Goal: Task Accomplishment & Management: Complete application form

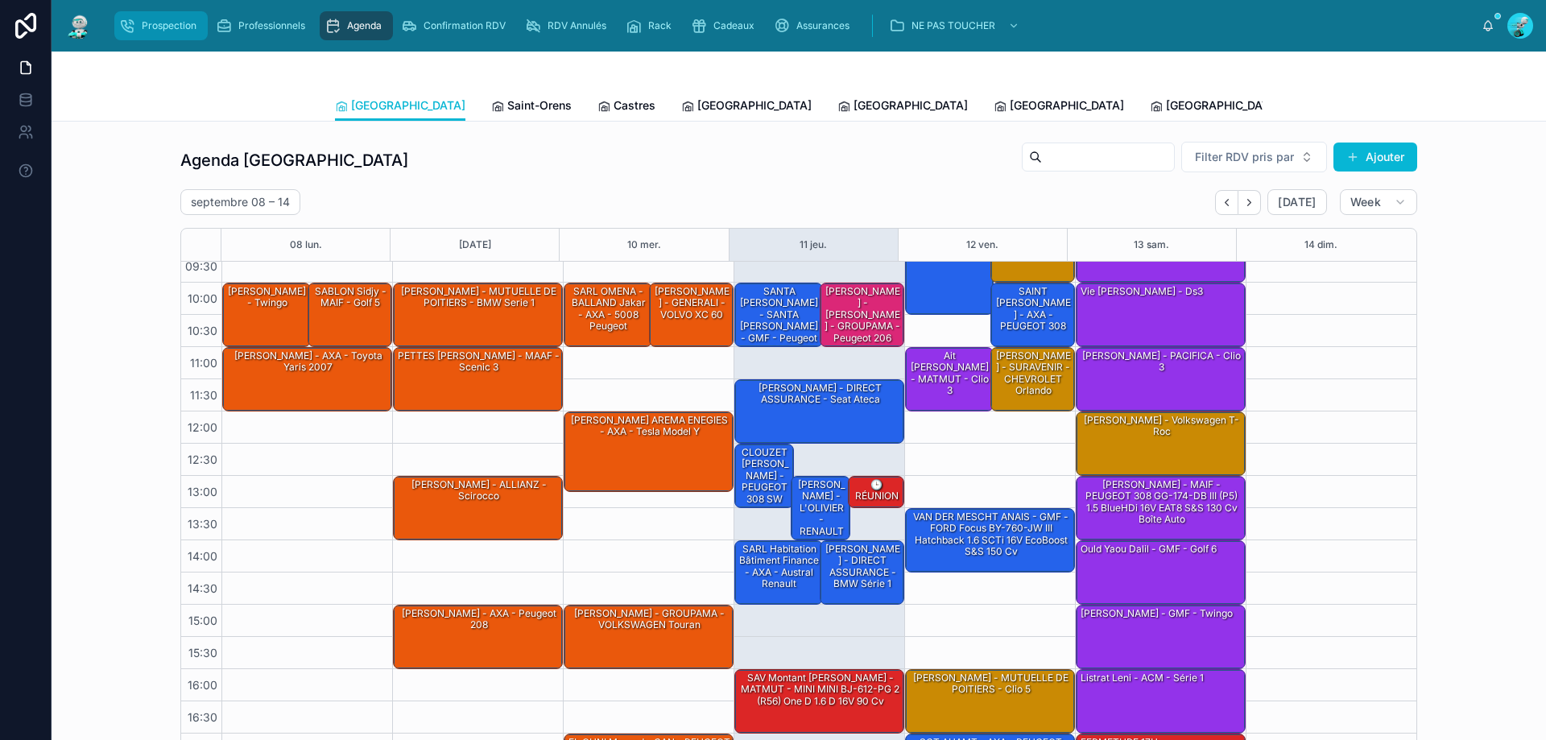
scroll to position [87, 0]
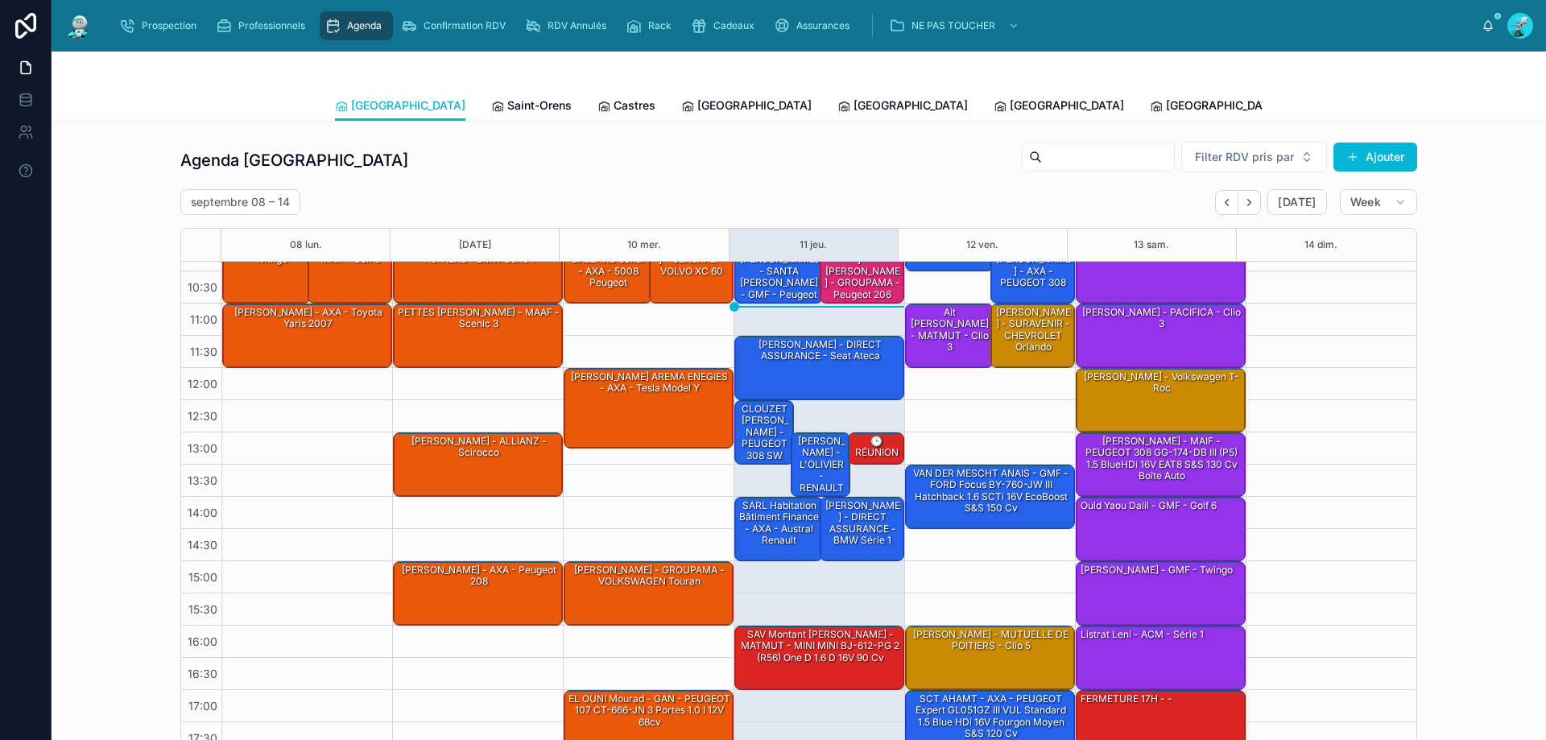
click at [1457, 100] on span "Tous Centres" at bounding box center [1492, 105] width 71 height 16
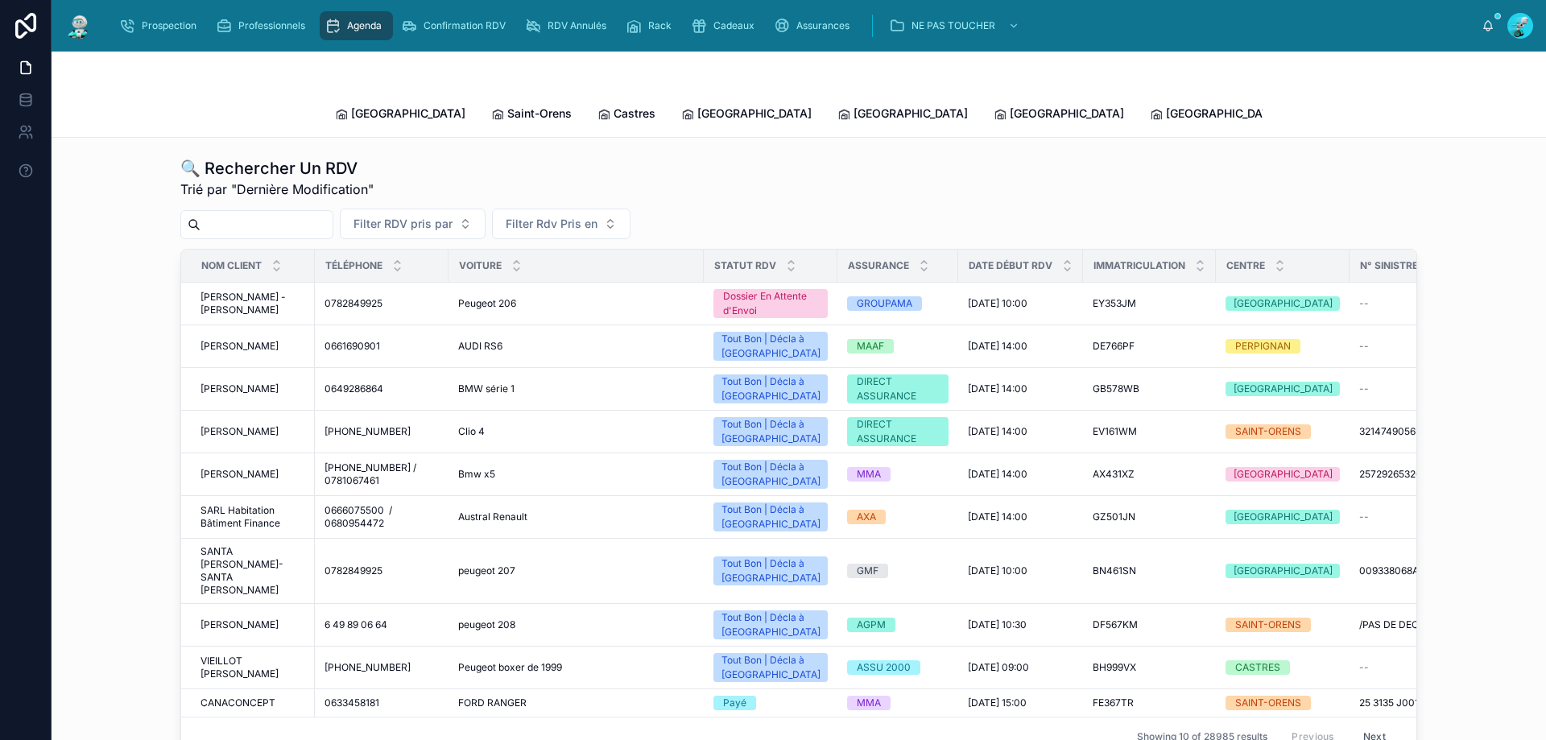
click at [318, 213] on input "text" at bounding box center [267, 224] width 132 height 23
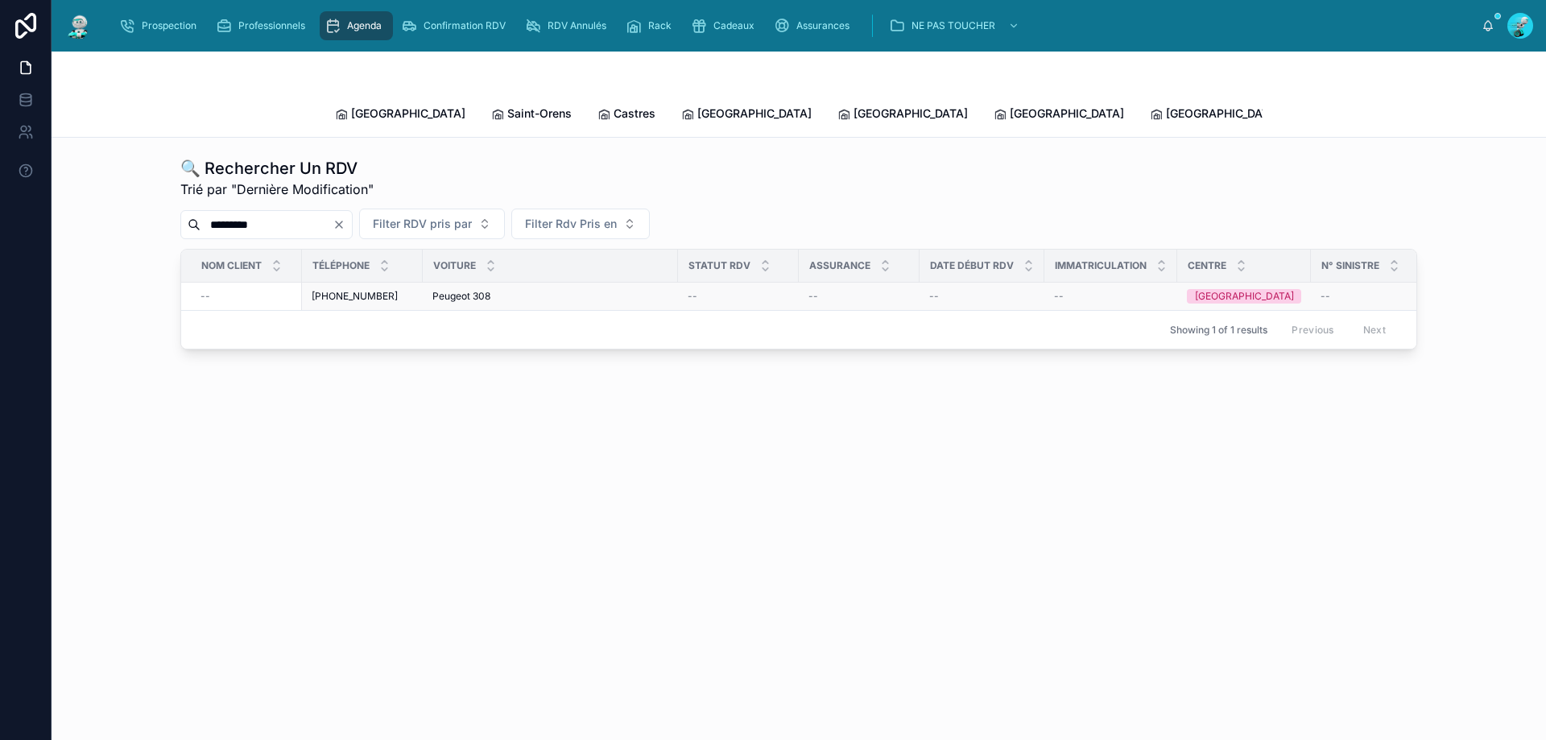
type input "*********"
click at [364, 288] on td "+33659482941 +33659482941" at bounding box center [362, 297] width 121 height 28
click at [342, 290] on span "+33659482941" at bounding box center [355, 296] width 86 height 13
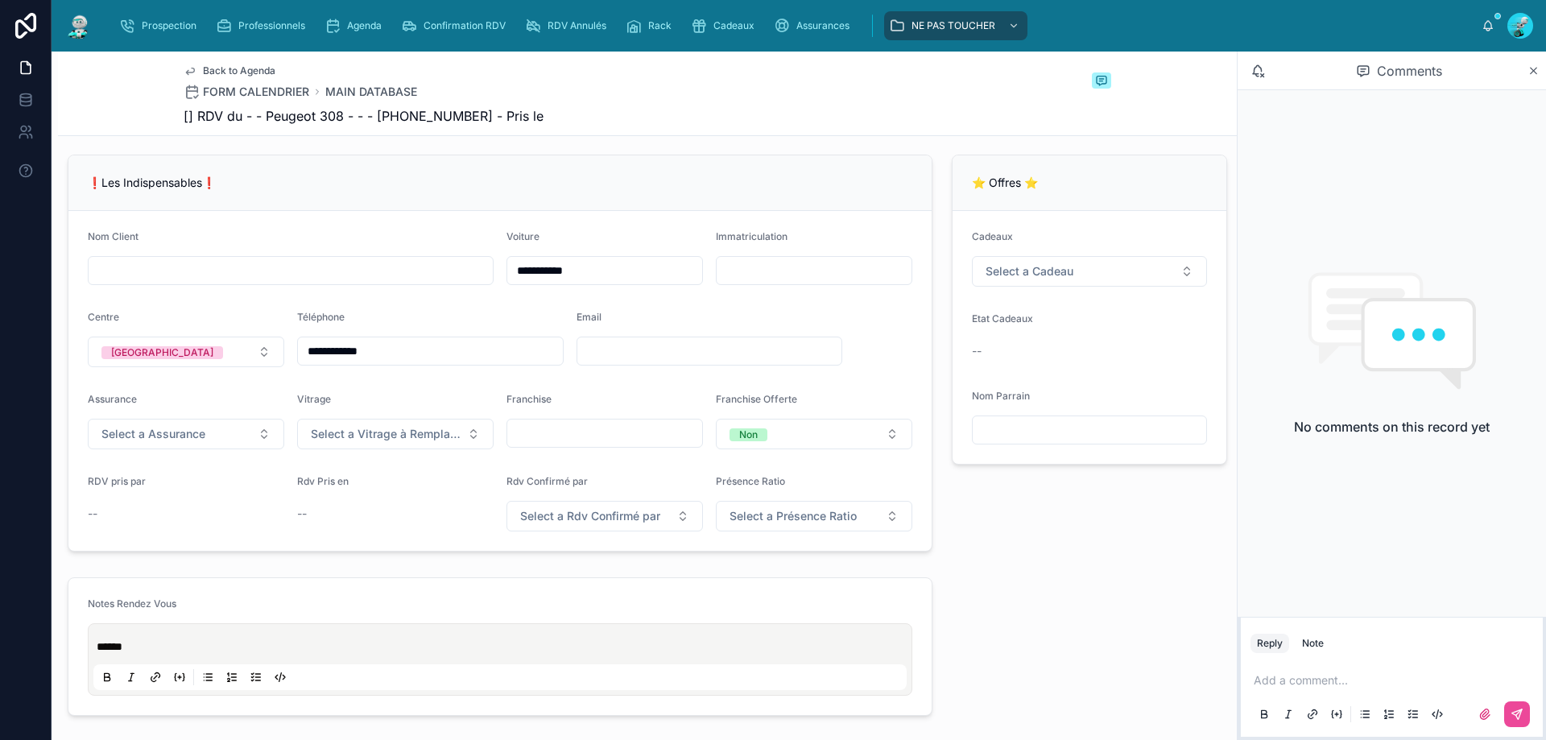
scroll to position [403, 0]
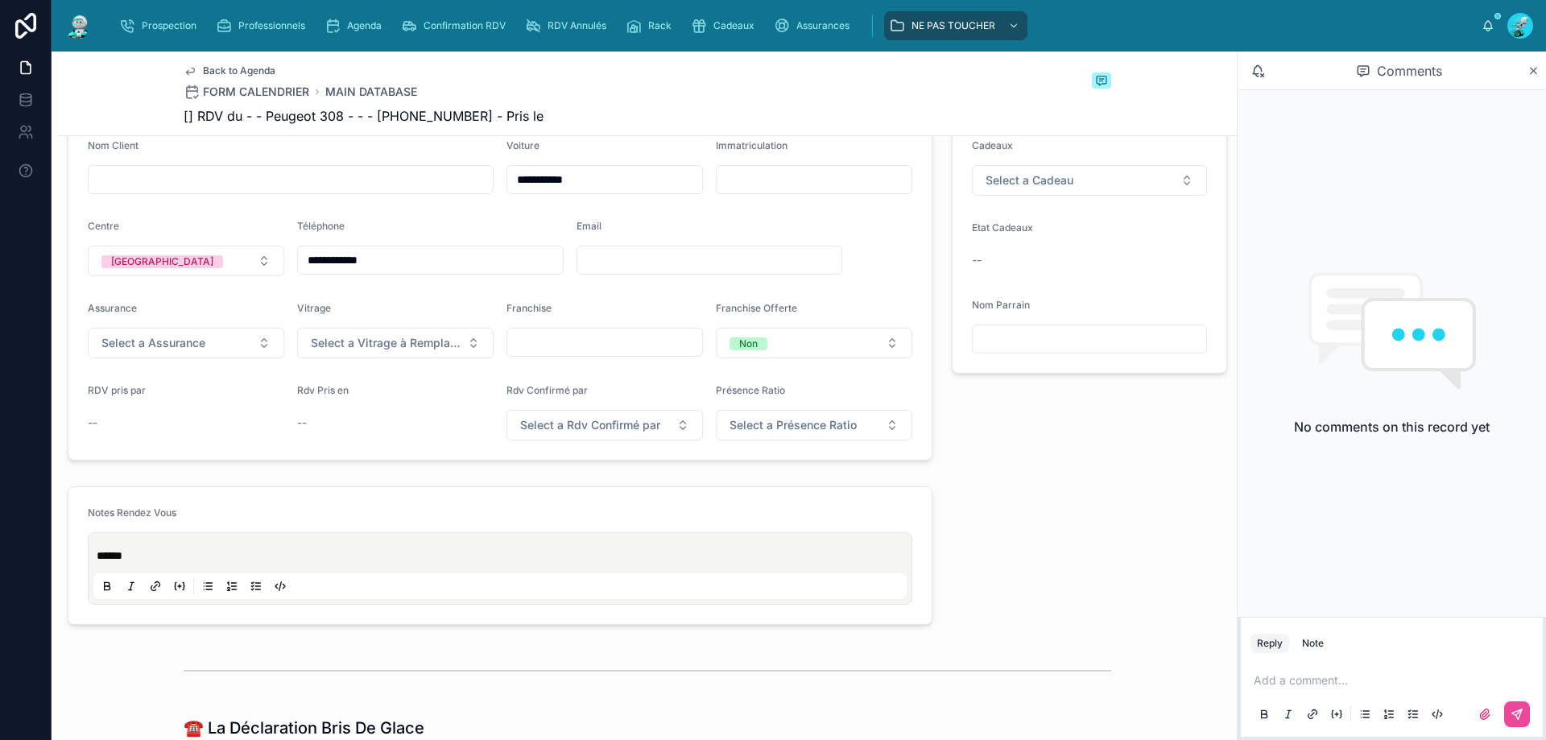
click at [1262, 668] on div "Add a comment..." at bounding box center [1392, 697] width 283 height 68
click at [1280, 684] on p at bounding box center [1395, 680] width 283 height 16
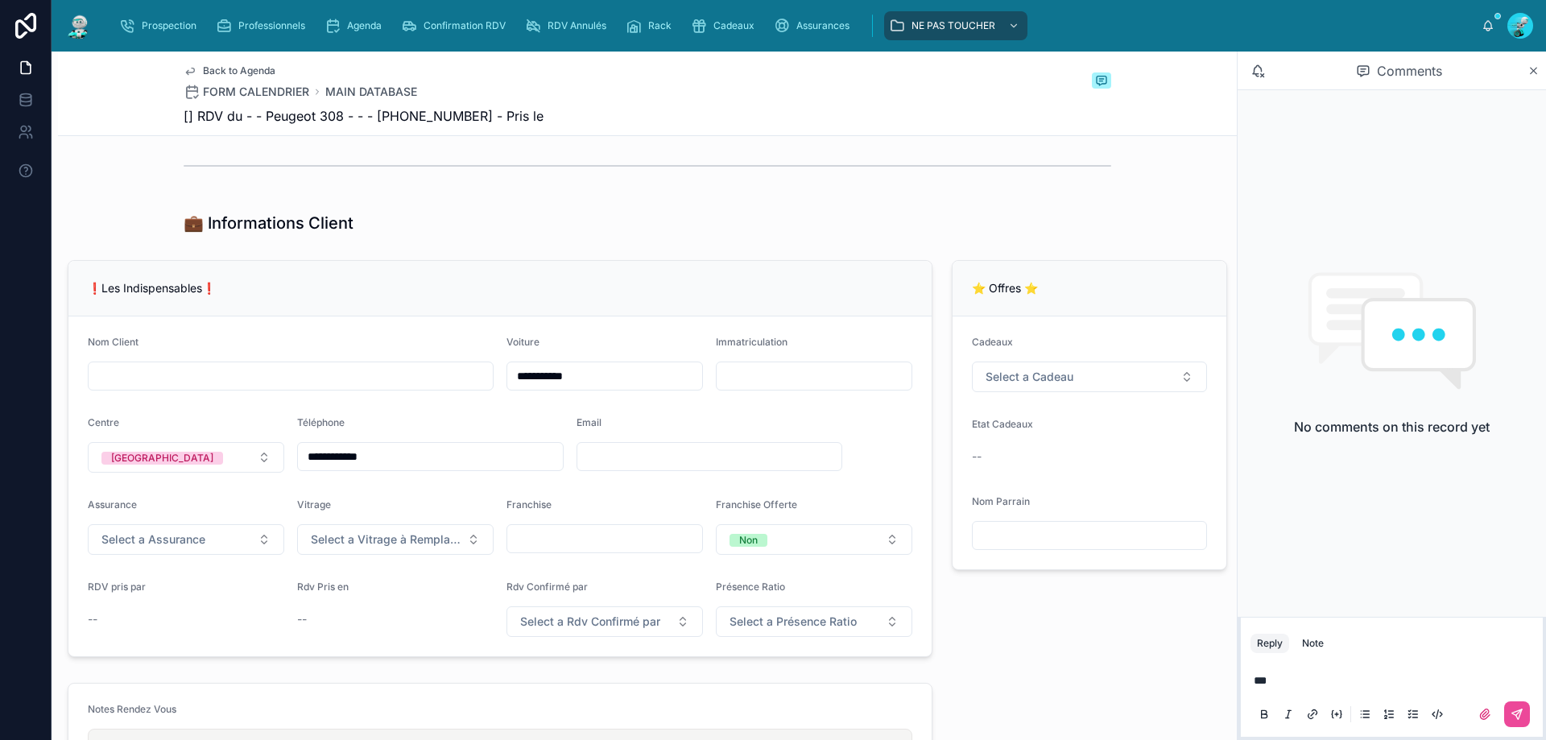
scroll to position [242, 0]
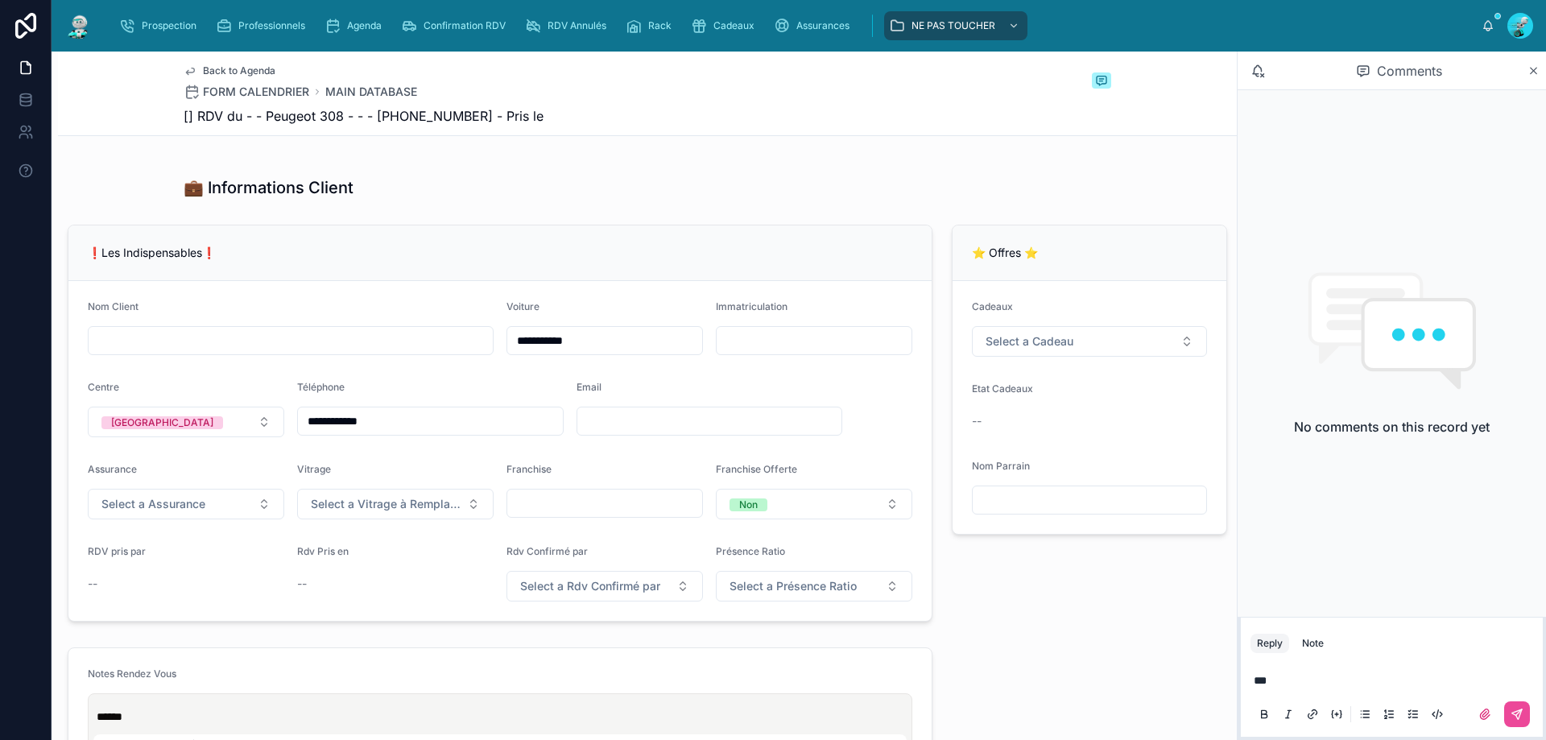
click at [215, 500] on div "Assurance Select a Assurance" at bounding box center [186, 491] width 196 height 56
click at [207, 518] on button "Select a Assurance" at bounding box center [186, 504] width 196 height 31
type input "****"
click at [183, 579] on div "PACIFICA" at bounding box center [185, 580] width 193 height 23
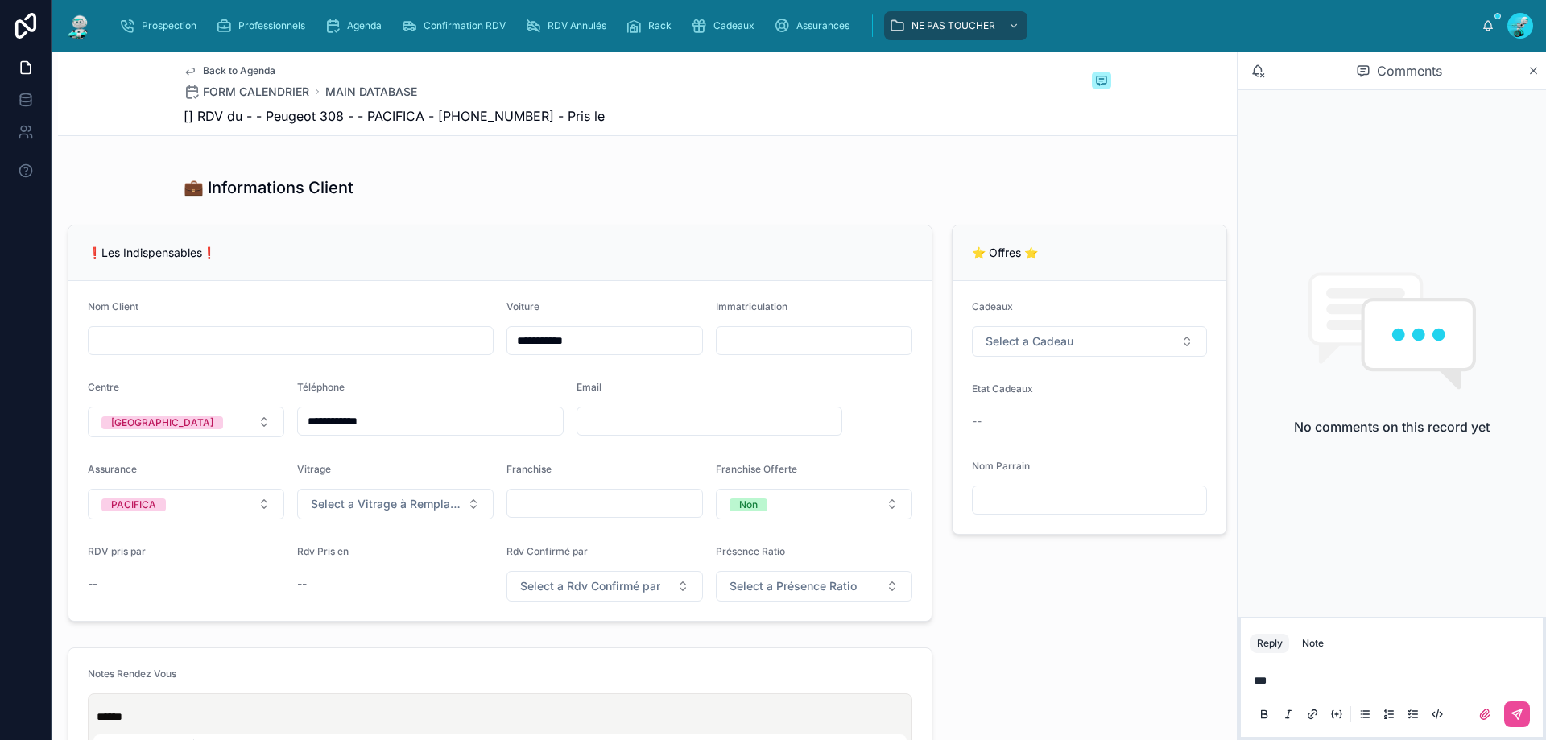
click at [439, 532] on form "**********" at bounding box center [499, 451] width 863 height 340
click at [431, 512] on span "Select a Vitrage à Remplacer" at bounding box center [386, 504] width 150 height 16
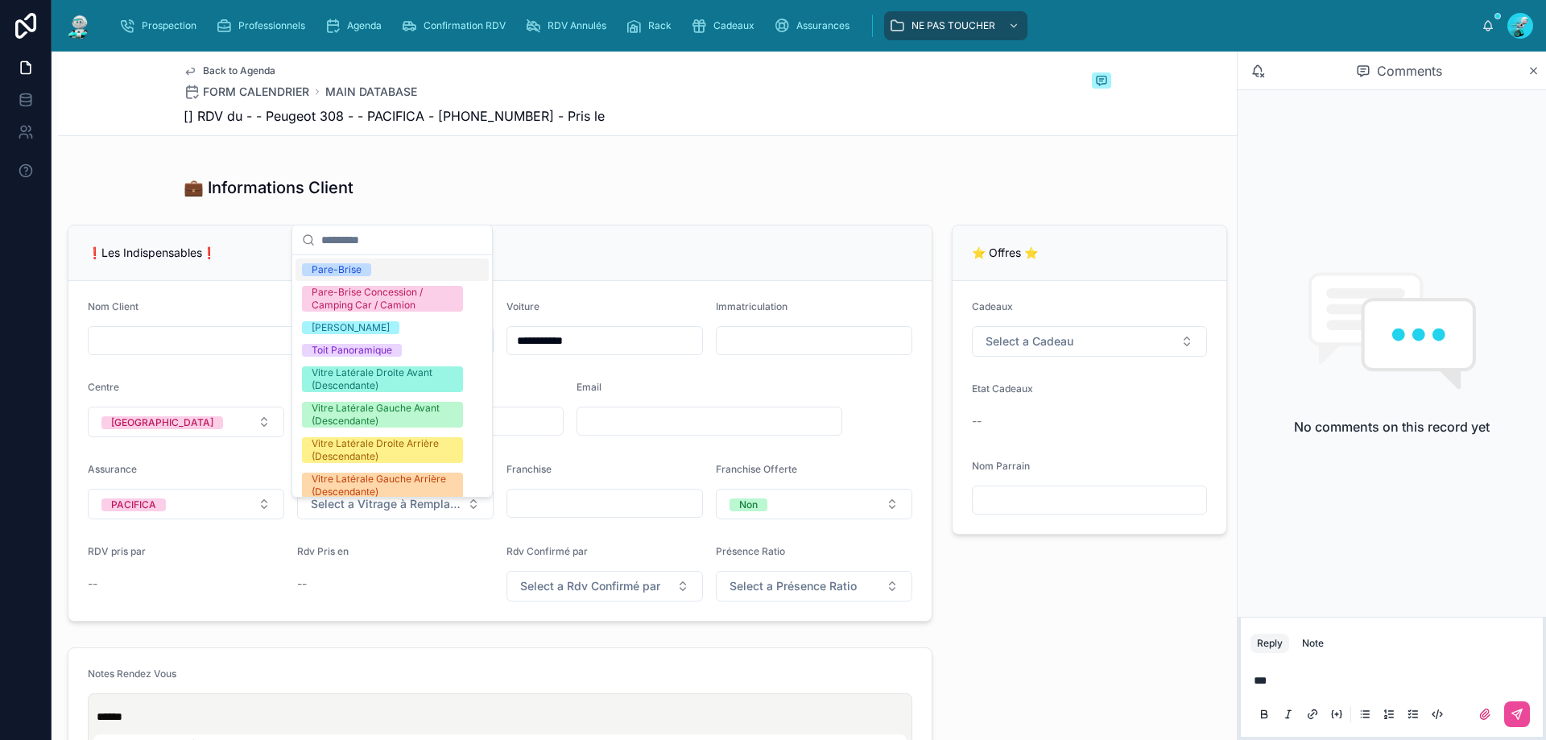
click at [364, 275] on span "Pare-Brise" at bounding box center [336, 269] width 69 height 13
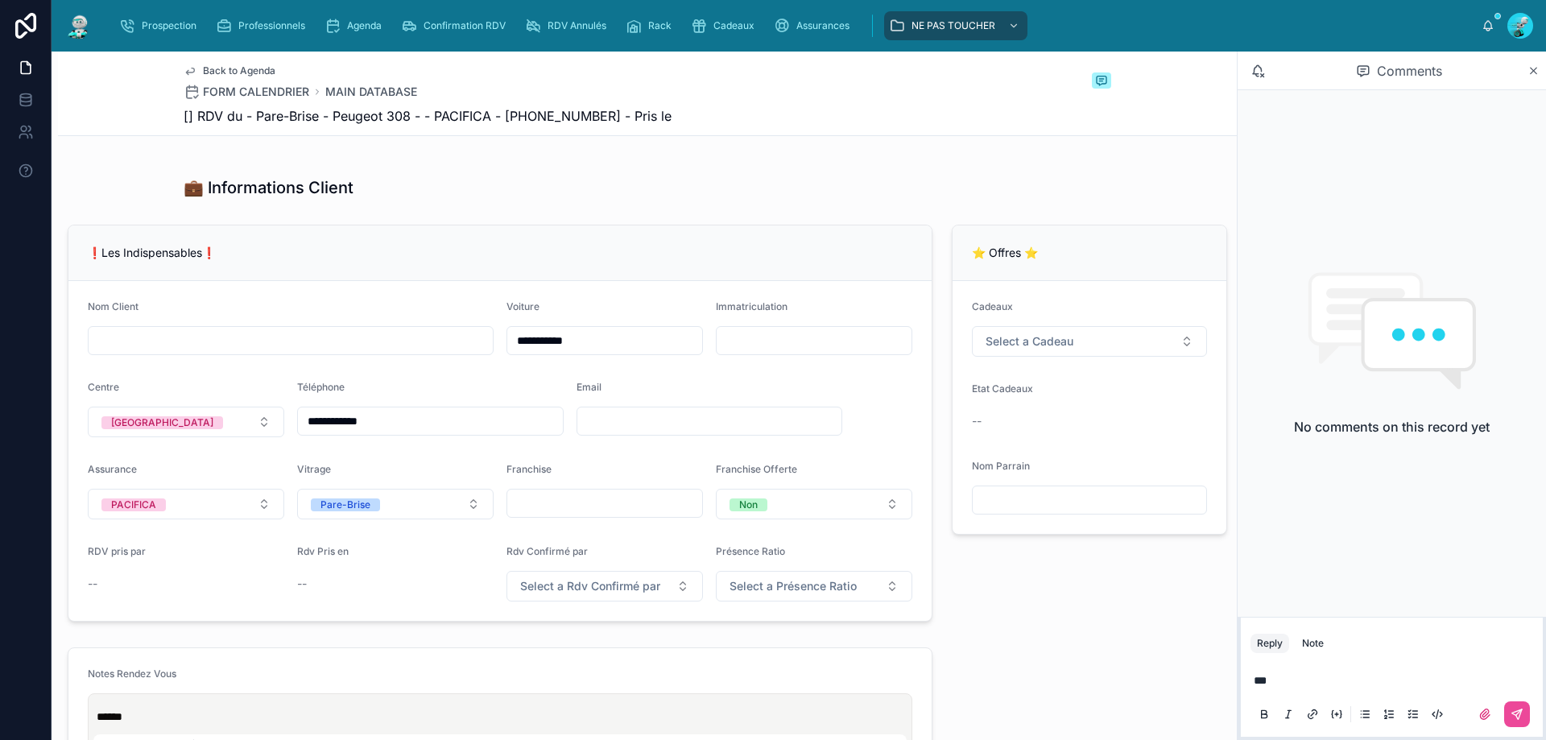
click at [1290, 673] on p "**" at bounding box center [1395, 680] width 283 height 16
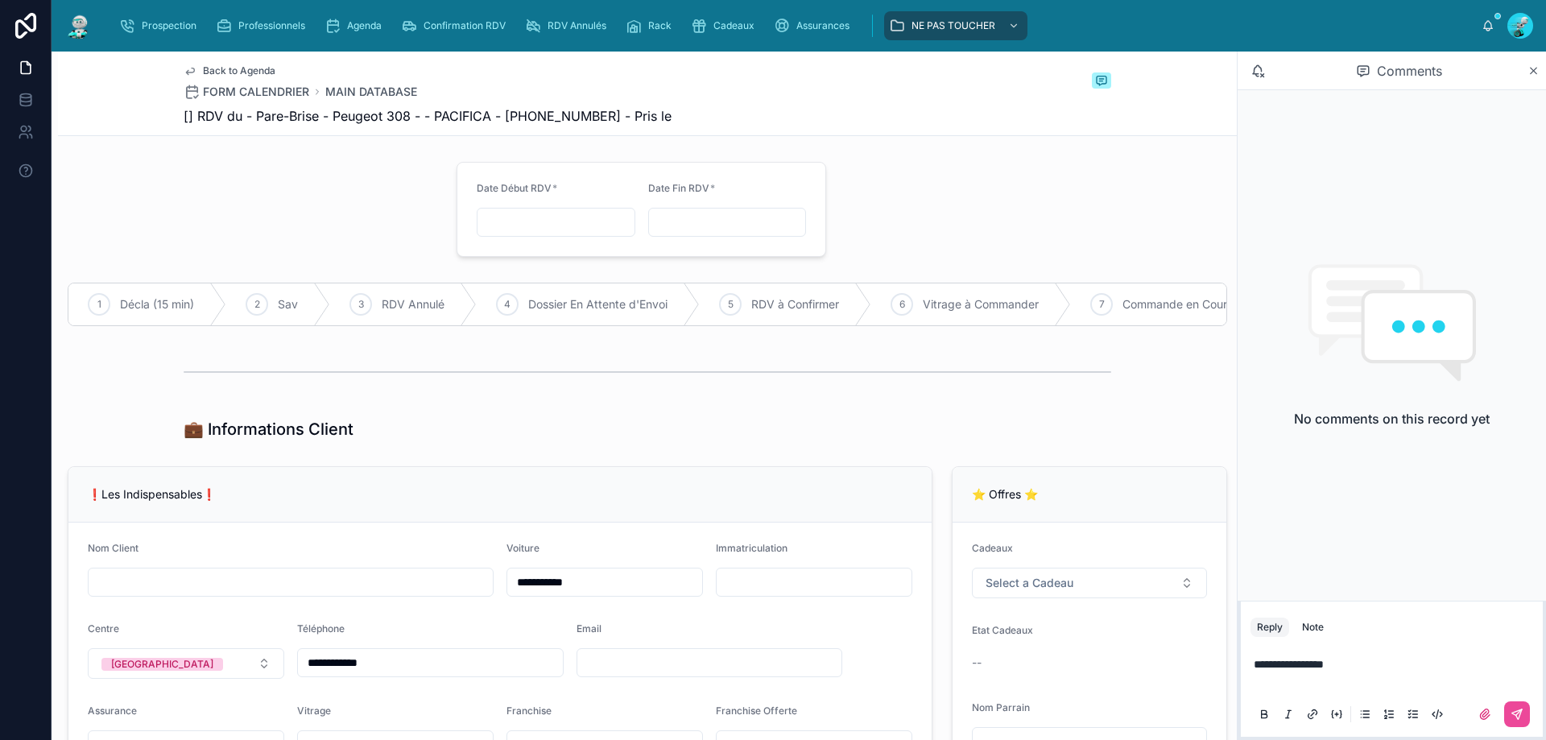
scroll to position [161, 0]
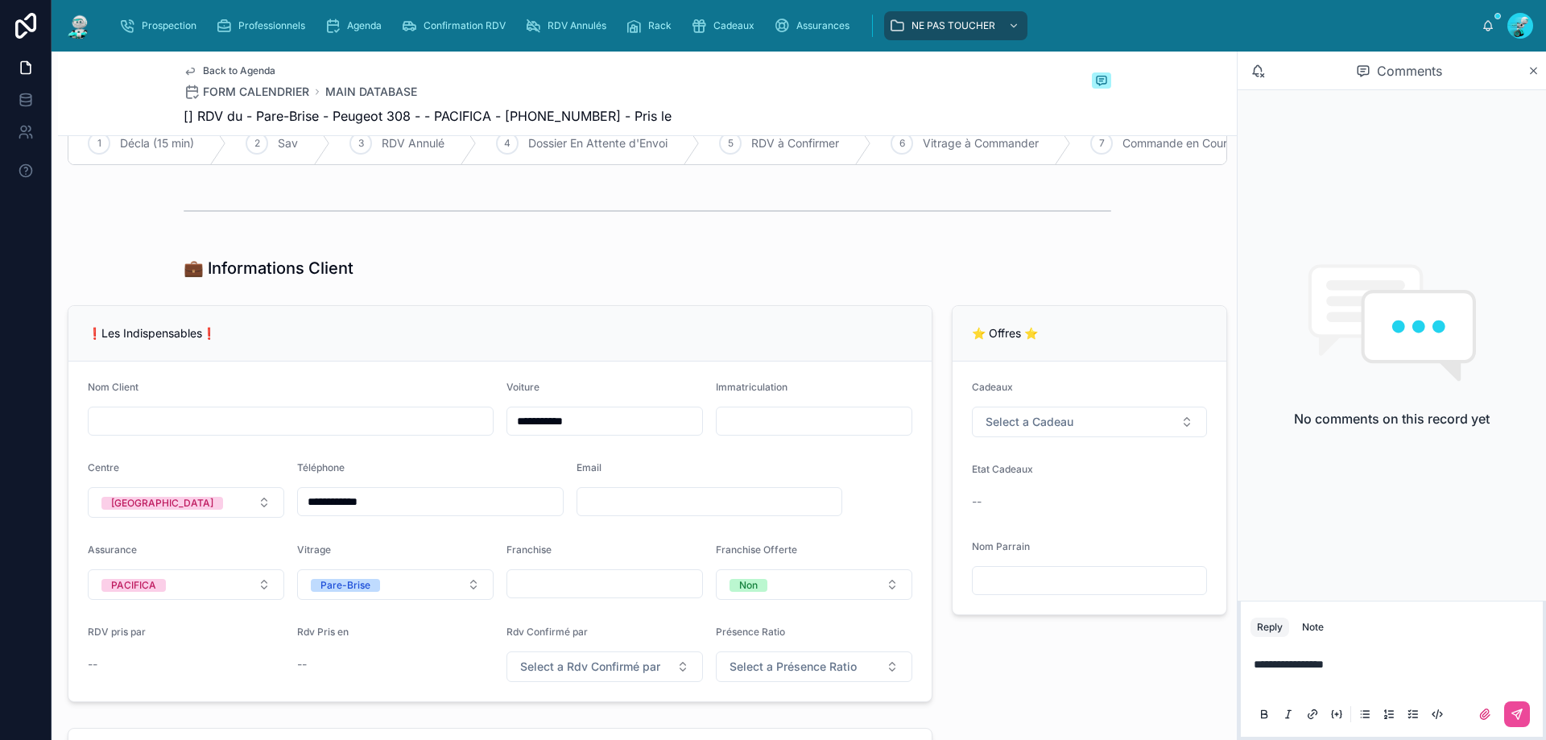
drag, startPoint x: 581, startPoint y: 214, endPoint x: 581, endPoint y: 201, distance: 13.7
click at [581, 214] on div at bounding box center [648, 211] width 928 height 40
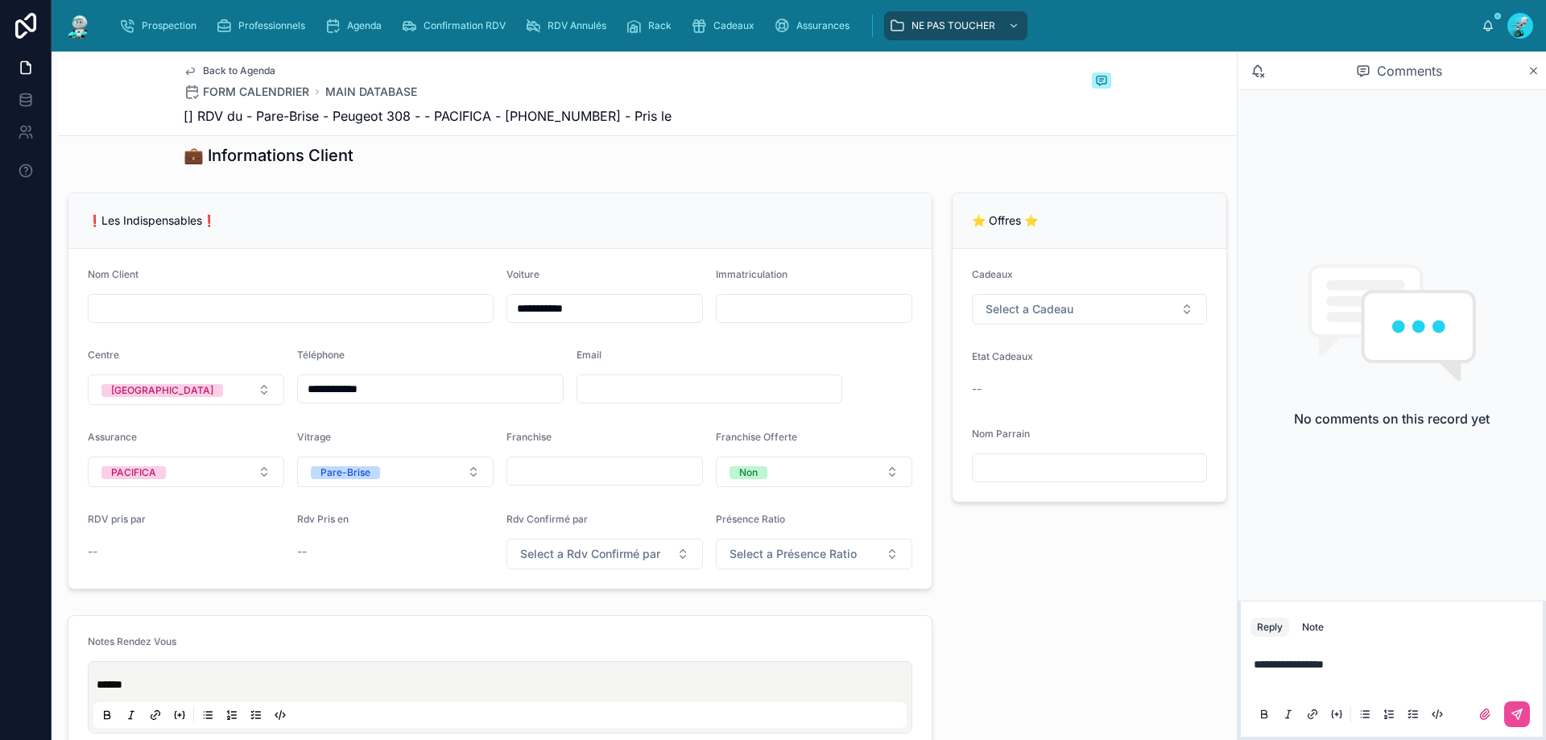
scroll to position [242, 0]
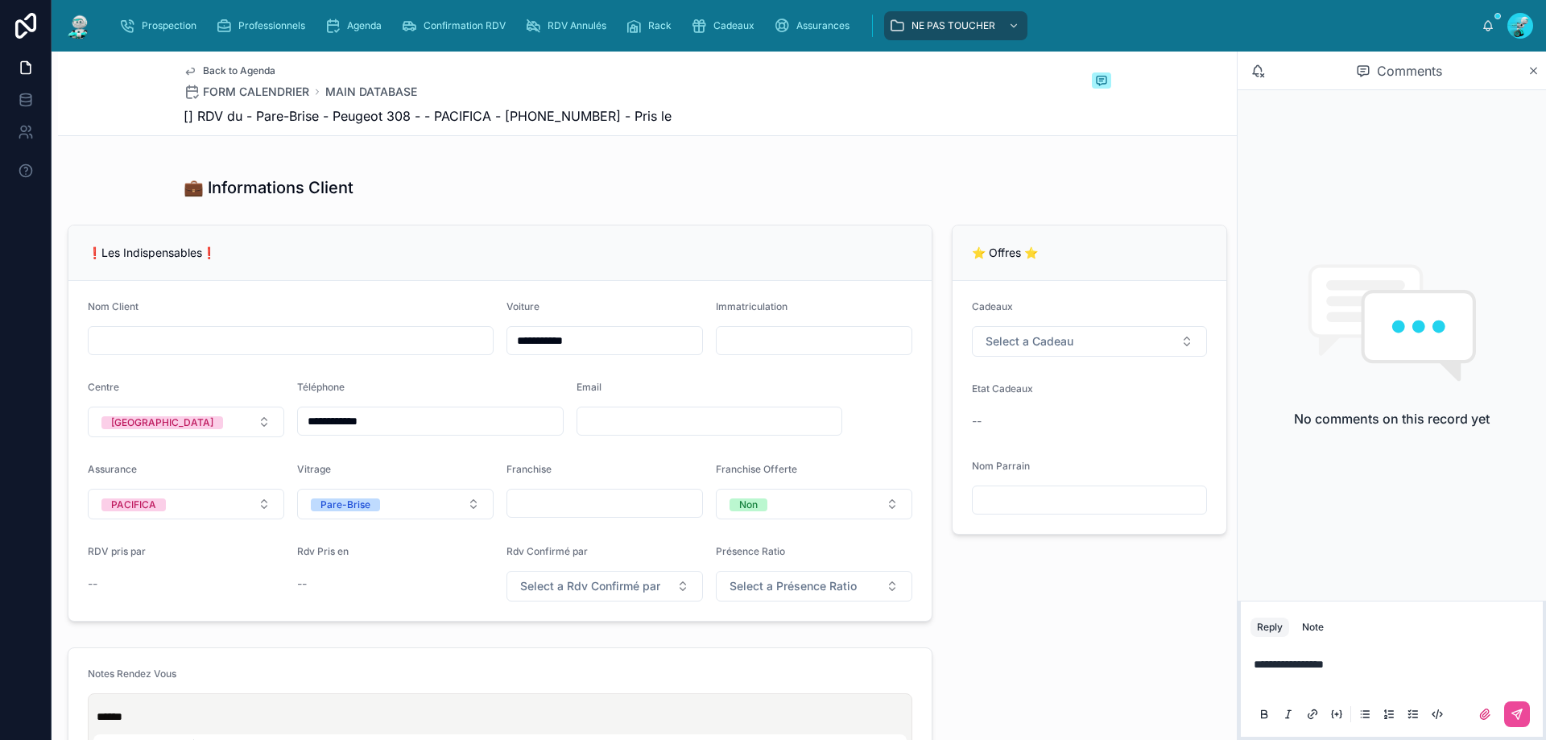
click at [328, 352] on input "text" at bounding box center [291, 340] width 404 height 23
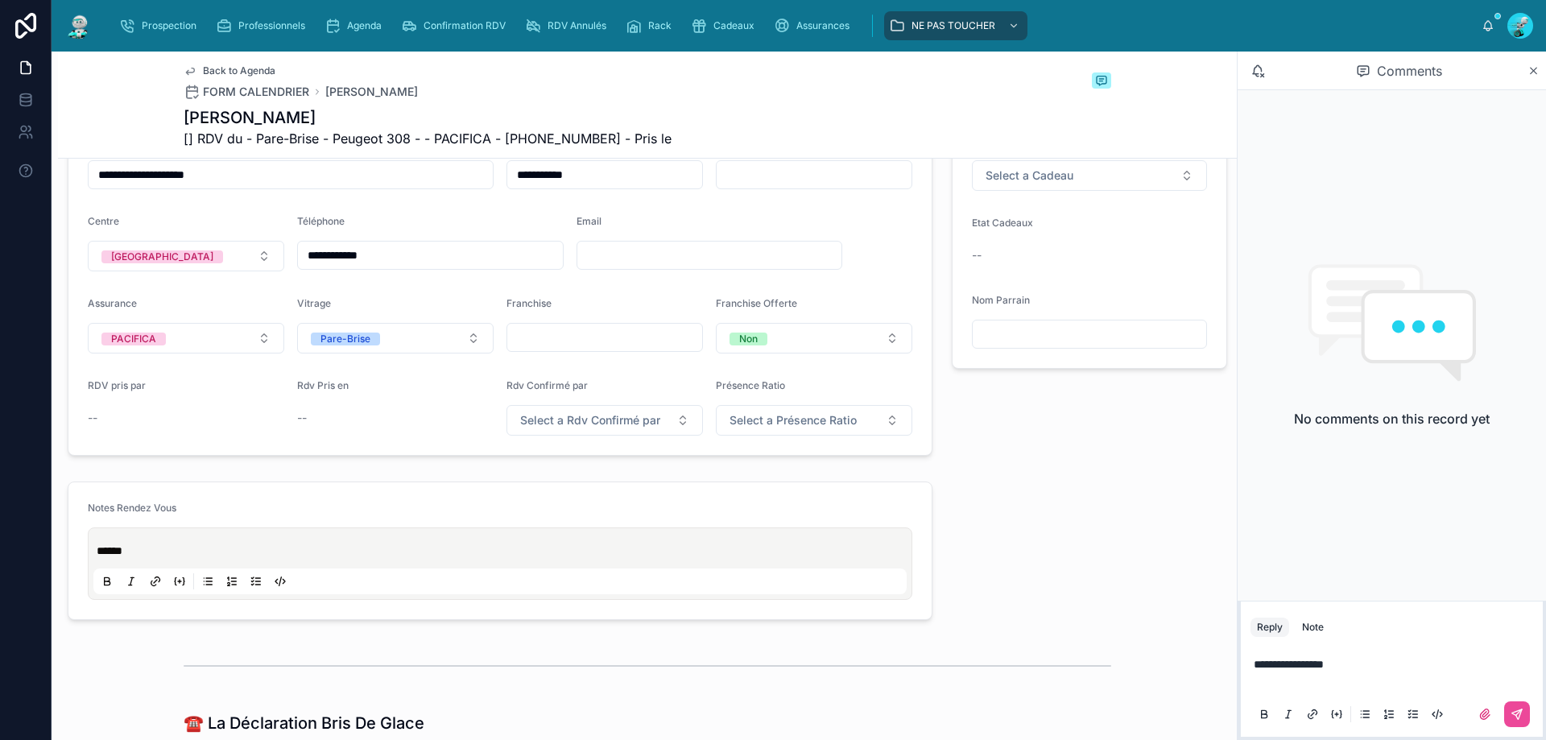
scroll to position [345, 0]
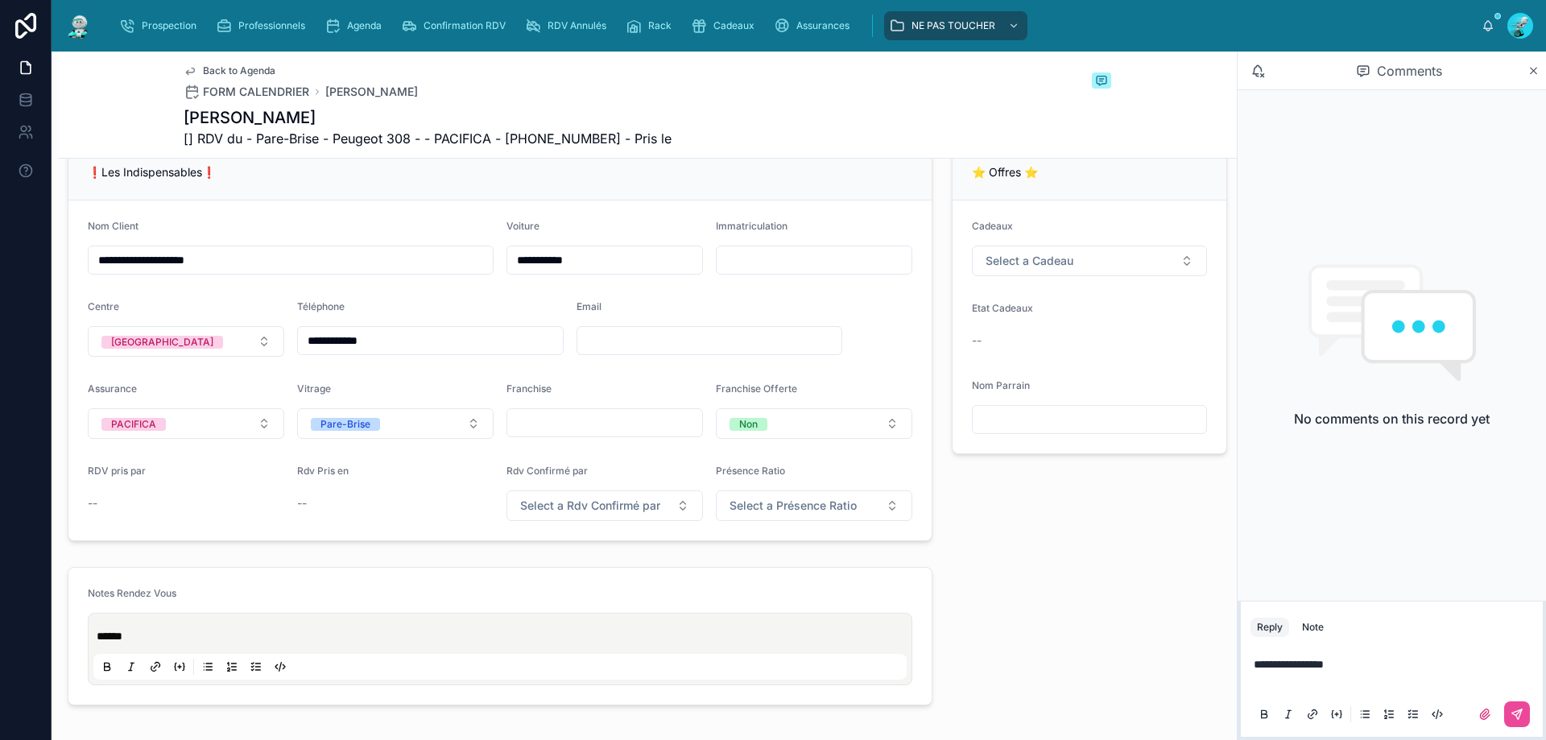
type input "**********"
click at [749, 269] on input "text" at bounding box center [814, 260] width 195 height 23
paste input "*********"
type input "*******"
drag, startPoint x: 523, startPoint y: 531, endPoint x: 537, endPoint y: 531, distance: 13.7
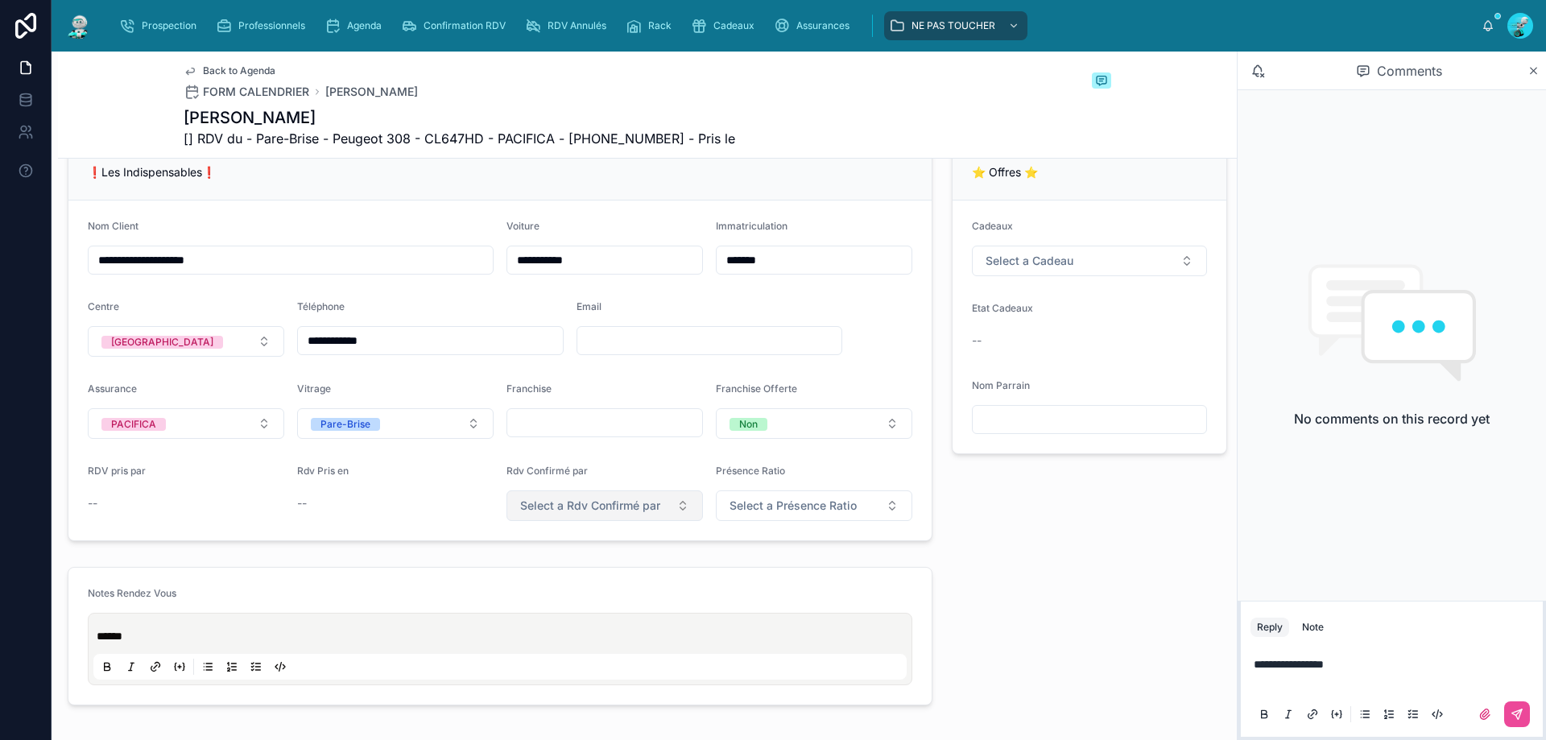
click at [537, 521] on button "Select a Rdv Confirmé par" at bounding box center [605, 505] width 196 height 31
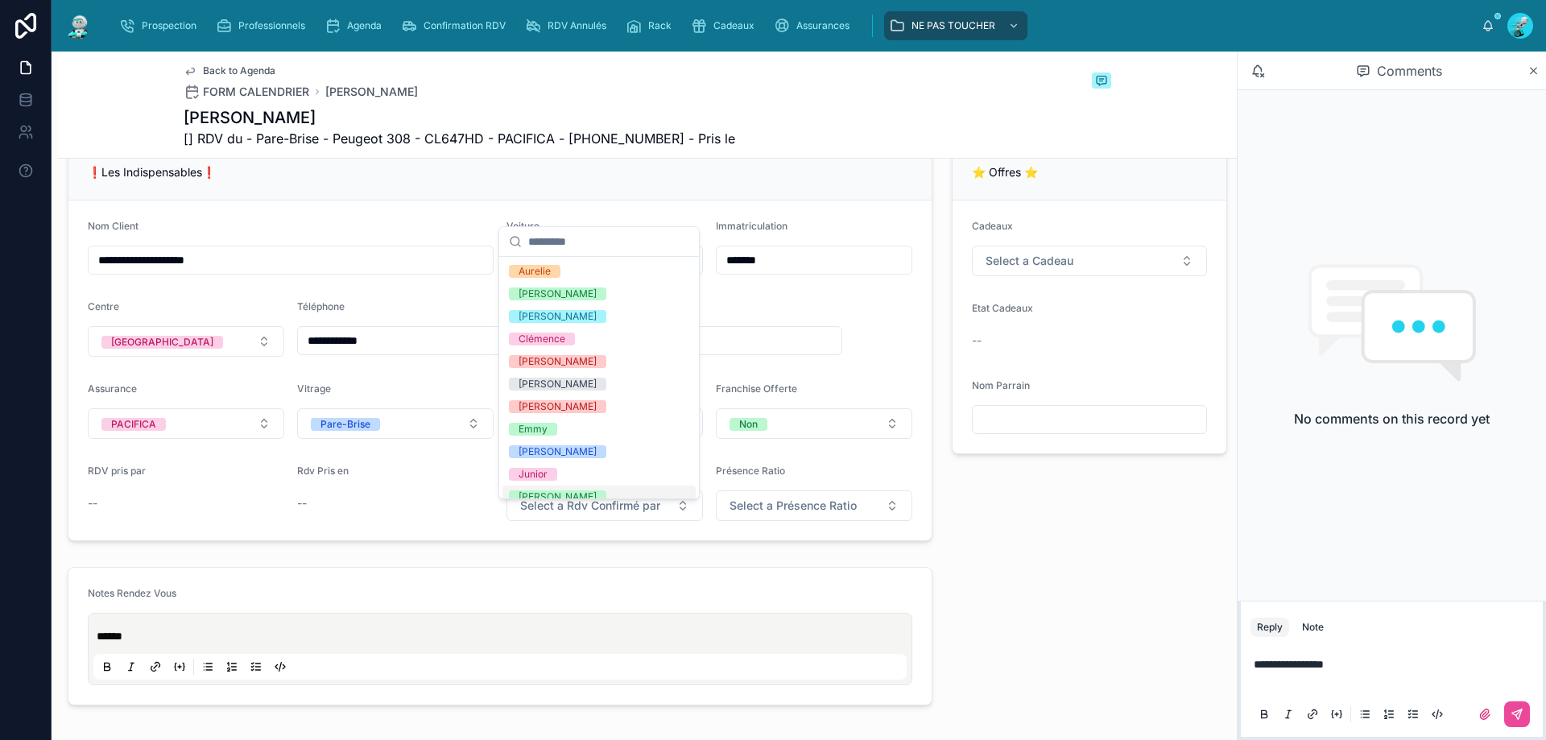
click at [548, 496] on div "Marie-Lou" at bounding box center [558, 496] width 78 height 13
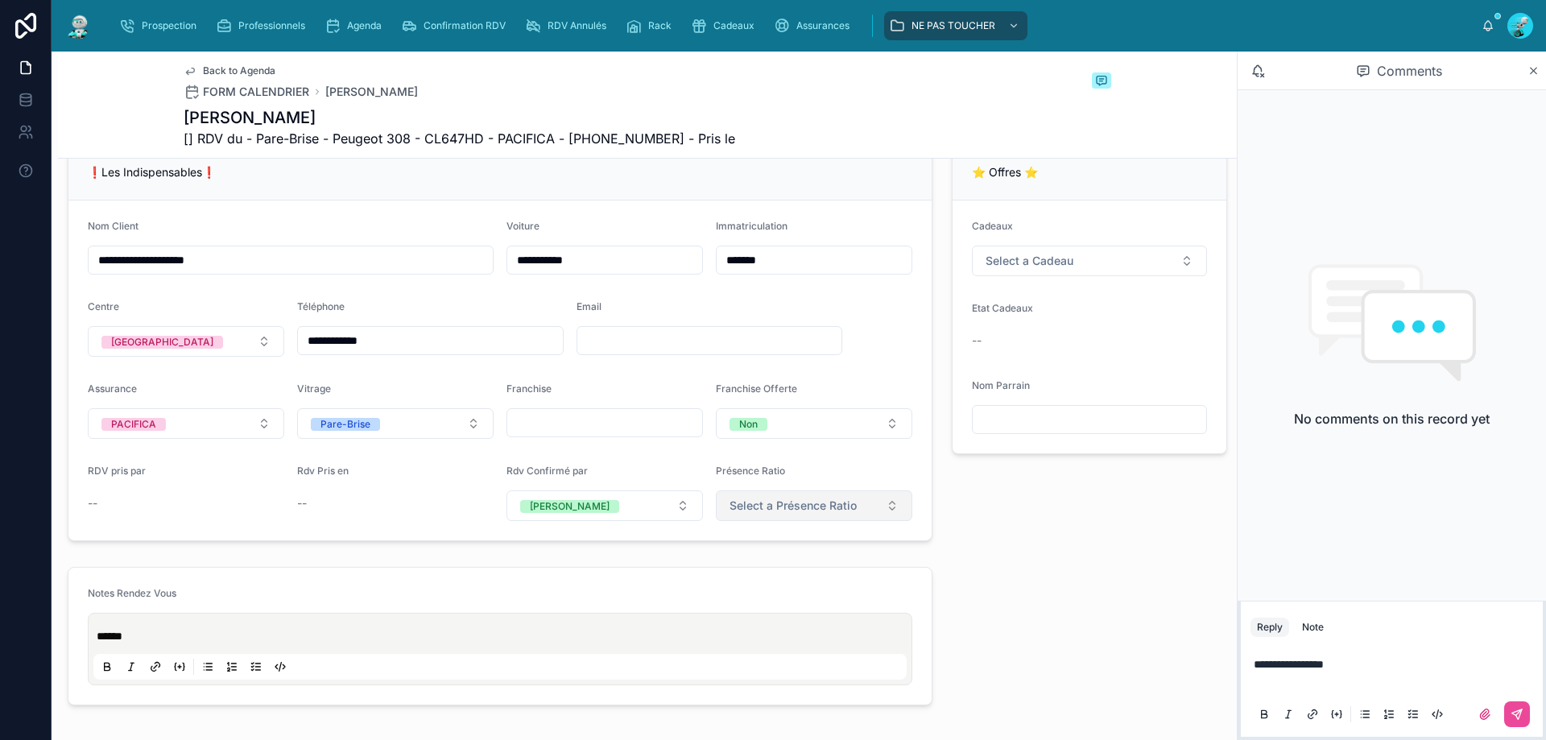
click at [751, 507] on button "Select a Présence Ratio" at bounding box center [814, 505] width 196 height 31
drag, startPoint x: 772, startPoint y: 662, endPoint x: 804, endPoint y: 662, distance: 32.2
click at [775, 662] on div "5/5" at bounding box center [805, 671] width 193 height 23
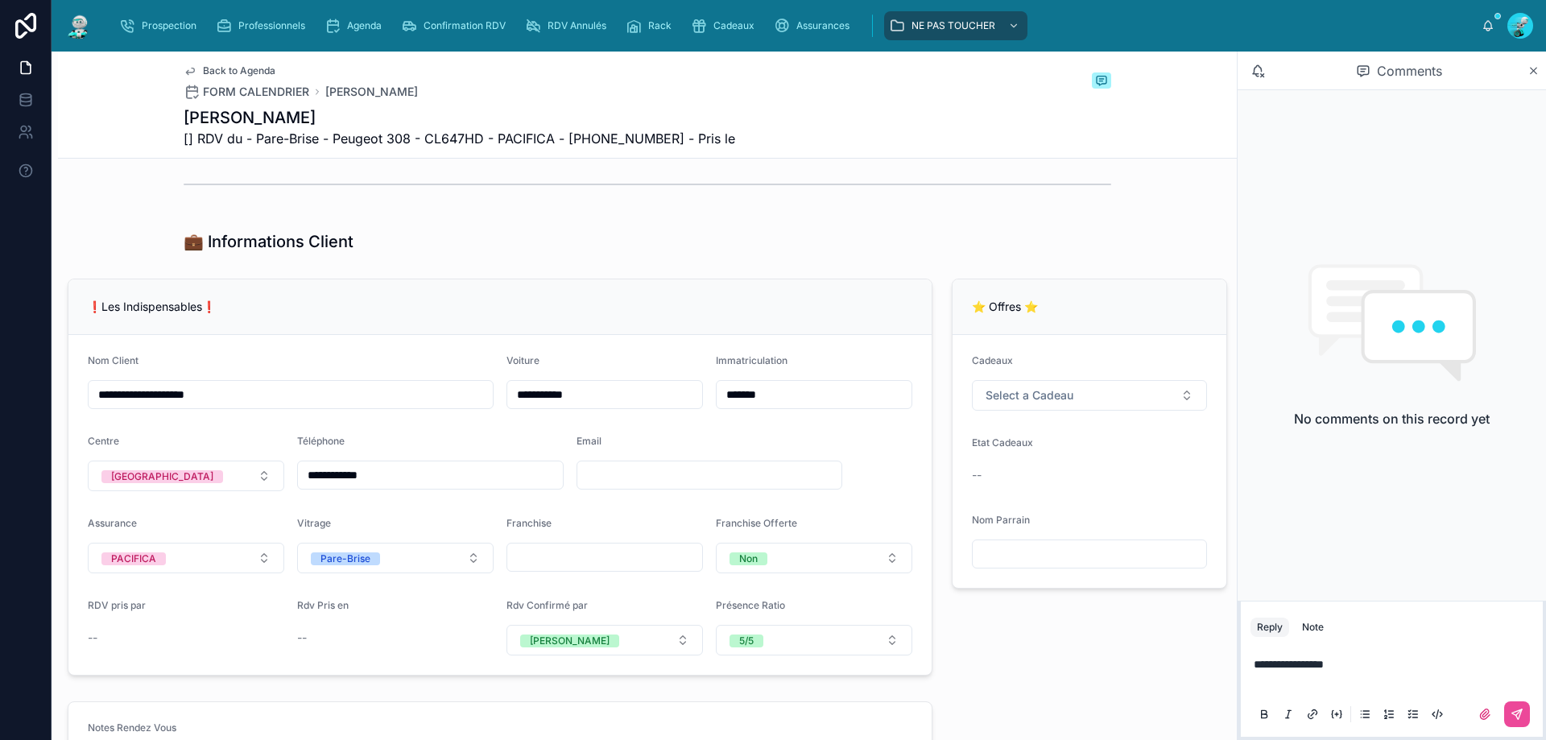
scroll to position [184, 0]
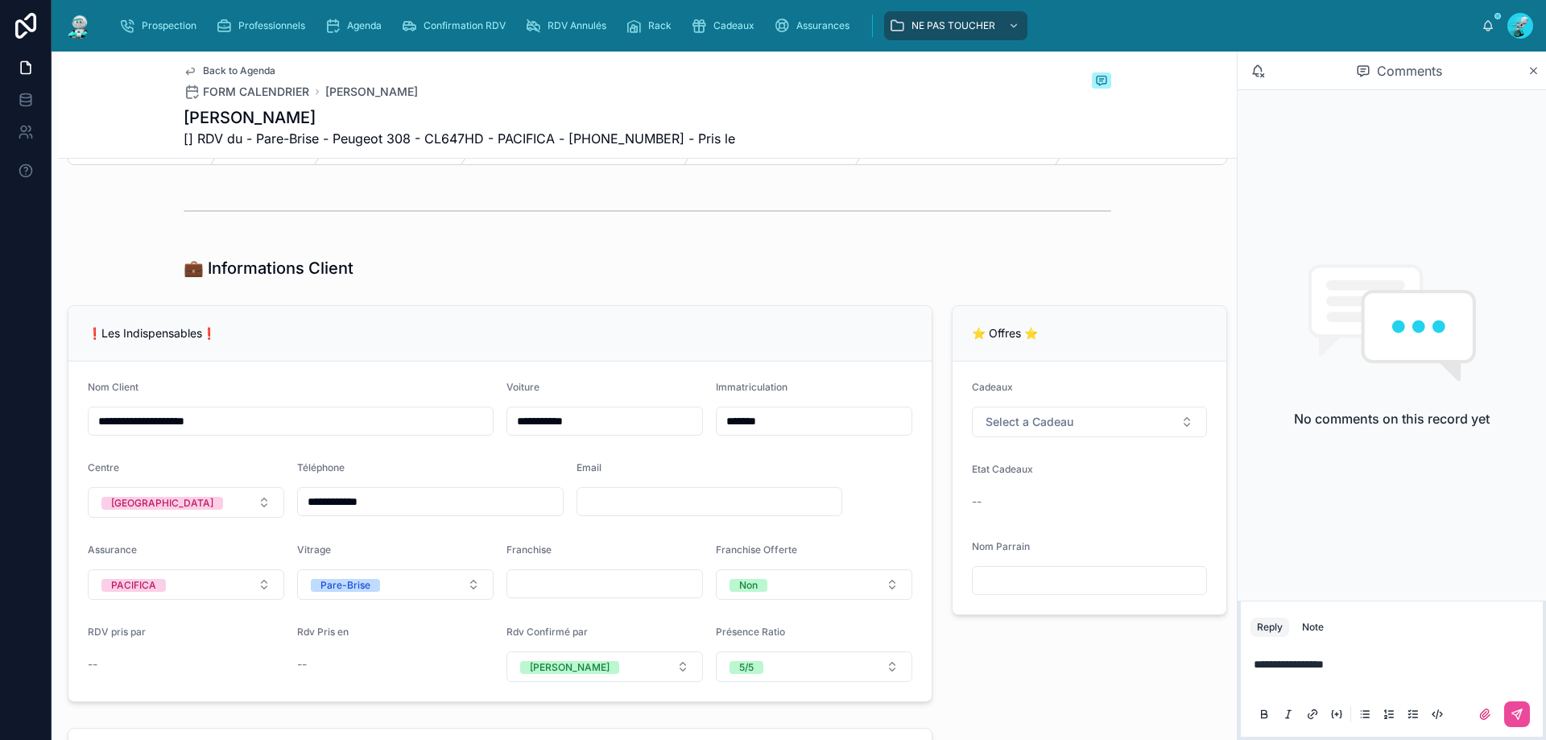
drag, startPoint x: 642, startPoint y: 524, endPoint x: 662, endPoint y: 523, distance: 20.2
click at [642, 513] on input "text" at bounding box center [709, 501] width 265 height 23
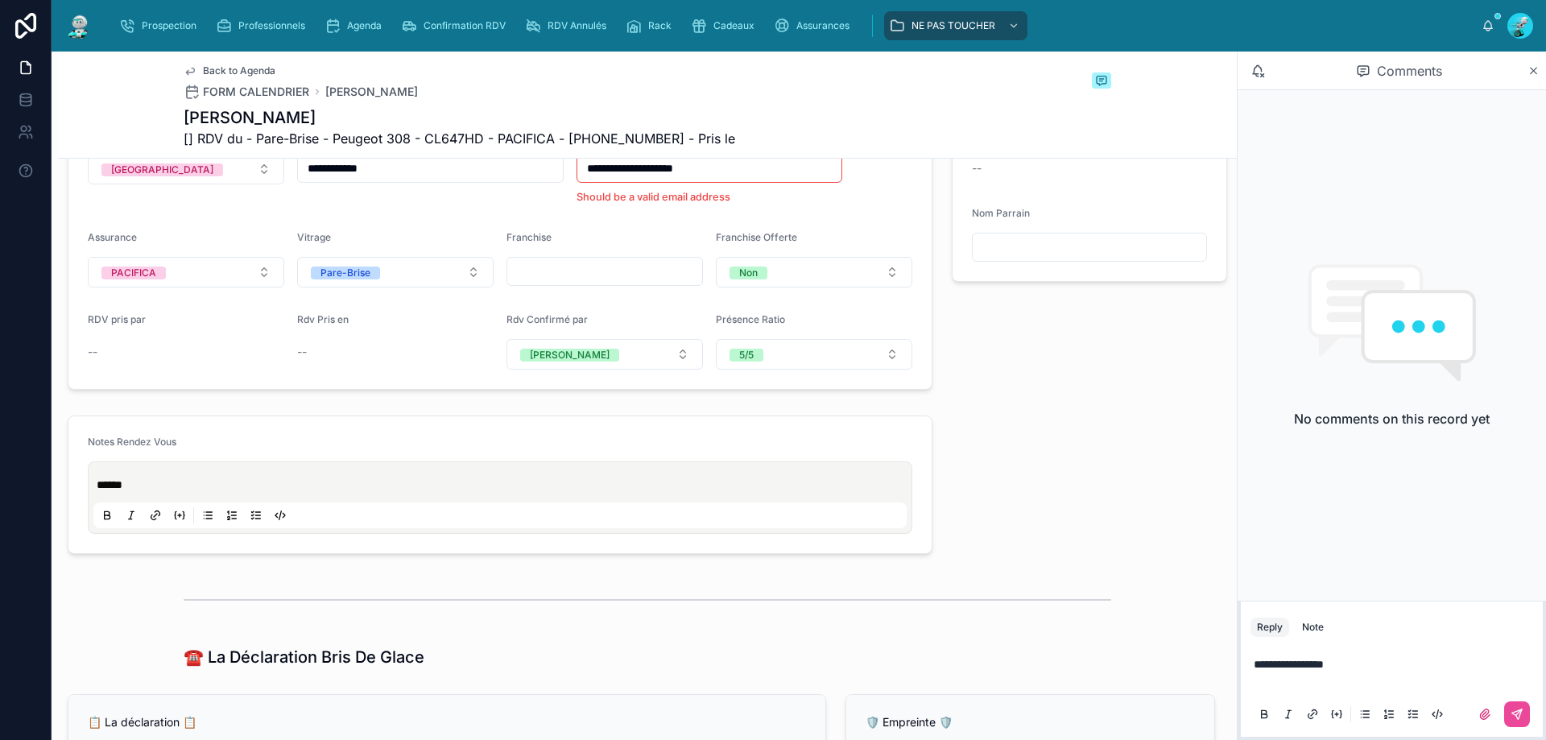
scroll to position [403, 0]
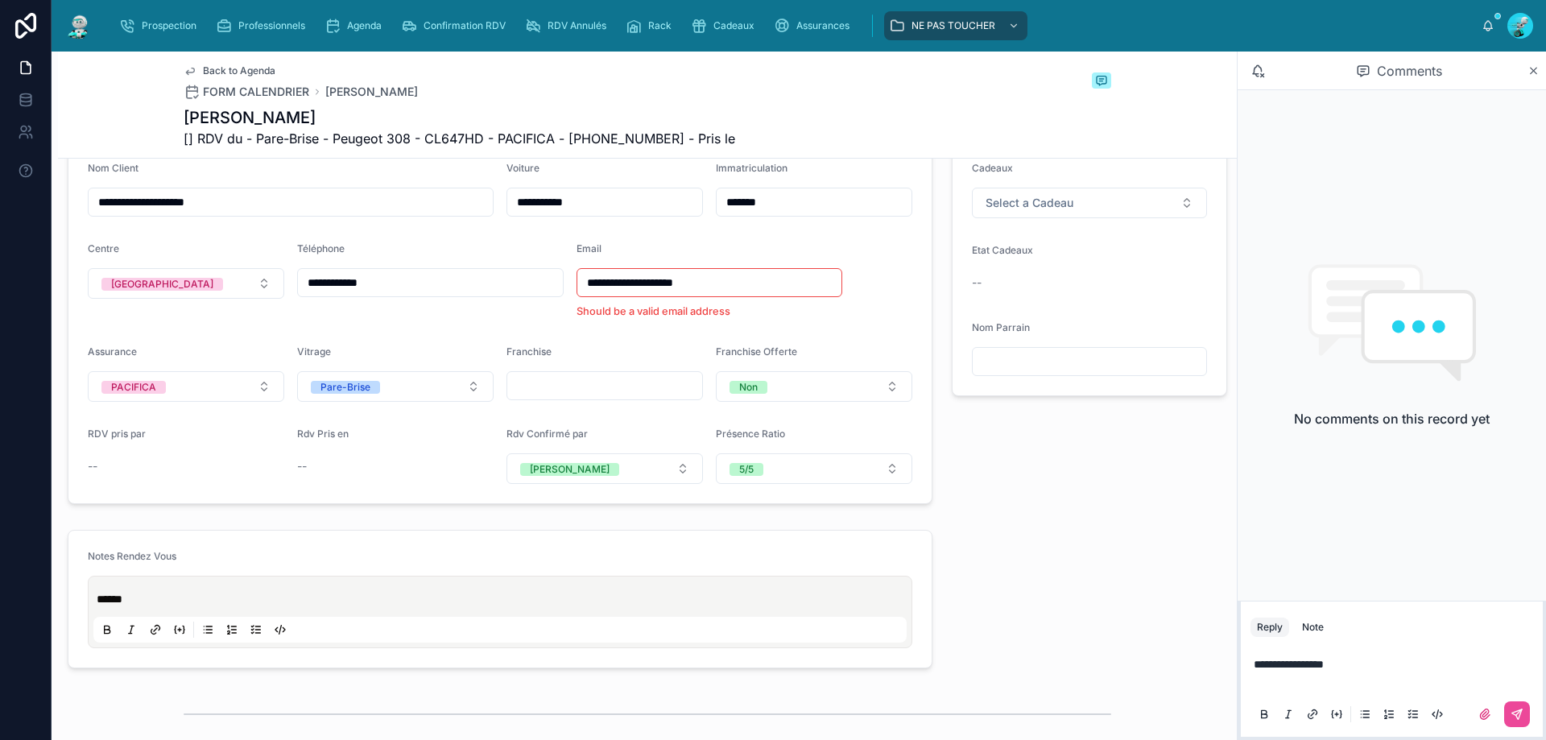
type input "**********"
drag, startPoint x: 424, startPoint y: 296, endPoint x: 151, endPoint y: 301, distance: 273.9
click at [151, 301] on form "**********" at bounding box center [499, 323] width 863 height 361
type input "**********"
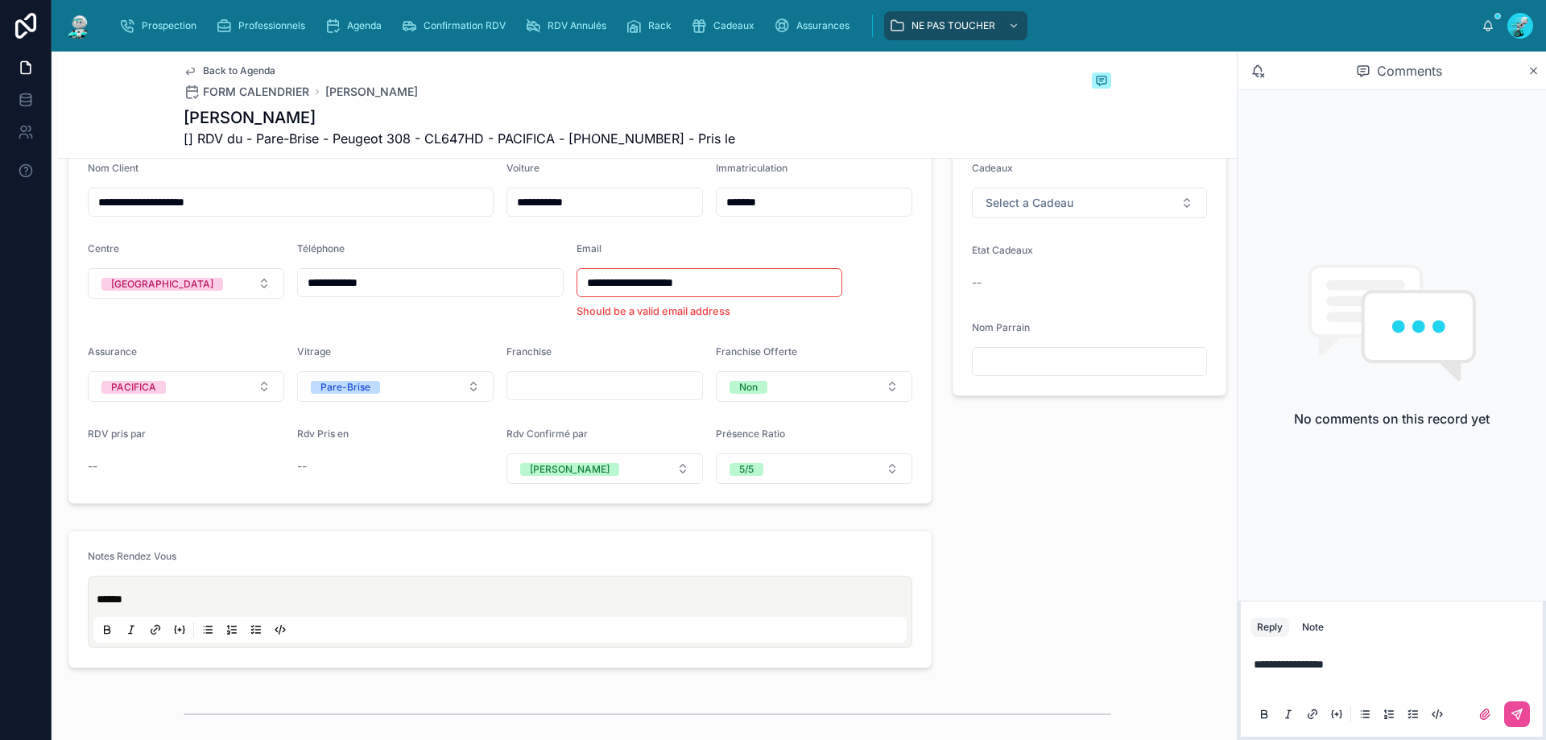
scroll to position [422, 0]
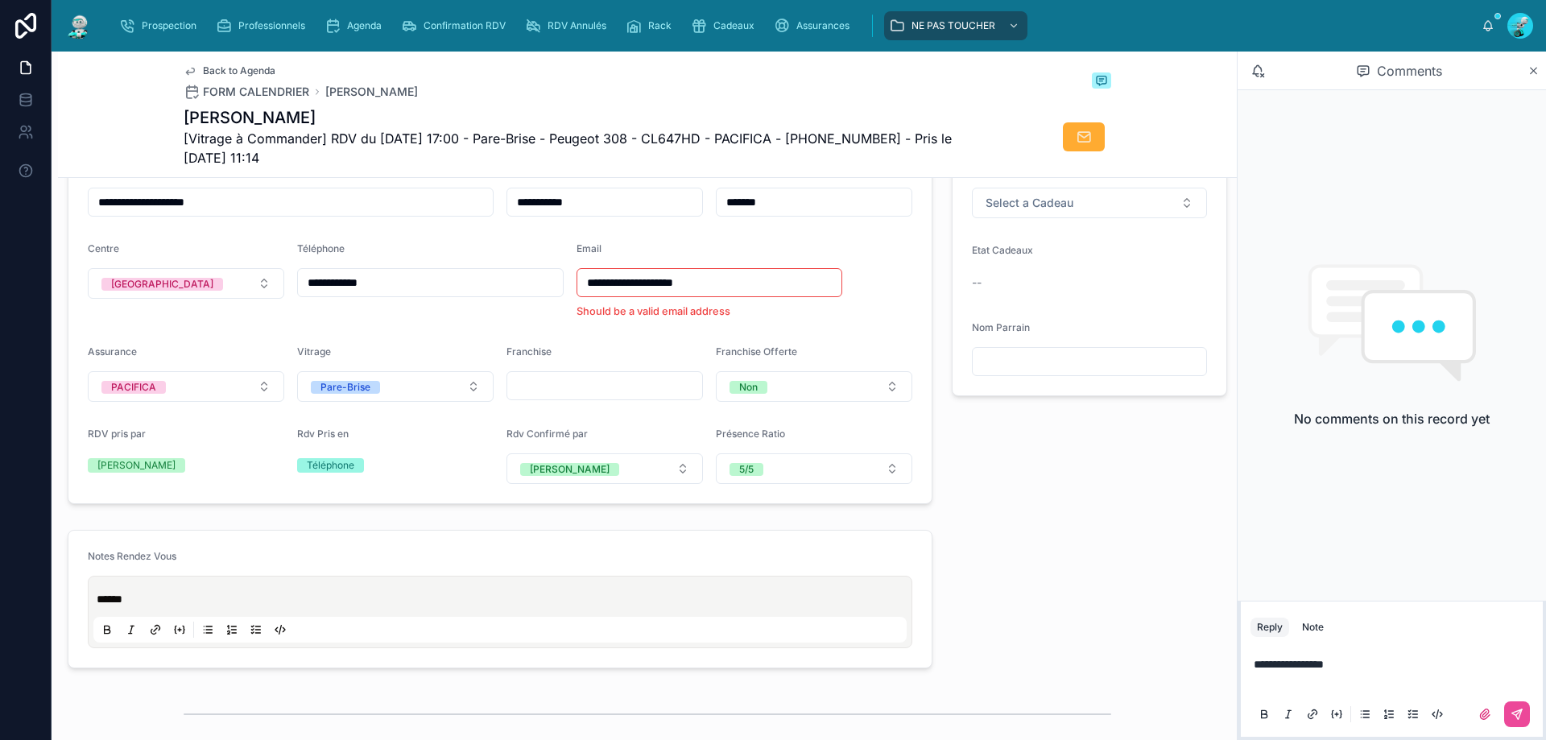
click at [1266, 682] on p "**********" at bounding box center [1395, 672] width 283 height 32
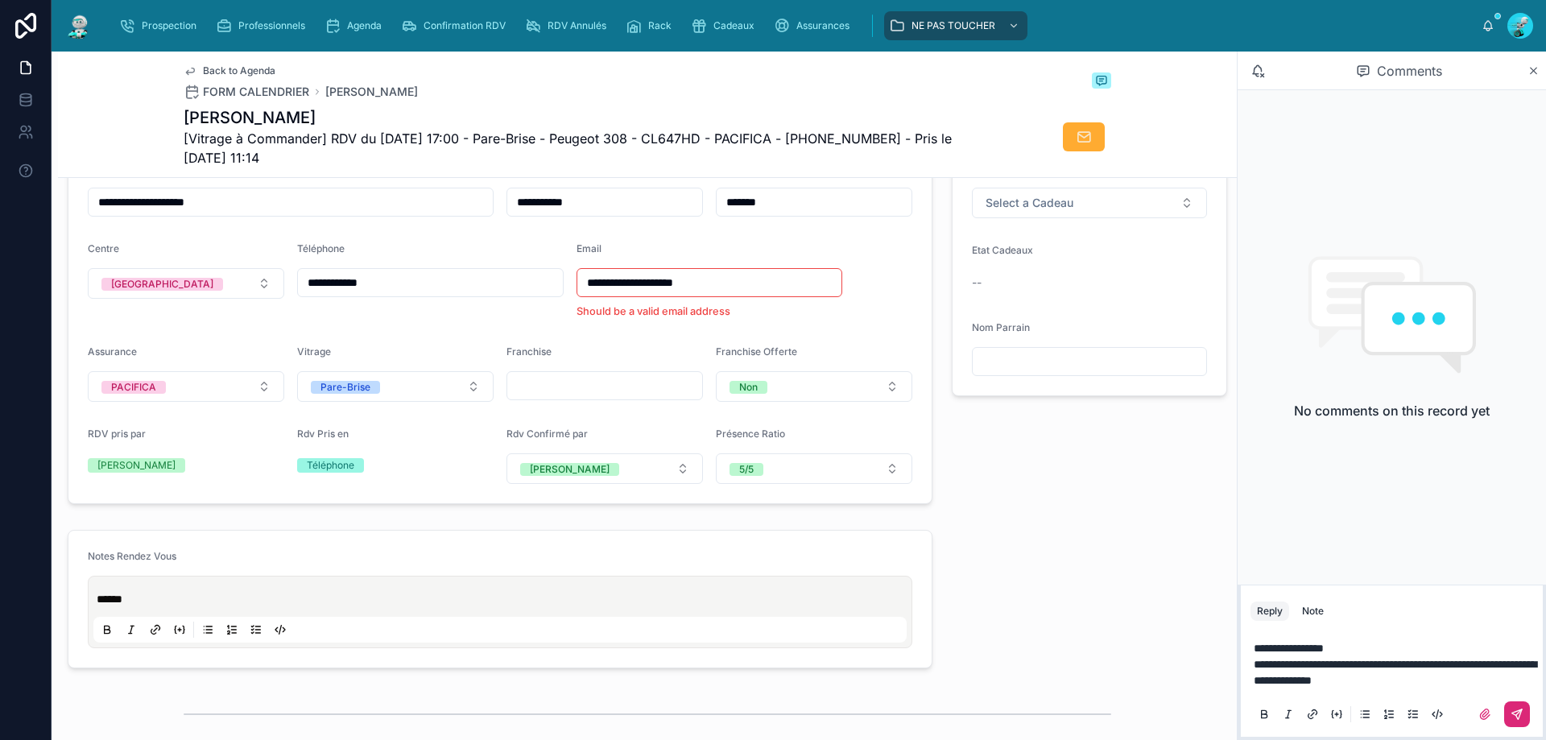
click at [1513, 714] on icon at bounding box center [1517, 714] width 10 height 10
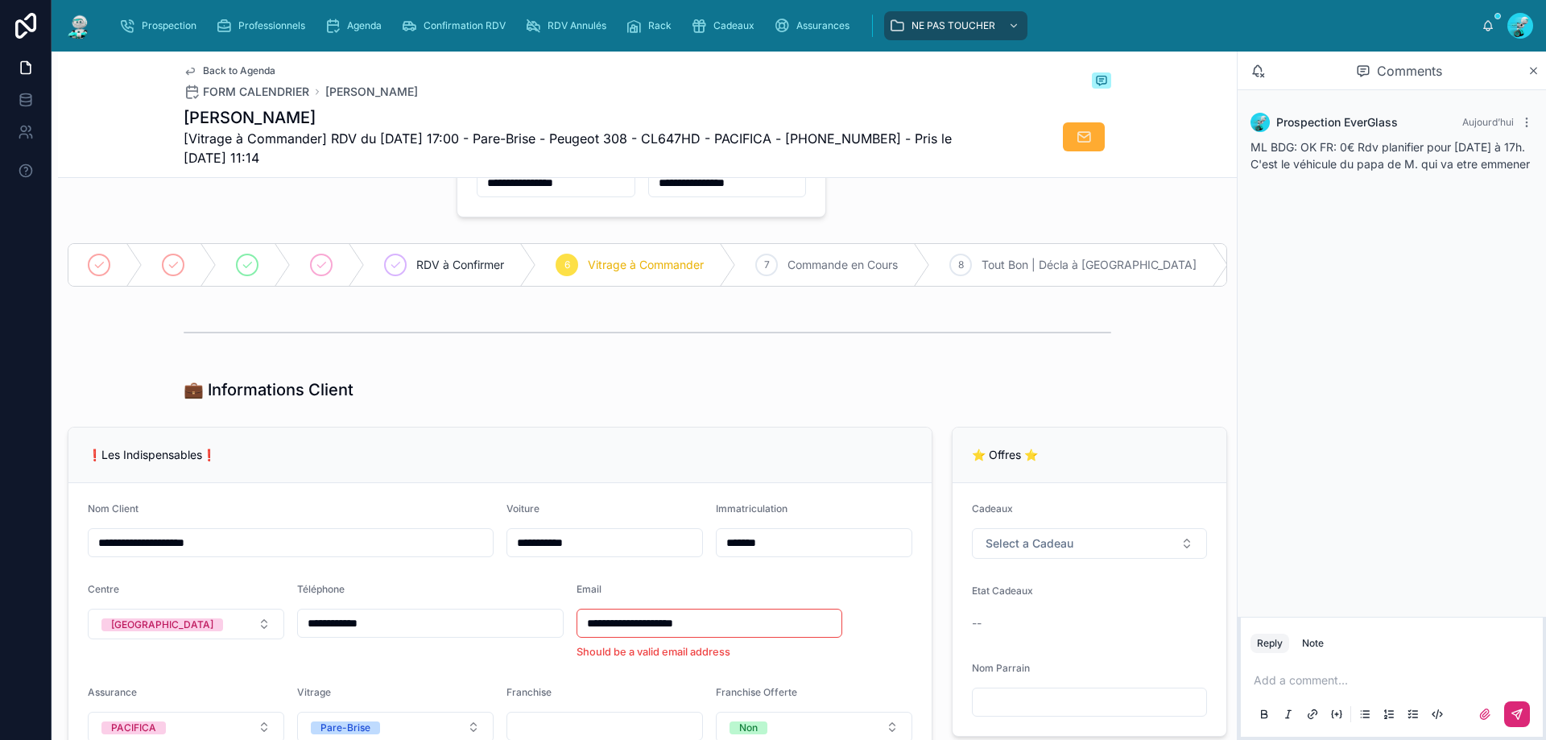
scroll to position [81, 0]
type input "**********"
click at [357, 18] on div "Agenda" at bounding box center [357, 26] width 64 height 26
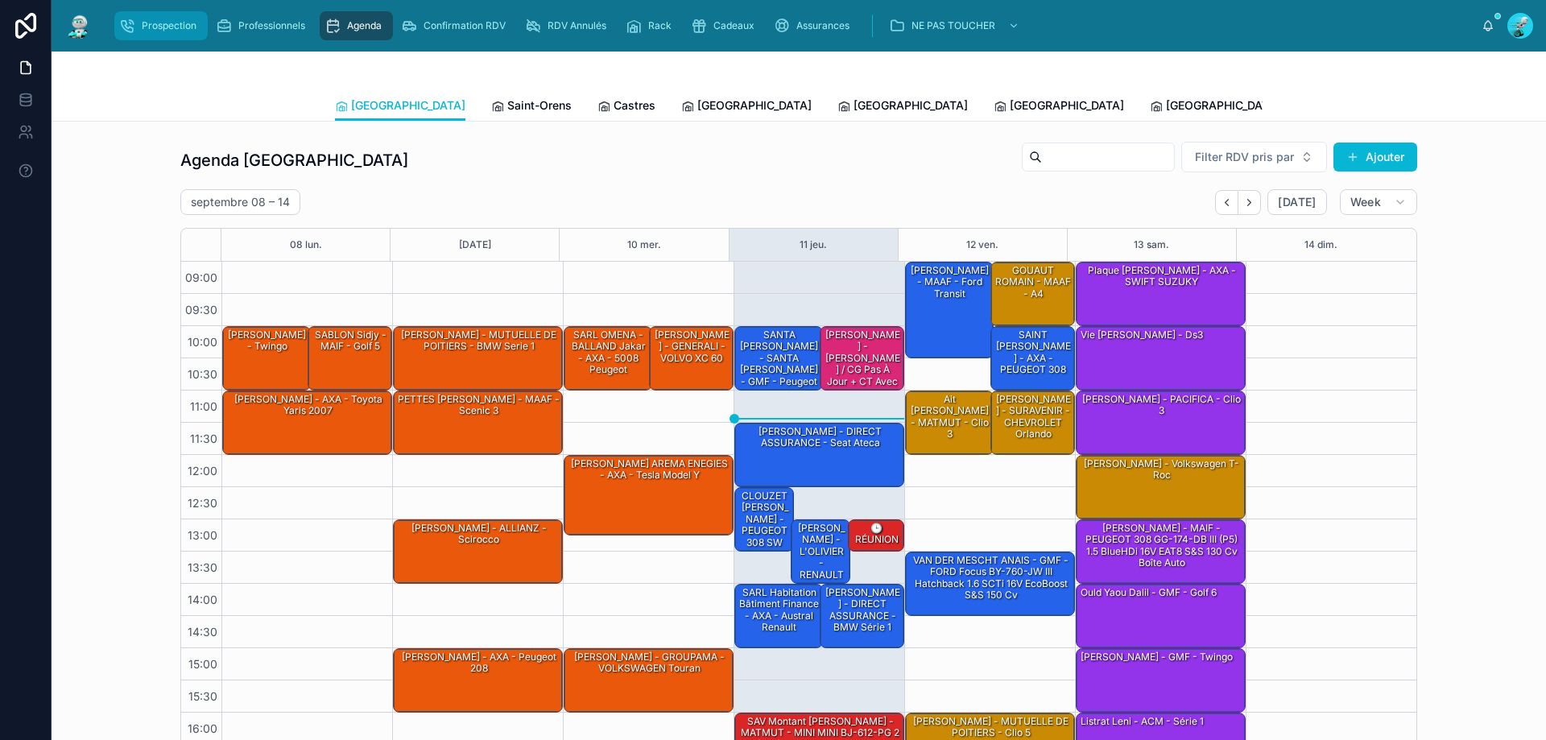
click at [171, 31] on span "Prospection" at bounding box center [169, 25] width 55 height 13
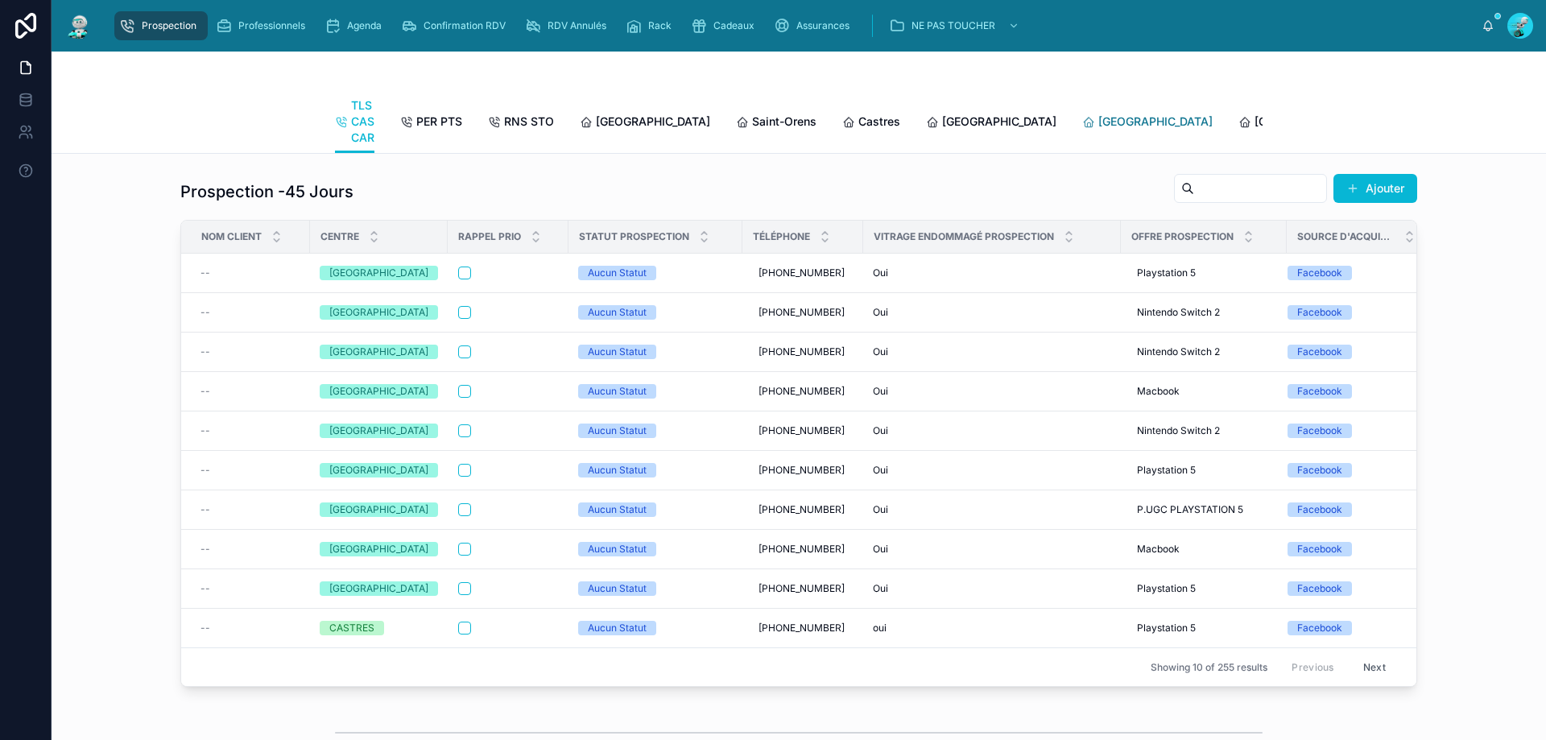
click at [1098, 123] on span "[GEOGRAPHIC_DATA]" at bounding box center [1155, 122] width 114 height 16
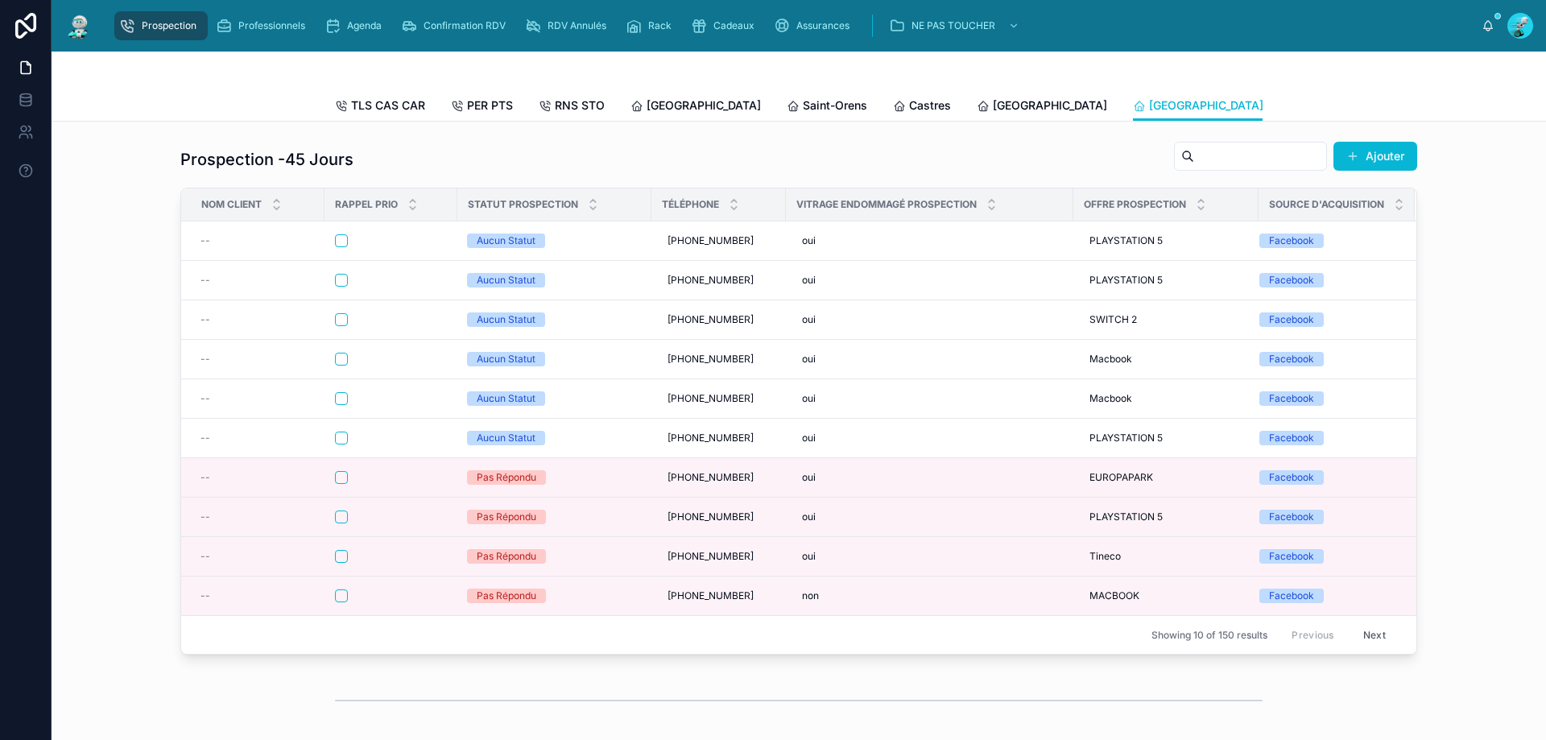
click at [1305, 99] on span "[GEOGRAPHIC_DATA]" at bounding box center [1362, 105] width 114 height 16
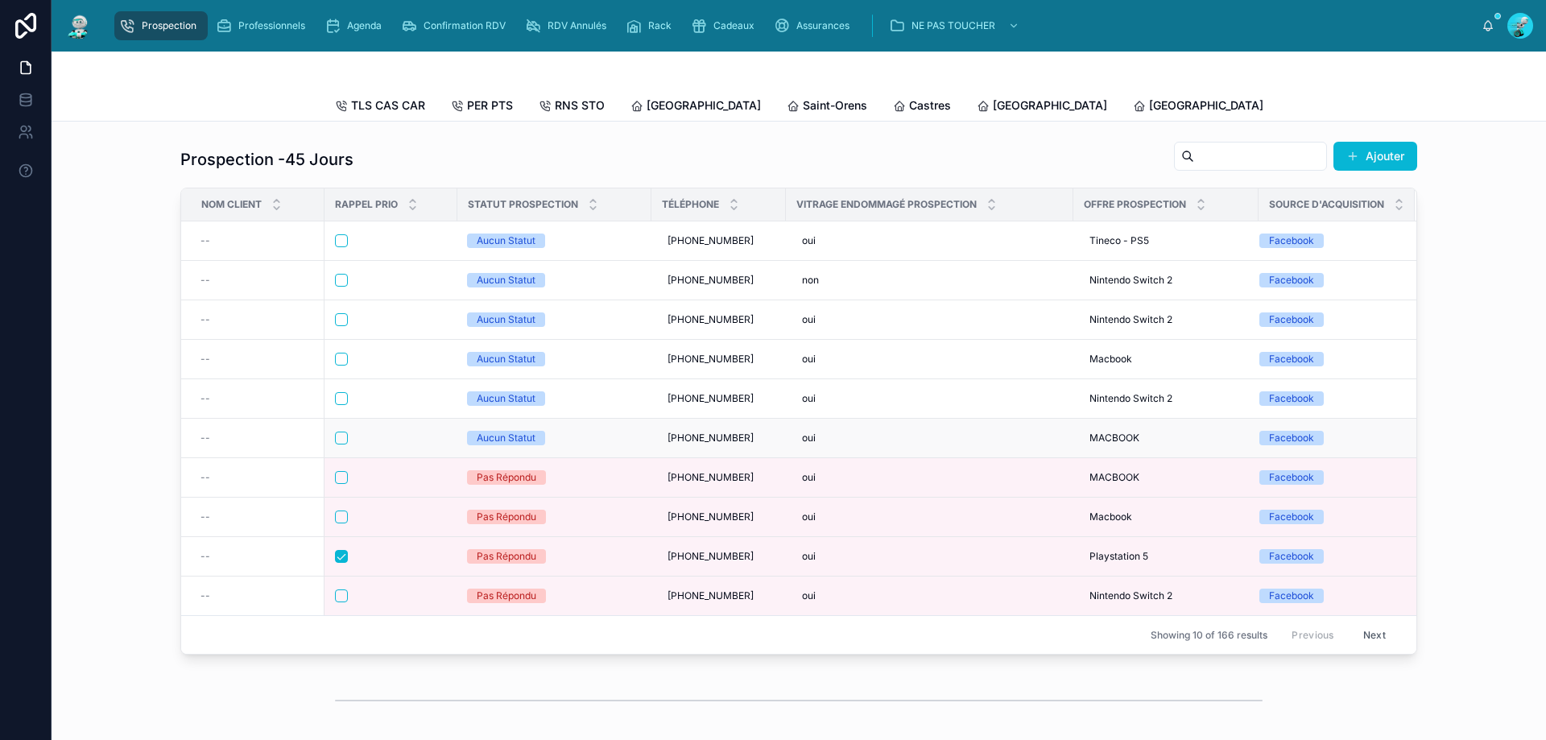
click at [423, 445] on div at bounding box center [391, 438] width 112 height 13
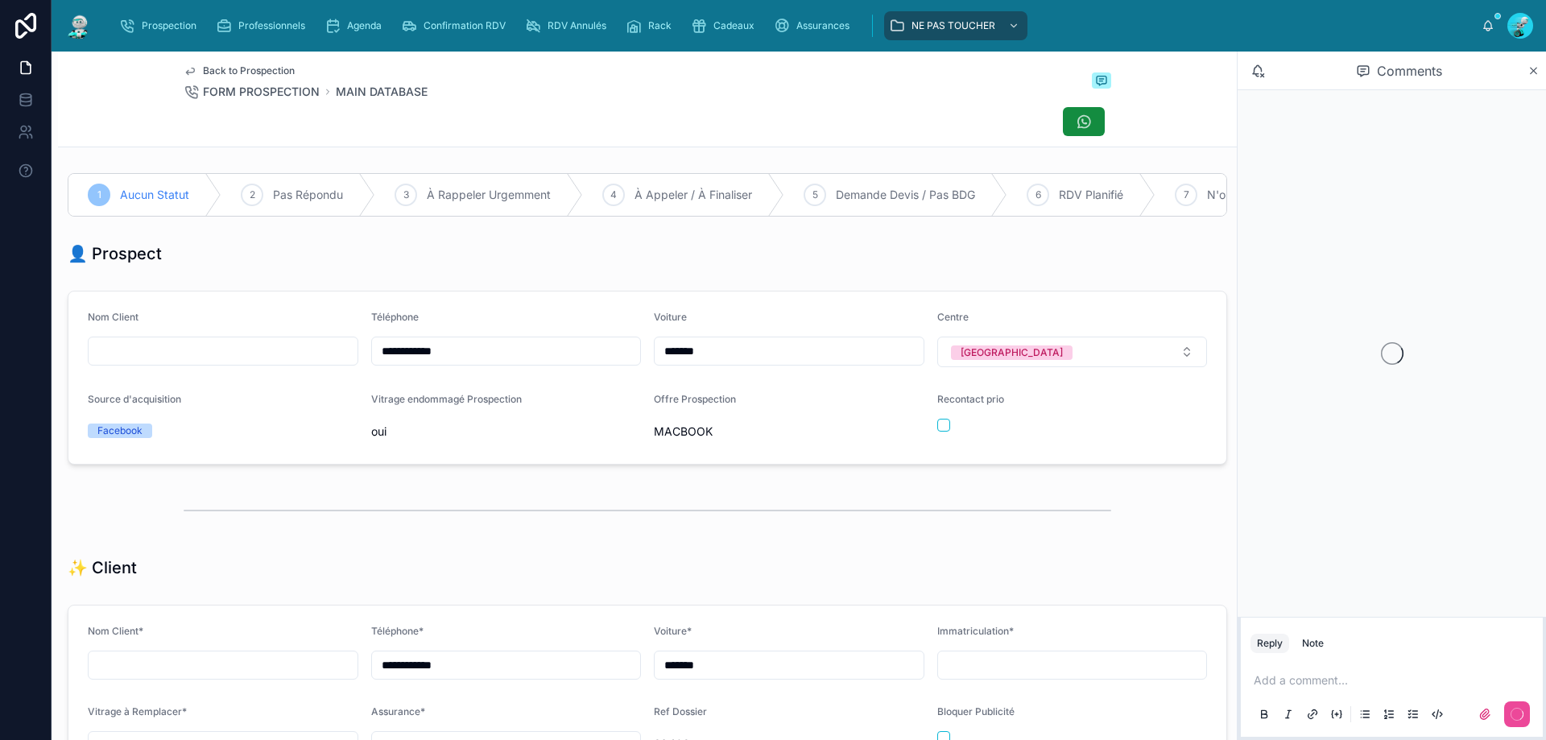
scroll to position [71, 0]
drag, startPoint x: 533, startPoint y: 365, endPoint x: 300, endPoint y: 367, distance: 232.7
click at [300, 367] on form "**********" at bounding box center [647, 378] width 1158 height 172
drag, startPoint x: 646, startPoint y: 307, endPoint x: 646, endPoint y: 291, distance: 16.1
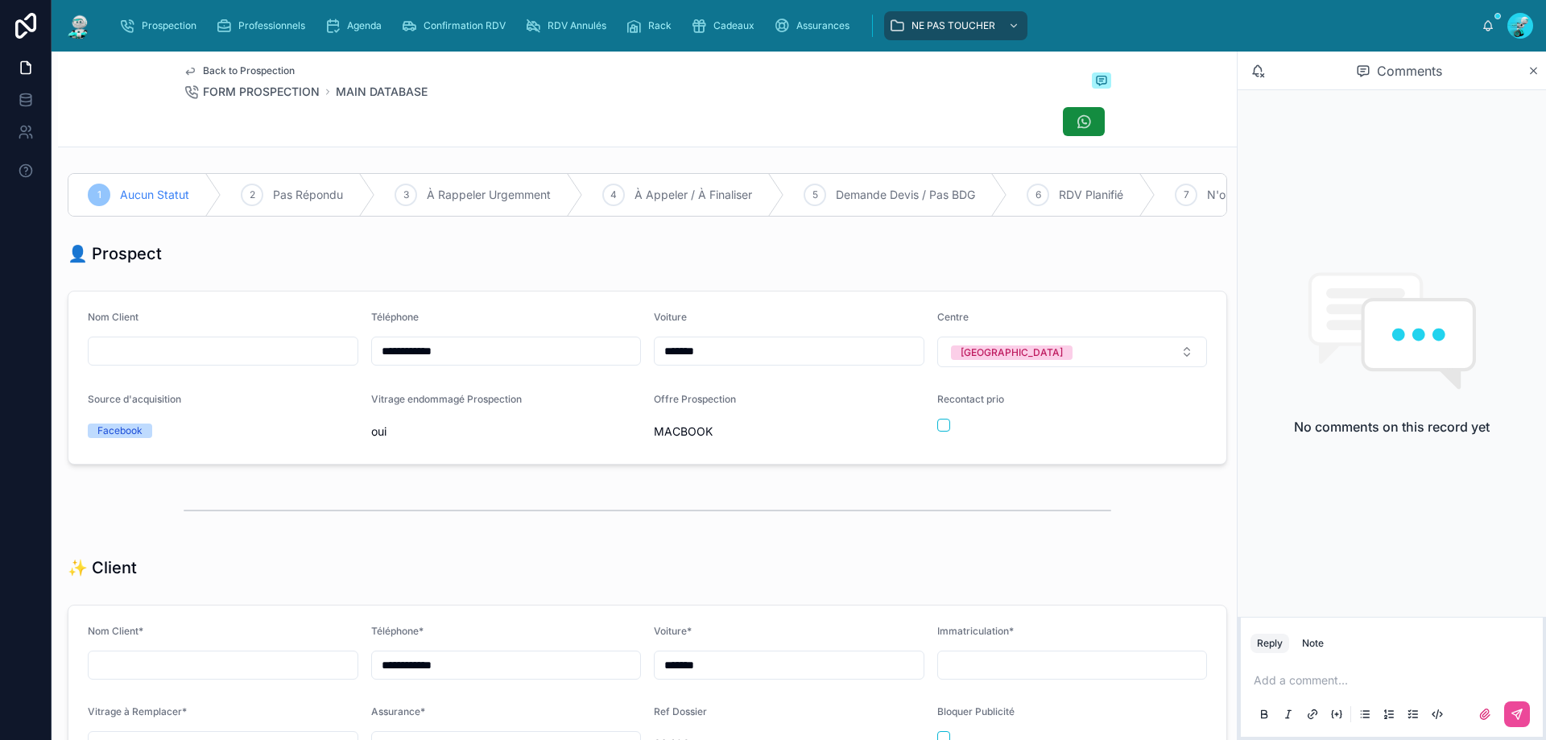
click at [1345, 685] on p at bounding box center [1395, 680] width 283 height 16
click at [1516, 724] on button at bounding box center [1517, 714] width 26 height 26
click at [937, 432] on button "button" at bounding box center [943, 425] width 13 height 13
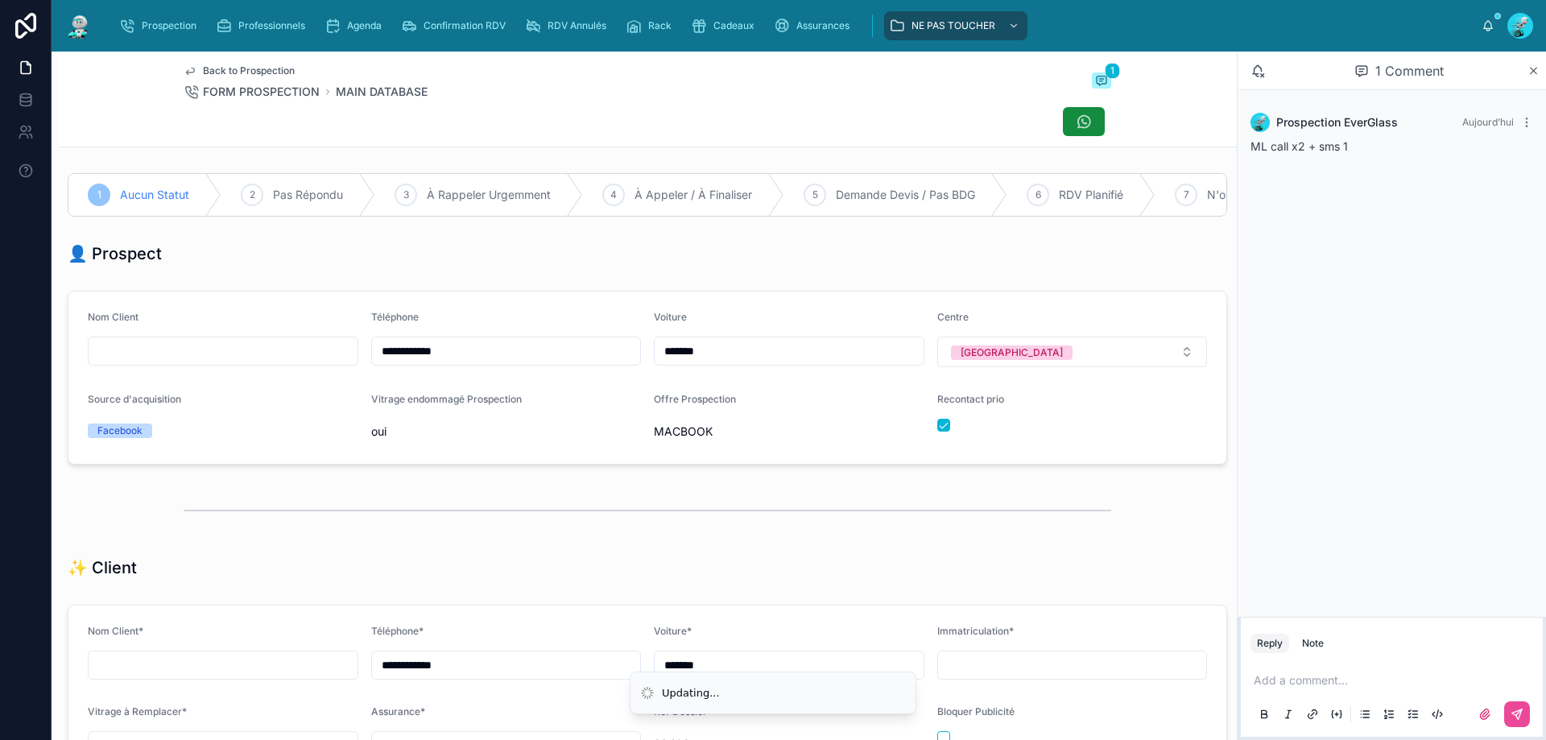
click at [955, 511] on hr at bounding box center [648, 511] width 928 height 2
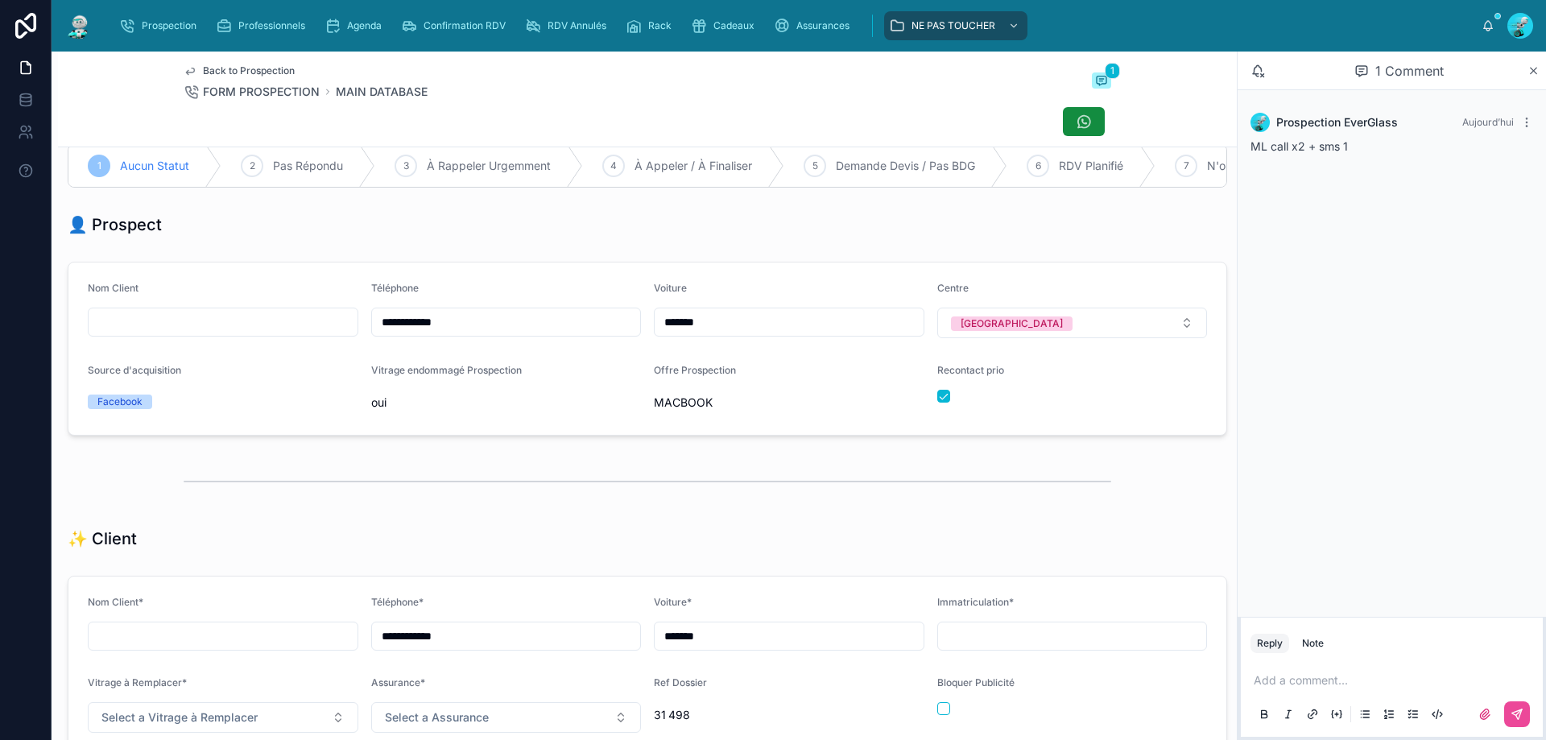
scroll to position [0, 0]
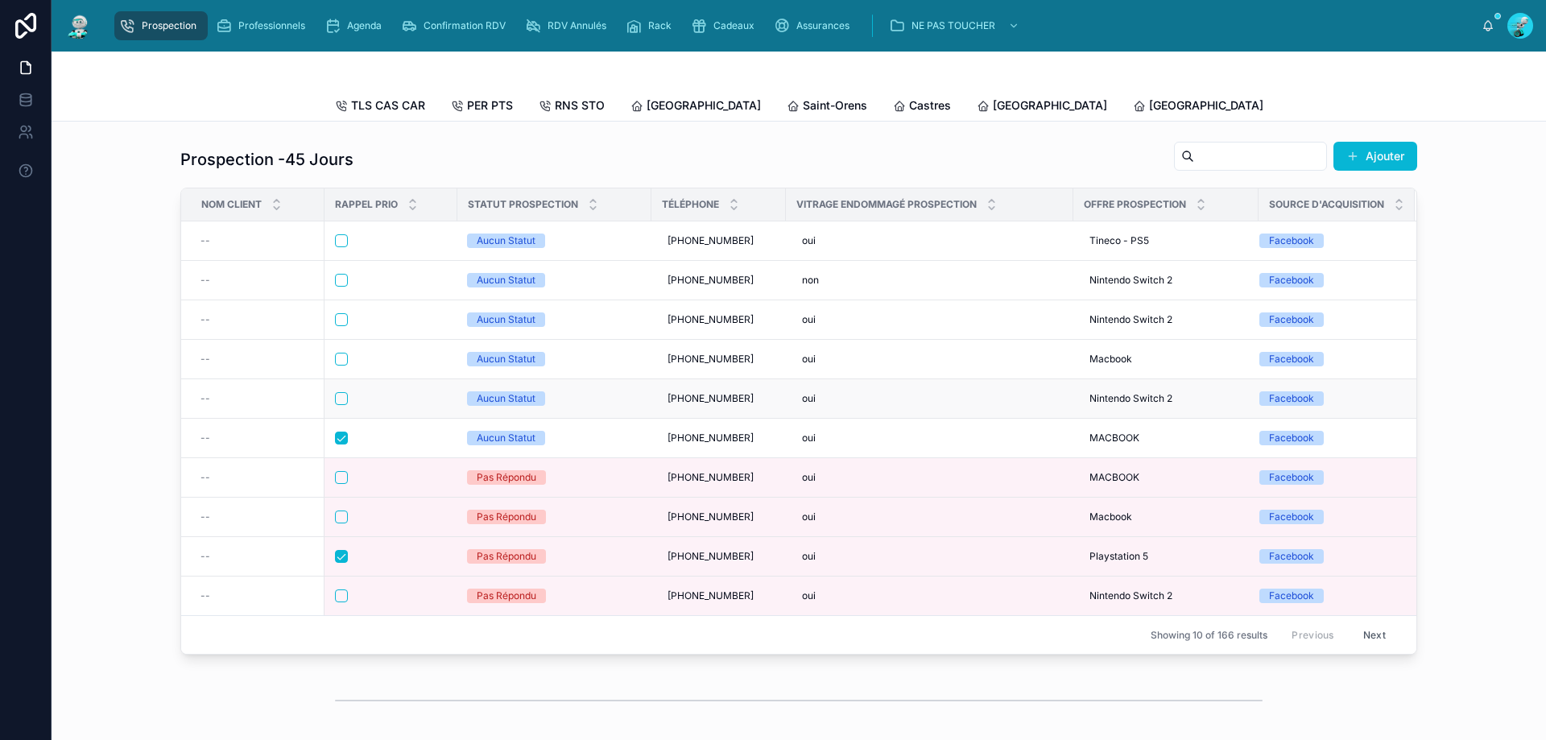
click at [431, 405] on div at bounding box center [391, 398] width 112 height 13
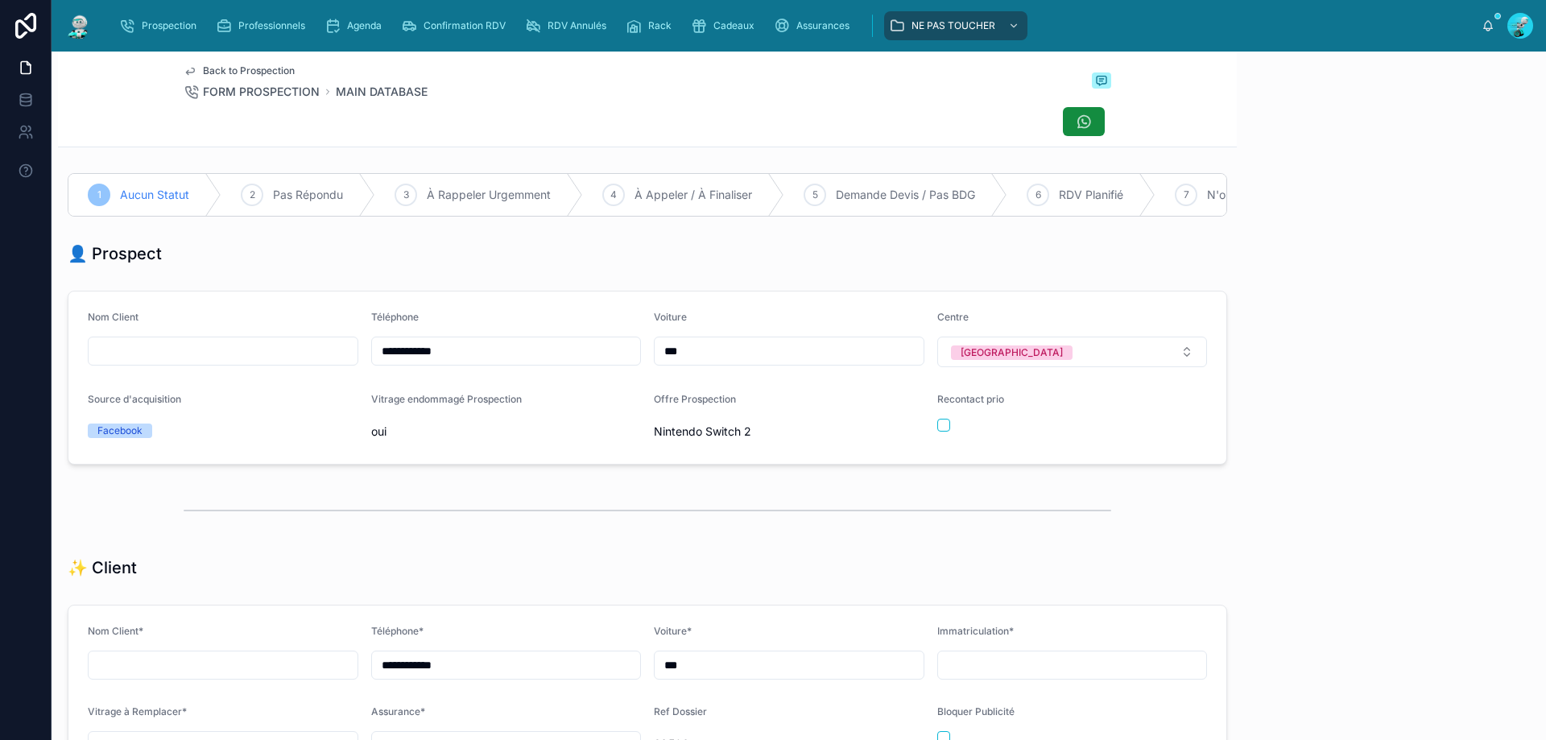
scroll to position [89, 0]
drag, startPoint x: 494, startPoint y: 362, endPoint x: 26, endPoint y: 345, distance: 468.9
click at [26, 345] on div "**********" at bounding box center [773, 370] width 1546 height 740
click at [1286, 688] on p at bounding box center [1395, 680] width 283 height 16
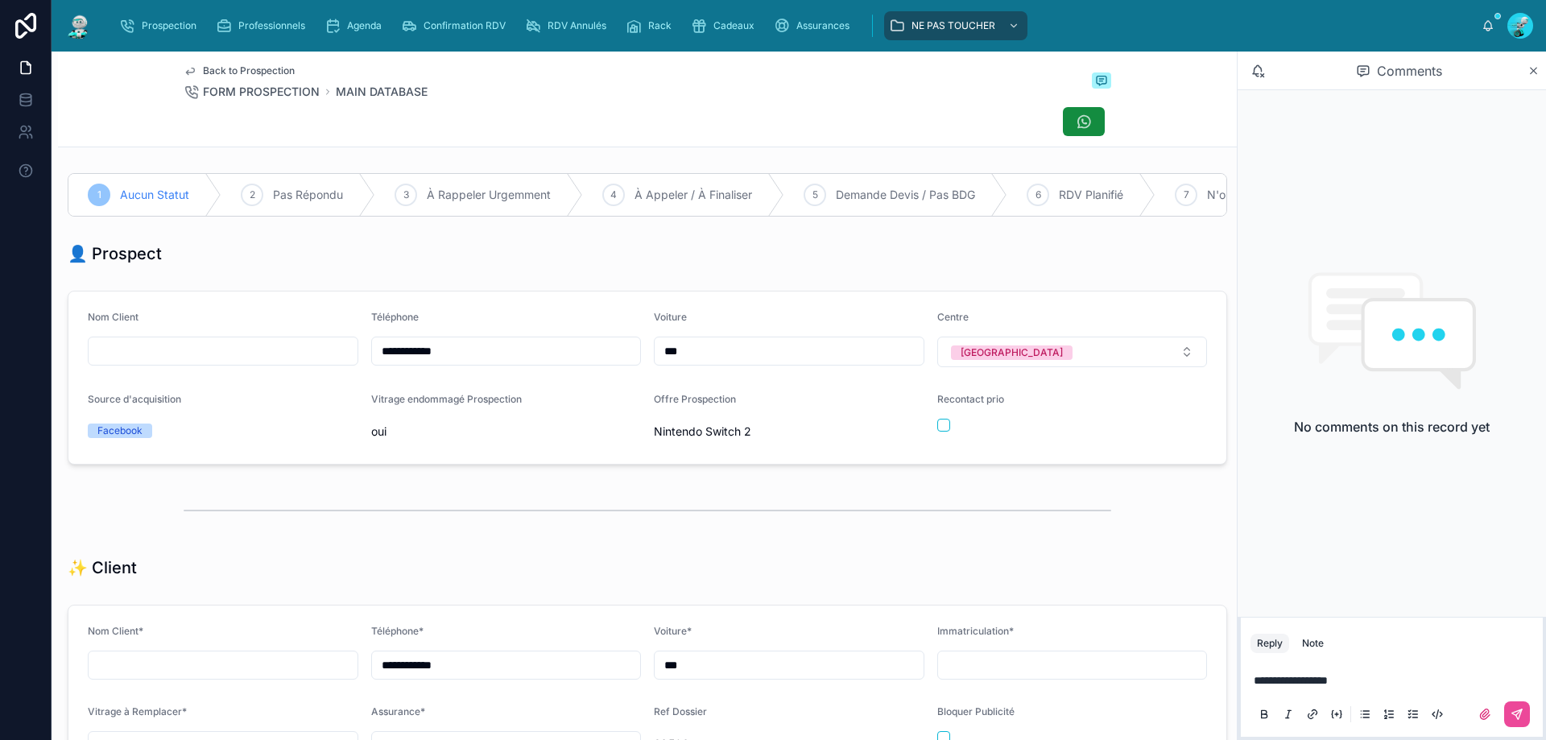
click at [1498, 716] on div at bounding box center [1498, 714] width 64 height 26
click at [1525, 714] on button at bounding box center [1517, 714] width 26 height 26
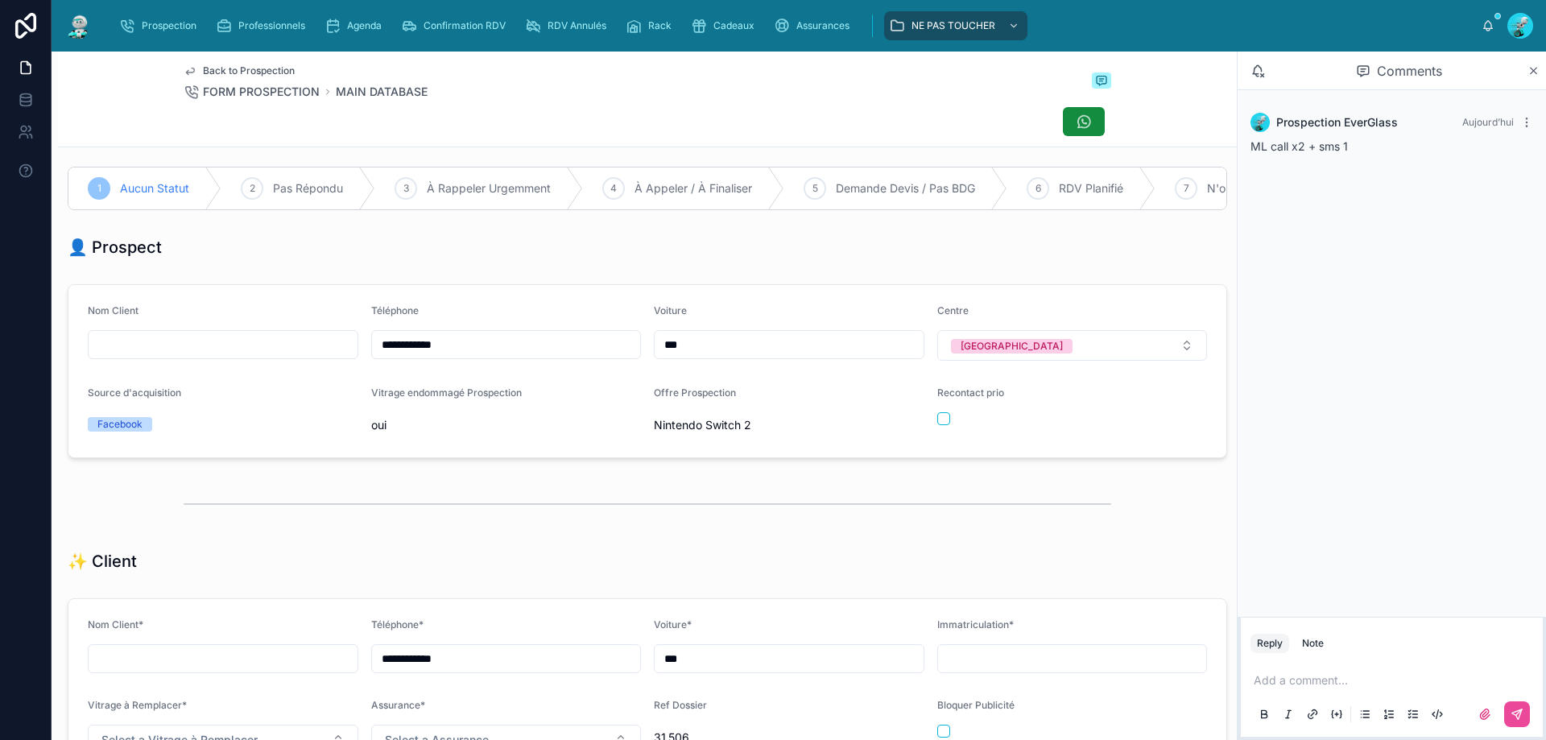
scroll to position [0, 0]
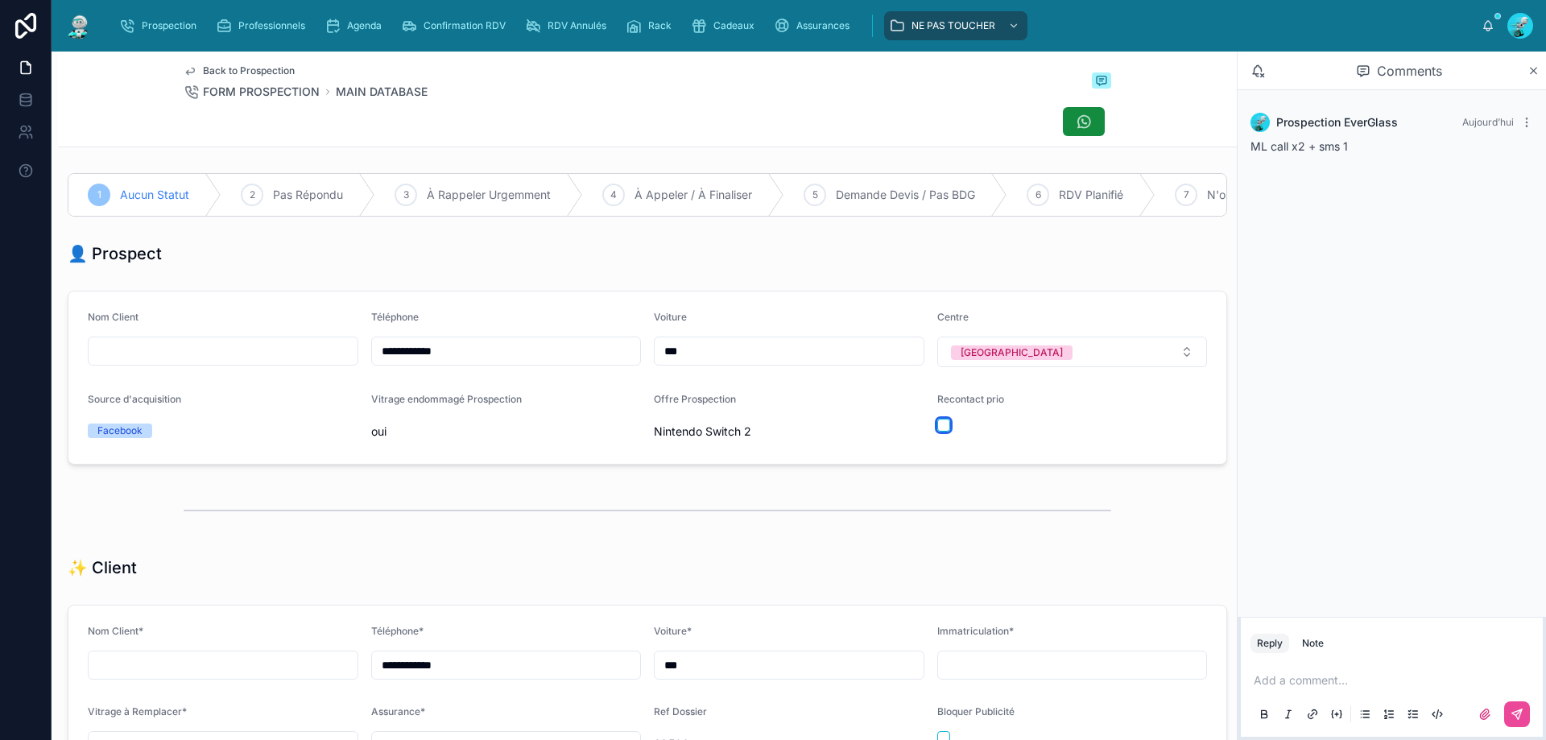
click at [940, 432] on button "button" at bounding box center [943, 425] width 13 height 13
click at [952, 504] on div at bounding box center [648, 510] width 928 height 40
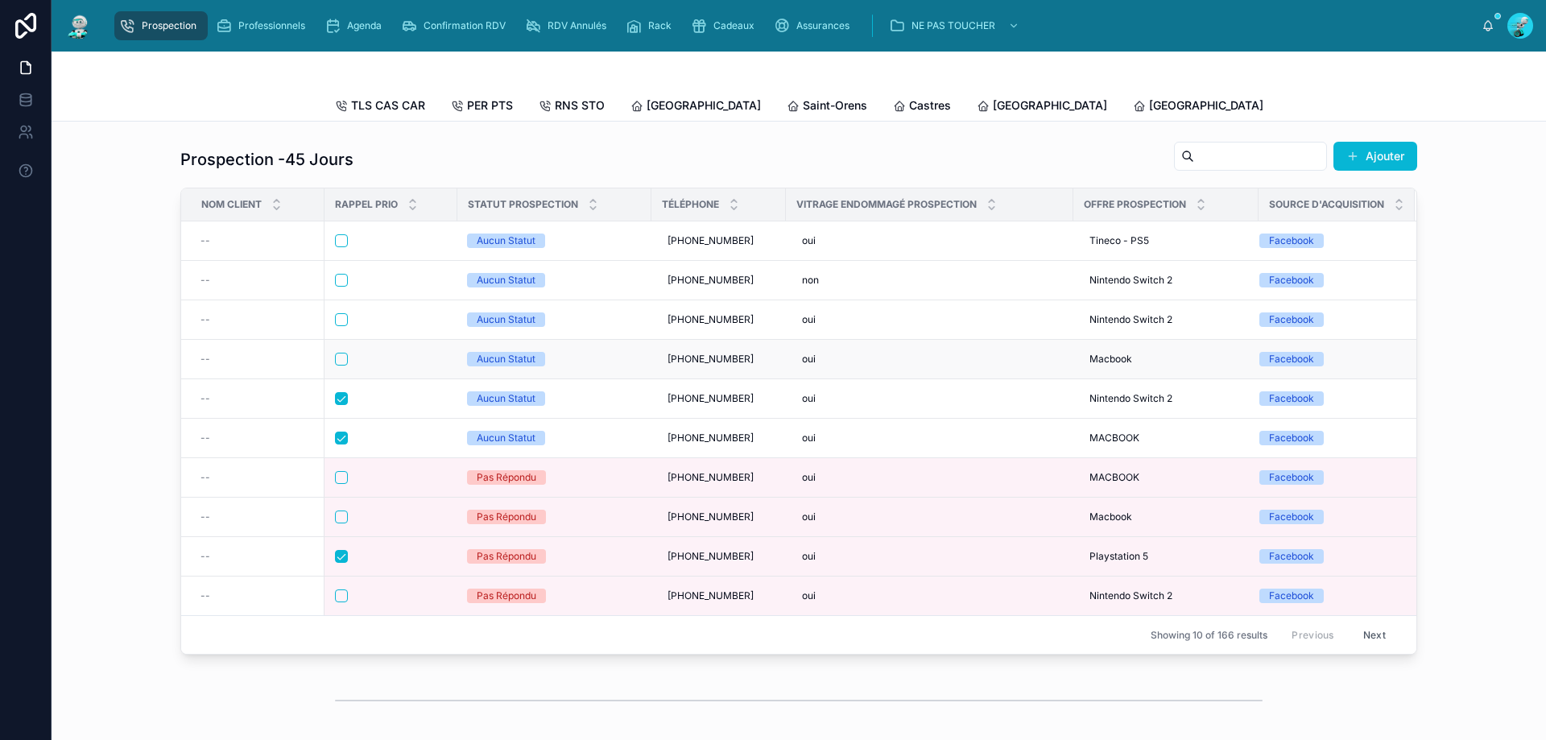
click at [418, 366] on div at bounding box center [391, 359] width 112 height 13
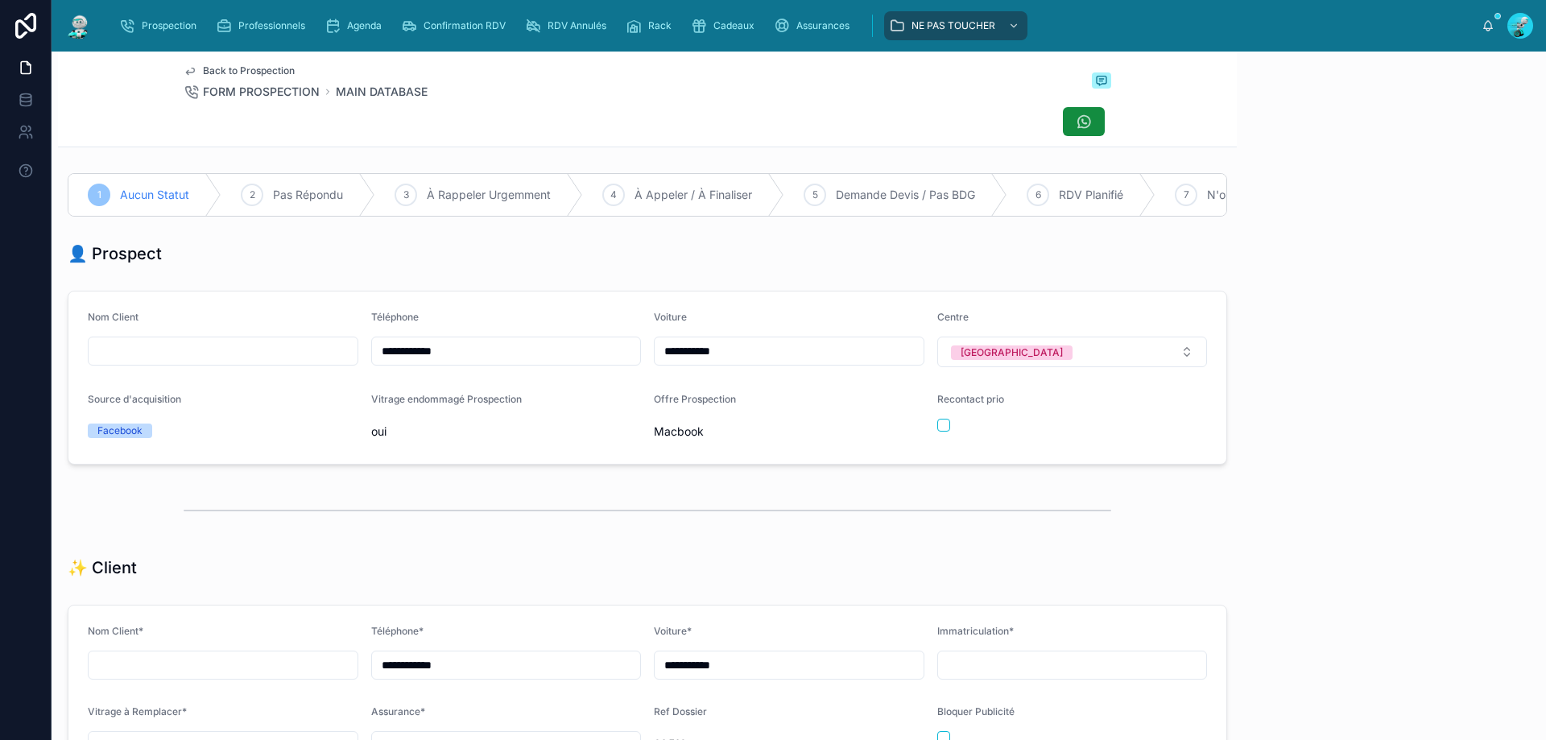
scroll to position [89, 0]
drag, startPoint x: 531, startPoint y: 354, endPoint x: 19, endPoint y: 321, distance: 513.2
click at [16, 329] on div "**********" at bounding box center [773, 370] width 1546 height 740
click at [672, 500] on div at bounding box center [647, 510] width 1179 height 53
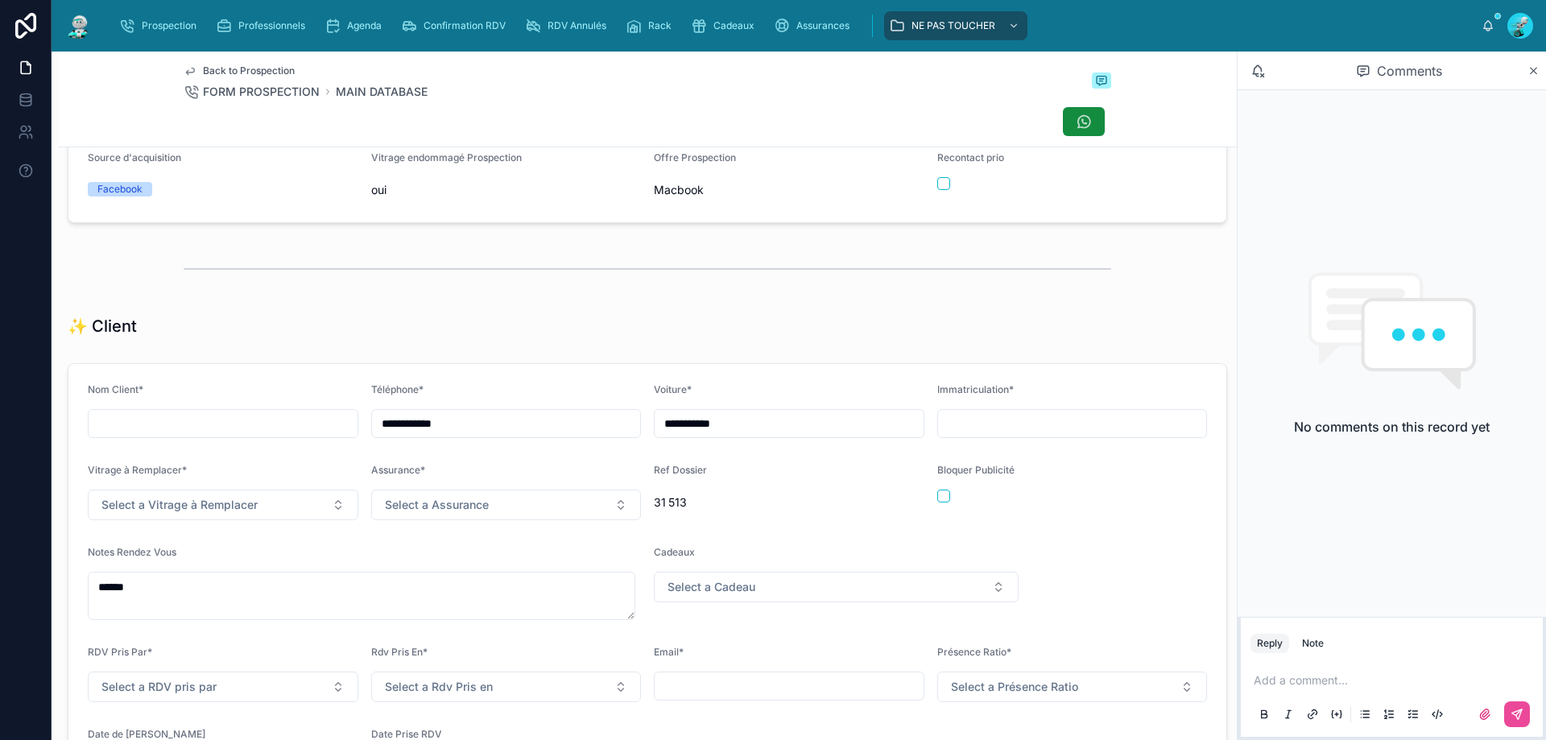
scroll to position [322, 0]
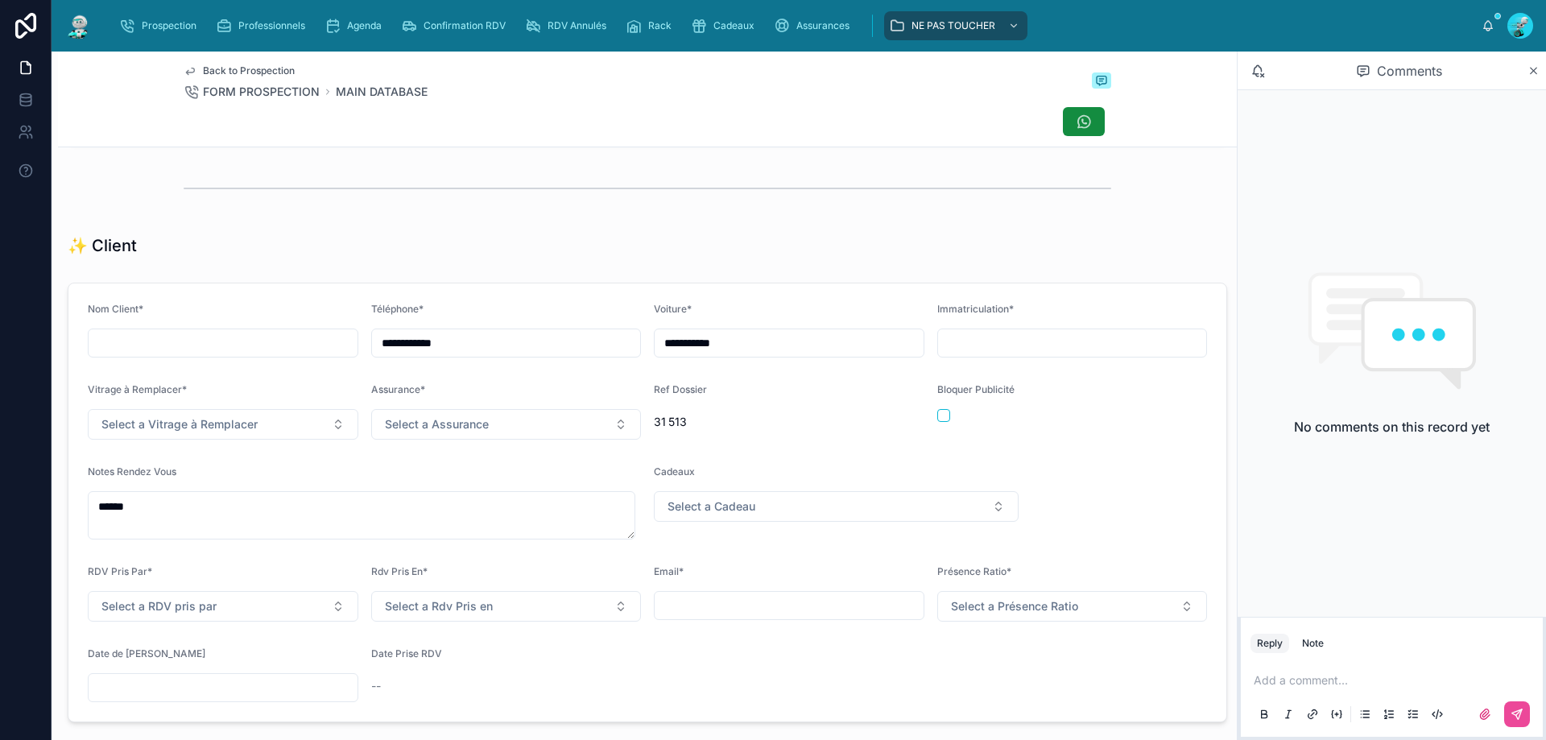
click at [470, 354] on input "**********" at bounding box center [506, 343] width 269 height 23
type input "**********"
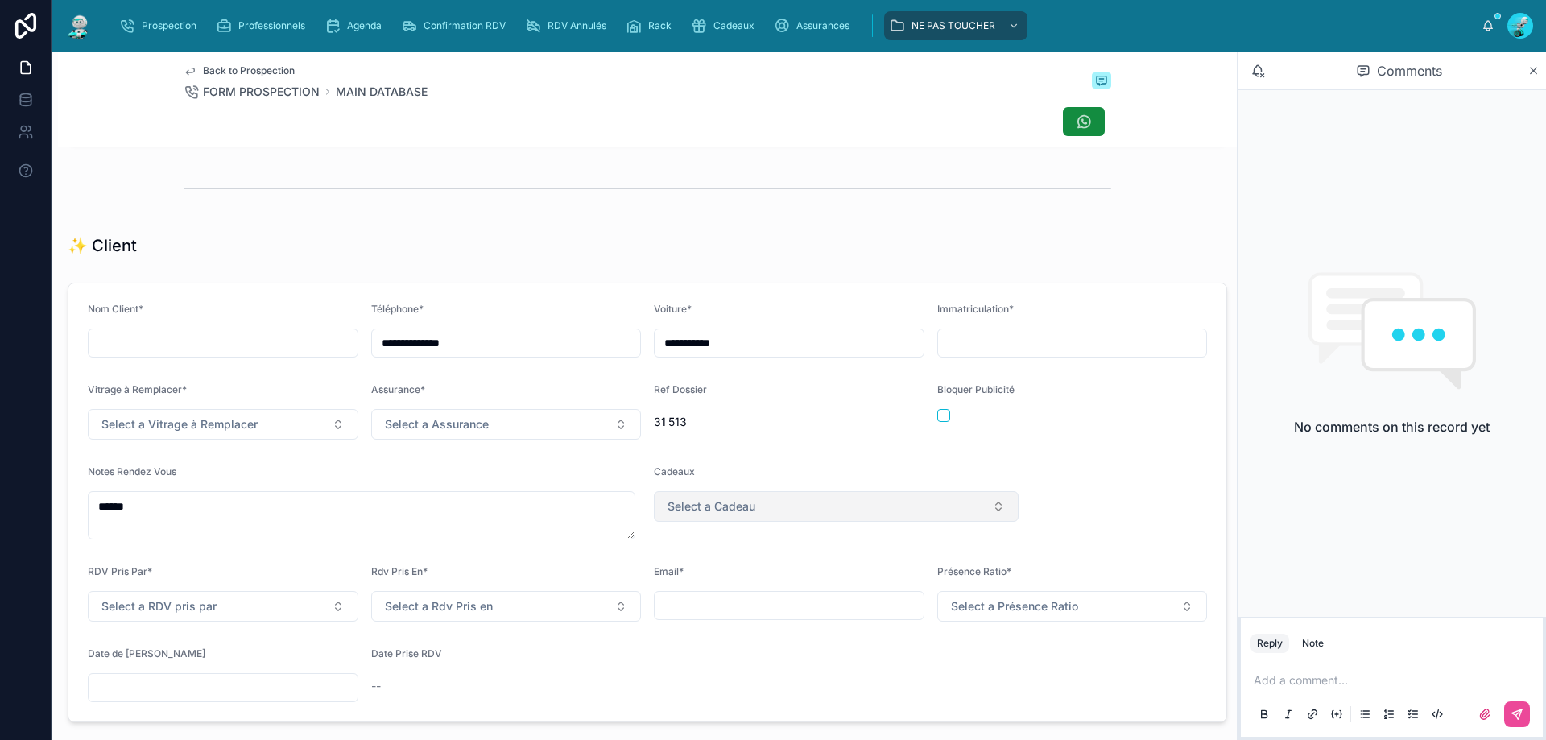
type input "**********"
click at [1022, 440] on div "Bloquer Publicité" at bounding box center [1072, 411] width 271 height 56
click at [509, 358] on div "**********" at bounding box center [506, 343] width 271 height 29
click at [537, 354] on input "**********" at bounding box center [506, 343] width 269 height 23
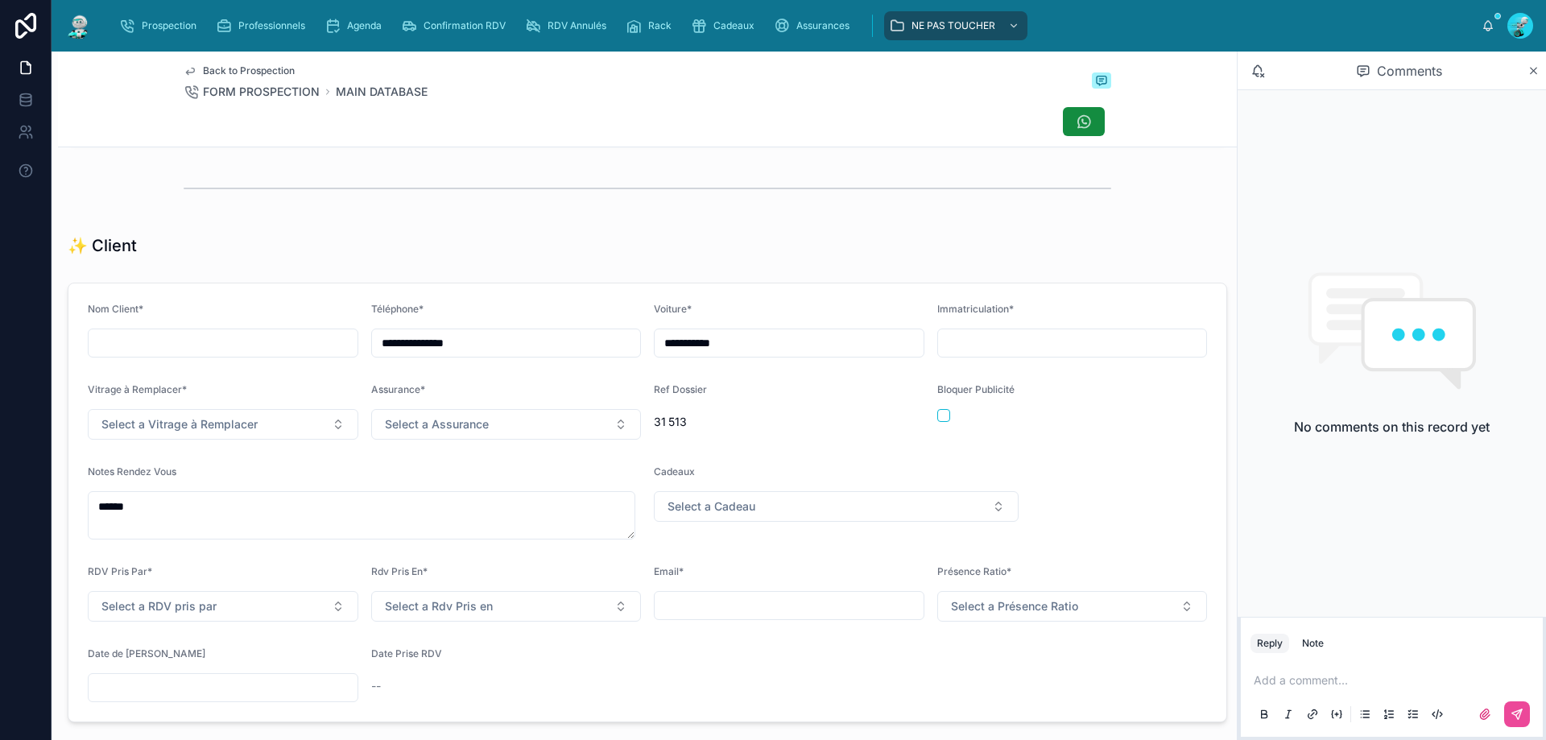
type input "**********"
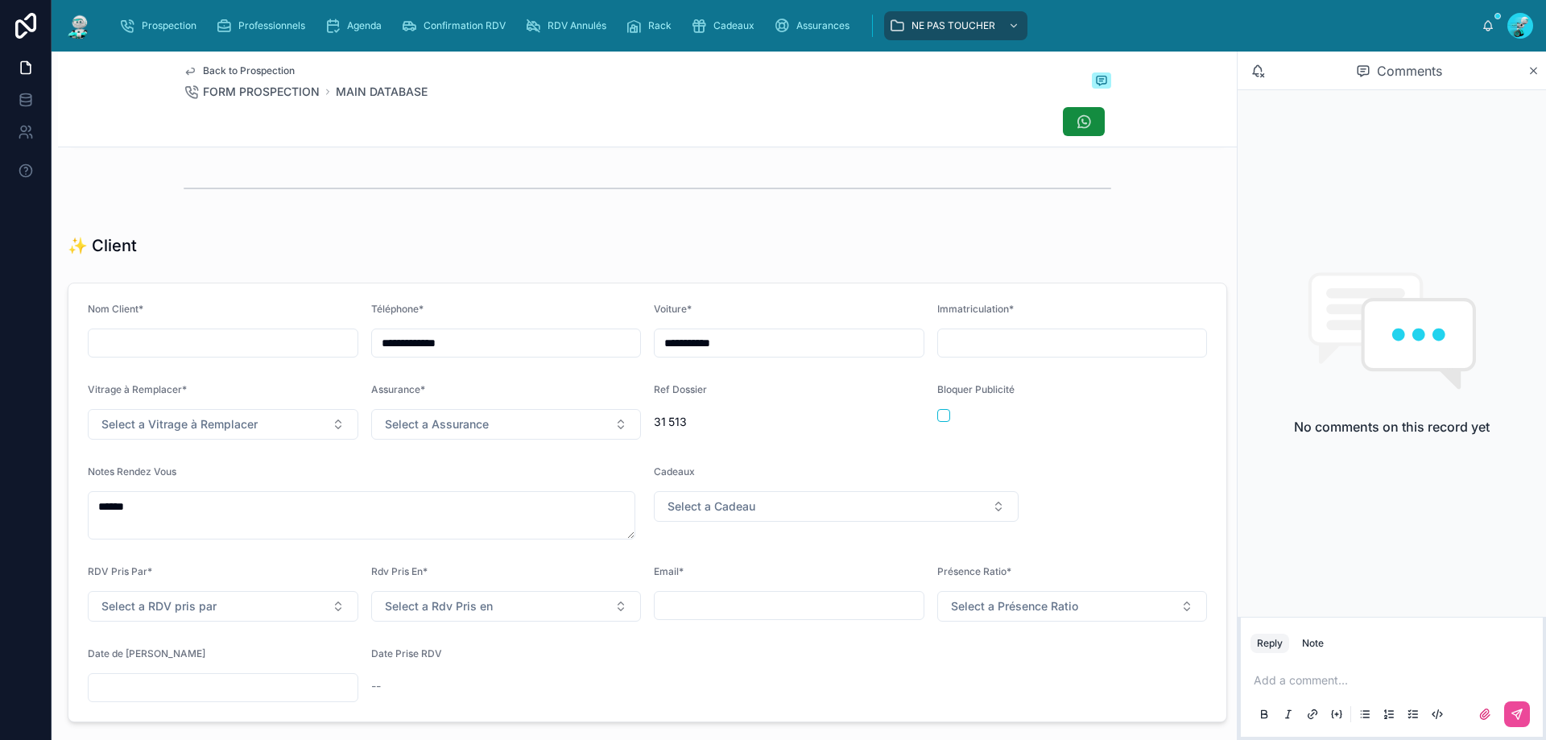
drag, startPoint x: 717, startPoint y: 300, endPoint x: 676, endPoint y: 296, distance: 40.5
click at [714, 300] on form "**********" at bounding box center [647, 502] width 1158 height 438
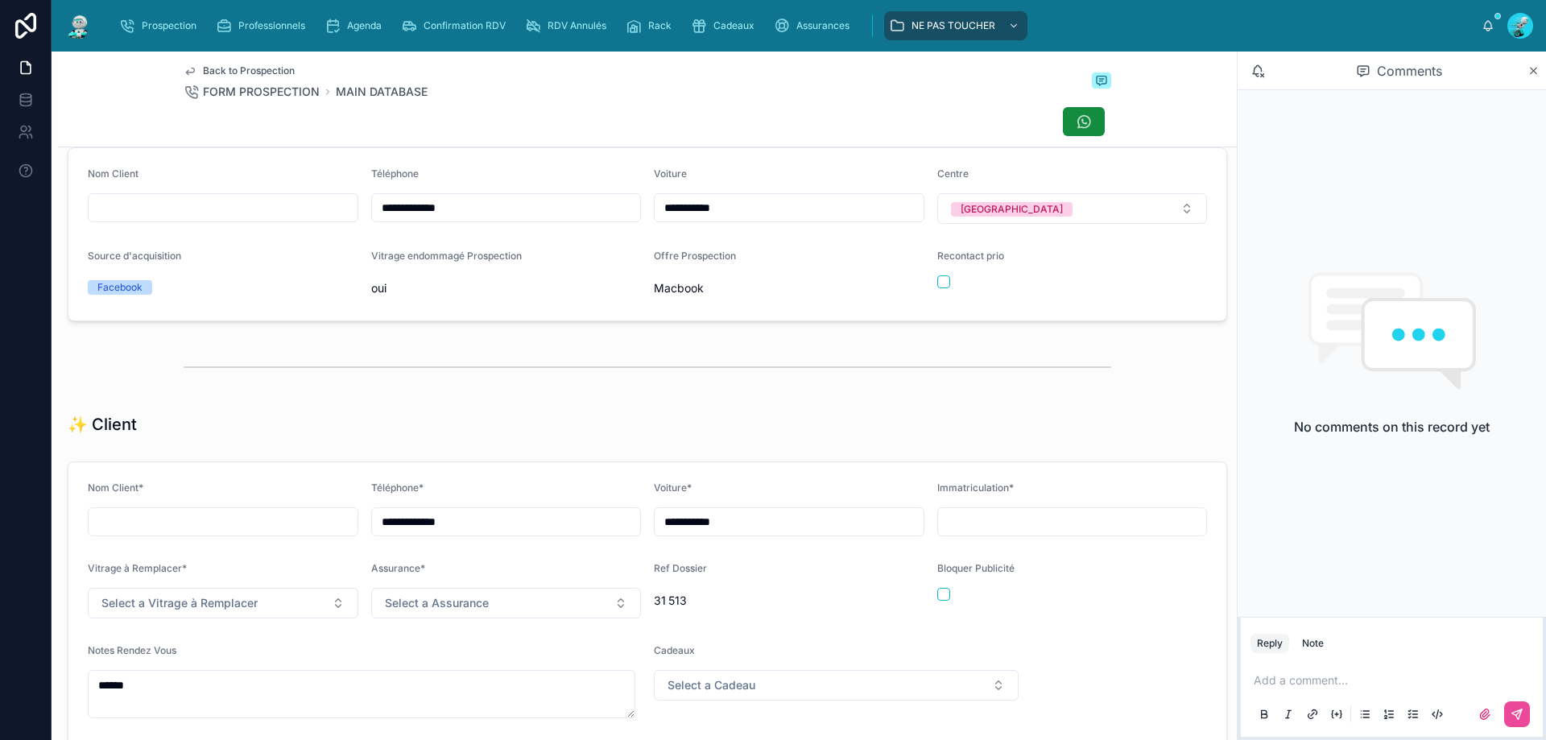
scroll to position [0, 0]
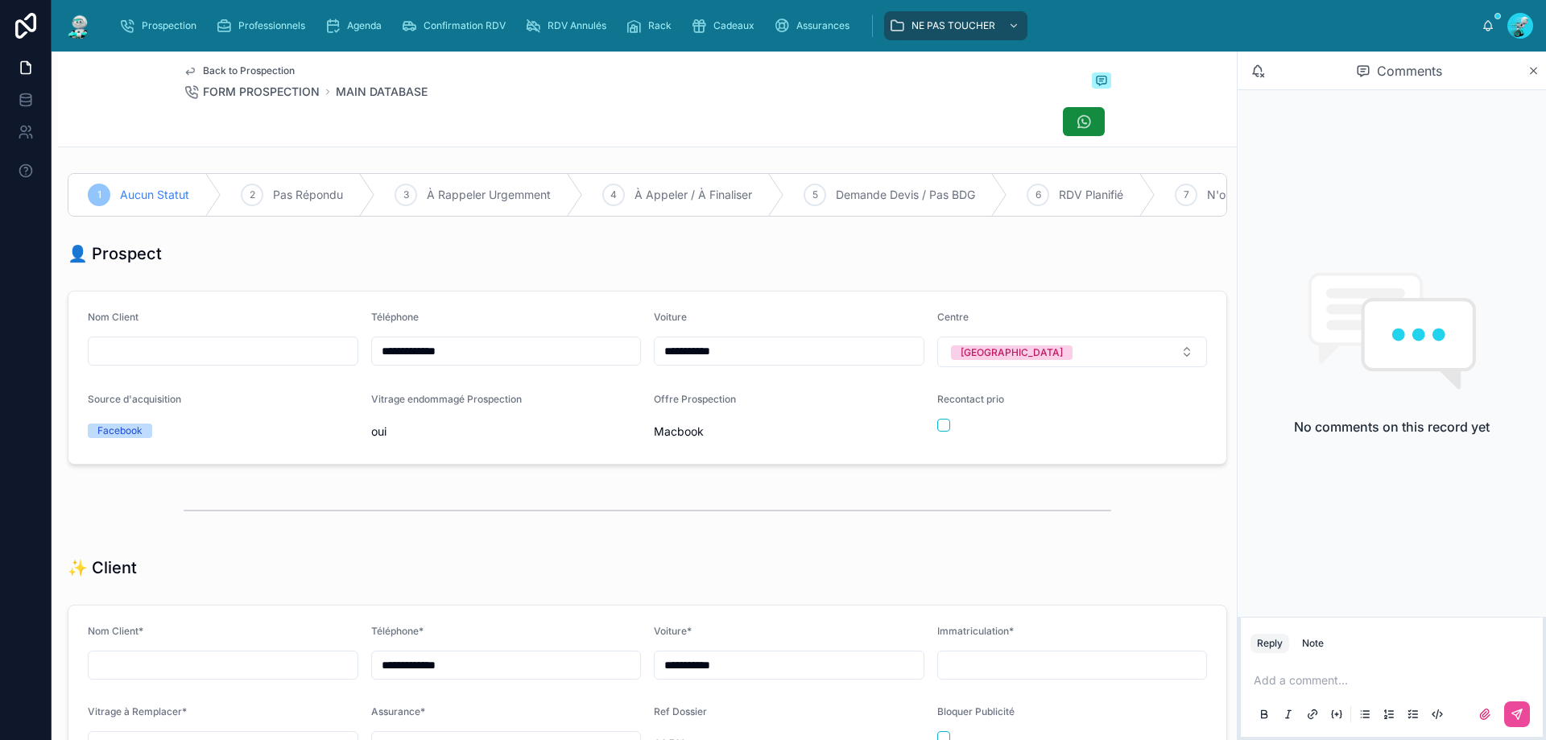
click at [1298, 682] on p at bounding box center [1395, 680] width 283 height 16
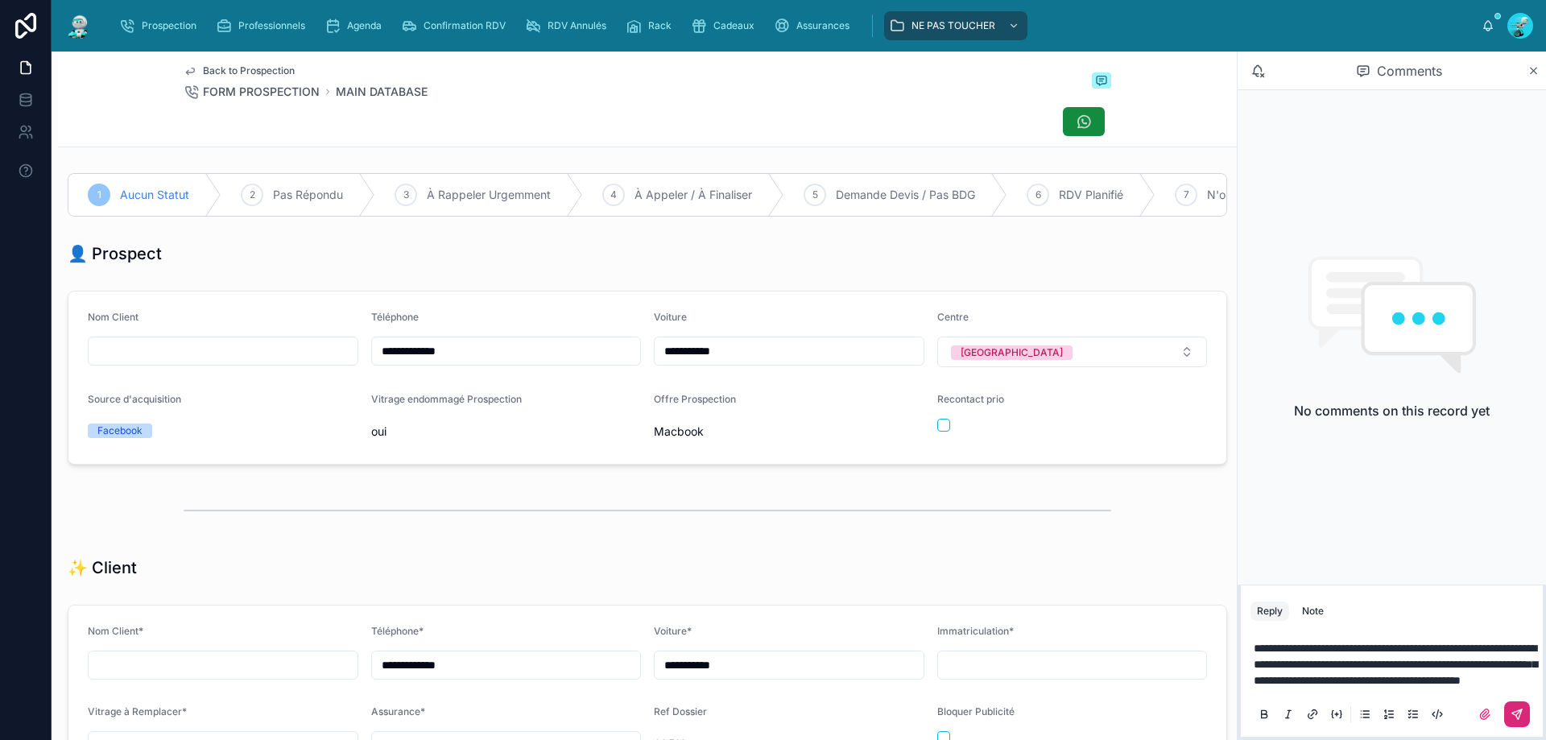
click at [1519, 705] on button at bounding box center [1517, 714] width 26 height 26
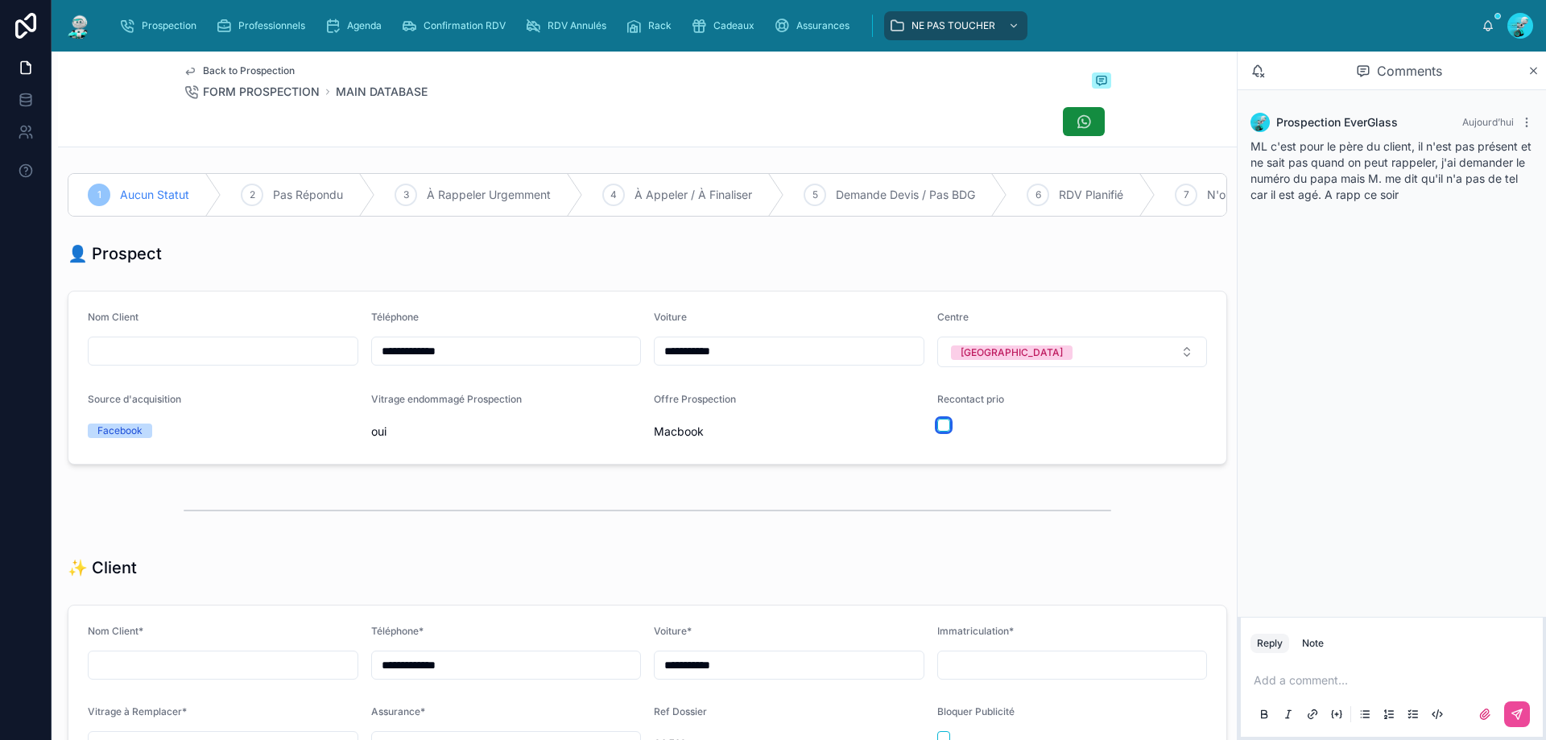
click at [937, 432] on button "button" at bounding box center [943, 425] width 13 height 13
click at [941, 528] on div at bounding box center [648, 510] width 928 height 40
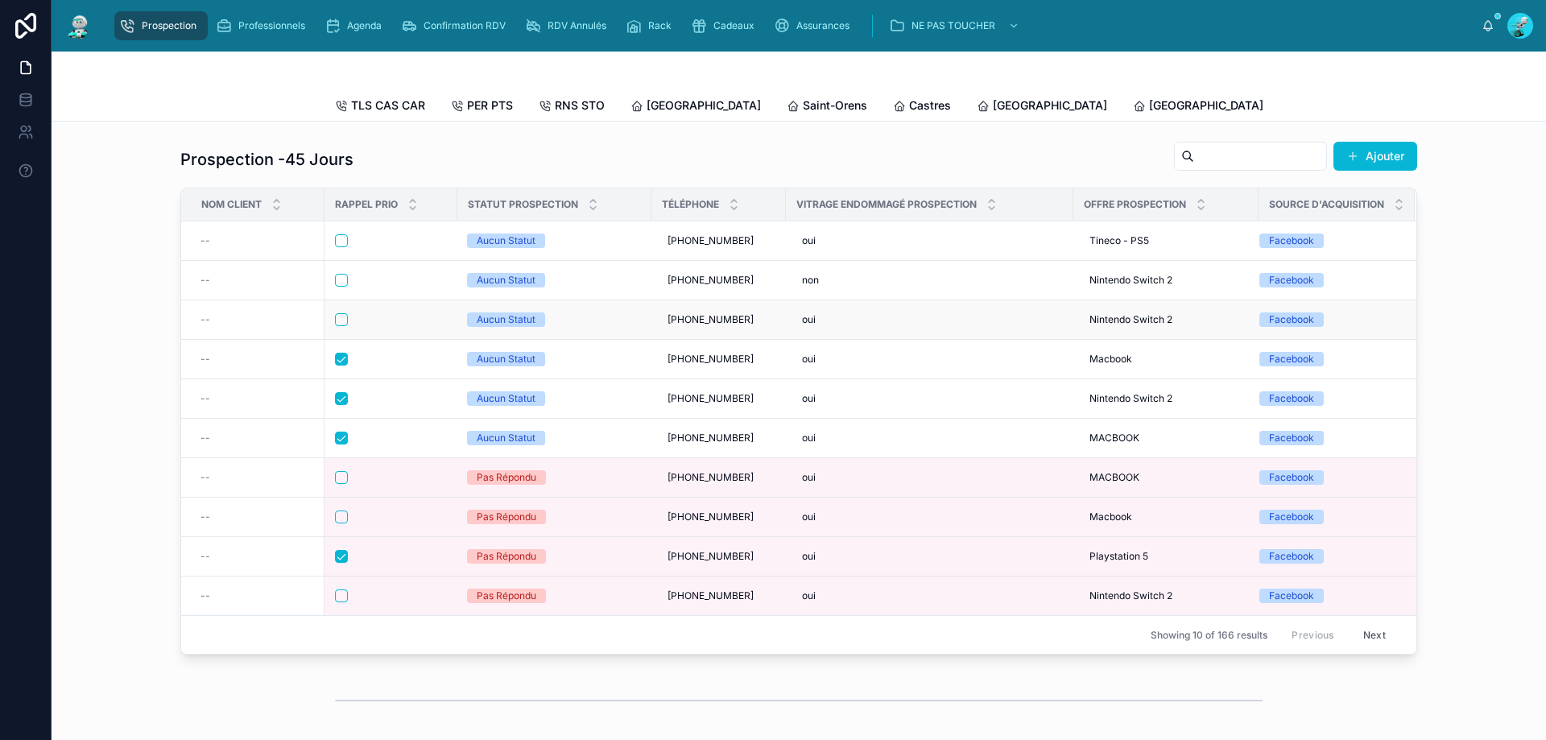
click at [387, 319] on td at bounding box center [391, 319] width 133 height 39
click at [396, 326] on div at bounding box center [391, 319] width 112 height 13
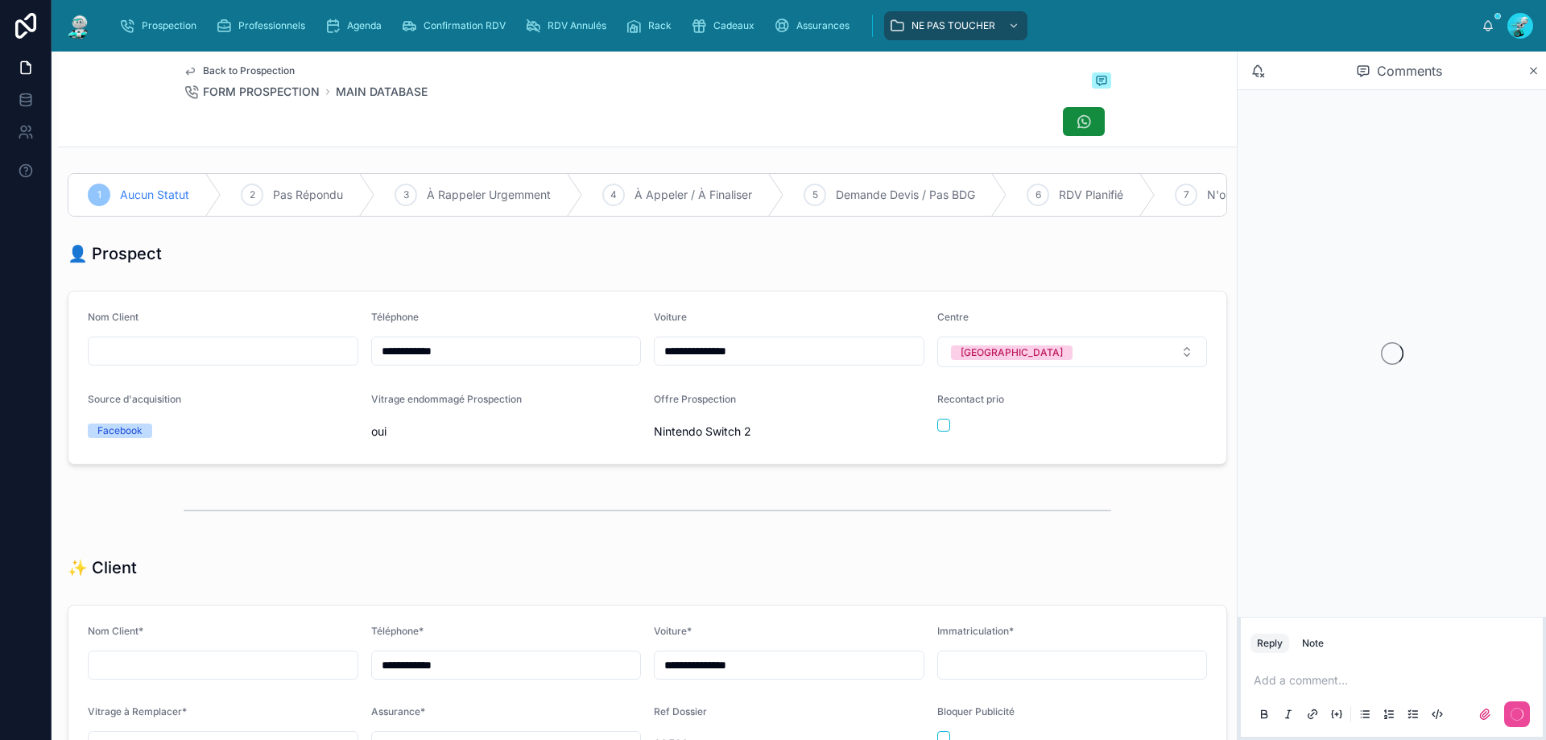
scroll to position [89, 0]
drag, startPoint x: 510, startPoint y: 355, endPoint x: 68, endPoint y: 327, distance: 442.2
click at [68, 327] on form "**********" at bounding box center [647, 378] width 1158 height 172
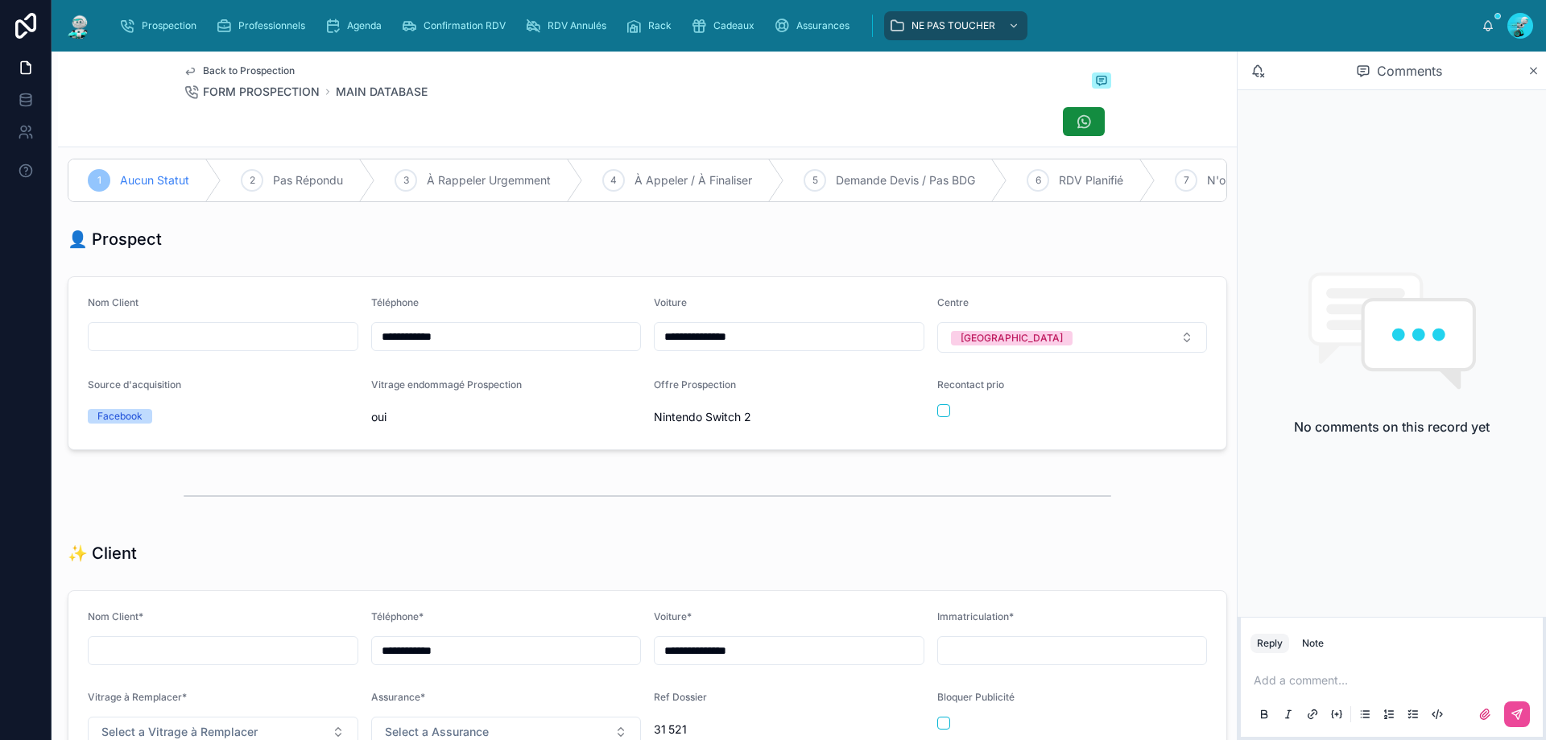
scroll to position [0, 0]
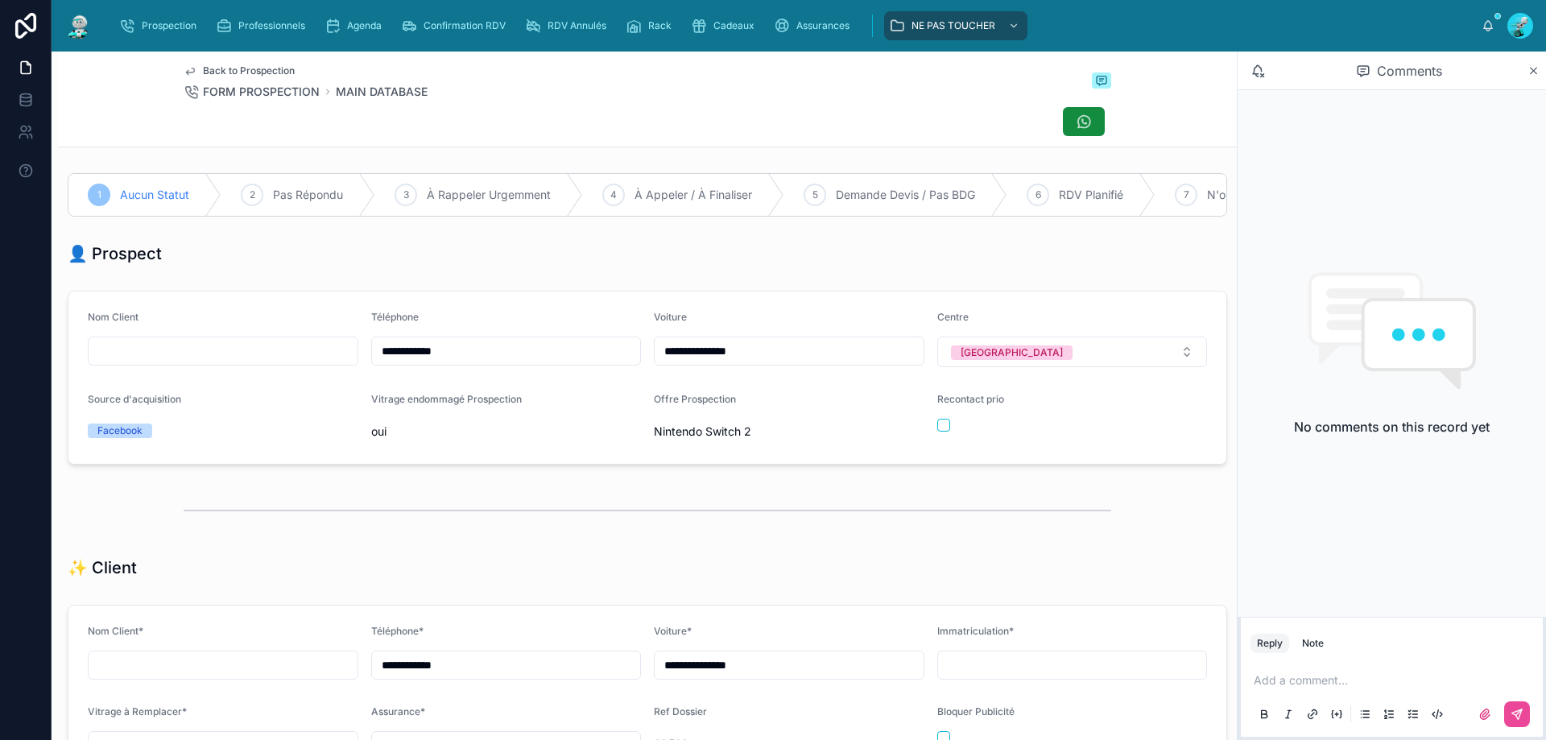
click at [1321, 685] on p at bounding box center [1395, 680] width 283 height 16
click at [1516, 722] on button at bounding box center [1517, 714] width 26 height 26
click at [937, 432] on button "button" at bounding box center [943, 425] width 13 height 13
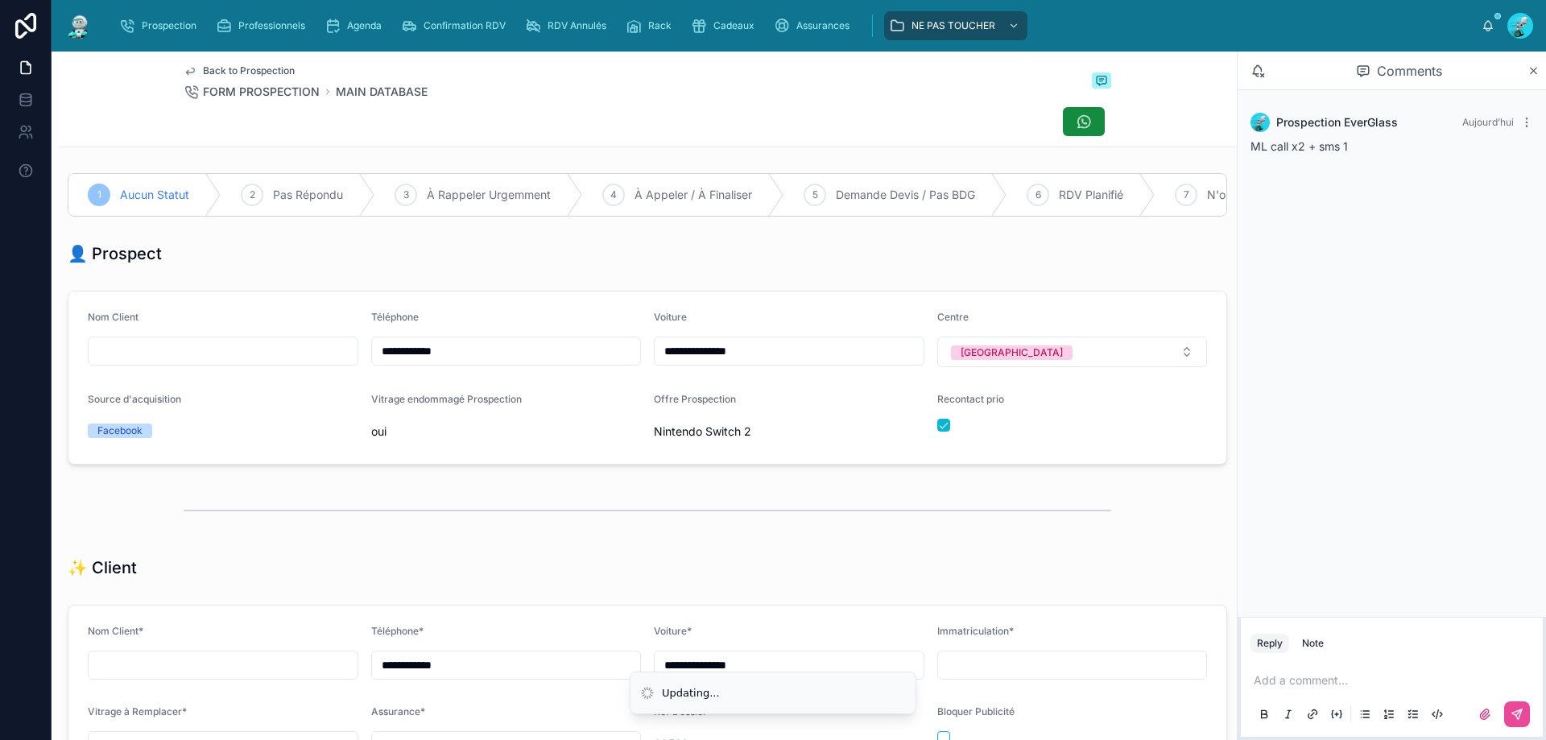
click at [906, 531] on div at bounding box center [648, 510] width 928 height 40
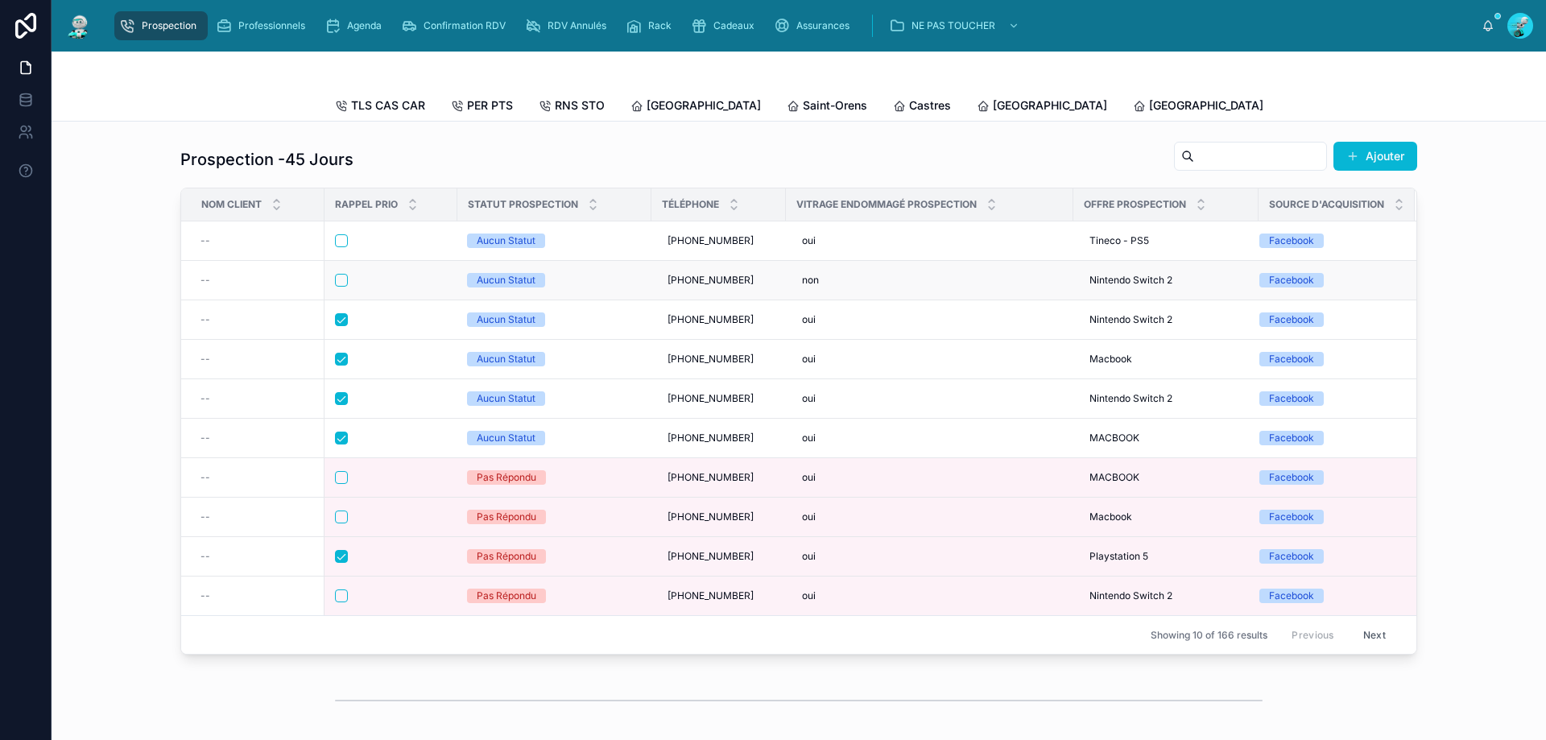
click at [378, 287] on div at bounding box center [391, 280] width 112 height 13
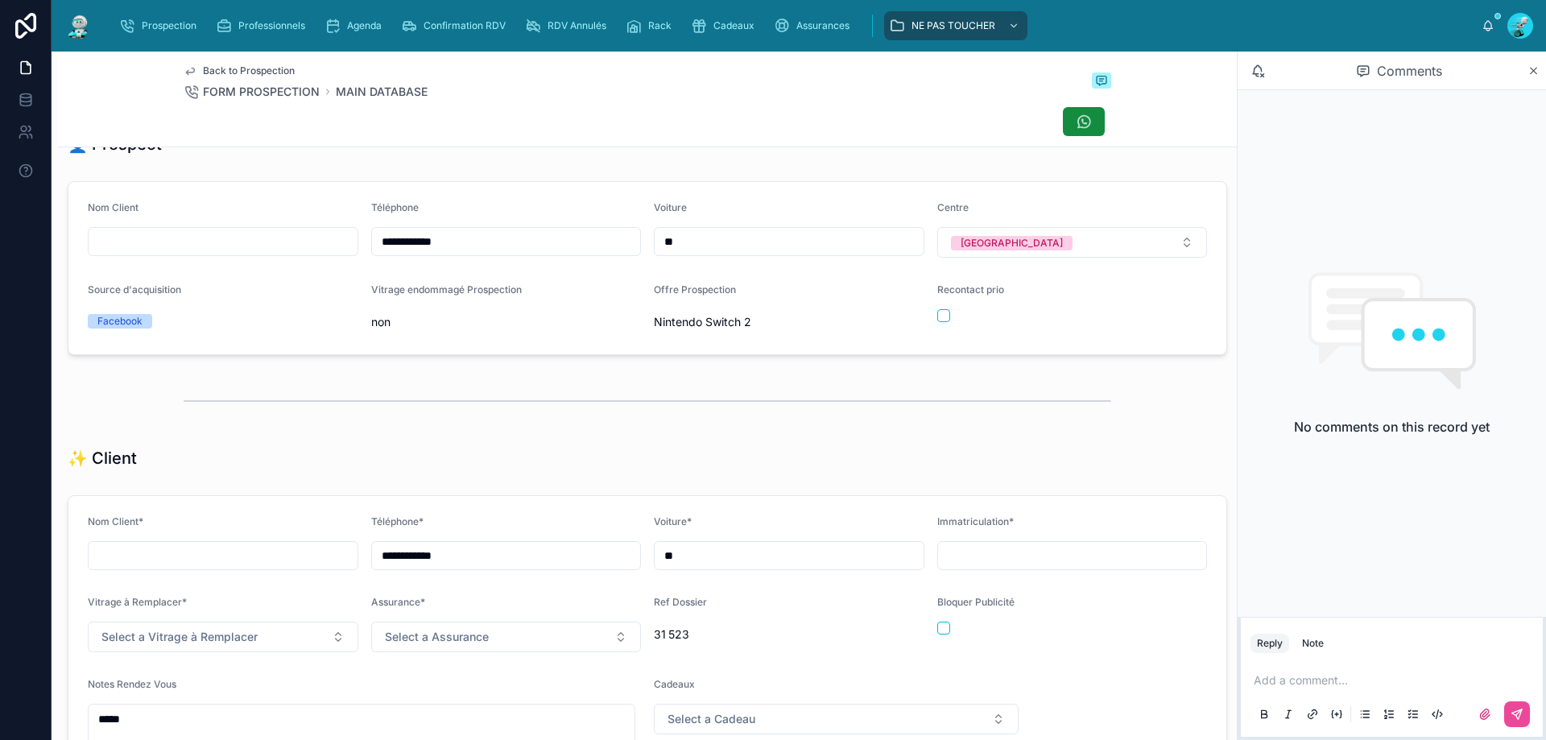
scroll to position [161, 0]
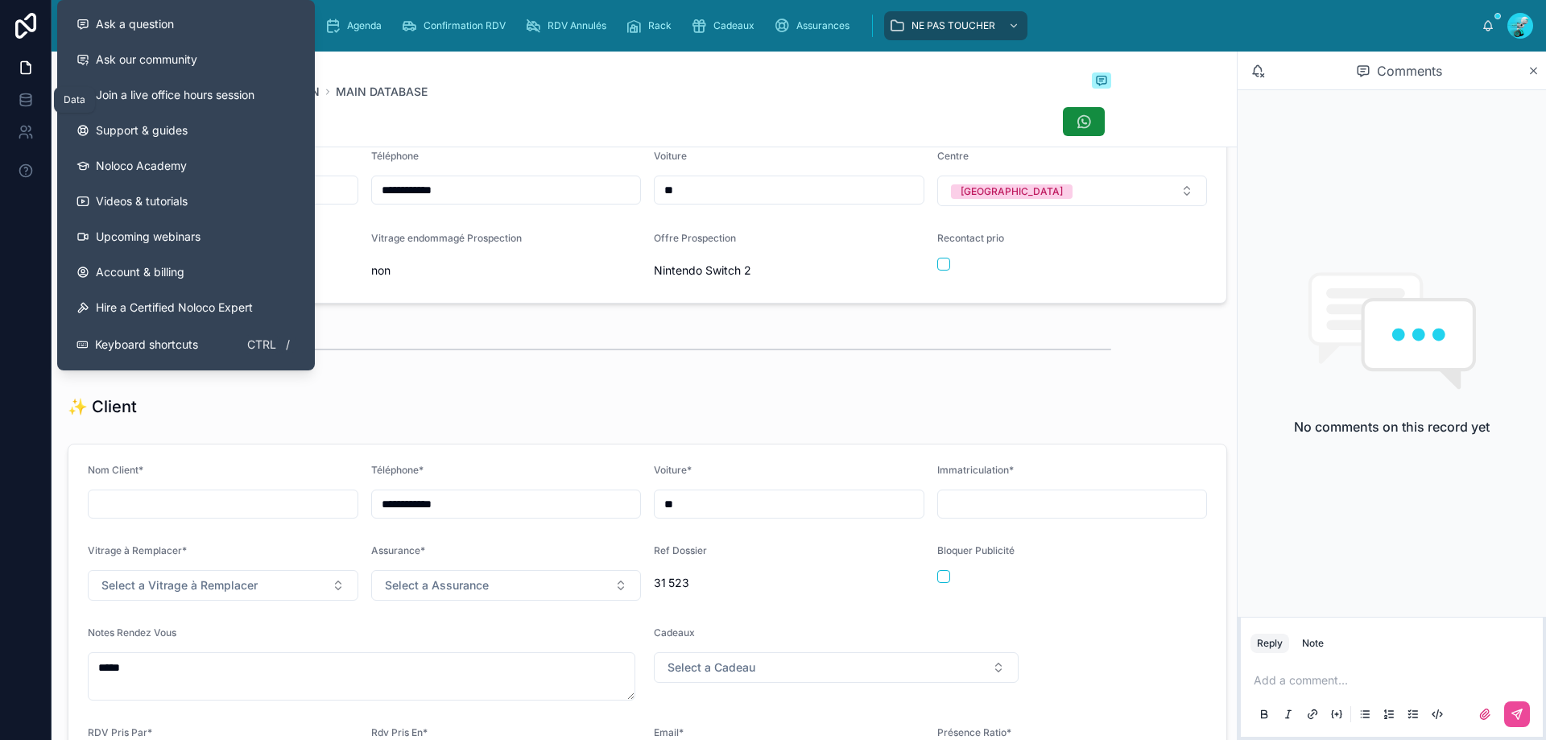
drag, startPoint x: 499, startPoint y: 201, endPoint x: 6, endPoint y: 23, distance: 524.5
click at [0, 56] on div "**********" at bounding box center [773, 370] width 1546 height 740
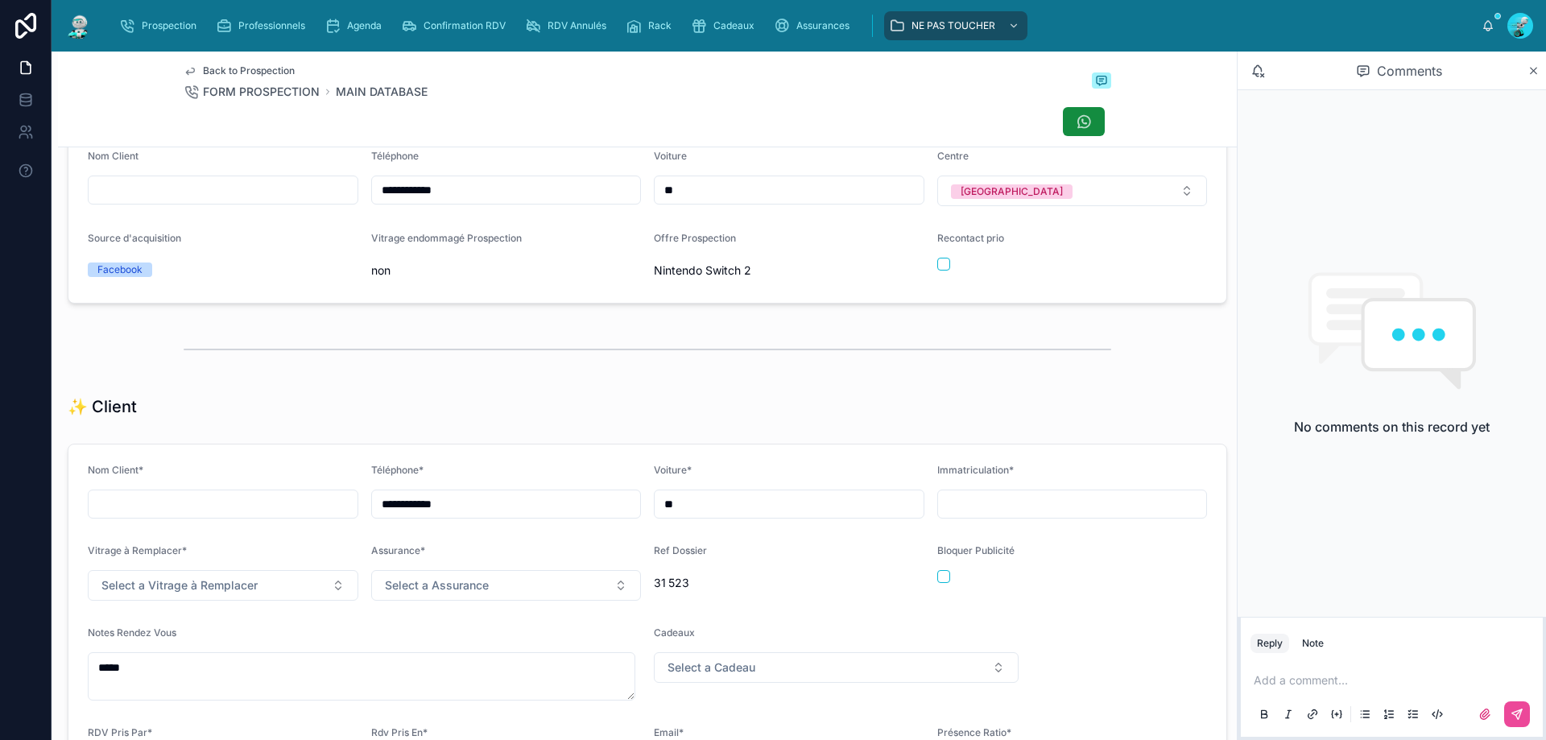
click at [687, 351] on div at bounding box center [648, 349] width 928 height 40
click at [650, 376] on div at bounding box center [647, 349] width 1179 height 53
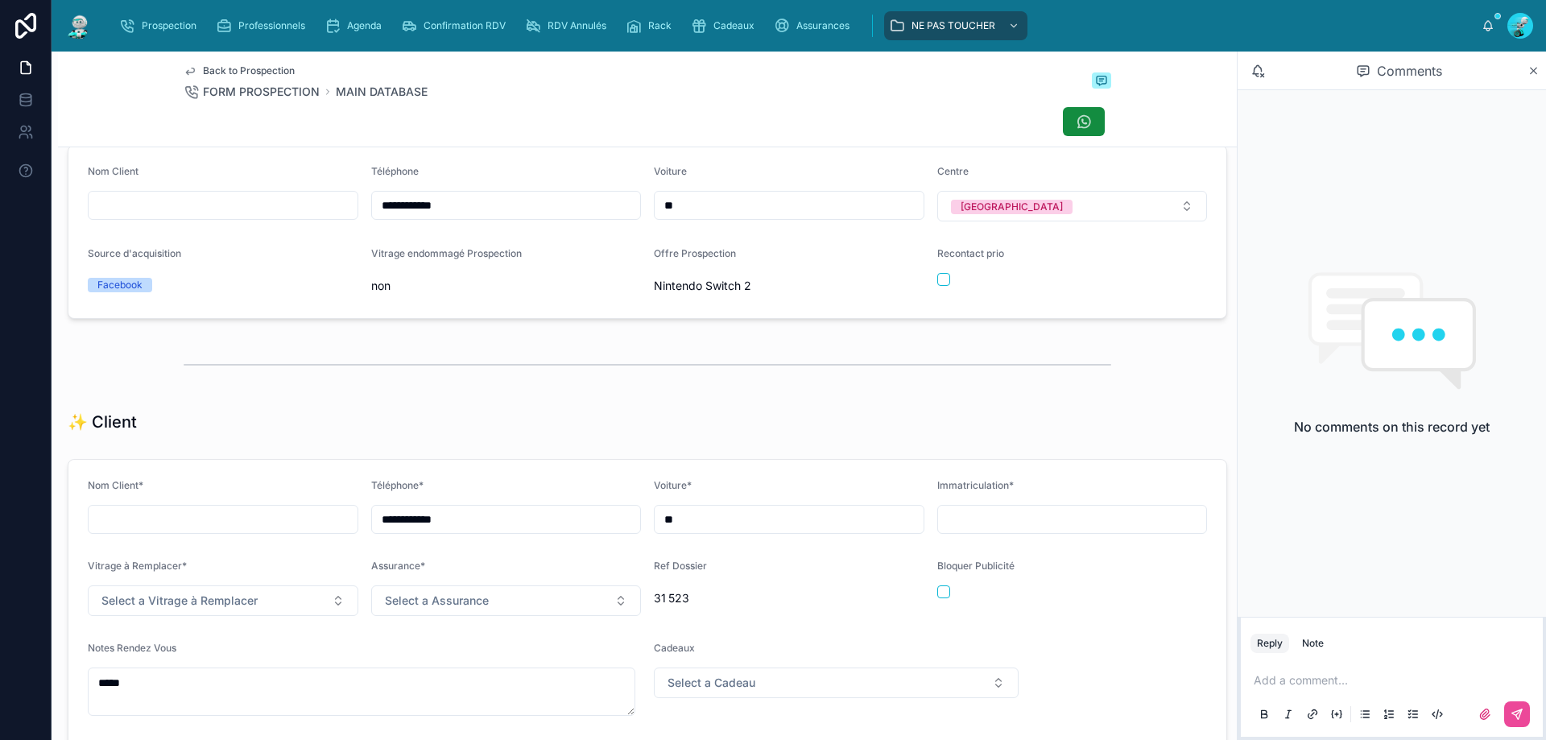
scroll to position [0, 0]
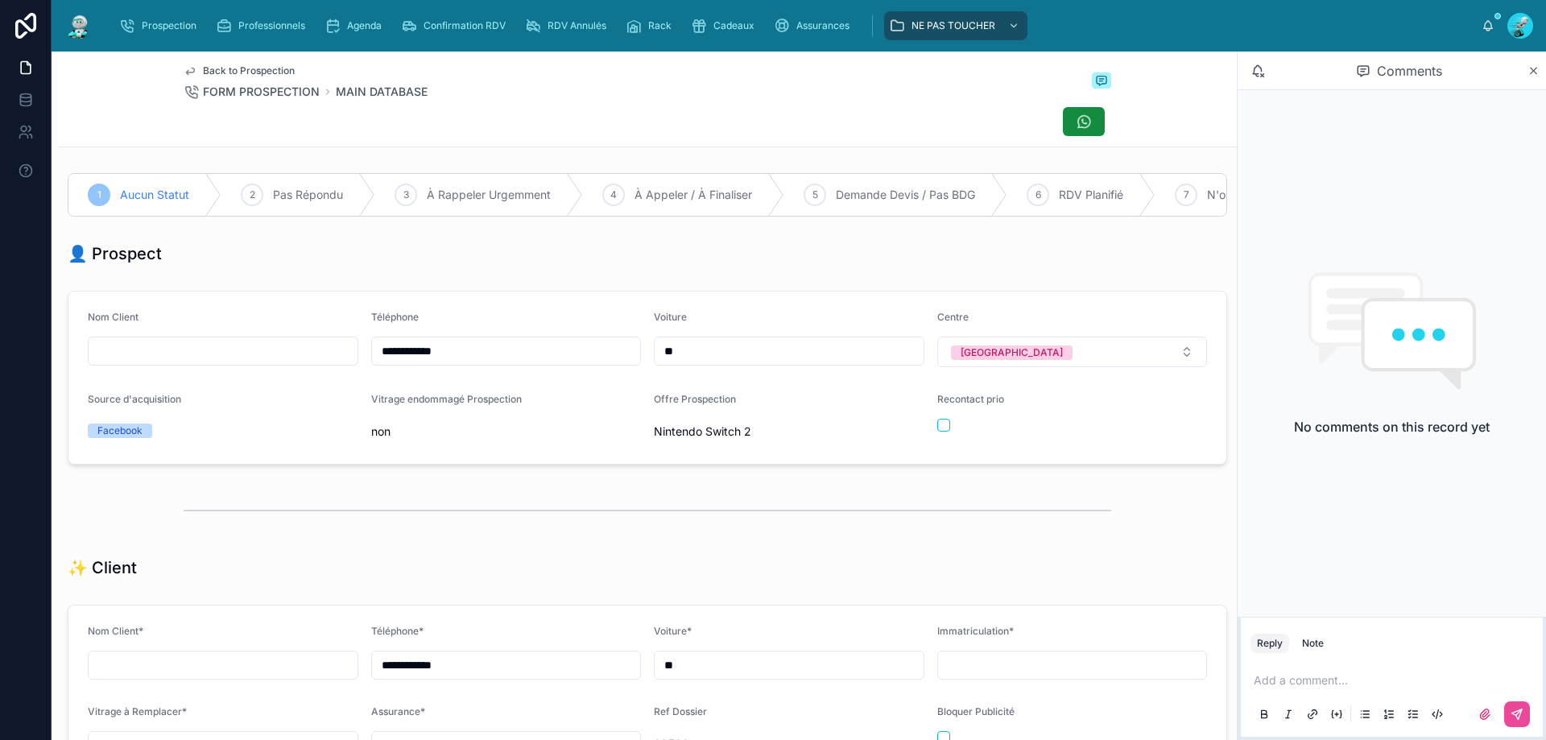
click at [1301, 661] on div "Add a comment..." at bounding box center [1392, 696] width 302 height 81
click at [1292, 691] on div "Add a comment..." at bounding box center [1392, 697] width 283 height 68
click at [1276, 687] on p at bounding box center [1395, 680] width 283 height 16
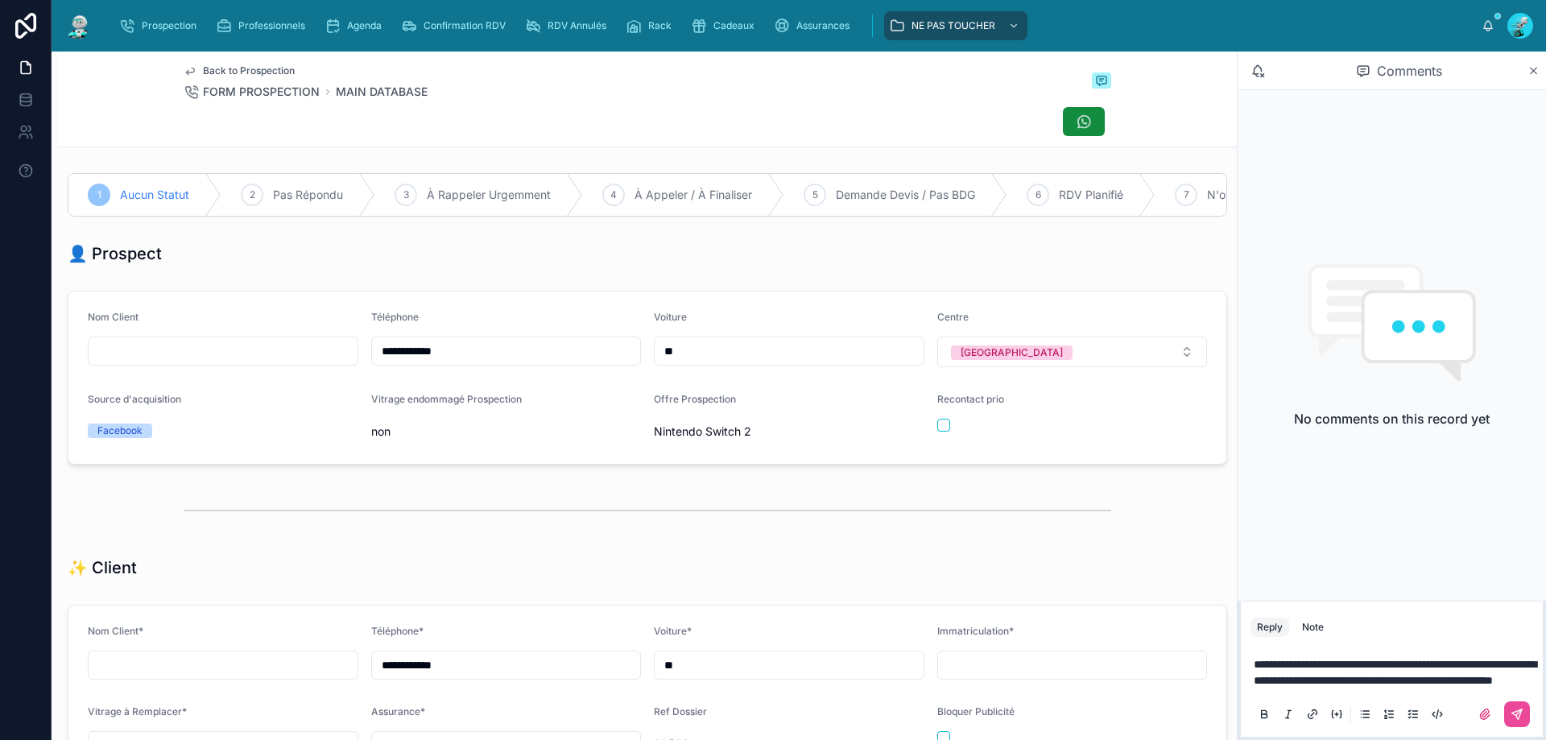
drag, startPoint x: 839, startPoint y: 677, endPoint x: 670, endPoint y: 291, distance: 421.9
click at [1514, 711] on icon at bounding box center [1517, 714] width 13 height 13
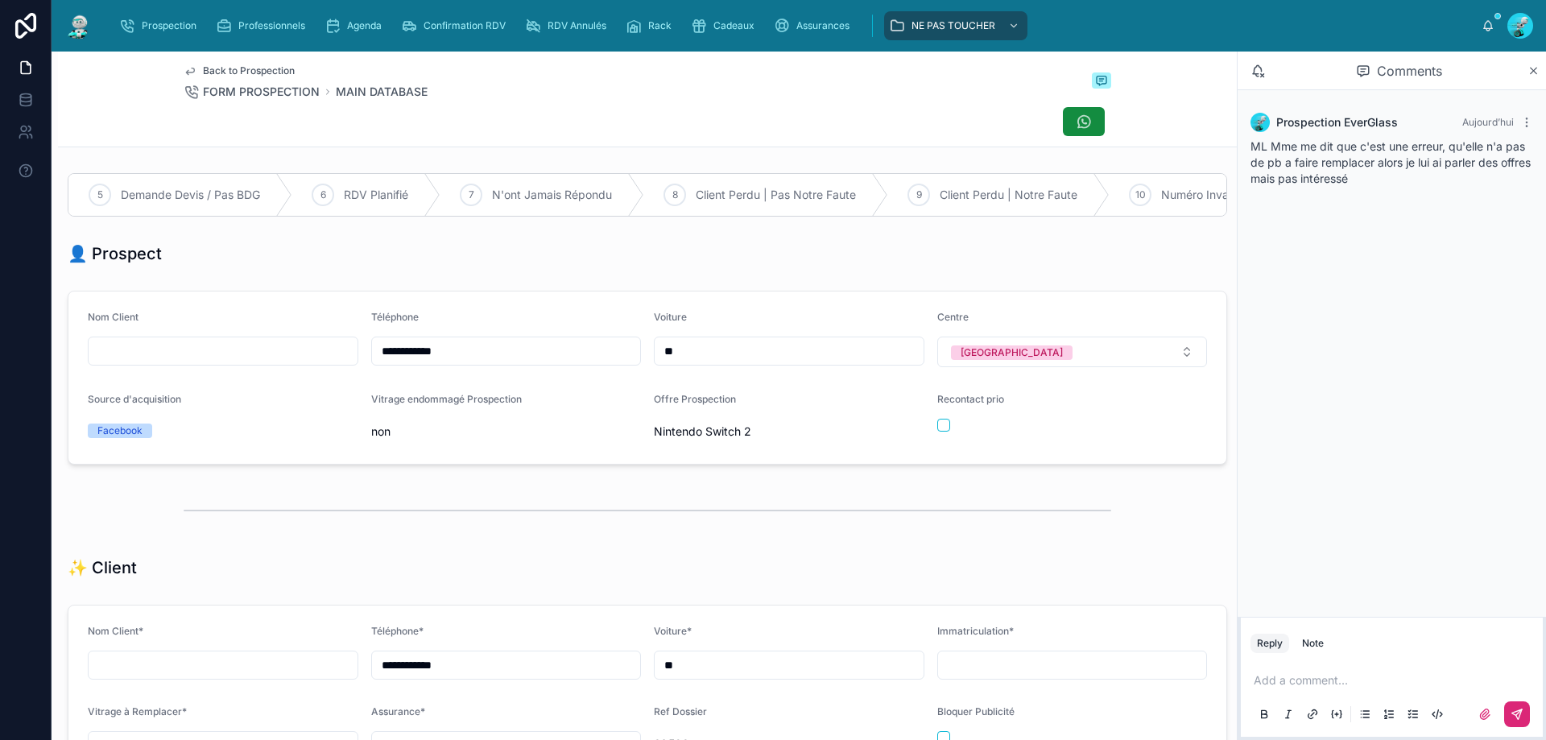
scroll to position [0, 1111]
click at [383, 196] on span "Client Perdu | Pas Notre Faute" at bounding box center [396, 195] width 160 height 16
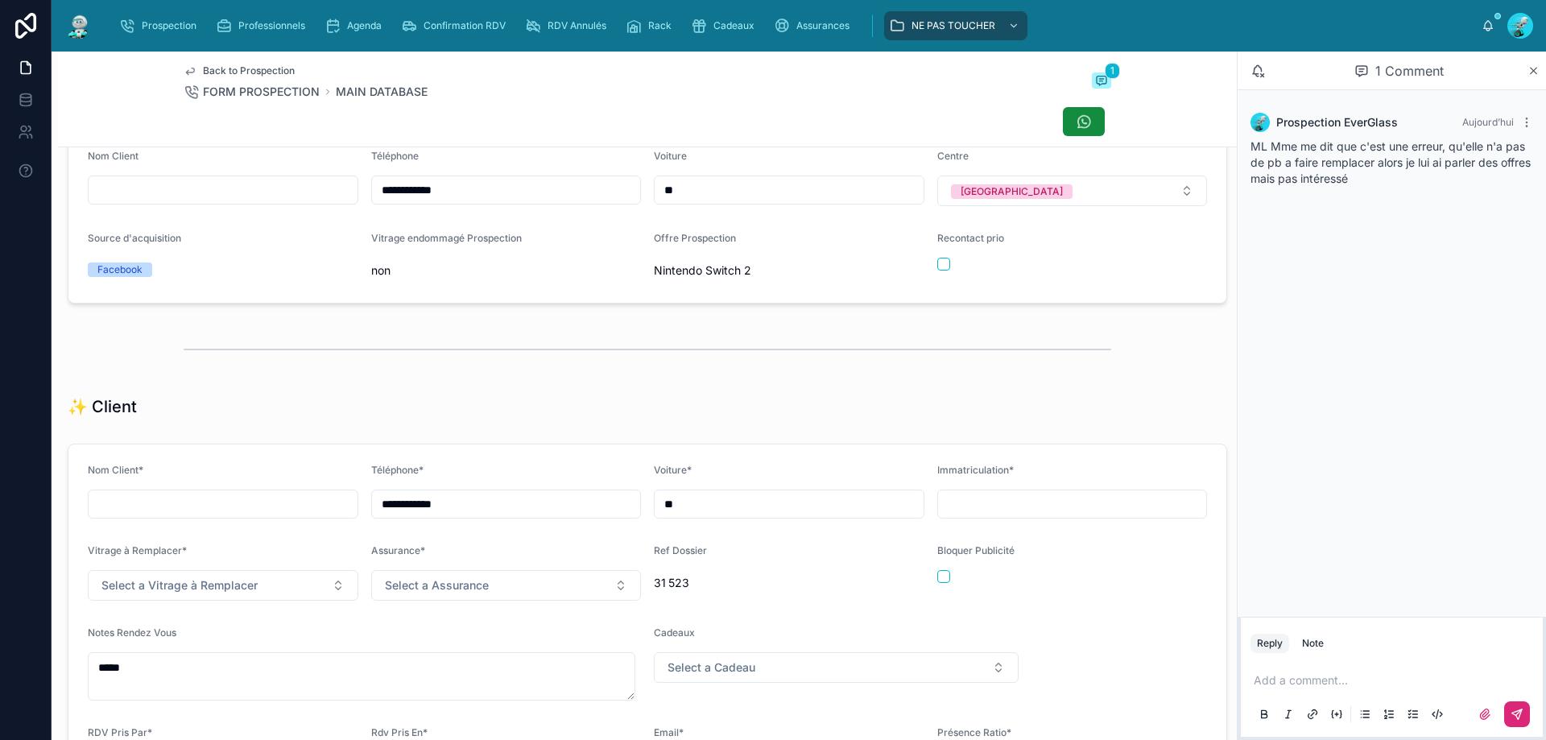
scroll to position [0, 0]
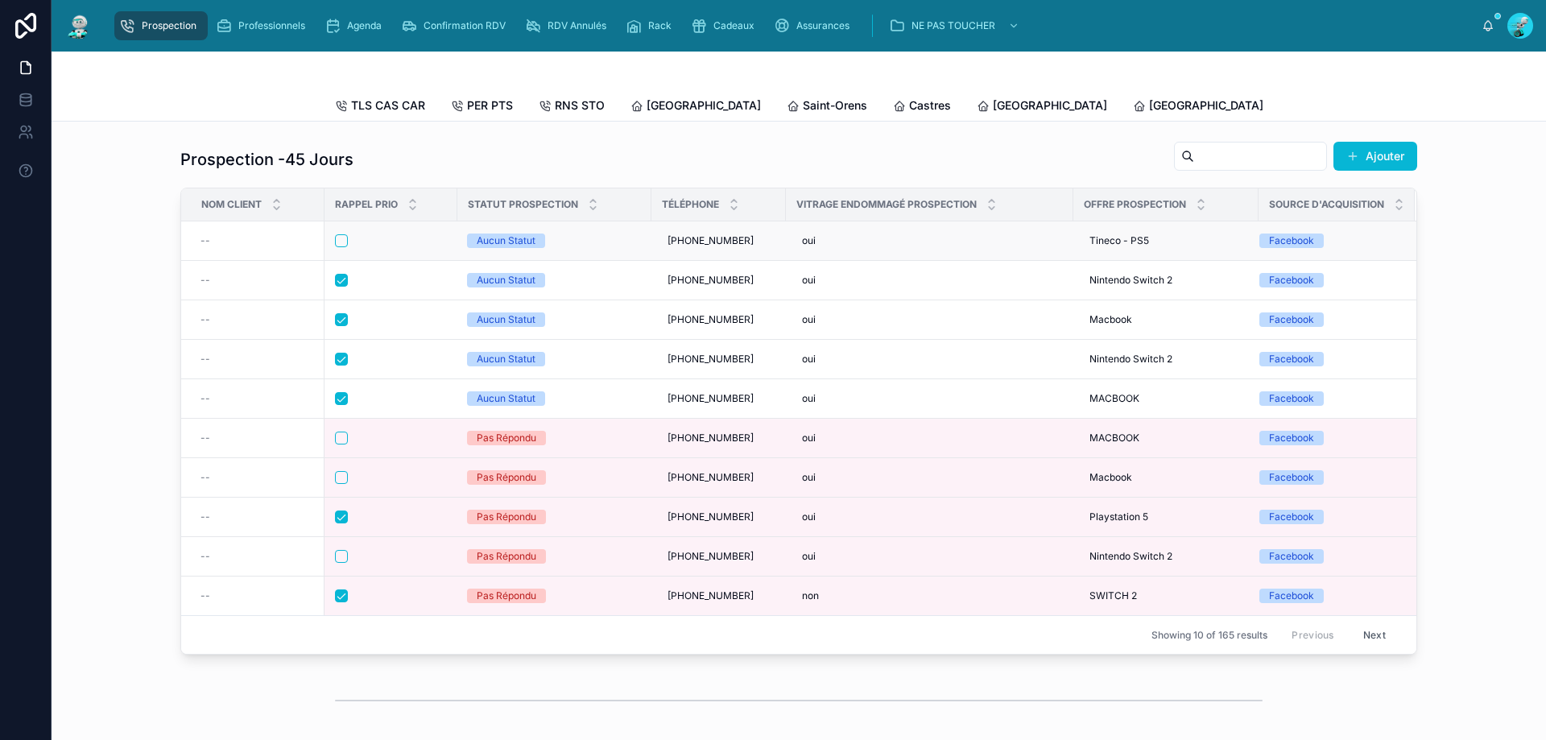
click at [395, 240] on td at bounding box center [391, 240] width 133 height 39
click at [416, 247] on div at bounding box center [391, 240] width 112 height 13
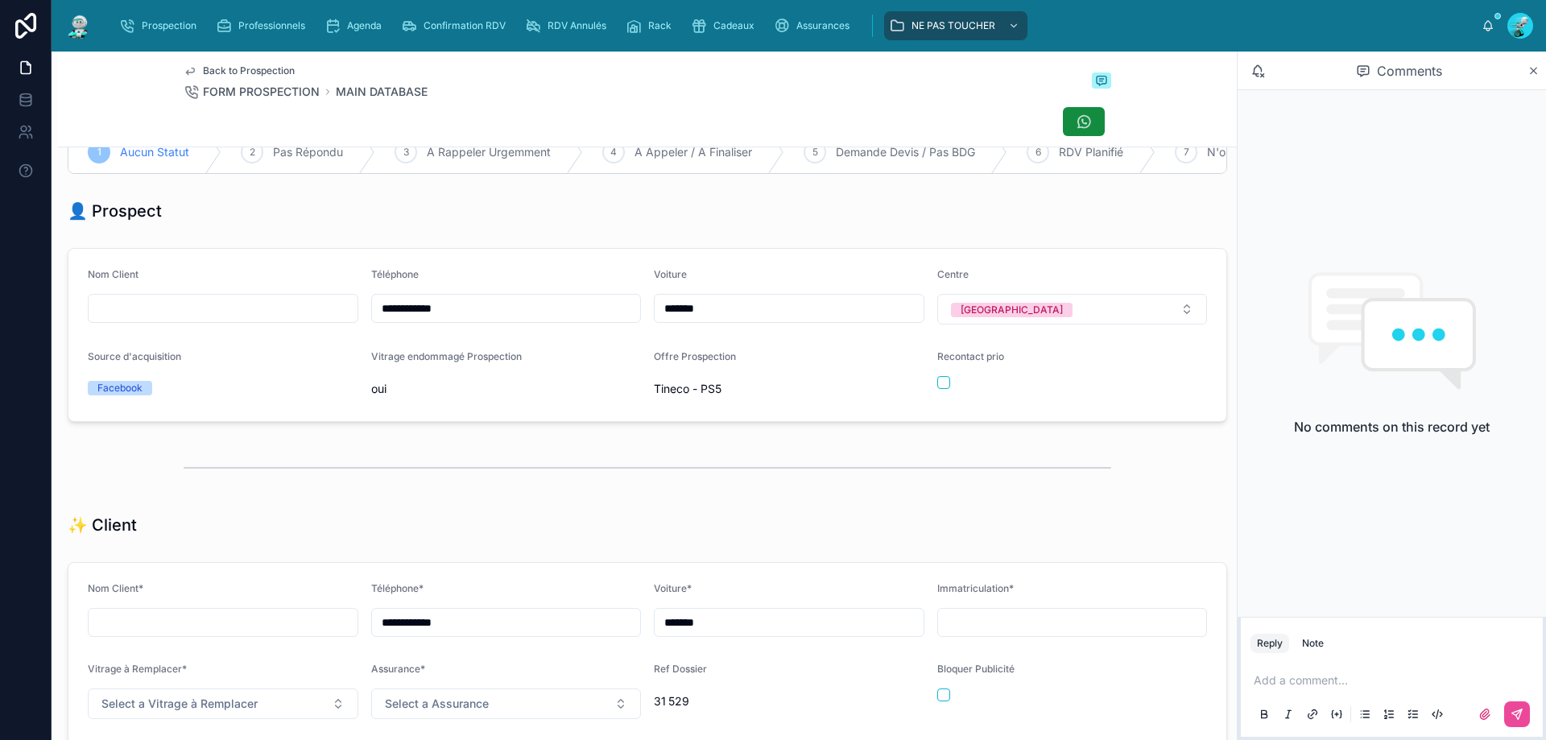
scroll to position [242, 0]
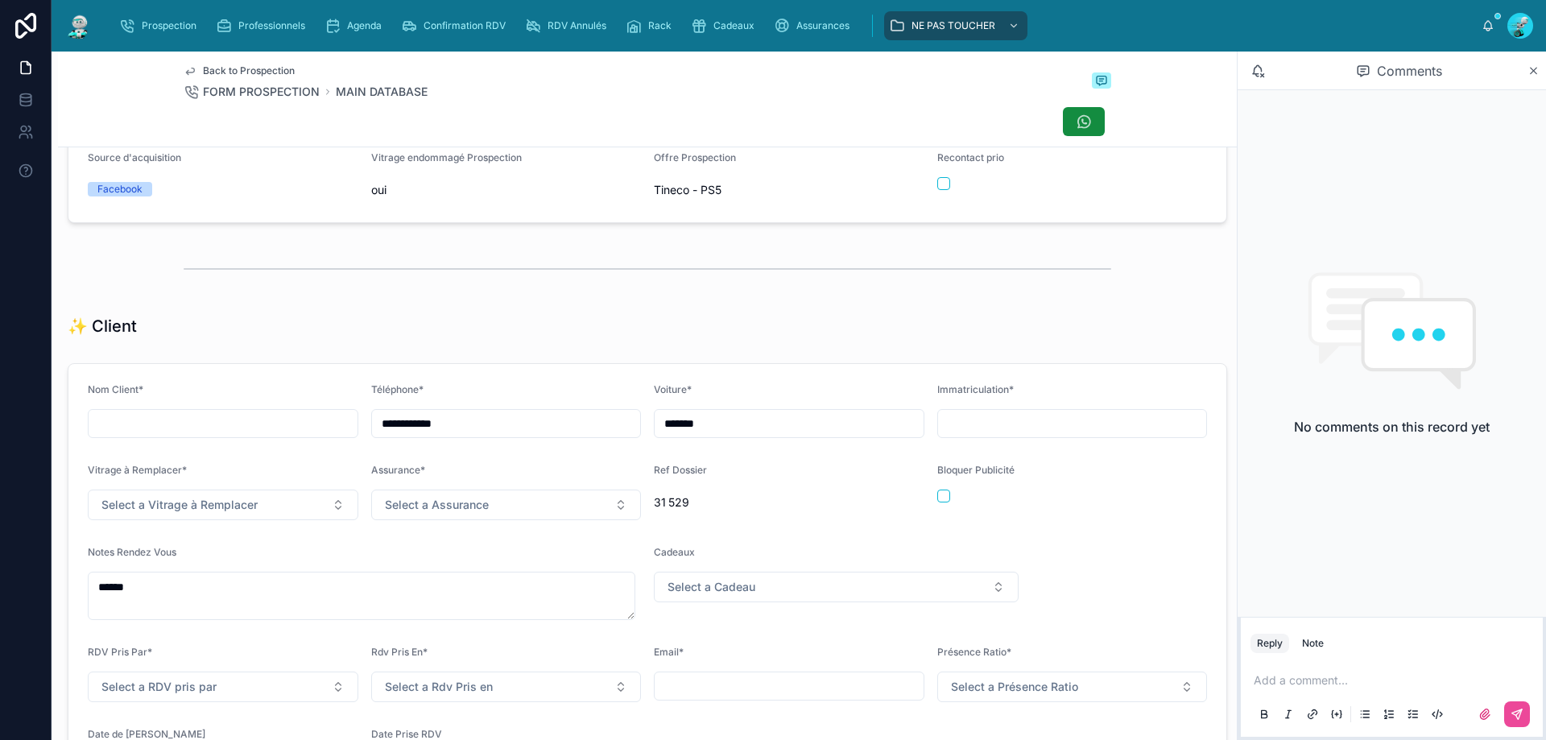
drag, startPoint x: 489, startPoint y: 434, endPoint x: 88, endPoint y: 420, distance: 401.3
click at [78, 432] on form "**********" at bounding box center [647, 583] width 1158 height 438
click at [751, 385] on form "**********" at bounding box center [647, 583] width 1158 height 438
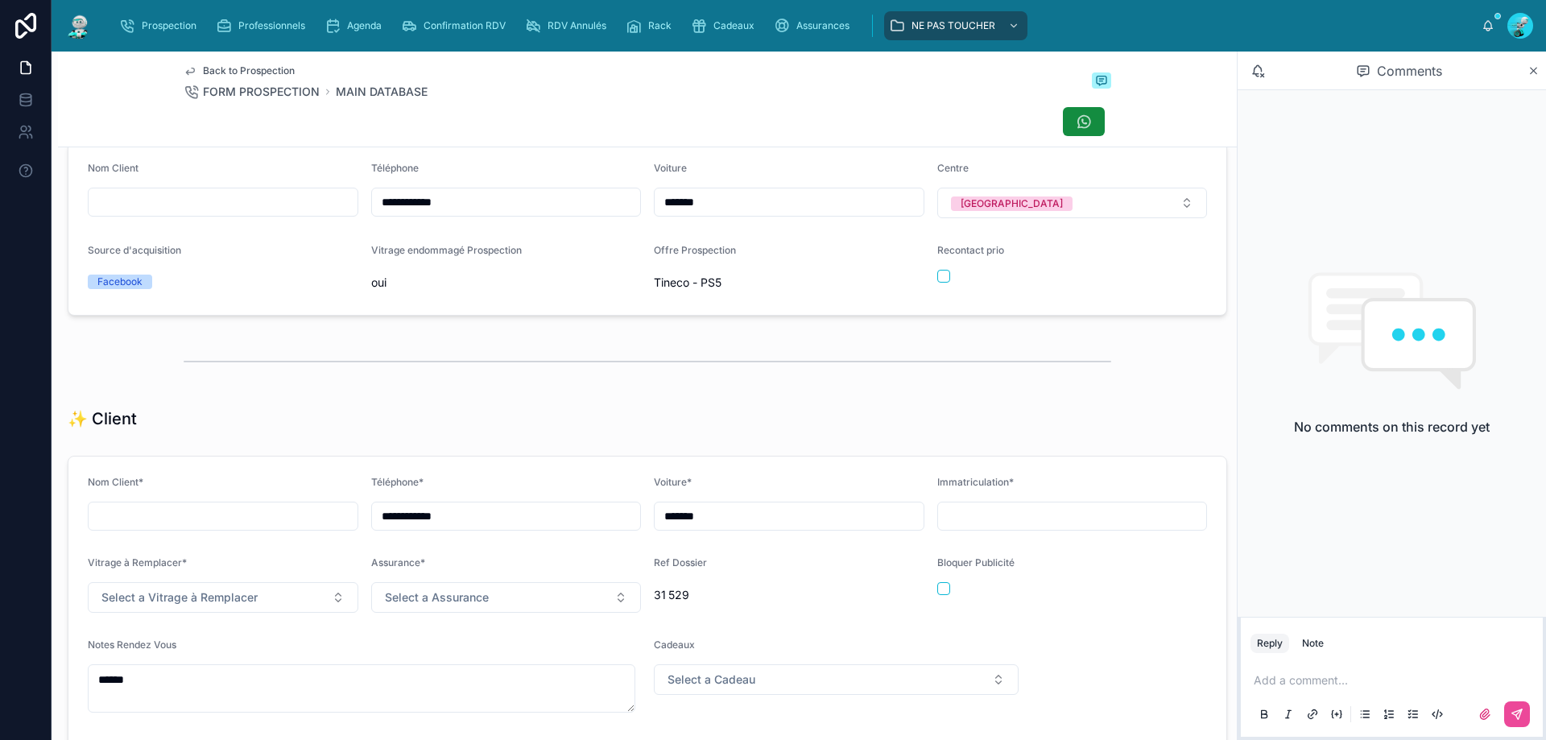
scroll to position [0, 0]
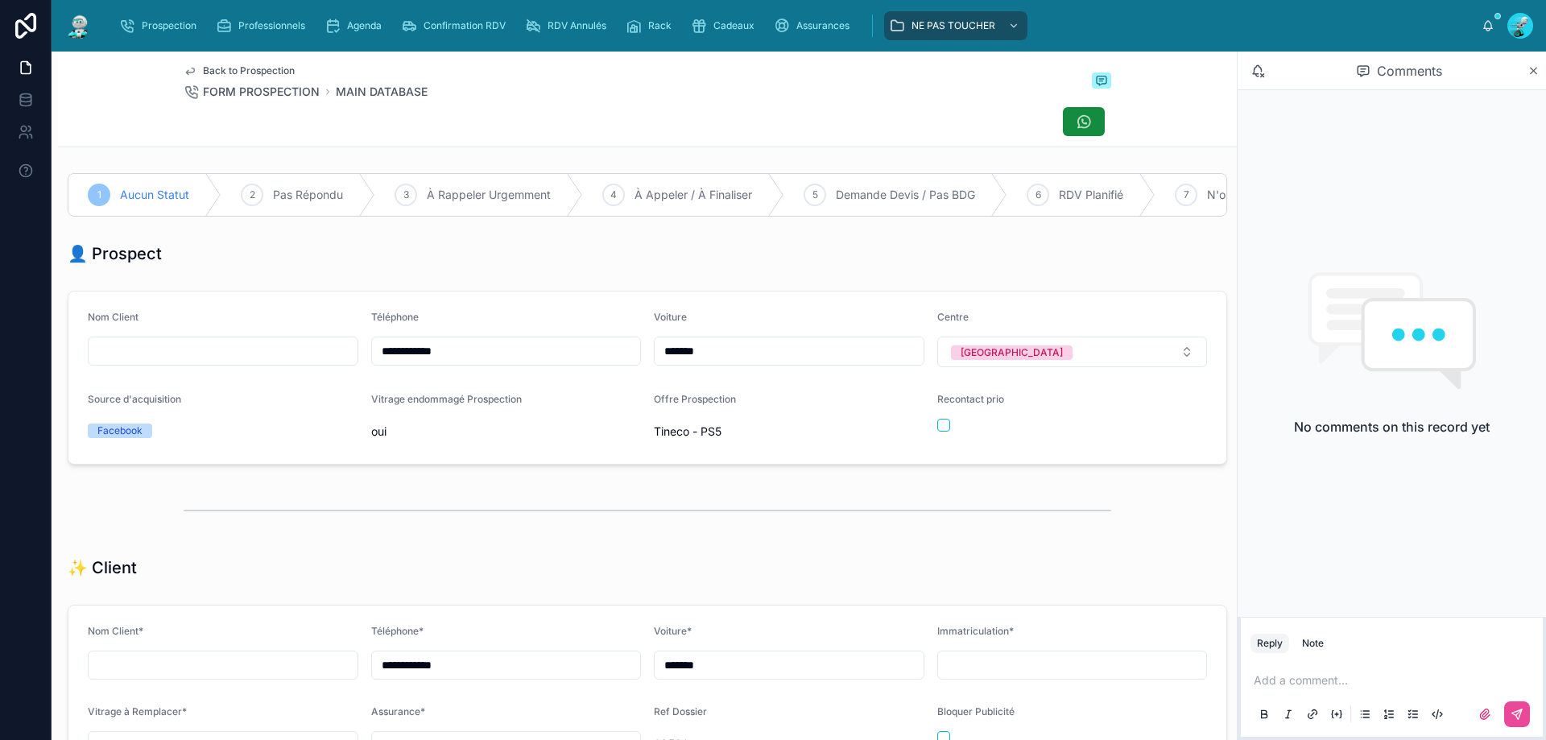
click at [937, 445] on div "Recontact prio" at bounding box center [1072, 419] width 271 height 52
click at [937, 432] on button "button" at bounding box center [943, 425] width 13 height 13
click at [1117, 514] on div at bounding box center [647, 510] width 1179 height 53
click at [1309, 687] on p at bounding box center [1395, 680] width 283 height 16
click at [1517, 730] on div at bounding box center [1392, 714] width 283 height 32
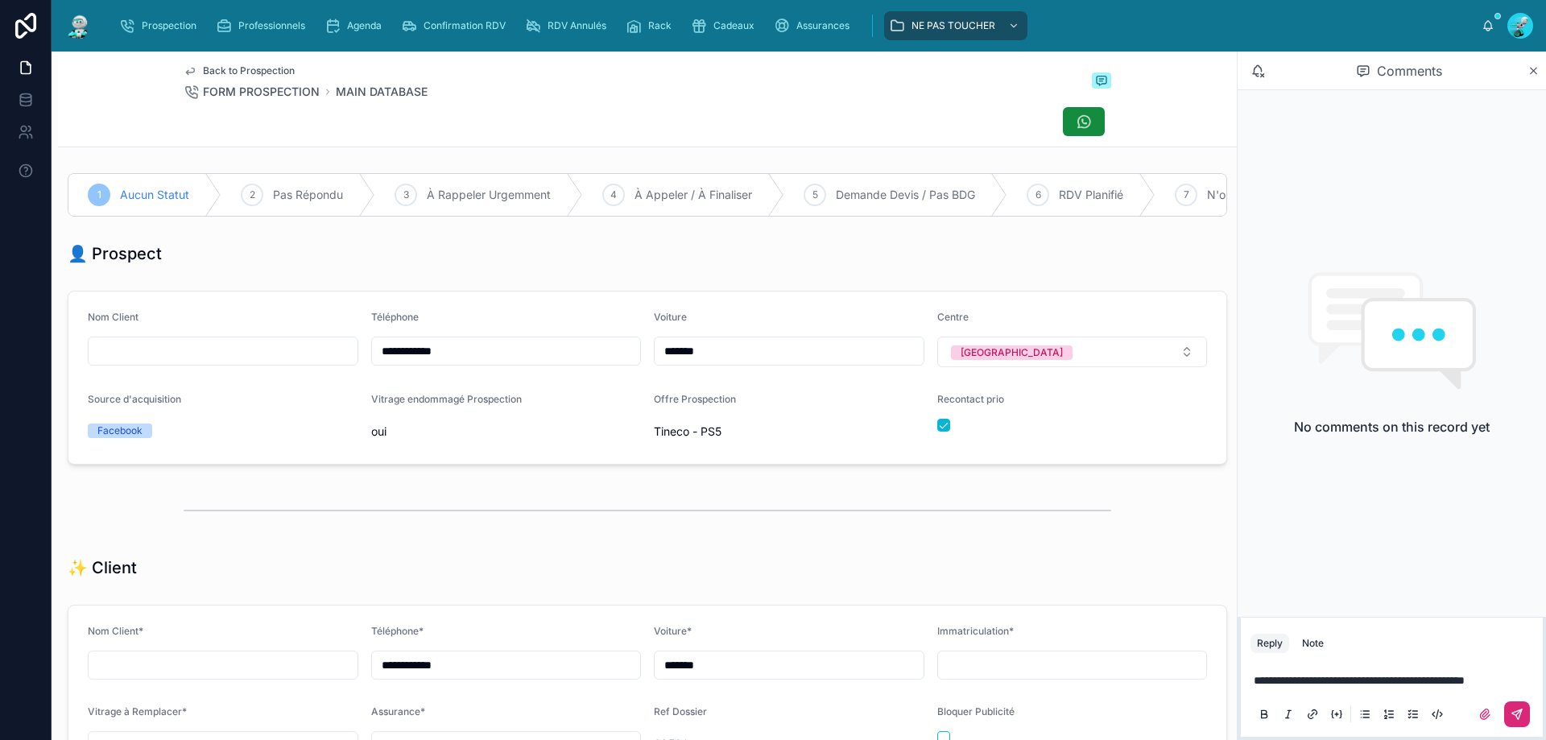
click at [1514, 708] on icon at bounding box center [1517, 714] width 13 height 13
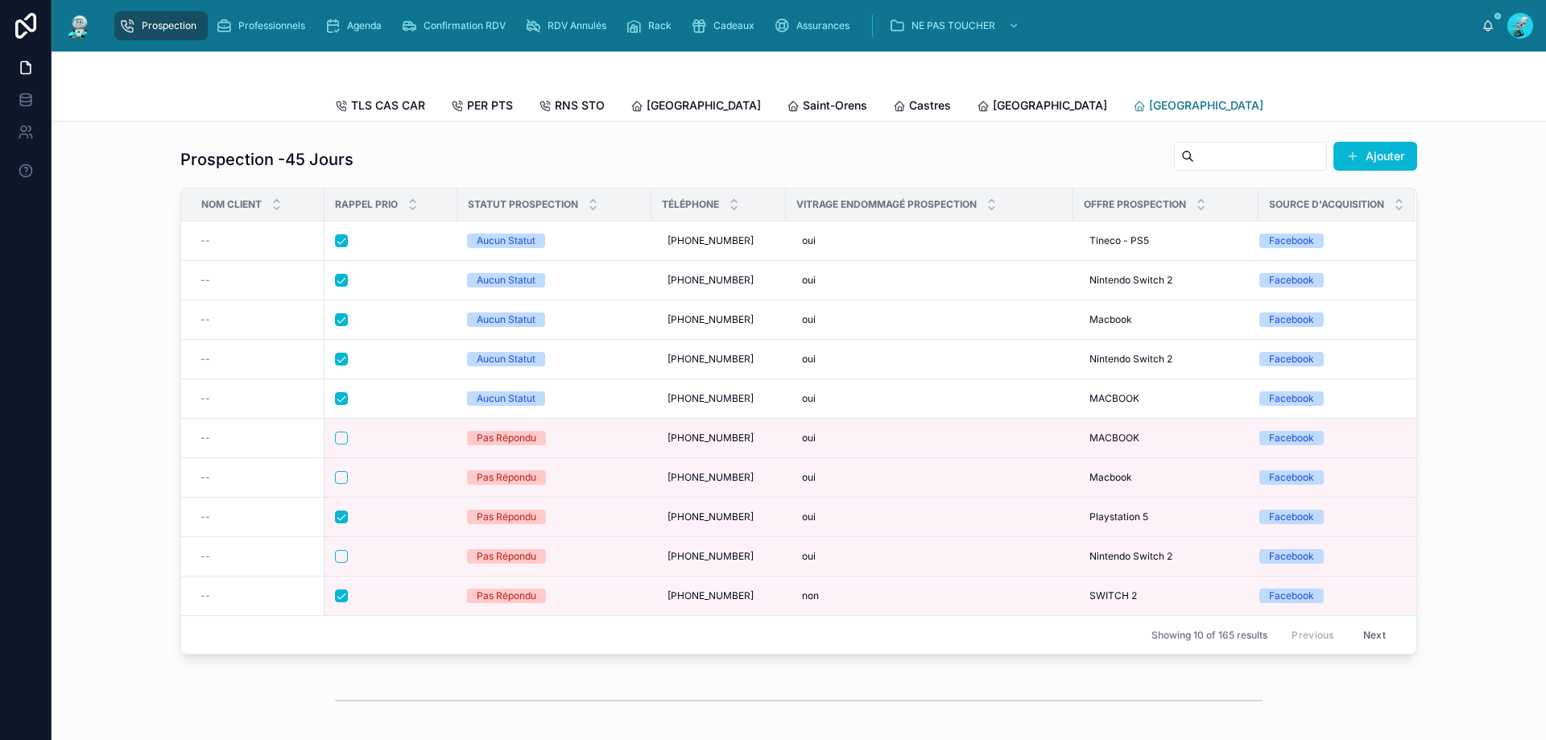
click at [1149, 100] on span "[GEOGRAPHIC_DATA]" at bounding box center [1206, 105] width 114 height 16
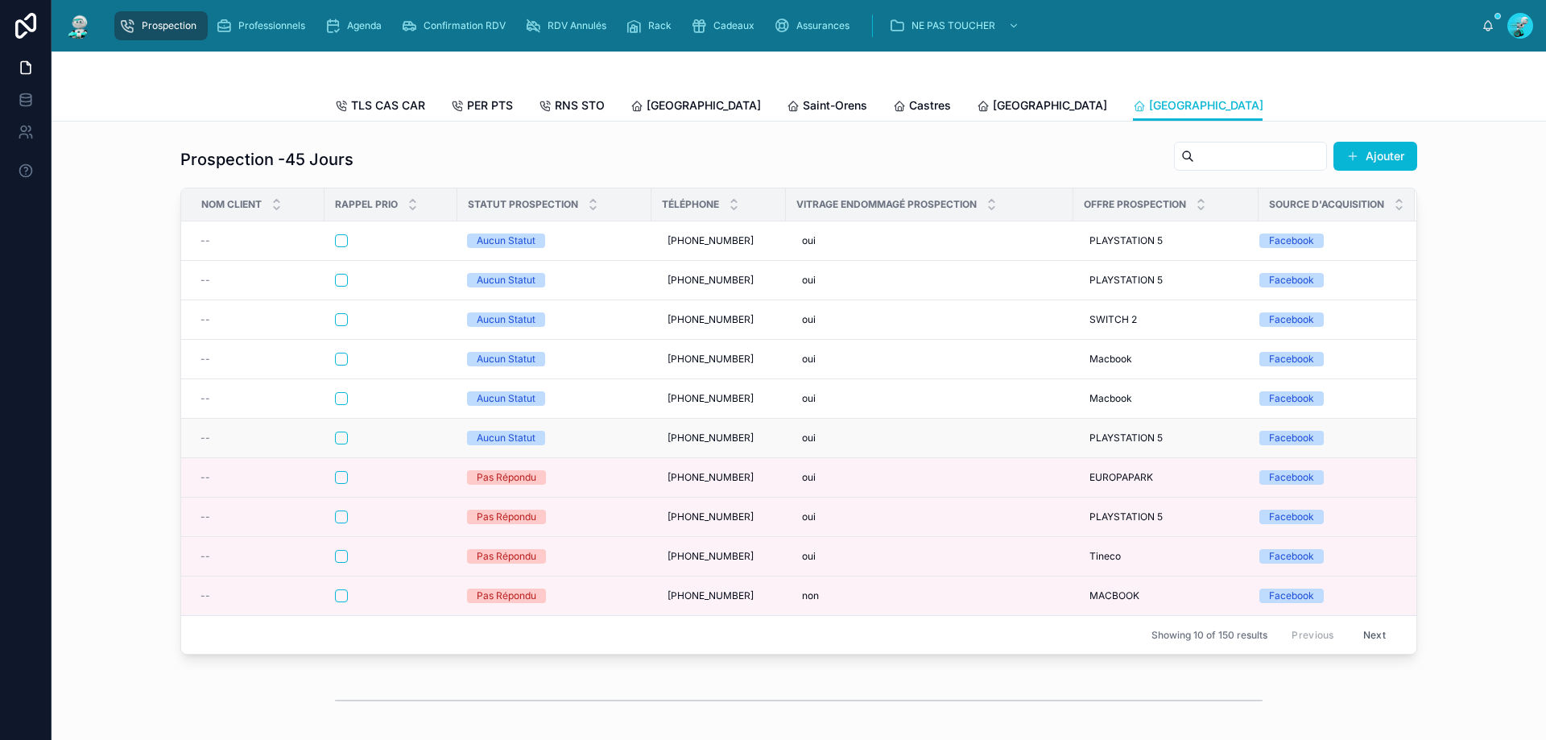
click at [414, 445] on div at bounding box center [391, 438] width 112 height 13
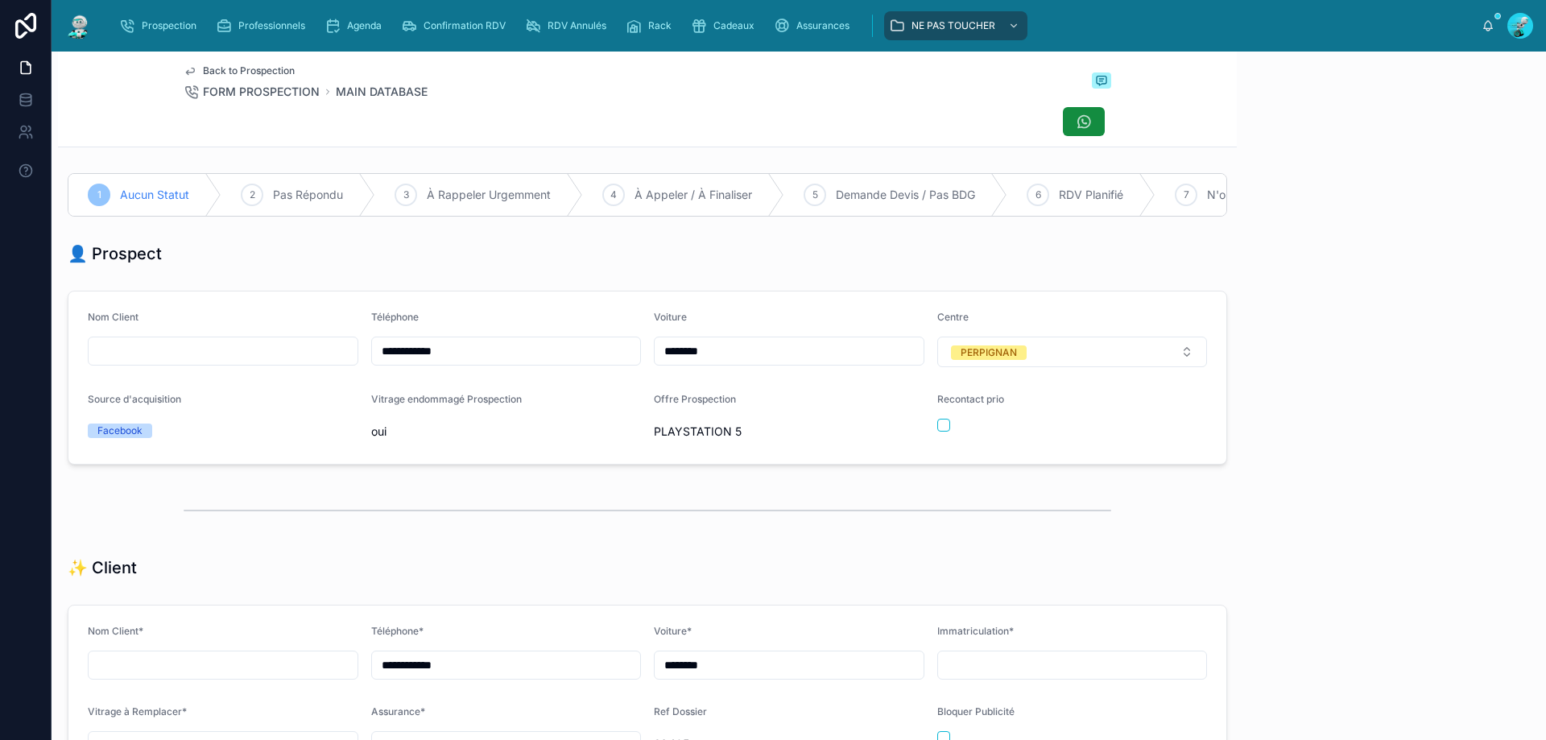
scroll to position [71, 0]
drag, startPoint x: 539, startPoint y: 371, endPoint x: 112, endPoint y: 311, distance: 431.0
click at [136, 355] on form "**********" at bounding box center [647, 378] width 1158 height 172
click at [607, 571] on div "✨ Client" at bounding box center [648, 567] width 1160 height 23
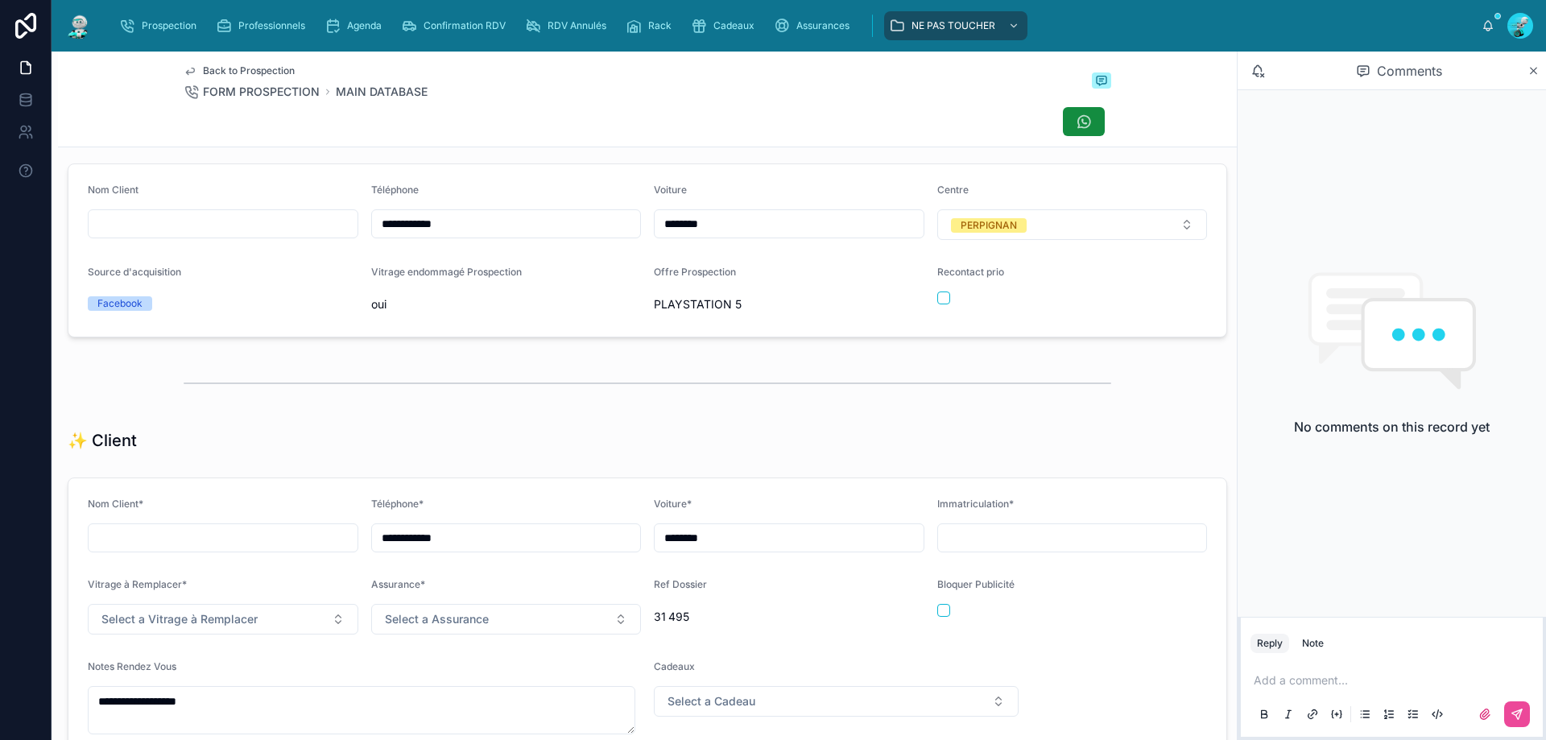
scroll to position [161, 0]
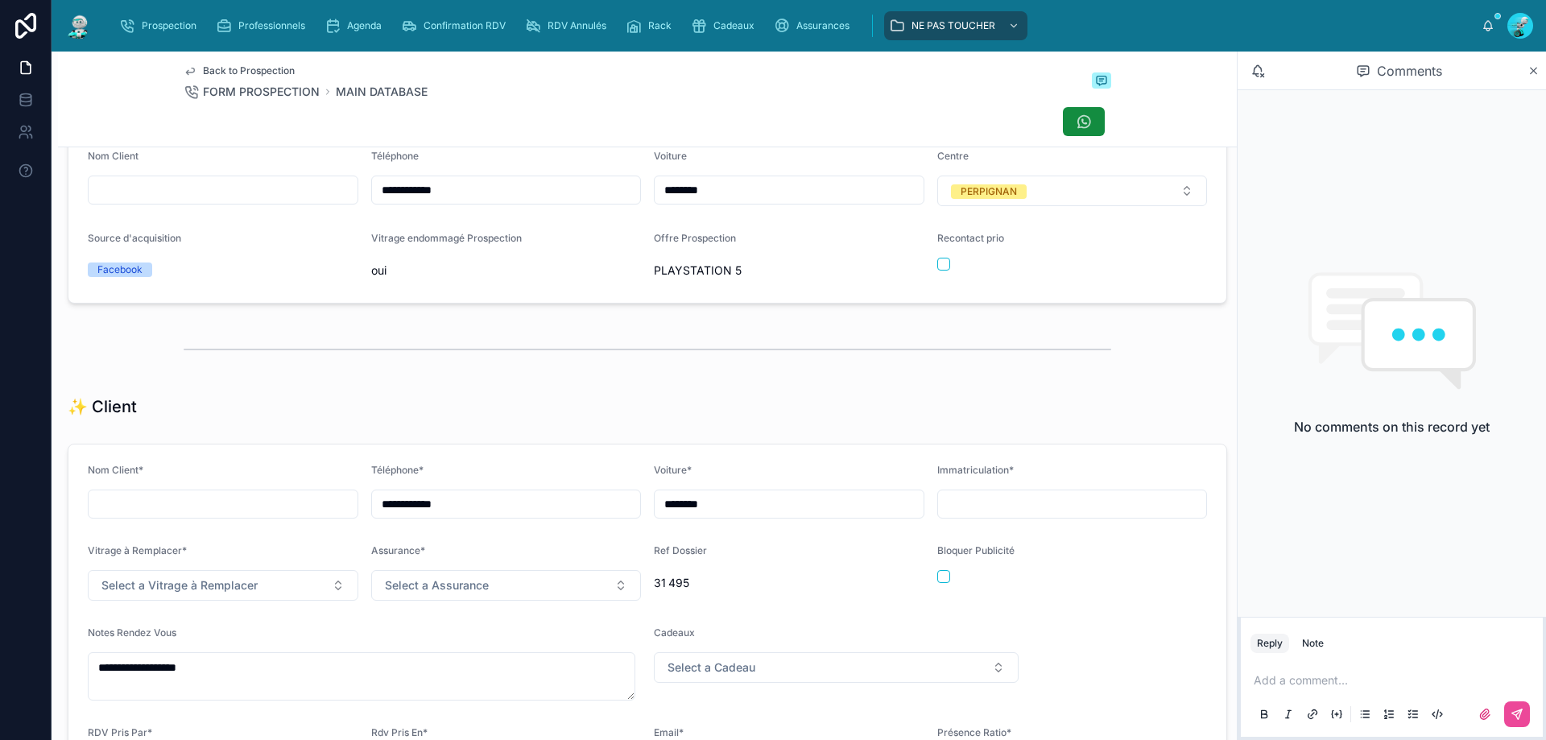
click at [1276, 692] on div "Add a comment..." at bounding box center [1392, 697] width 283 height 68
click at [1274, 686] on p at bounding box center [1395, 680] width 283 height 16
click at [1511, 720] on icon at bounding box center [1517, 714] width 13 height 13
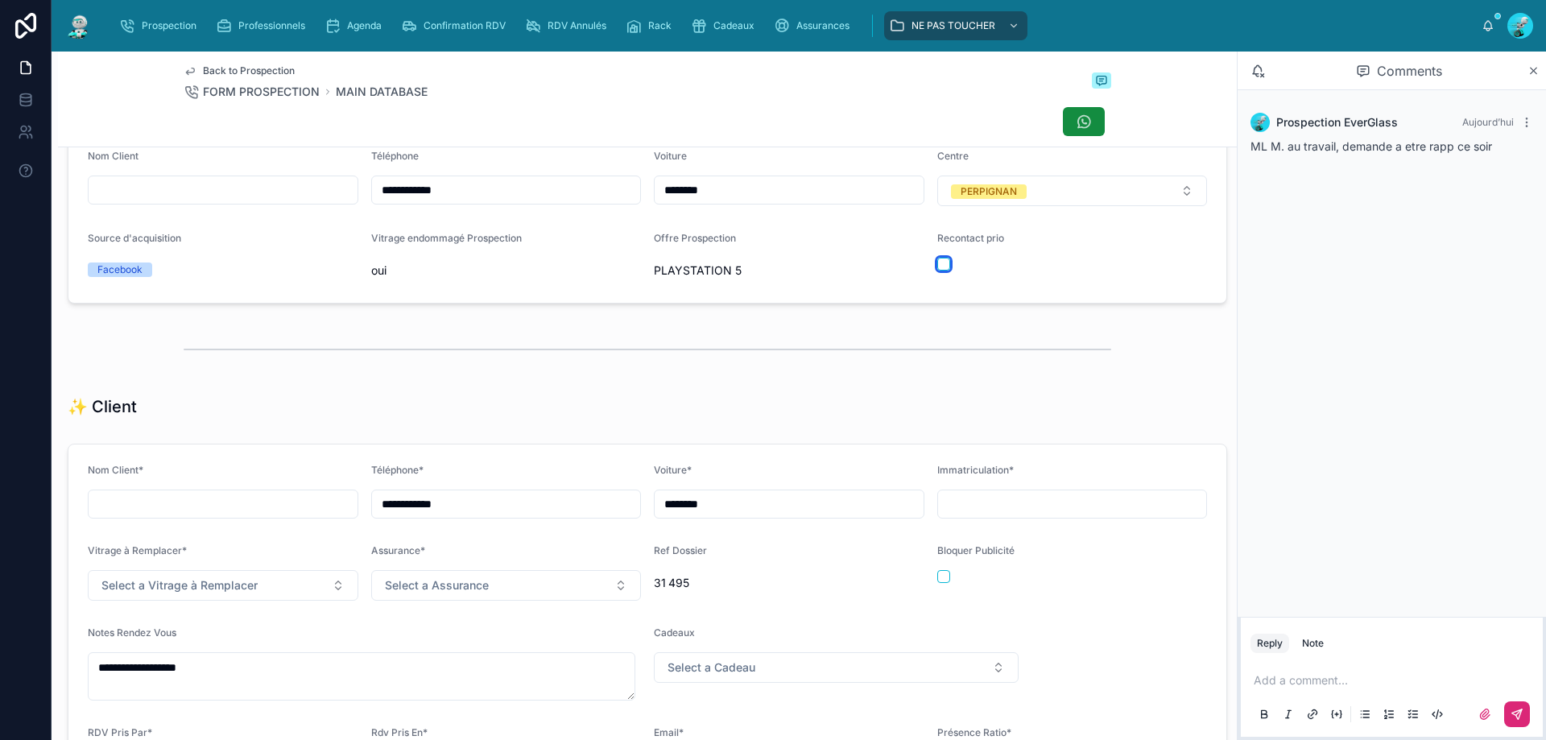
click at [939, 271] on button "button" at bounding box center [943, 264] width 13 height 13
click at [945, 376] on div at bounding box center [647, 349] width 1179 height 53
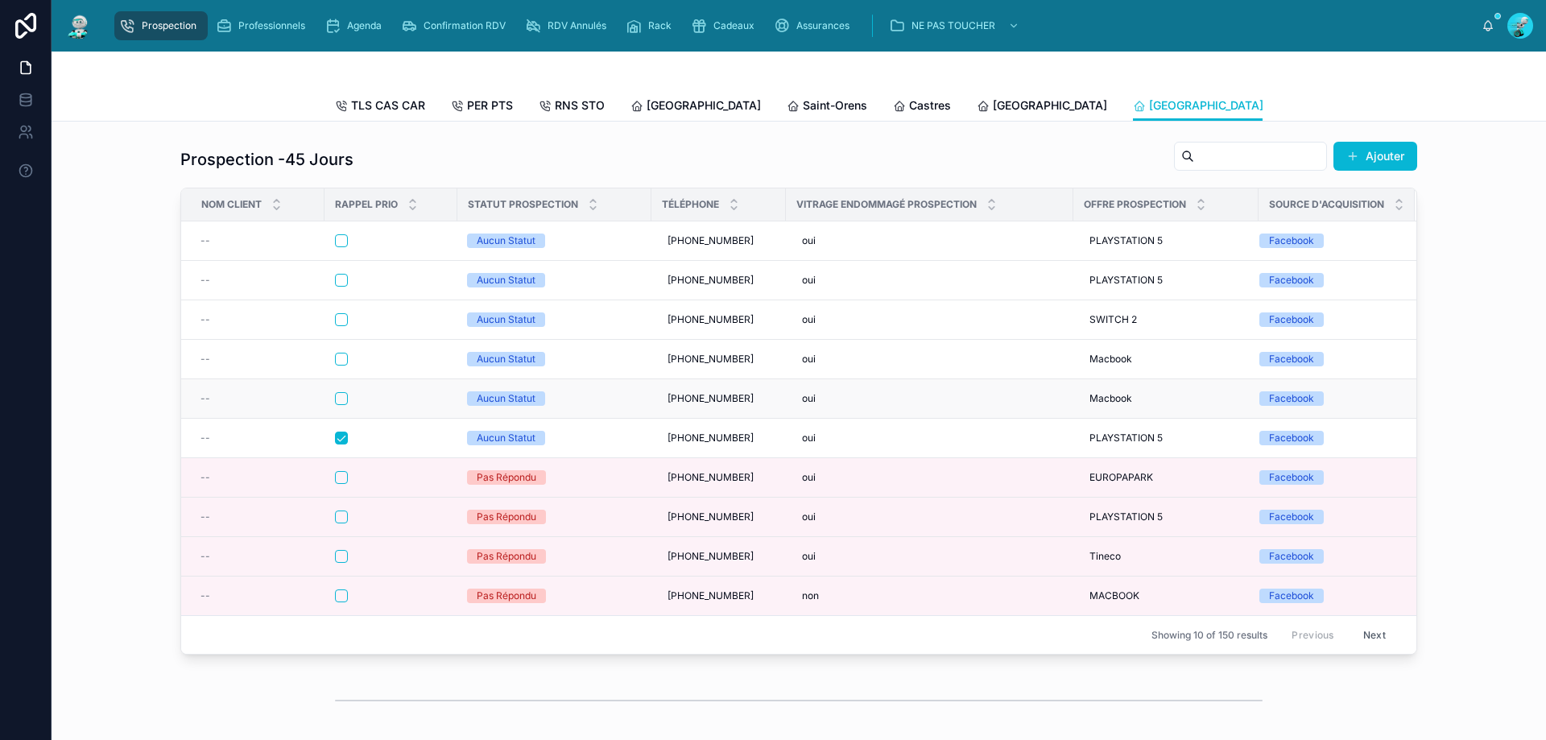
click at [391, 405] on div at bounding box center [391, 398] width 112 height 13
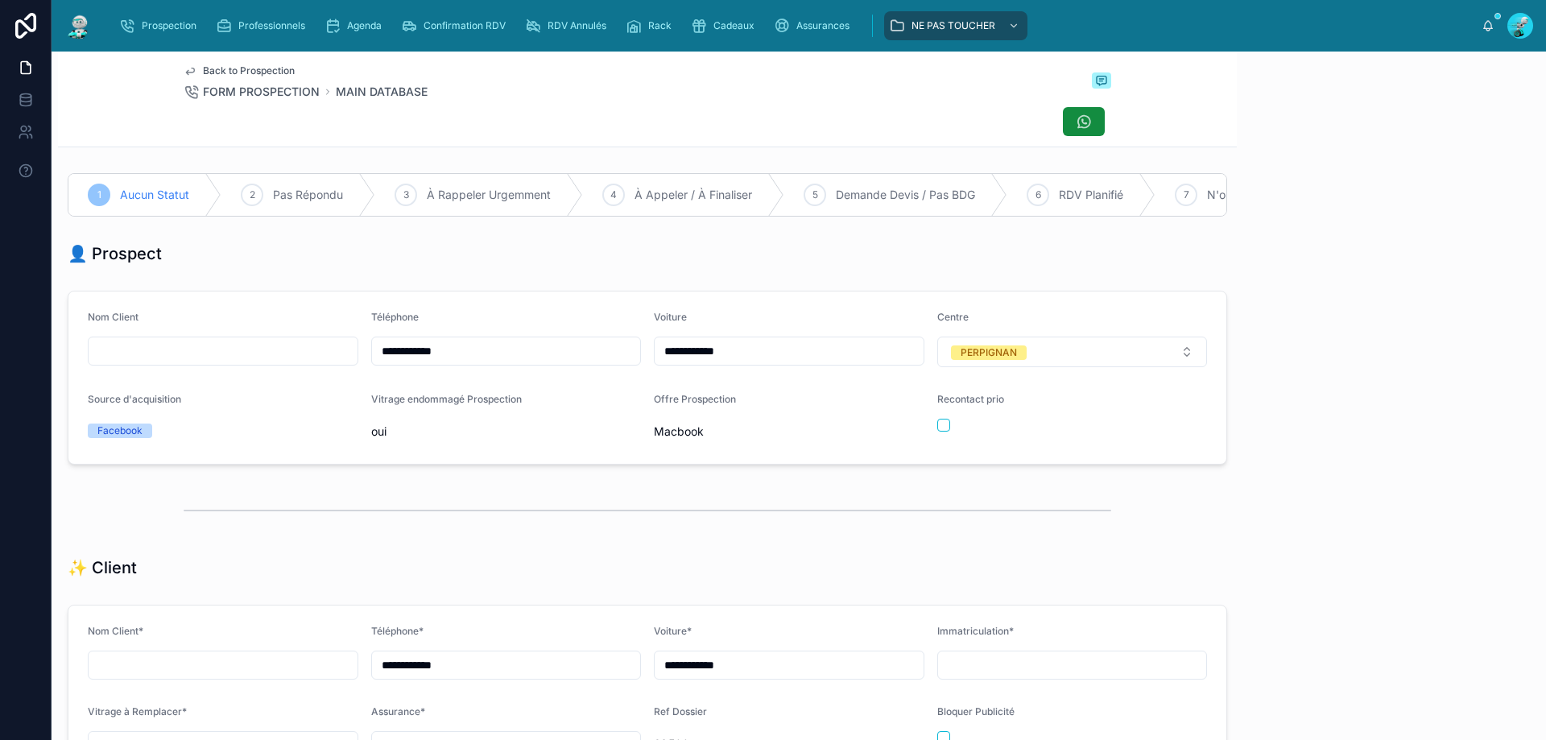
scroll to position [89, 0]
drag, startPoint x: 526, startPoint y: 354, endPoint x: 43, endPoint y: 354, distance: 483.2
click at [43, 354] on div "**********" at bounding box center [773, 370] width 1546 height 740
click at [666, 258] on div "👤 Prospect" at bounding box center [648, 253] width 1160 height 23
click at [1288, 676] on p at bounding box center [1395, 680] width 283 height 16
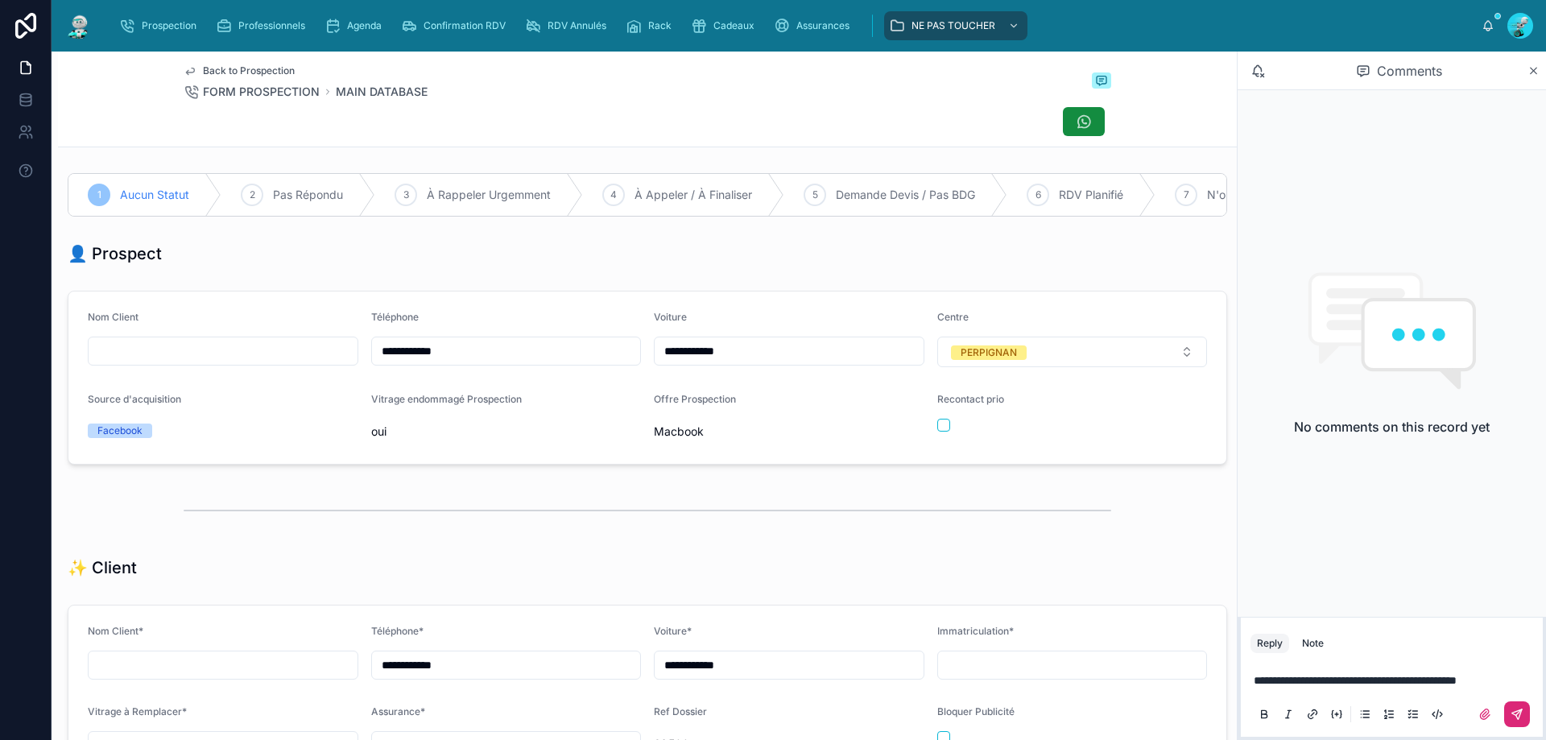
click at [1524, 709] on button at bounding box center [1517, 714] width 26 height 26
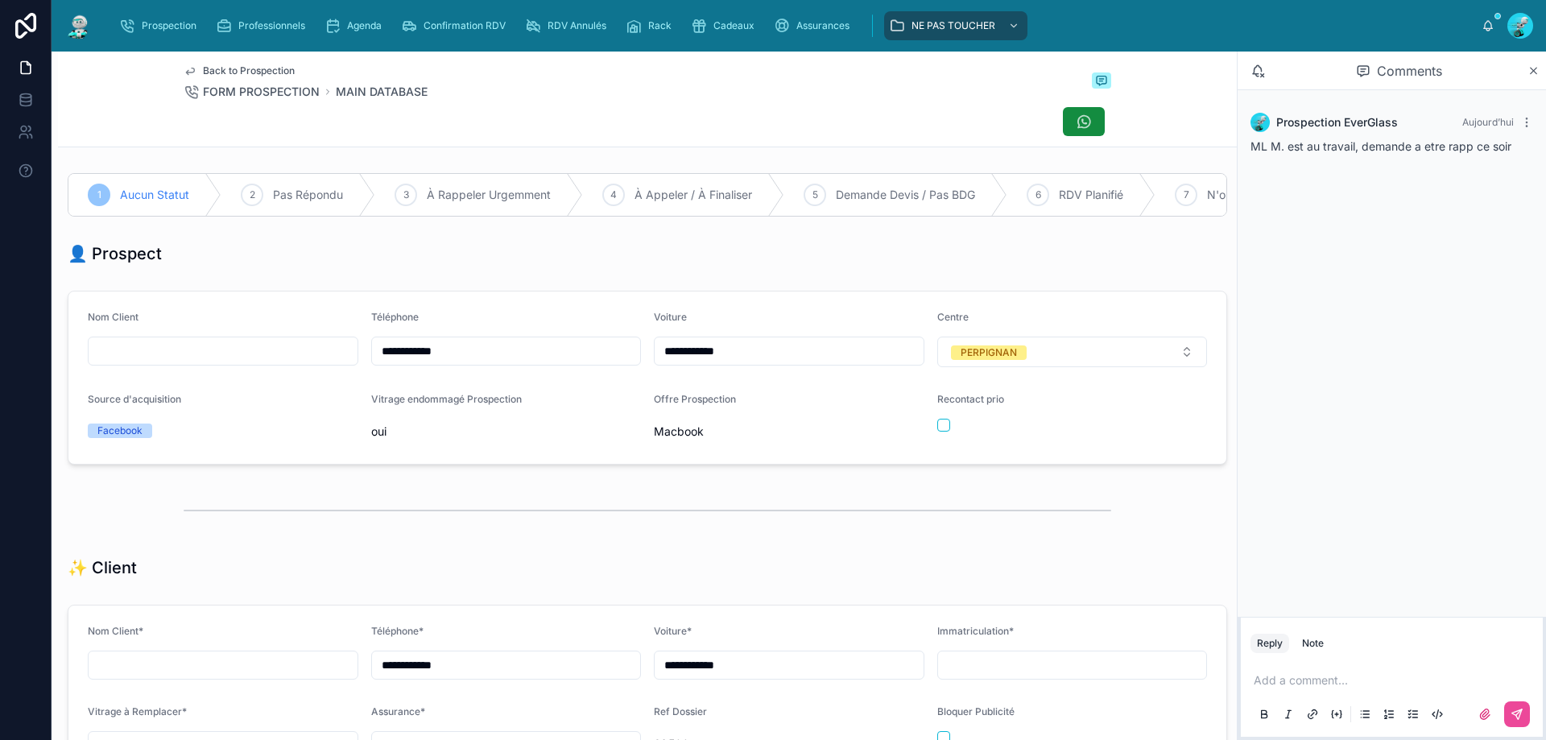
click at [937, 445] on div "Recontact prio" at bounding box center [1072, 419] width 271 height 52
click at [937, 432] on button "button" at bounding box center [943, 425] width 13 height 13
click at [928, 514] on div at bounding box center [648, 510] width 928 height 40
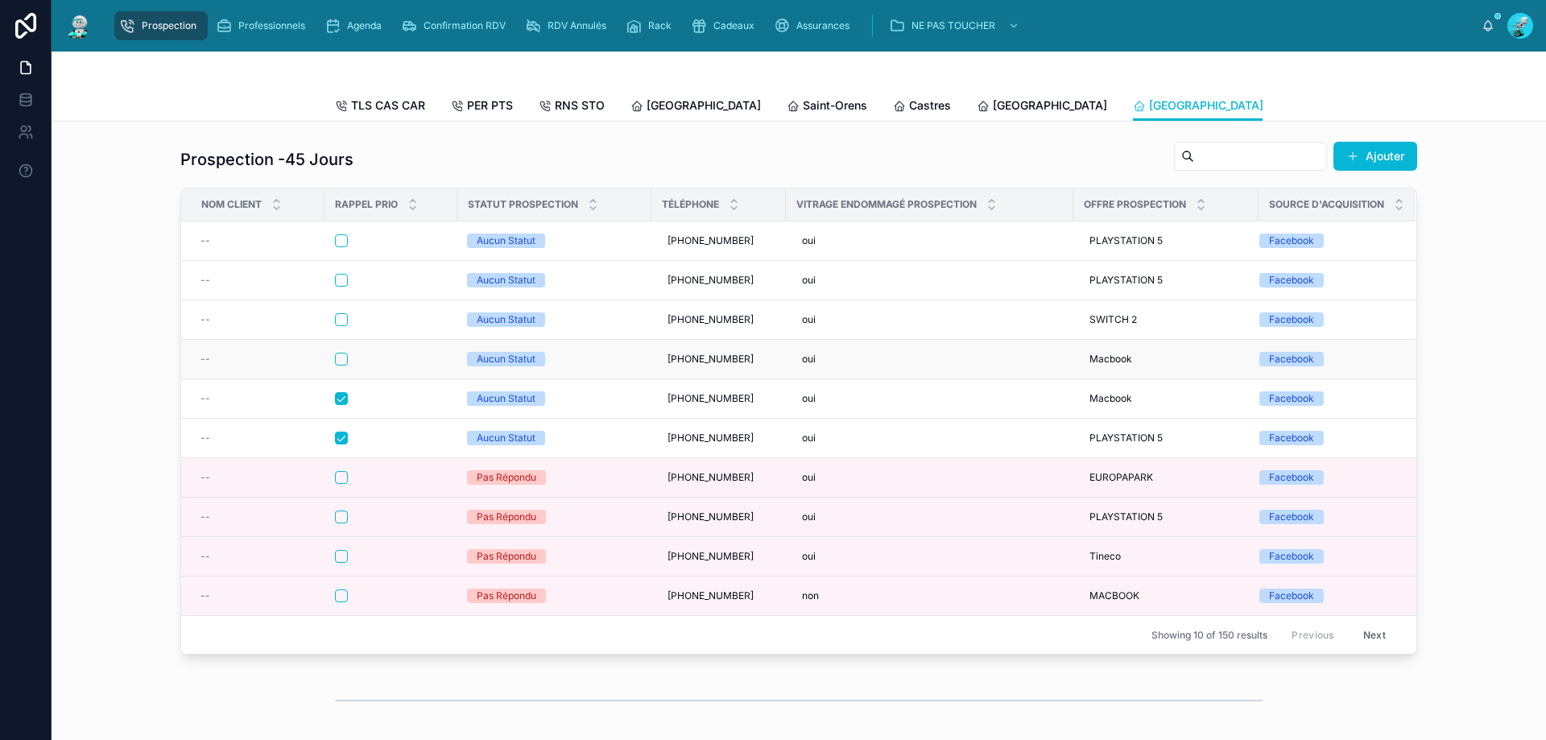
click at [378, 363] on td at bounding box center [391, 359] width 133 height 39
click at [384, 365] on div at bounding box center [391, 359] width 112 height 13
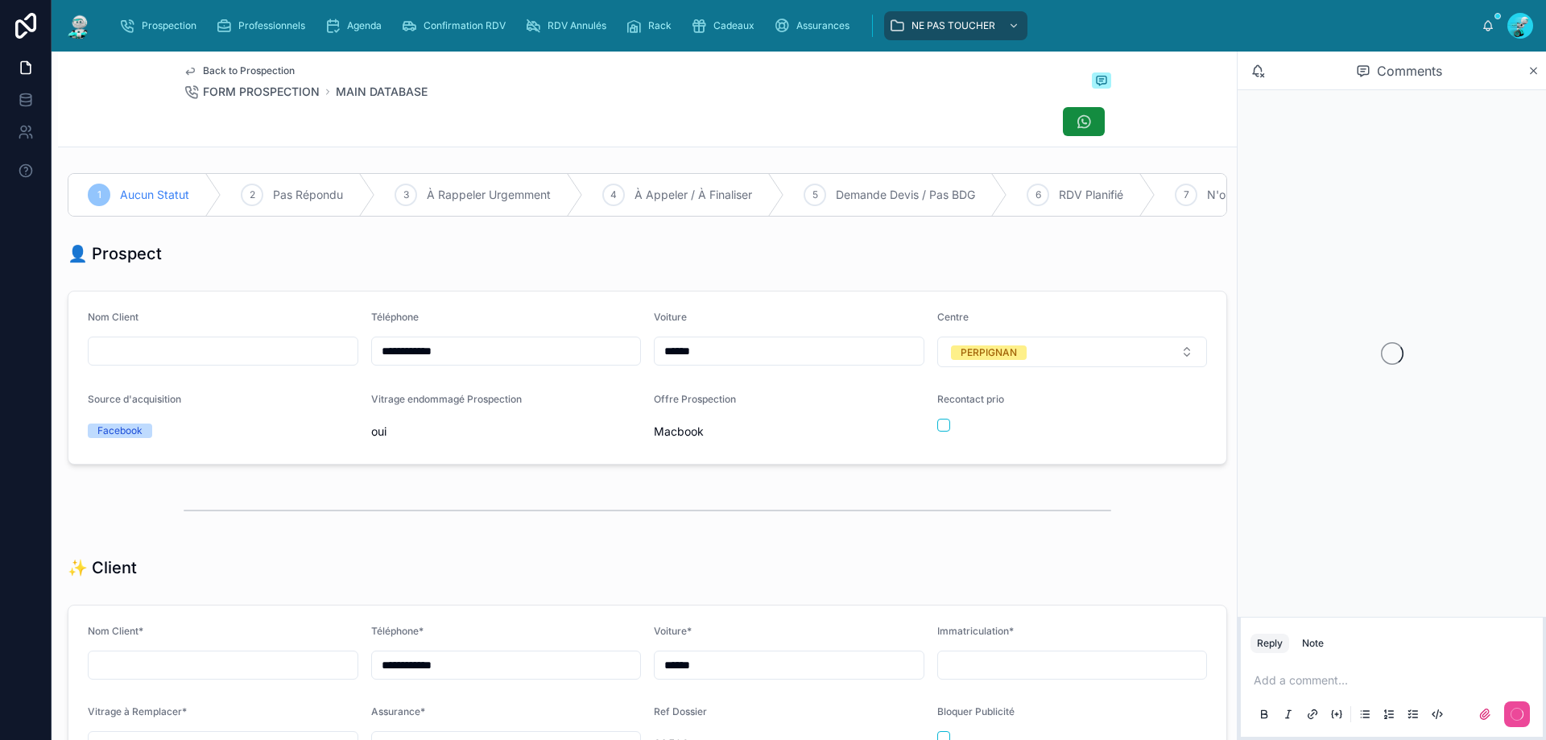
scroll to position [89, 0]
drag, startPoint x: 473, startPoint y: 358, endPoint x: 292, endPoint y: 345, distance: 181.6
click at [292, 345] on form "**********" at bounding box center [647, 378] width 1158 height 172
click at [891, 531] on div at bounding box center [648, 510] width 928 height 40
click at [1342, 684] on p at bounding box center [1395, 680] width 283 height 16
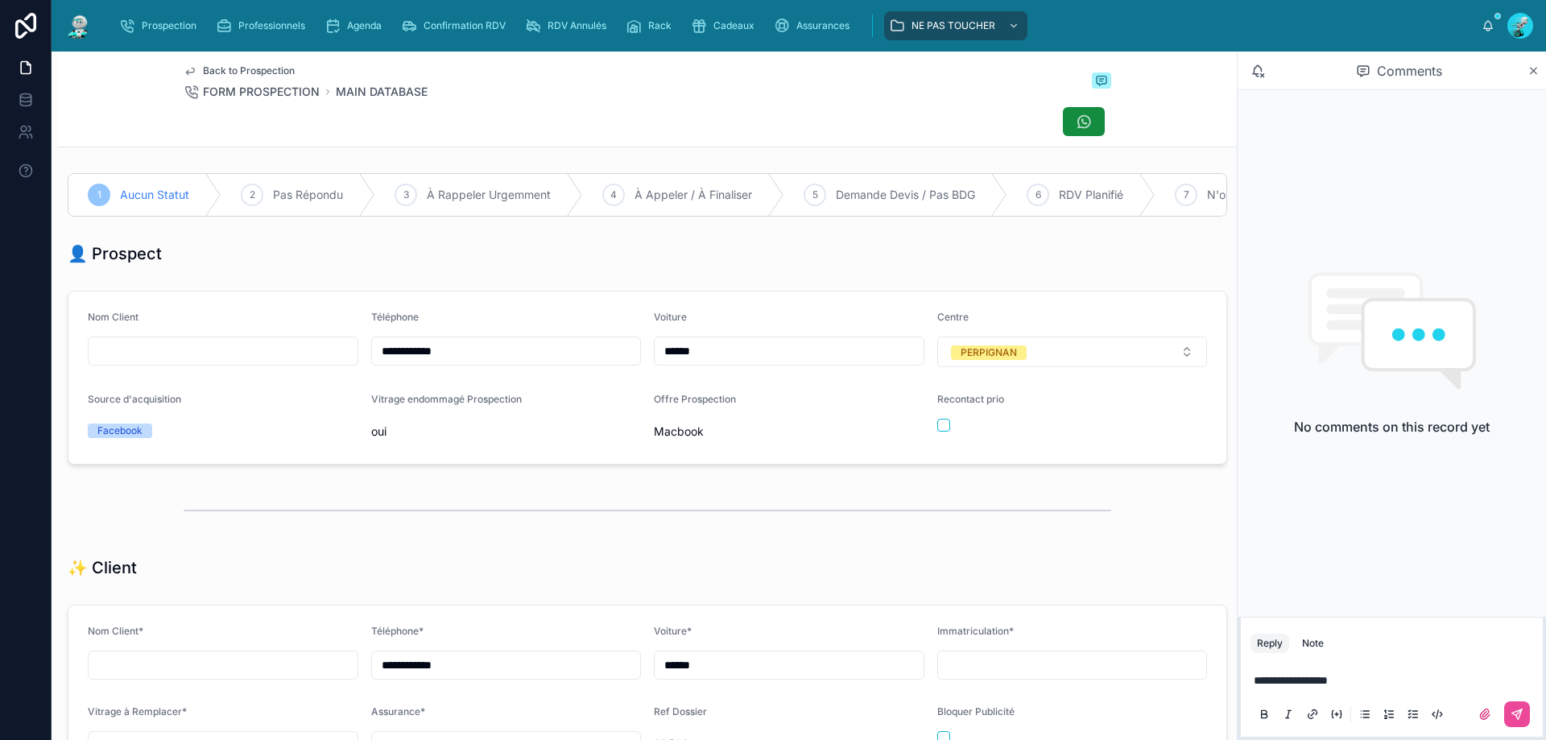
click at [1301, 678] on span "**********" at bounding box center [1291, 680] width 74 height 11
click at [1516, 720] on icon at bounding box center [1517, 714] width 13 height 13
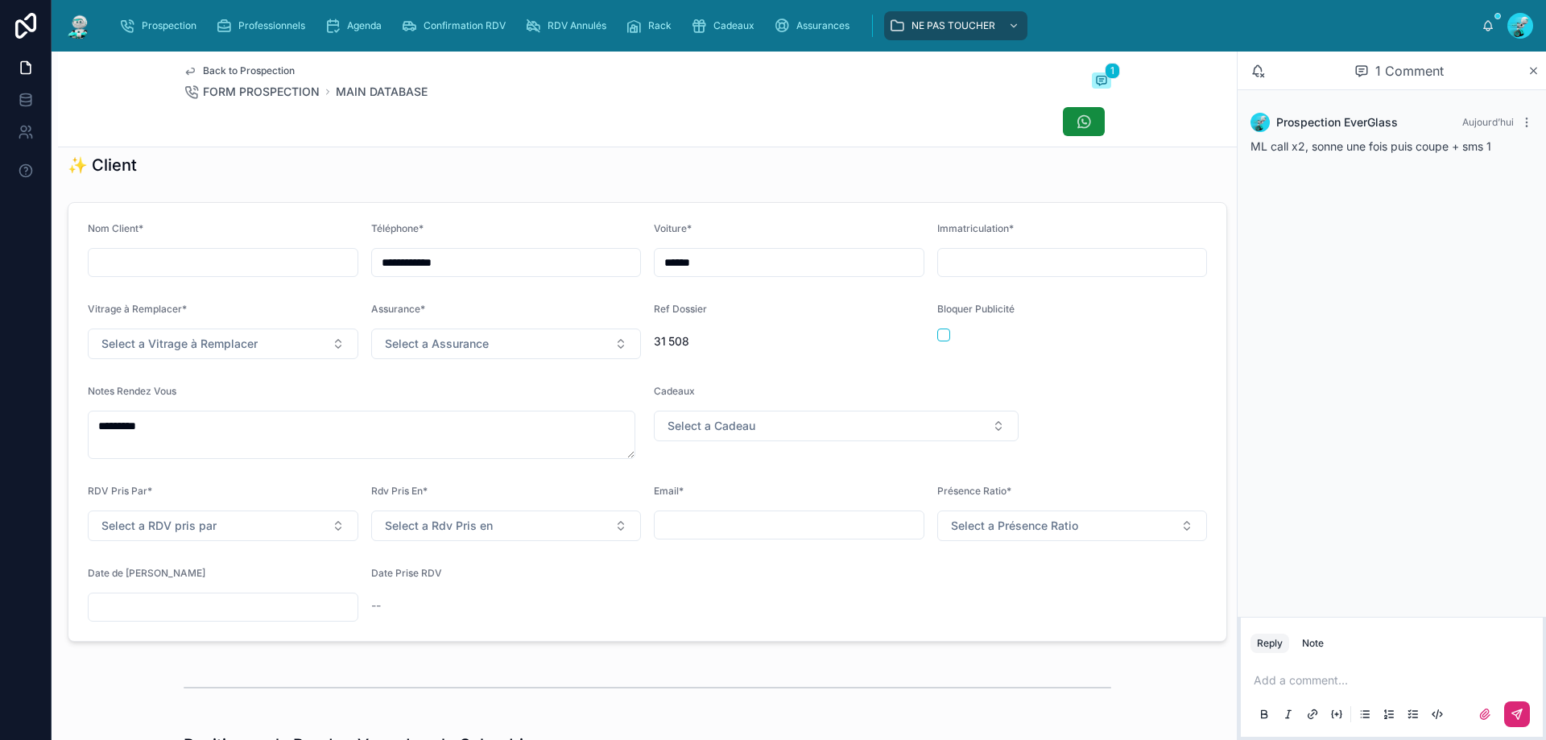
scroll to position [0, 0]
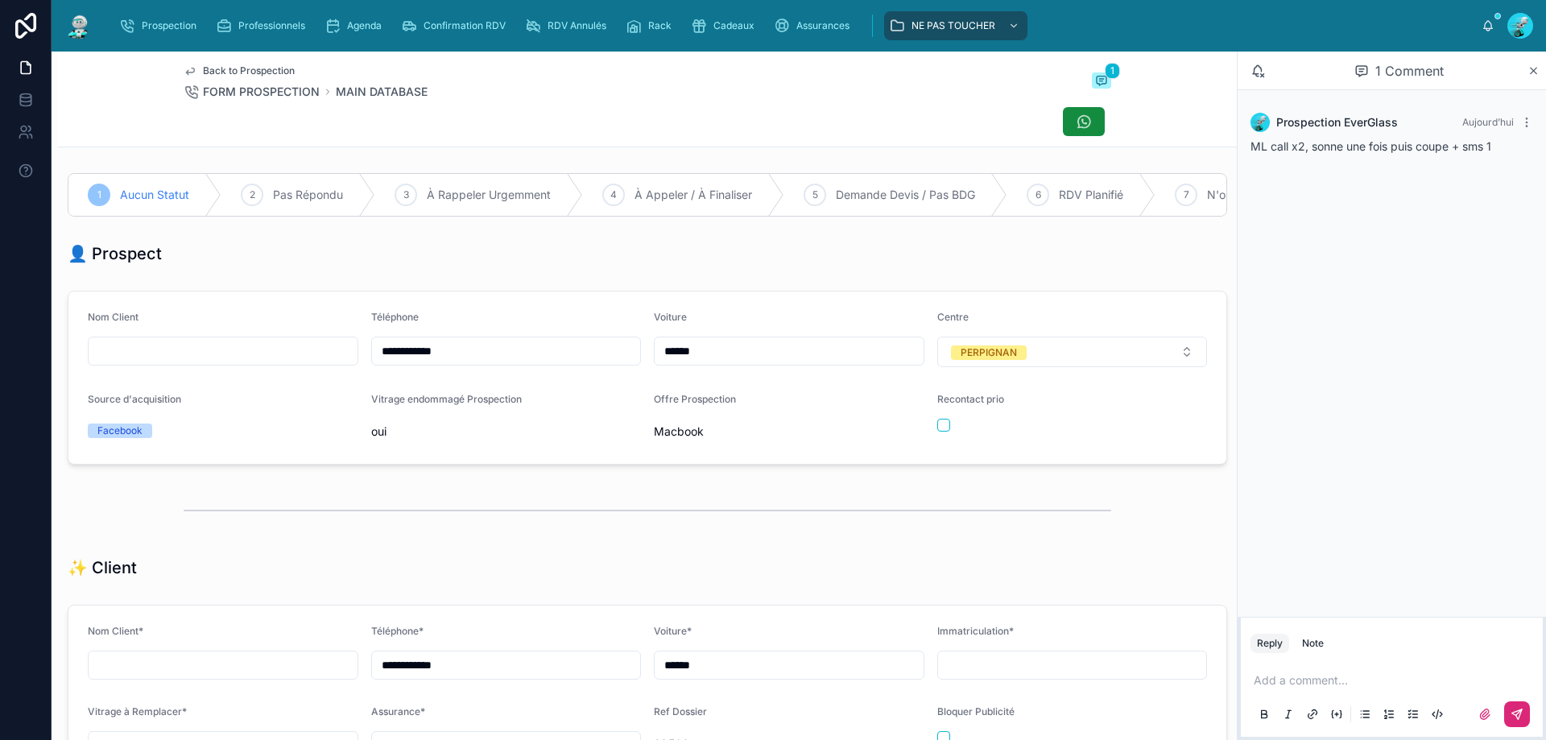
click at [937, 426] on div "Recontact prio" at bounding box center [1072, 419] width 271 height 52
click at [940, 432] on button "button" at bounding box center [943, 425] width 13 height 13
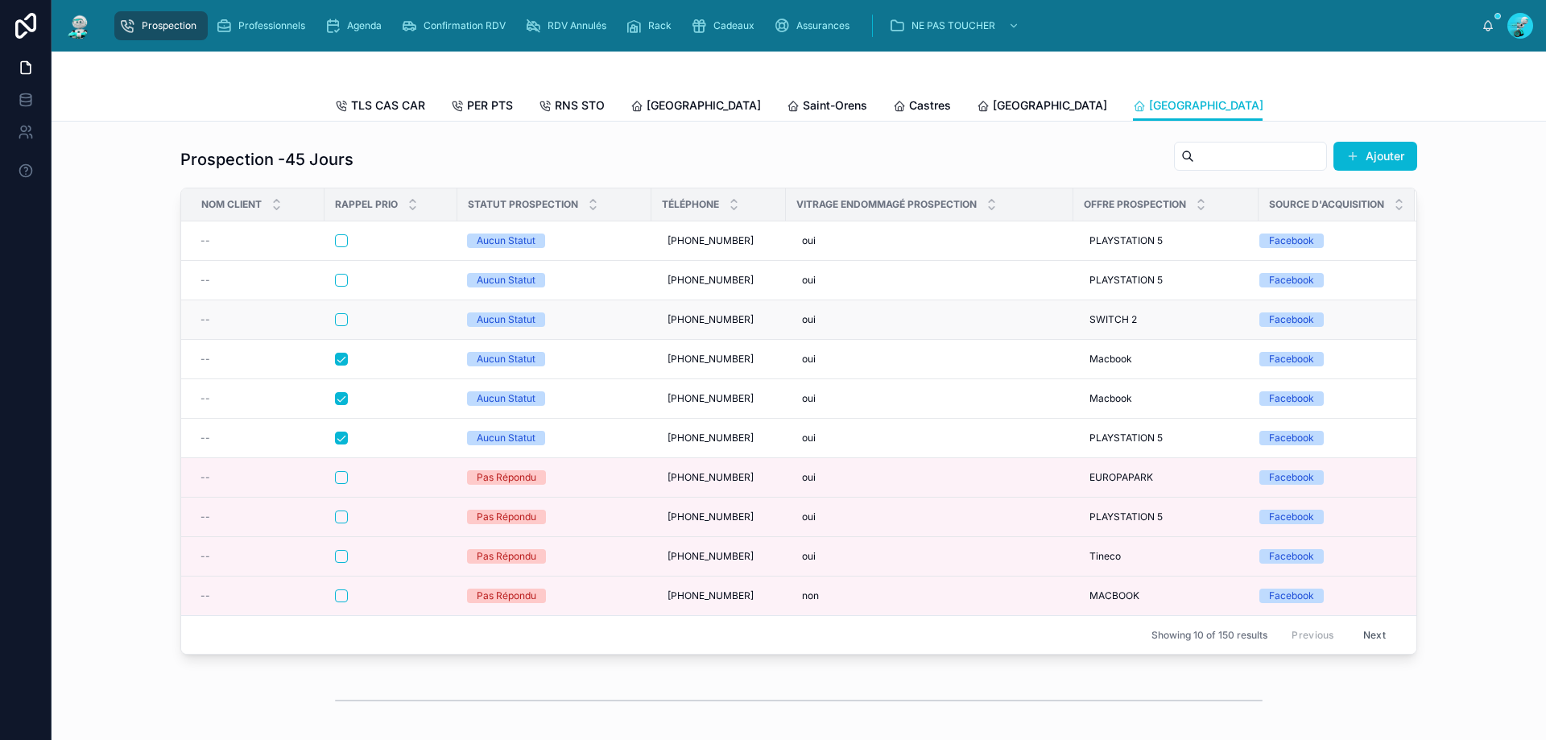
click at [409, 326] on div at bounding box center [391, 319] width 112 height 13
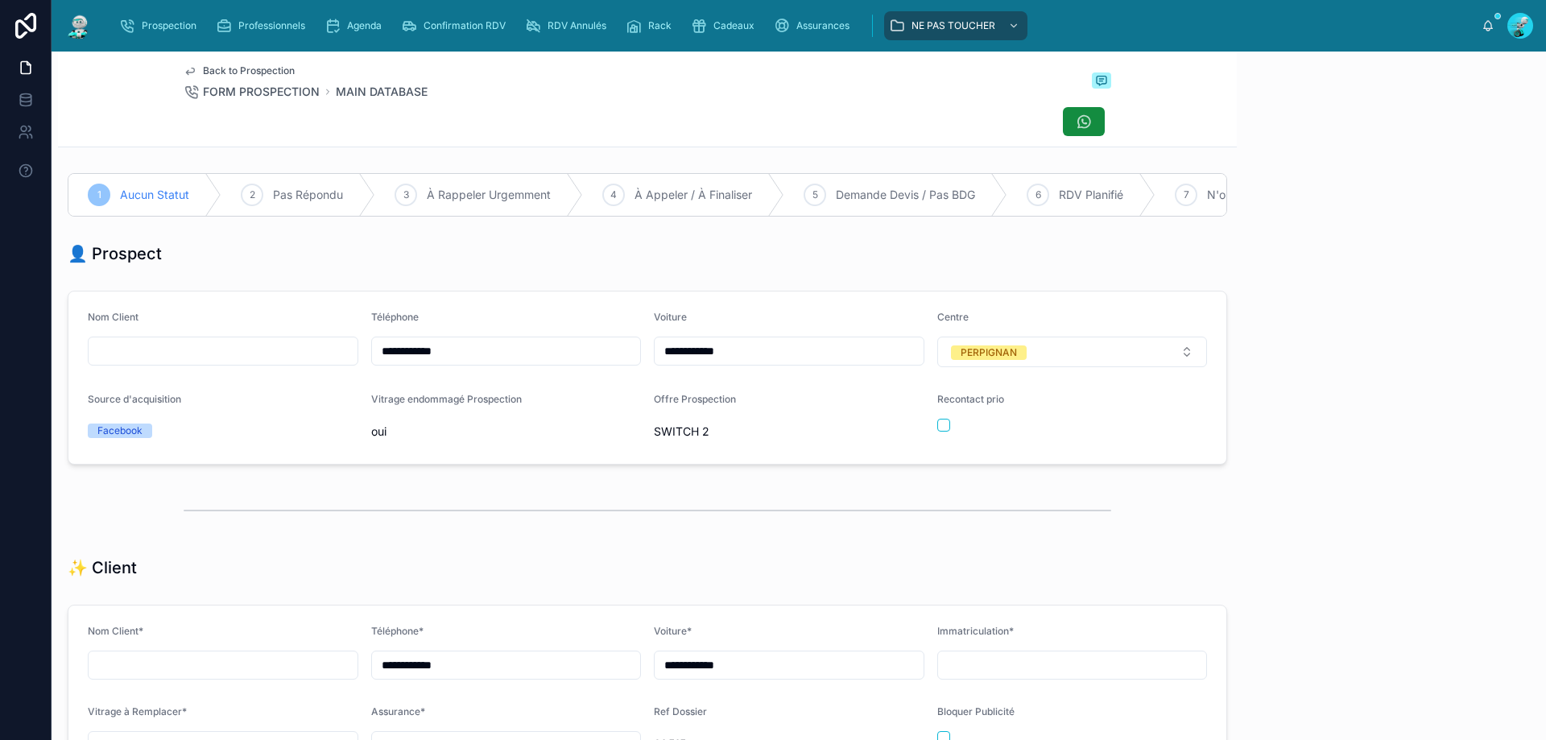
scroll to position [89, 0]
drag, startPoint x: 487, startPoint y: 360, endPoint x: 97, endPoint y: 349, distance: 390.7
click at [35, 358] on div "**********" at bounding box center [773, 370] width 1546 height 740
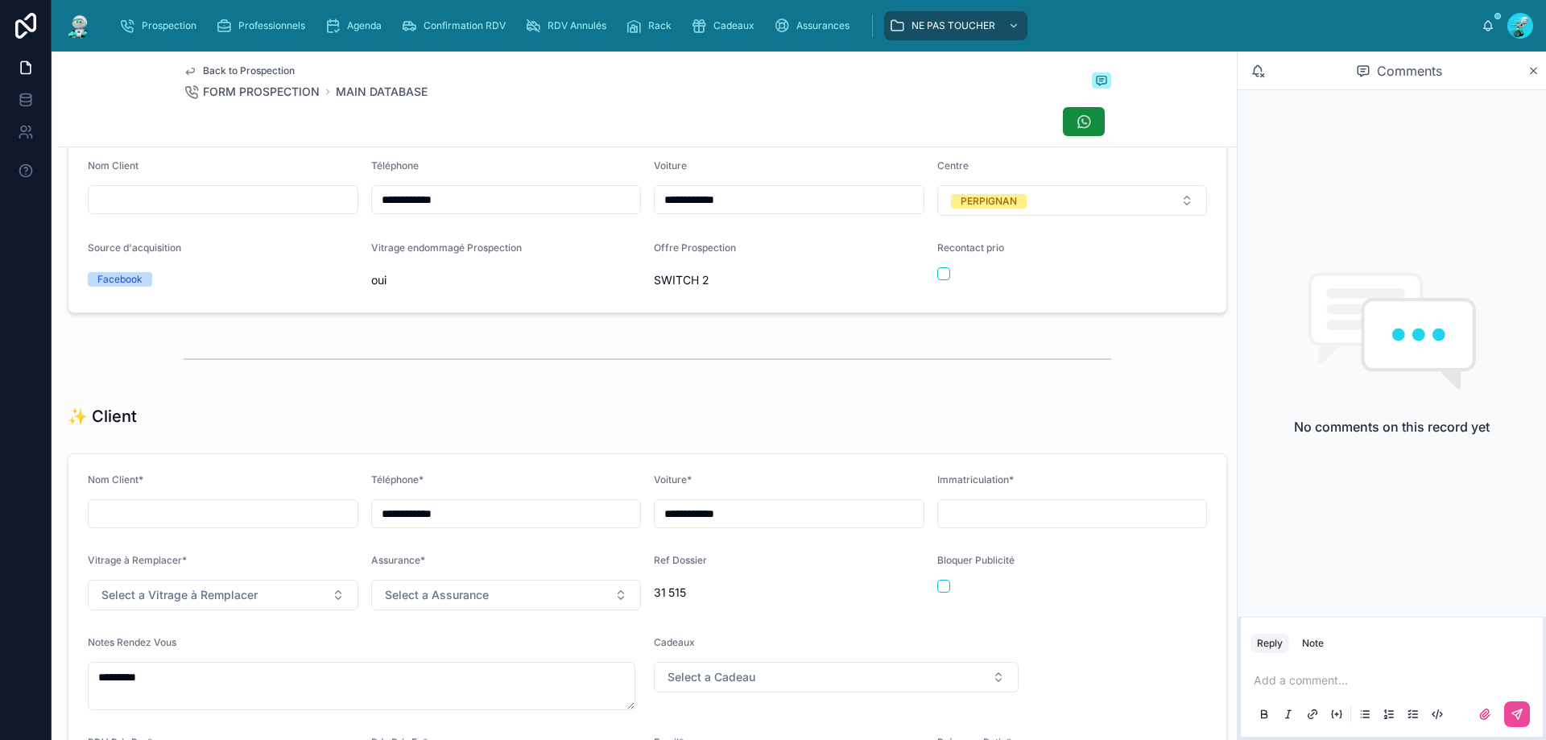
scroll to position [242, 0]
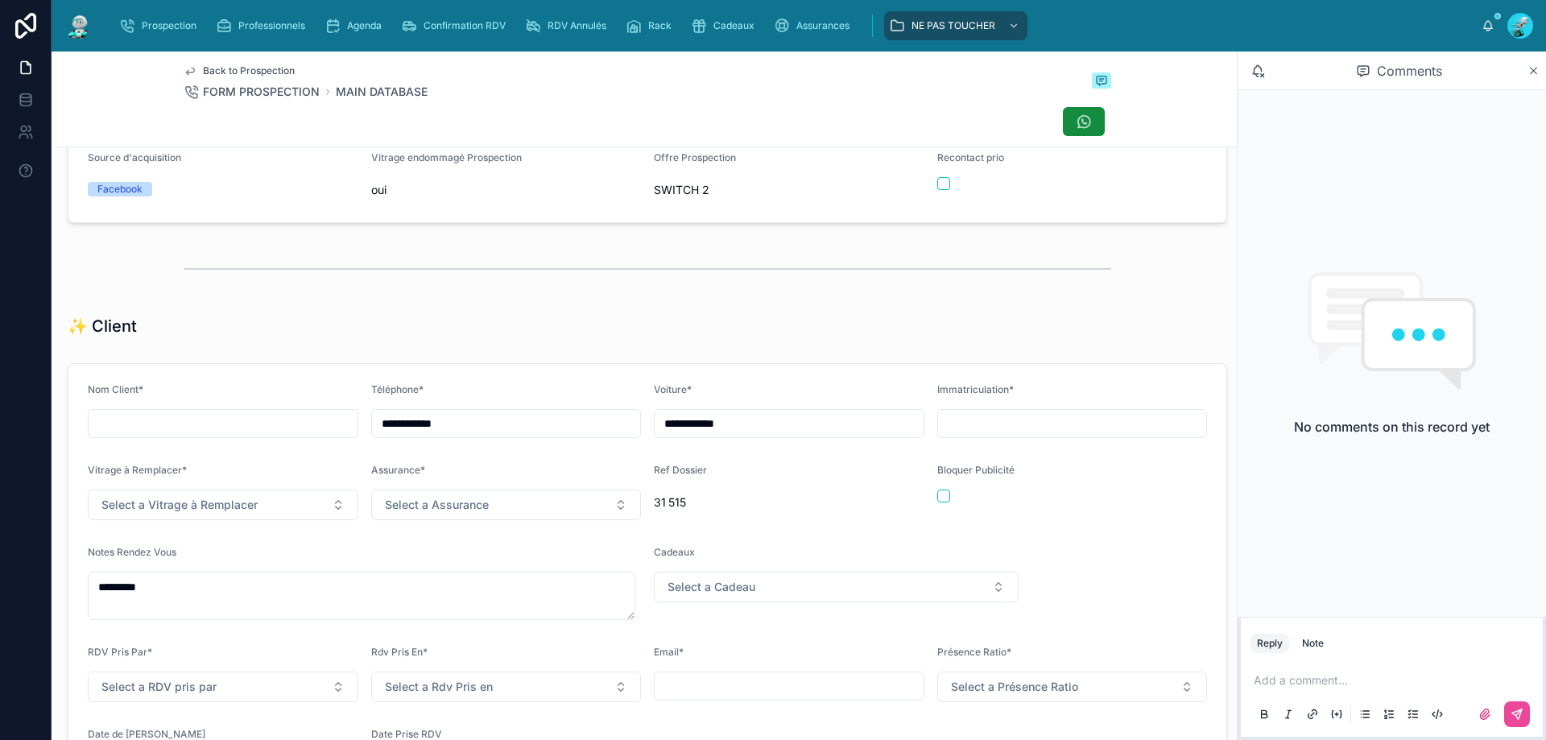
click at [1321, 676] on p at bounding box center [1395, 680] width 283 height 16
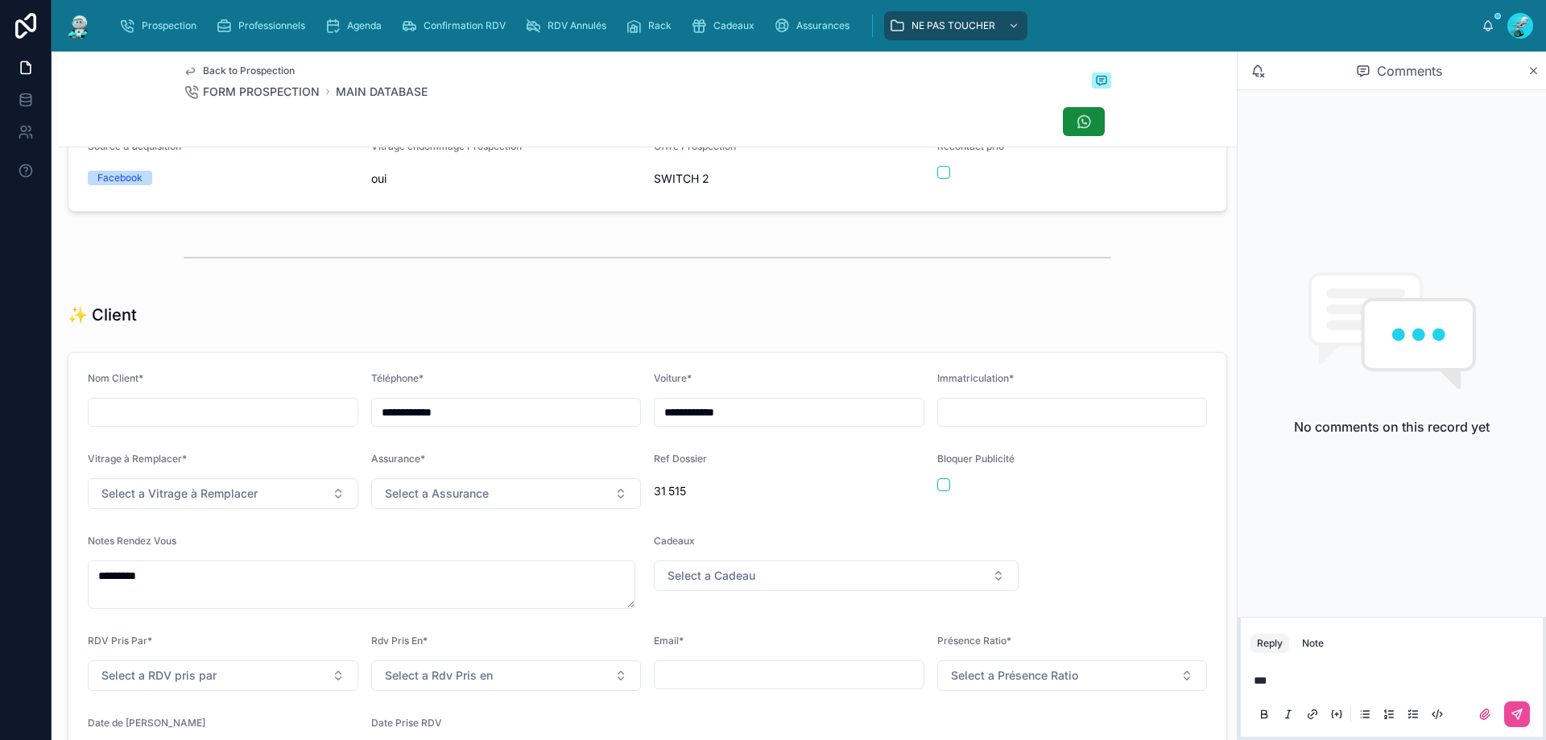
scroll to position [483, 0]
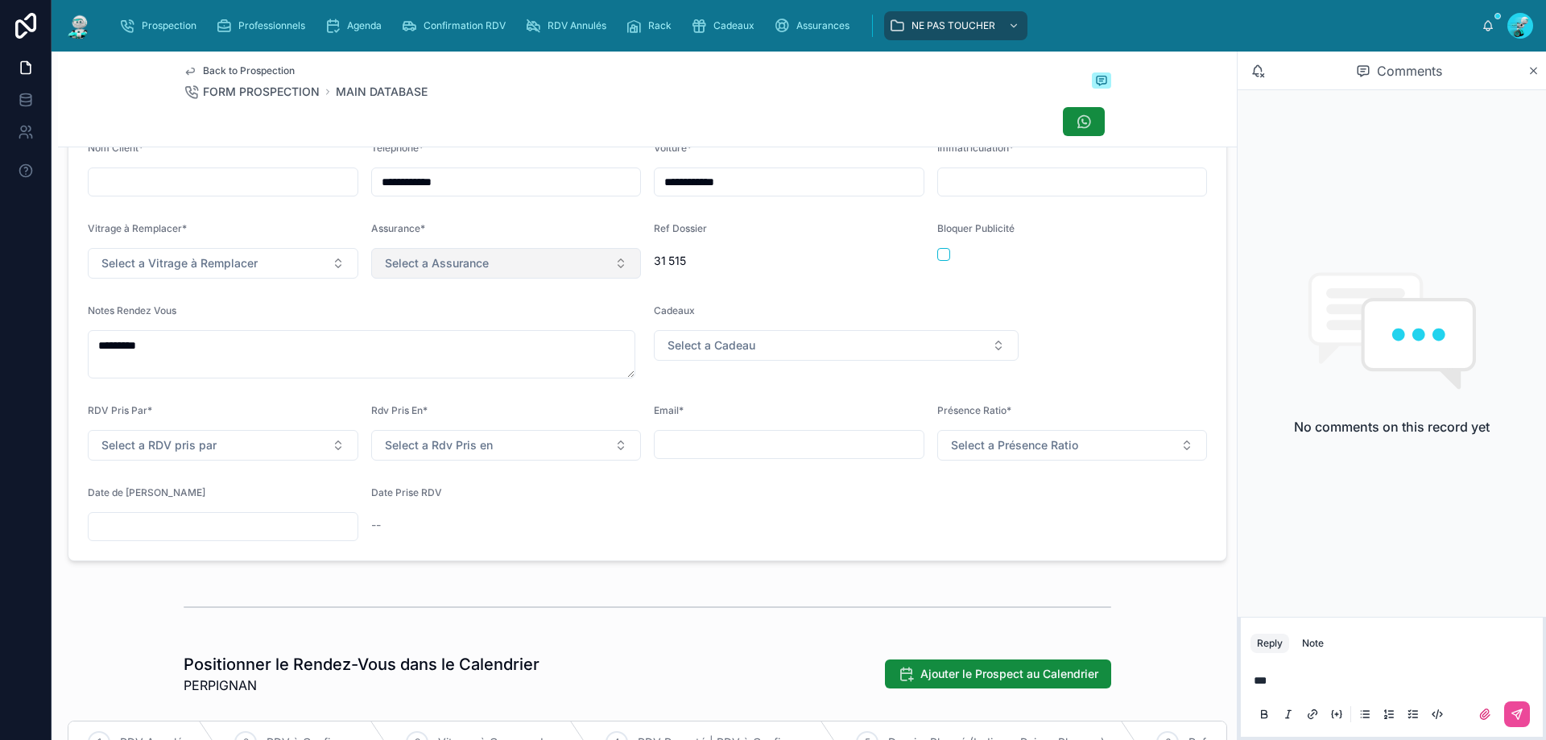
click at [526, 268] on button "Select a Assurance" at bounding box center [506, 263] width 271 height 31
type input "***"
click at [503, 338] on div "ALLIANZ" at bounding box center [501, 340] width 259 height 24
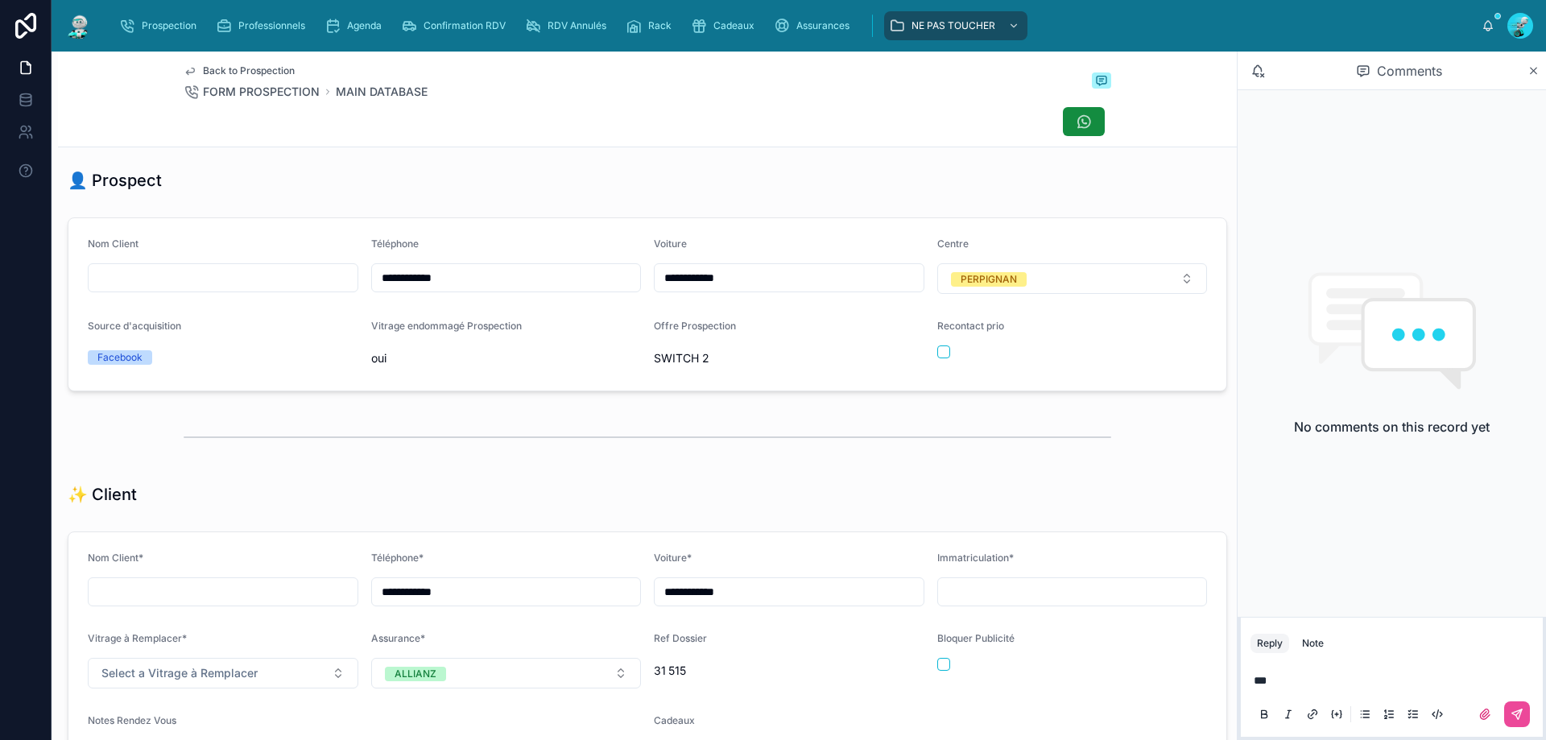
scroll to position [0, 0]
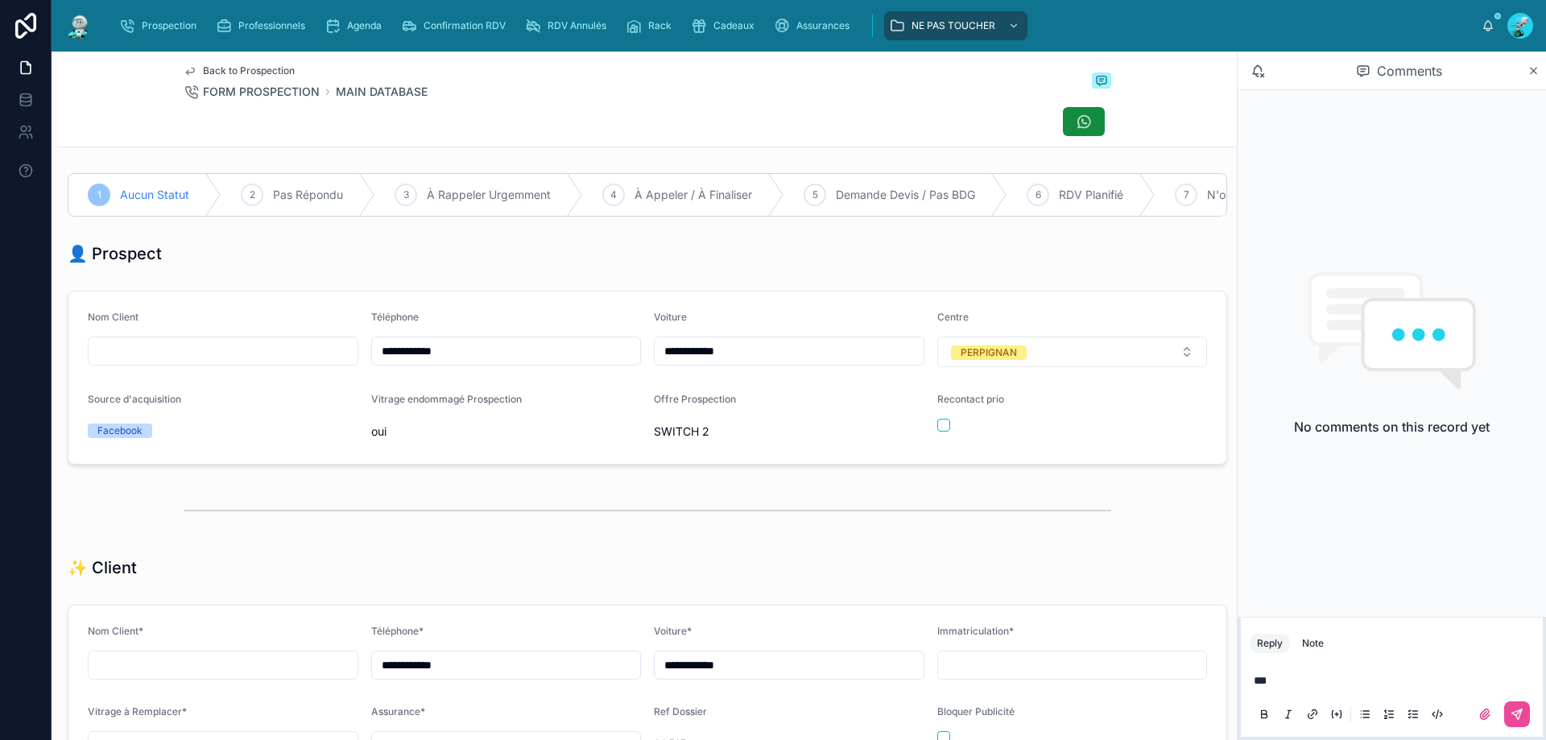
click at [1343, 685] on p "**" at bounding box center [1395, 680] width 283 height 16
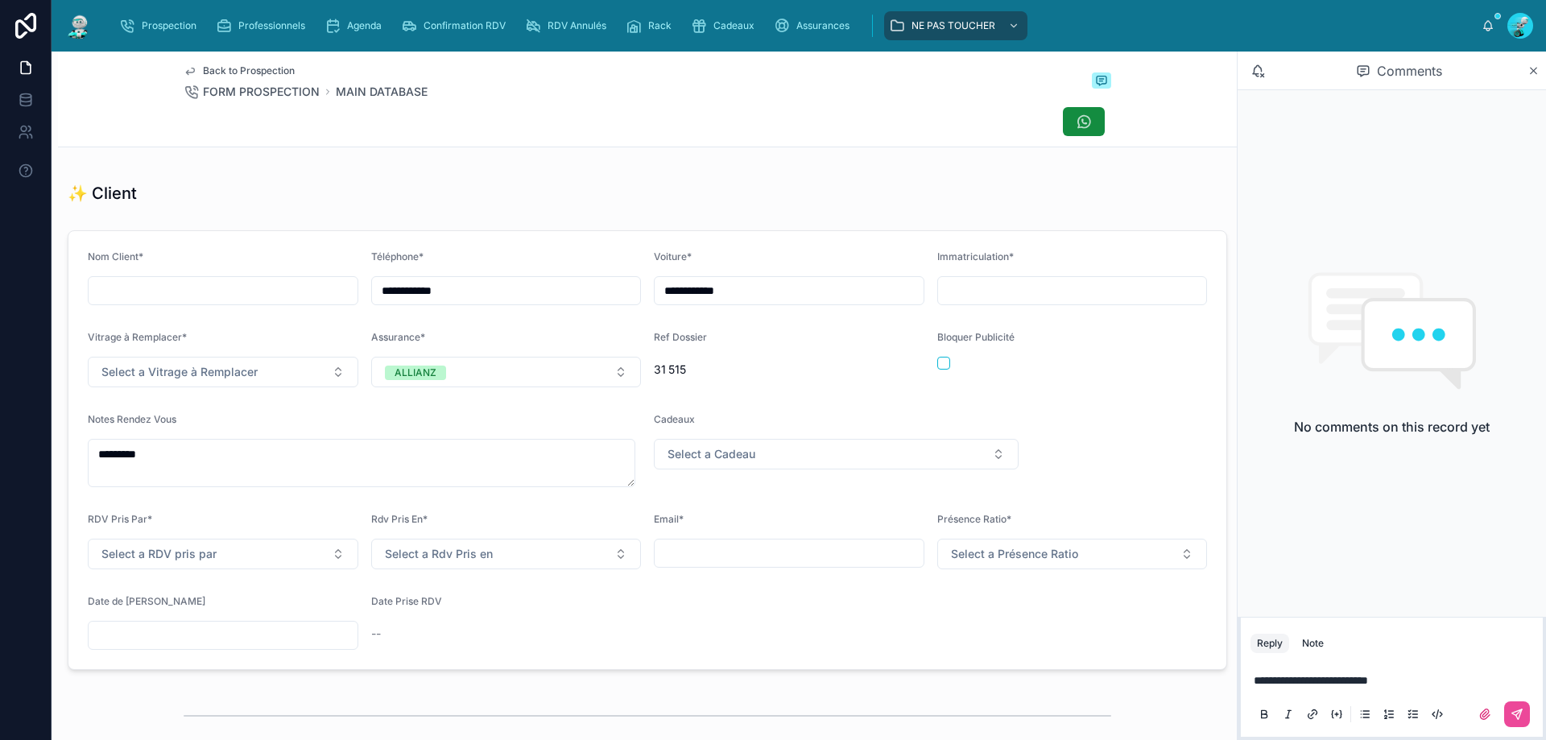
scroll to position [403, 0]
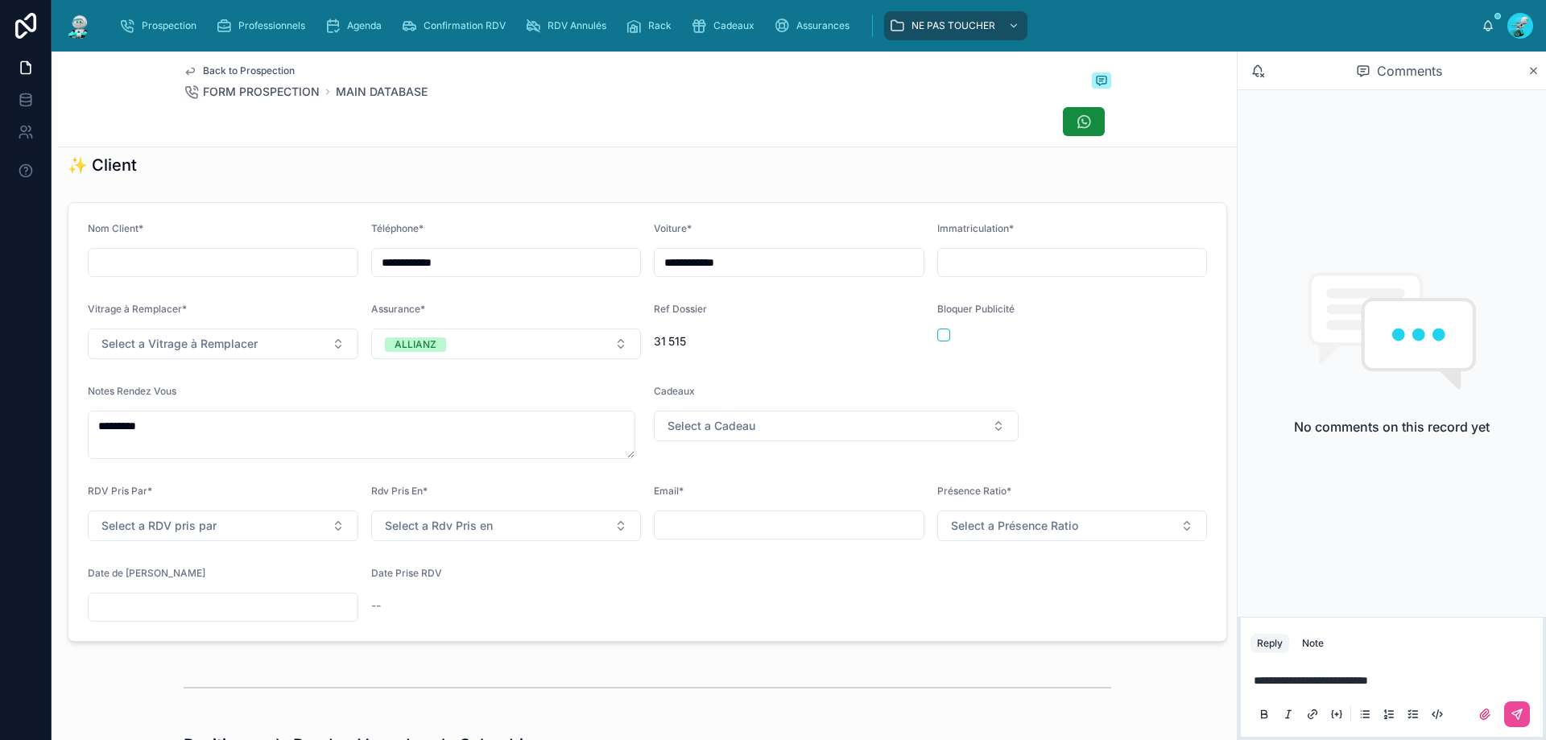
click at [990, 274] on input "text" at bounding box center [1072, 262] width 269 height 23
paste input "*******"
type input "*******"
click at [1030, 524] on button "Select a Présence Ratio" at bounding box center [1072, 526] width 271 height 31
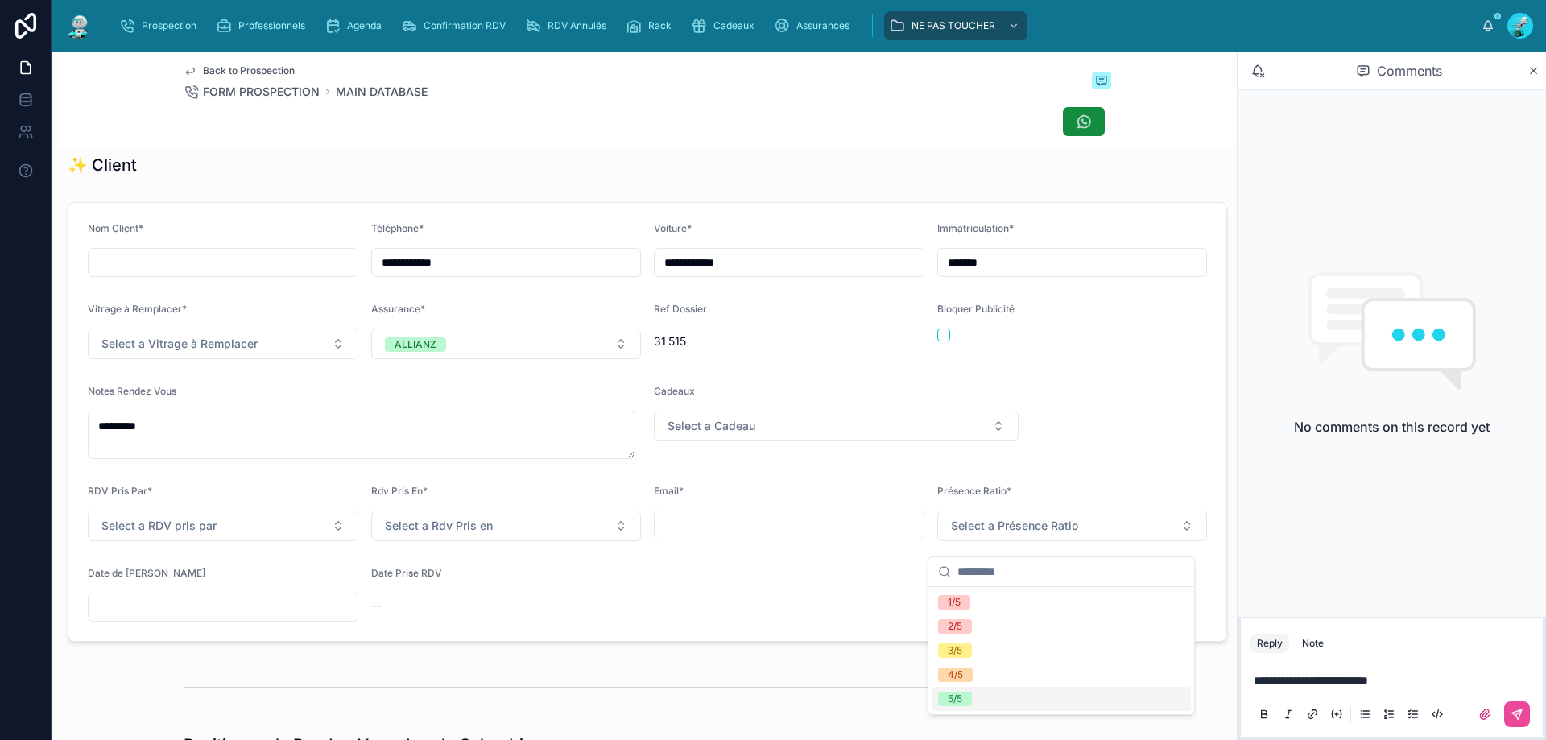
click at [972, 697] on span "5/5" at bounding box center [955, 699] width 34 height 14
click at [1058, 378] on form "**********" at bounding box center [647, 422] width 1158 height 438
click at [281, 351] on button "Select a Vitrage à Remplacer" at bounding box center [223, 344] width 271 height 31
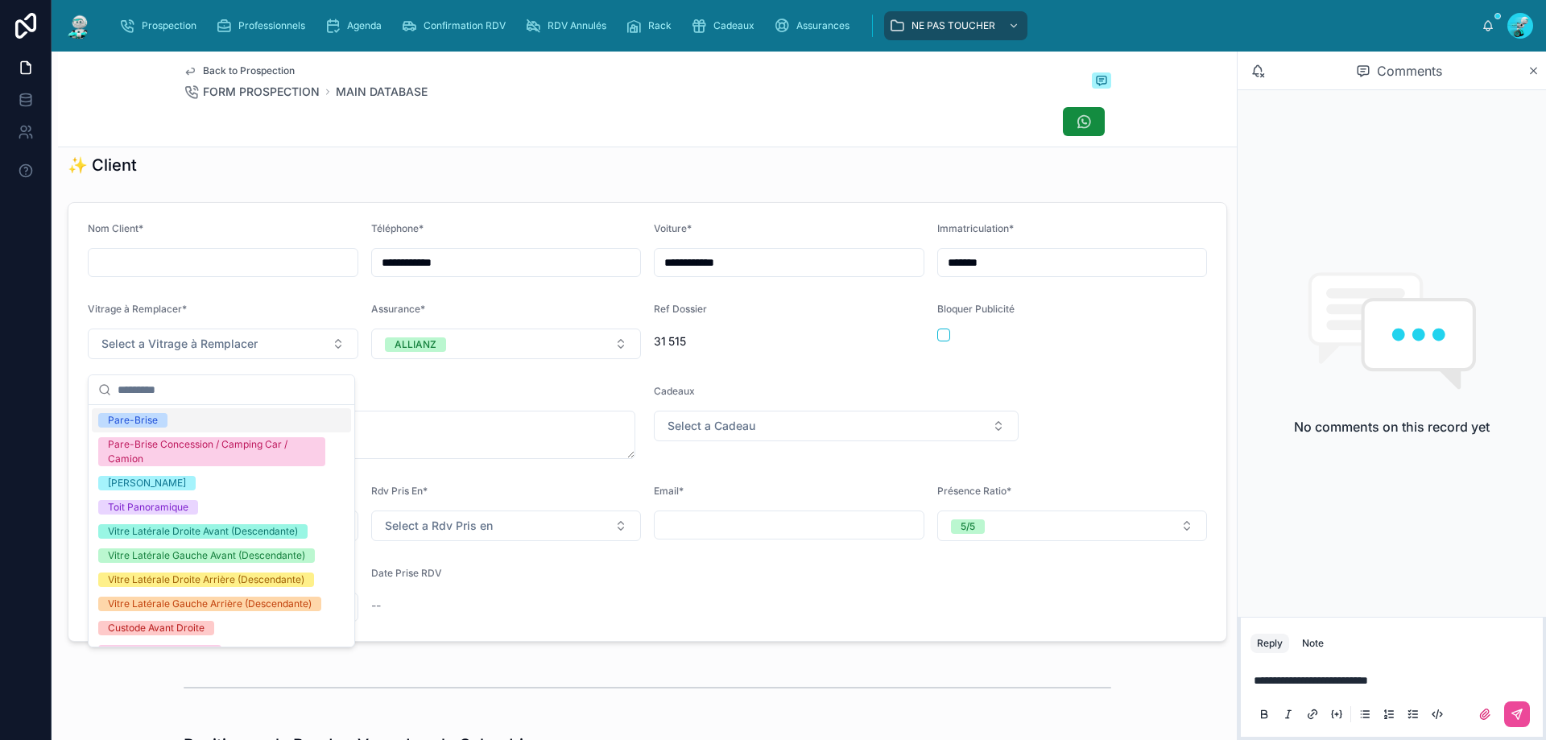
click at [291, 432] on div "Pare-Brise" at bounding box center [221, 420] width 259 height 24
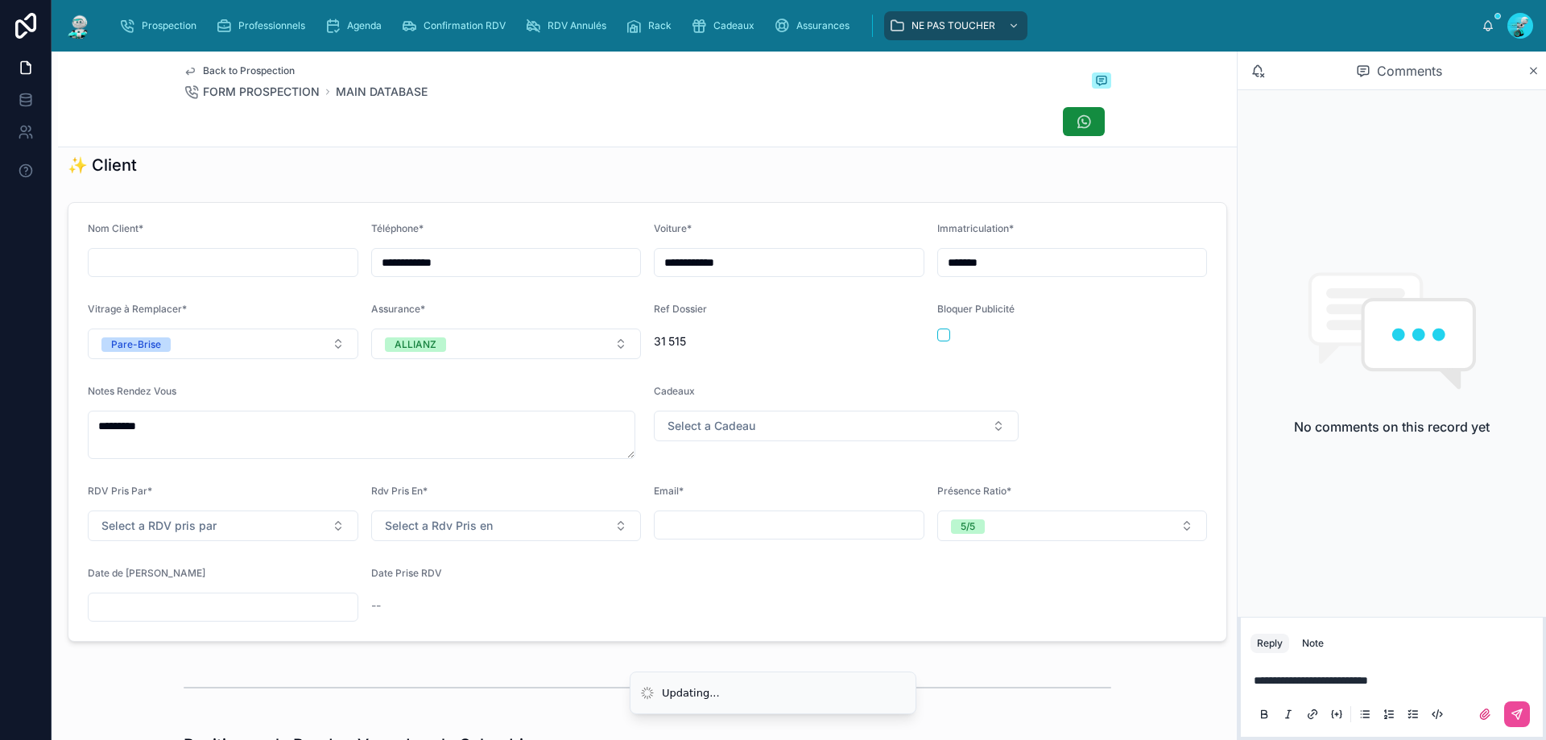
click at [668, 641] on form "**********" at bounding box center [647, 422] width 1158 height 438
click at [702, 536] on input "text" at bounding box center [789, 525] width 269 height 23
type input "**********"
click at [1048, 406] on form "**********" at bounding box center [647, 432] width 1158 height 459
click at [1419, 676] on p "**********" at bounding box center [1395, 680] width 283 height 16
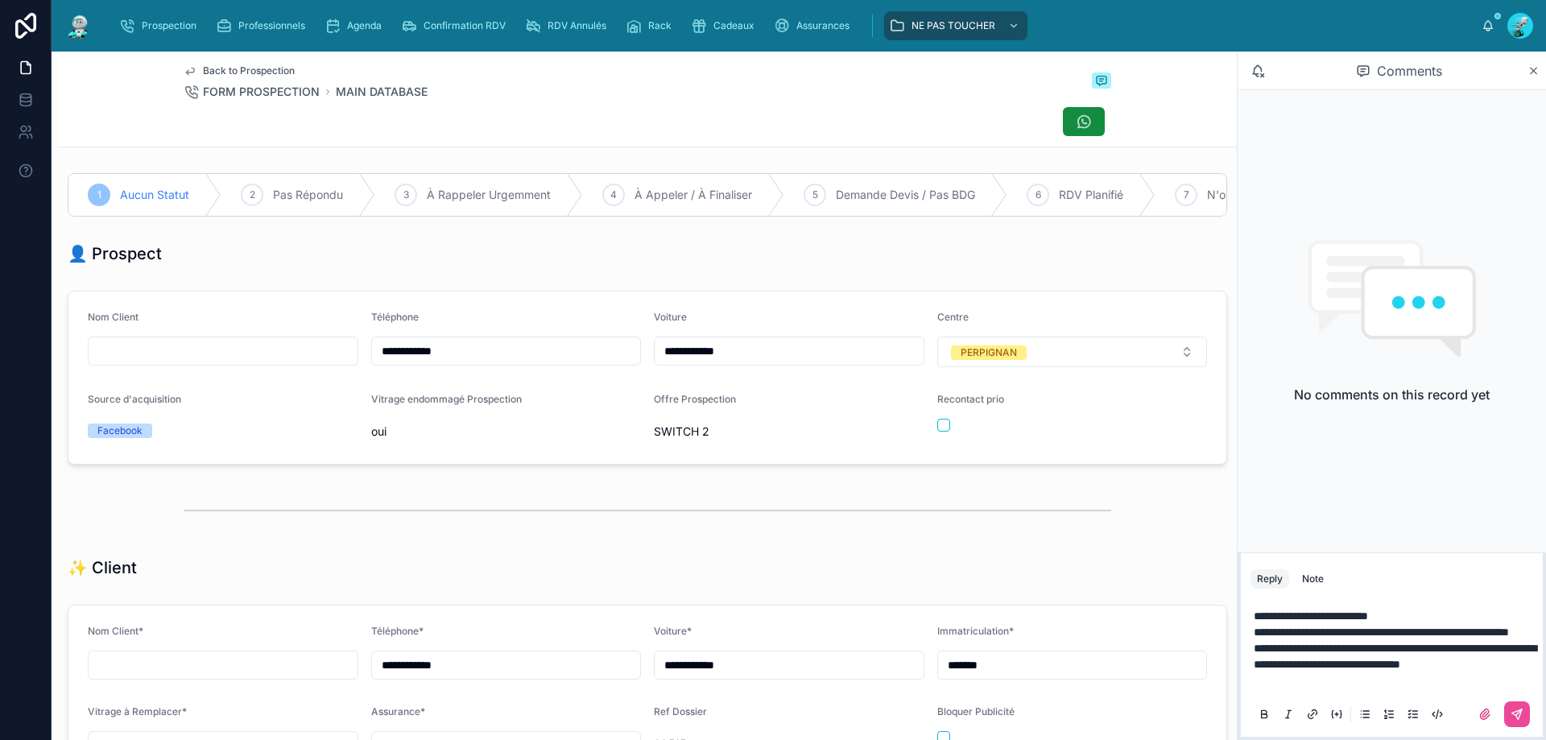
scroll to position [242, 0]
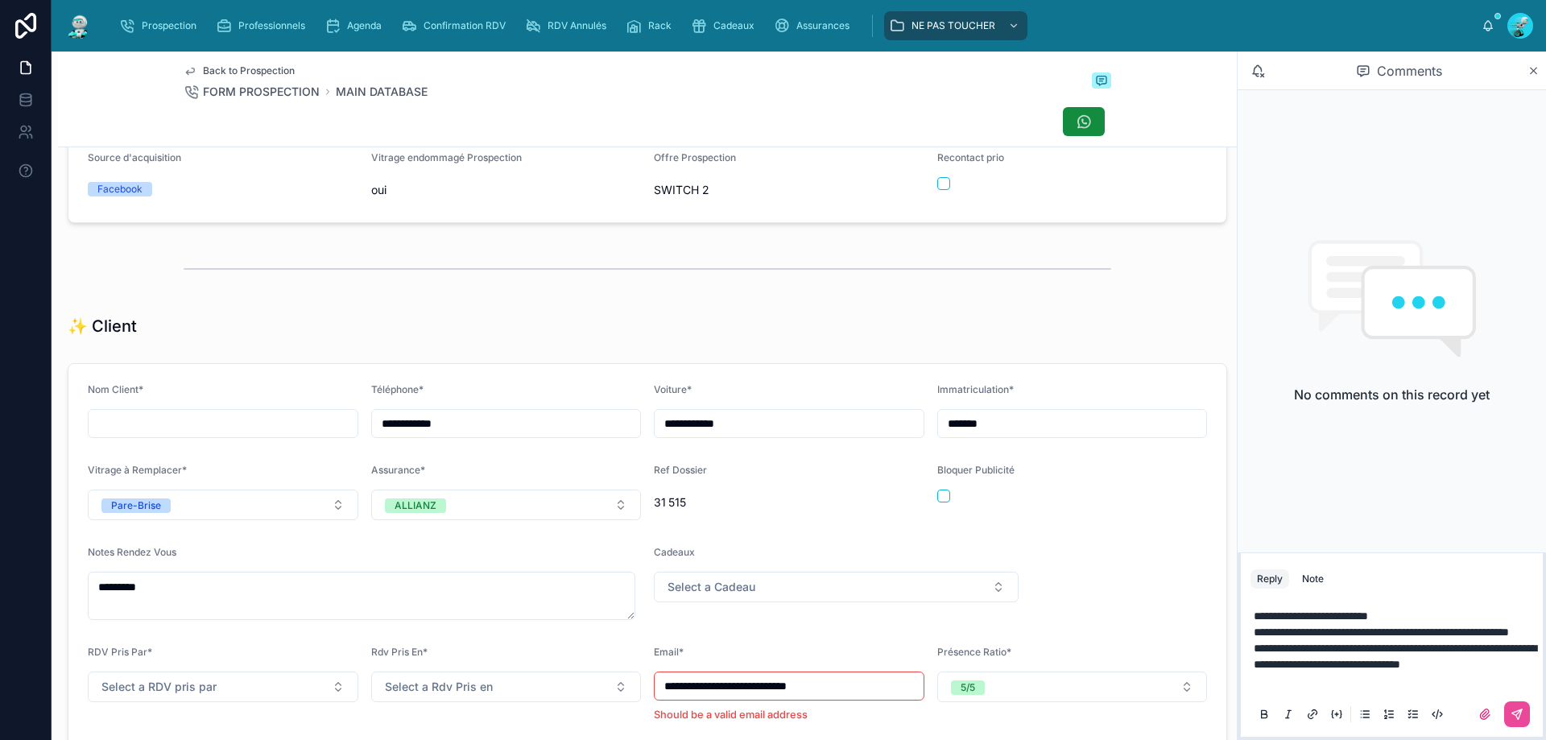
click at [916, 336] on div "✨ Client" at bounding box center [648, 326] width 1160 height 23
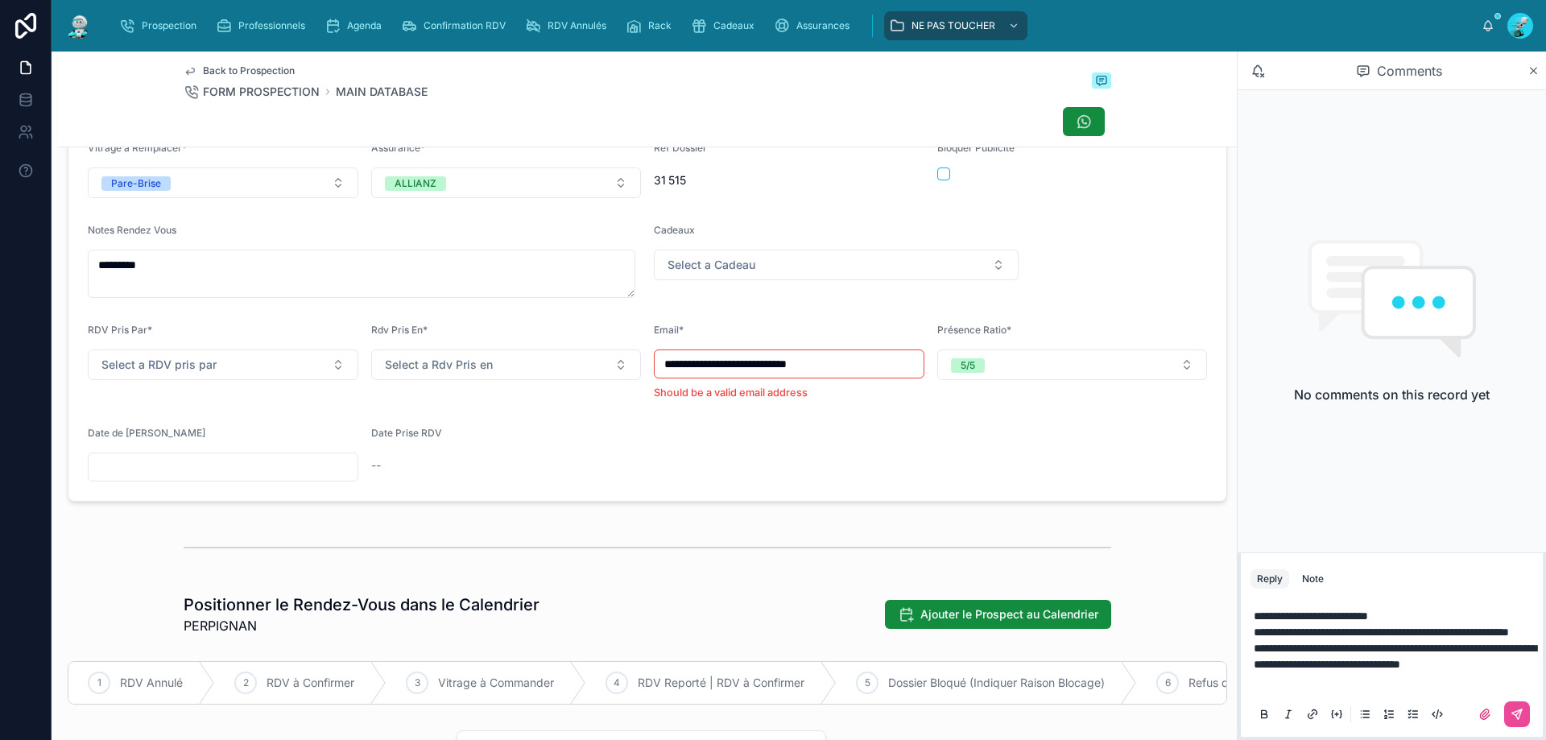
drag, startPoint x: 1268, startPoint y: 694, endPoint x: 1254, endPoint y: 690, distance: 14.3
click at [1255, 692] on div "**********" at bounding box center [1392, 664] width 283 height 132
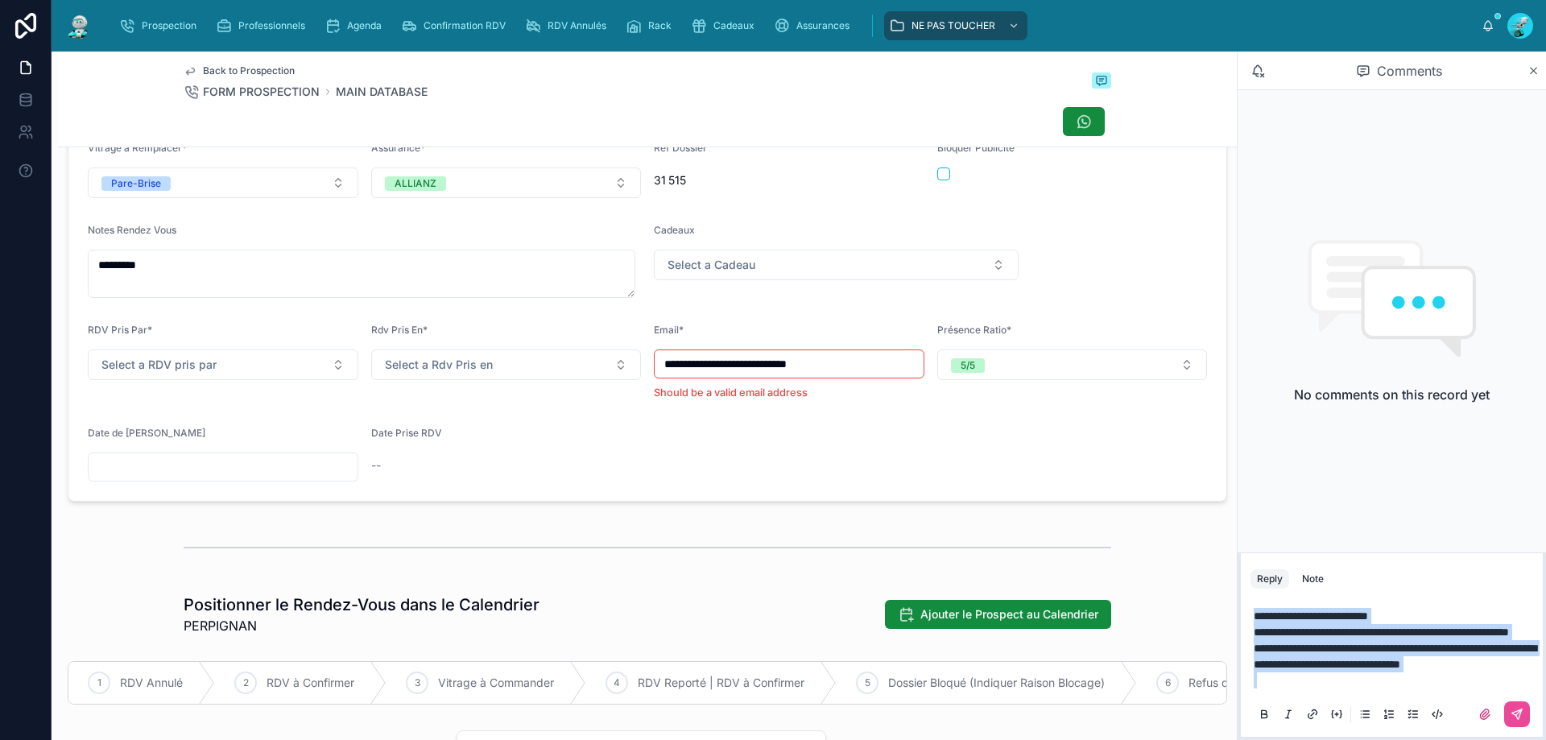
click at [1254, 690] on div "**********" at bounding box center [1392, 664] width 283 height 132
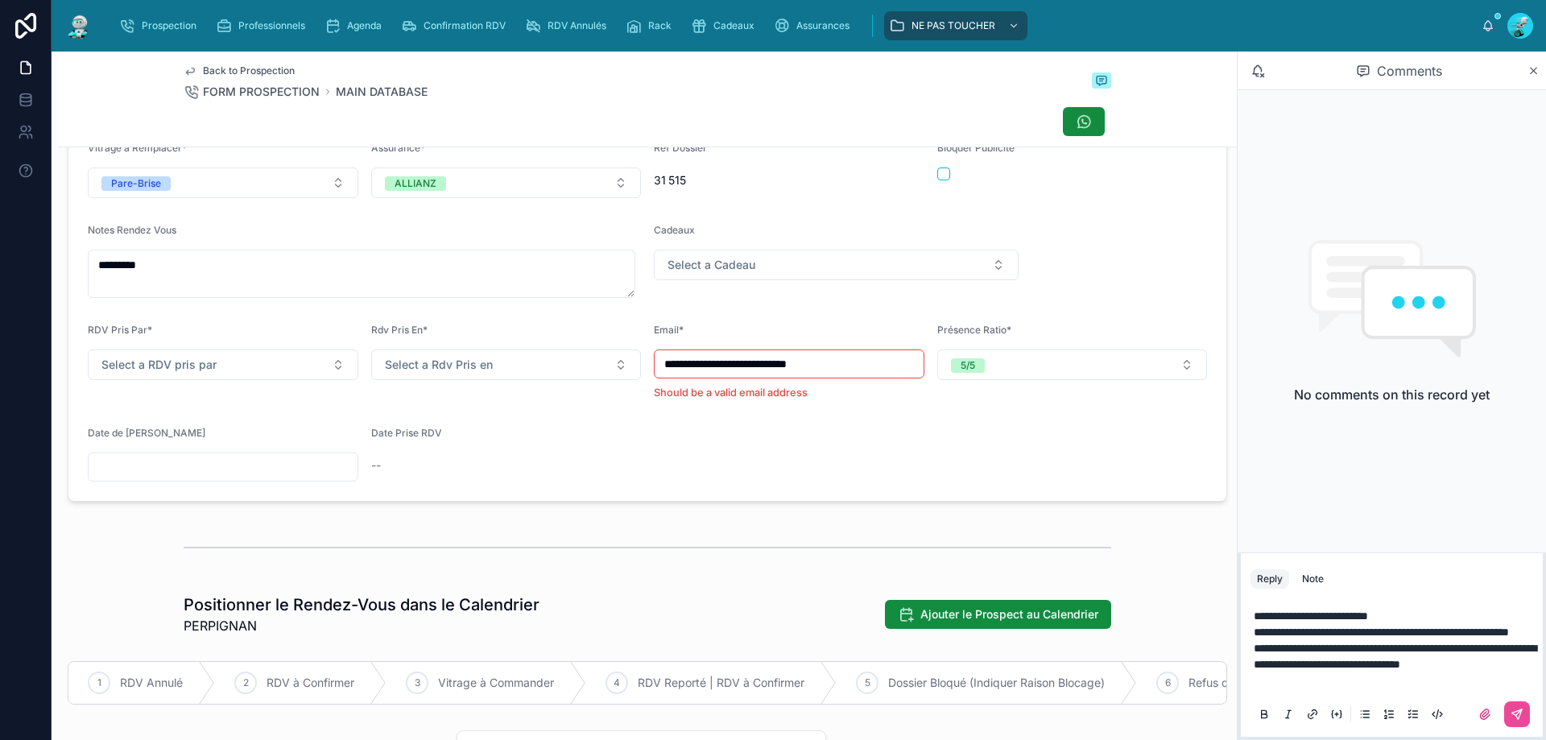
click at [1265, 676] on p "**********" at bounding box center [1395, 648] width 283 height 81
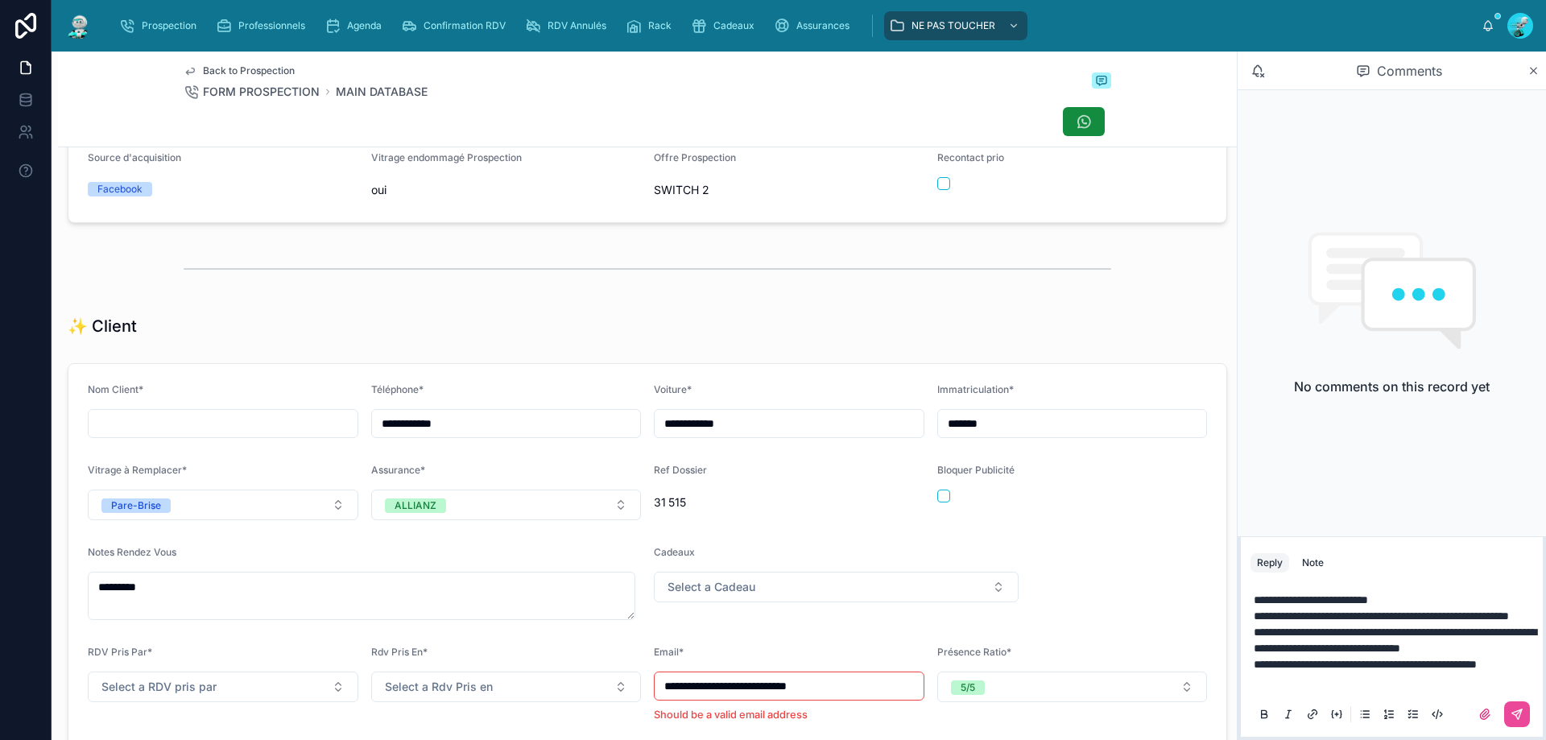
scroll to position [0, 0]
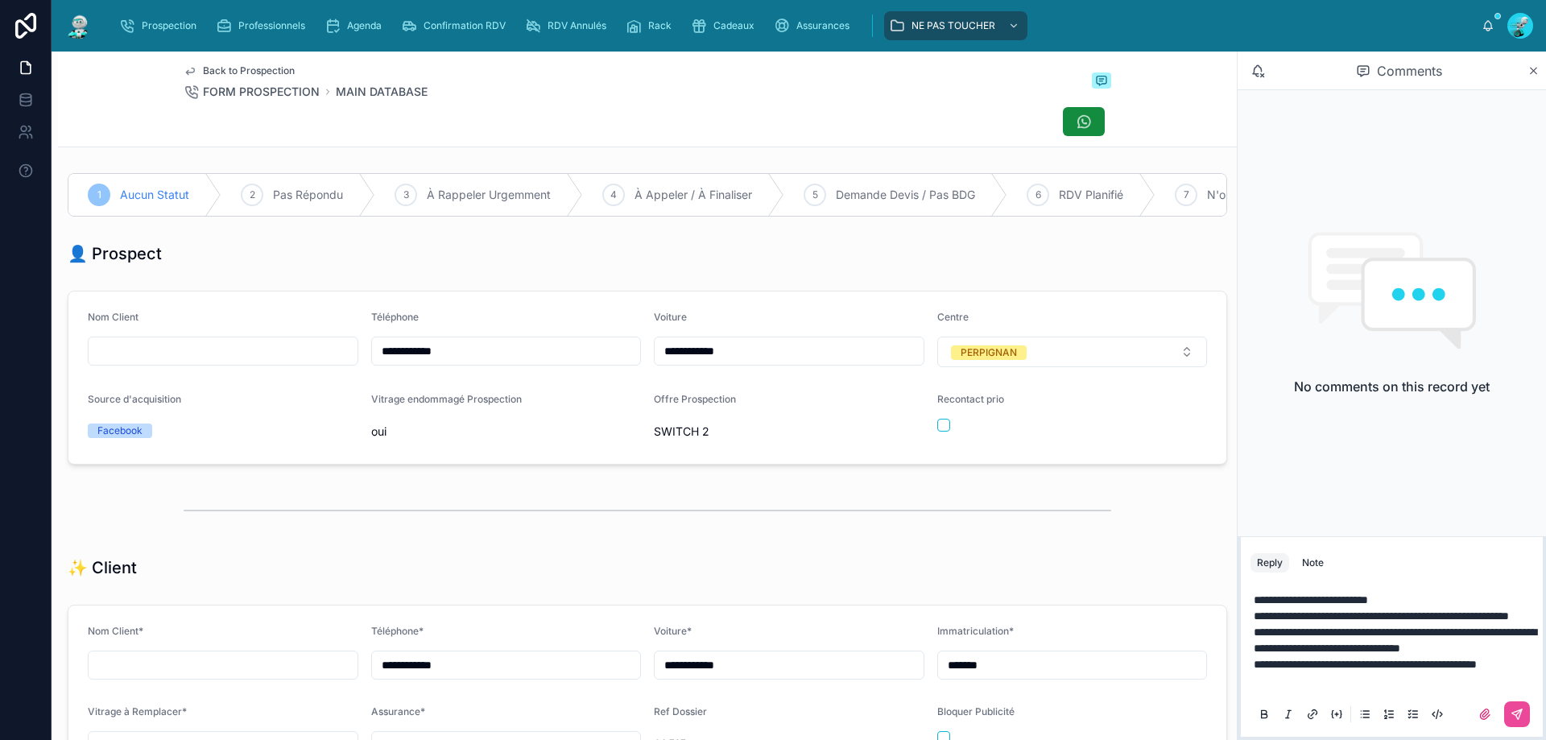
click at [1301, 679] on p "**********" at bounding box center [1395, 640] width 283 height 97
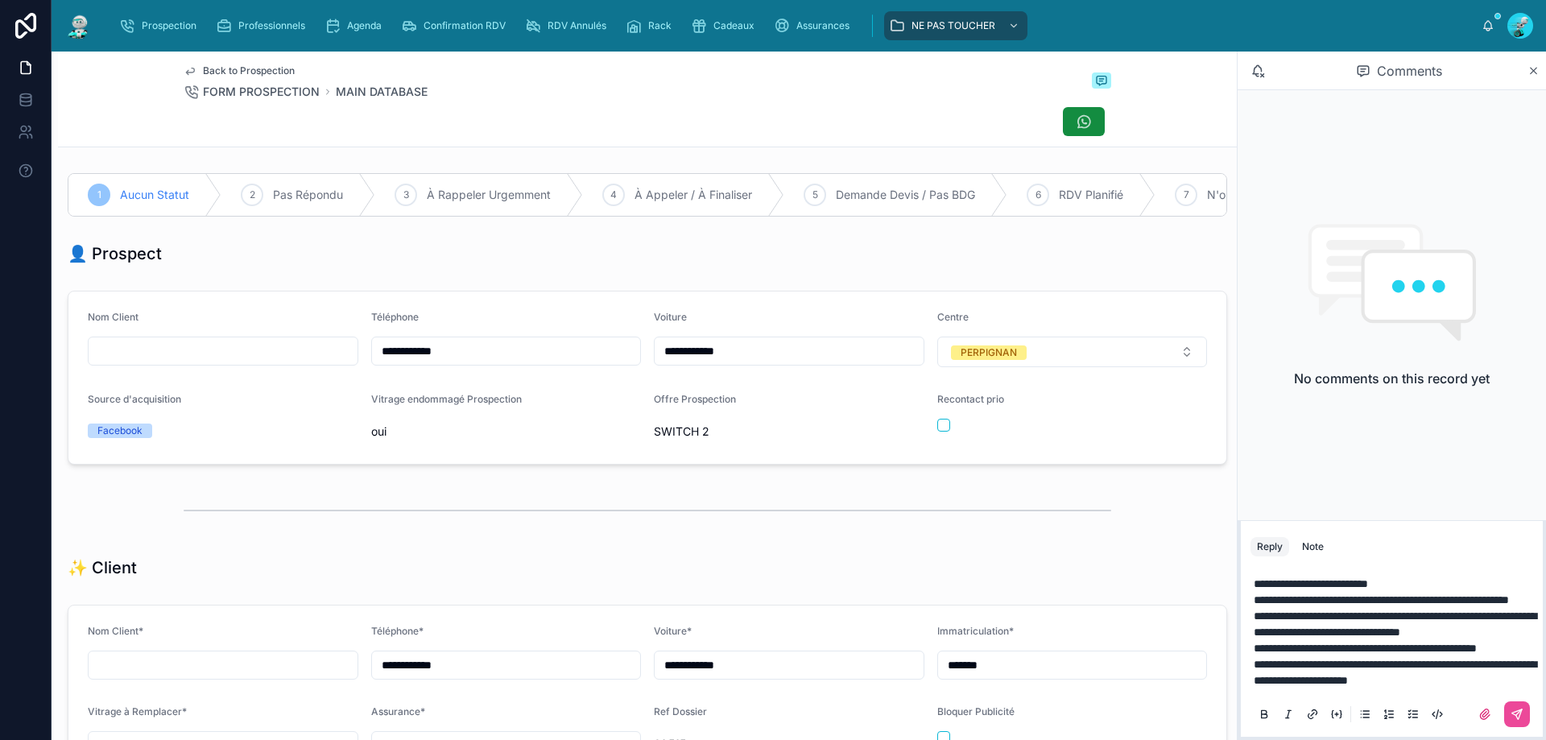
click at [1537, 722] on div "**********" at bounding box center [1392, 648] width 302 height 177
click at [1513, 716] on icon at bounding box center [1517, 714] width 13 height 13
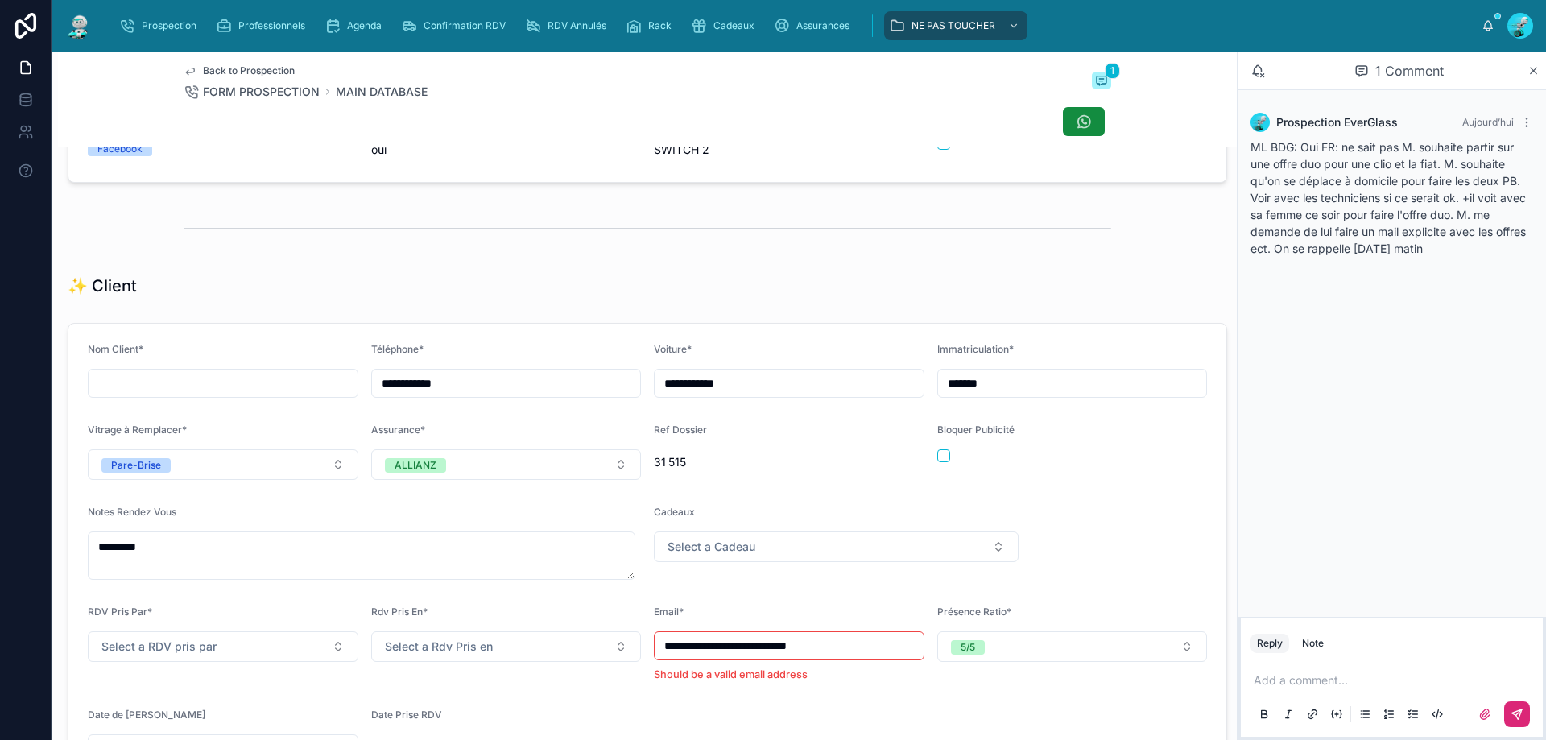
scroll to position [483, 0]
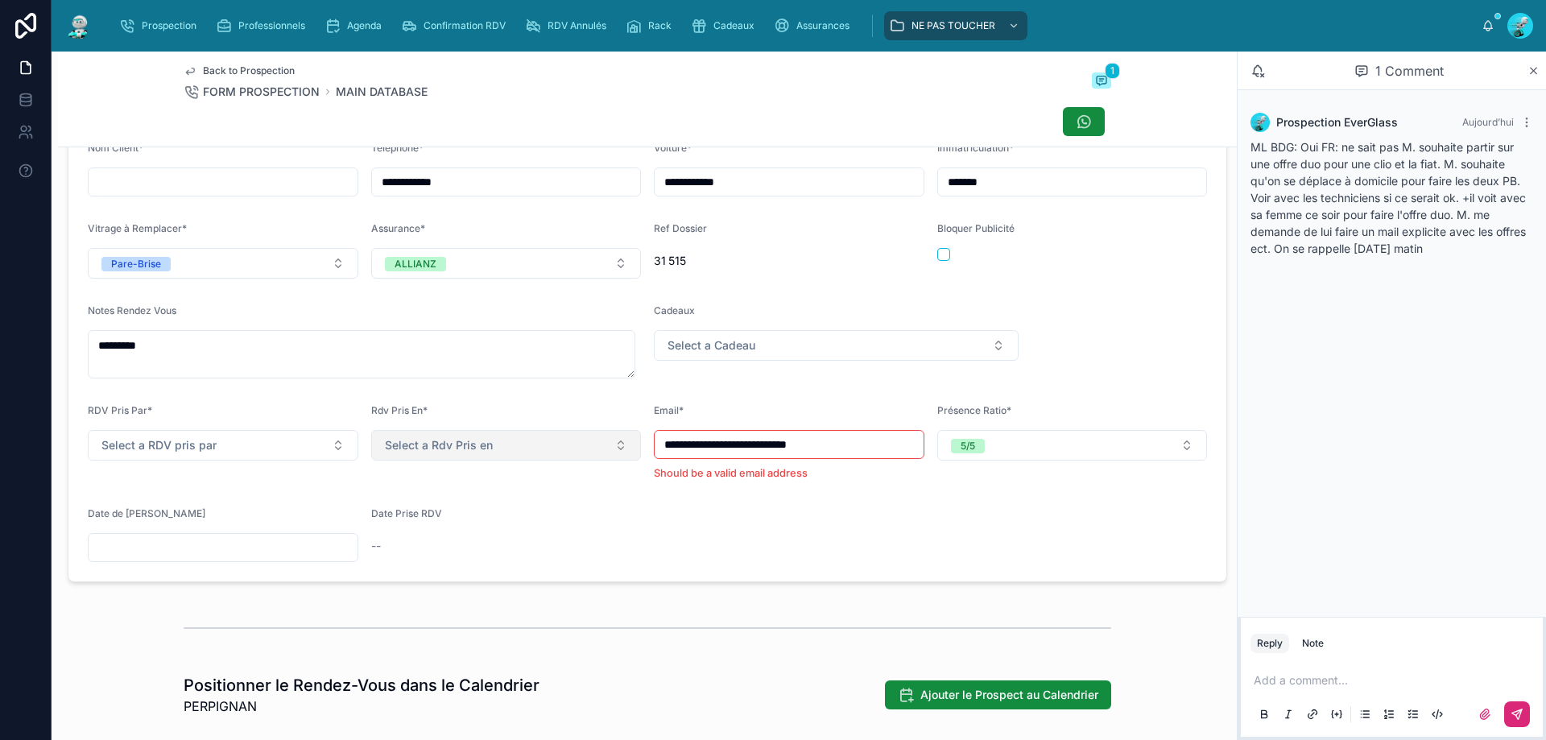
drag, startPoint x: 843, startPoint y: 460, endPoint x: 461, endPoint y: 446, distance: 382.8
click at [395, 441] on form "**********" at bounding box center [647, 351] width 1158 height 459
click at [1059, 277] on div "Bloquer Publicité" at bounding box center [1072, 250] width 271 height 56
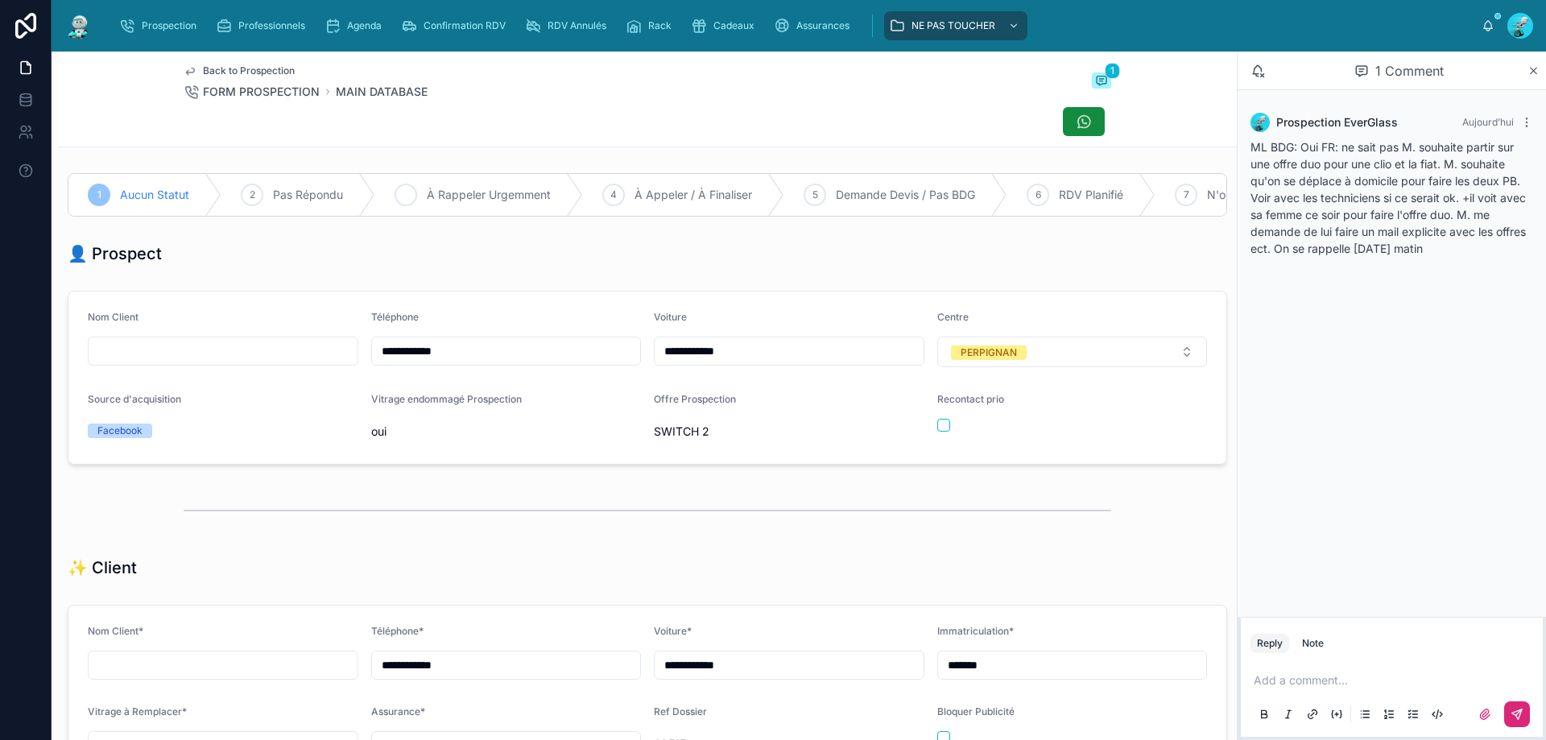
click at [477, 195] on span "À Rappeler Urgemment" at bounding box center [489, 195] width 124 height 16
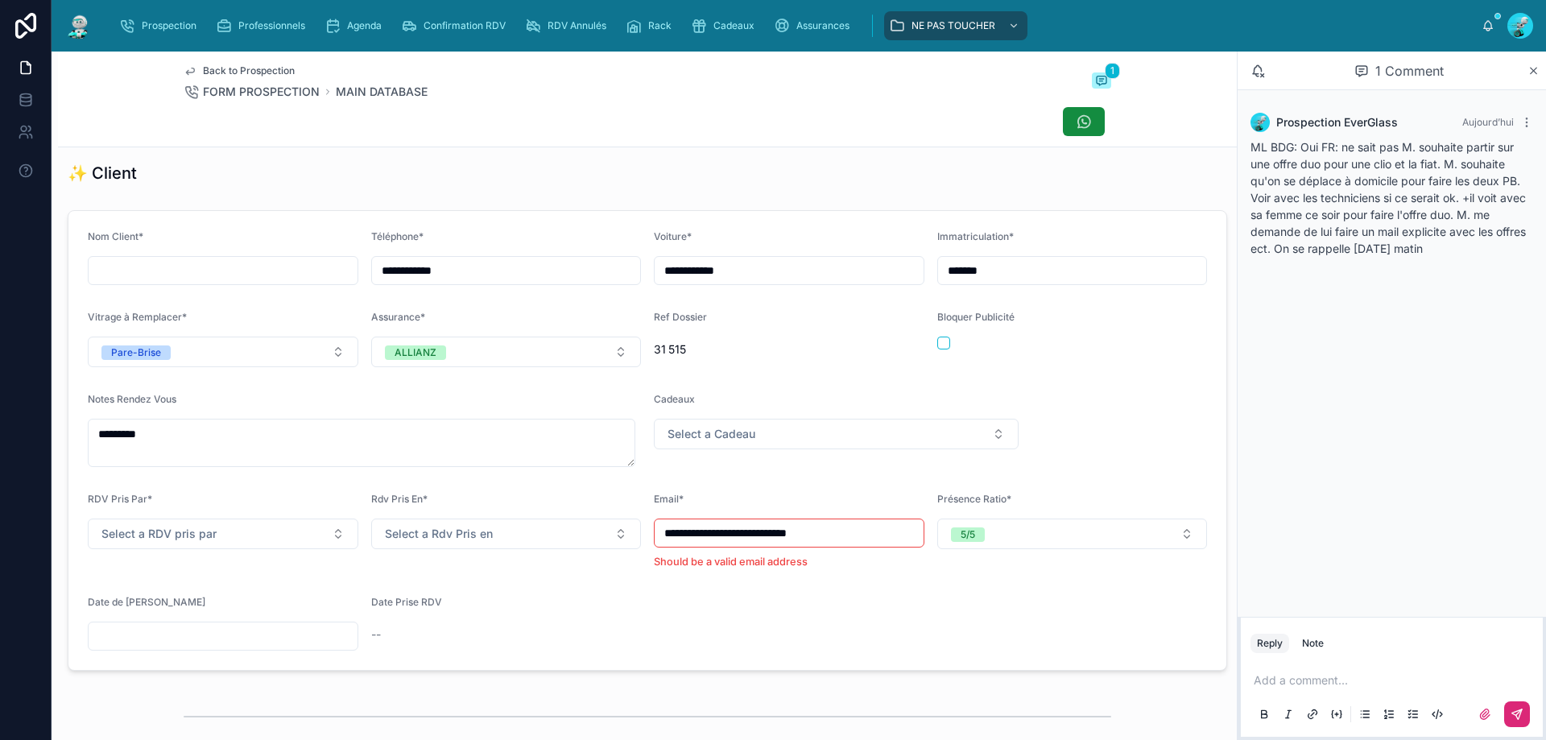
scroll to position [403, 0]
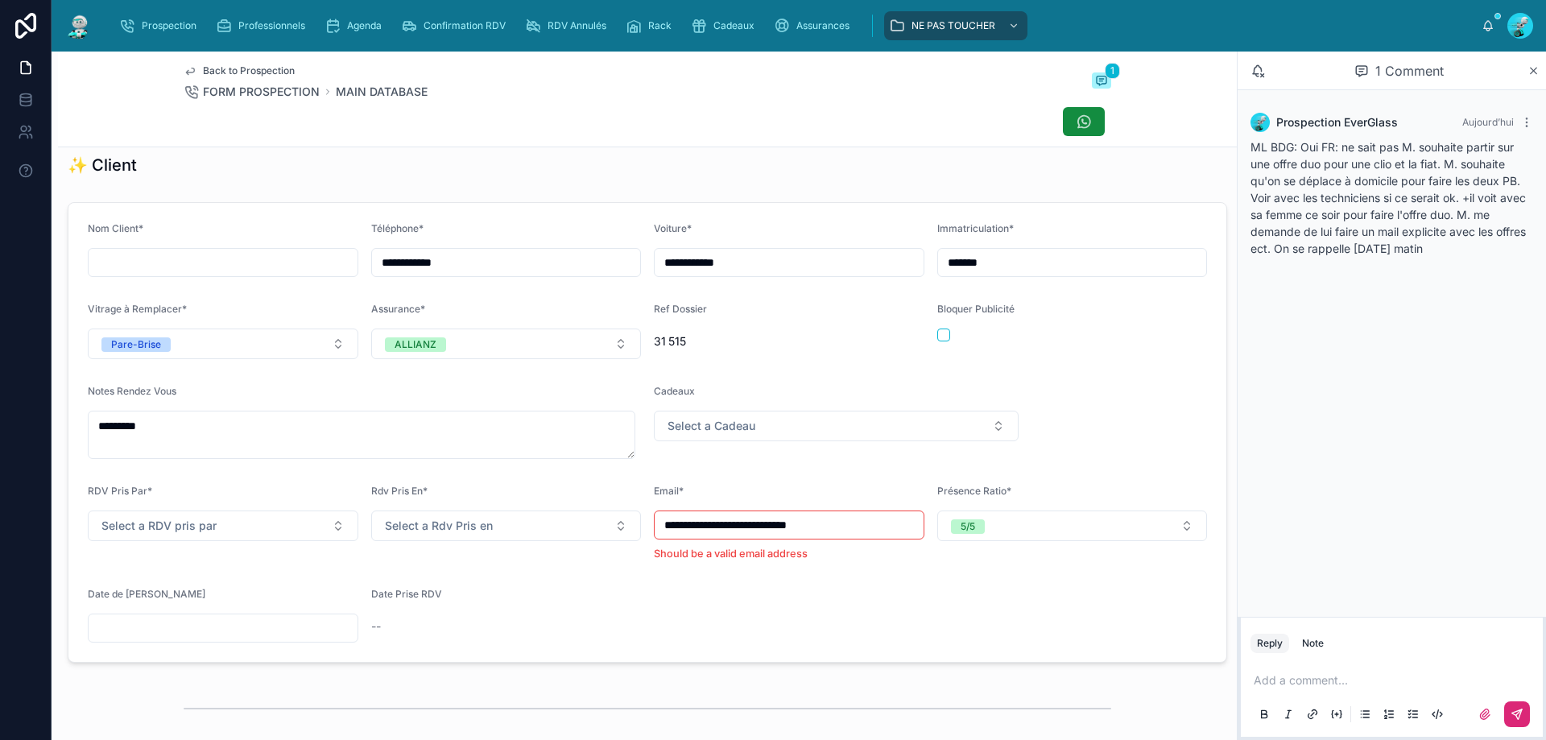
click at [274, 639] on input "text" at bounding box center [223, 628] width 269 height 23
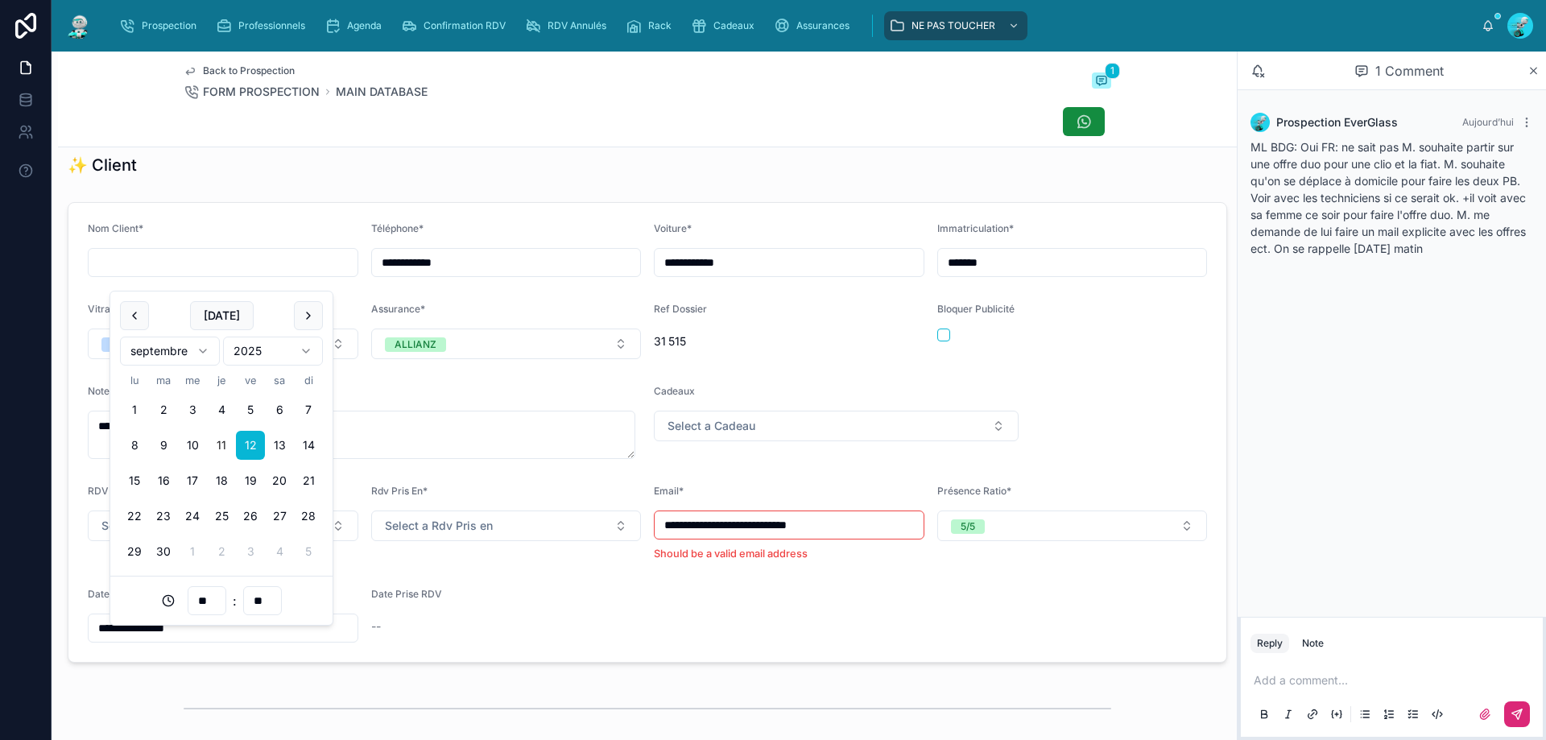
click at [217, 598] on input "**" at bounding box center [206, 600] width 37 height 23
click at [200, 632] on div "11" at bounding box center [207, 645] width 72 height 26
type input "**********"
type input "**"
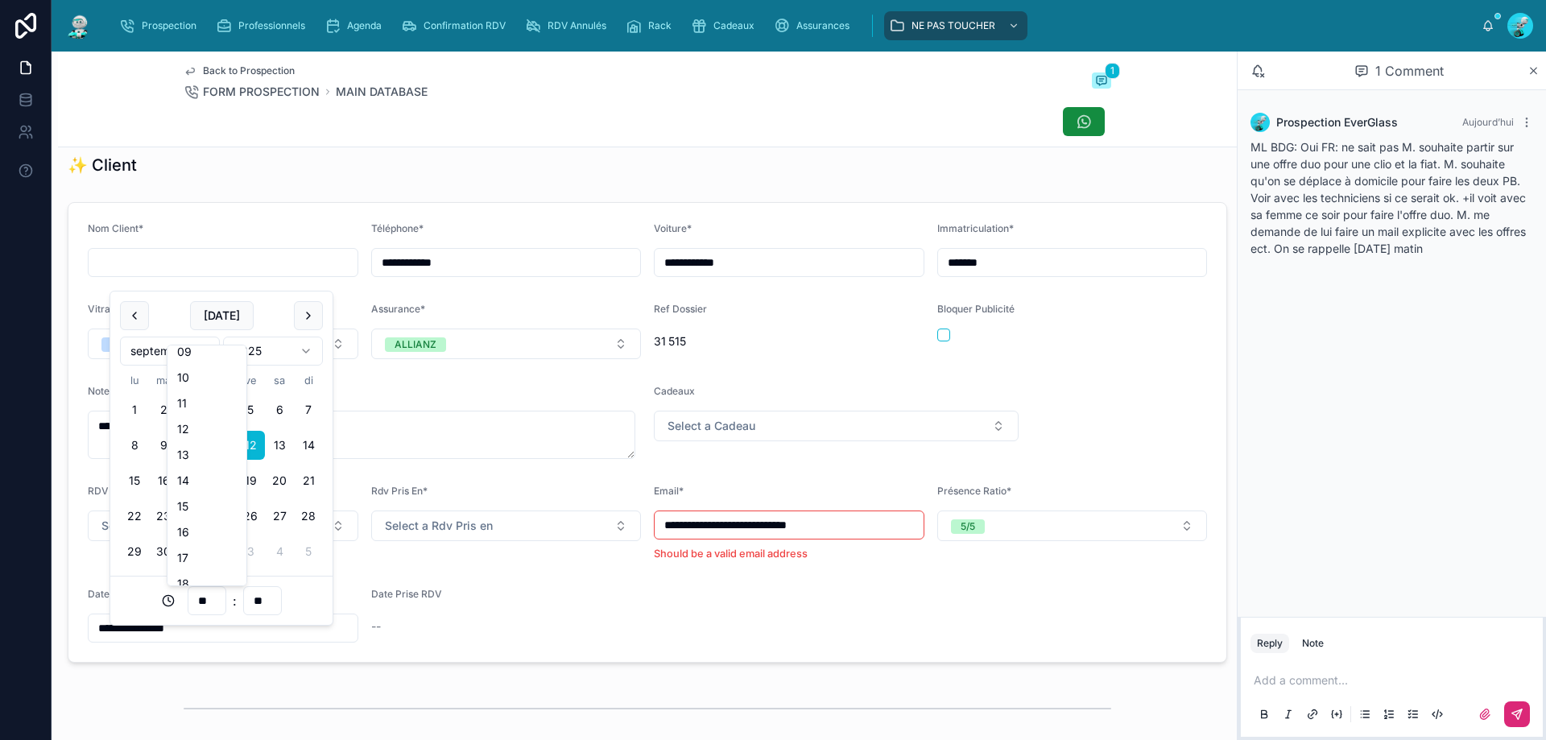
click at [427, 116] on div at bounding box center [648, 121] width 928 height 31
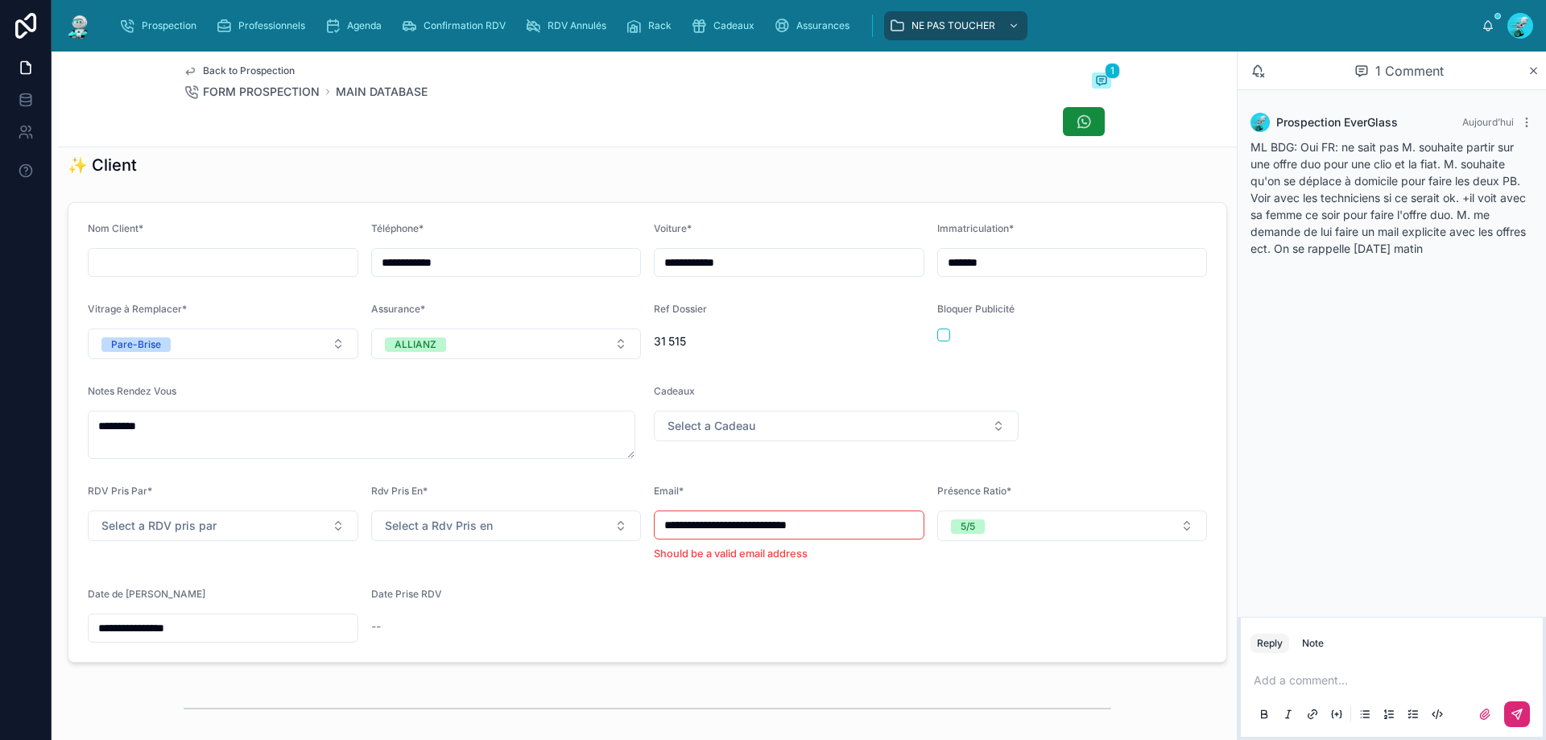
scroll to position [0, 0]
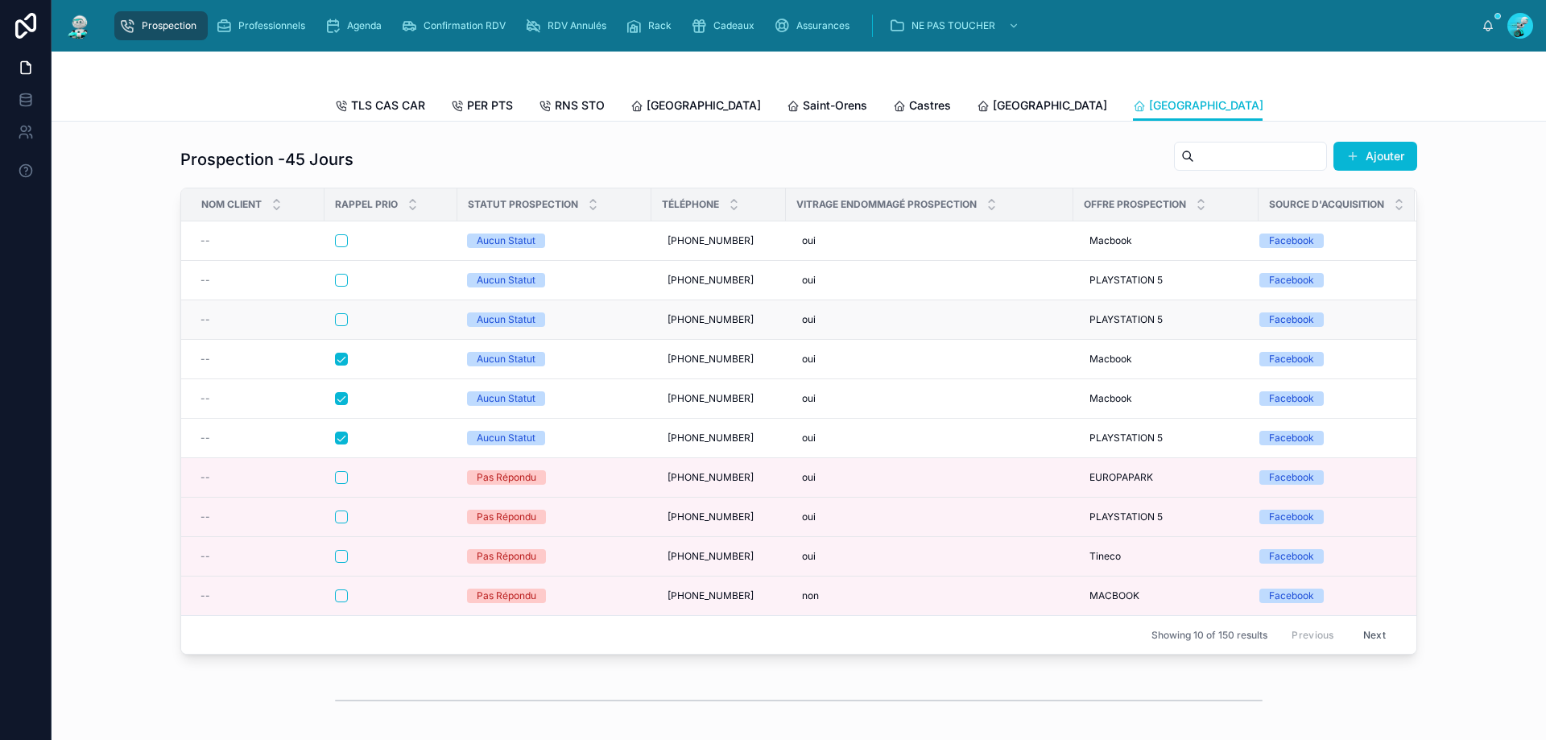
click at [383, 326] on div at bounding box center [391, 319] width 112 height 13
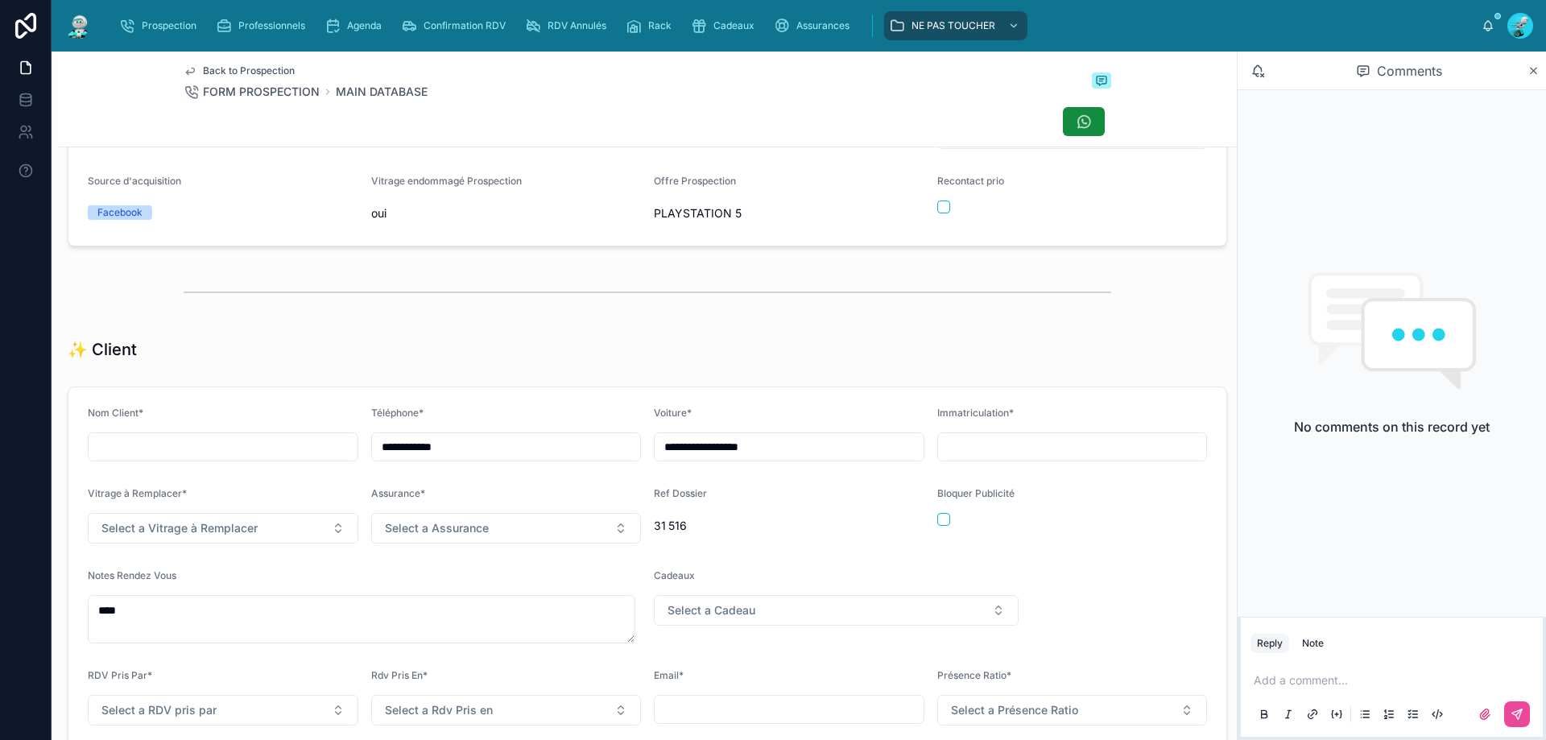
scroll to position [242, 0]
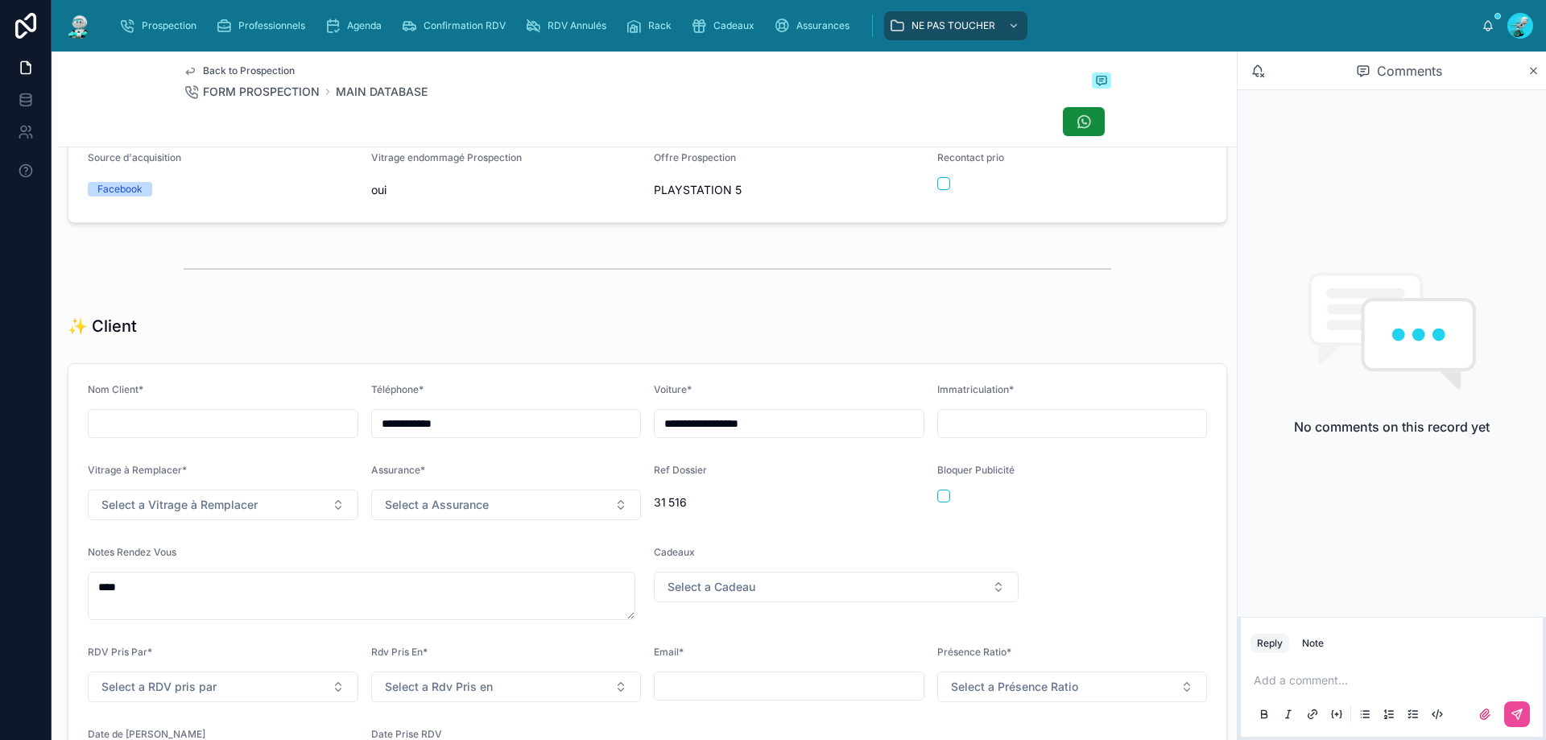
drag, startPoint x: 510, startPoint y: 445, endPoint x: 300, endPoint y: 442, distance: 209.4
click at [300, 442] on form "**********" at bounding box center [647, 583] width 1158 height 438
click at [1284, 673] on p at bounding box center [1395, 680] width 283 height 16
click at [501, 329] on div "✨ Client" at bounding box center [648, 326] width 1160 height 23
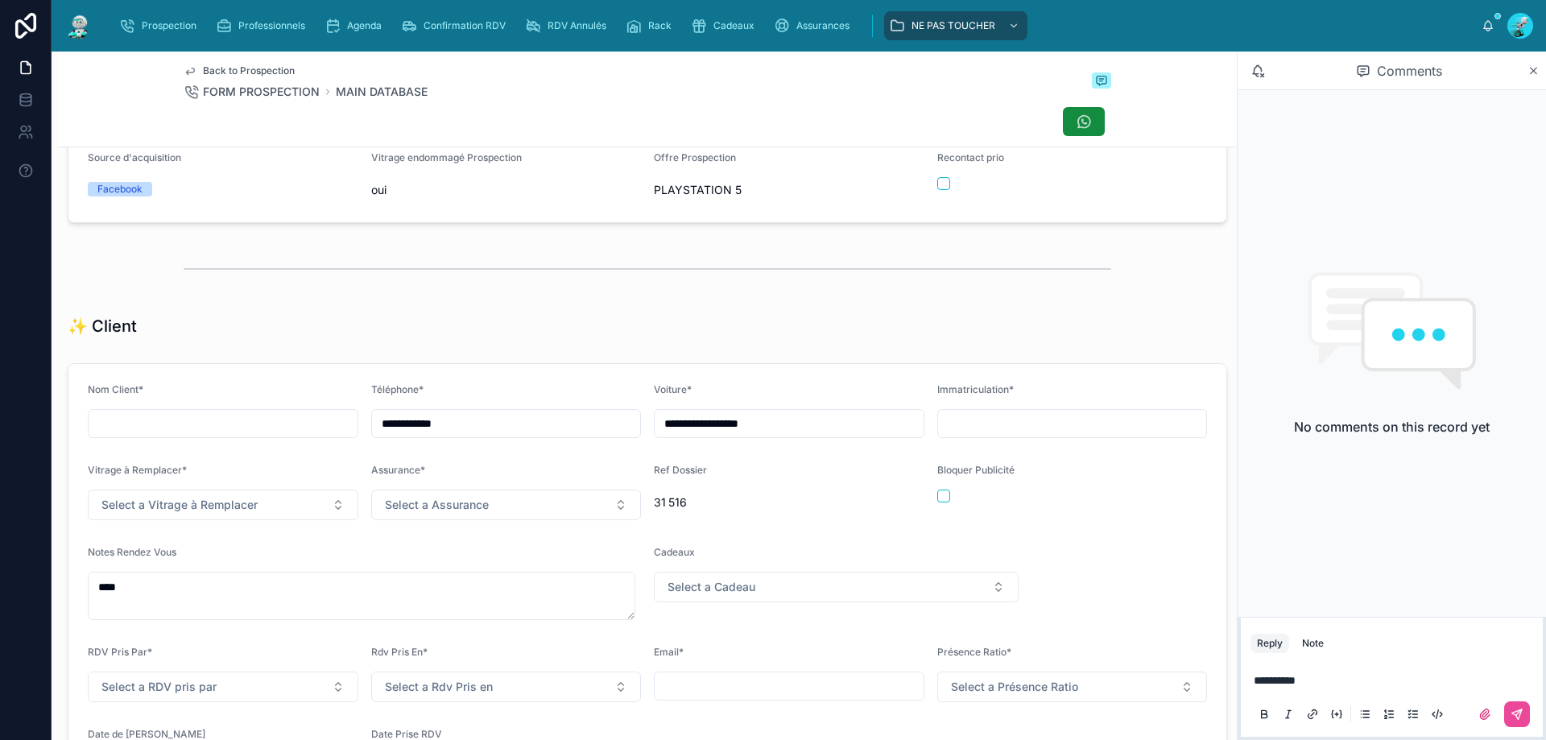
click at [1334, 681] on p "**********" at bounding box center [1395, 680] width 283 height 16
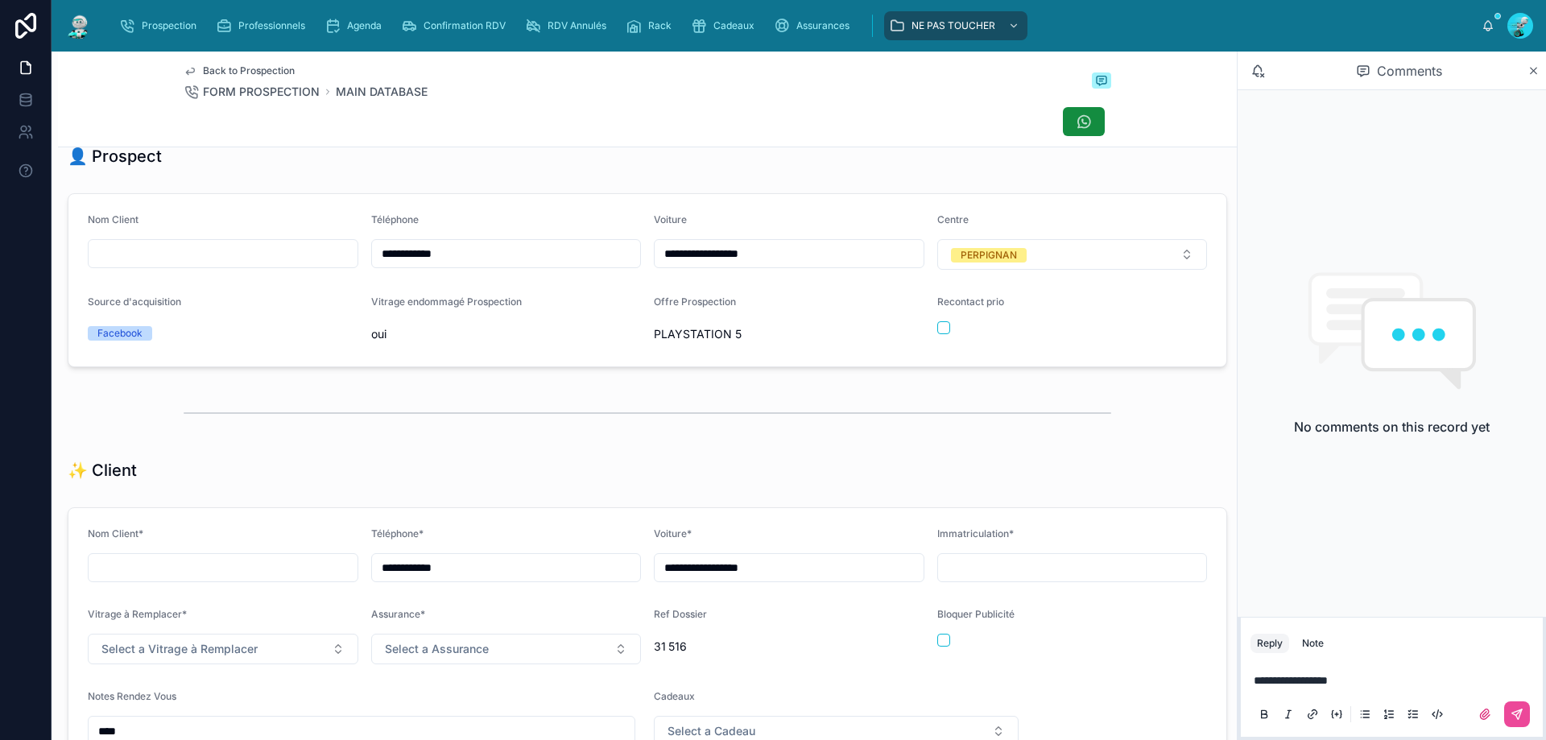
scroll to position [0, 0]
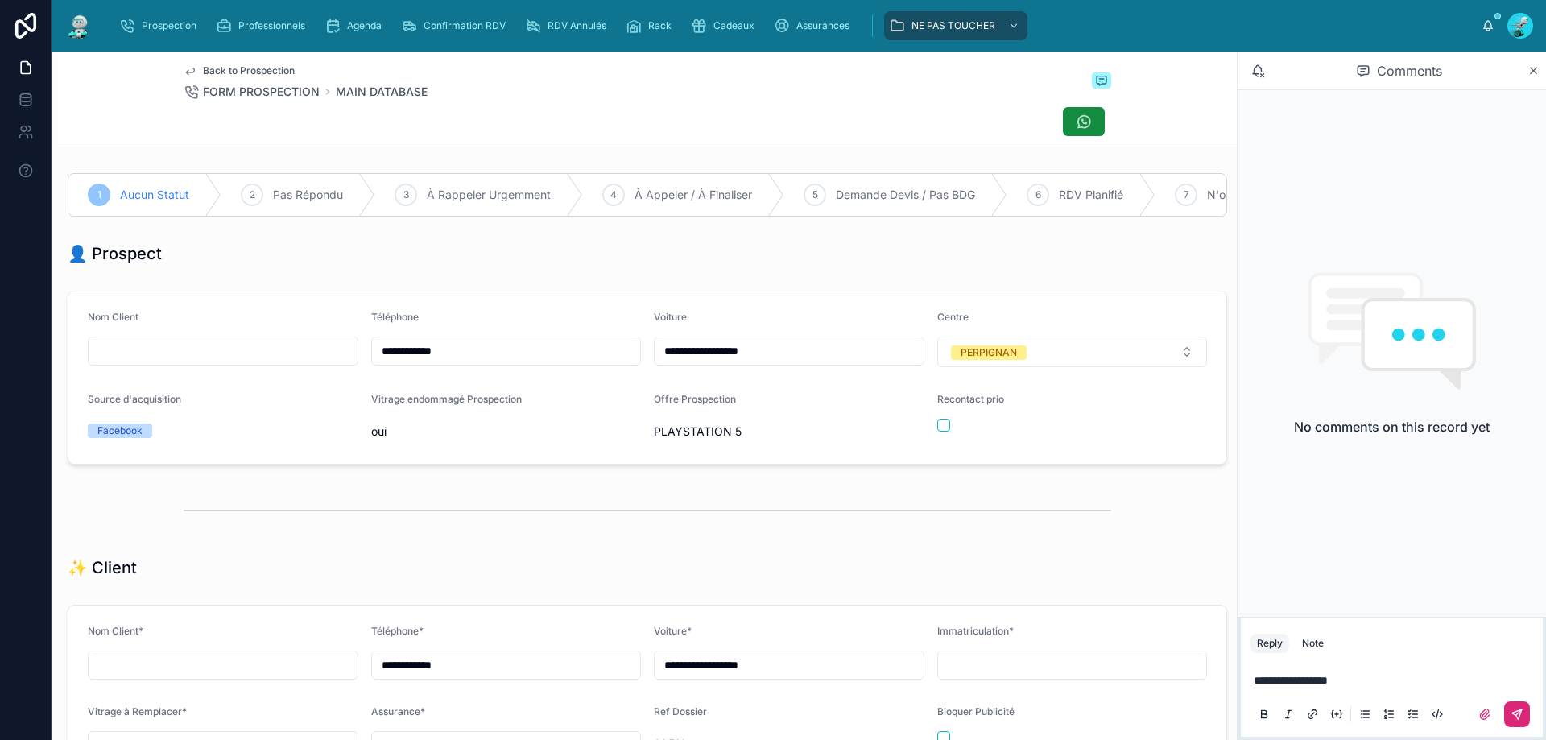
click at [1520, 717] on icon at bounding box center [1517, 714] width 10 height 10
click at [944, 432] on div at bounding box center [1072, 425] width 271 height 13
click at [937, 432] on button "button" at bounding box center [943, 425] width 13 height 13
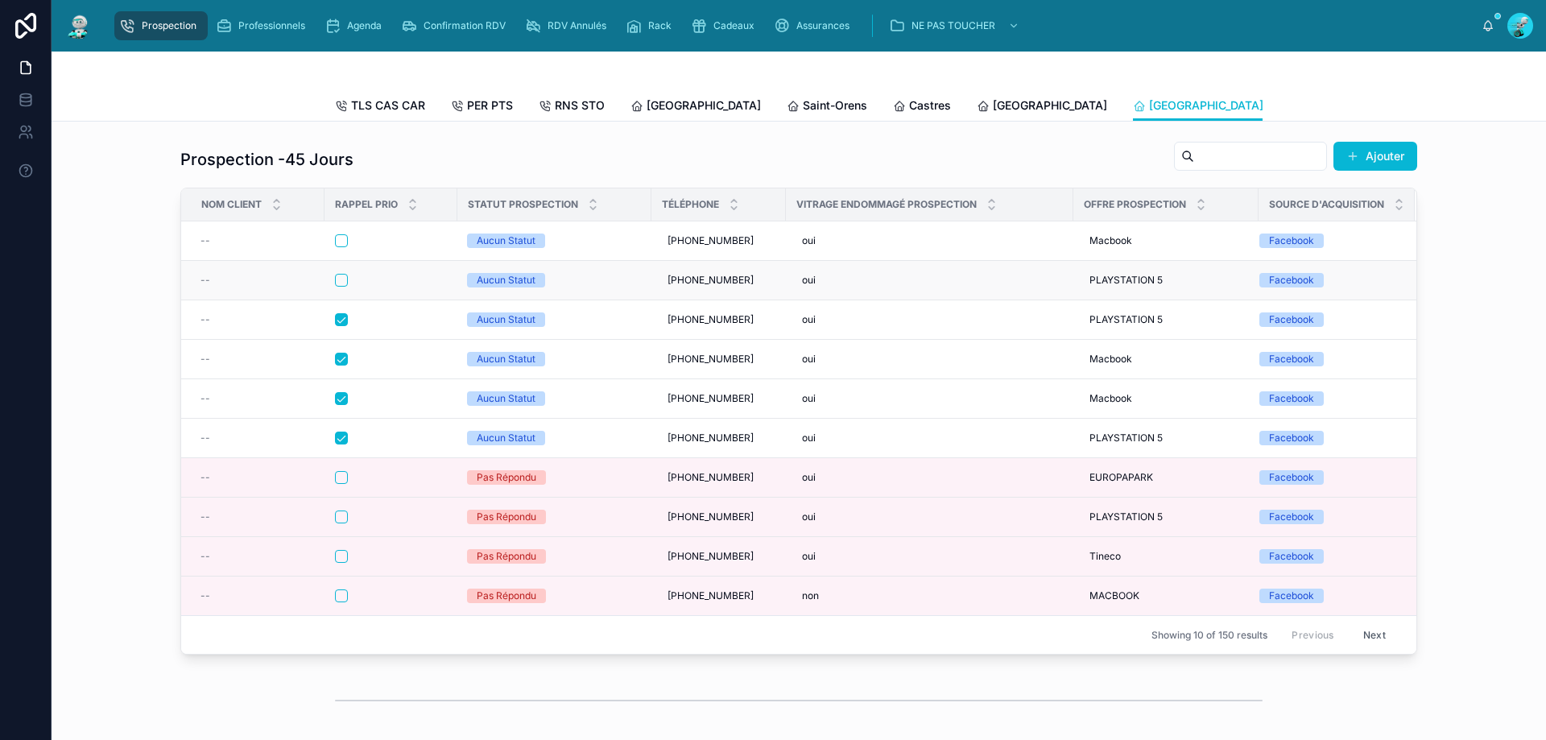
click at [412, 287] on div at bounding box center [391, 280] width 112 height 13
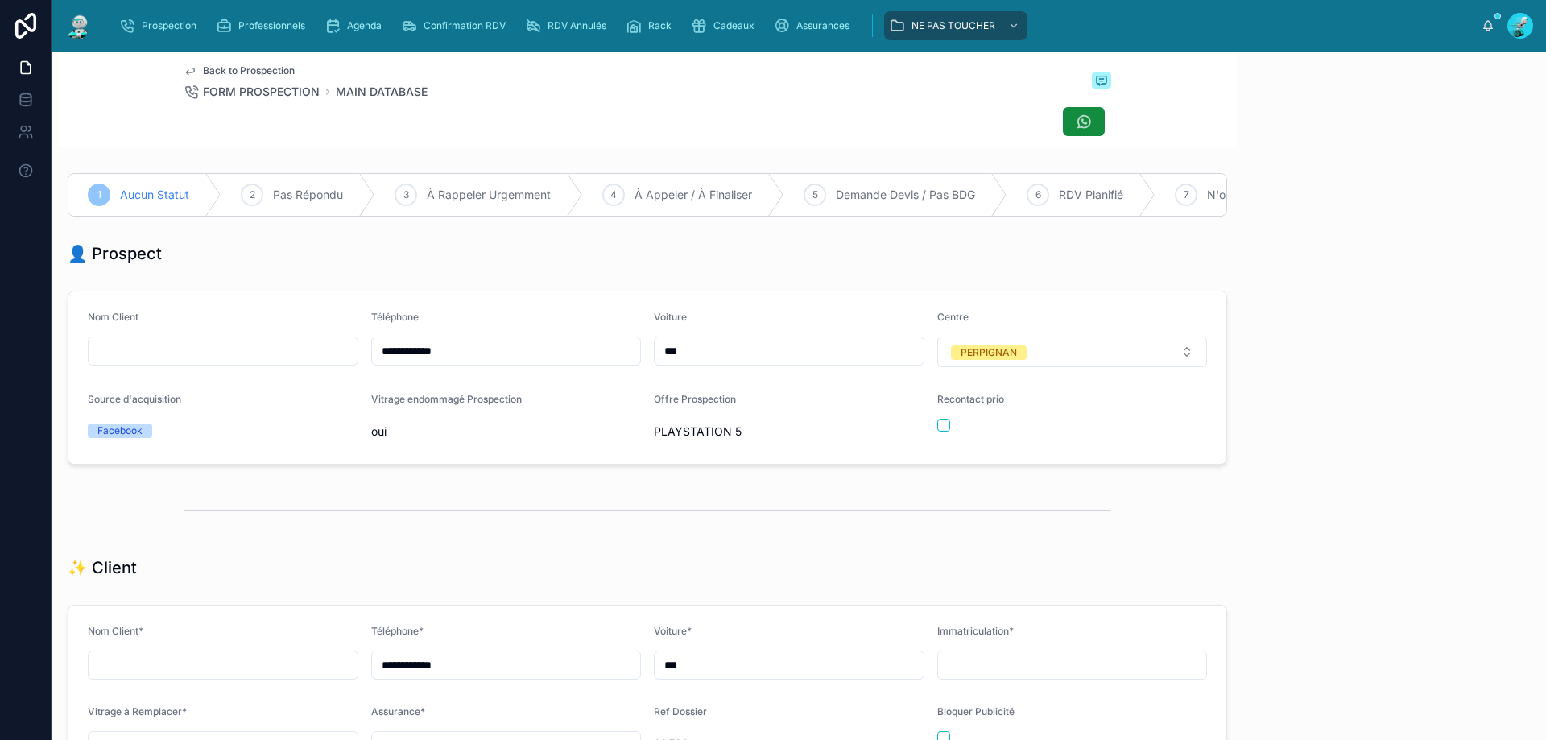
scroll to position [89, 0]
drag, startPoint x: 483, startPoint y: 370, endPoint x: 24, endPoint y: 331, distance: 460.6
click at [24, 331] on div "**********" at bounding box center [773, 370] width 1546 height 740
click at [587, 464] on form "**********" at bounding box center [647, 378] width 1158 height 172
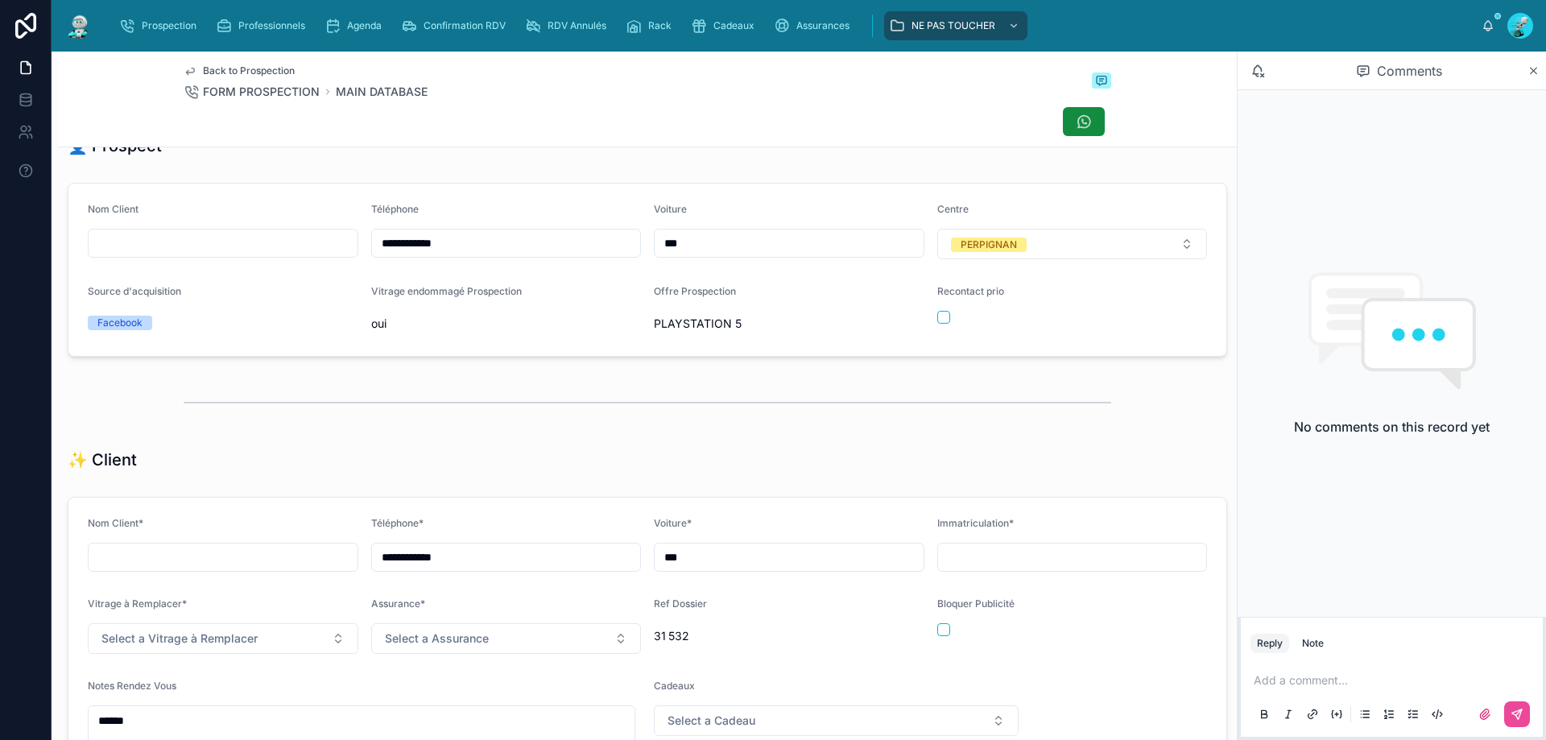
scroll to position [81, 0]
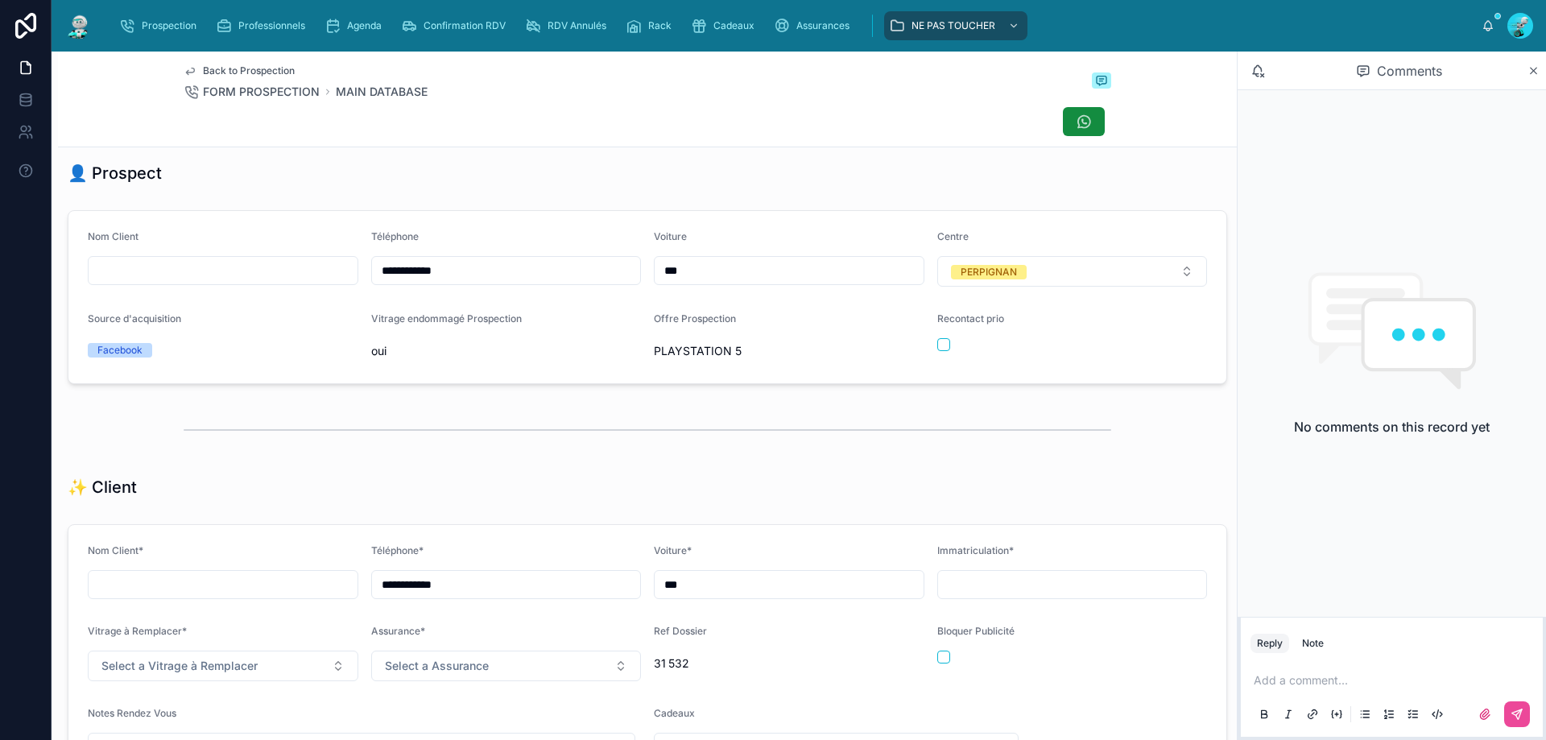
click at [1282, 689] on div "Add a comment..." at bounding box center [1392, 697] width 283 height 68
click at [1284, 683] on p at bounding box center [1395, 680] width 283 height 16
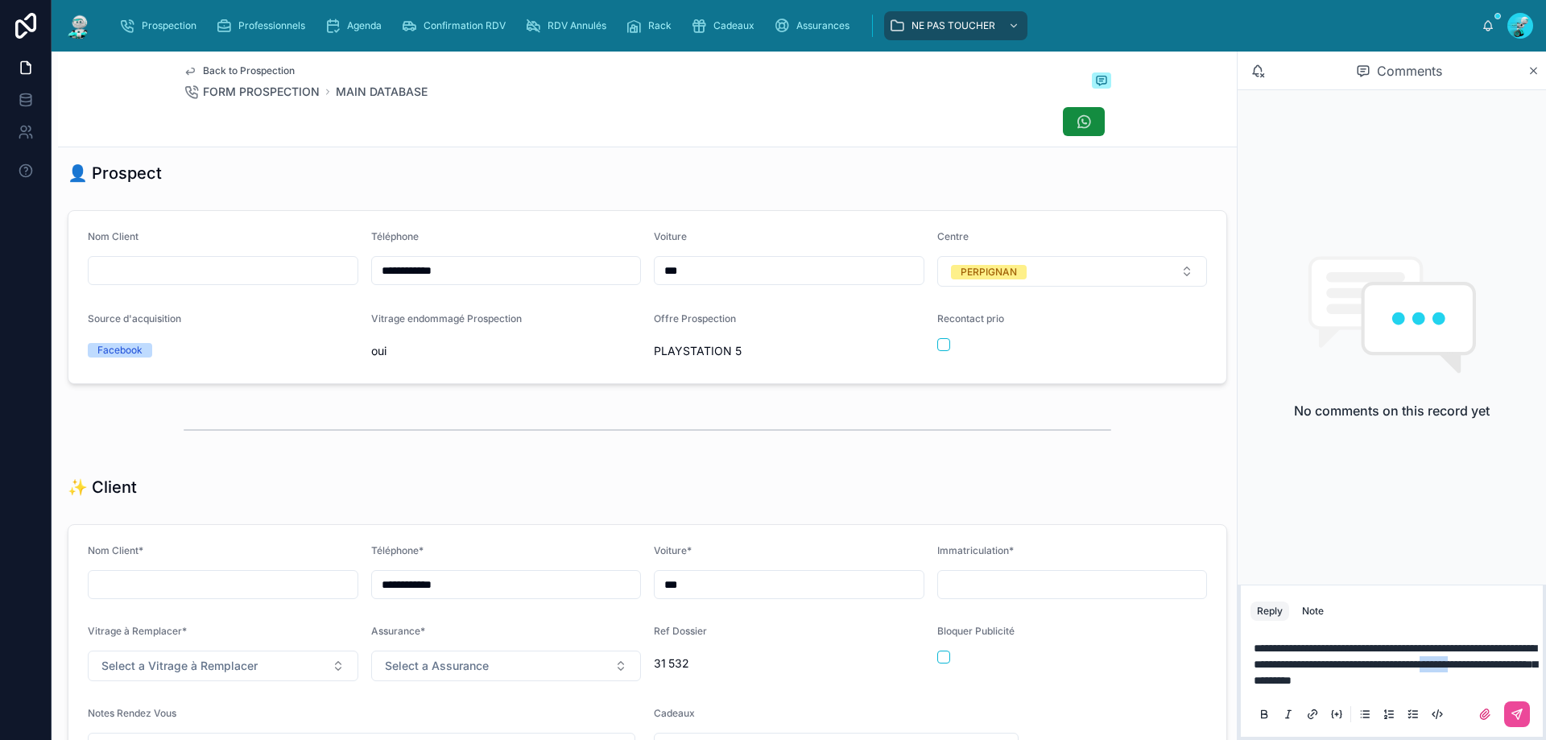
drag, startPoint x: 1301, startPoint y: 679, endPoint x: 1111, endPoint y: 343, distance: 385.5
click at [1111, 332] on div "Recontact prio" at bounding box center [1072, 321] width 271 height 19
drag, startPoint x: 1300, startPoint y: 689, endPoint x: 1391, endPoint y: 500, distance: 209.3
click at [1391, 500] on div "No comments on this record yet" at bounding box center [1392, 337] width 308 height 494
click at [1509, 726] on button at bounding box center [1517, 714] width 26 height 26
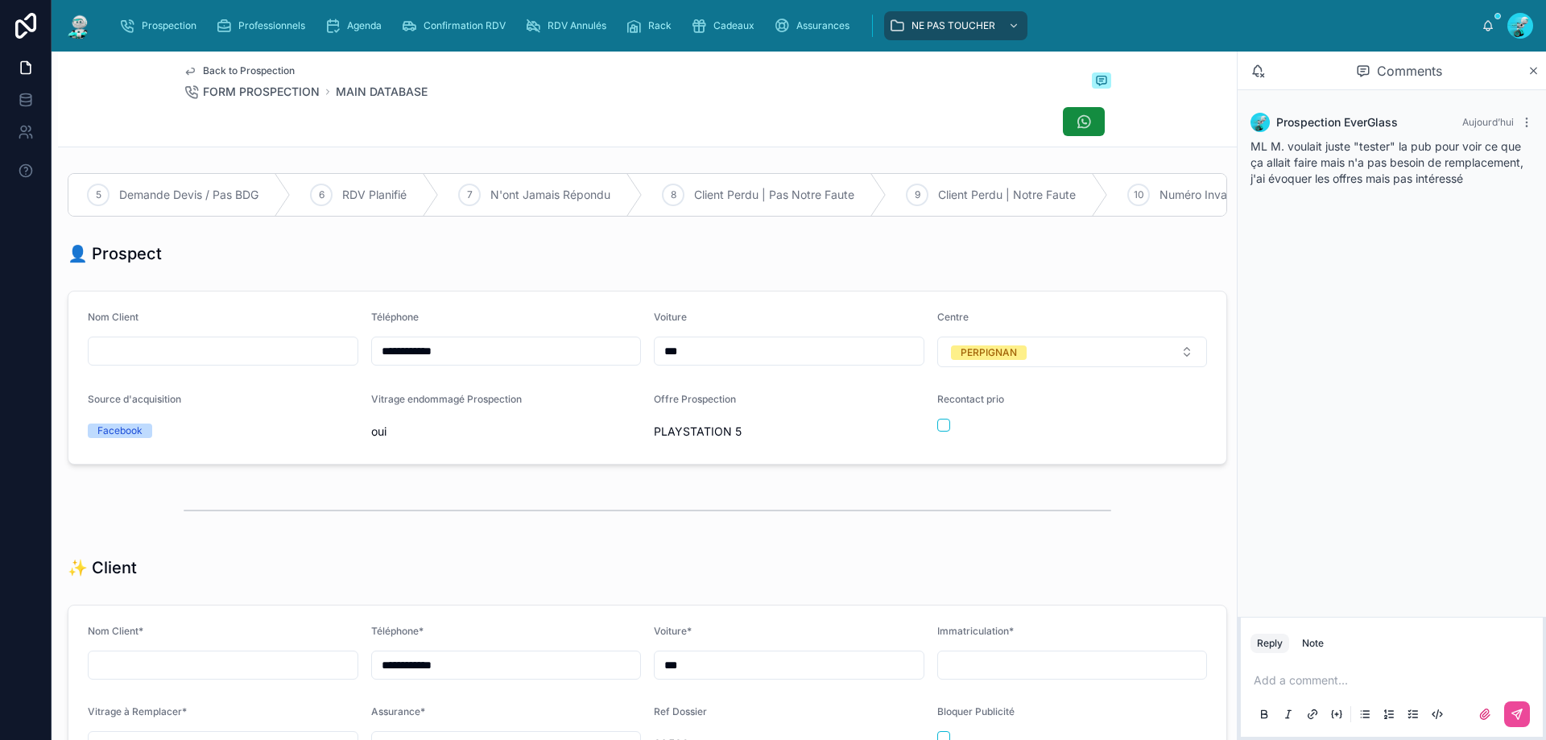
scroll to position [0, 753]
click at [746, 190] on span "Client Perdu | Pas Notre Faute" at bounding box center [738, 195] width 160 height 16
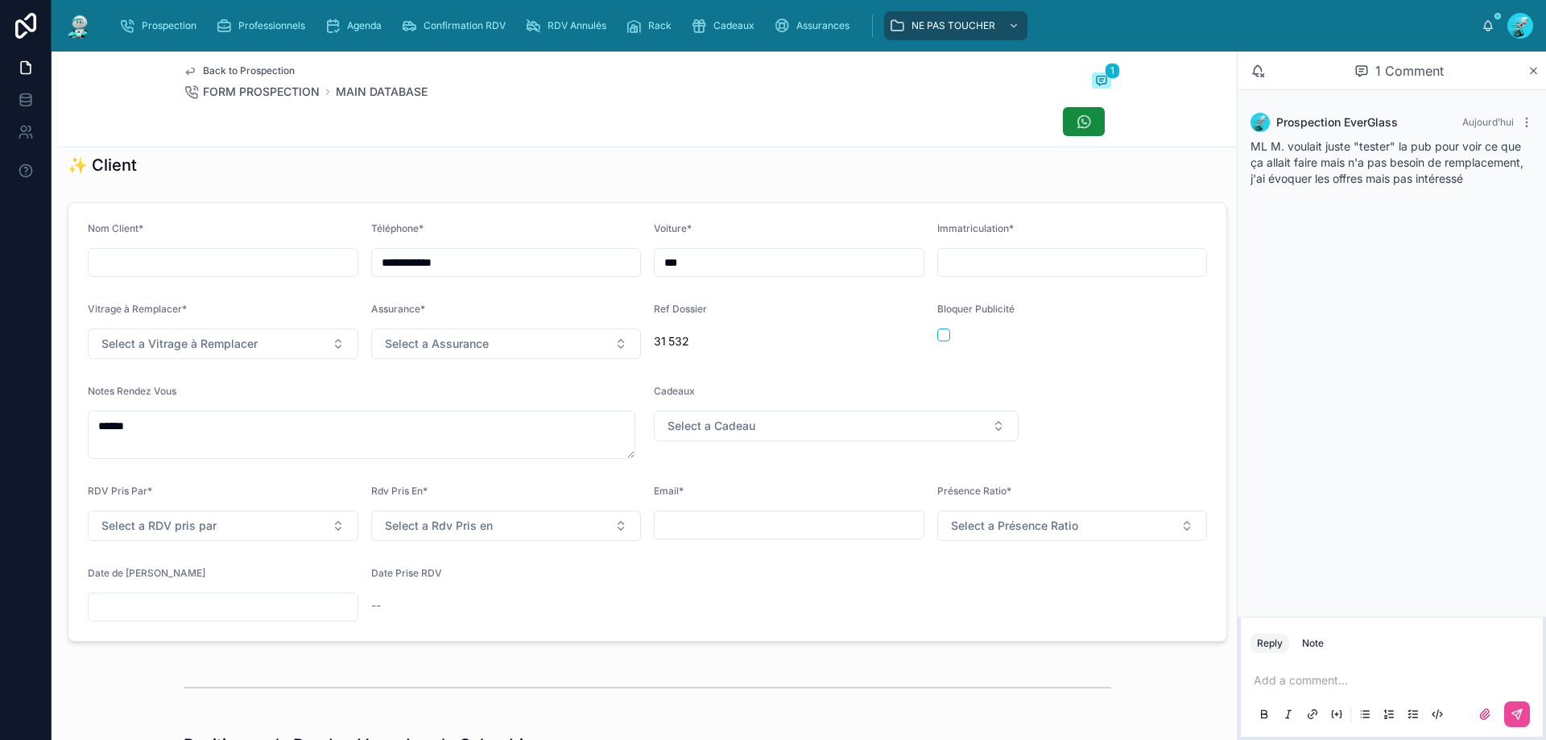
scroll to position [0, 0]
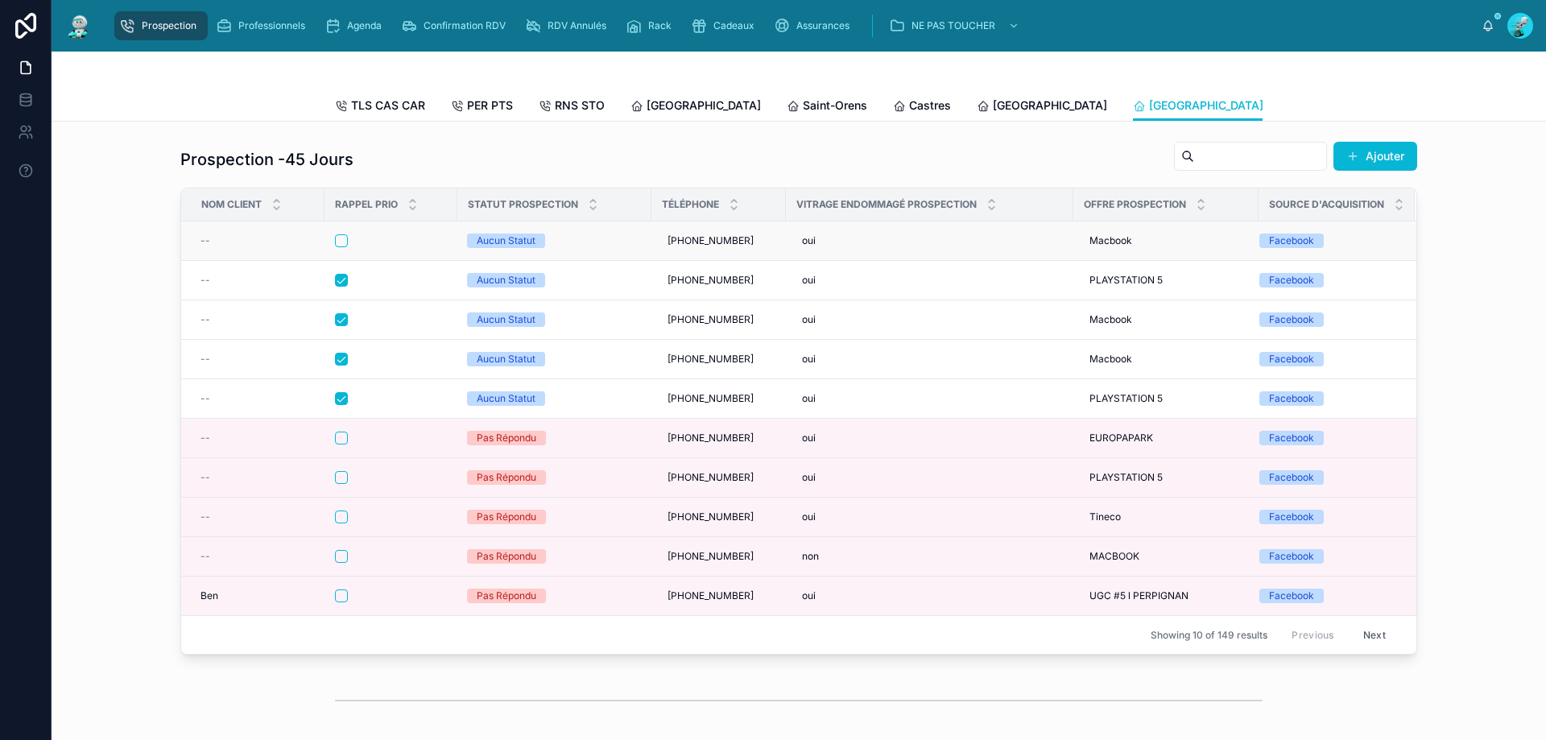
click at [382, 247] on div at bounding box center [391, 240] width 112 height 13
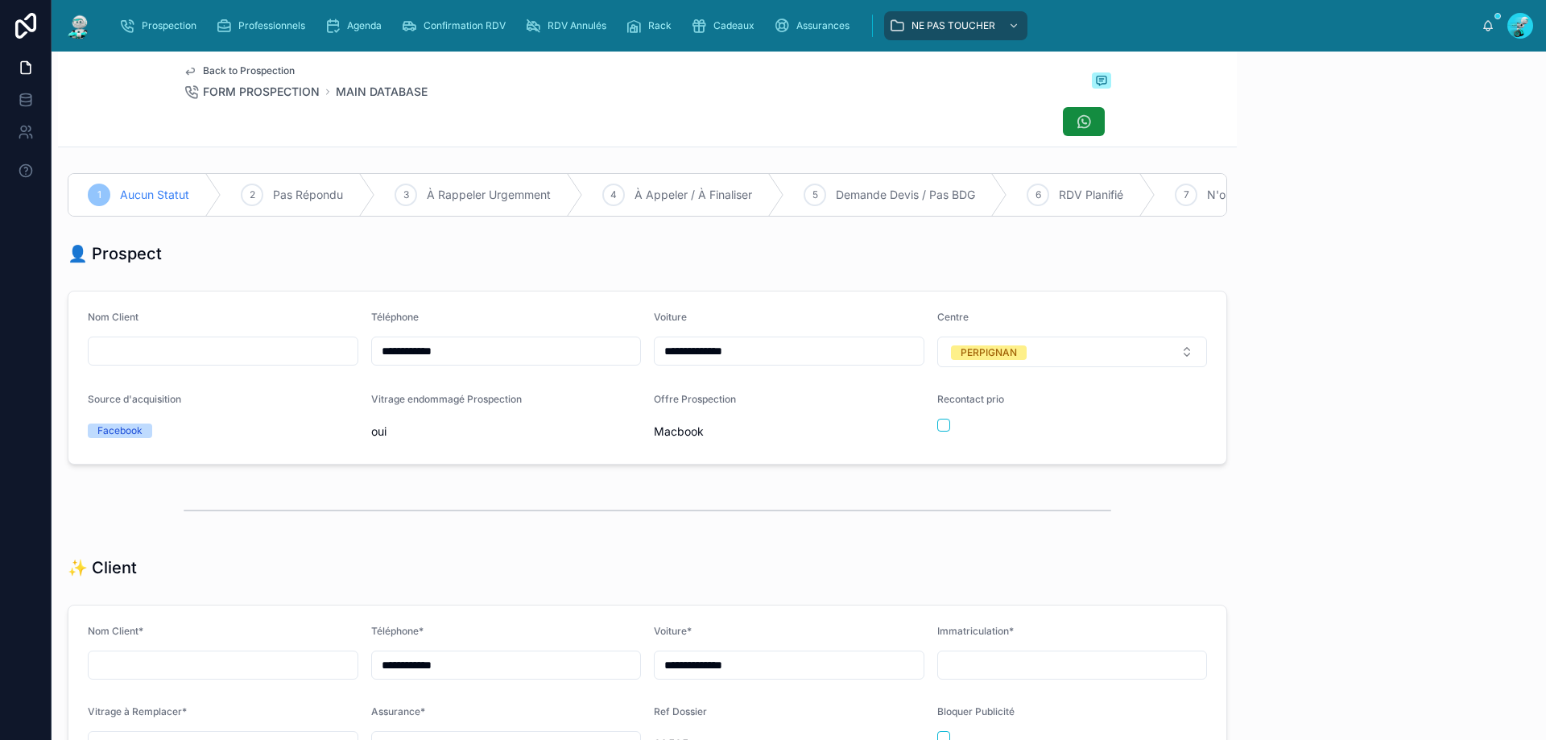
scroll to position [89, 0]
drag, startPoint x: 471, startPoint y: 366, endPoint x: 106, endPoint y: 349, distance: 365.1
click at [106, 349] on form "**********" at bounding box center [647, 378] width 1158 height 172
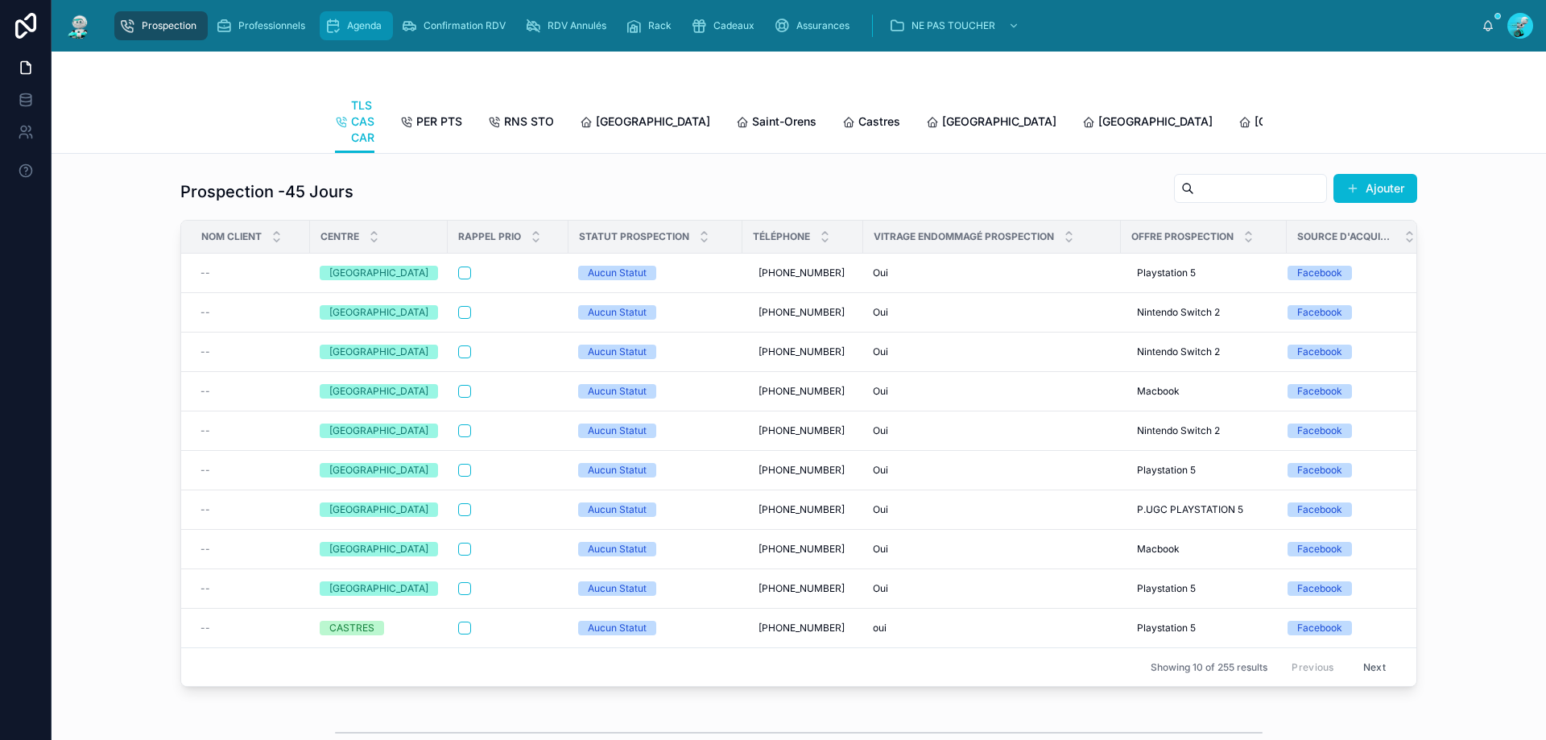
drag, startPoint x: 366, startPoint y: 17, endPoint x: 374, endPoint y: 31, distance: 15.9
click at [366, 17] on div "Agenda" at bounding box center [357, 26] width 64 height 26
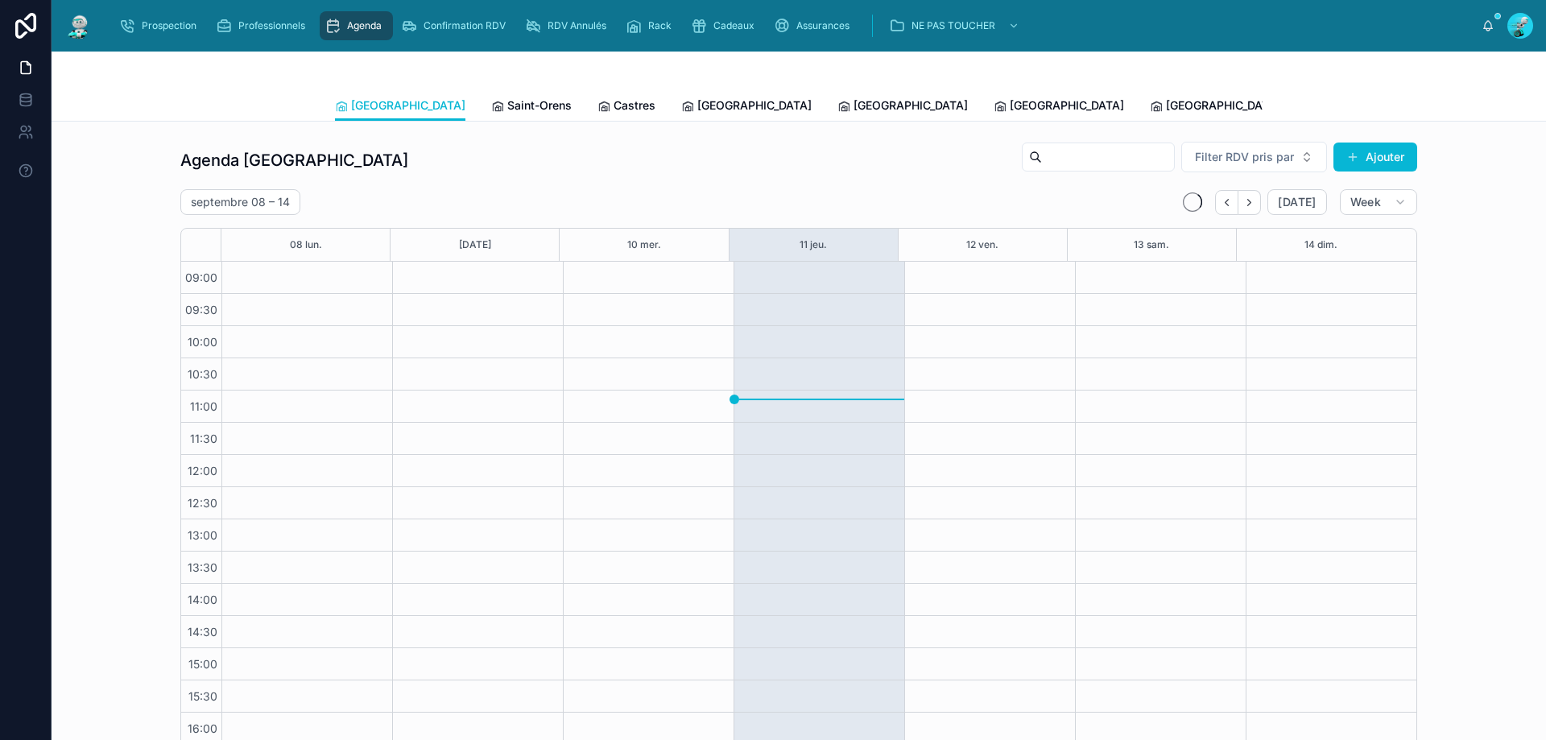
scroll to position [87, 0]
click at [1010, 110] on span "[GEOGRAPHIC_DATA]" at bounding box center [1067, 105] width 114 height 16
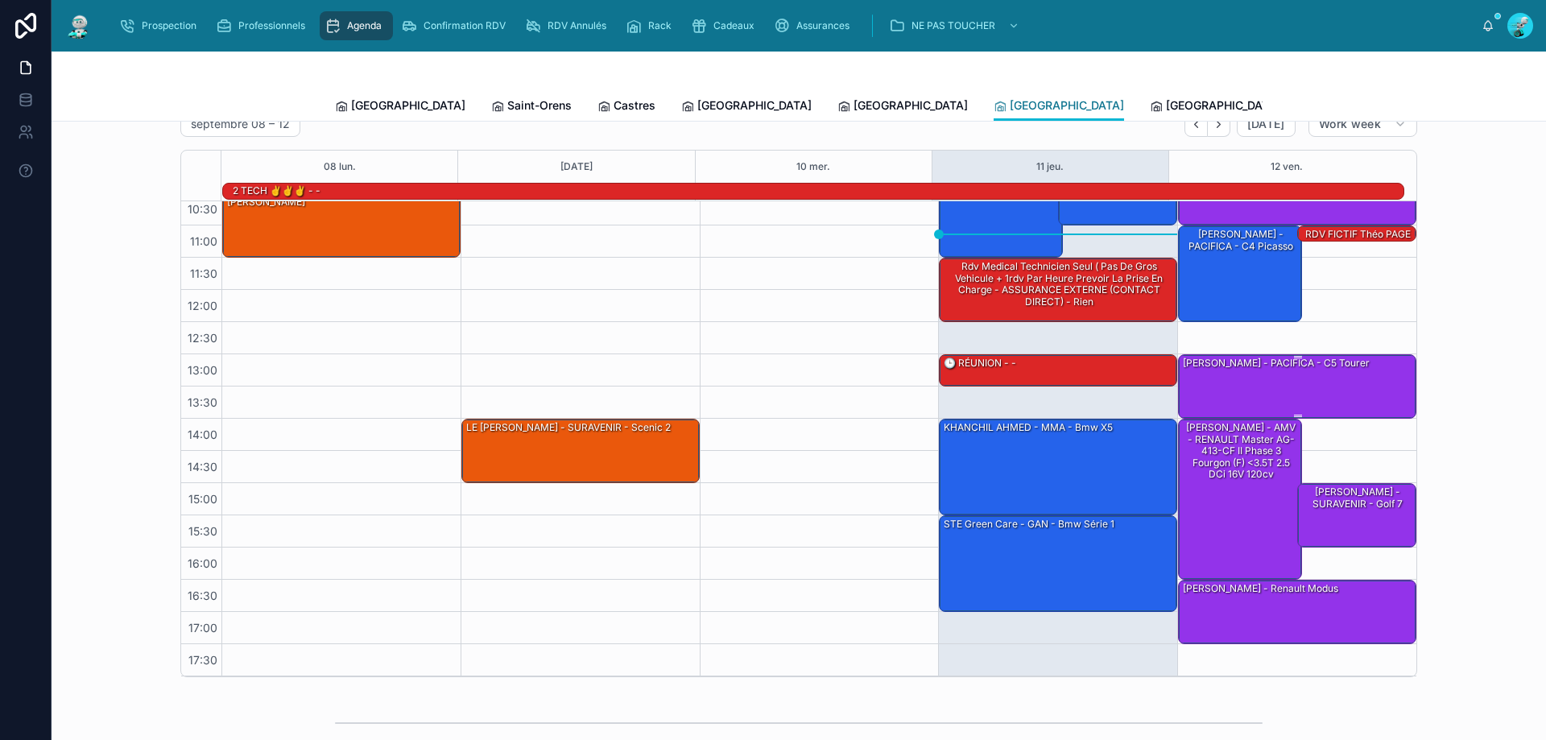
scroll to position [81, 0]
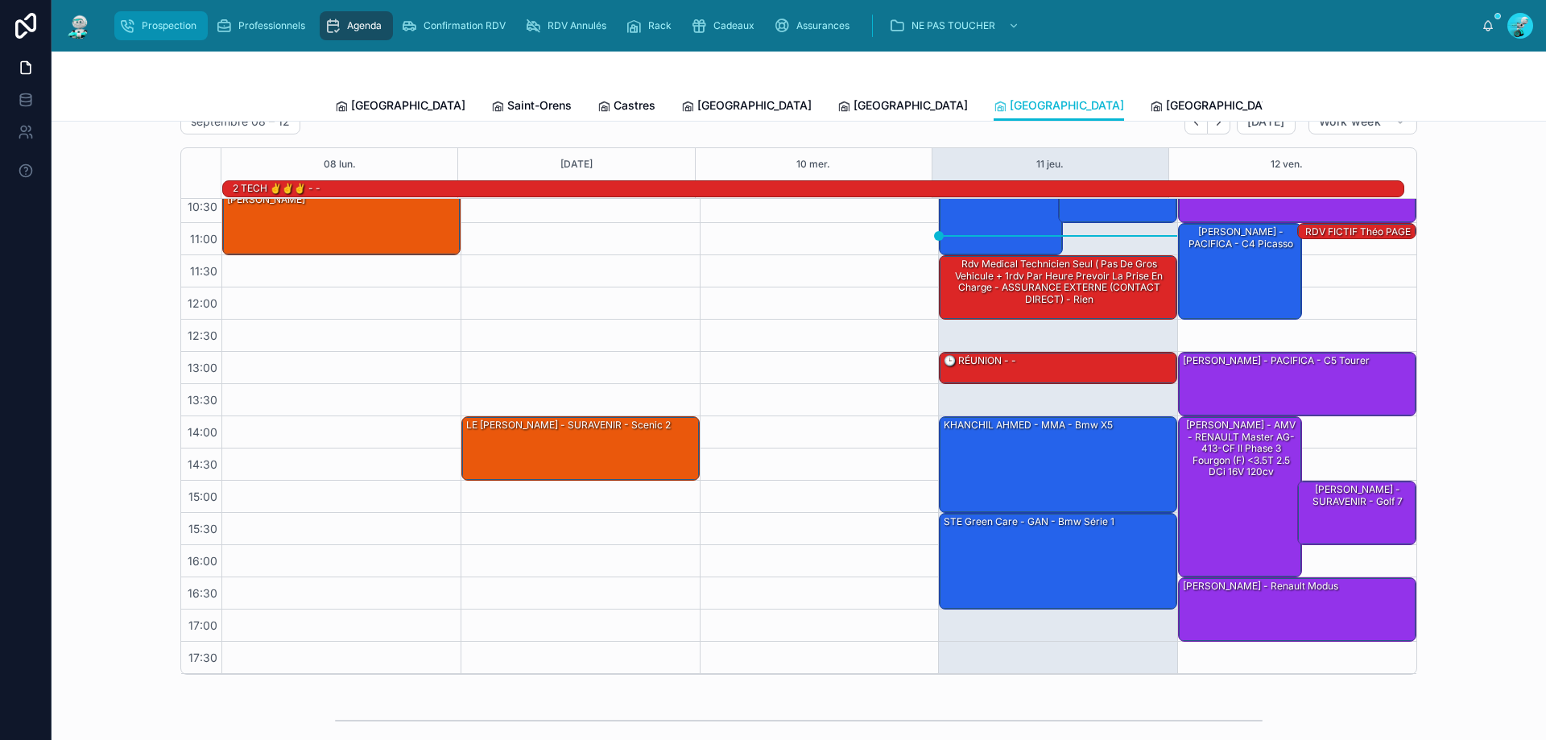
click at [137, 19] on div "Prospection" at bounding box center [161, 26] width 84 height 26
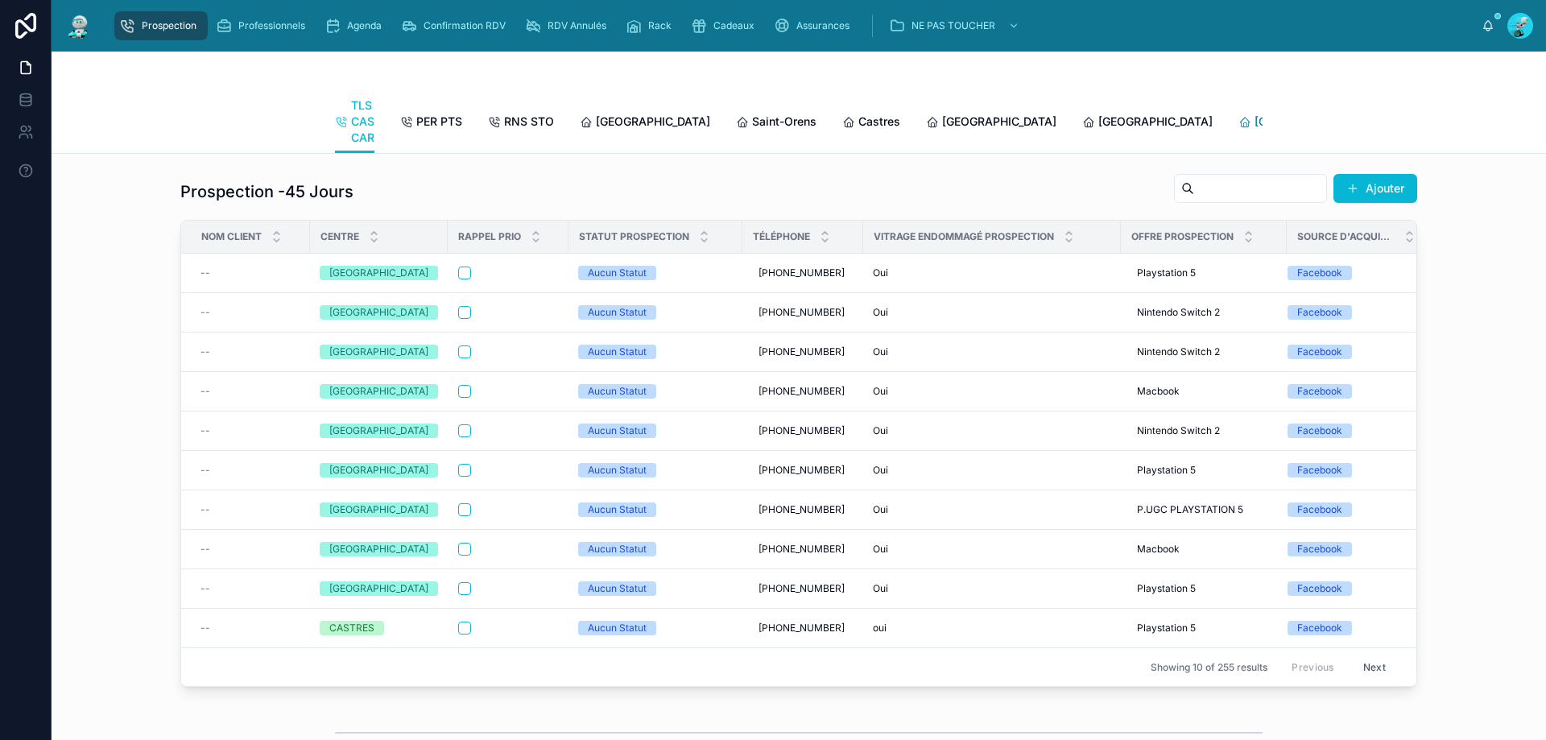
click at [1239, 120] on div "[GEOGRAPHIC_DATA]" at bounding box center [1304, 122] width 130 height 16
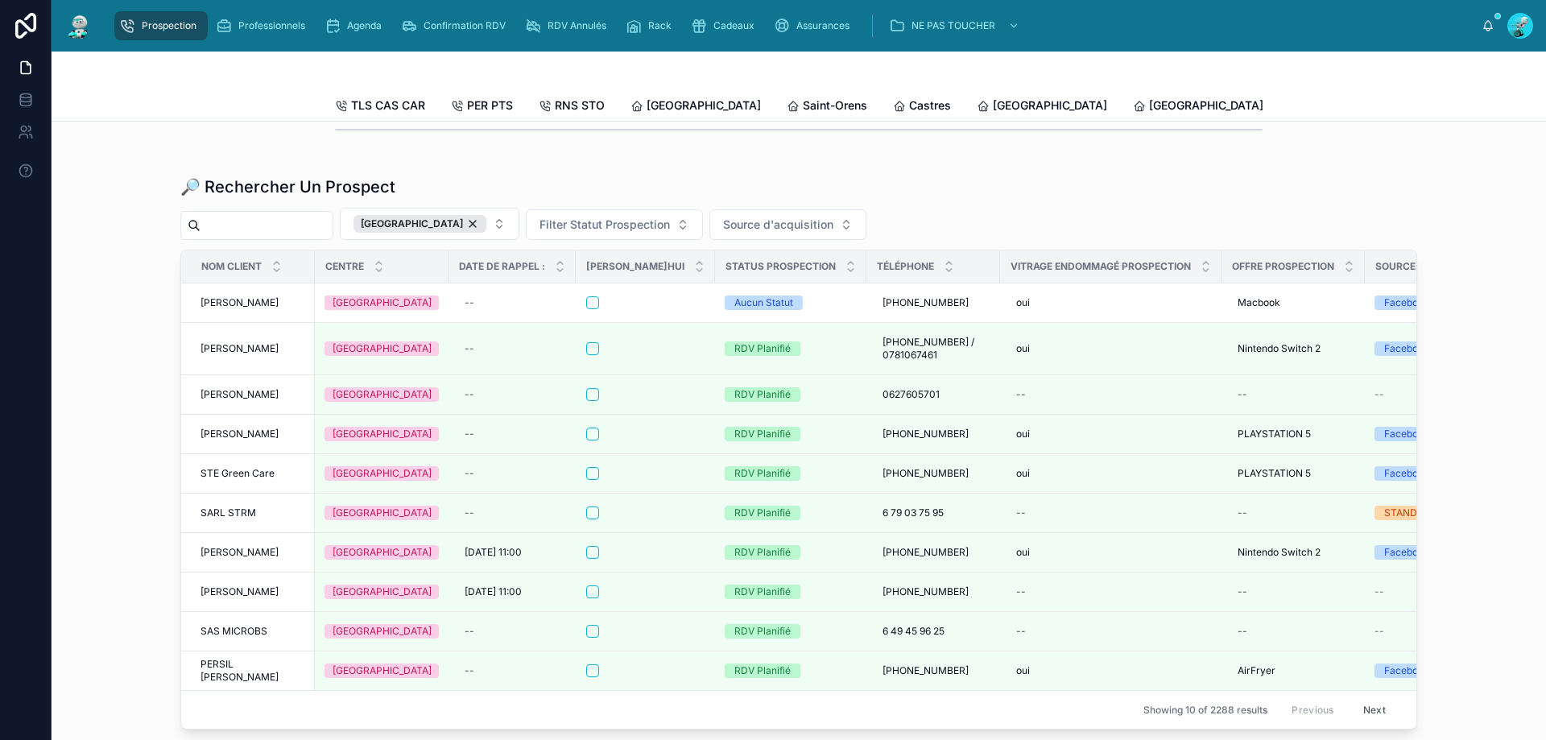
scroll to position [1805, 0]
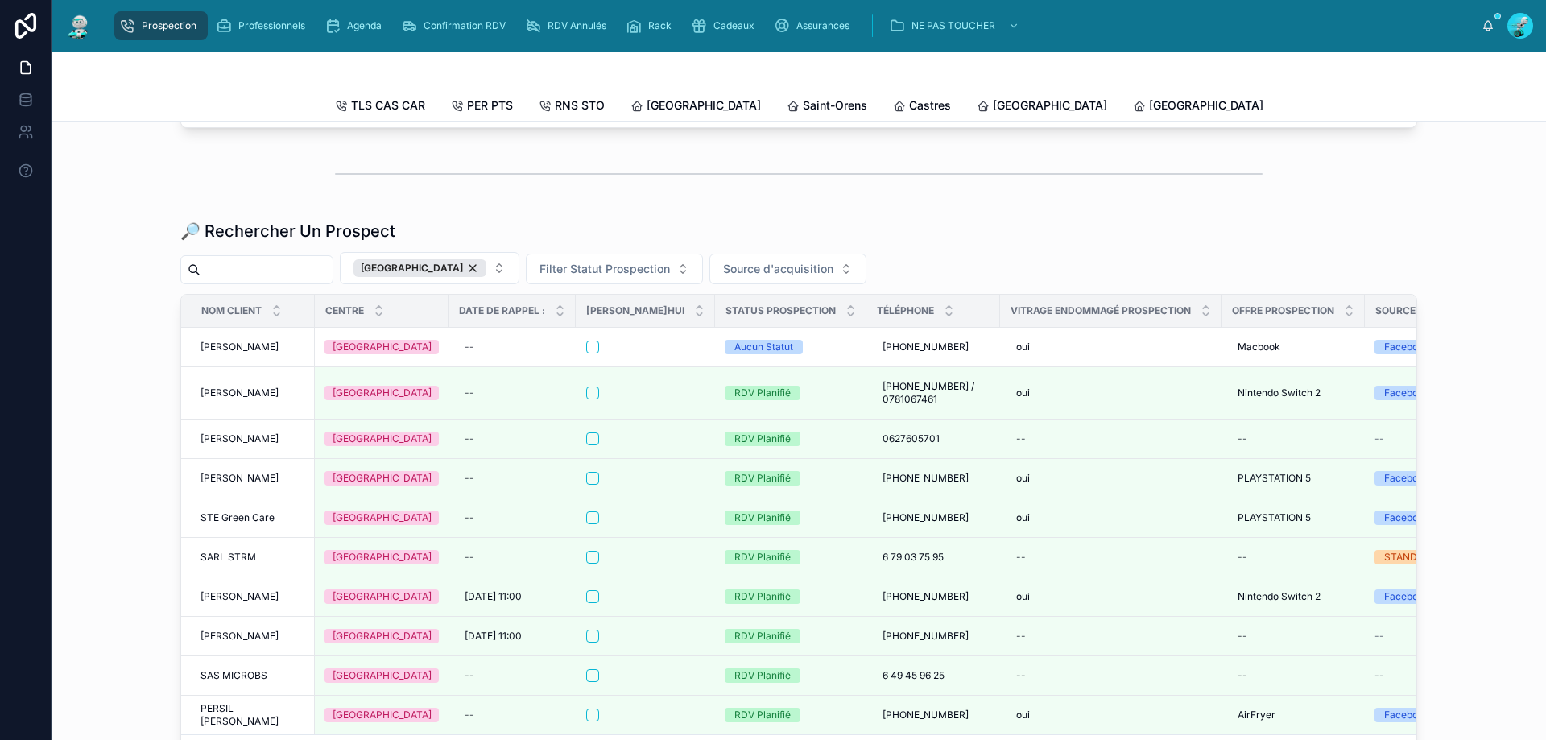
click at [266, 284] on div "RENNES Filter Statut Prospection Source d'acquisition" at bounding box center [798, 268] width 1237 height 32
click at [271, 281] on input "text" at bounding box center [267, 269] width 132 height 23
paste input "**********"
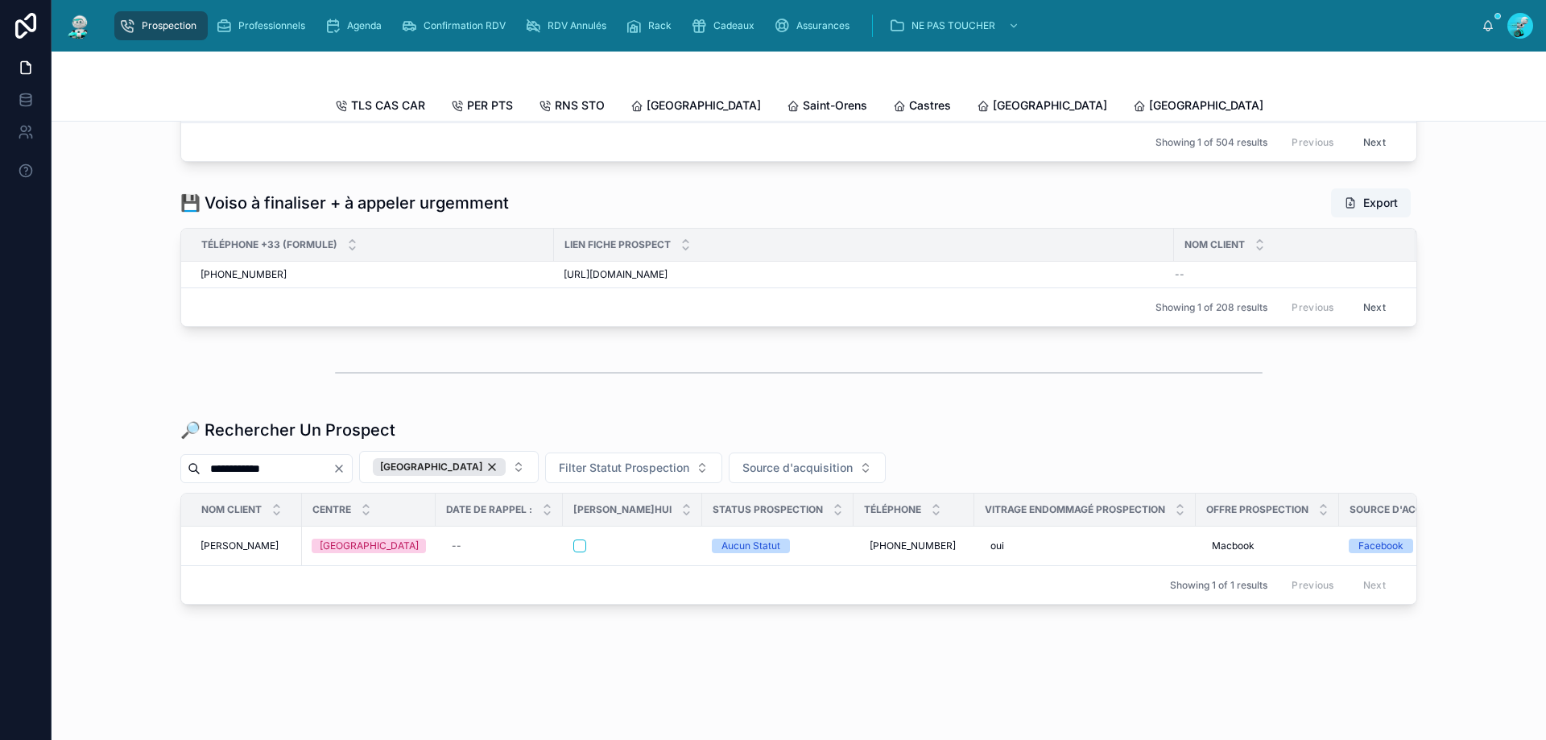
scroll to position [1678, 0]
type input "**********"
click at [228, 540] on span "ABDELKHALEK Abdesslan" at bounding box center [240, 546] width 78 height 13
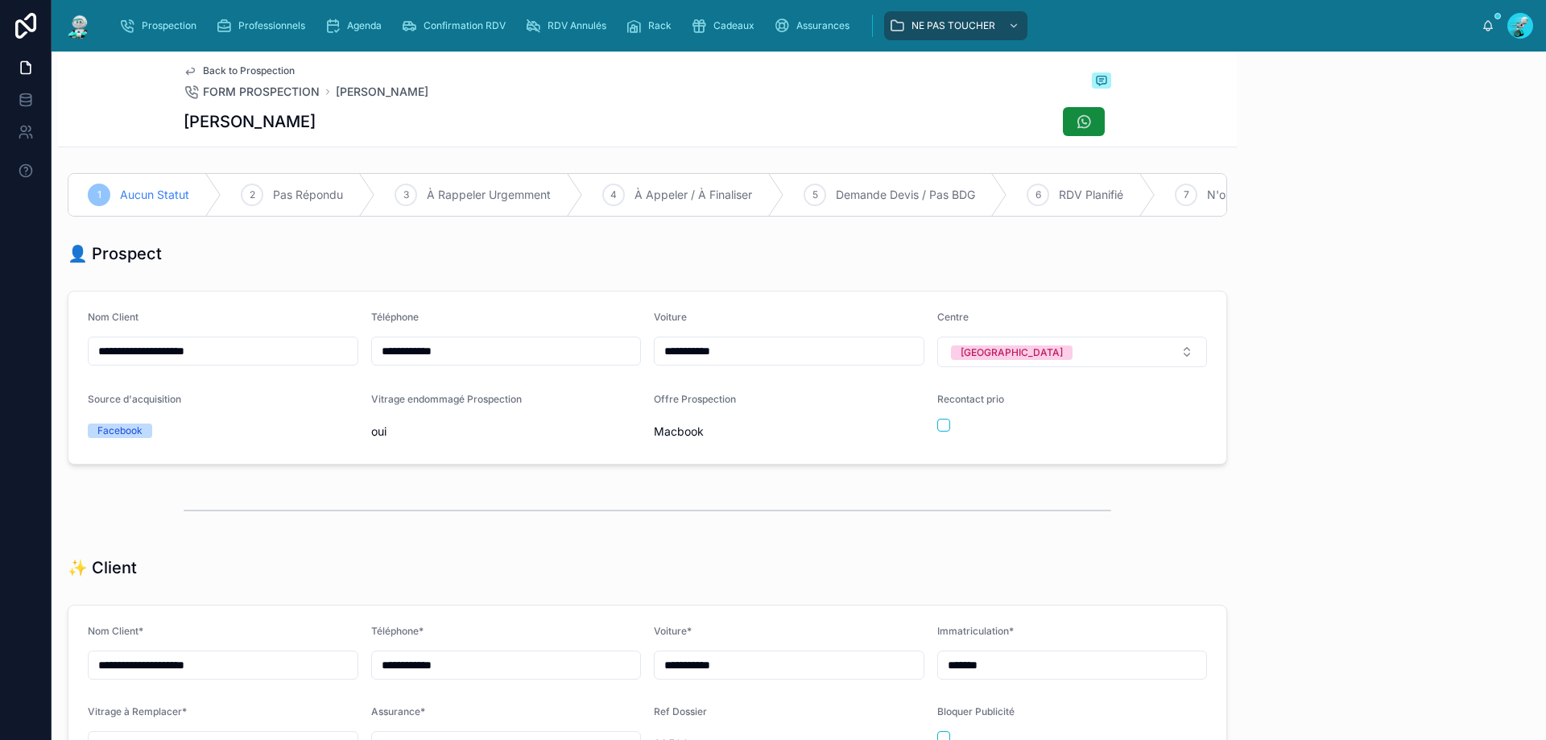
scroll to position [71, 0]
click at [1079, 184] on div "6 RDV Planifié" at bounding box center [1081, 195] width 148 height 42
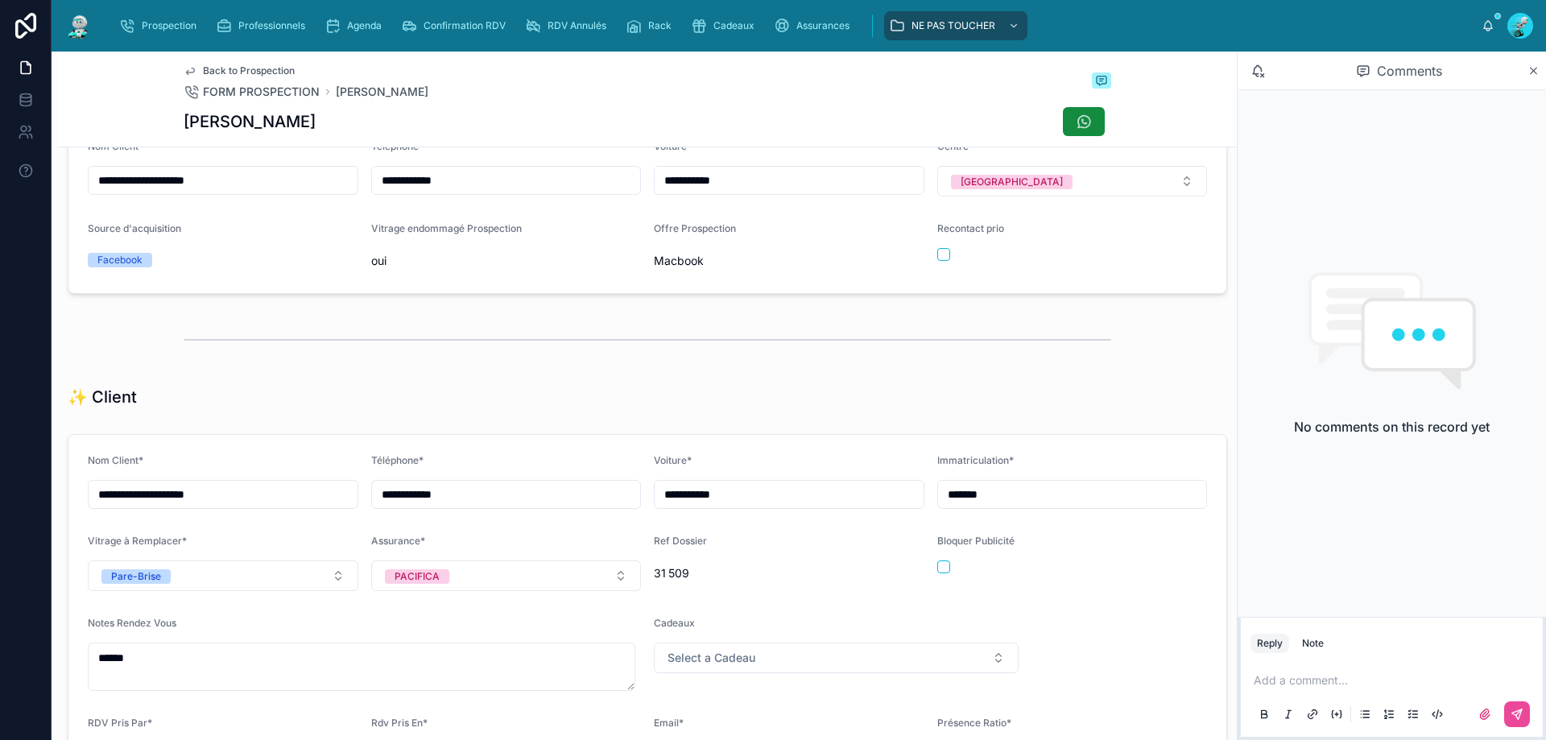
scroll to position [564, 0]
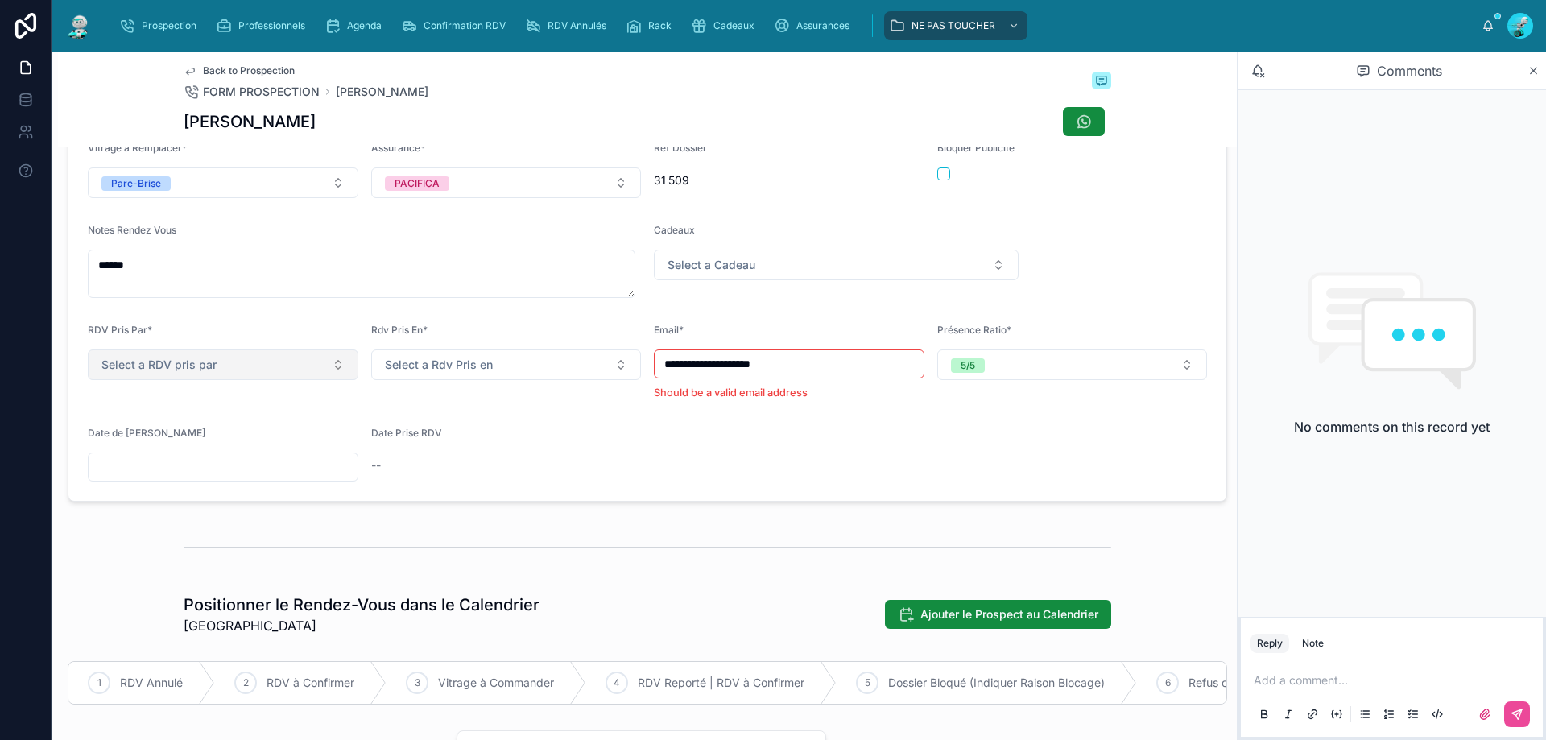
click at [201, 373] on span "Select a RDV pris par" at bounding box center [158, 365] width 115 height 16
type input "**"
click at [137, 466] on div "Marie-Lou" at bounding box center [147, 465] width 78 height 14
click at [519, 394] on div "Rdv Pris En* Select a Rdv Pris en" at bounding box center [506, 362] width 271 height 77
click at [494, 341] on div "Rdv Pris En*" at bounding box center [506, 333] width 271 height 19
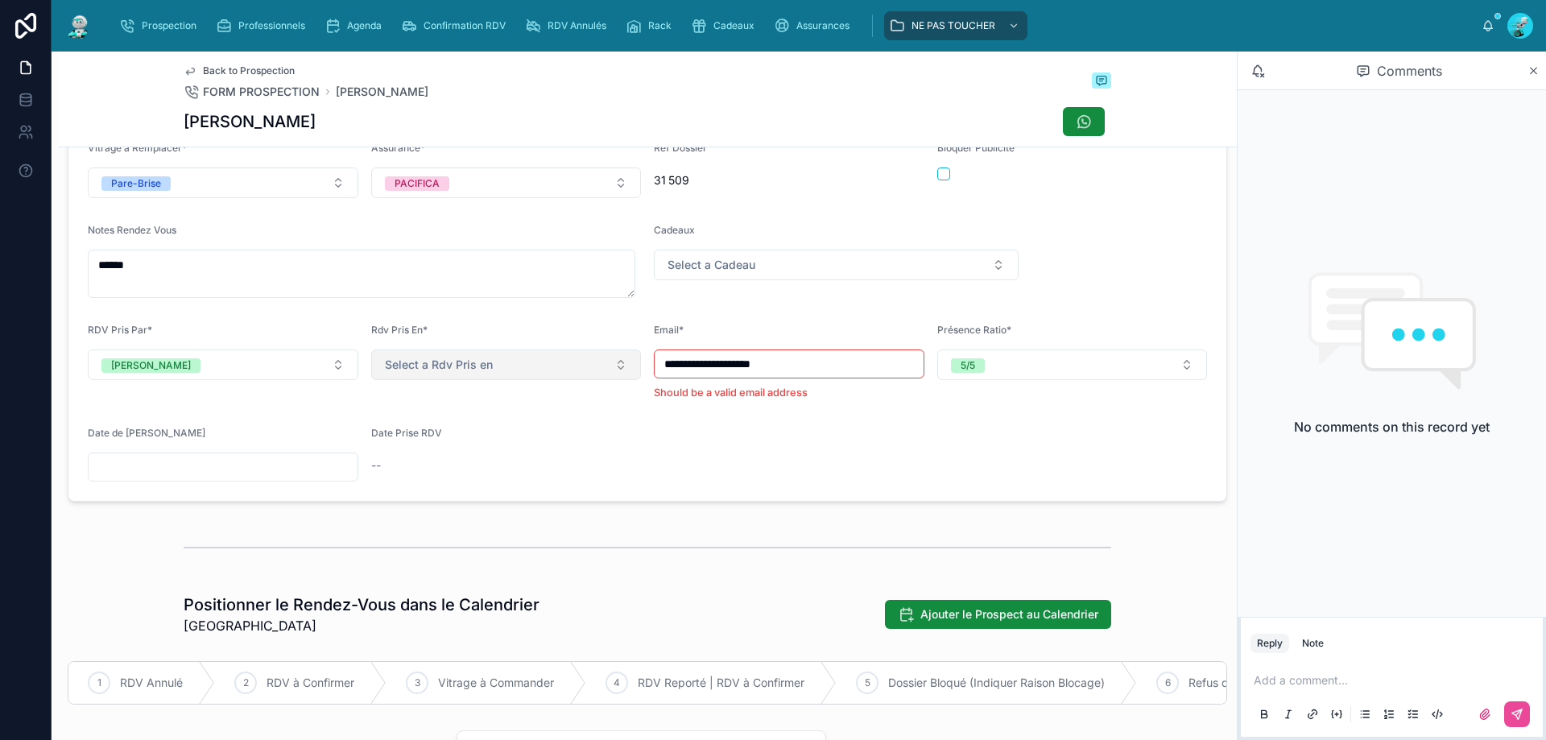
click at [457, 373] on span "Select a Rdv Pris en" at bounding box center [439, 365] width 108 height 16
click at [441, 474] on div "Téléphone" at bounding box center [501, 465] width 259 height 24
click at [759, 261] on div "Cadeaux Select a Cadeau" at bounding box center [836, 261] width 365 height 74
click at [755, 269] on button "Select a Cadeau" at bounding box center [836, 265] width 365 height 31
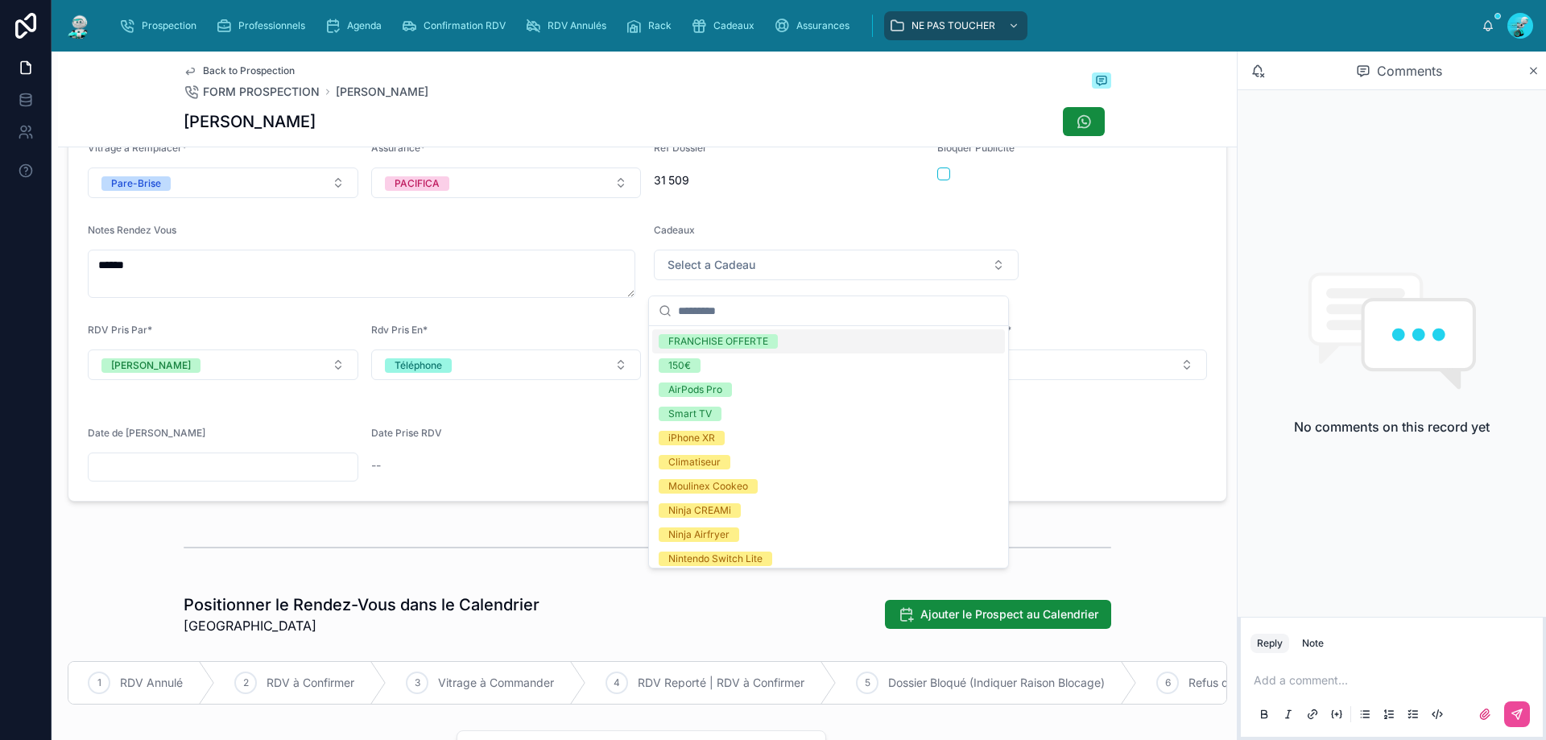
click at [407, 508] on div "**********" at bounding box center [647, 272] width 1179 height 474
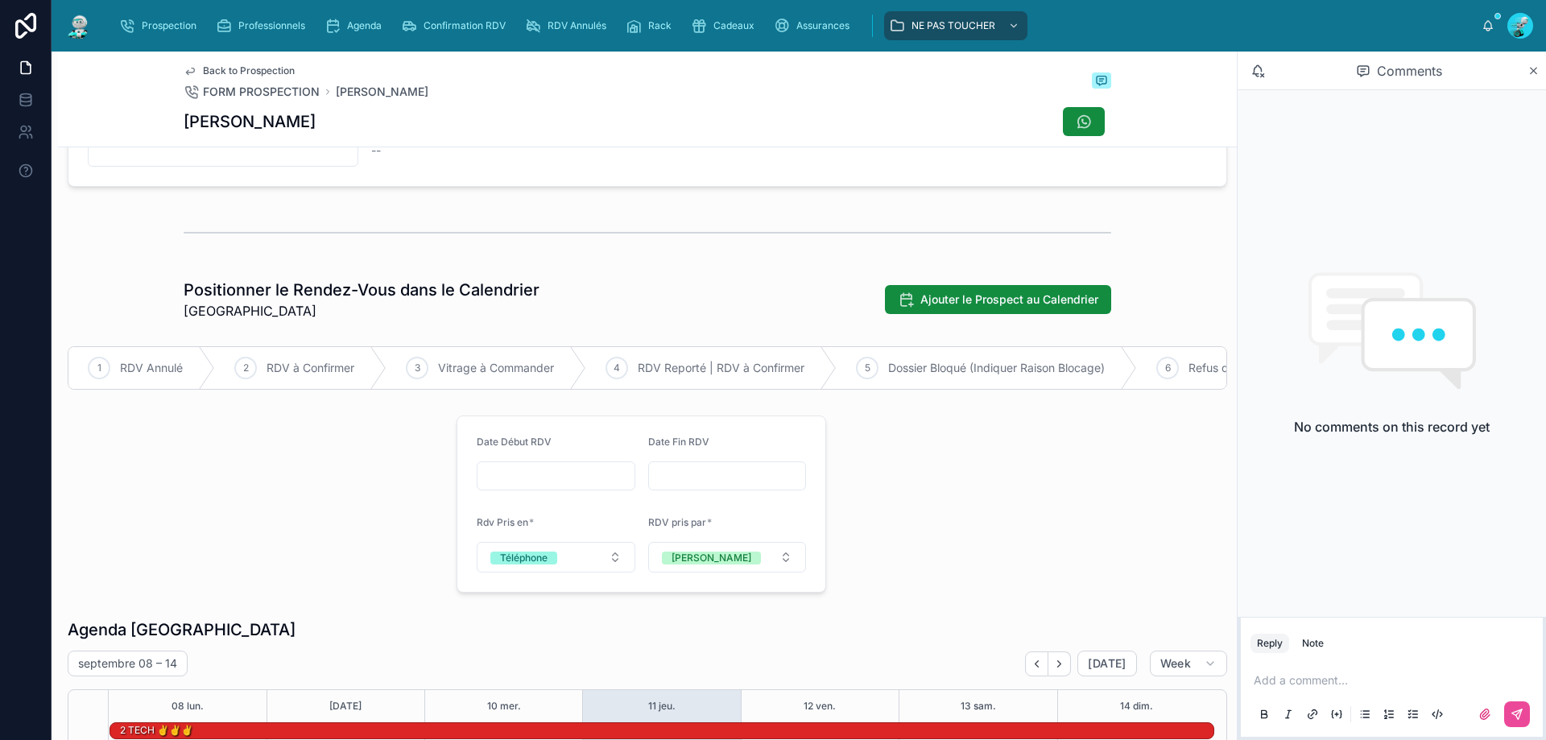
scroll to position [886, 0]
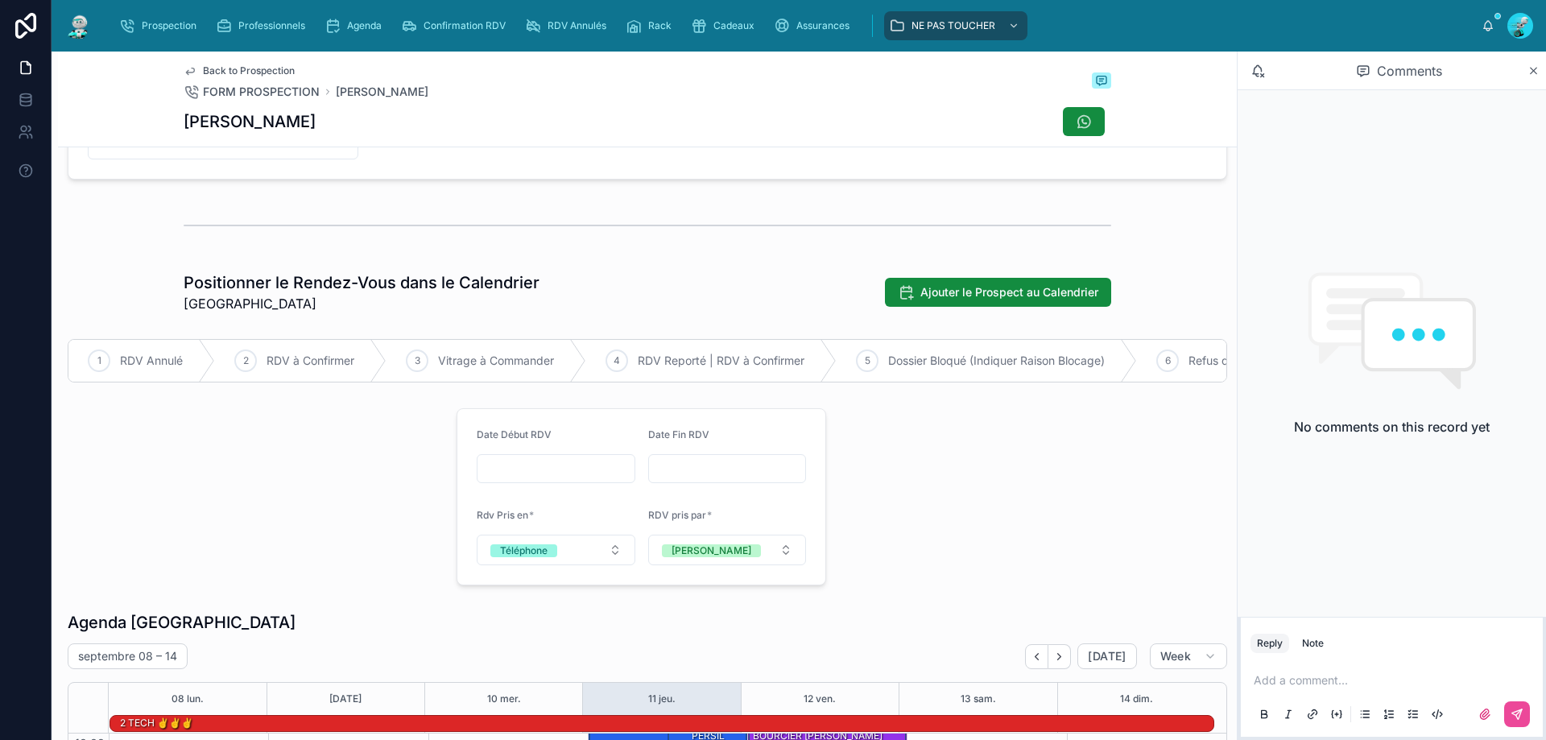
click at [548, 480] on input "text" at bounding box center [556, 468] width 157 height 23
click at [574, 297] on button "12" at bounding box center [579, 297] width 29 height 29
click at [531, 464] on input "**" at bounding box center [536, 453] width 37 height 23
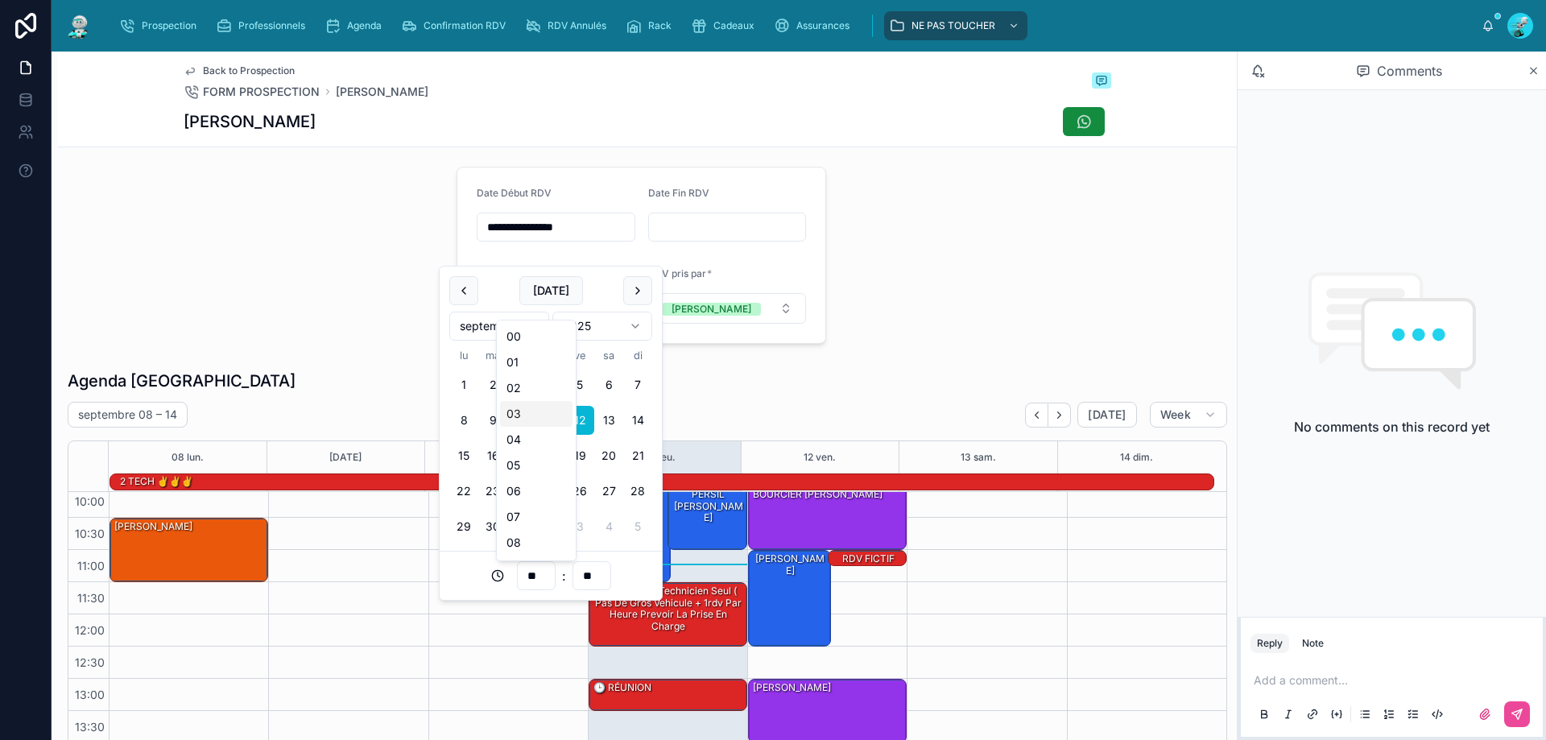
scroll to position [242, 0]
click at [529, 520] on div "17" at bounding box center [536, 533] width 72 height 26
type input "**********"
type input "**"
click at [737, 238] on input "text" at bounding box center [727, 227] width 157 height 23
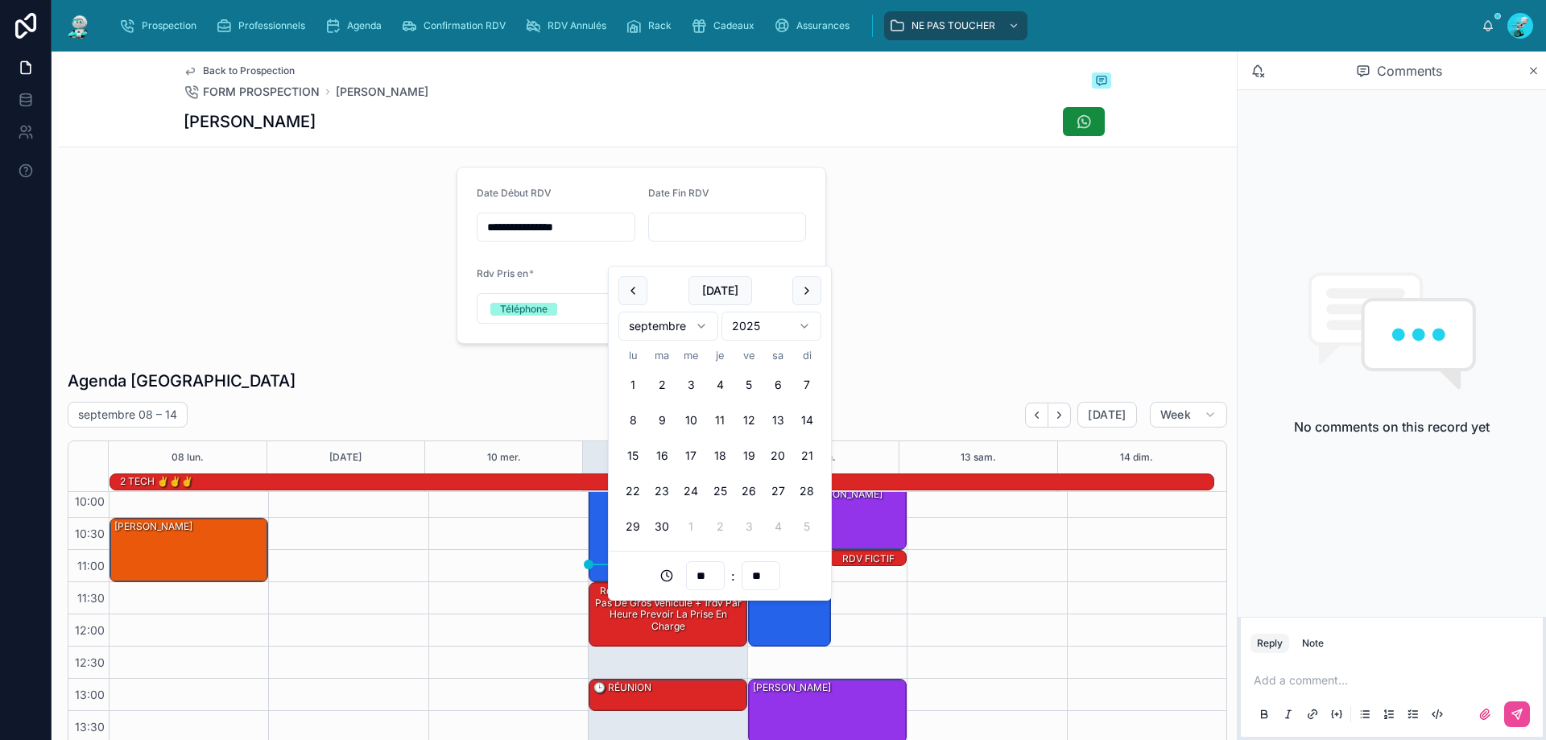
click at [733, 418] on button "11" at bounding box center [719, 420] width 29 height 29
click at [749, 420] on button "12" at bounding box center [748, 420] width 29 height 29
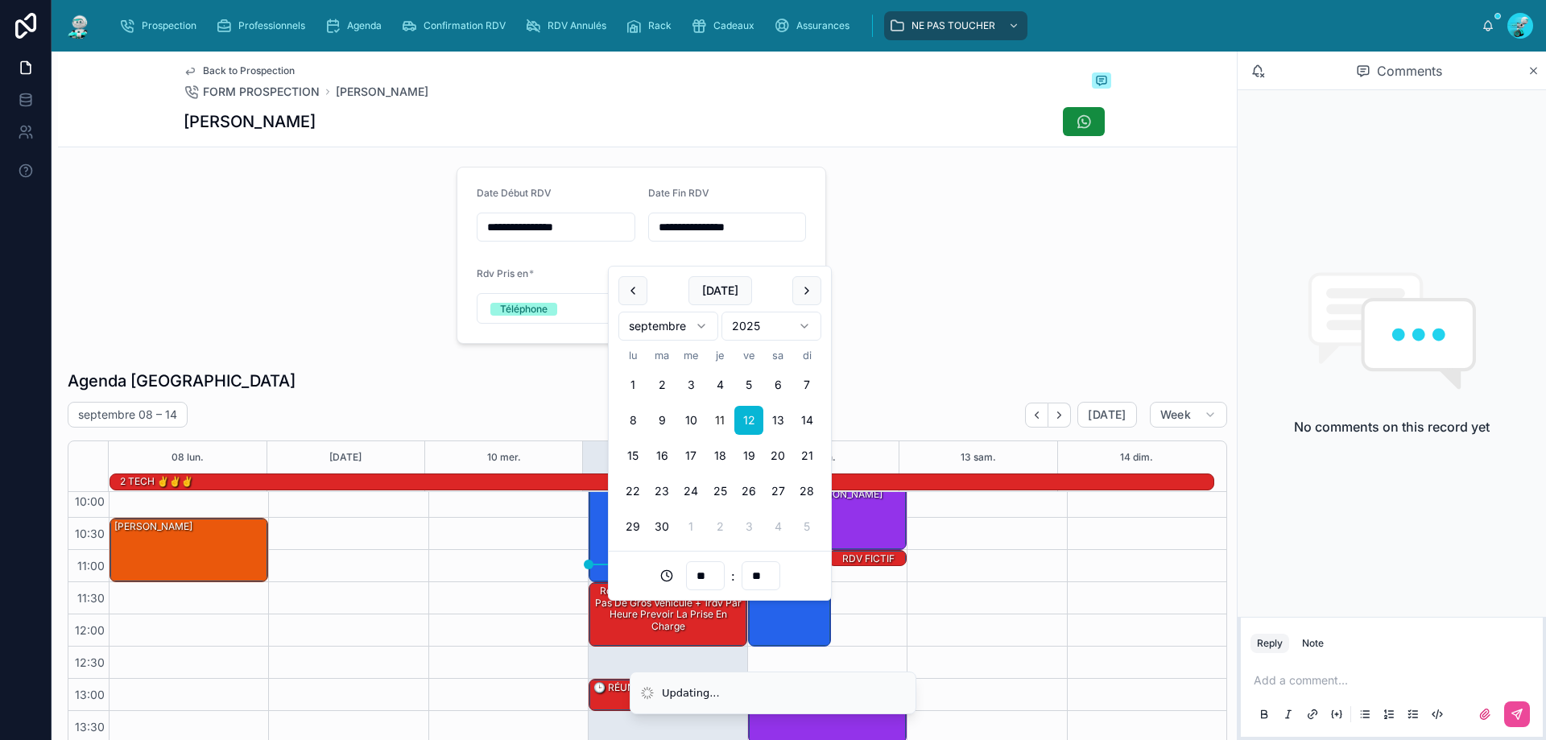
click at [701, 573] on input "**" at bounding box center [705, 575] width 37 height 23
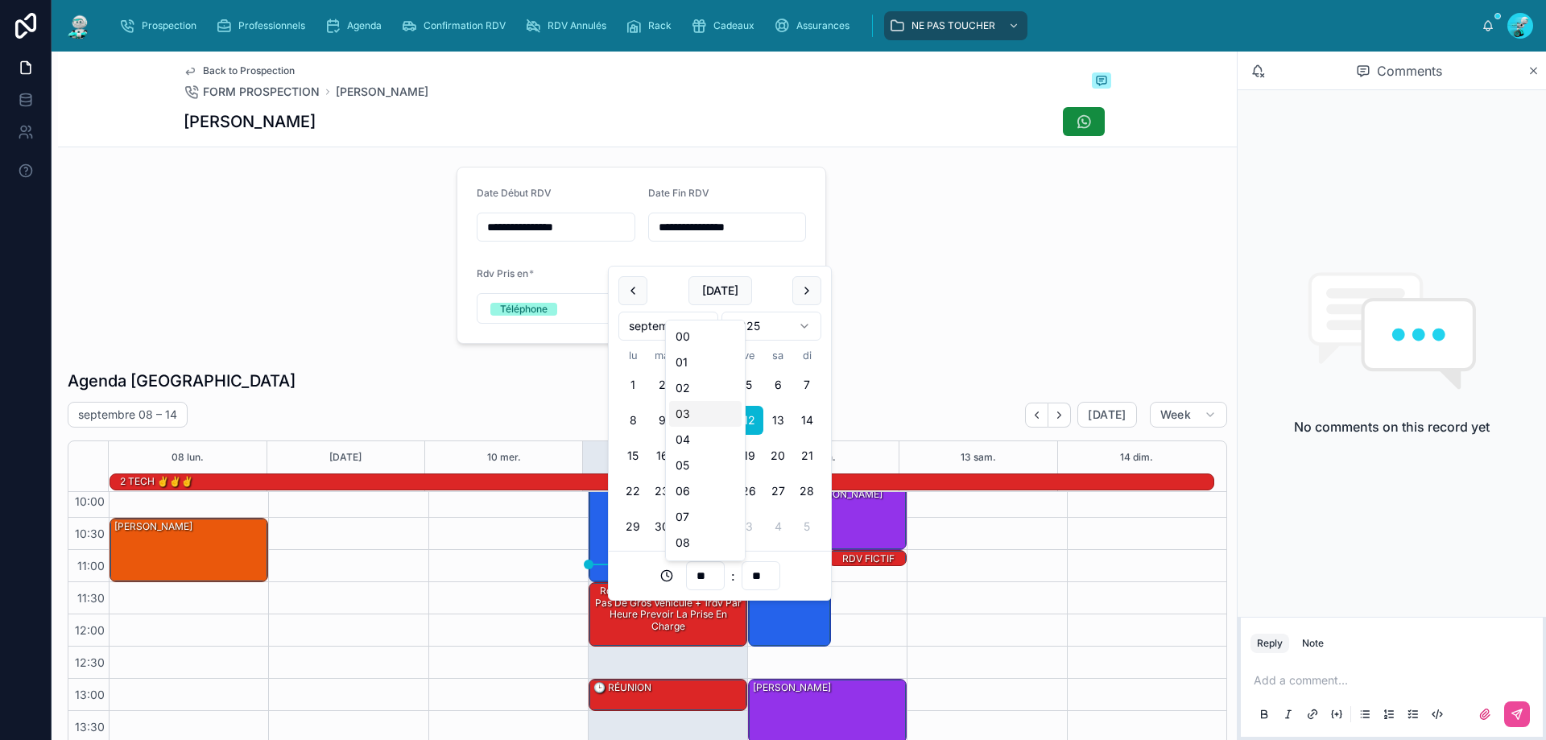
scroll to position [322, 0]
click at [705, 481] on div "18" at bounding box center [705, 478] width 72 height 26
type input "**********"
type input "**"
click at [944, 349] on div "**********" at bounding box center [647, 185] width 1179 height 2293
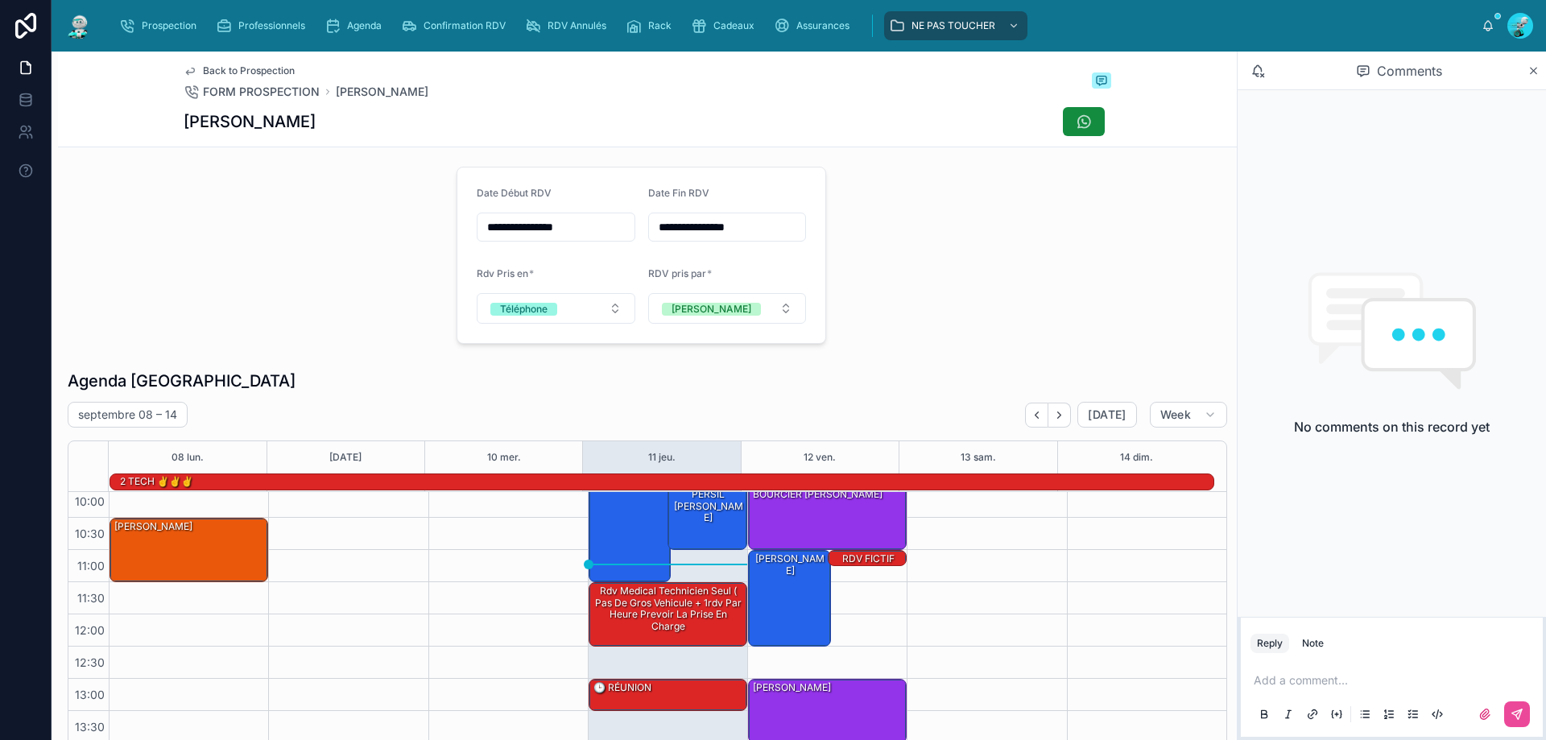
scroll to position [966, 0]
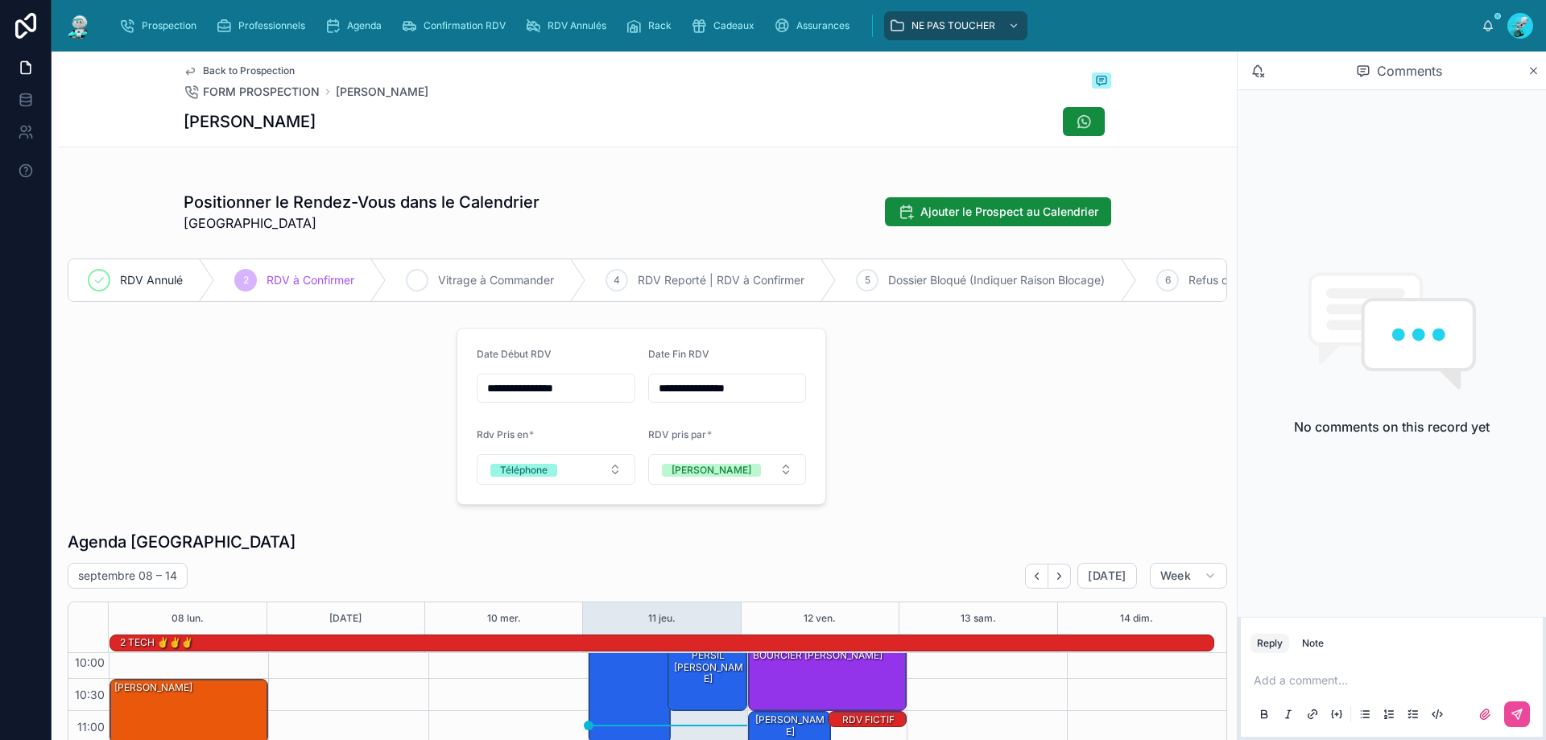
click at [461, 288] on span "Vitrage à Commander" at bounding box center [496, 280] width 116 height 16
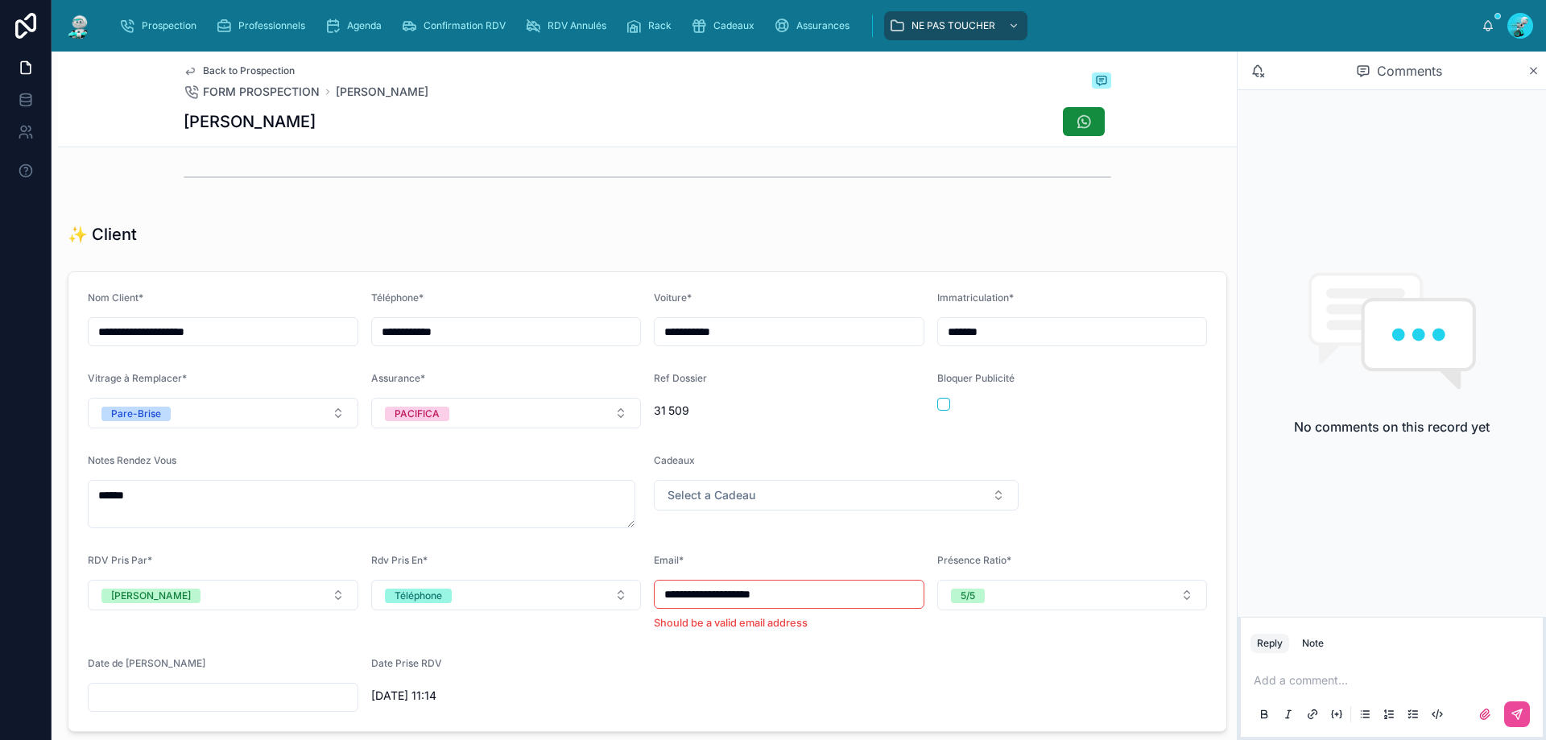
scroll to position [483, 0]
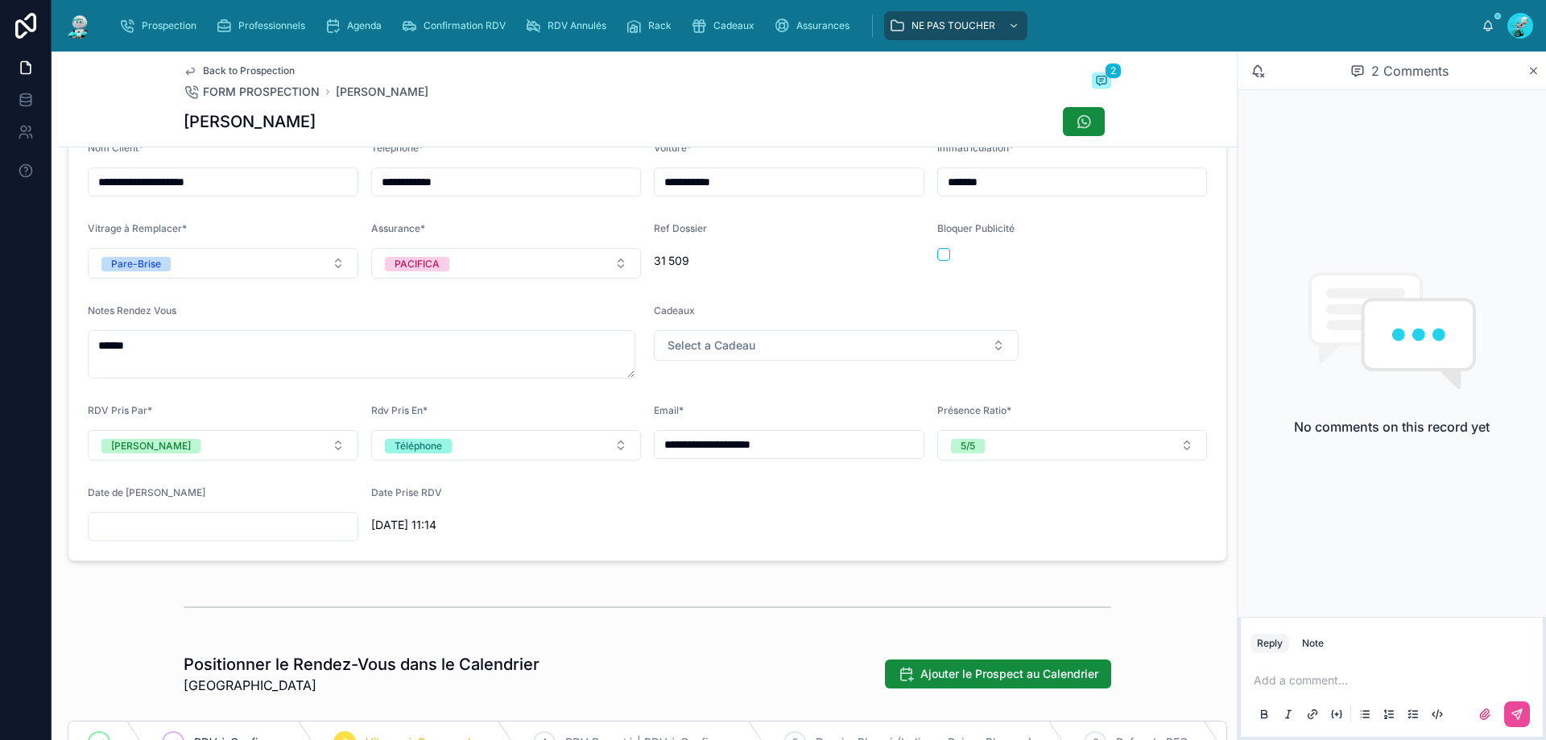
type input "**********"
click at [372, 35] on div "Agenda" at bounding box center [357, 26] width 64 height 26
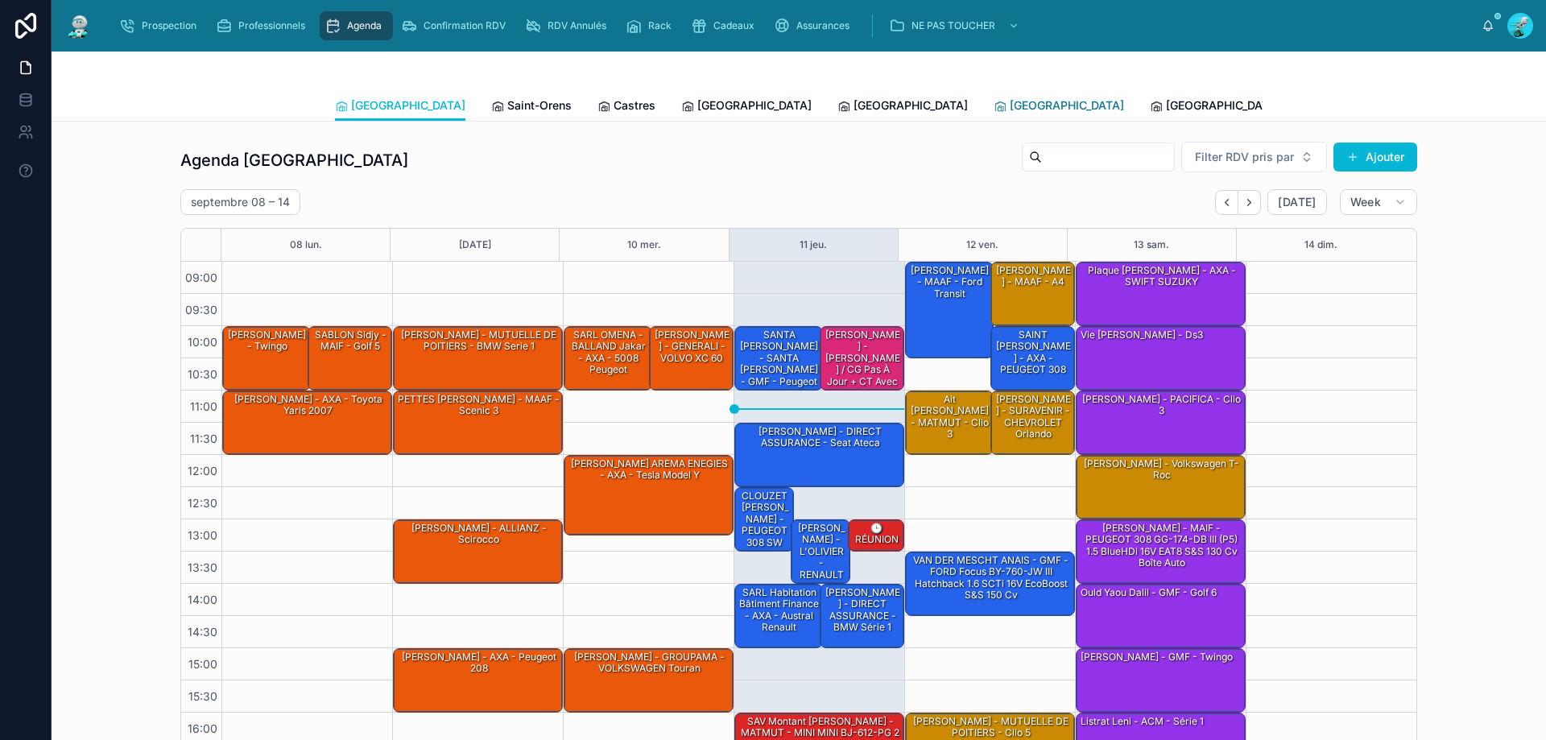
click at [1010, 108] on span "[GEOGRAPHIC_DATA]" at bounding box center [1067, 105] width 114 height 16
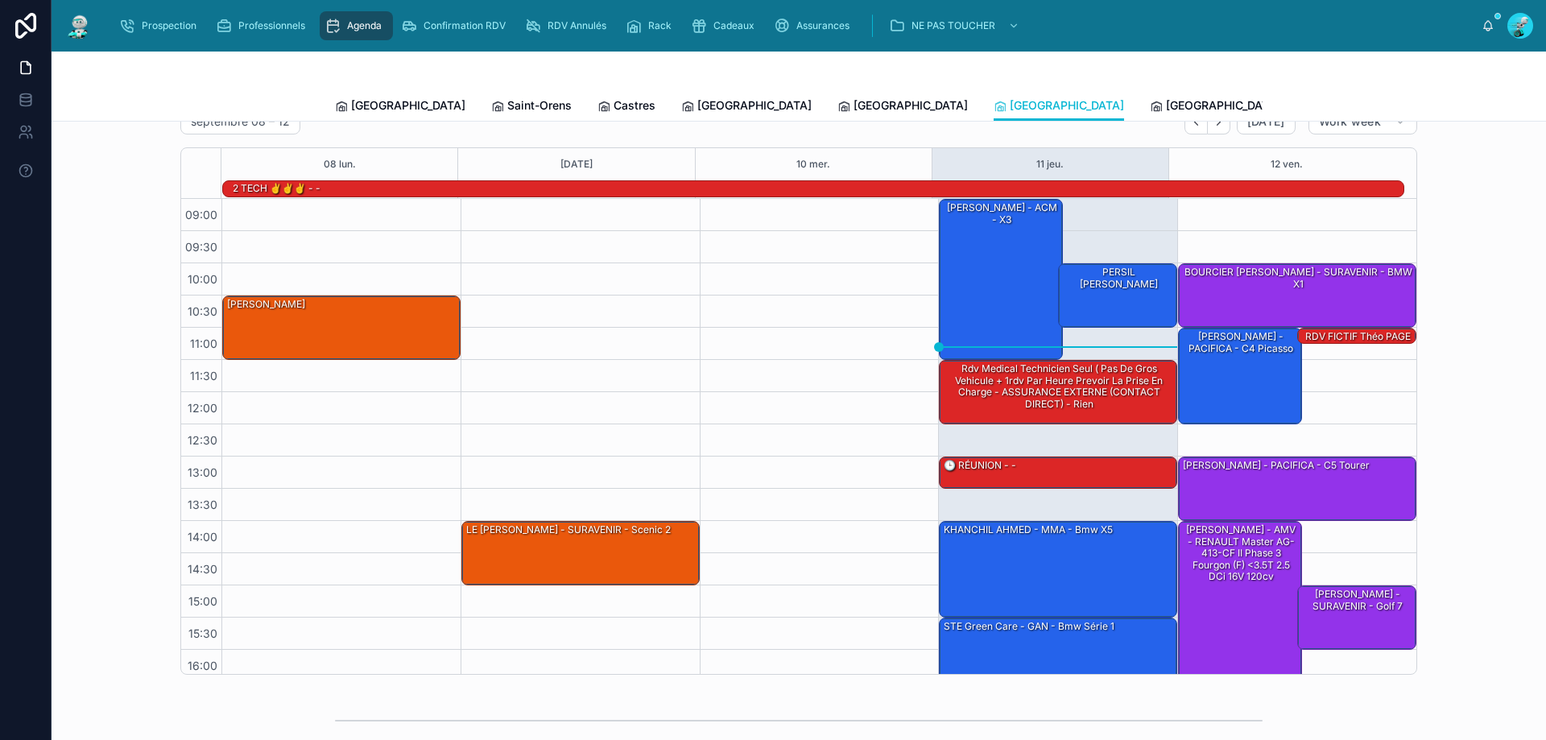
click at [1457, 108] on span "Tous Centres" at bounding box center [1492, 105] width 71 height 16
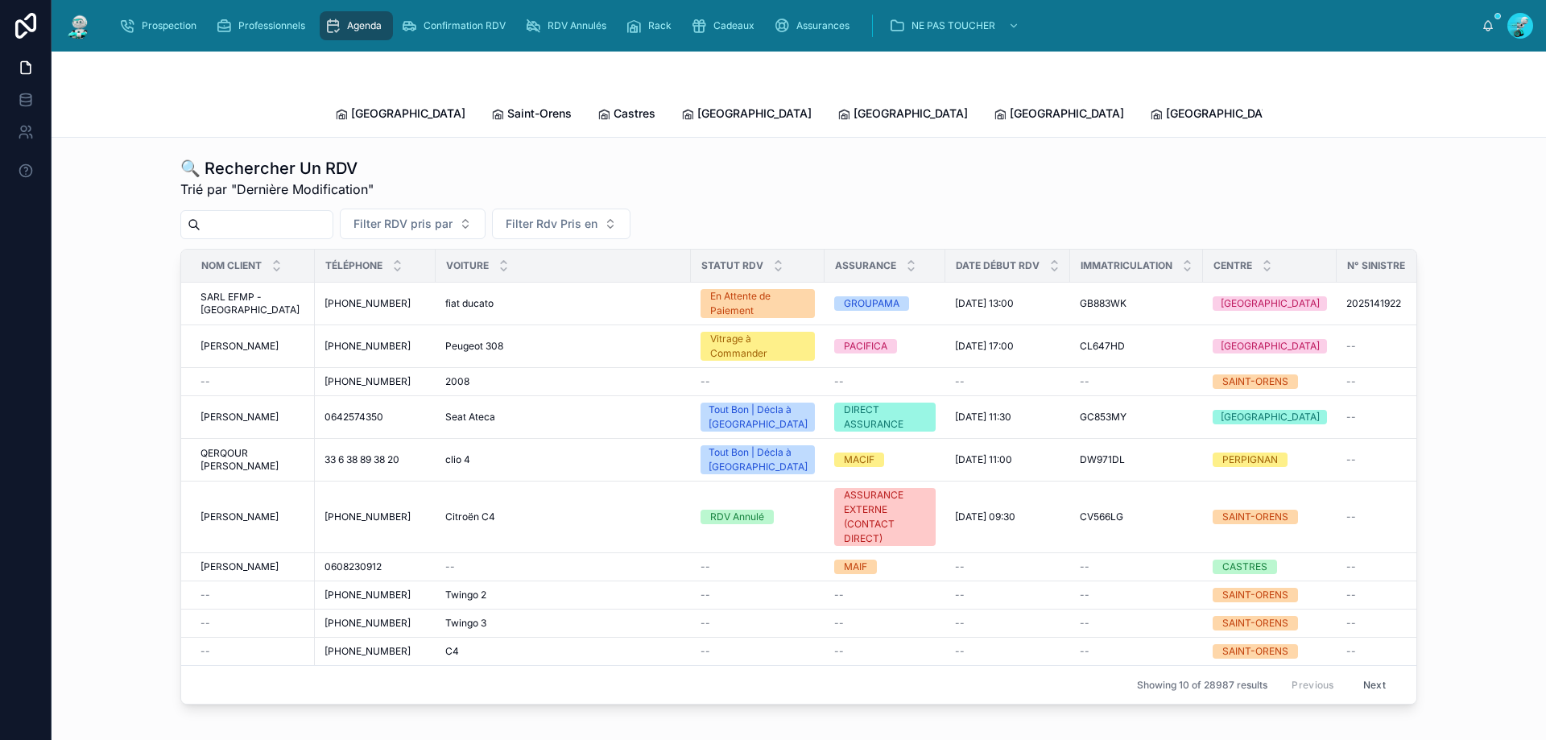
click at [322, 209] on div "Filter RDV pris par Filter Rdv Pris en" at bounding box center [798, 224] width 1237 height 31
click at [322, 214] on input "text" at bounding box center [267, 224] width 132 height 23
paste input "**********"
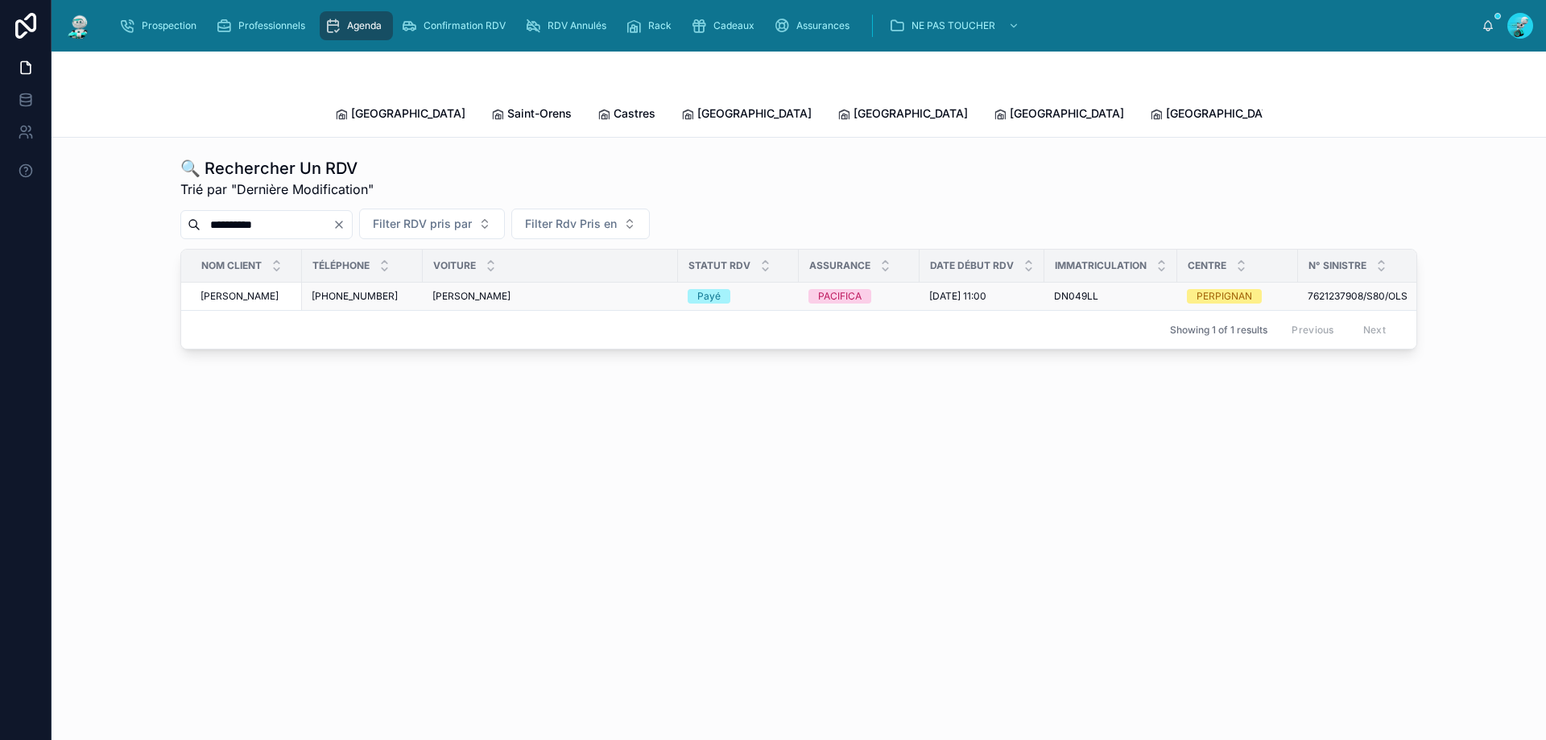
type input "*********"
click at [328, 290] on span "+33665248002" at bounding box center [355, 296] width 86 height 13
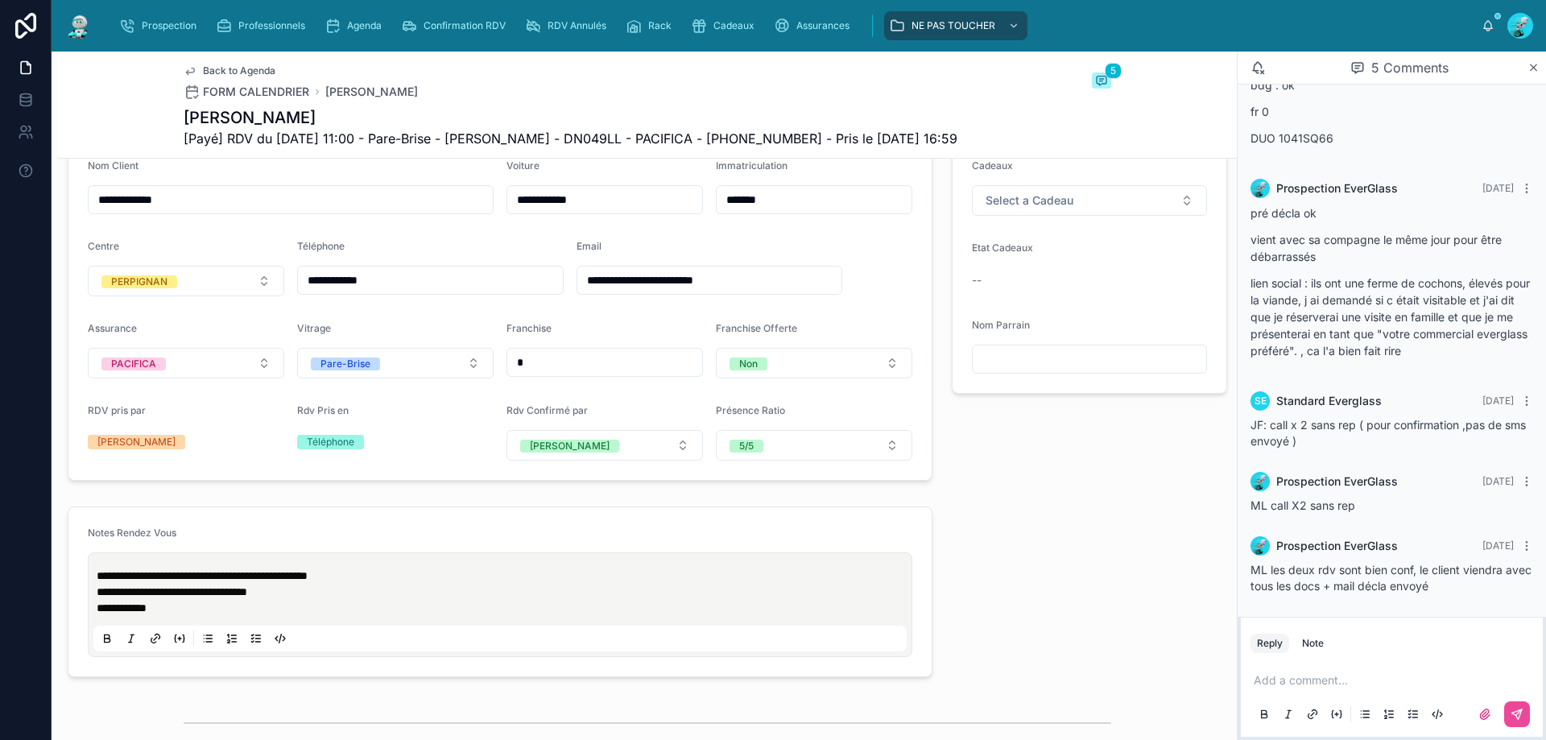
scroll to position [403, 0]
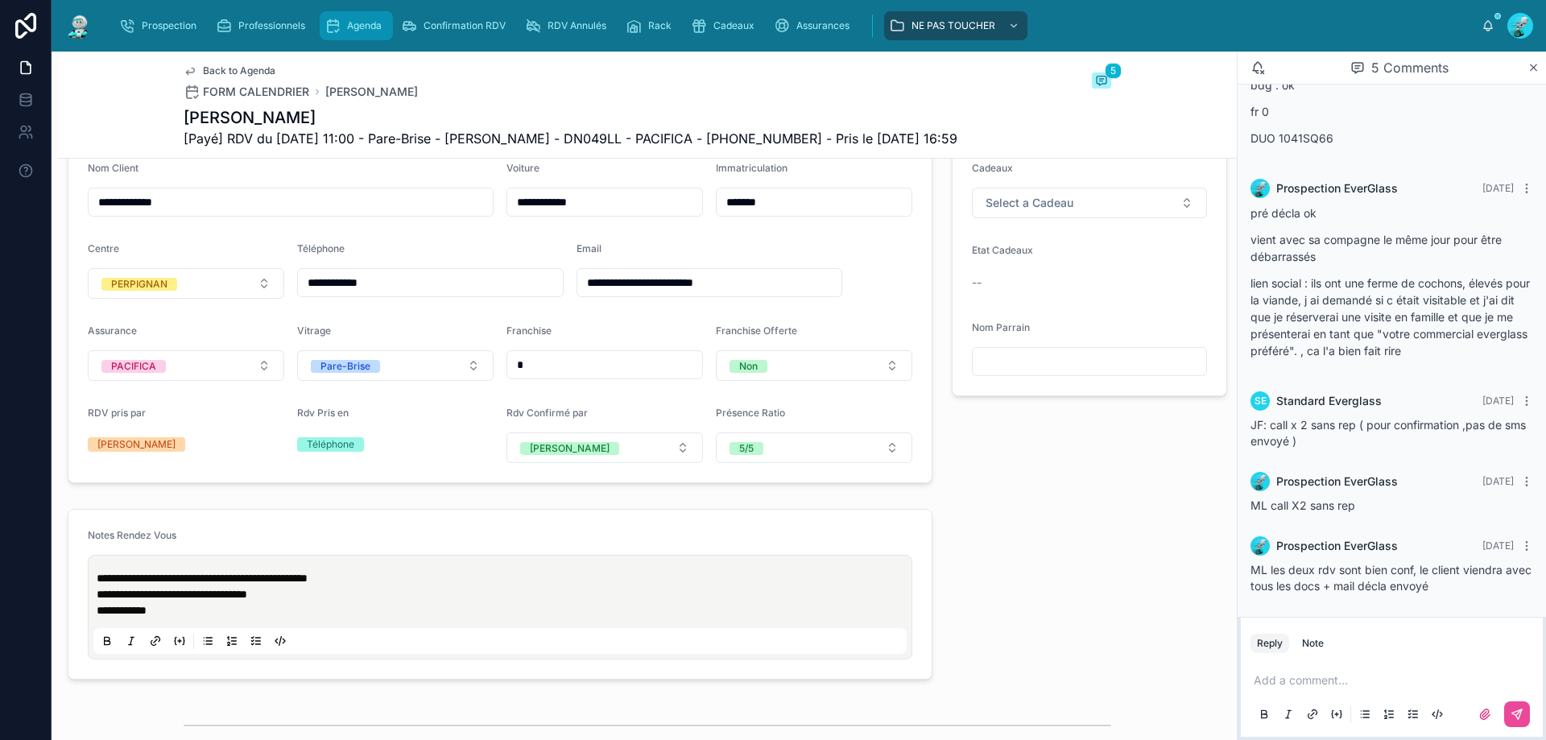
click at [329, 23] on icon "scrollable content" at bounding box center [333, 26] width 16 height 16
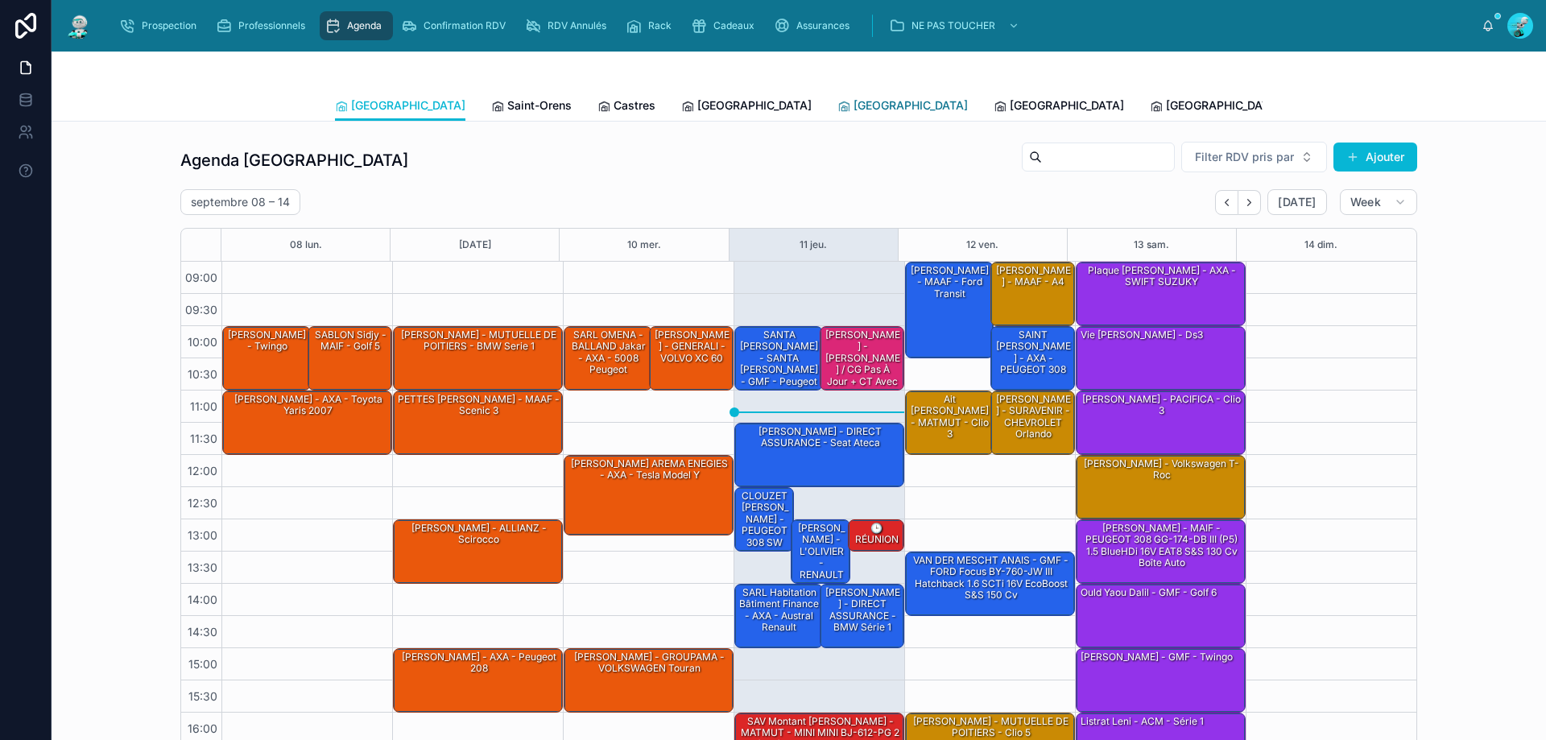
click at [854, 108] on span "[GEOGRAPHIC_DATA]" at bounding box center [911, 105] width 114 height 16
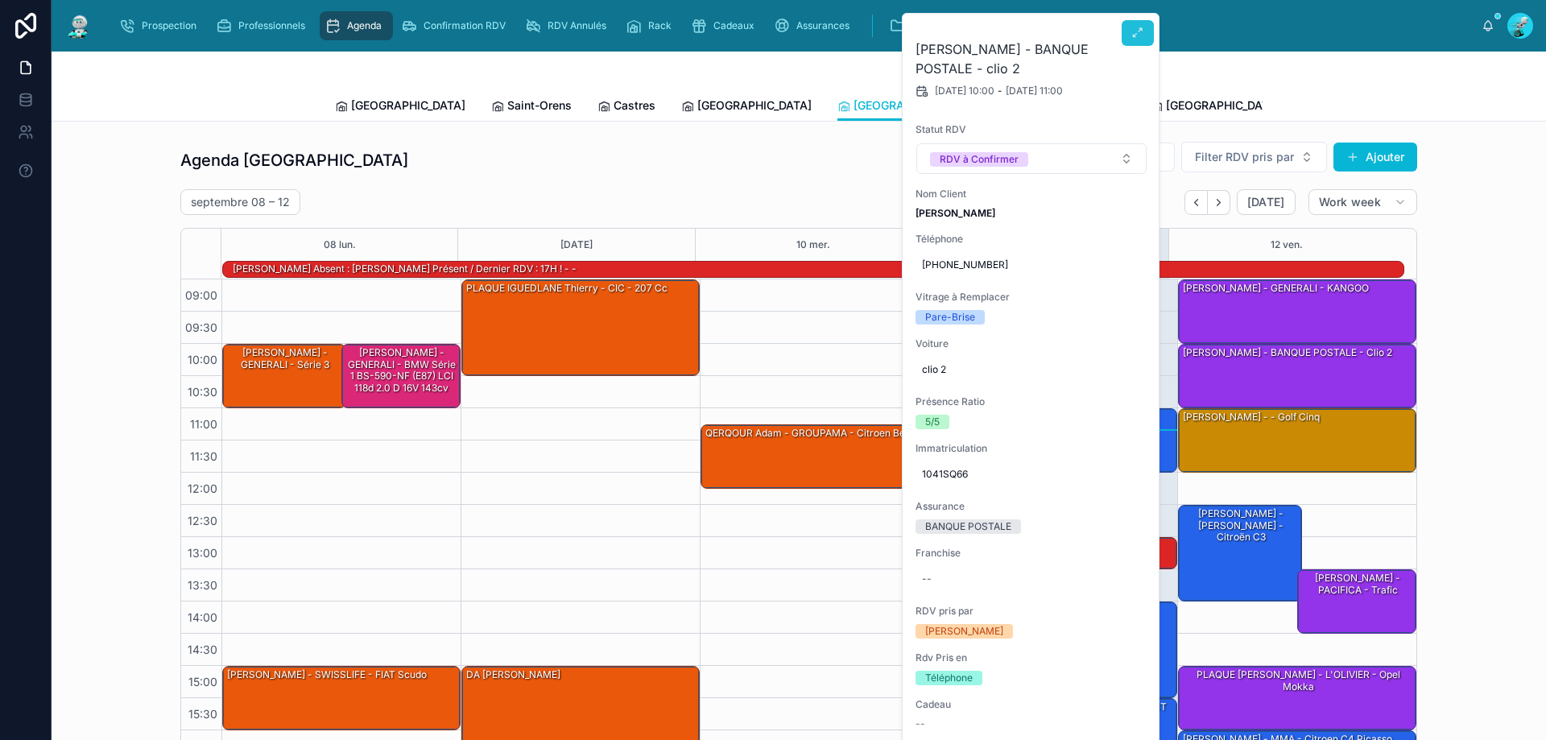
click at [1137, 23] on button at bounding box center [1138, 33] width 32 height 26
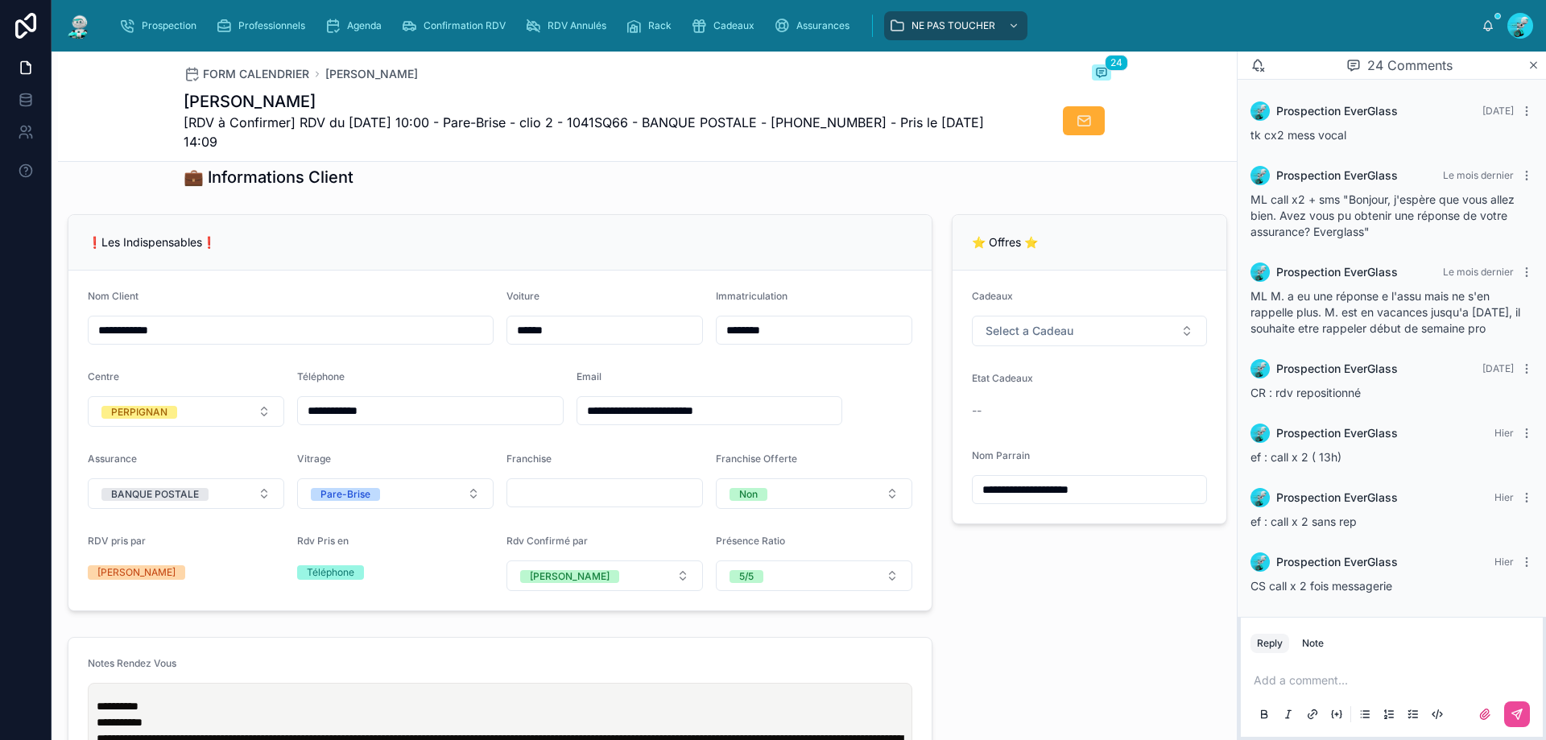
scroll to position [403, 0]
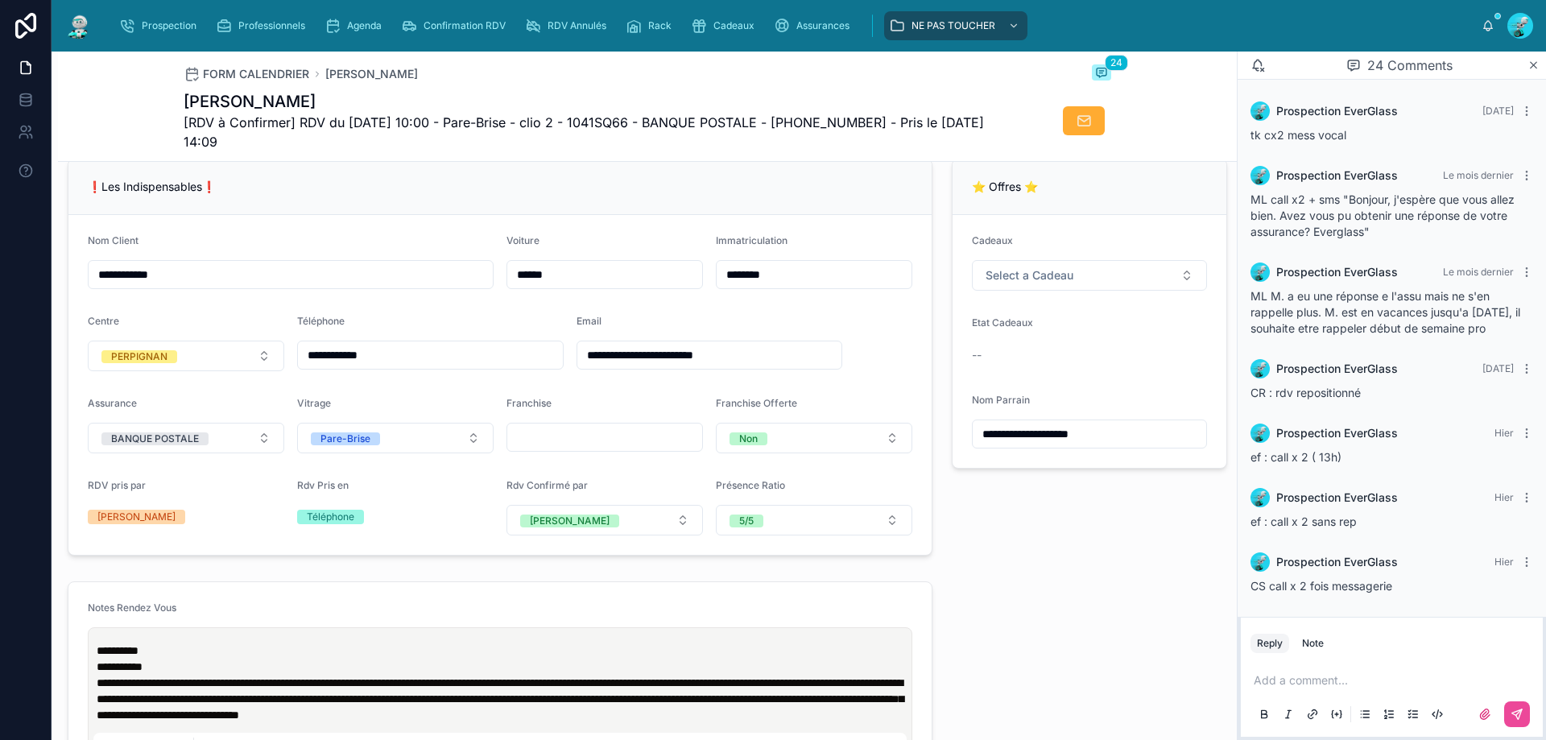
click at [1278, 685] on p at bounding box center [1395, 680] width 283 height 16
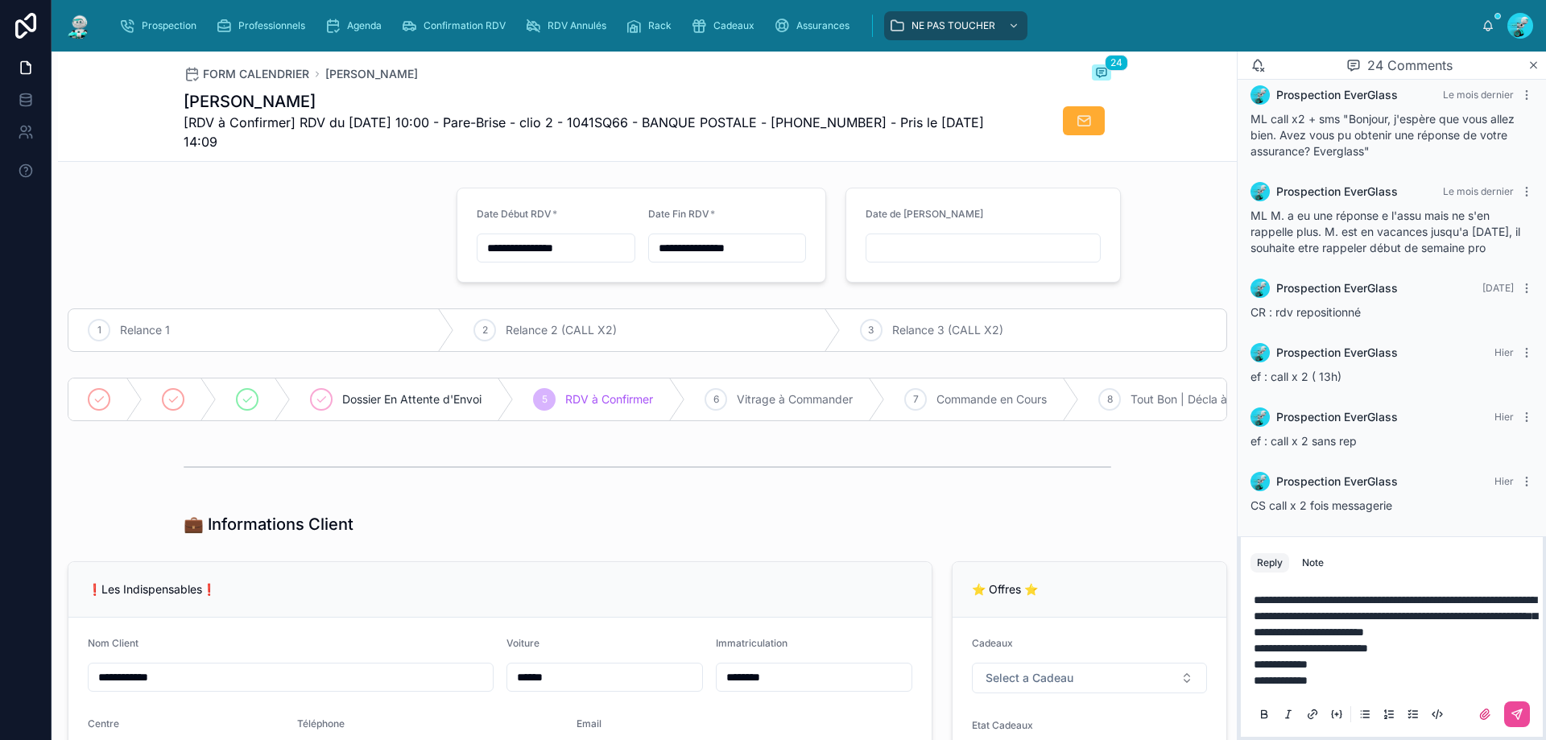
scroll to position [1686, 0]
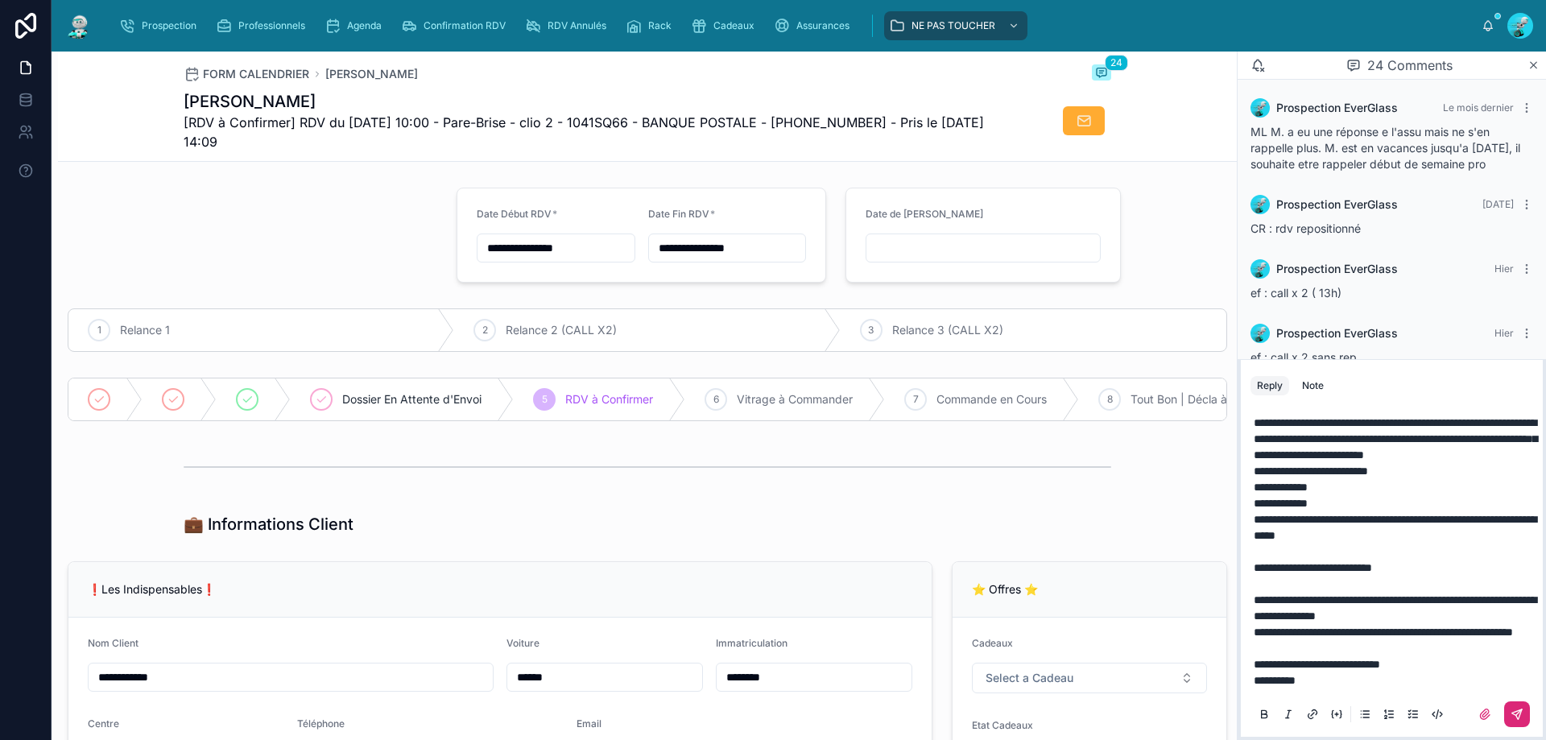
click at [1520, 705] on button at bounding box center [1517, 714] width 26 height 26
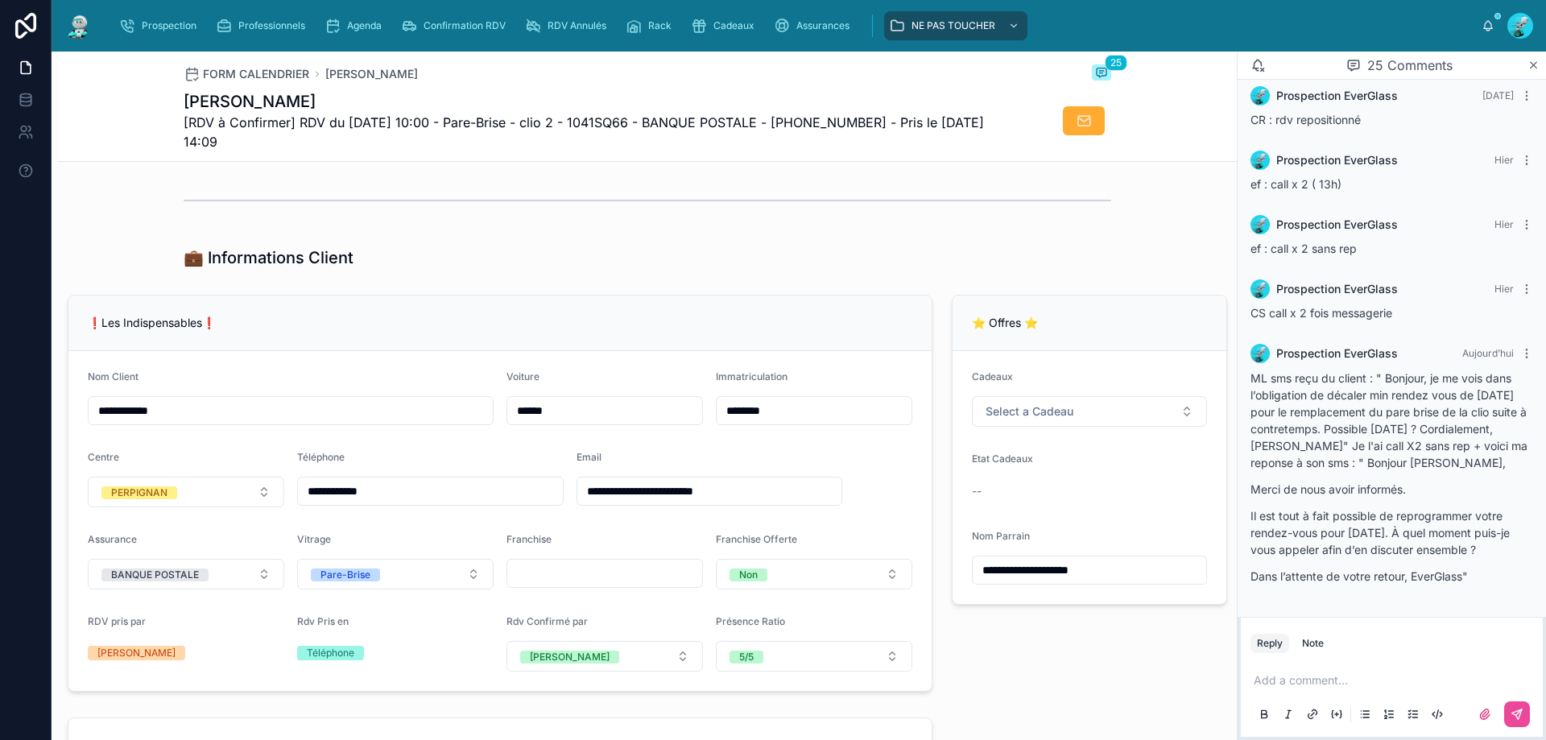
scroll to position [0, 0]
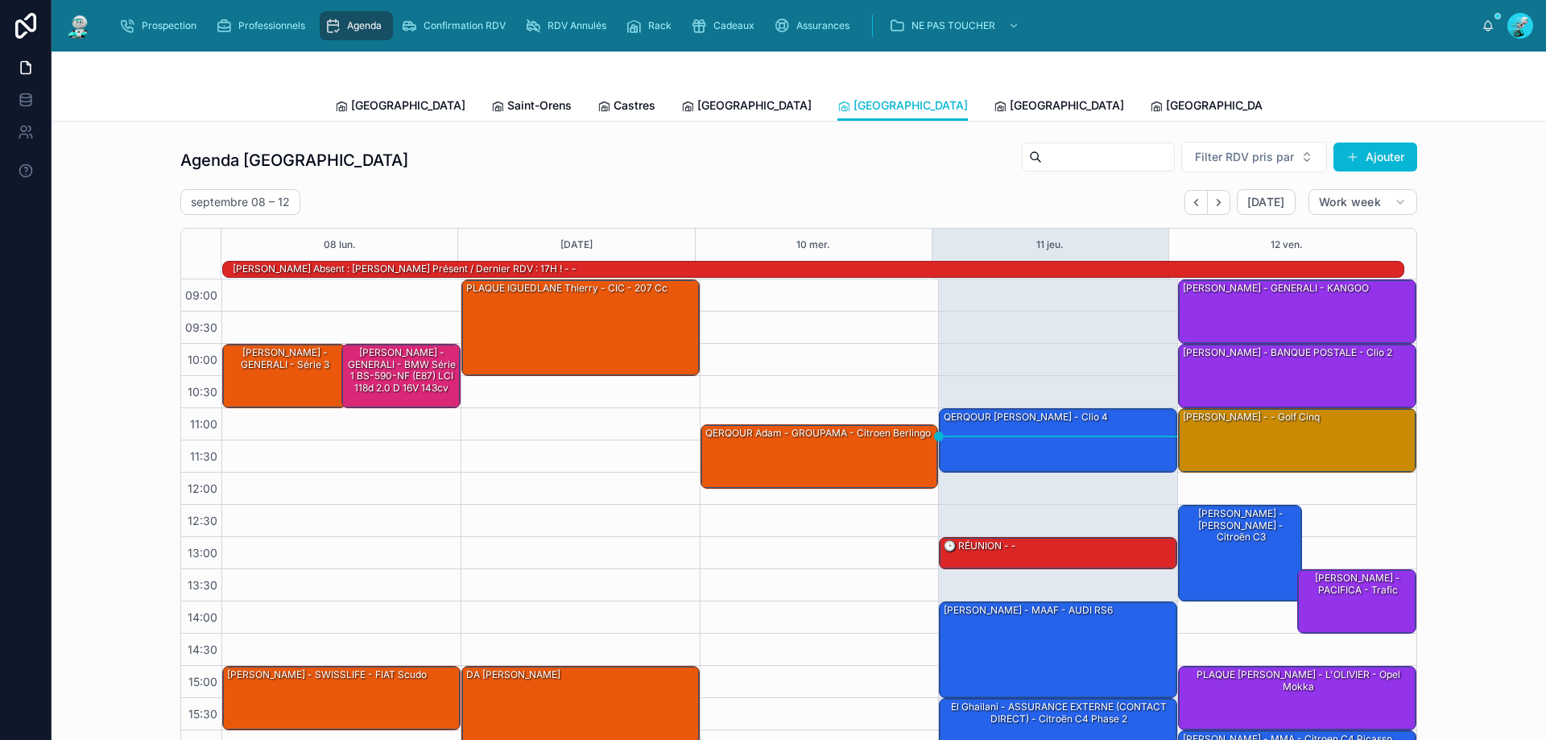
click at [1441, 114] on link "Tous Centres" at bounding box center [1484, 107] width 87 height 32
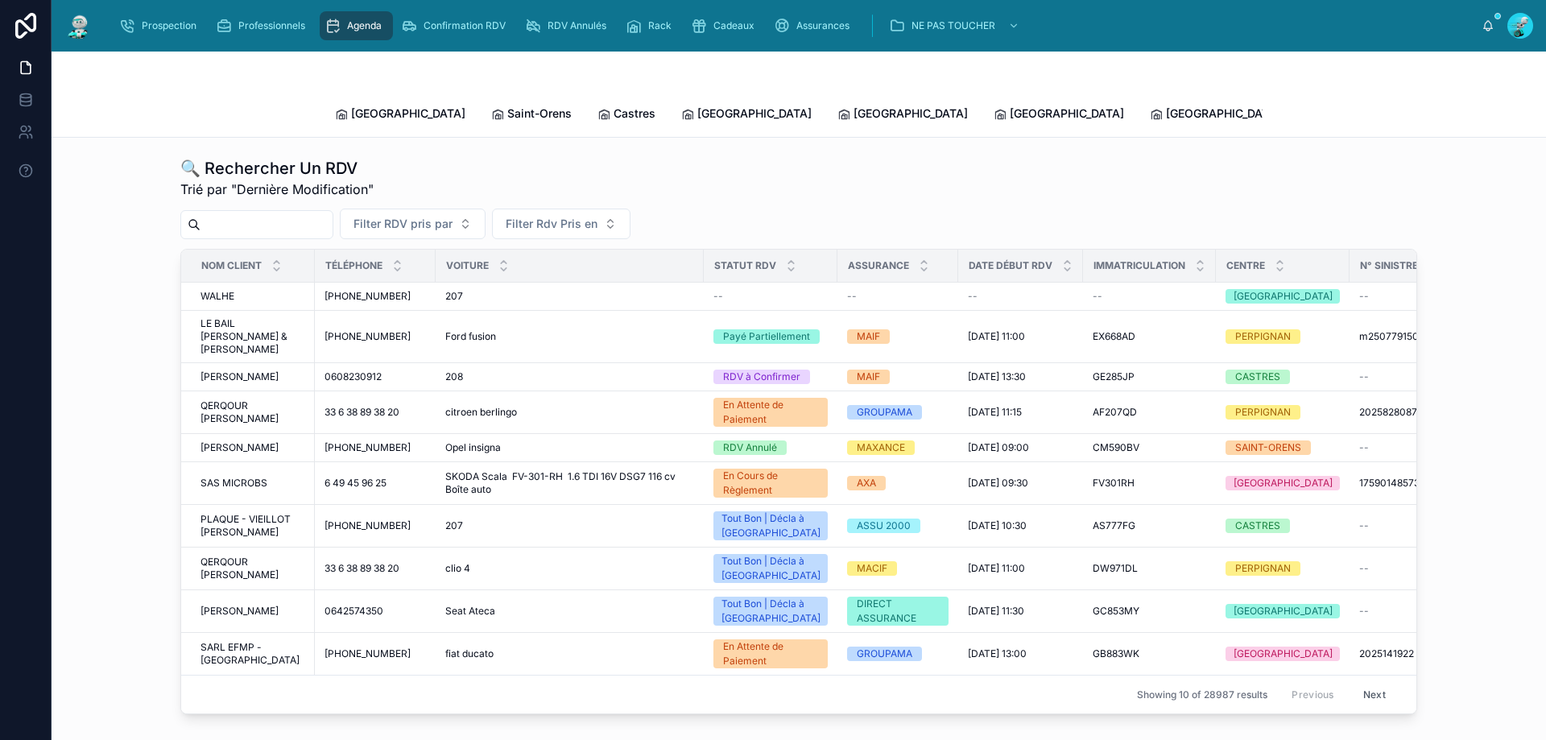
drag, startPoint x: 251, startPoint y: 208, endPoint x: 275, endPoint y: 220, distance: 27.0
click at [254, 213] on input "text" at bounding box center [267, 224] width 132 height 23
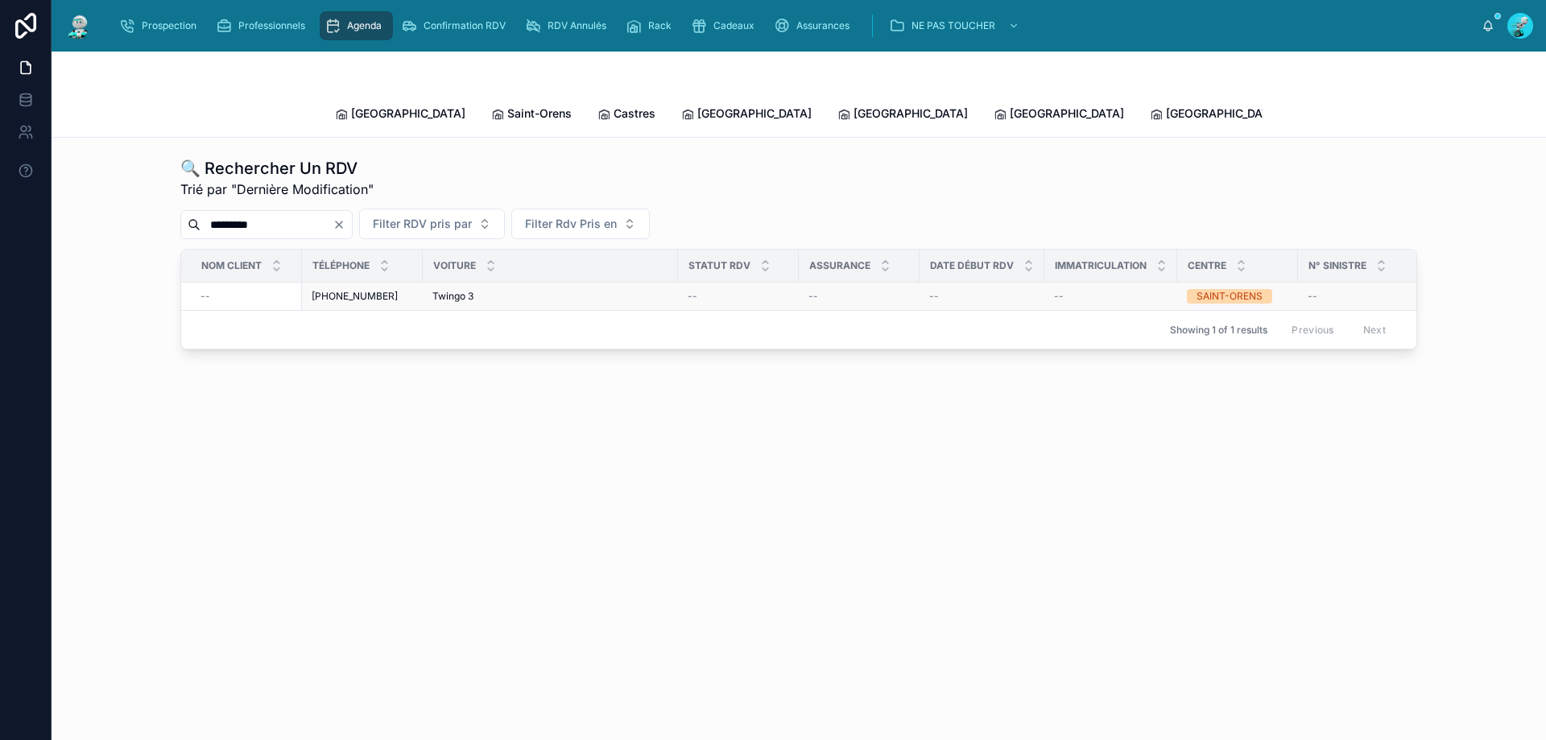
type input "*********"
click at [344, 290] on span "+33656718914" at bounding box center [355, 296] width 86 height 13
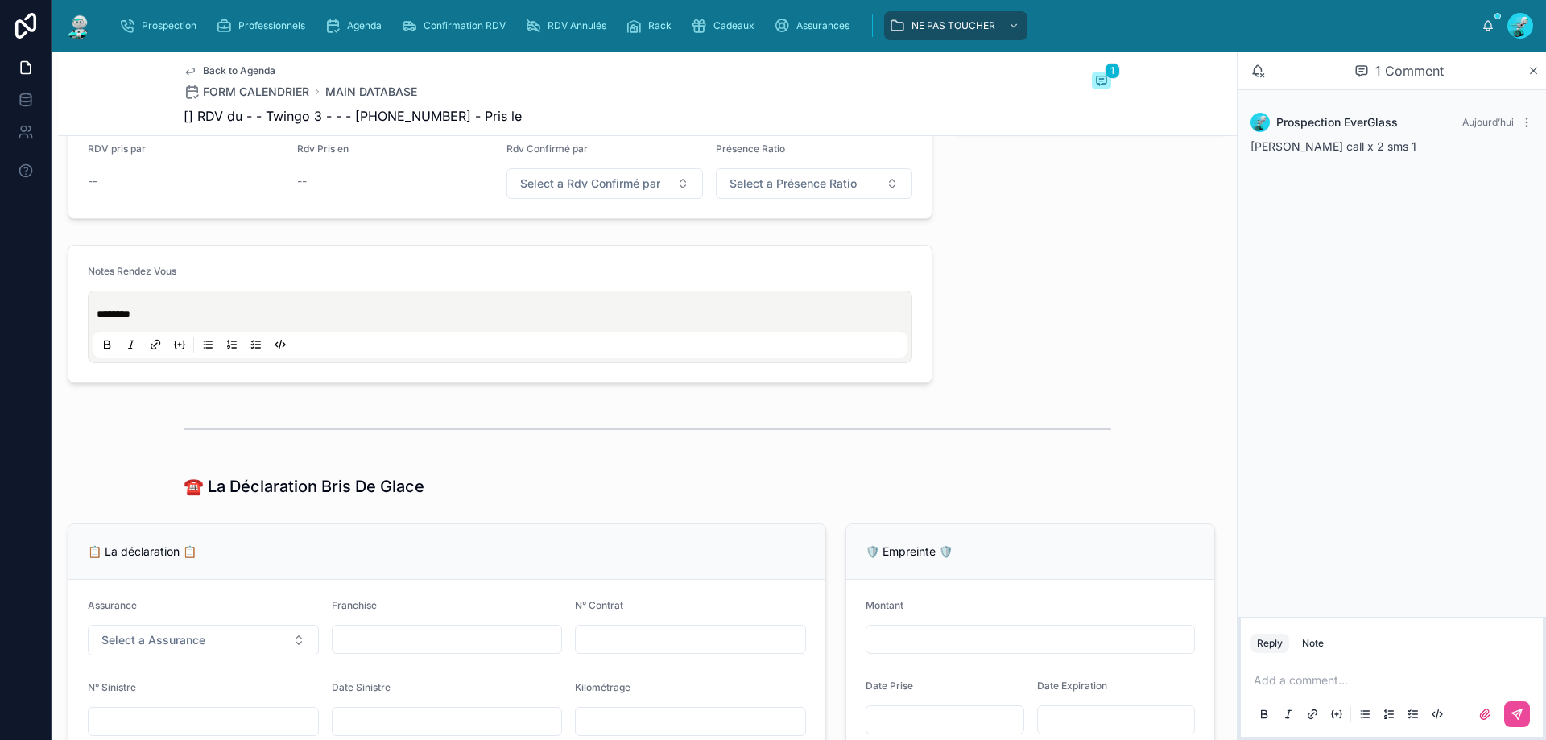
scroll to position [725, 0]
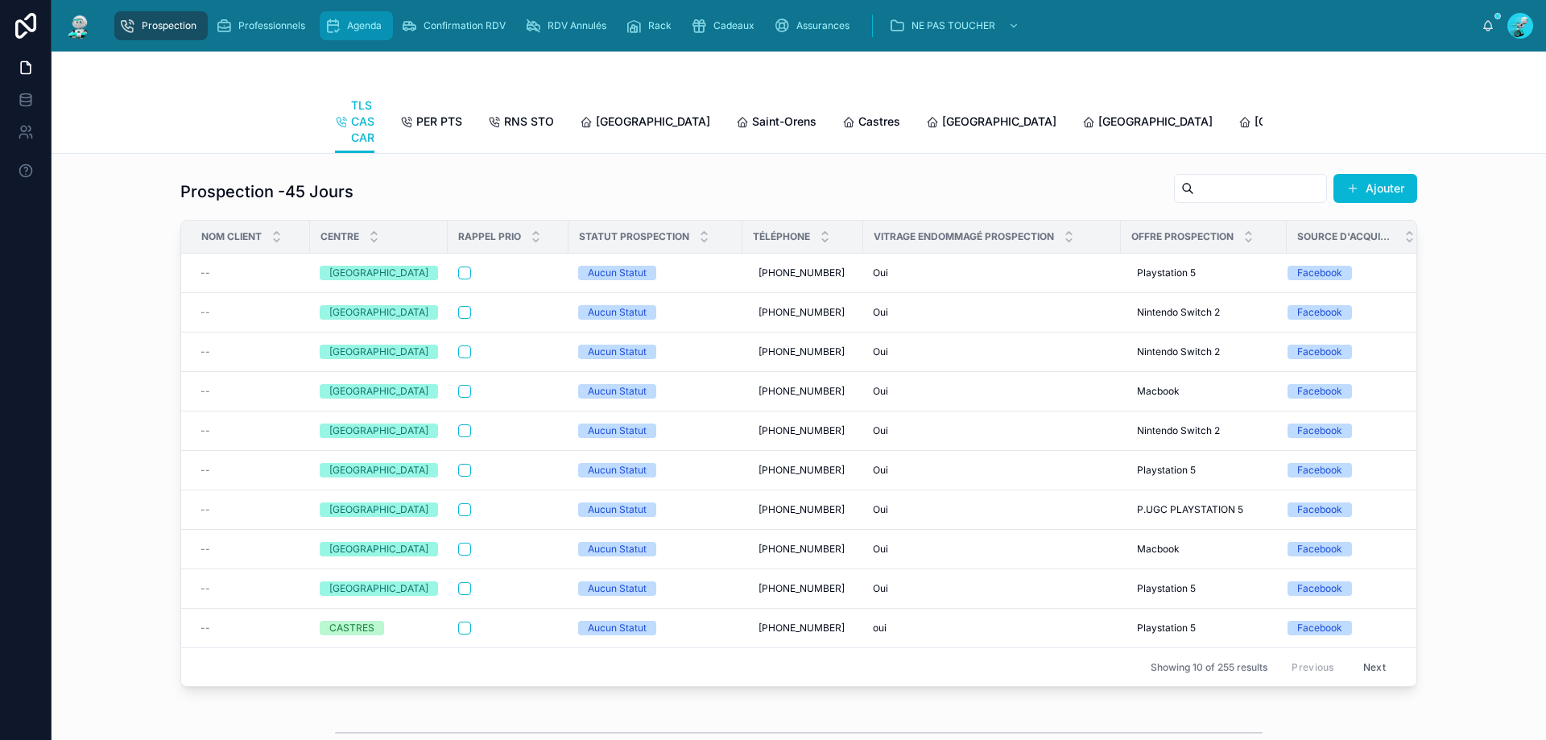
drag, startPoint x: 358, startPoint y: 5, endPoint x: 356, endPoint y: 21, distance: 16.3
click at [358, 5] on div "Prospection Professionnels Agenda Confirmation RDV RDV Annulés Rack Cadeaux Ass…" at bounding box center [799, 26] width 1495 height 52
click at [352, 43] on div "Prospection Professionnels Agenda Confirmation RDV RDV Annulés Rack Cadeaux Ass…" at bounding box center [793, 25] width 1375 height 35
click at [354, 9] on div "Prospection Professionnels Agenda Confirmation RDV RDV Annulés Rack Cadeaux Ass…" at bounding box center [793, 25] width 1375 height 35
click at [364, 21] on span "Agenda" at bounding box center [364, 25] width 35 height 13
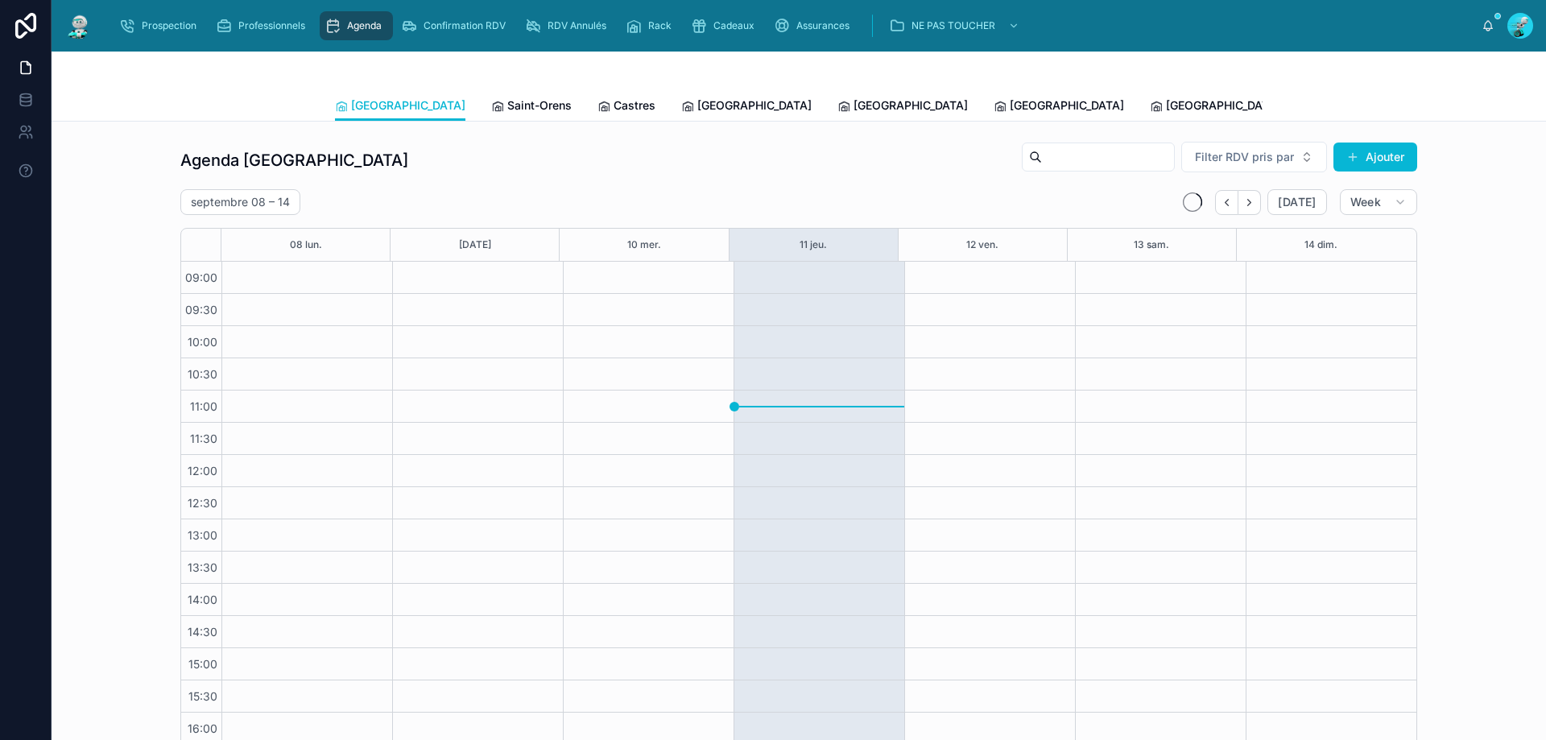
scroll to position [87, 0]
click at [1010, 101] on span "[GEOGRAPHIC_DATA]" at bounding box center [1067, 105] width 114 height 16
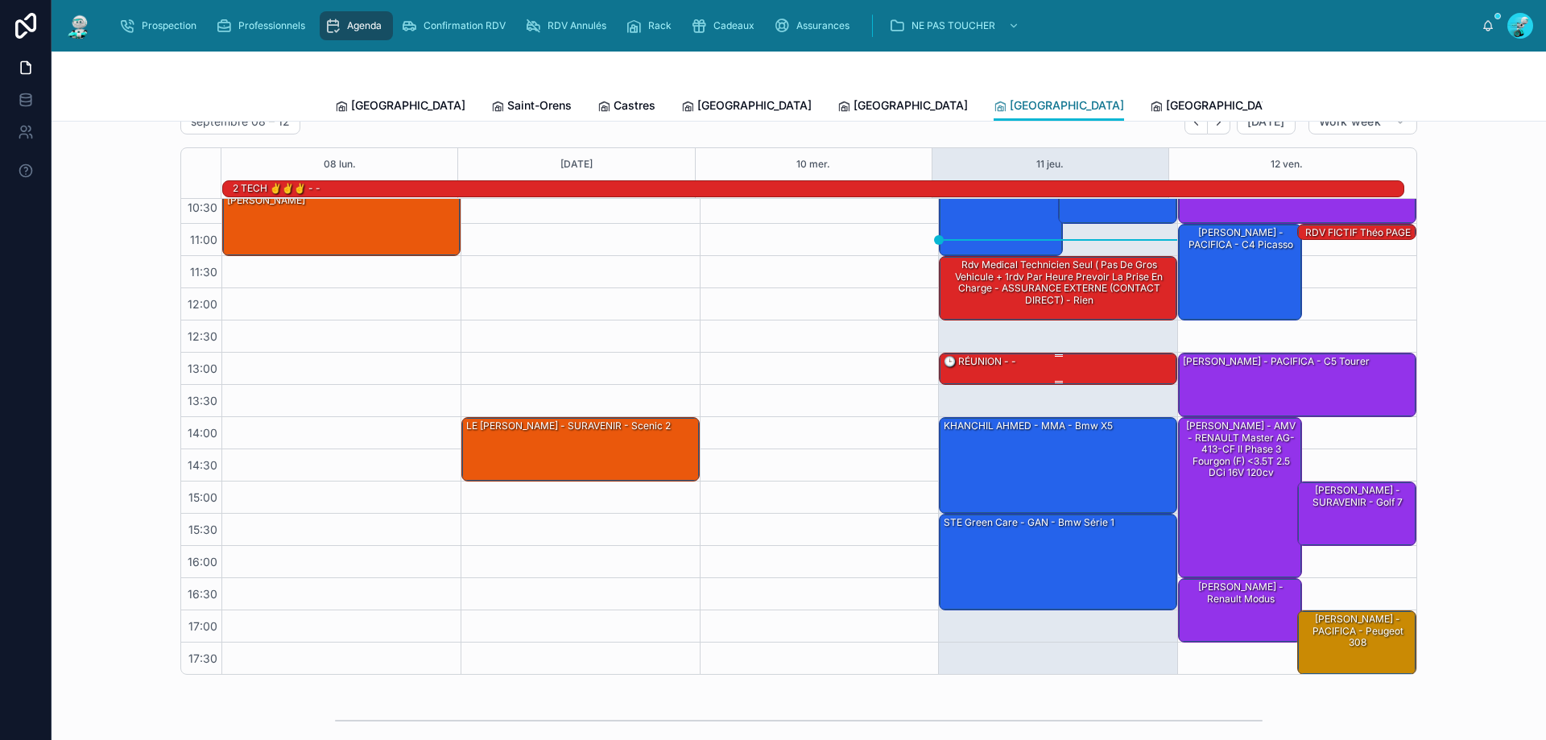
scroll to position [105, 0]
click at [1301, 643] on div "ABDELKHALEK Abdesslan - PACIFICA - Peugeot 308" at bounding box center [1358, 630] width 114 height 38
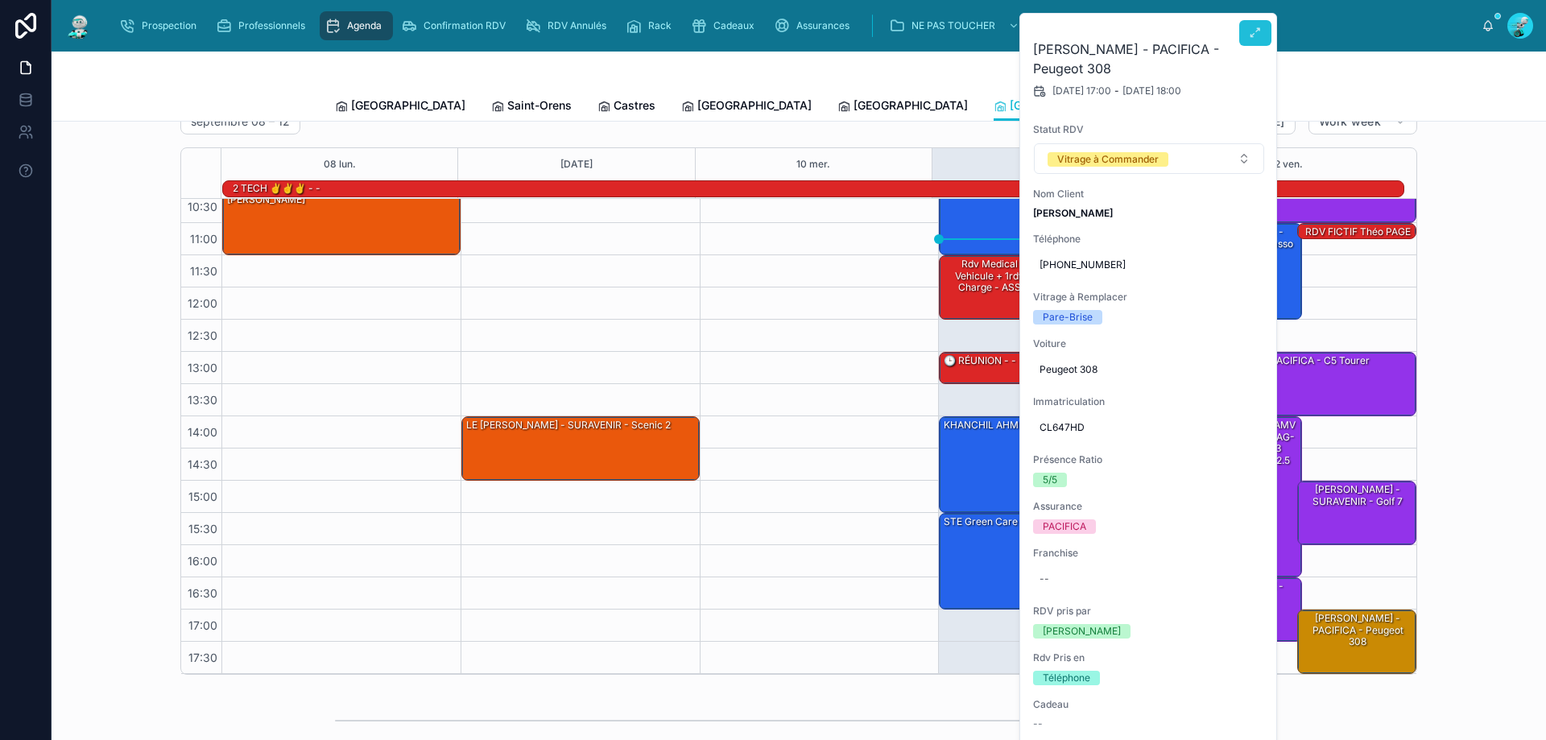
click at [1246, 37] on button at bounding box center [1255, 33] width 32 height 26
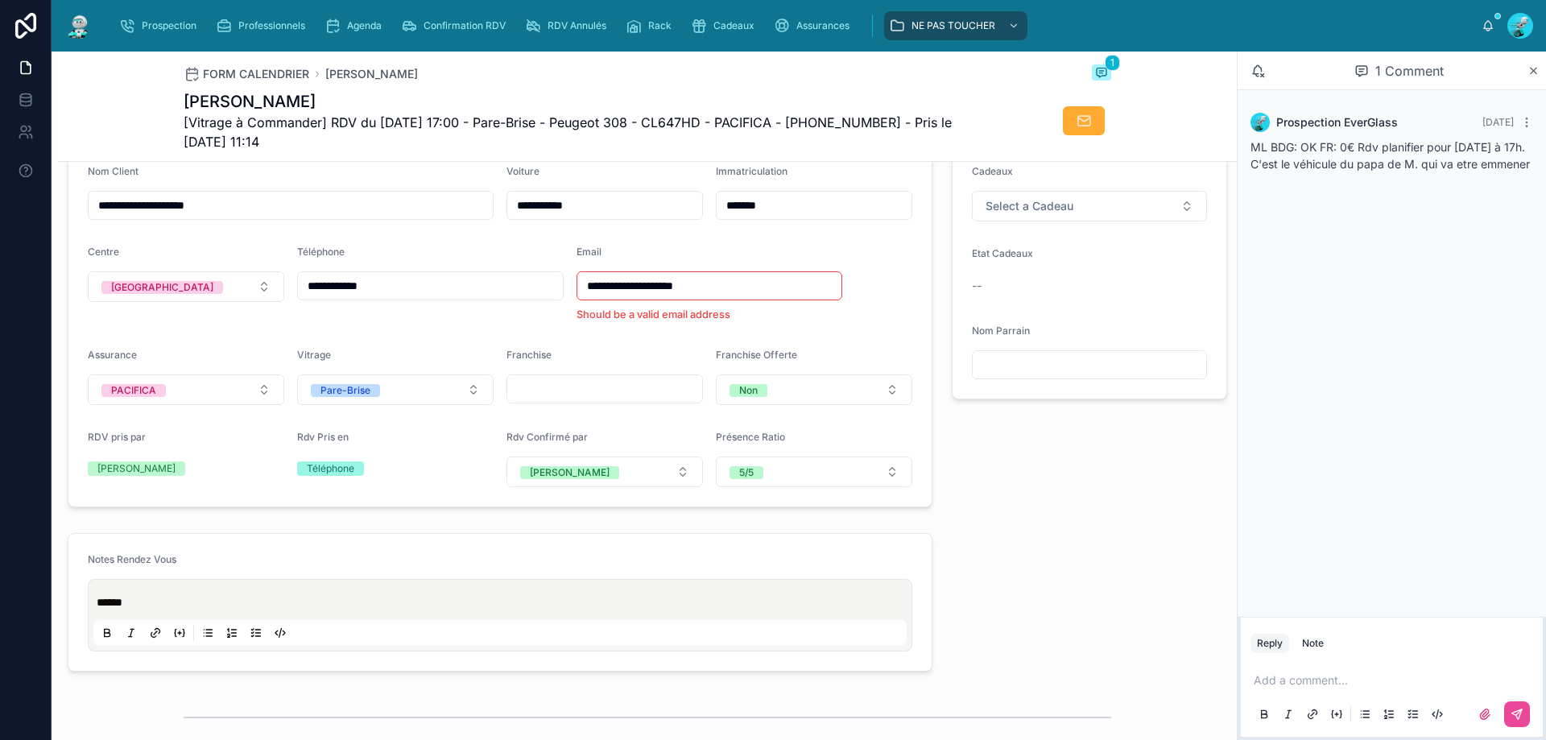
scroll to position [322, 0]
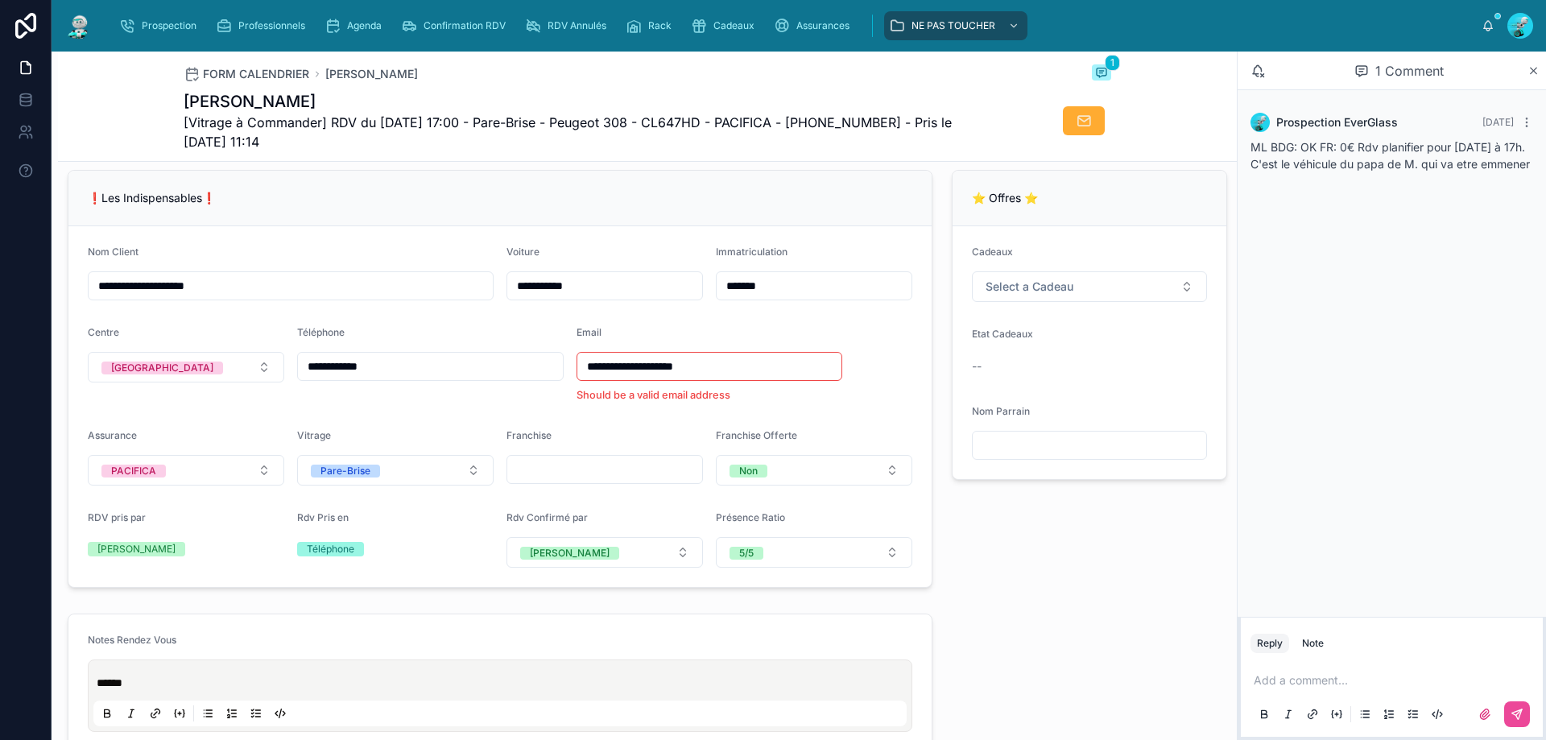
click at [1294, 685] on p at bounding box center [1395, 680] width 283 height 16
click at [982, 530] on div "⭐ Offres ⭐ Cadeaux Select a Cadeau Etat Cadeaux -- Nom Parrain" at bounding box center [1089, 378] width 295 height 431
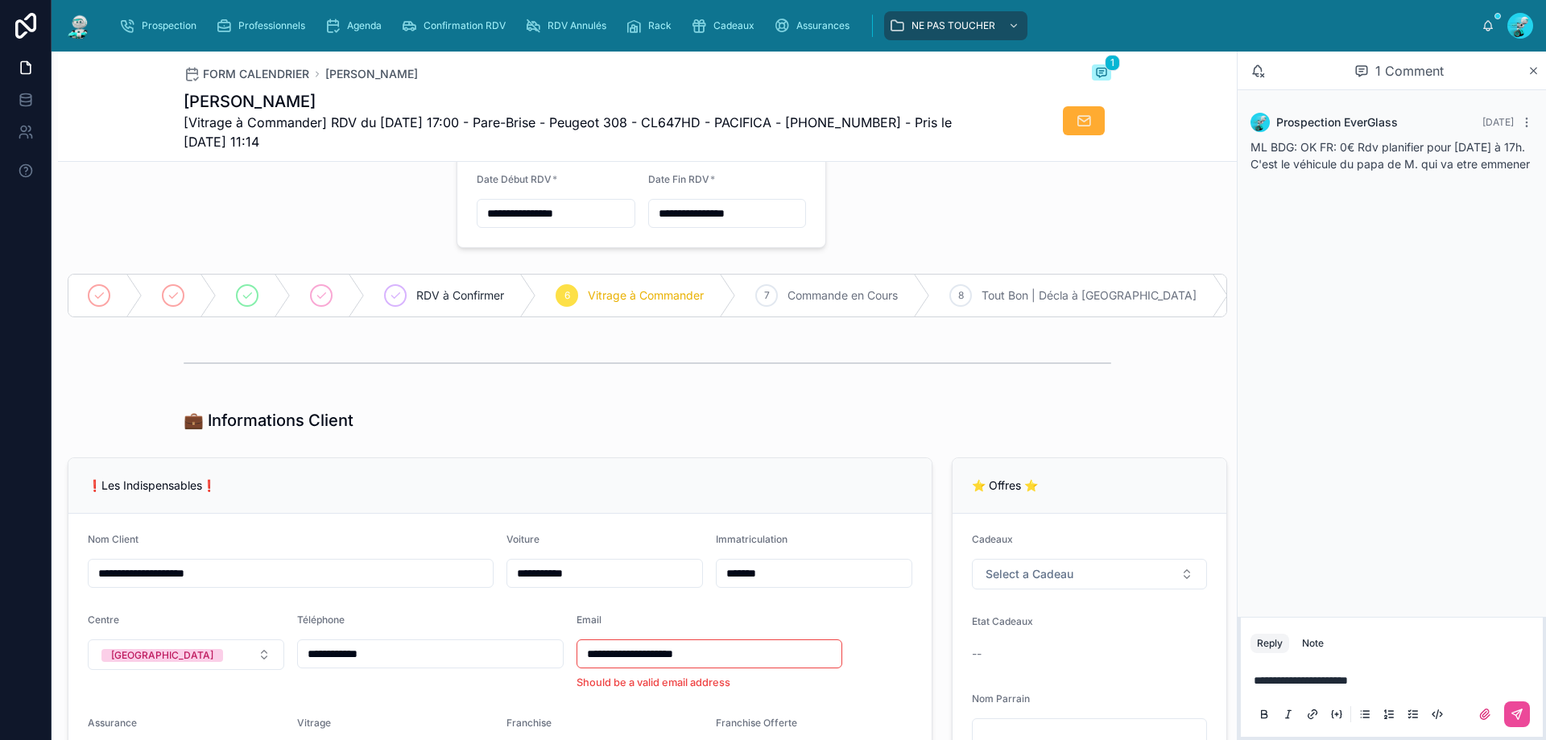
scroll to position [0, 0]
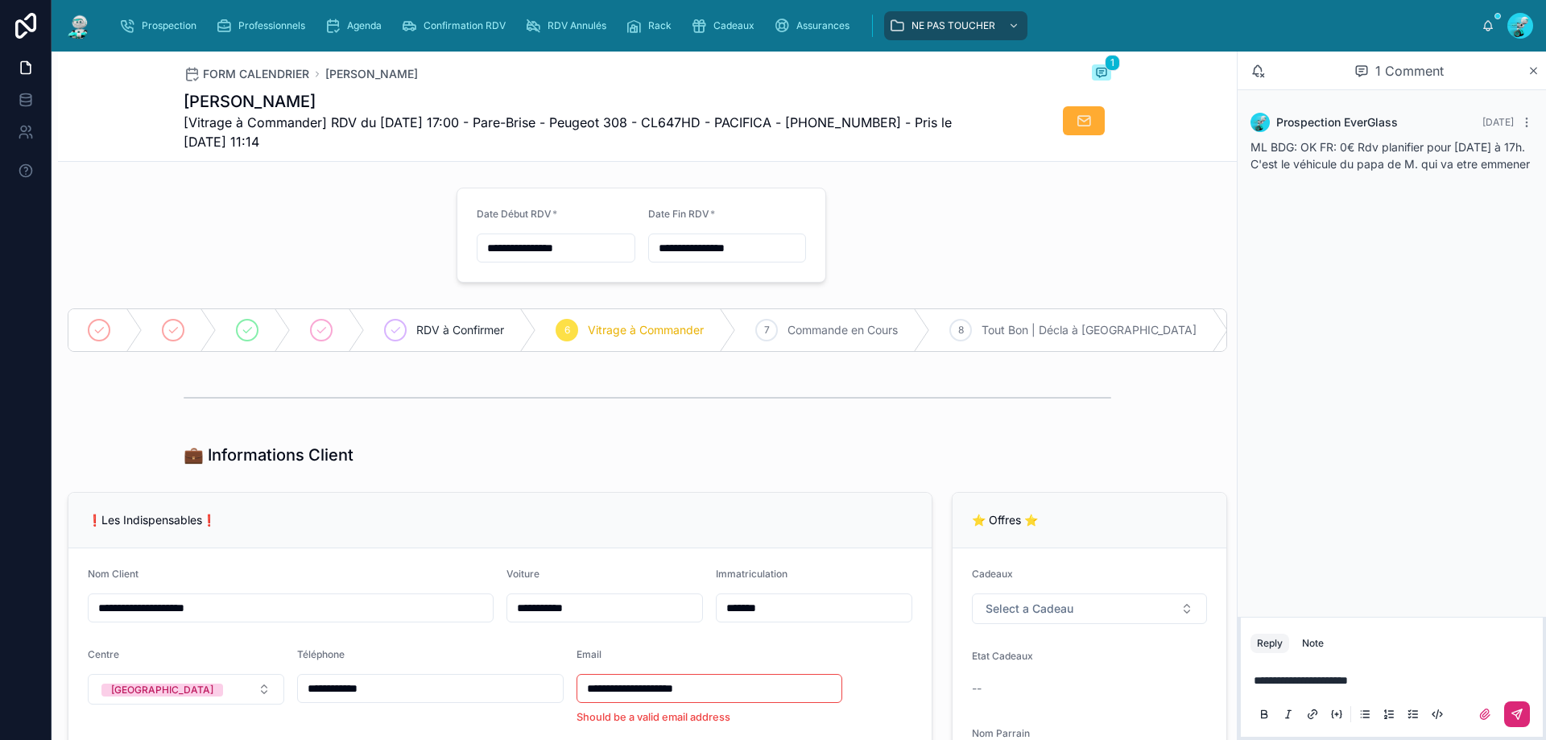
click at [1524, 708] on button at bounding box center [1517, 714] width 26 height 26
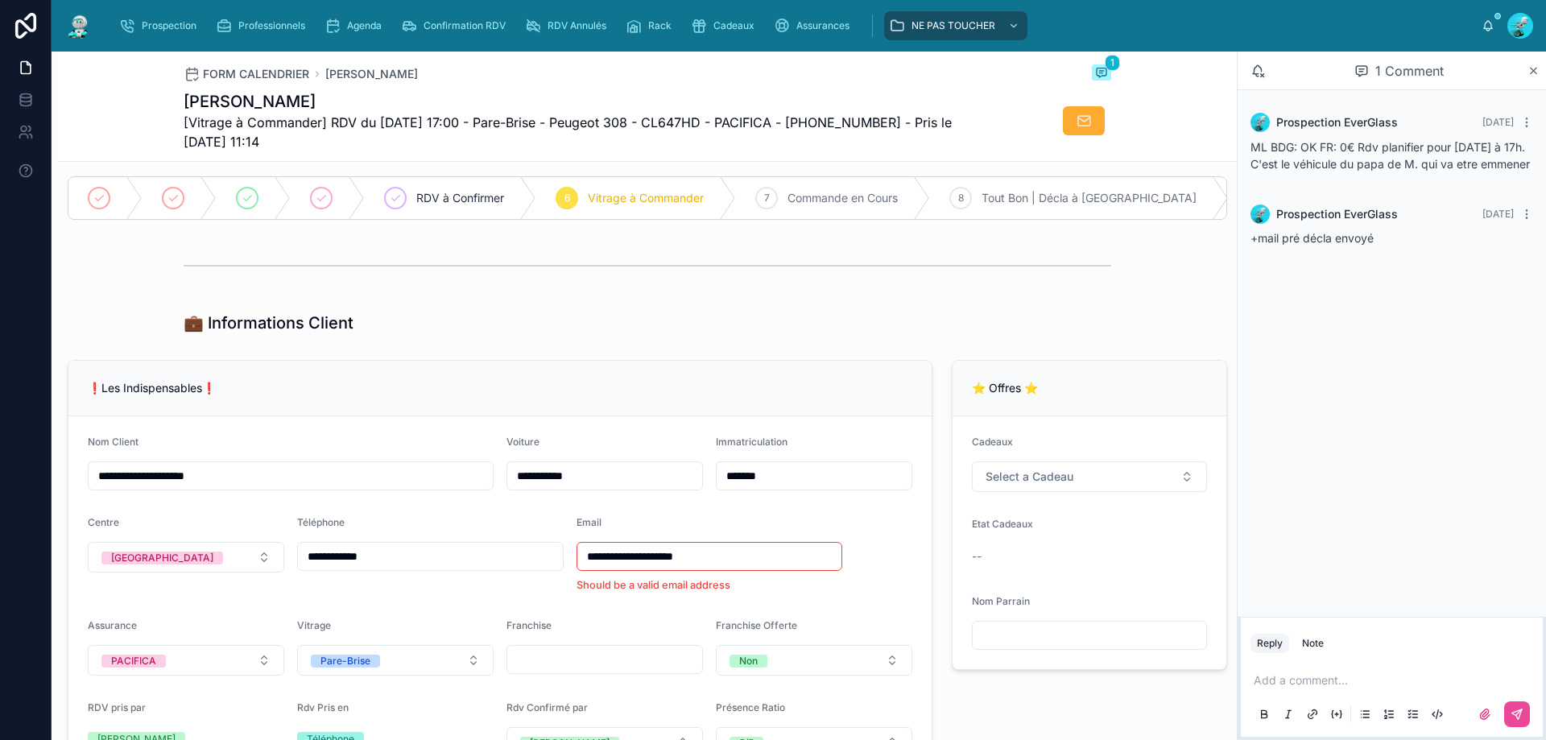
scroll to position [161, 0]
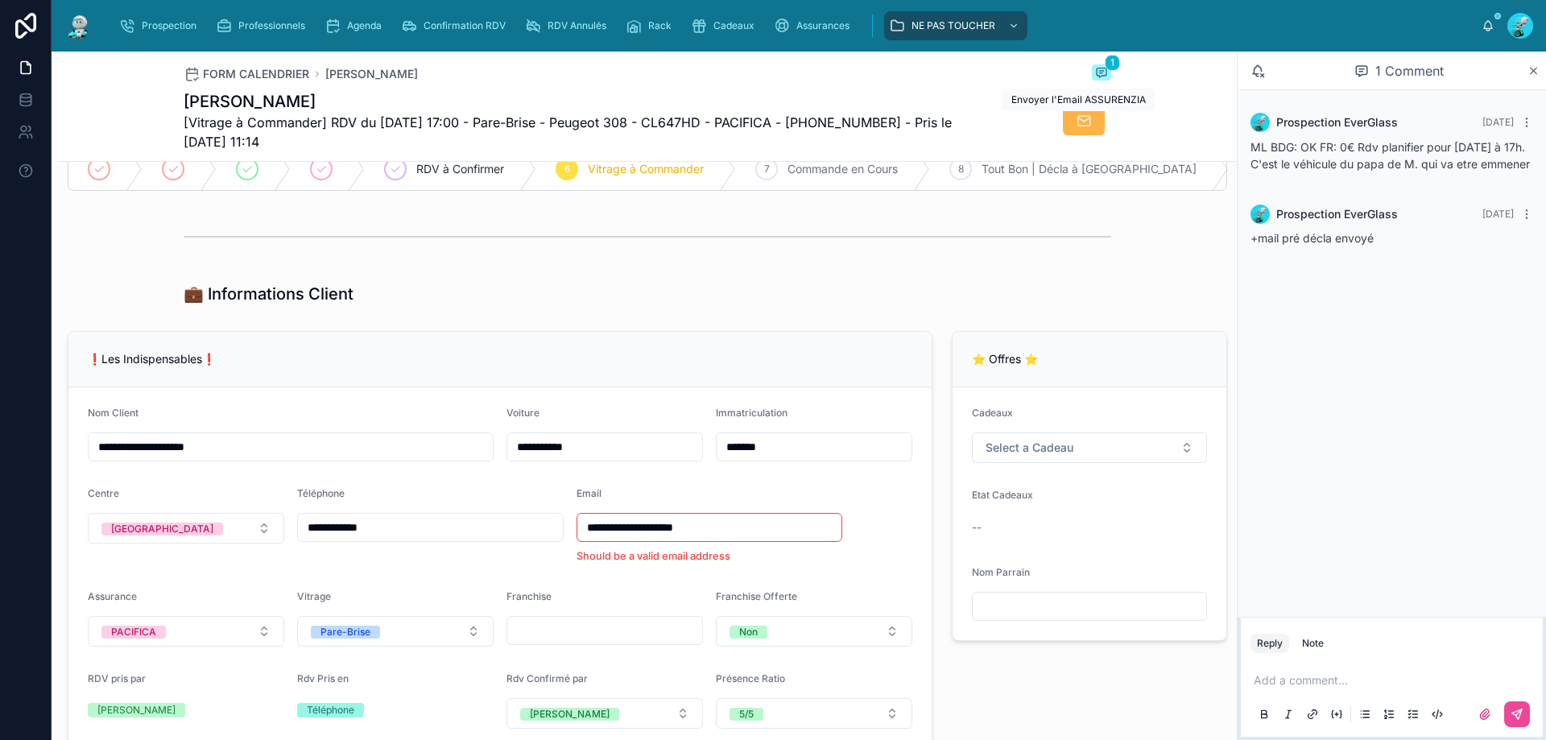
click at [1091, 116] on button at bounding box center [1084, 120] width 42 height 29
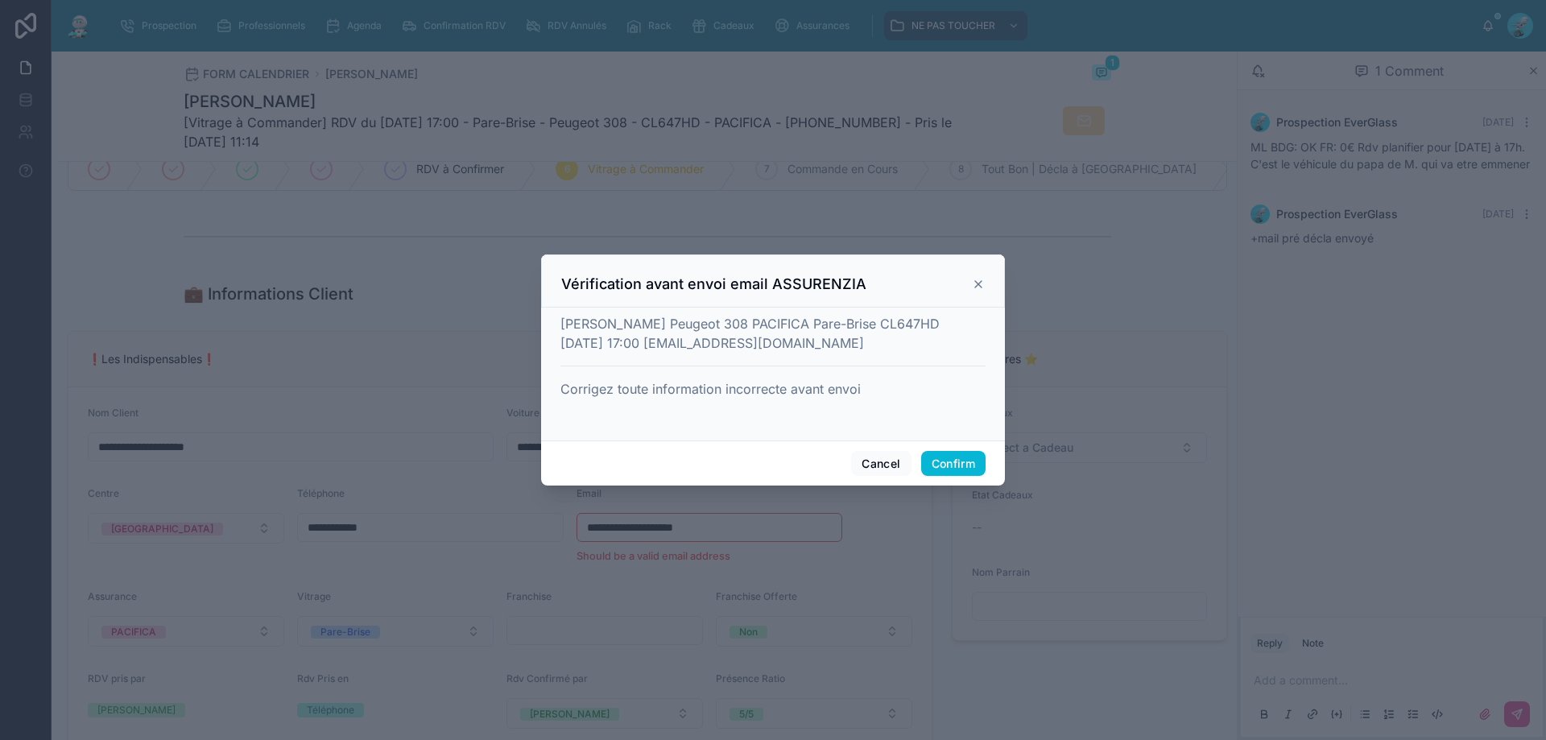
click at [970, 287] on div "Vérification avant envoi email ASSURENZIA" at bounding box center [773, 284] width 424 height 19
click at [978, 287] on icon at bounding box center [978, 284] width 13 height 13
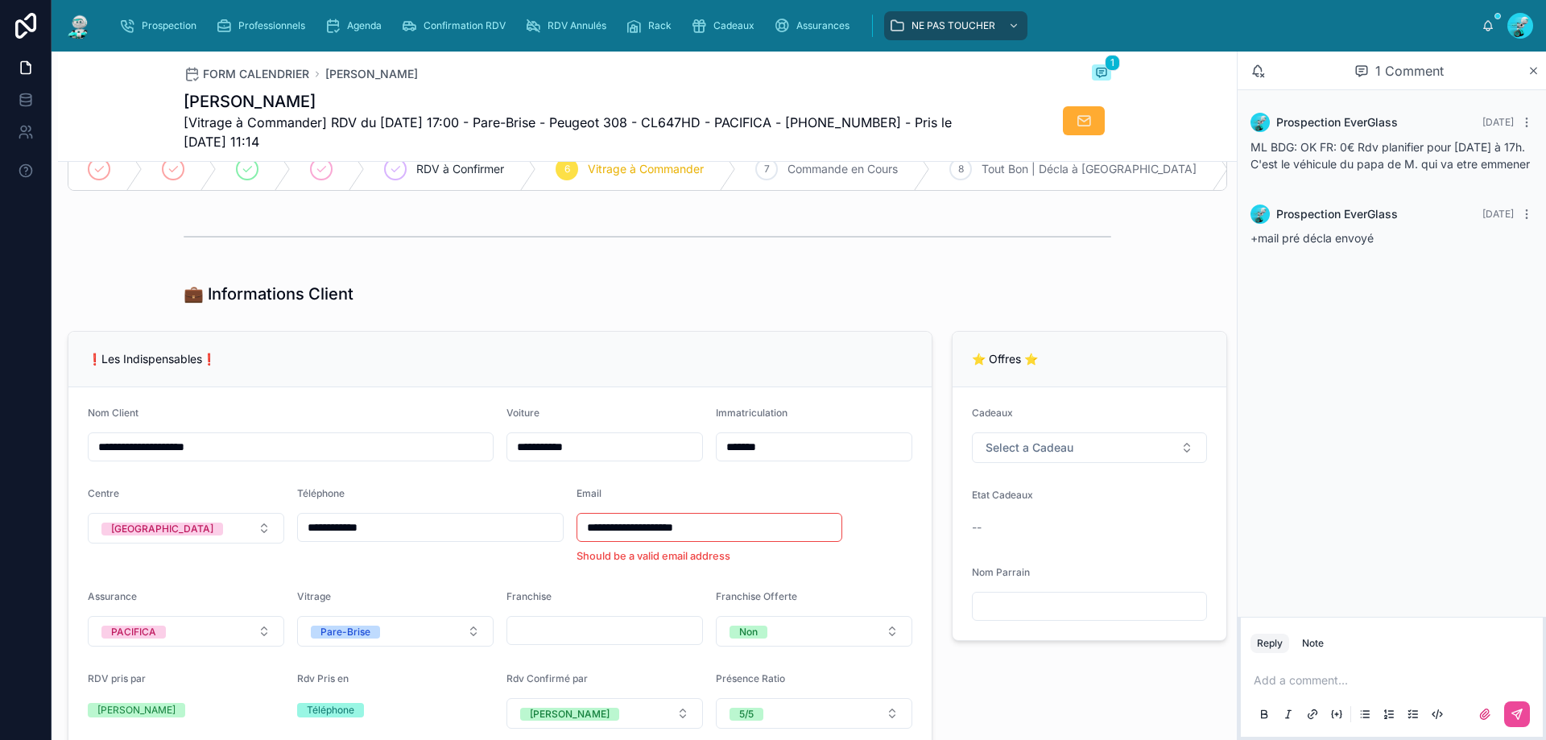
click at [705, 539] on input "**********" at bounding box center [709, 527] width 265 height 23
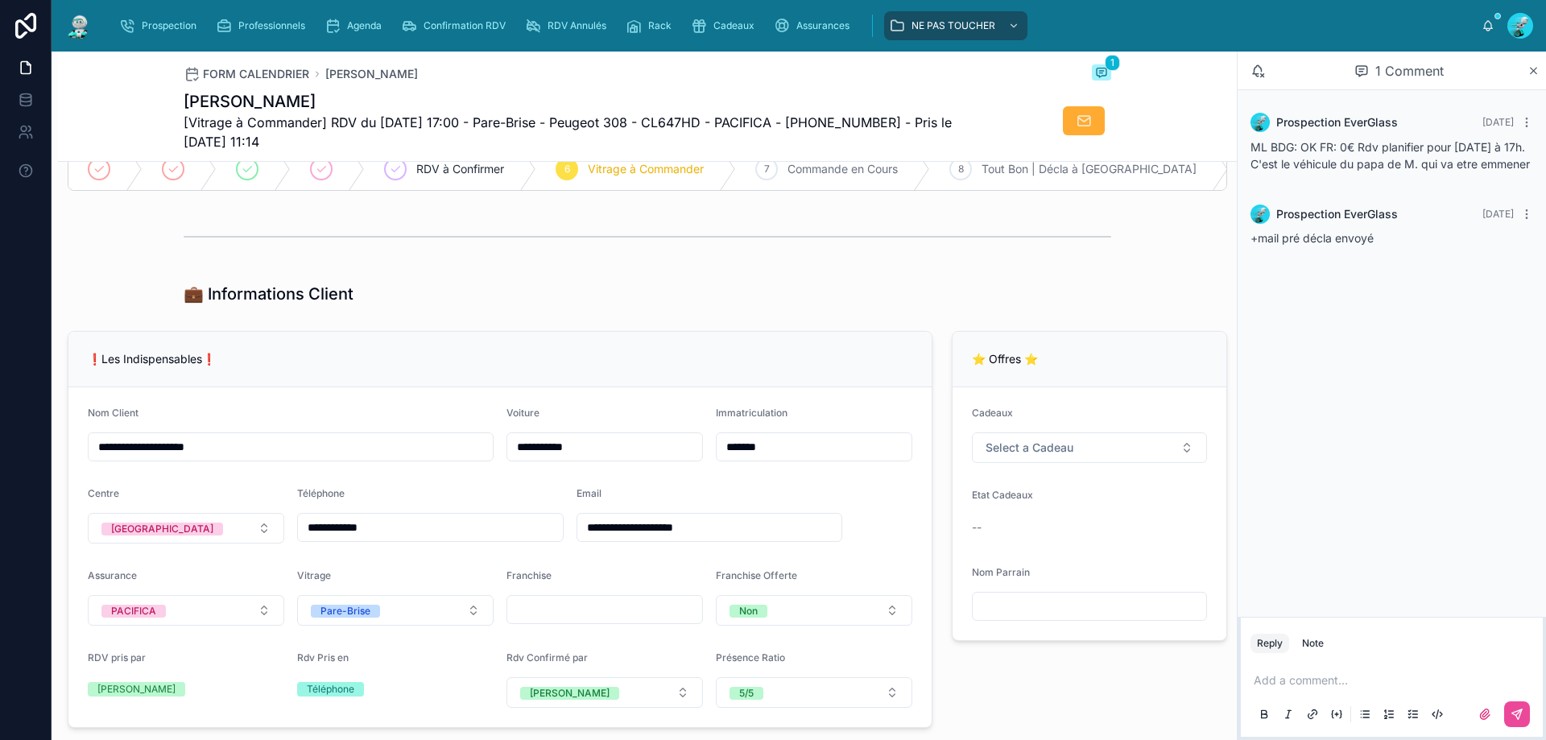
type input "**********"
click at [840, 225] on div at bounding box center [647, 236] width 1179 height 53
click at [1077, 116] on icon at bounding box center [1084, 121] width 16 height 16
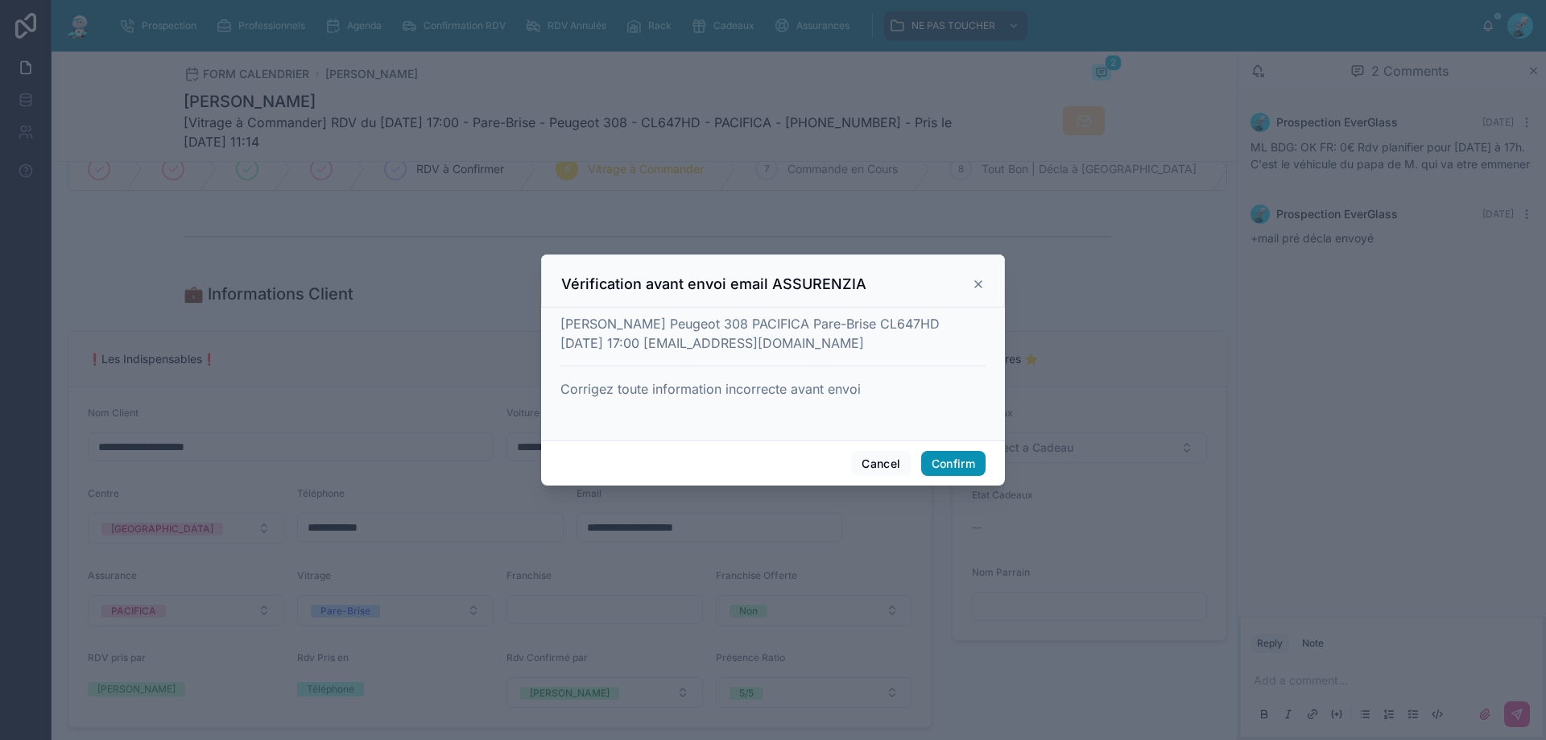
click at [954, 453] on button "Confirm" at bounding box center [953, 464] width 64 height 26
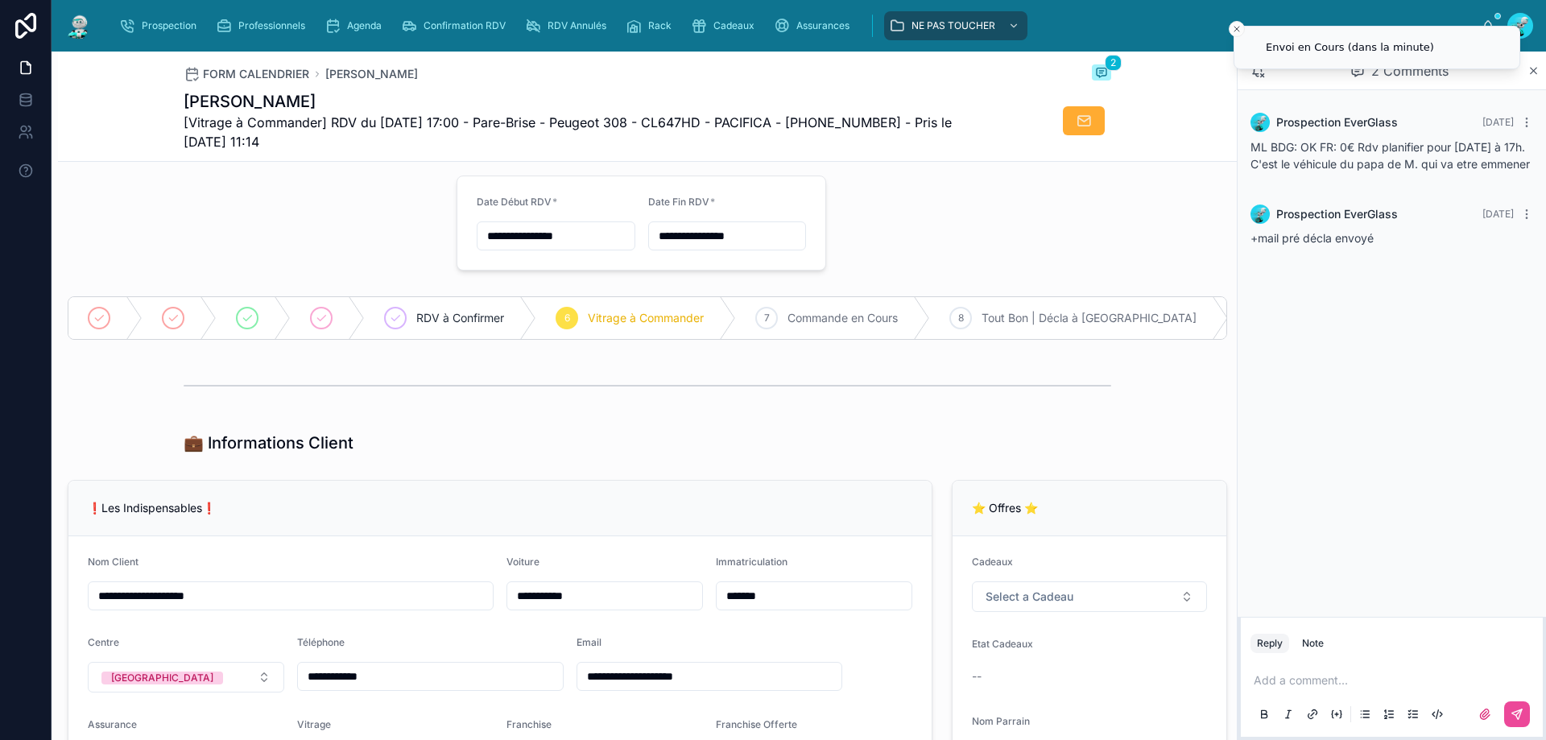
scroll to position [0, 0]
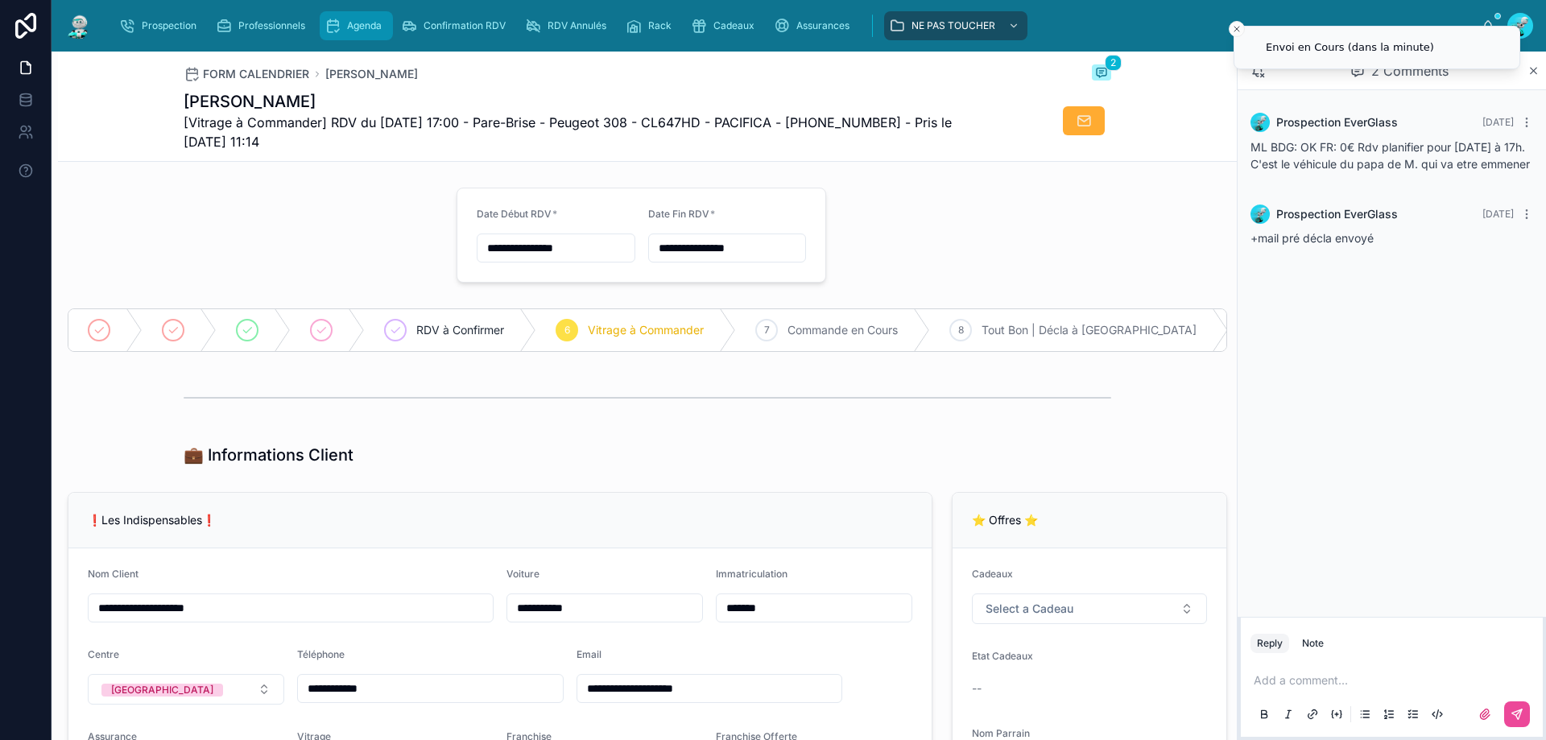
click at [337, 21] on icon "scrollable content" at bounding box center [333, 26] width 16 height 16
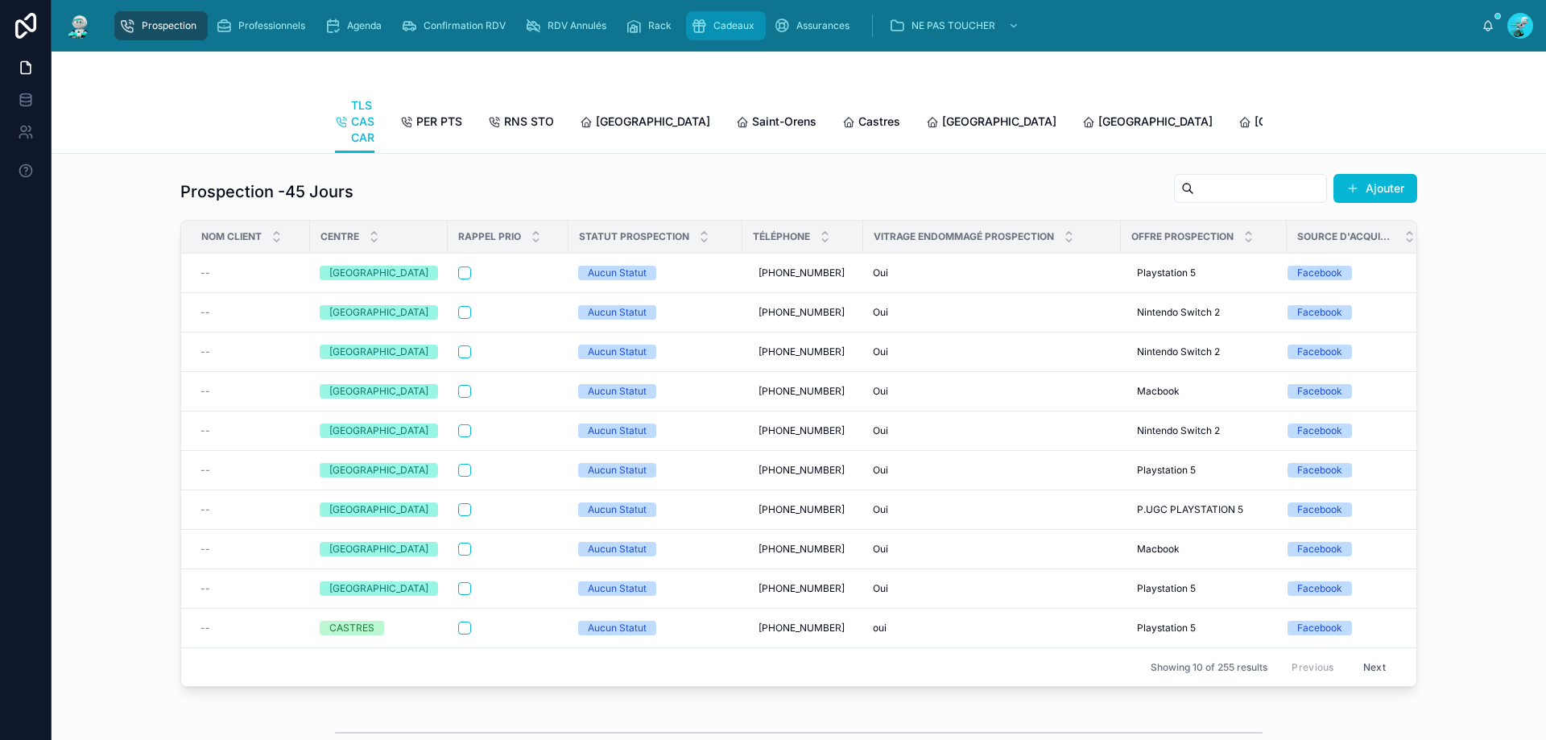
click at [738, 17] on div "Cadeaux" at bounding box center [726, 26] width 70 height 26
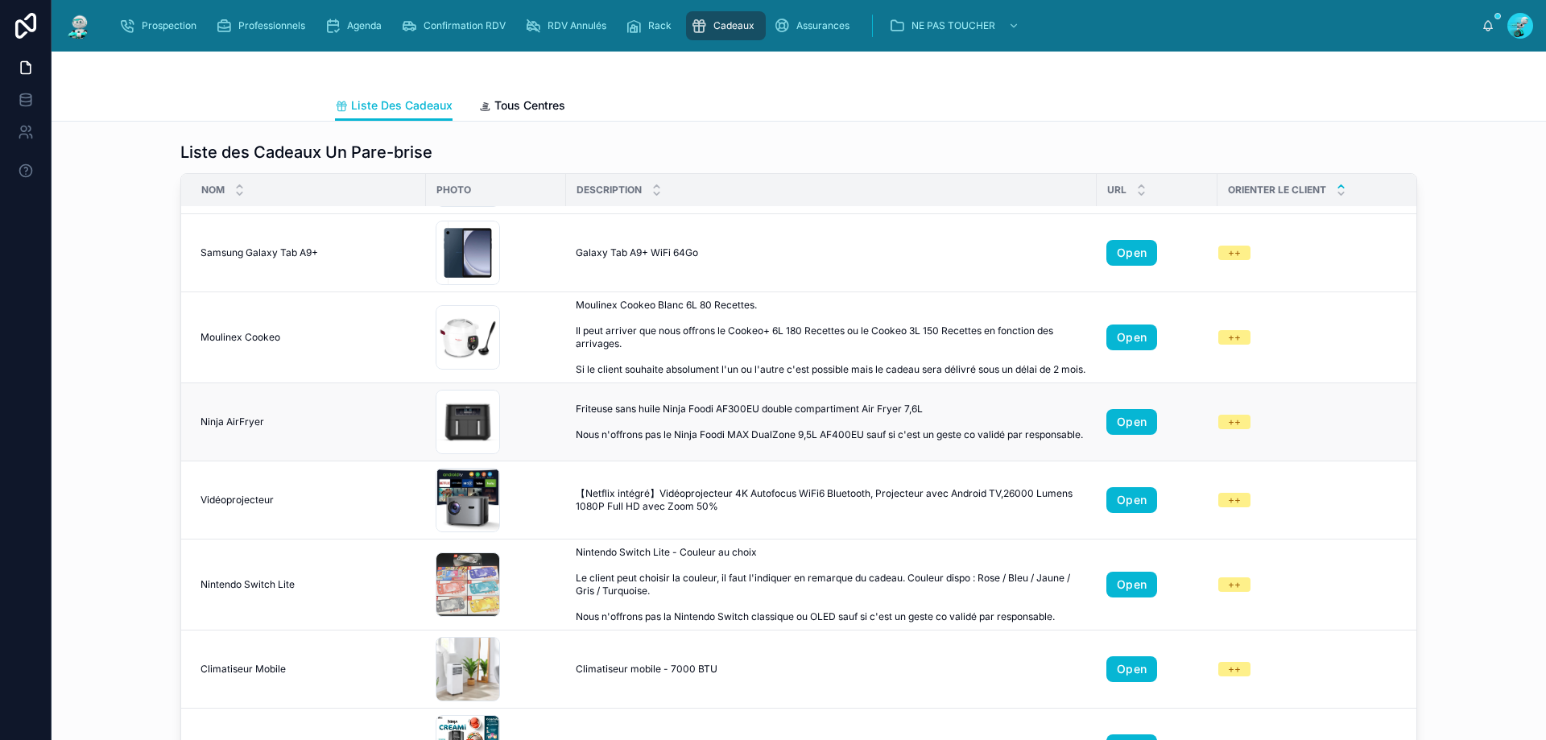
scroll to position [564, 0]
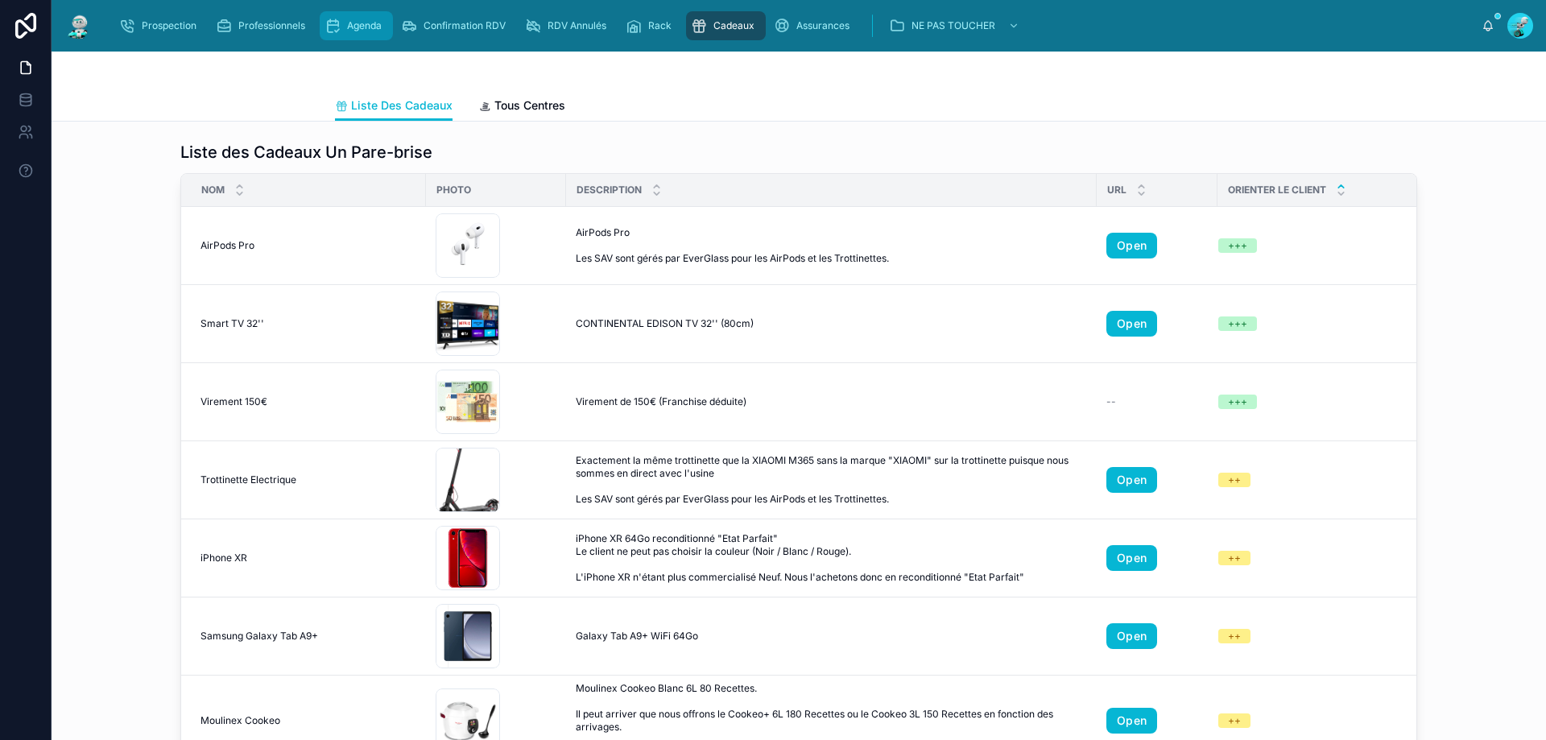
click at [352, 19] on span "Agenda" at bounding box center [364, 25] width 35 height 13
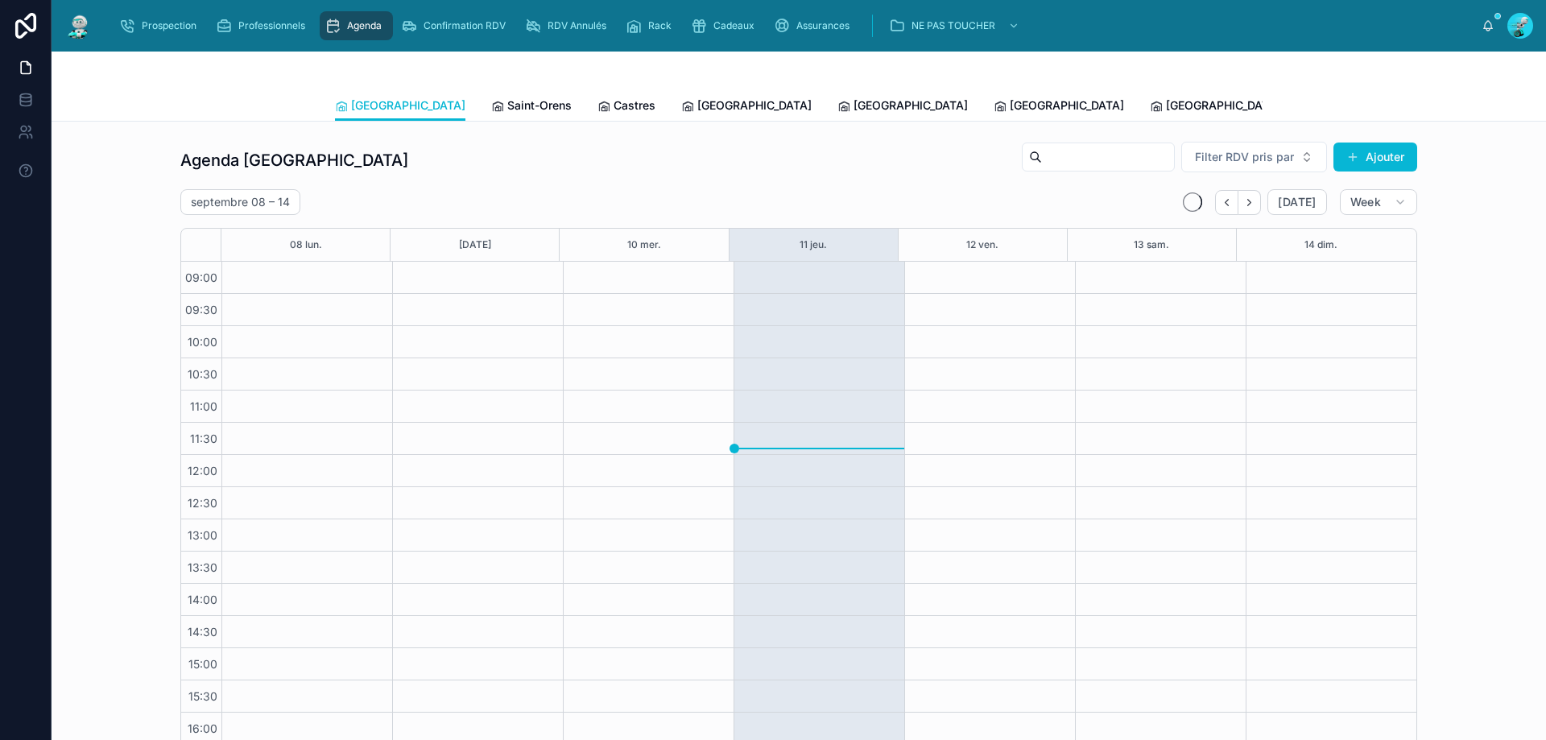
scroll to position [87, 0]
click at [1441, 114] on link "Tous Centres" at bounding box center [1484, 107] width 87 height 32
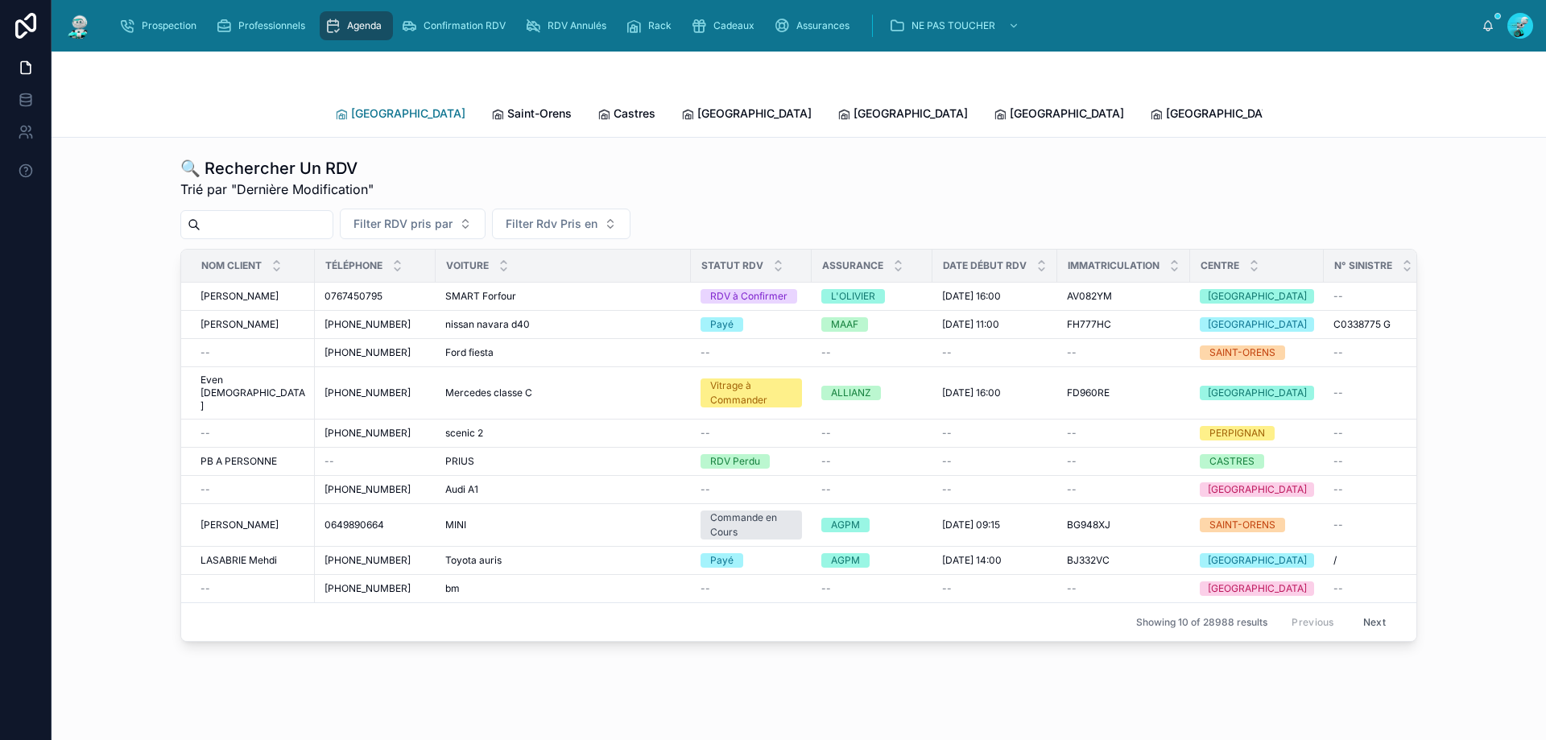
click at [358, 120] on link "[GEOGRAPHIC_DATA]" at bounding box center [400, 115] width 130 height 32
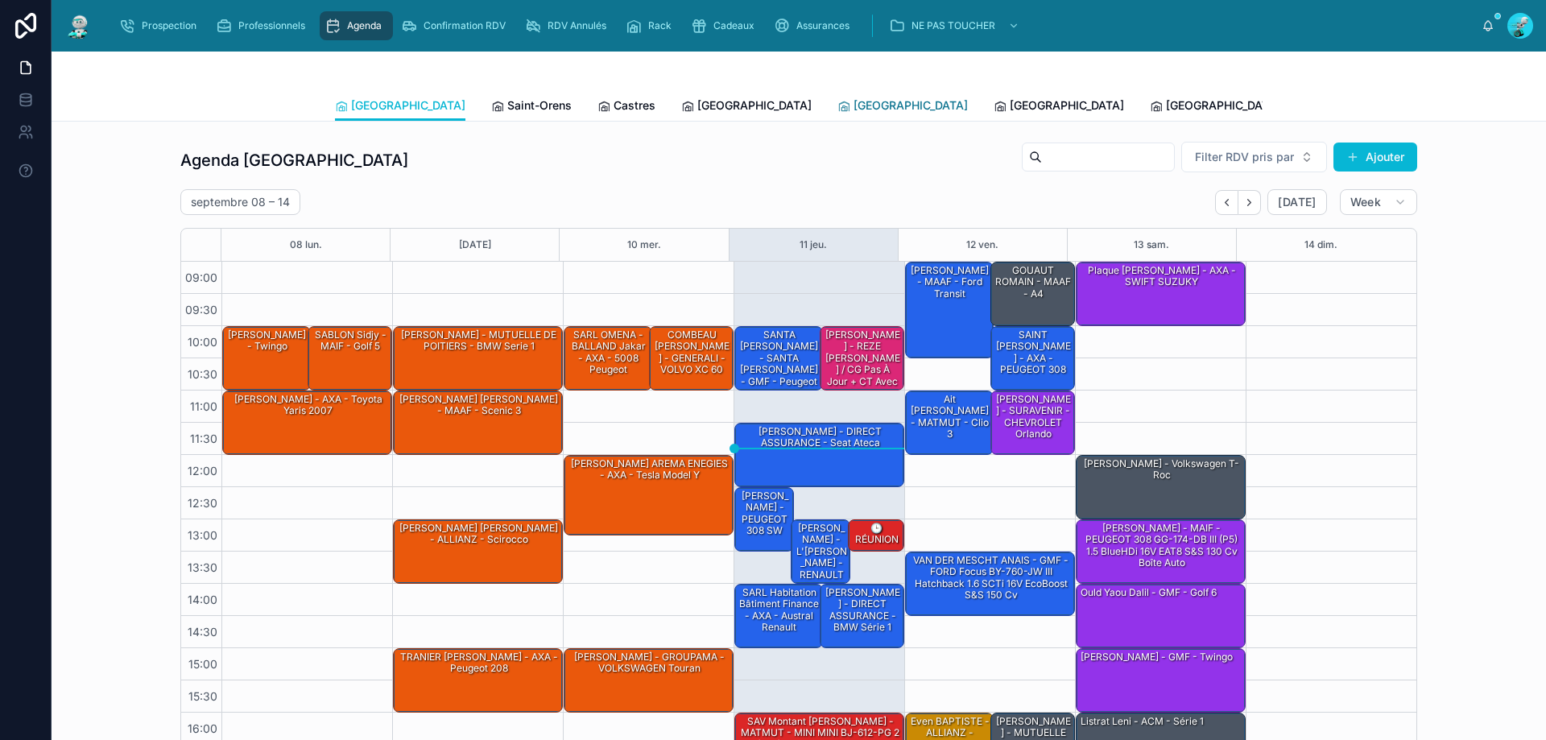
drag, startPoint x: 768, startPoint y: 100, endPoint x: 772, endPoint y: 107, distance: 8.3
click at [854, 100] on span "[GEOGRAPHIC_DATA]" at bounding box center [911, 105] width 114 height 16
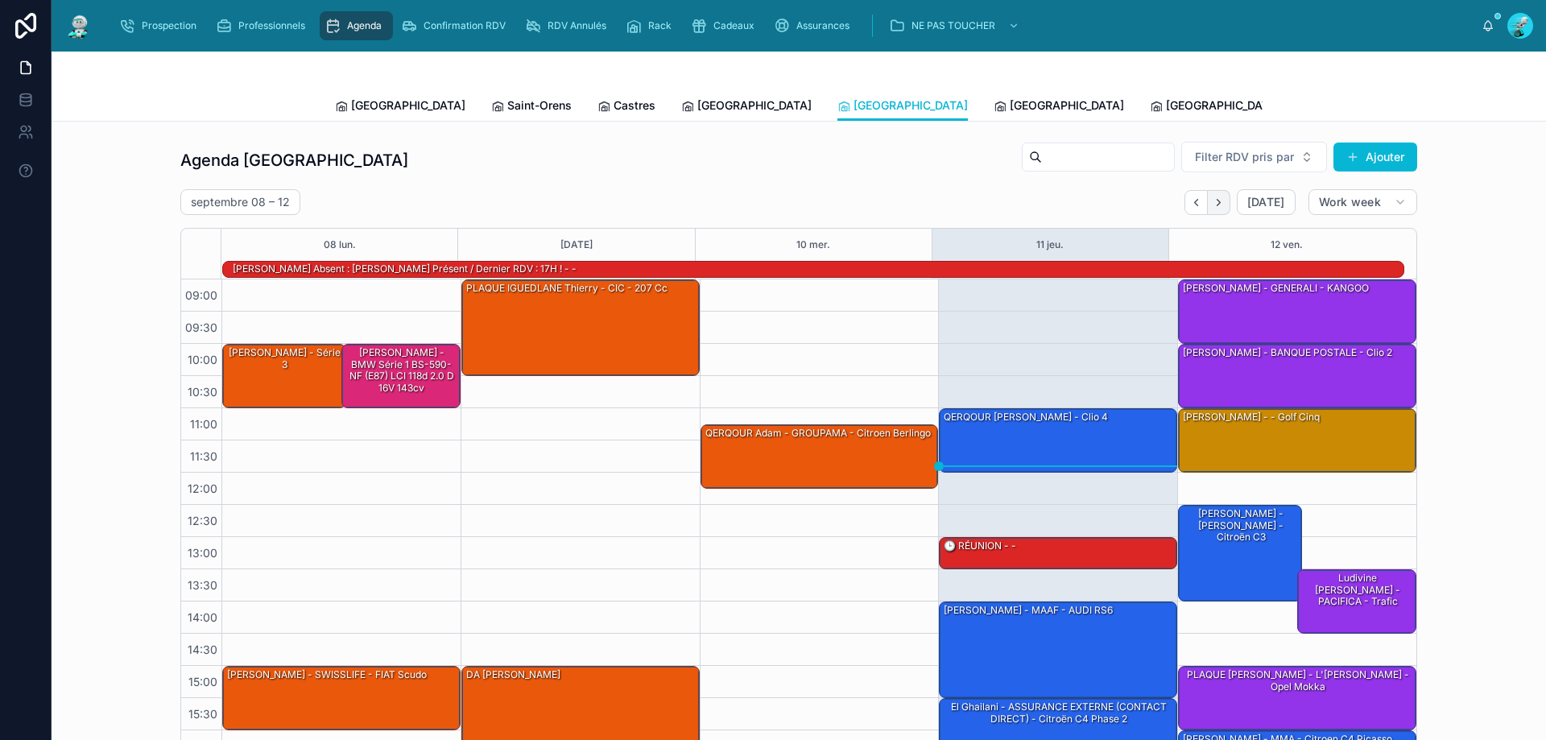
click at [1222, 206] on button "Next" at bounding box center [1219, 202] width 23 height 25
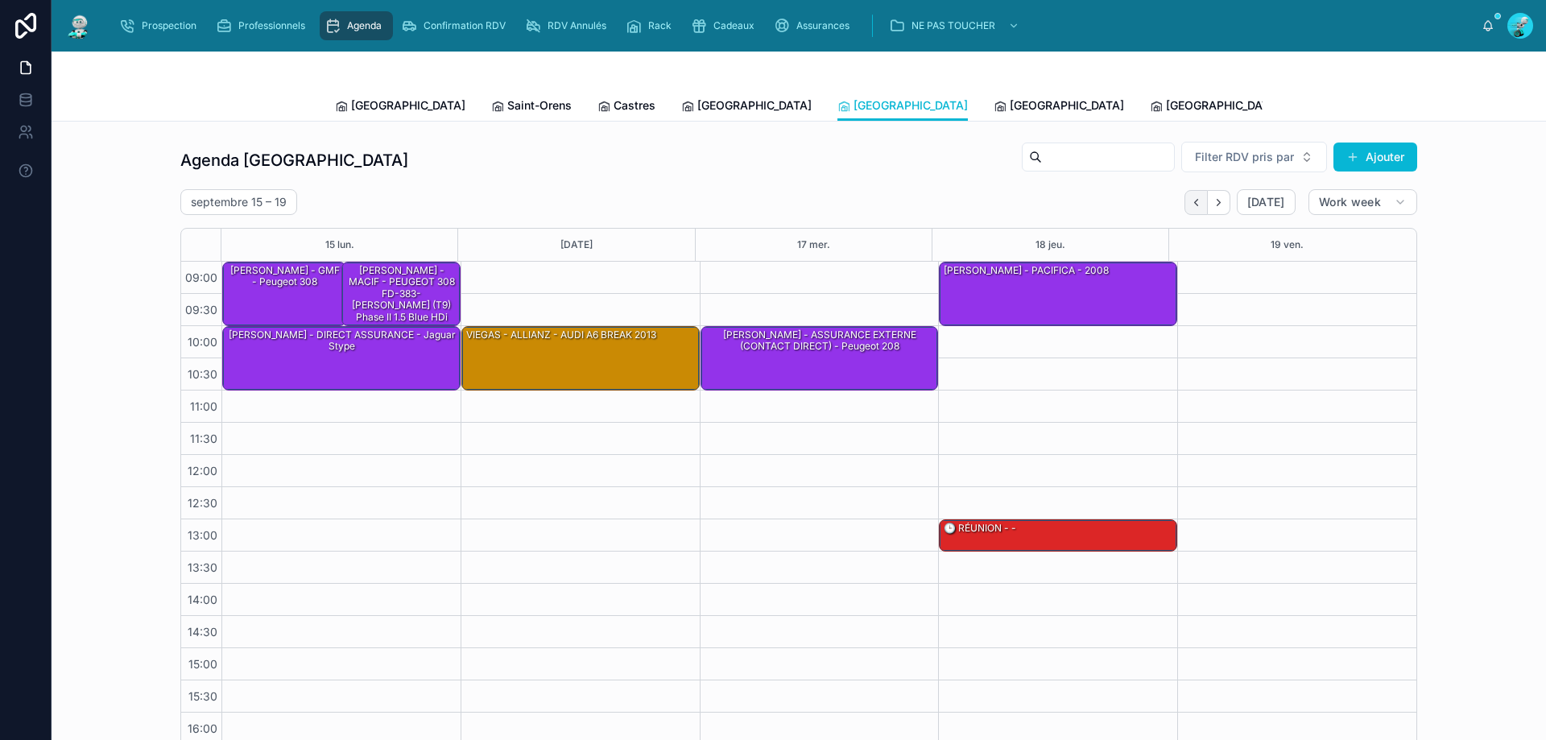
click at [1185, 201] on button "Back" at bounding box center [1196, 202] width 23 height 25
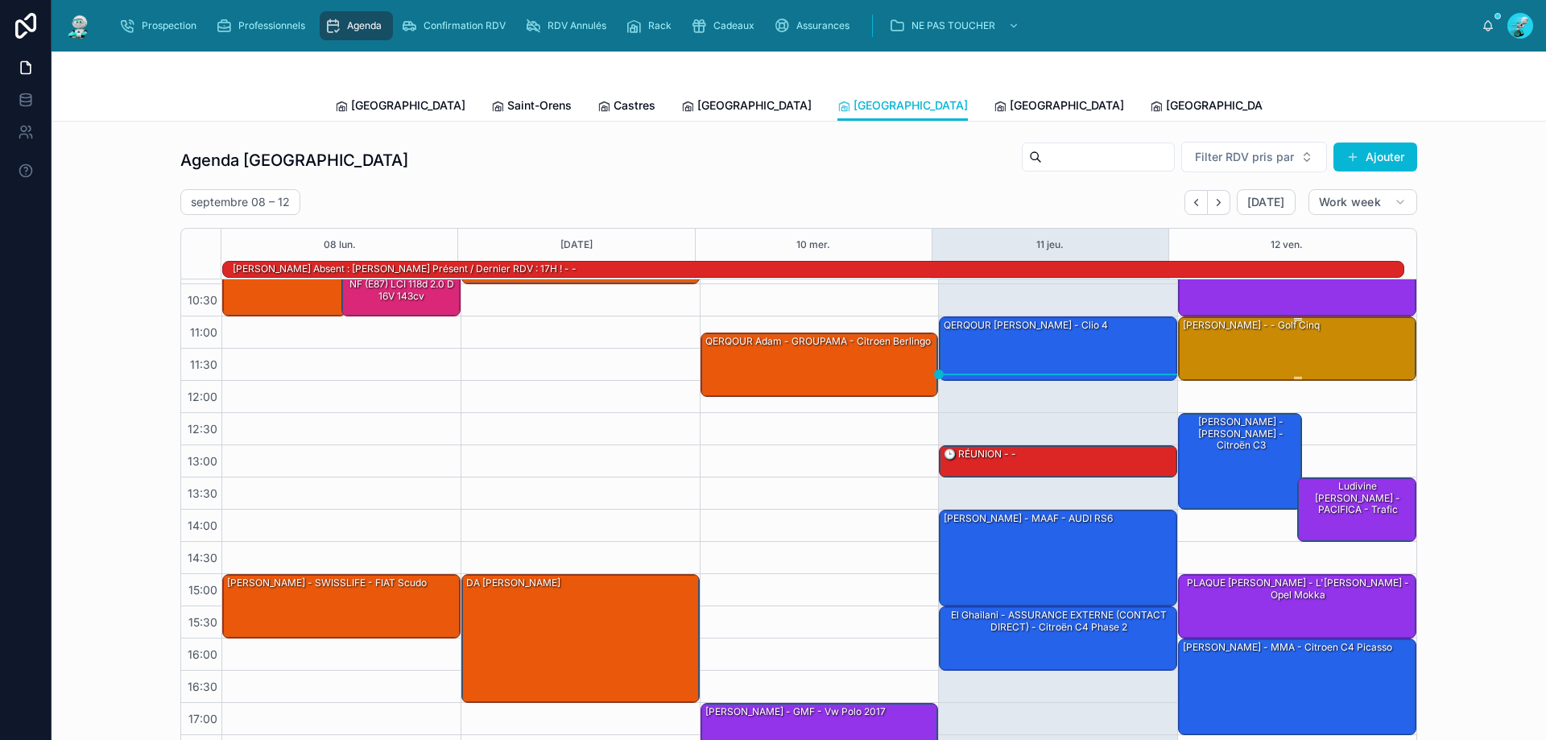
scroll to position [105, 0]
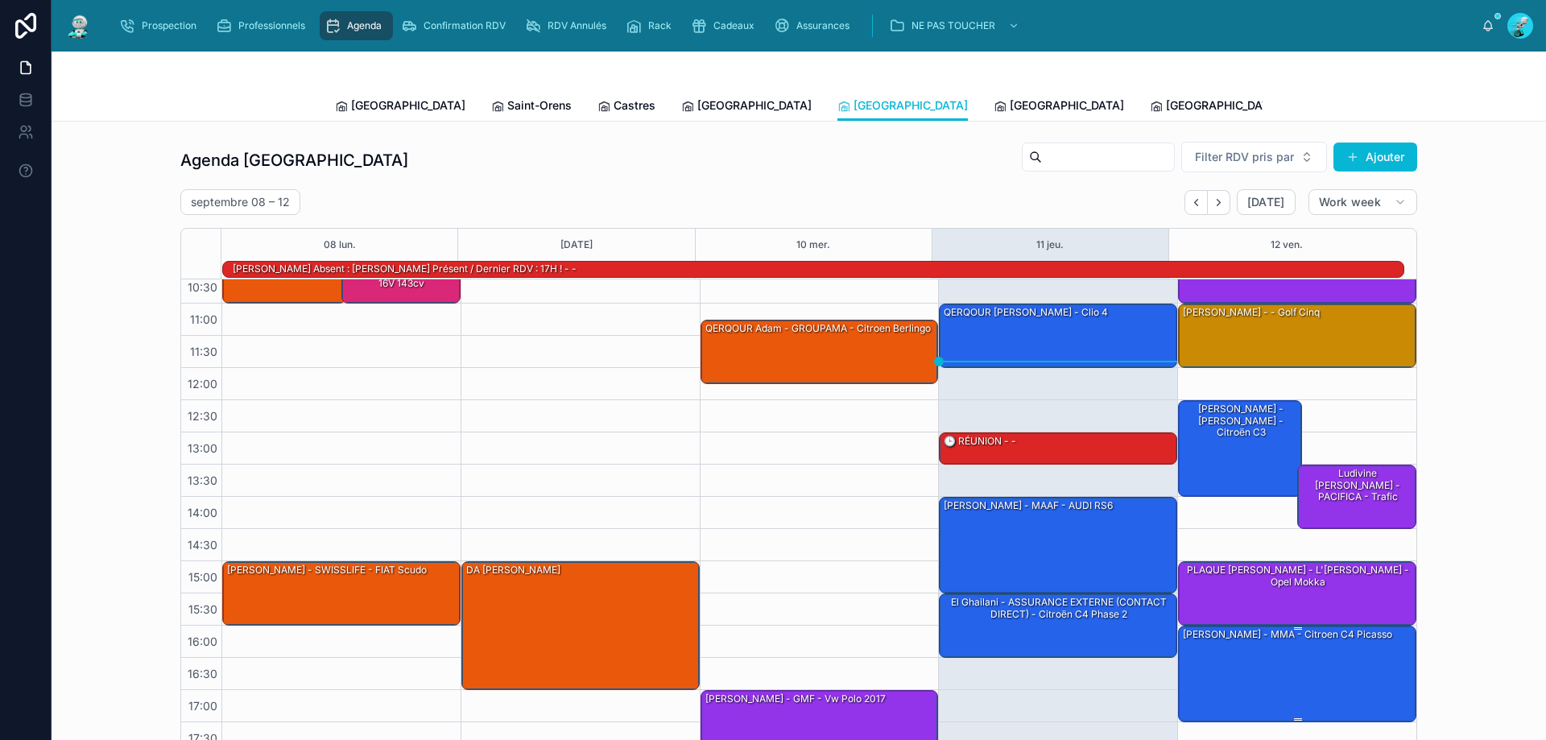
click at [1242, 635] on div "[PERSON_NAME] - MMA - citroen C4 Picasso" at bounding box center [1287, 634] width 213 height 14
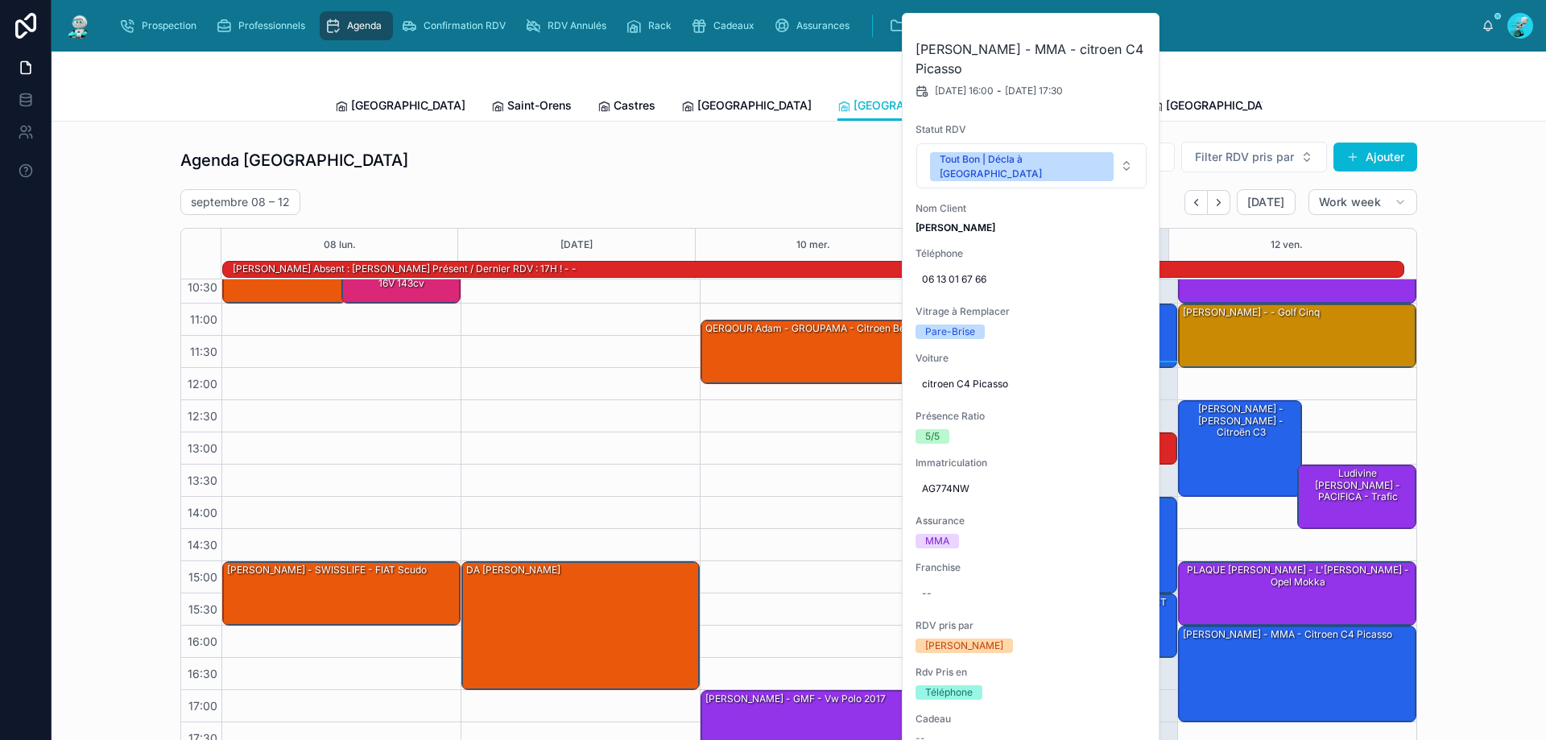
click at [1473, 573] on div "Agenda Perpignan Filter RDV pris par Ajouter septembre 08 – 12 [DATE] Work week…" at bounding box center [798, 447] width 1469 height 627
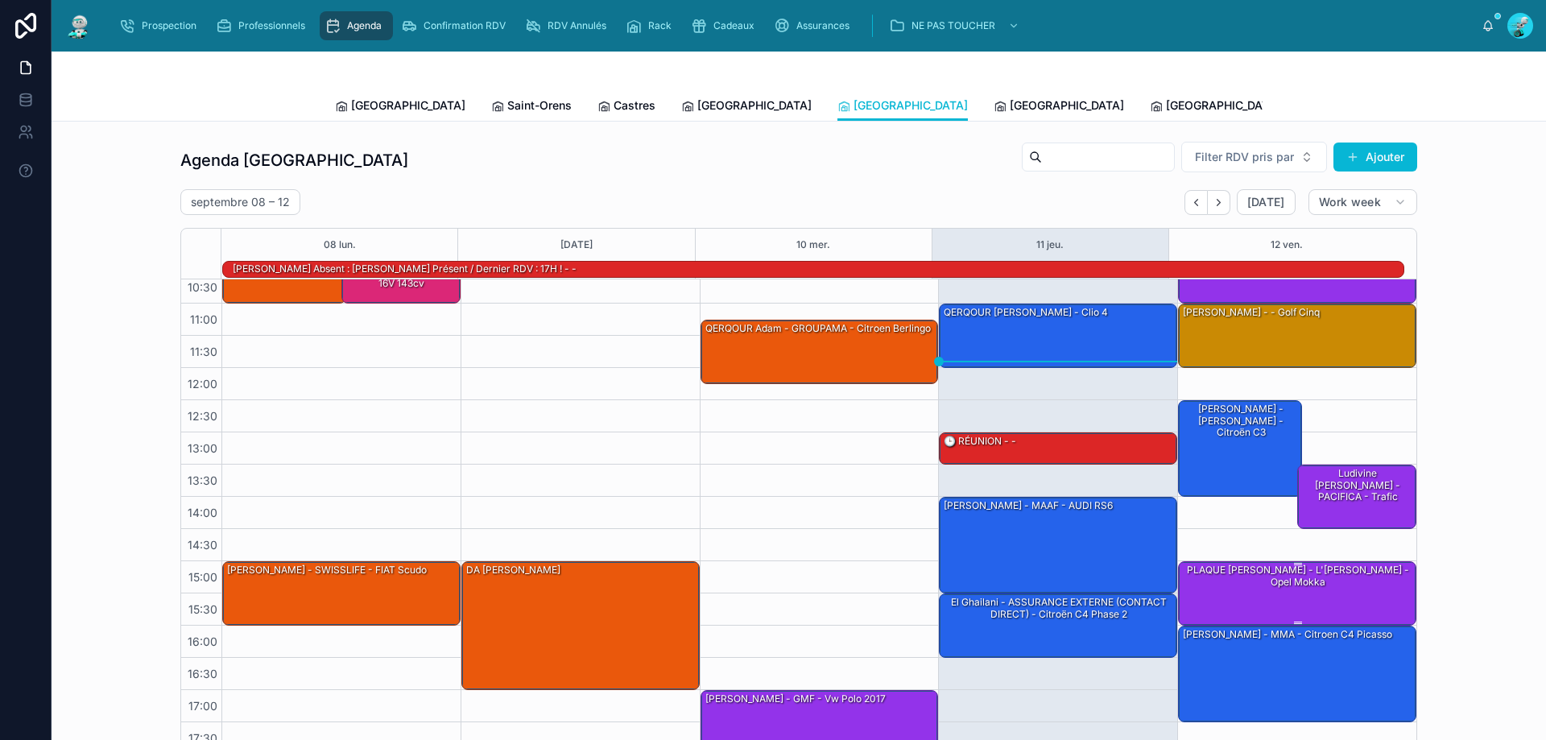
click at [1274, 573] on div "PLAQUE [PERSON_NAME] - L'[PERSON_NAME] - Opel Mokka" at bounding box center [1298, 576] width 234 height 27
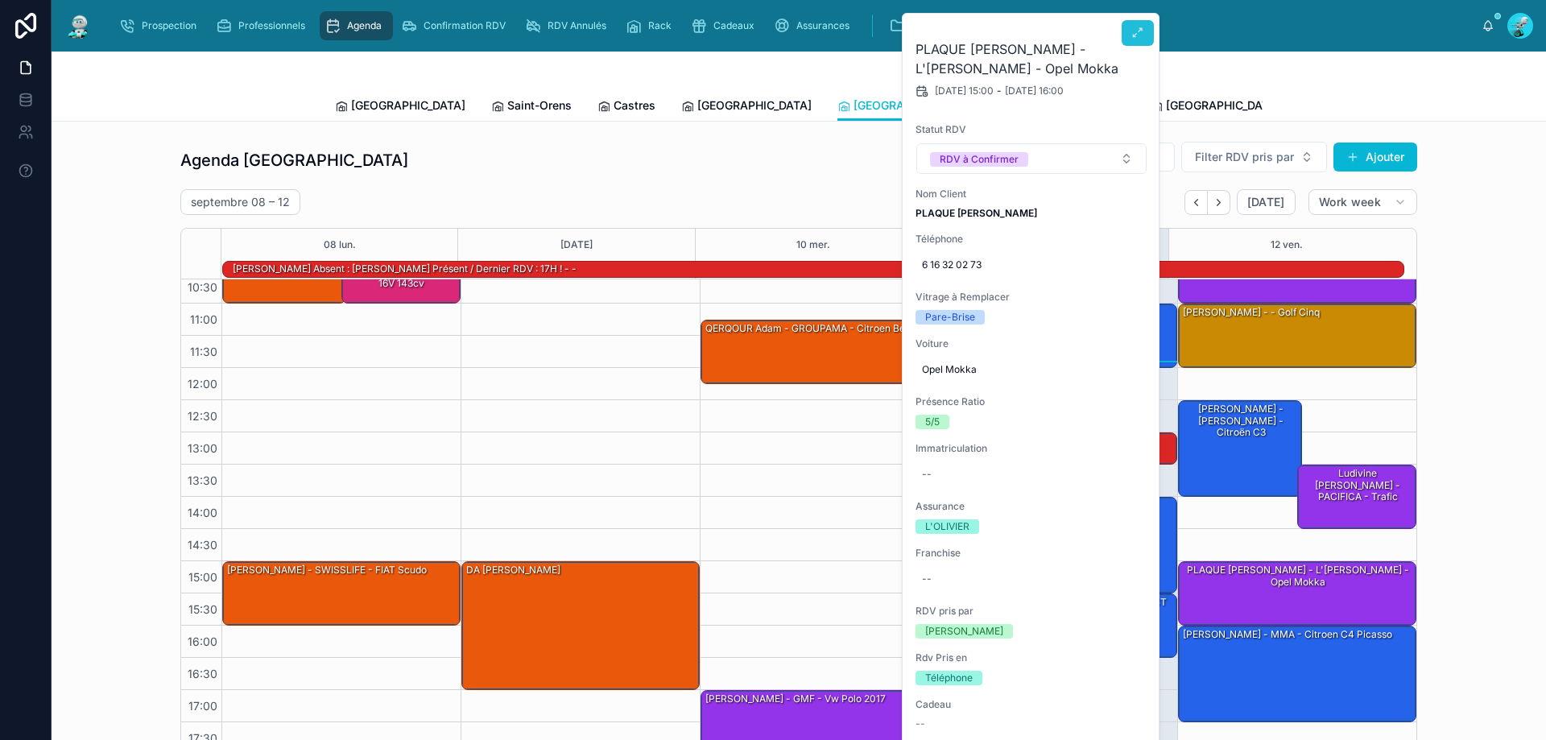
click at [1143, 35] on icon at bounding box center [1137, 33] width 13 height 13
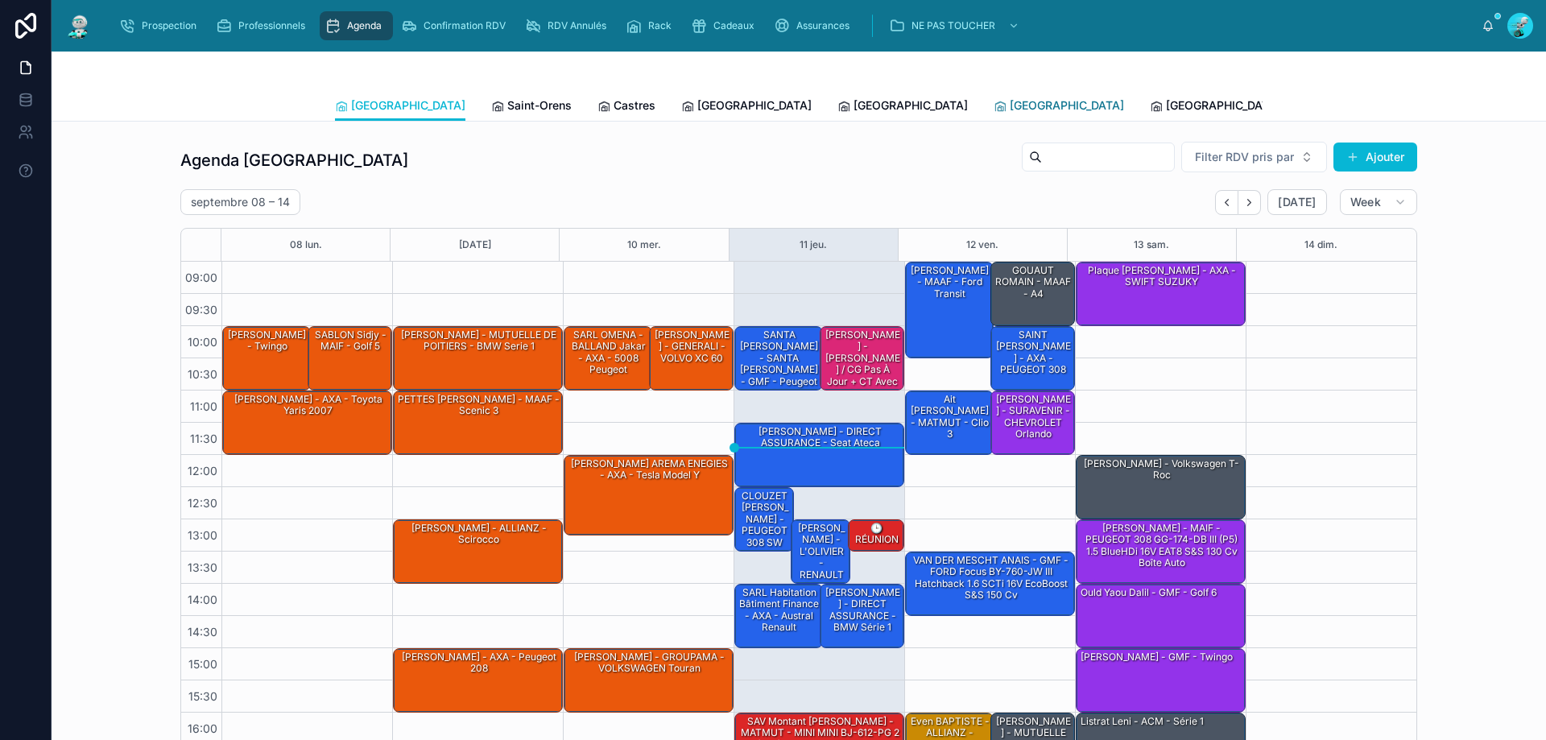
click at [994, 114] on link "[GEOGRAPHIC_DATA]" at bounding box center [1059, 107] width 130 height 32
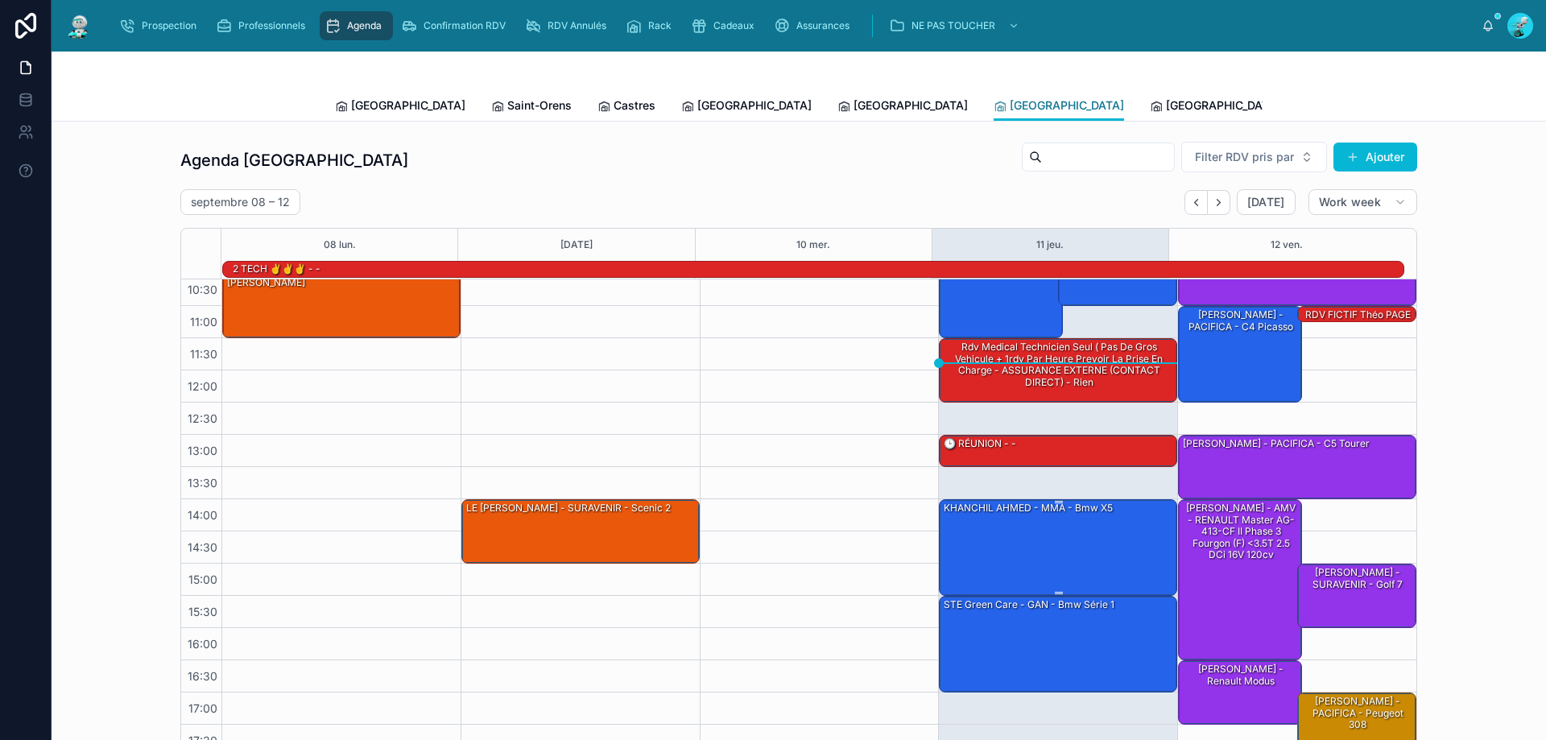
scroll to position [105, 0]
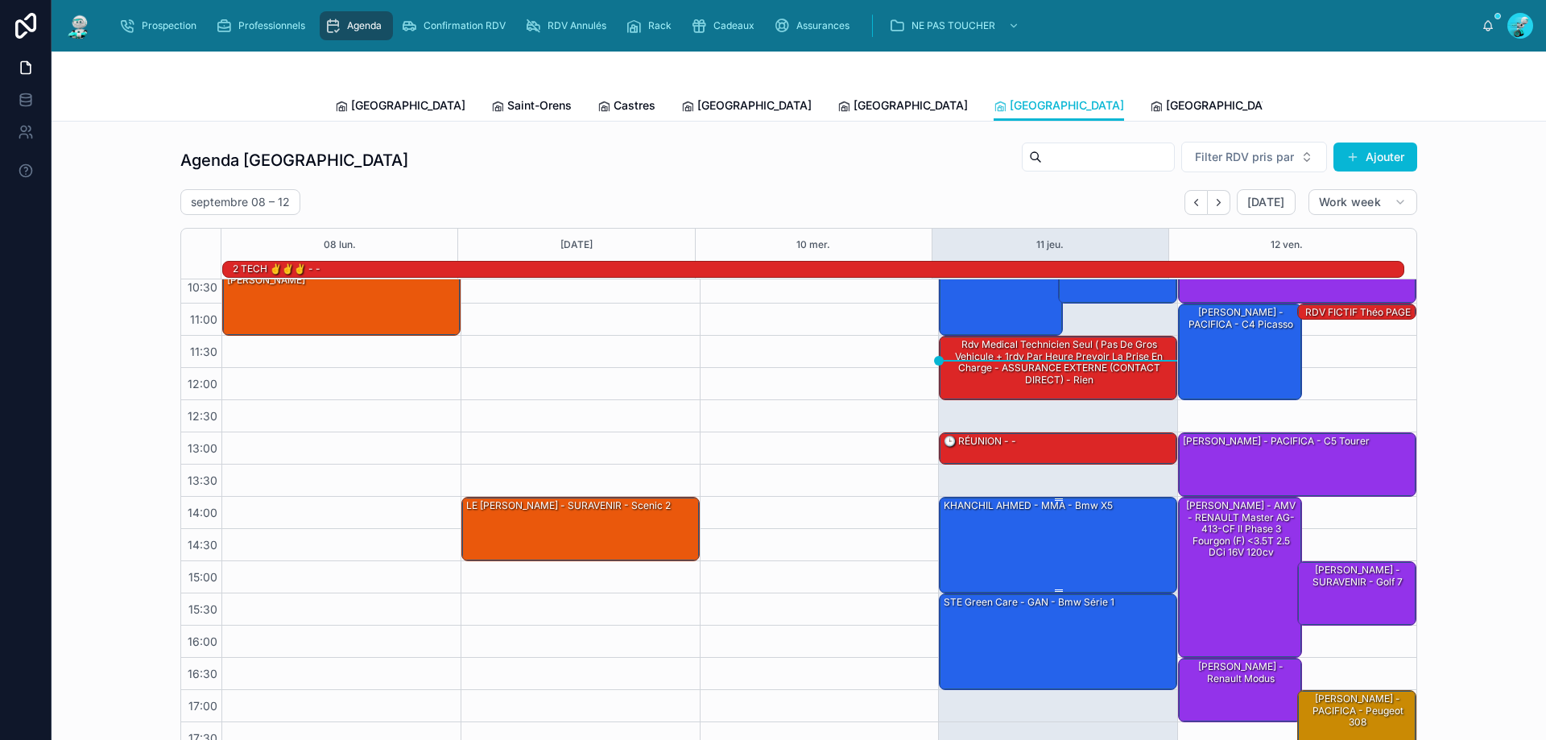
click at [1050, 564] on div "KHANCHIL AHMED - MMA - Bmw x5" at bounding box center [1059, 544] width 234 height 93
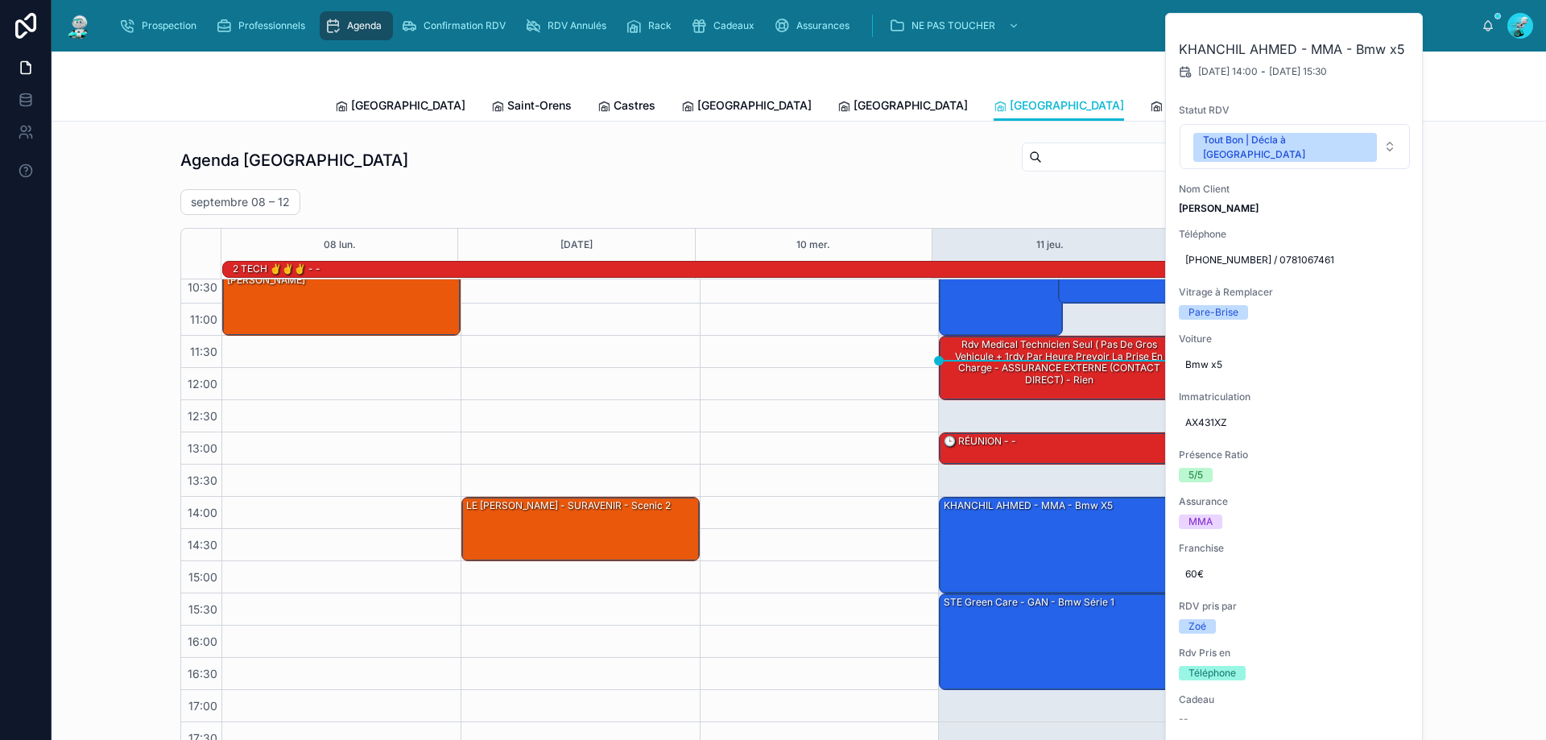
click at [1477, 551] on div "Agenda Rennes Filter RDV pris par Ajouter septembre 08 – 12 Today Work week 08 …" at bounding box center [798, 447] width 1469 height 627
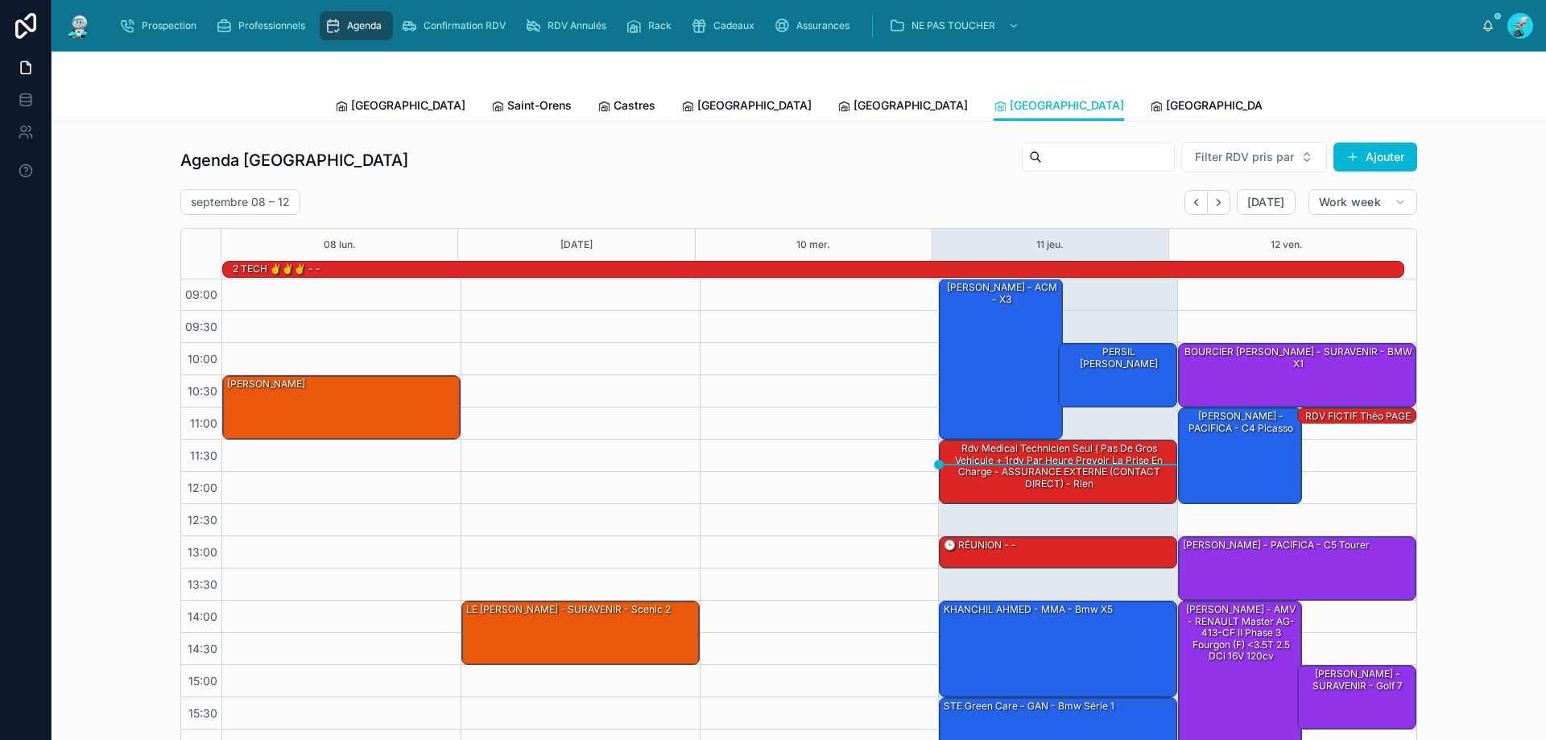
scroll to position [0, 0]
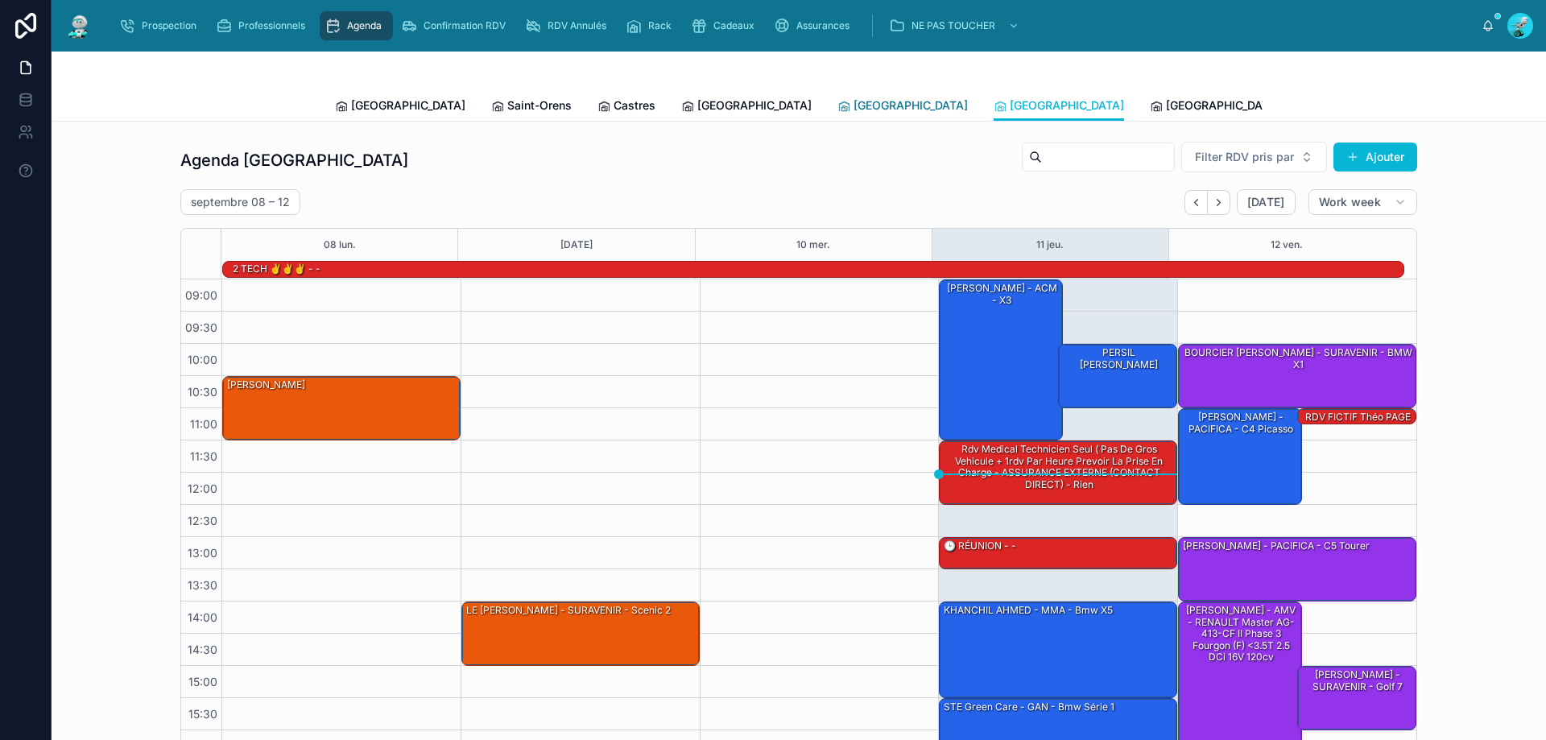
click at [854, 108] on span "[GEOGRAPHIC_DATA]" at bounding box center [911, 105] width 114 height 16
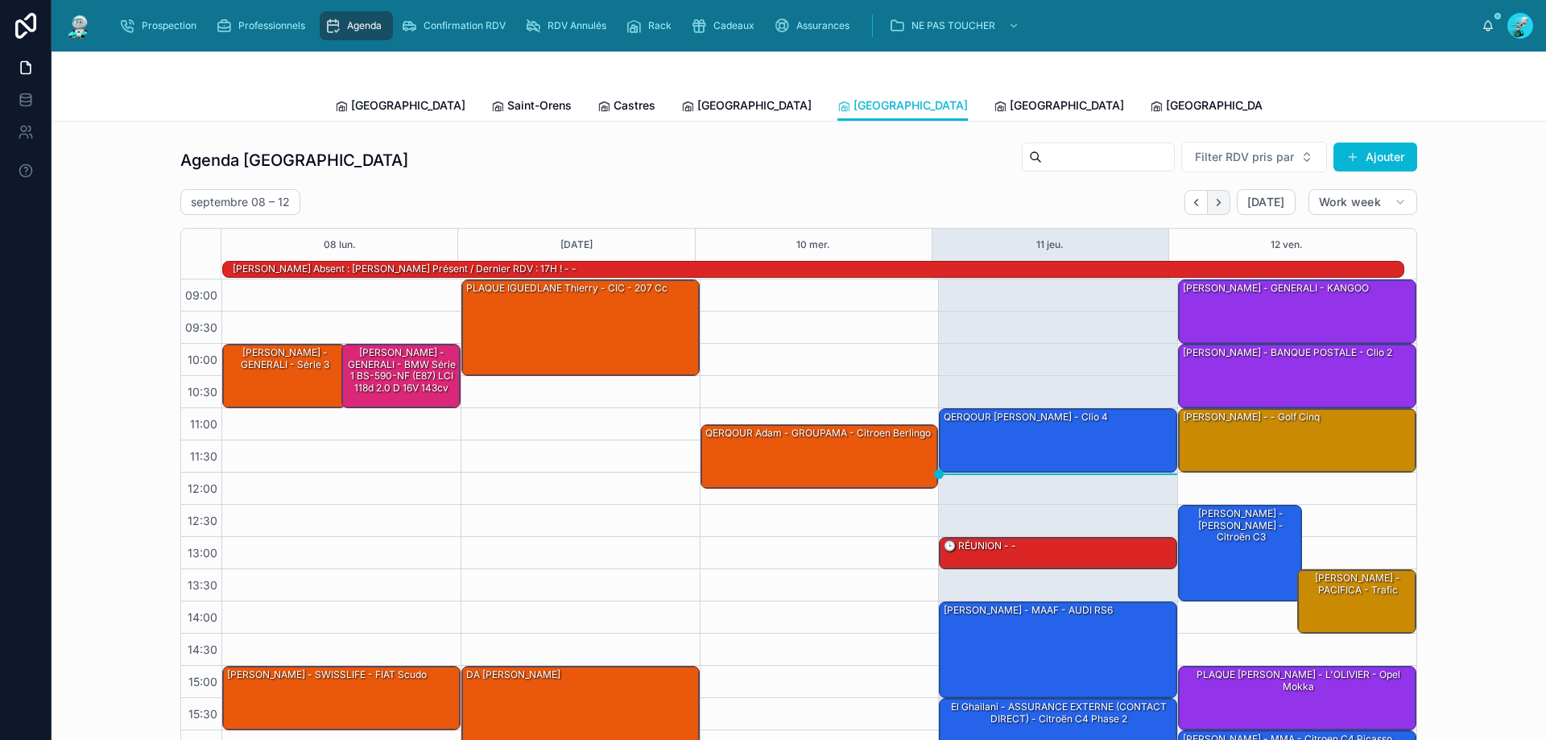
click at [1213, 198] on icon "Next" at bounding box center [1219, 202] width 12 height 12
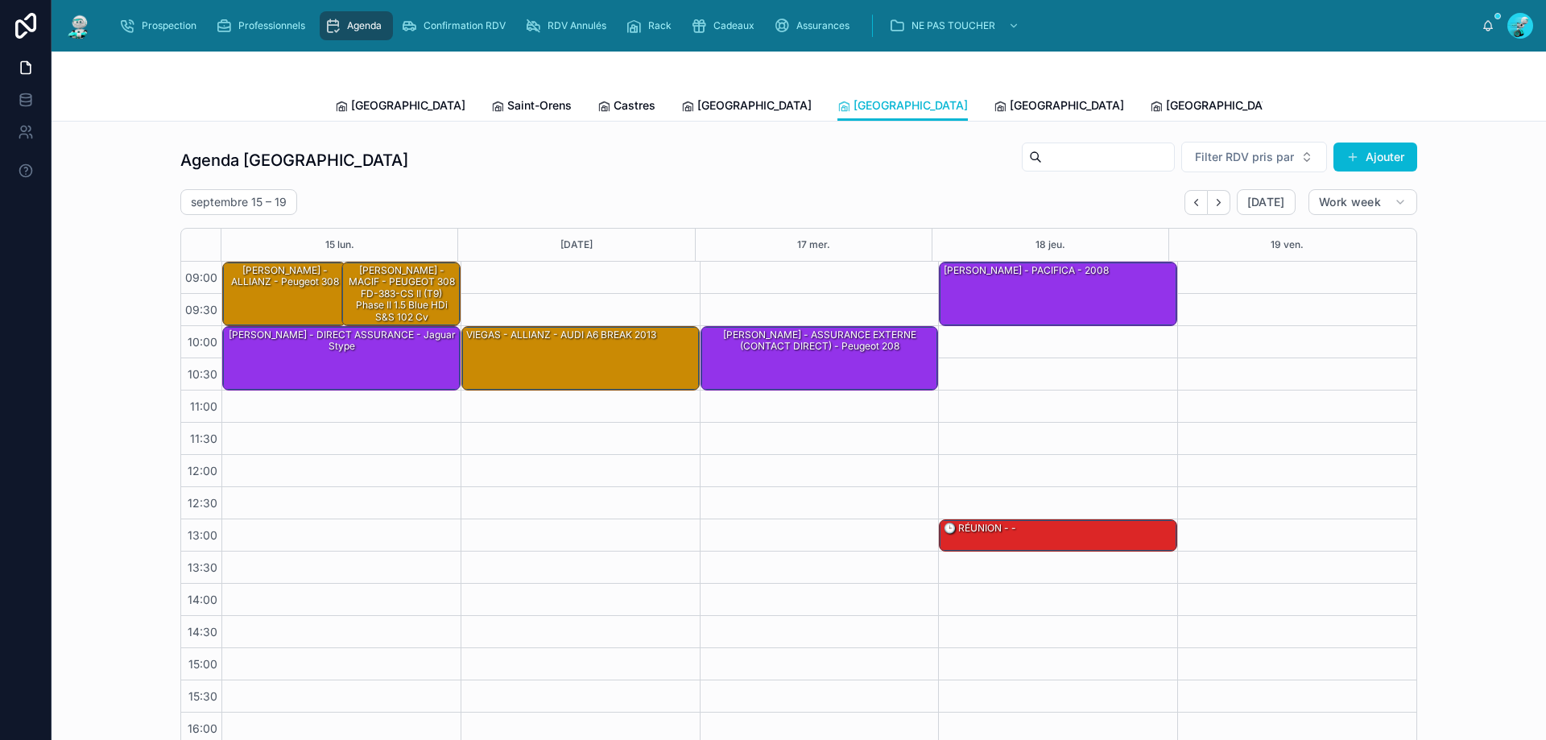
click at [1177, 199] on div "septembre 15 – 19 Today Work week" at bounding box center [798, 202] width 1237 height 26
click at [1189, 210] on button "Back" at bounding box center [1196, 202] width 23 height 25
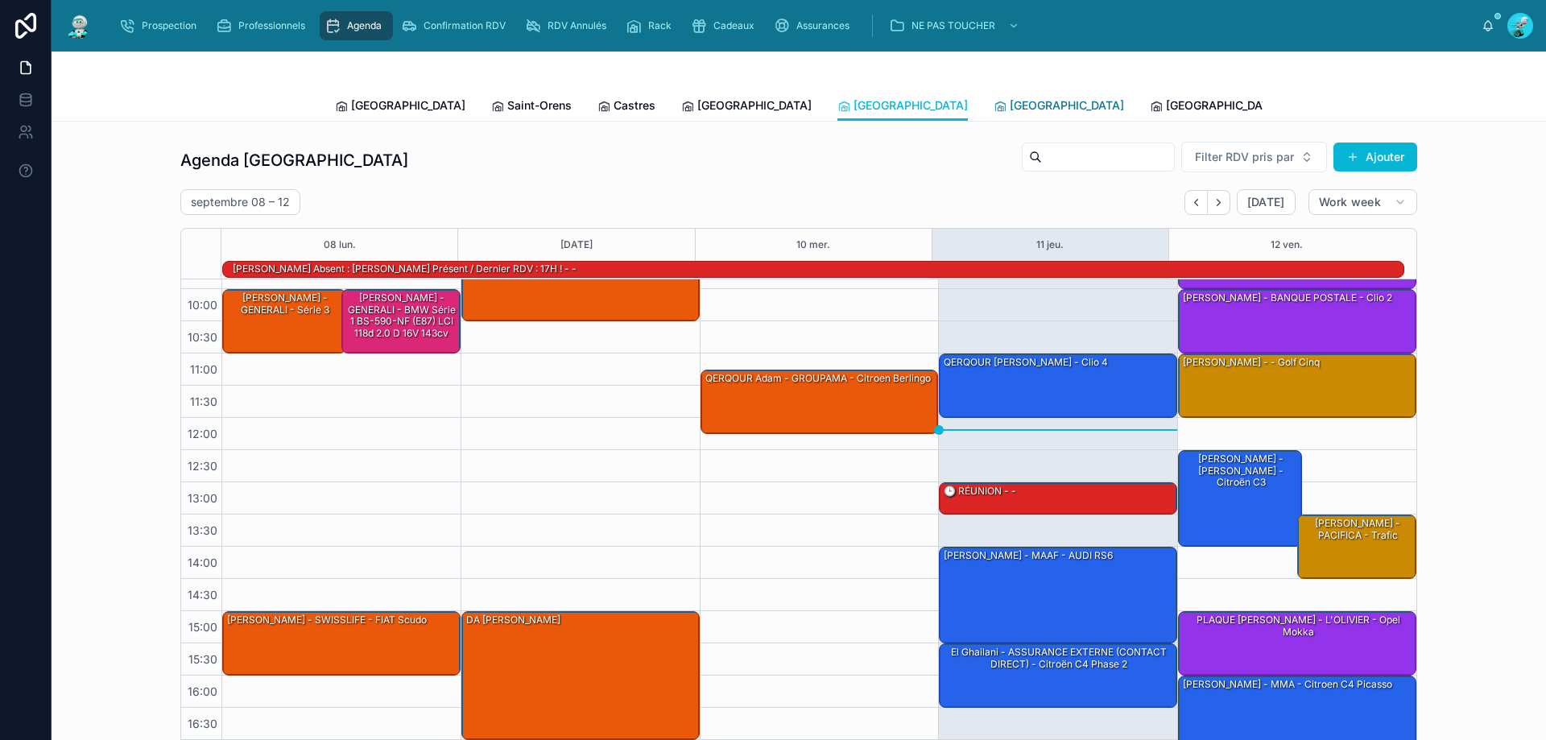
scroll to position [24, 0]
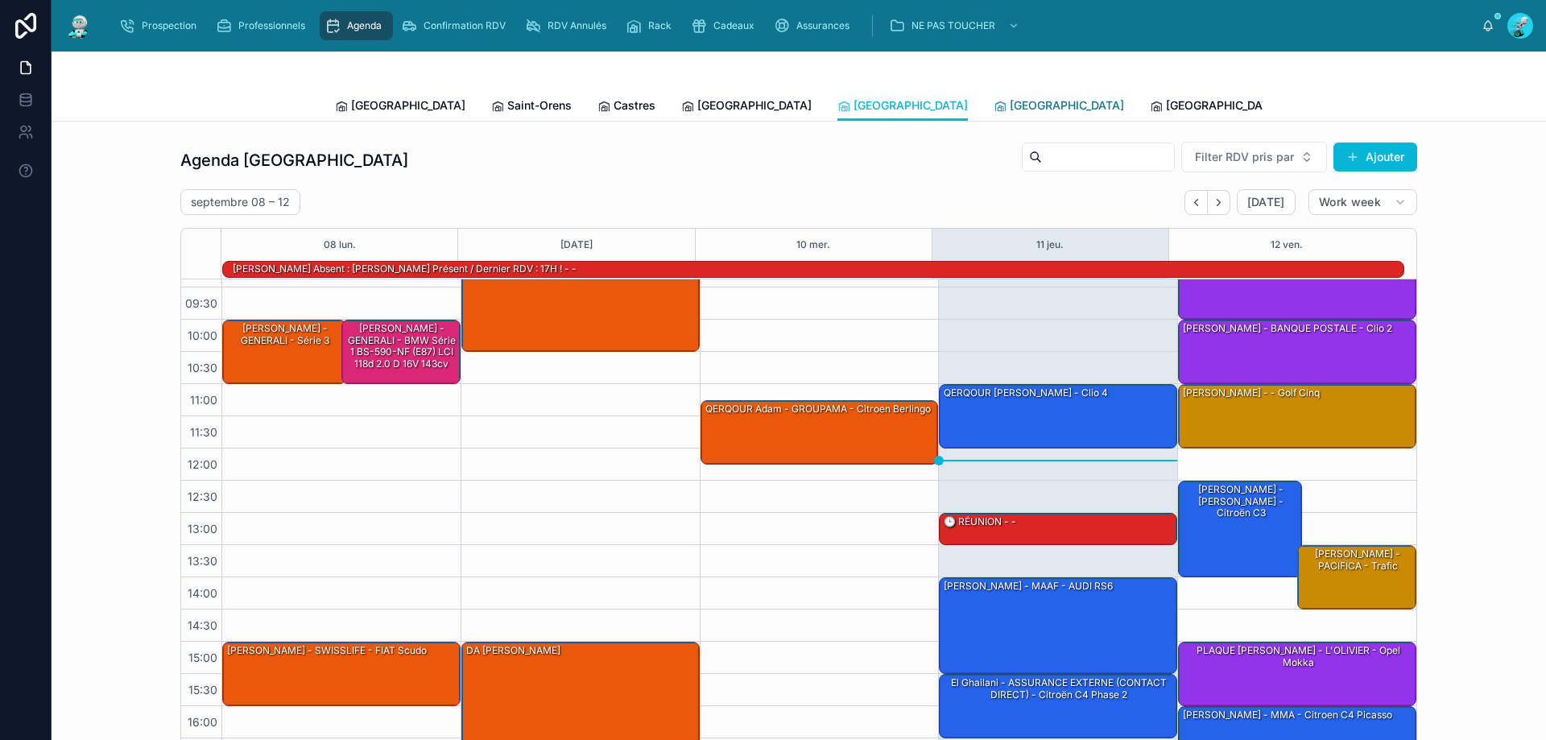
click at [1010, 108] on span "[GEOGRAPHIC_DATA]" at bounding box center [1067, 105] width 114 height 16
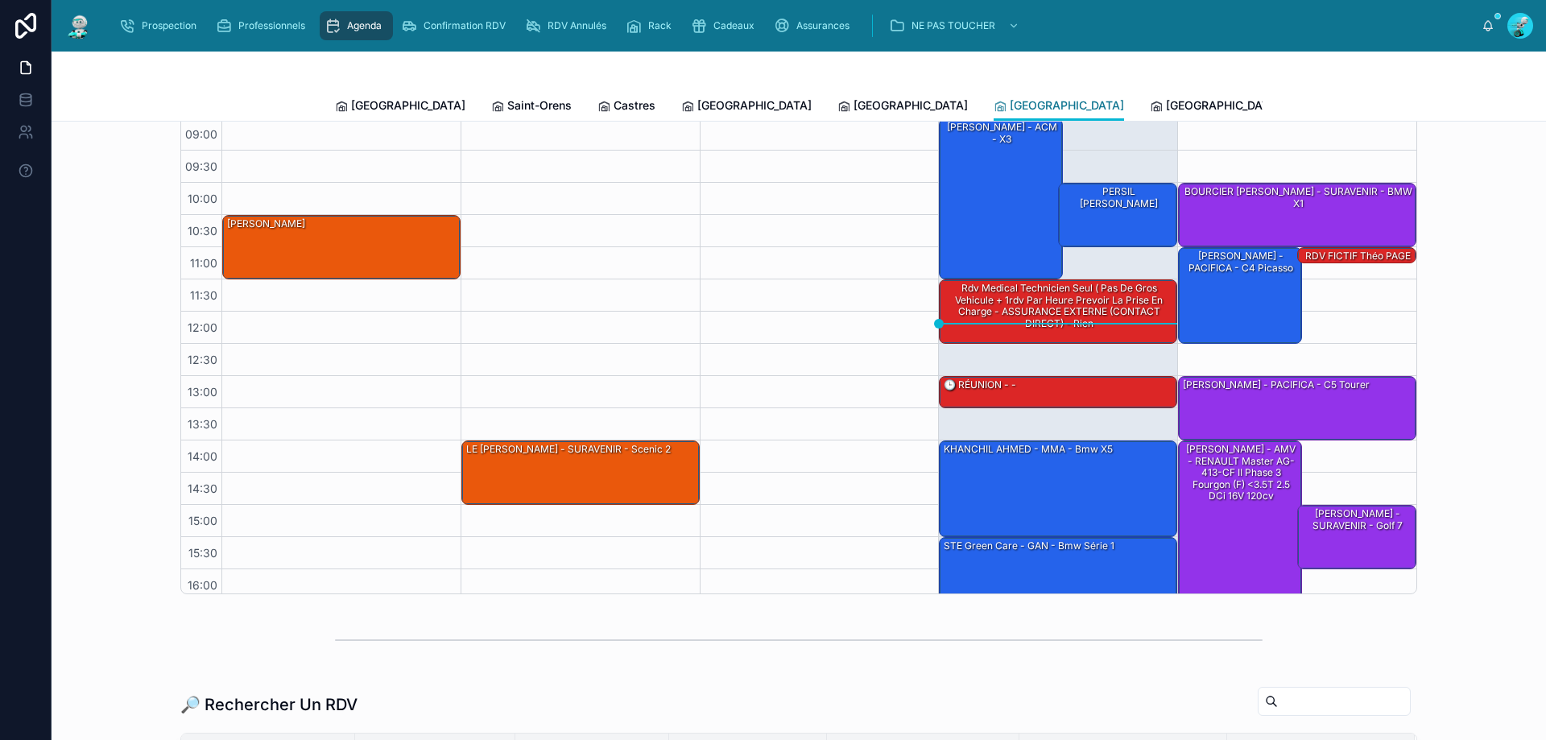
scroll to position [81, 0]
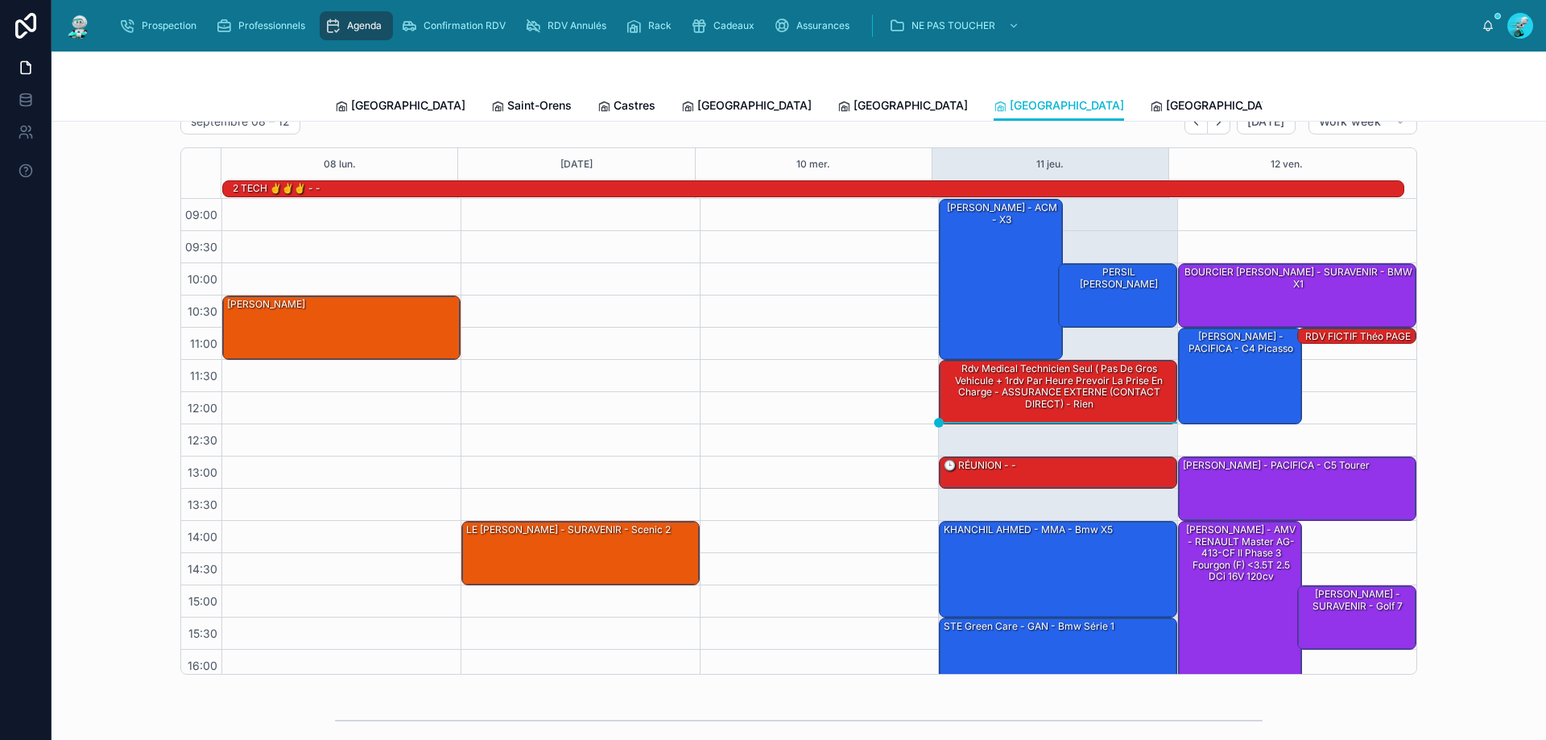
click at [587, 45] on div "Prospection Professionnels Agenda Confirmation RDV RDV Annulés Rack Cadeaux Ass…" at bounding box center [799, 26] width 1495 height 52
click at [587, 33] on div "RDV Annulés" at bounding box center [569, 26] width 88 height 26
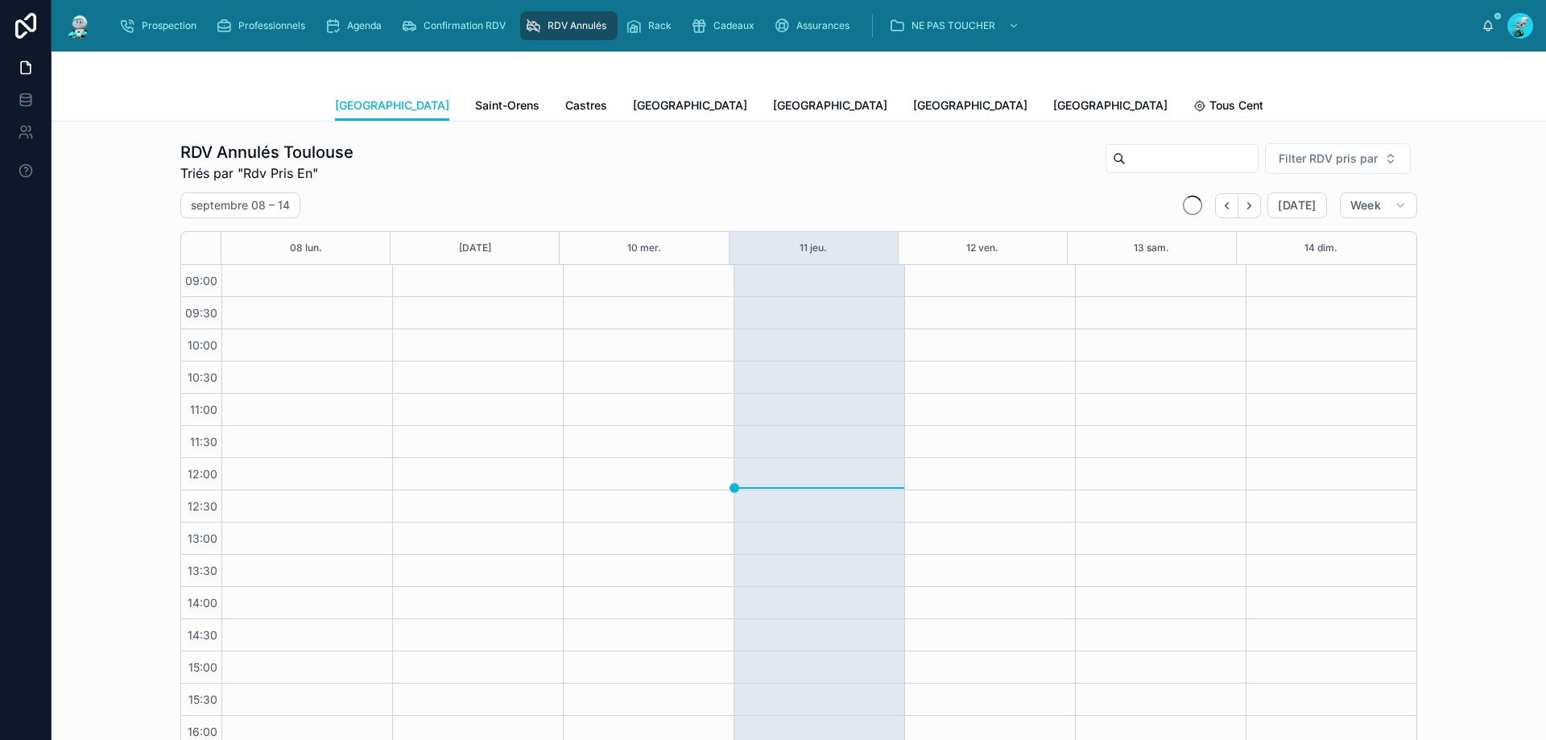
scroll to position [90, 0]
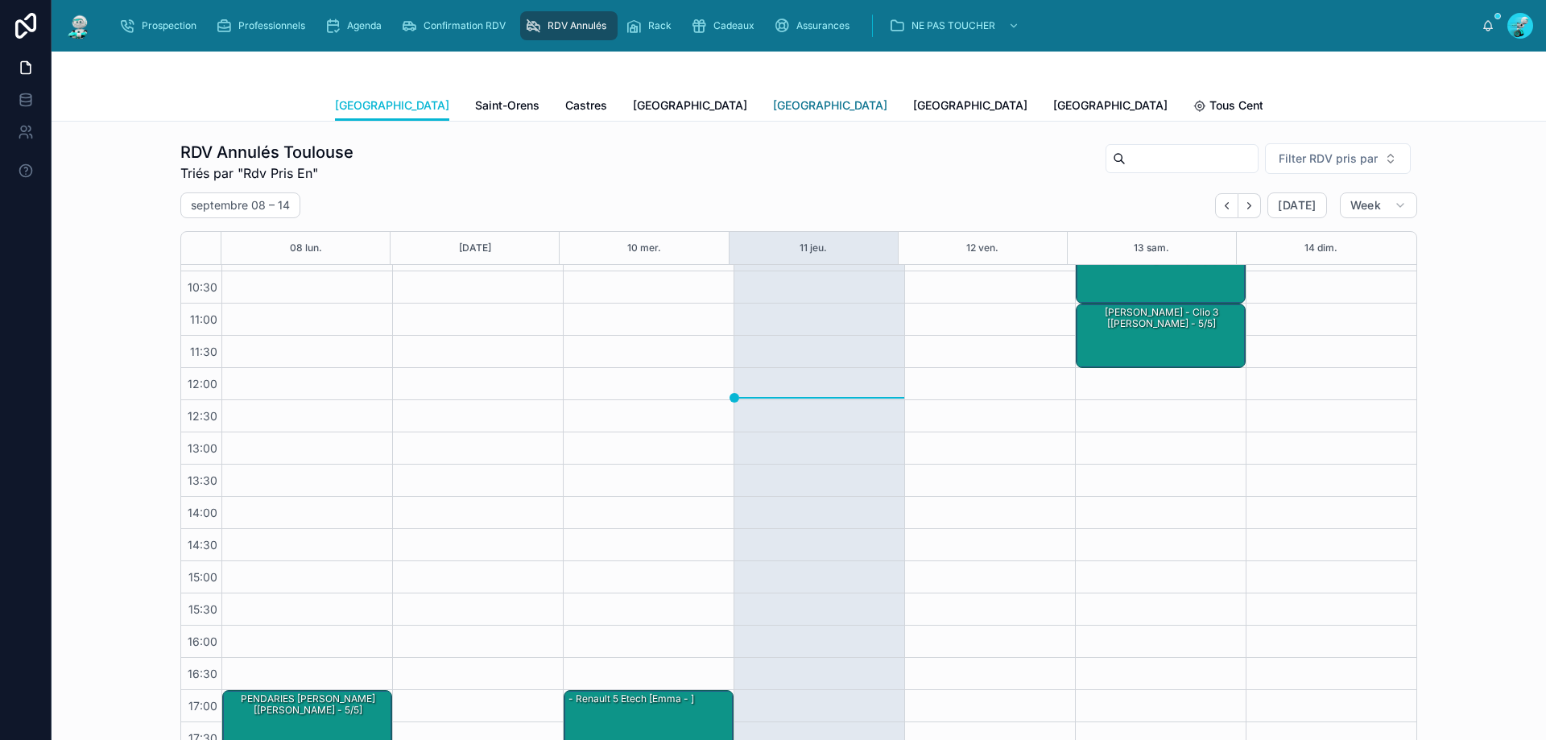
click at [773, 108] on span "[GEOGRAPHIC_DATA]" at bounding box center [830, 105] width 114 height 16
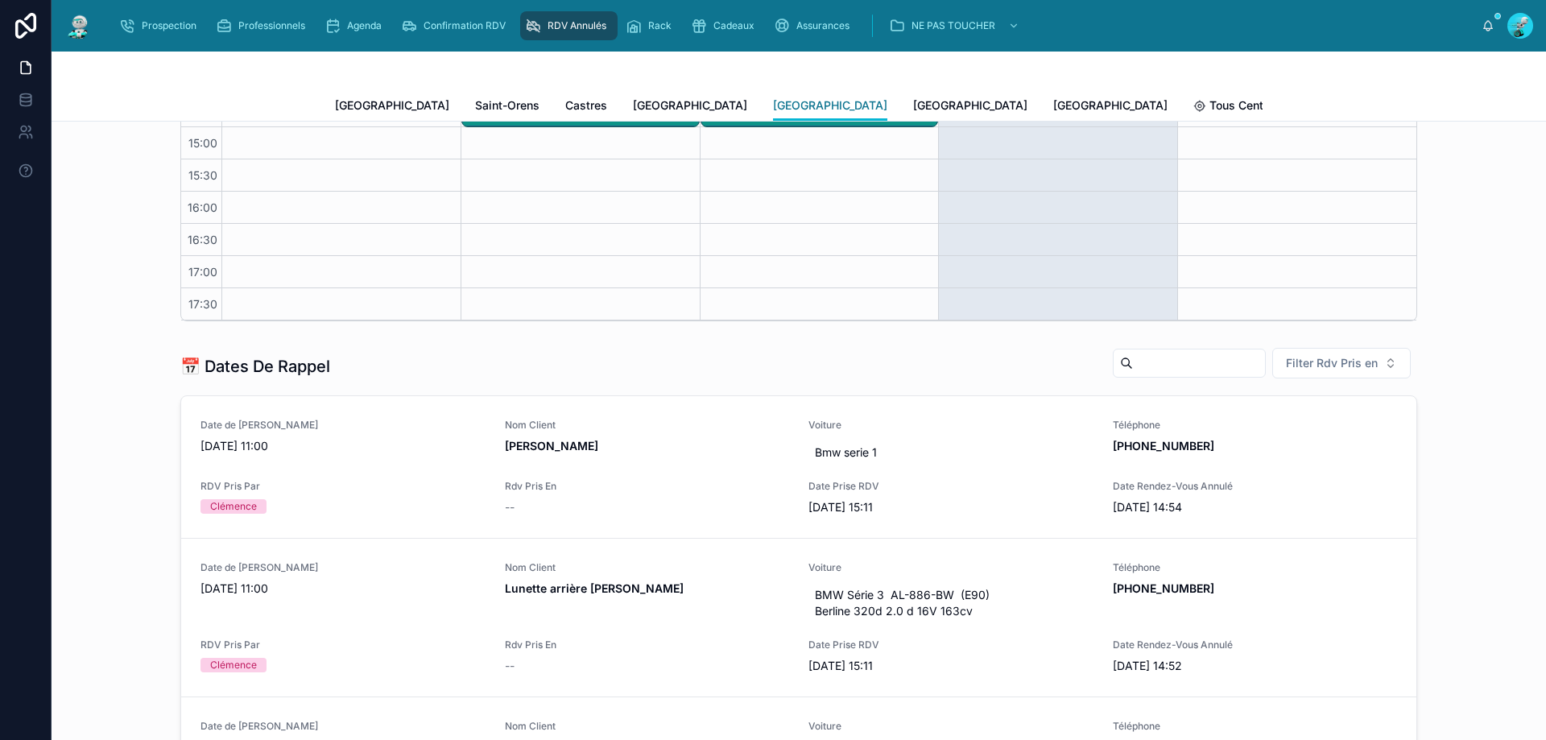
scroll to position [644, 0]
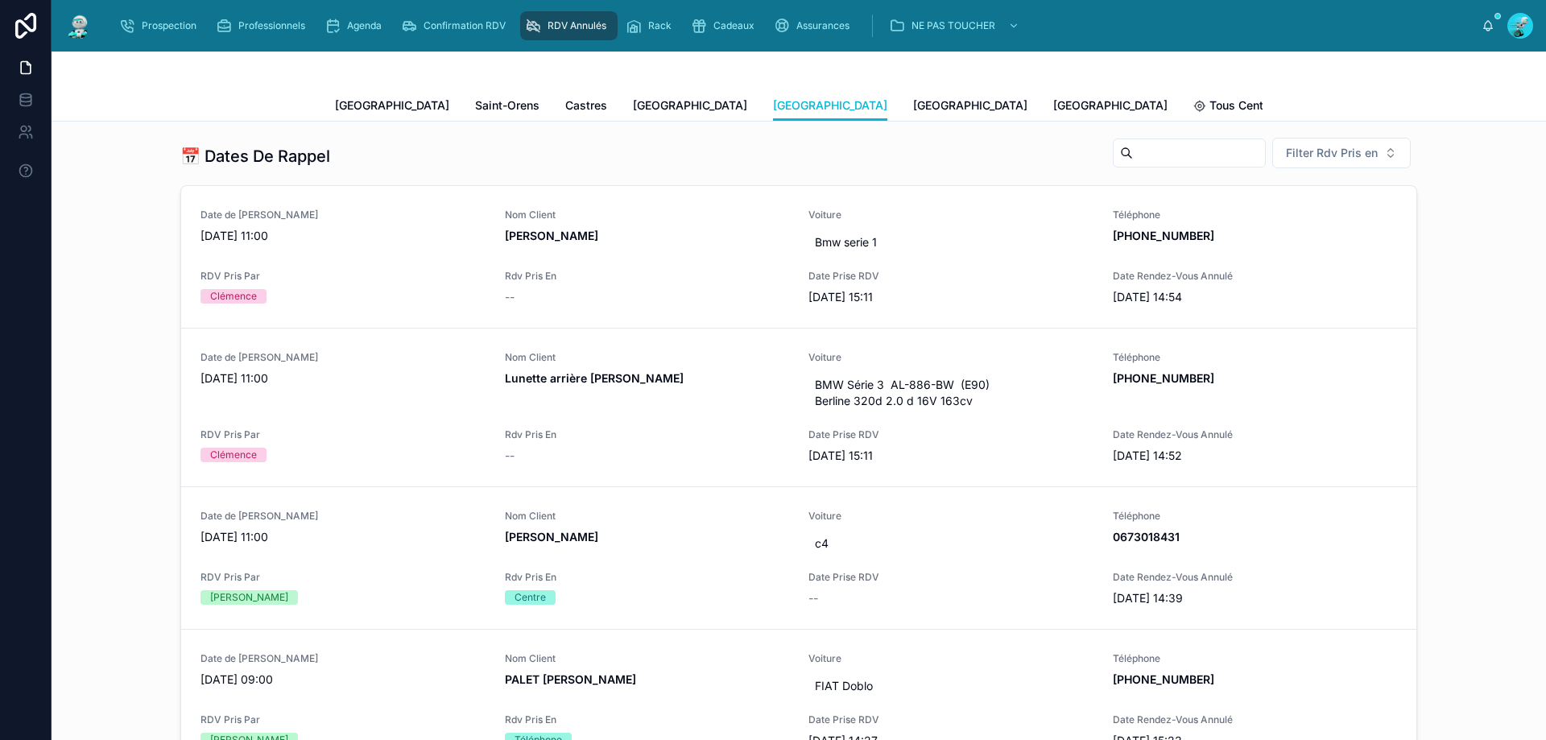
click at [738, 105] on div "Toulouse Saint-Orens Castres Carcassonne Perpignan Rennes Poitiers Tous Centres" at bounding box center [799, 105] width 928 height 31
click at [913, 105] on span "[GEOGRAPHIC_DATA]" at bounding box center [970, 105] width 114 height 16
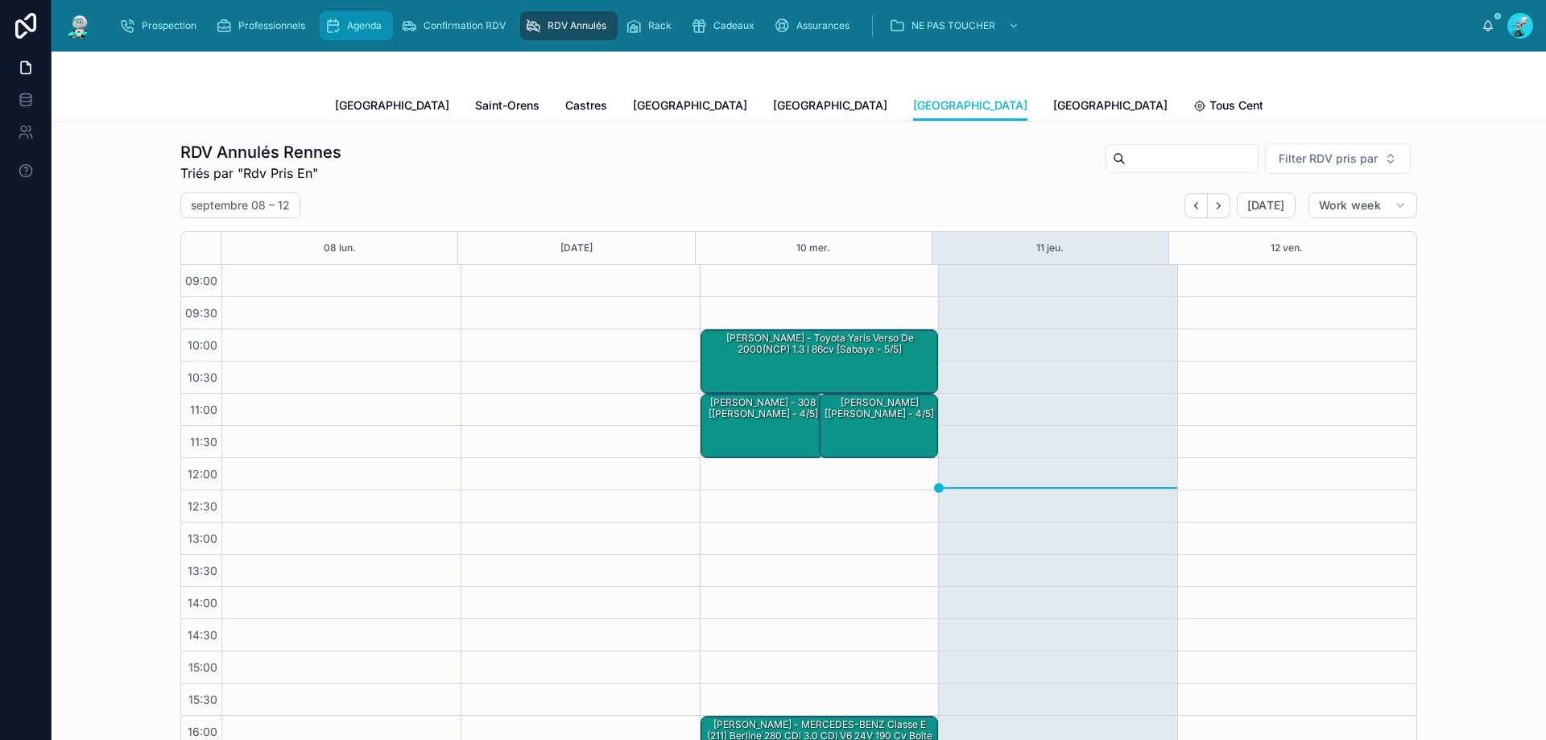
click at [364, 29] on span "Agenda" at bounding box center [364, 25] width 35 height 13
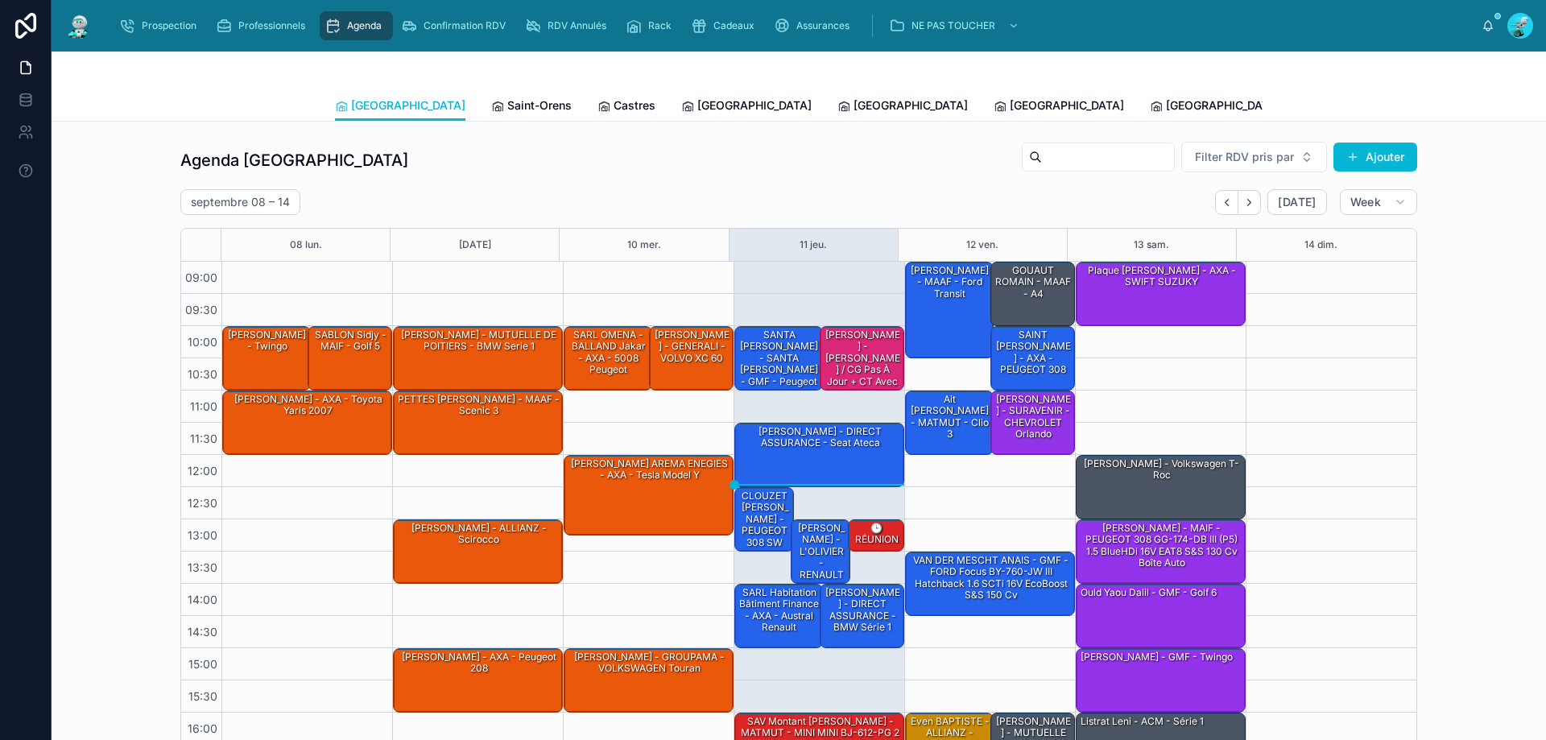
scroll to position [87, 0]
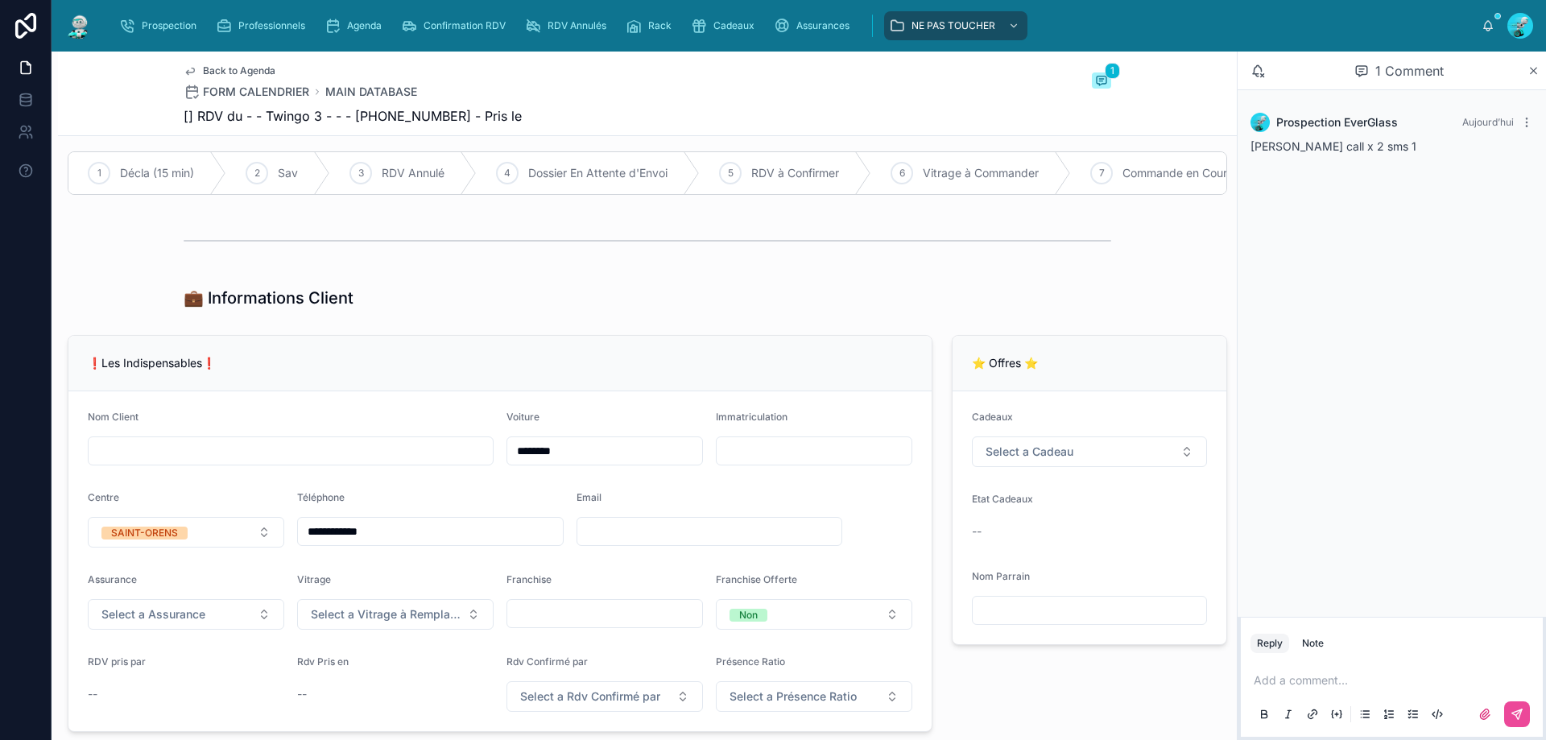
scroll to position [161, 0]
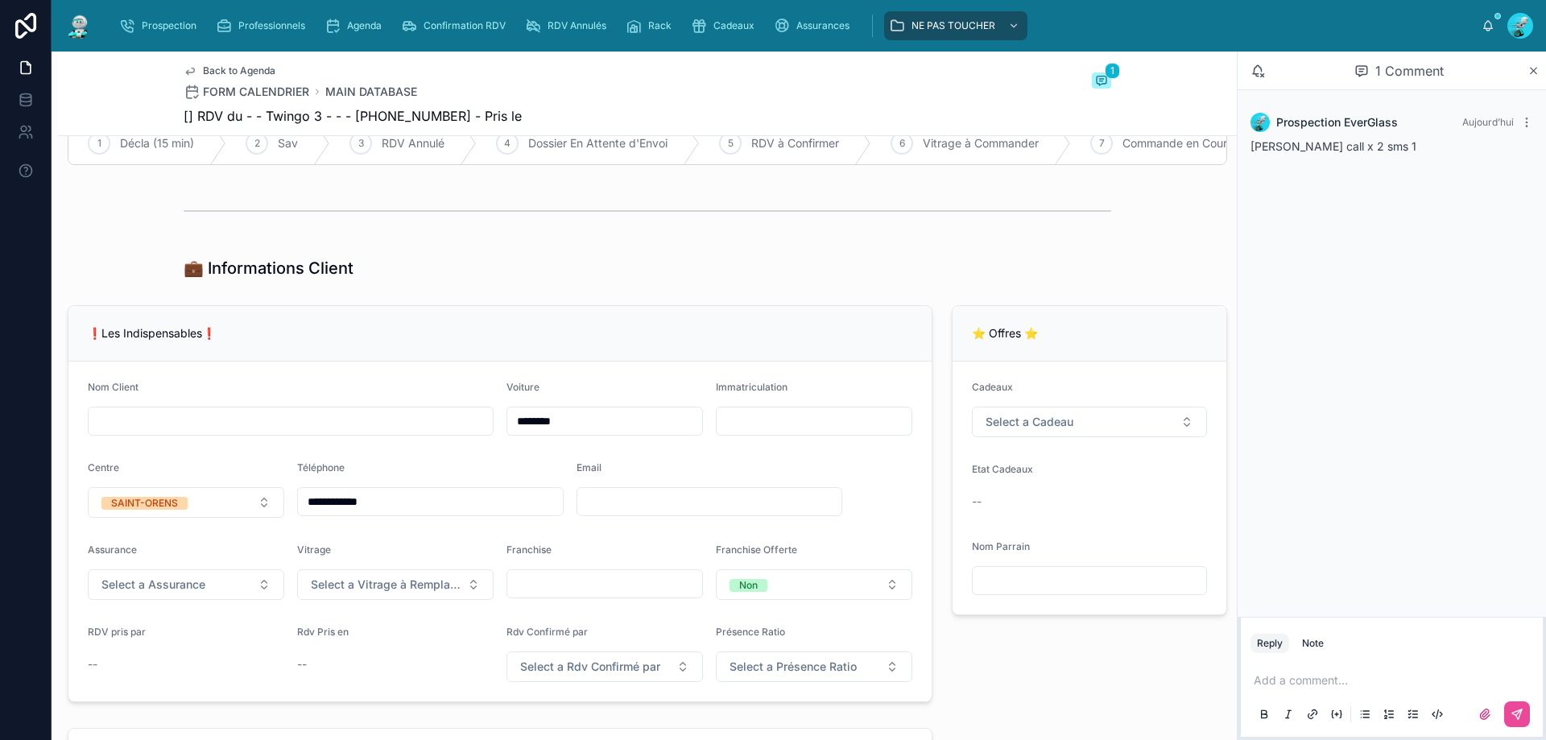
click at [1312, 677] on p at bounding box center [1395, 680] width 283 height 16
click at [1514, 723] on button at bounding box center [1517, 714] width 26 height 26
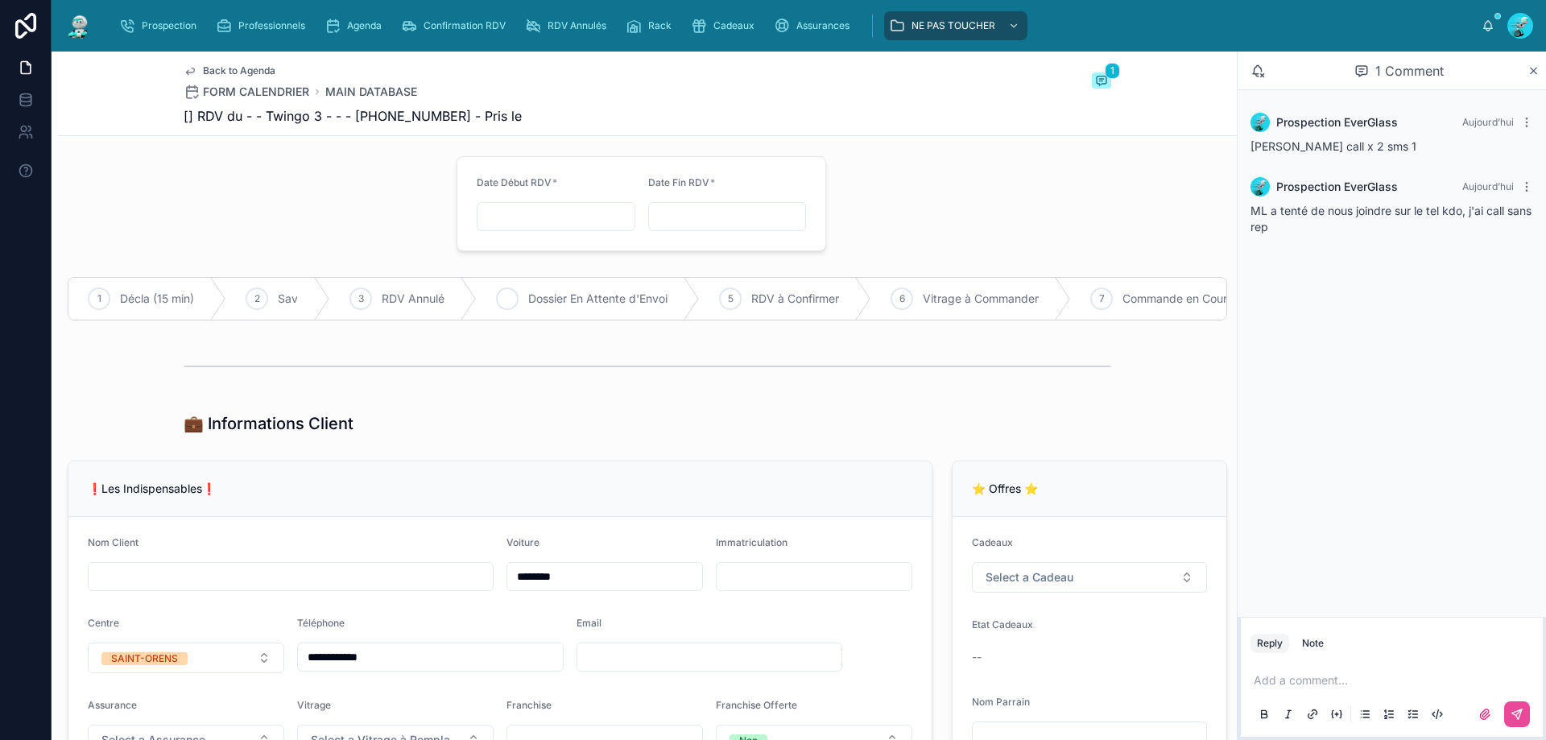
scroll to position [0, 0]
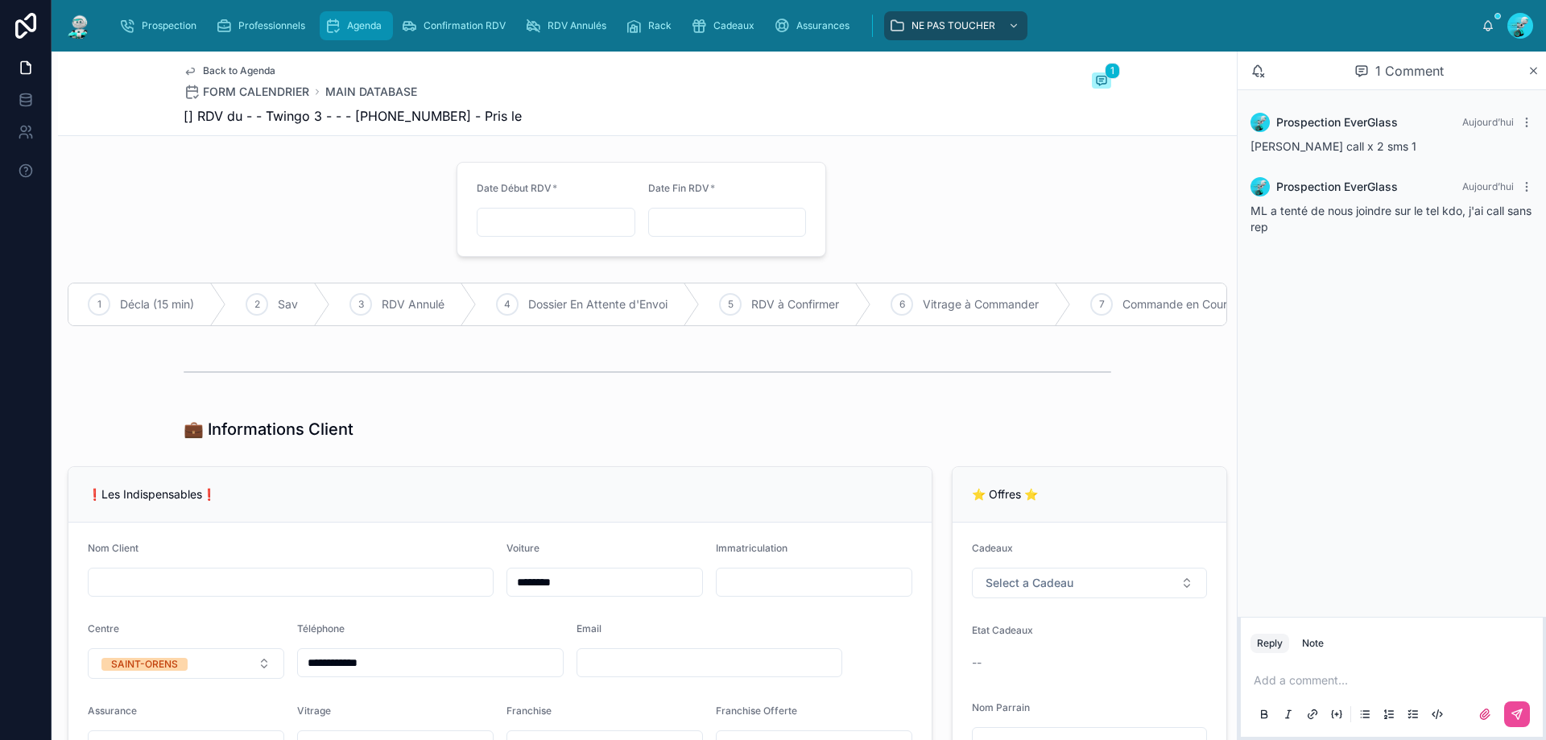
click at [339, 27] on icon "scrollable content" at bounding box center [333, 26] width 16 height 16
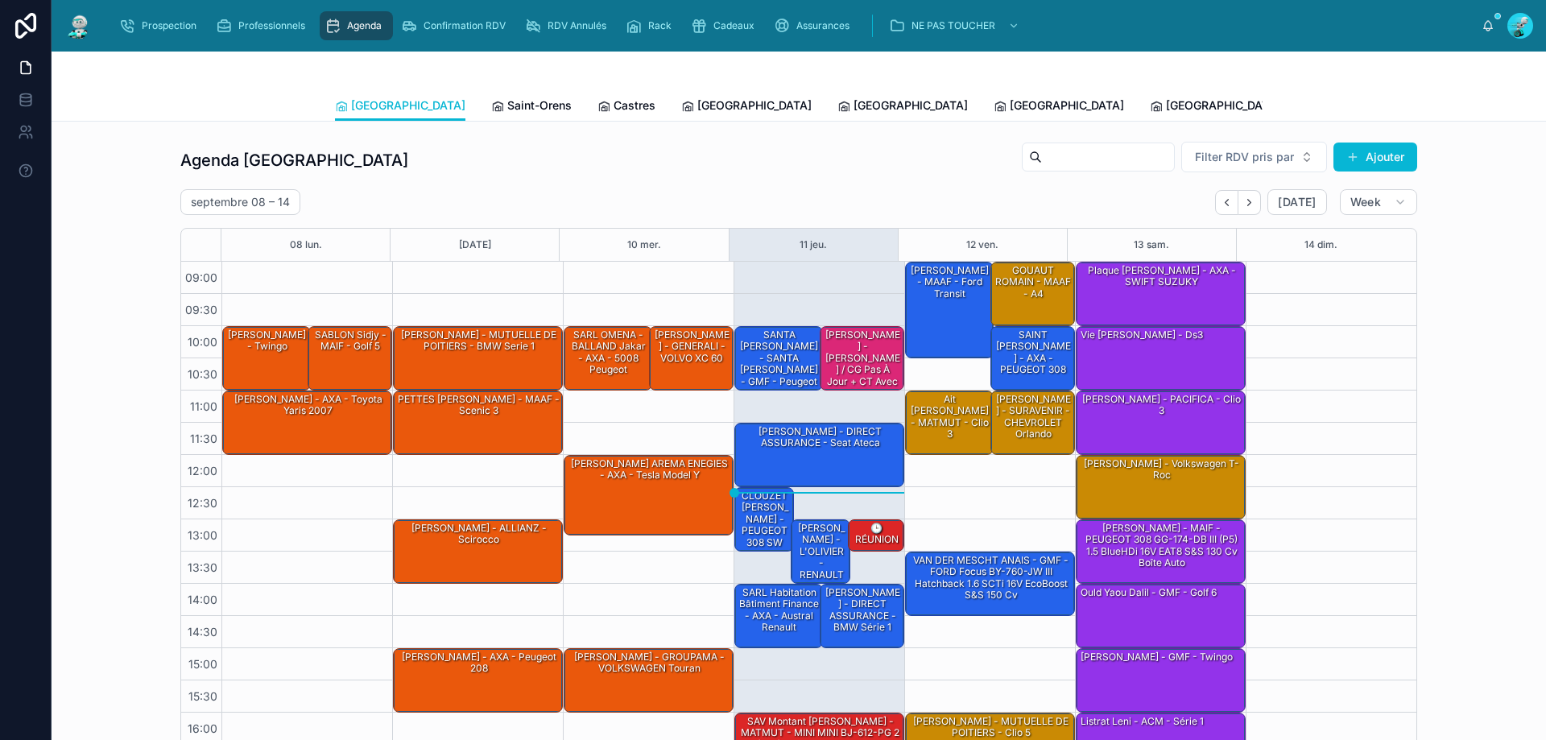
scroll to position [87, 0]
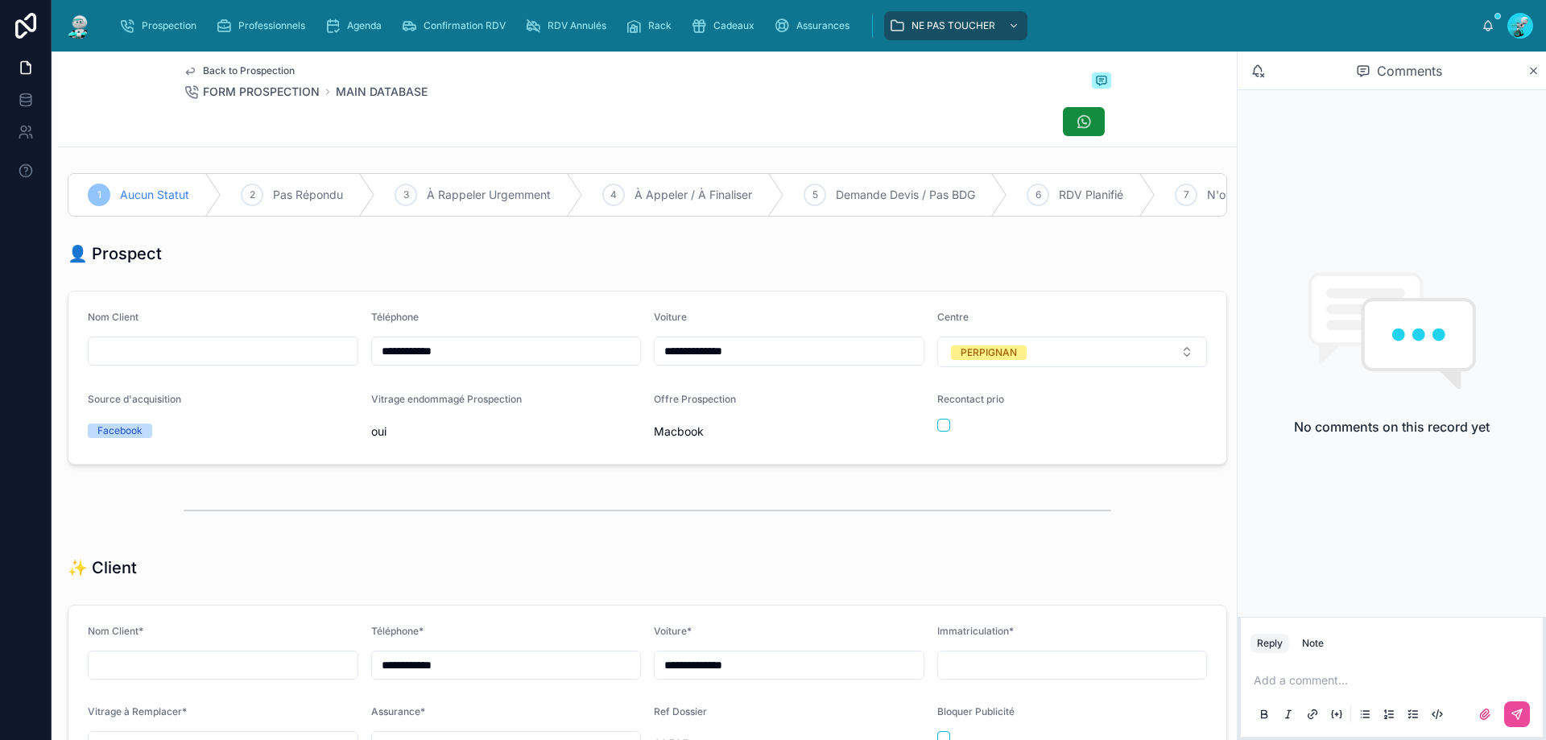
scroll to position [89, 0]
click at [720, 309] on form "**********" at bounding box center [647, 378] width 1158 height 172
click at [1317, 671] on div "Add a comment..." at bounding box center [1392, 697] width 283 height 68
click at [1357, 676] on p at bounding box center [1395, 680] width 283 height 16
drag, startPoint x: 1507, startPoint y: 715, endPoint x: 1517, endPoint y: 713, distance: 9.8
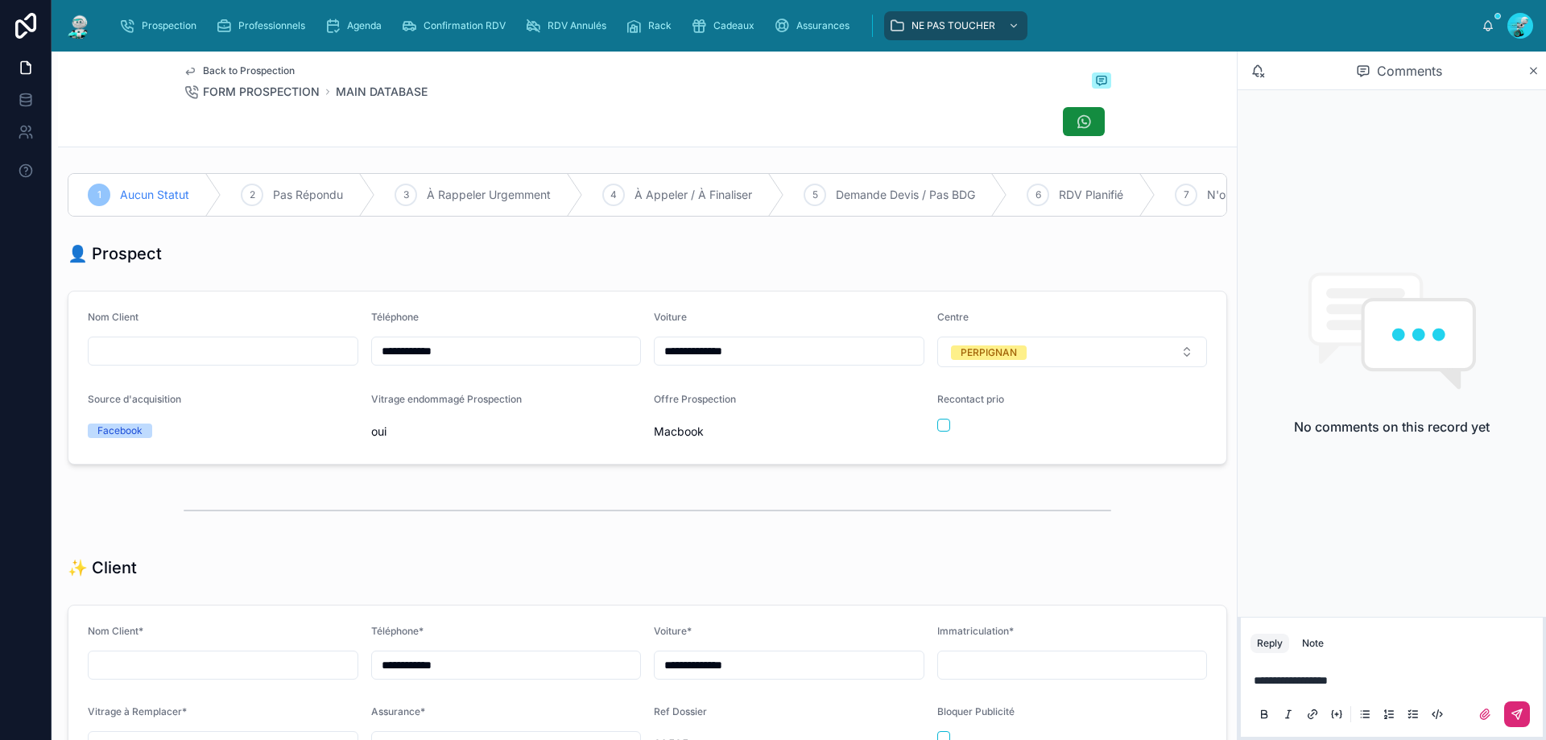
click at [1512, 715] on div at bounding box center [1498, 714] width 64 height 26
click at [1517, 713] on icon at bounding box center [1517, 714] width 13 height 13
click at [937, 444] on div "Recontact prio" at bounding box center [1072, 419] width 271 height 52
click at [937, 432] on button "button" at bounding box center [943, 425] width 13 height 13
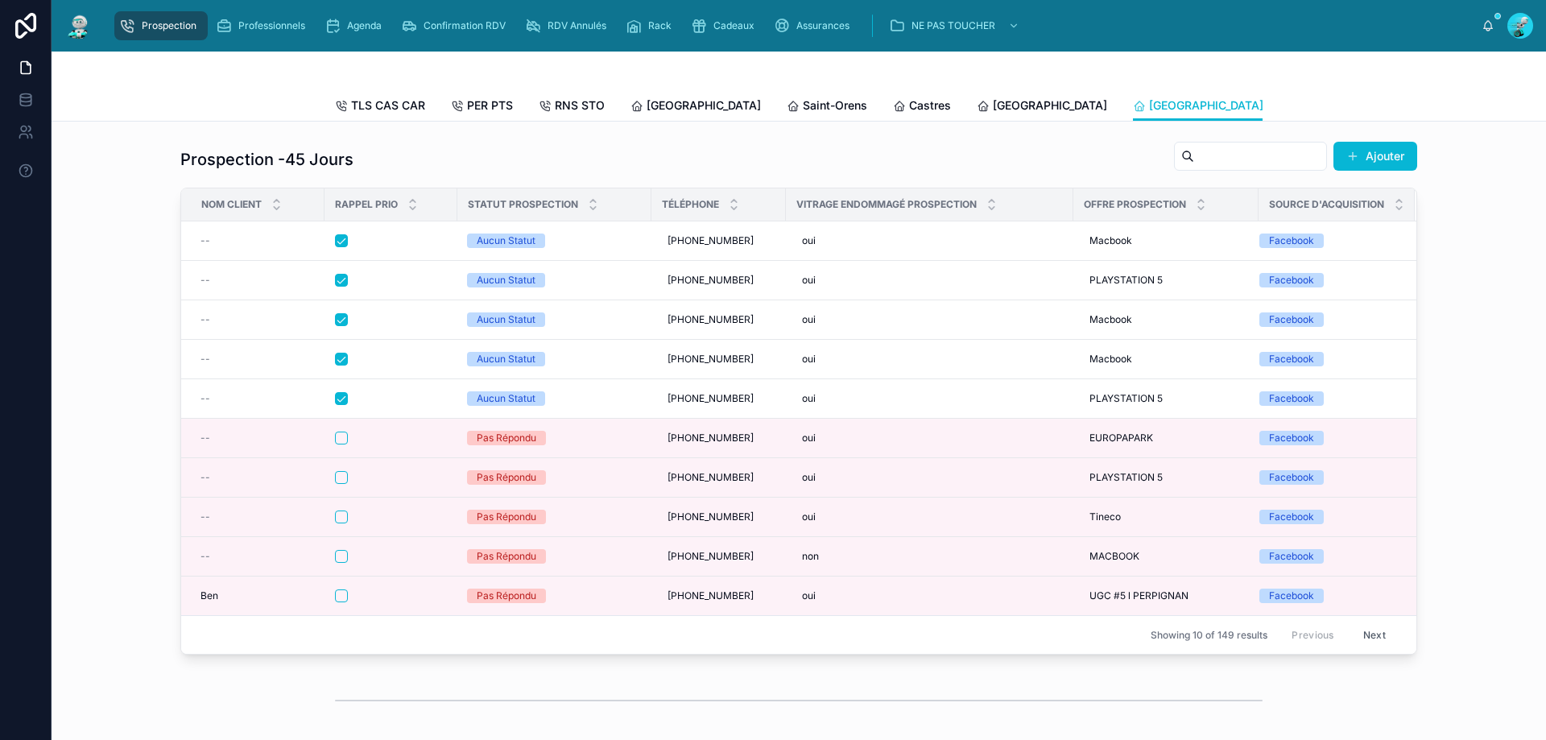
click at [1305, 112] on span "[GEOGRAPHIC_DATA]" at bounding box center [1362, 105] width 114 height 16
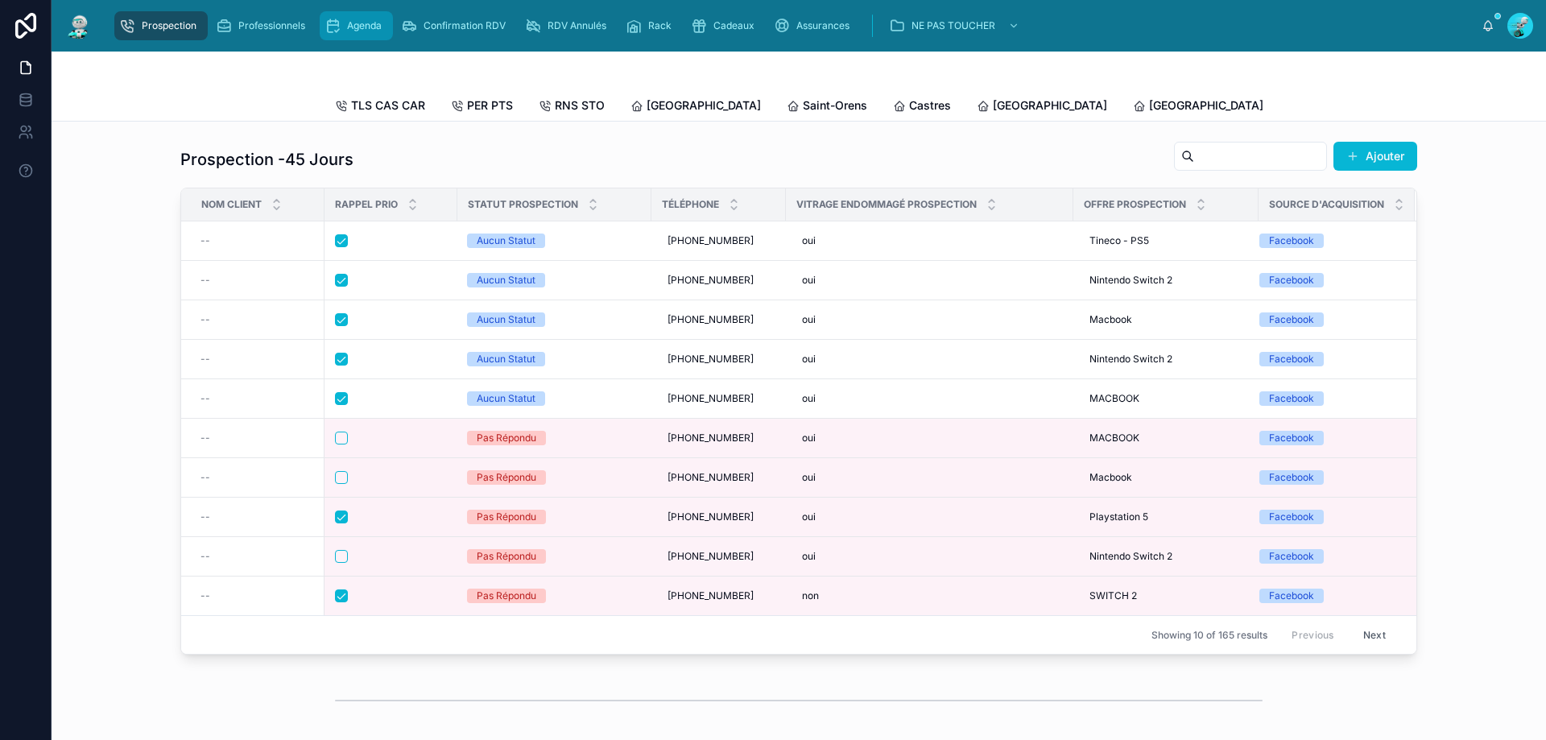
click at [338, 24] on icon "scrollable content" at bounding box center [333, 26] width 16 height 16
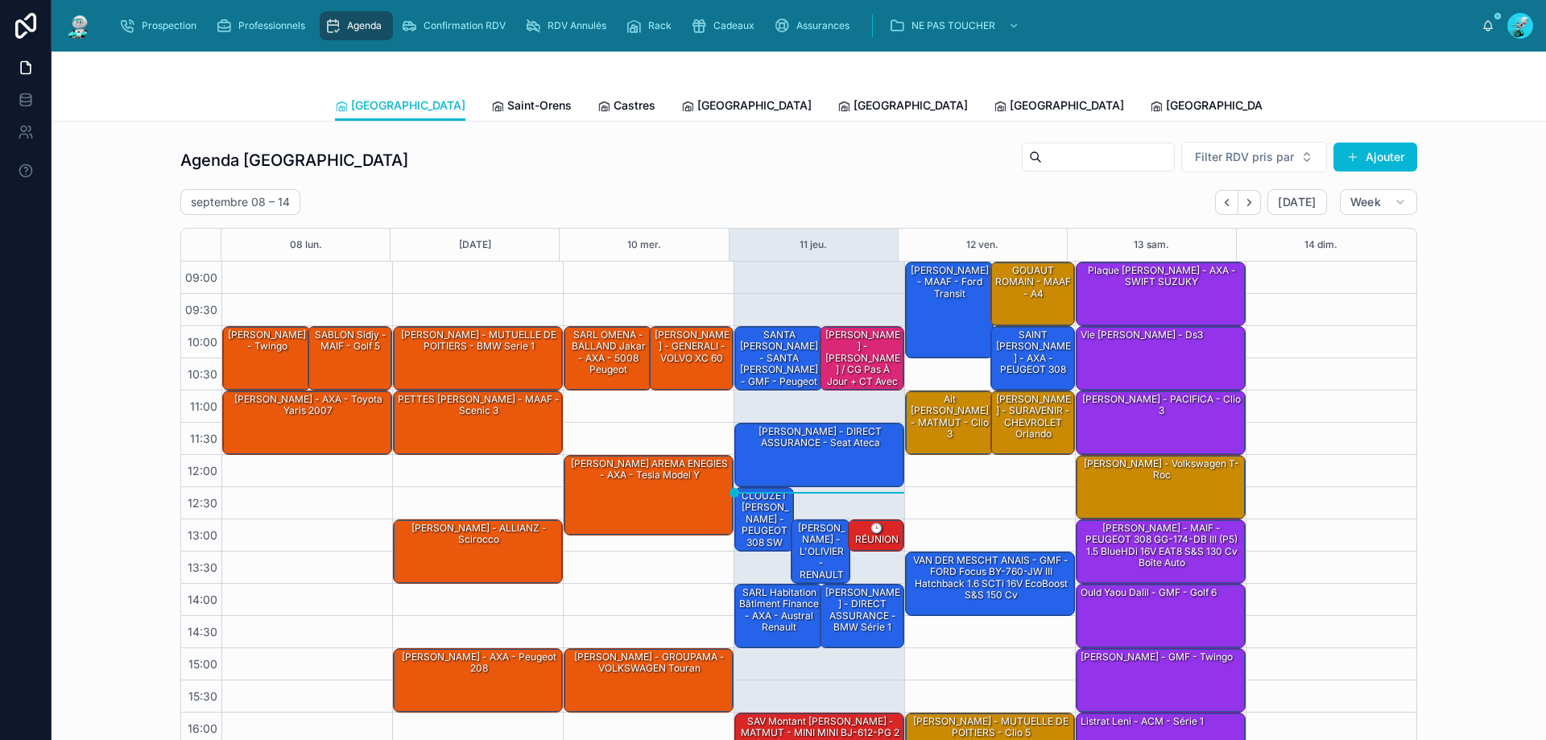
scroll to position [87, 0]
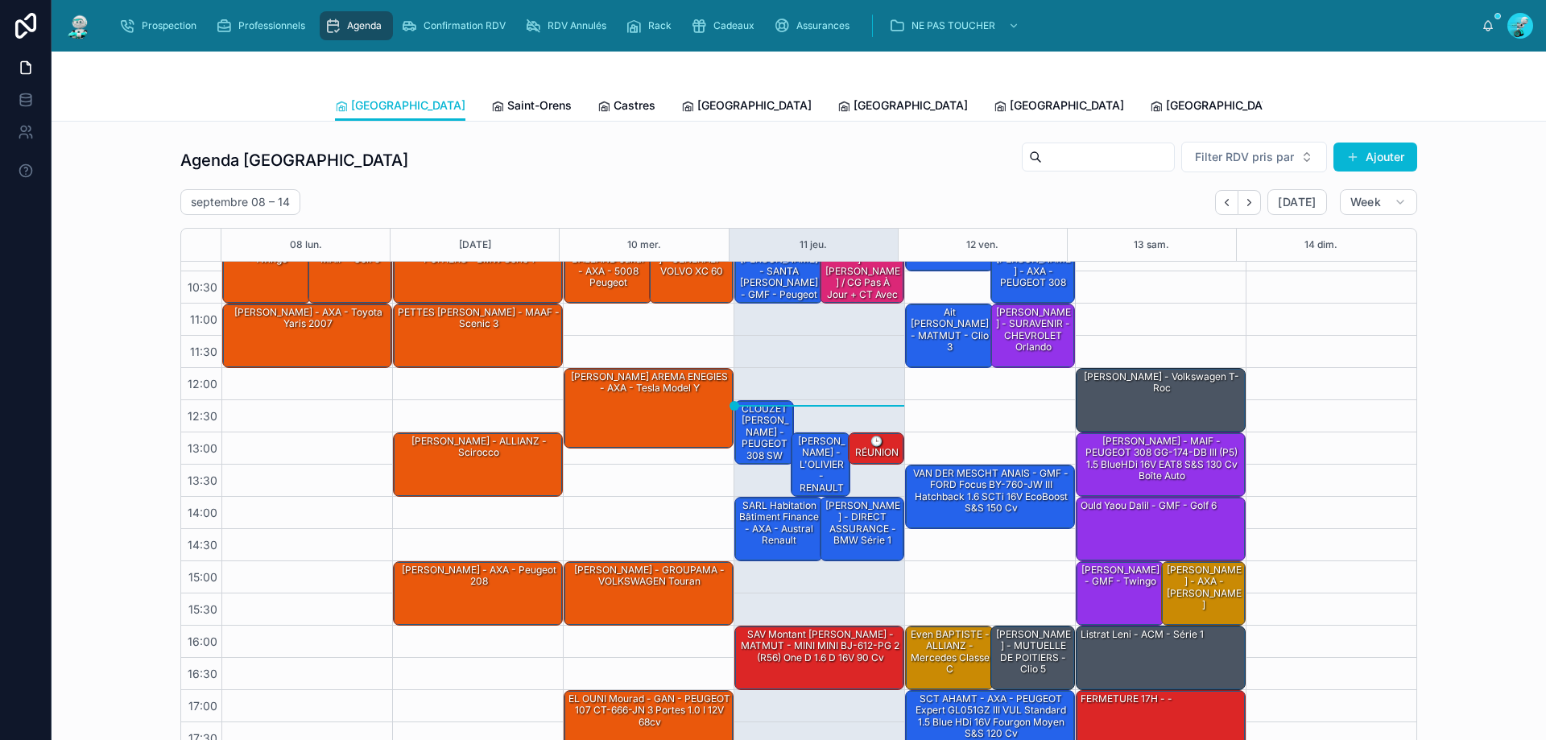
click at [1098, 121] on div "[GEOGRAPHIC_DATA] [GEOGRAPHIC_DATA] Saint-Orens Castres [GEOGRAPHIC_DATA] [GEOG…" at bounding box center [799, 87] width 1495 height 70
click at [1457, 103] on span "Tous Centres" at bounding box center [1492, 105] width 71 height 16
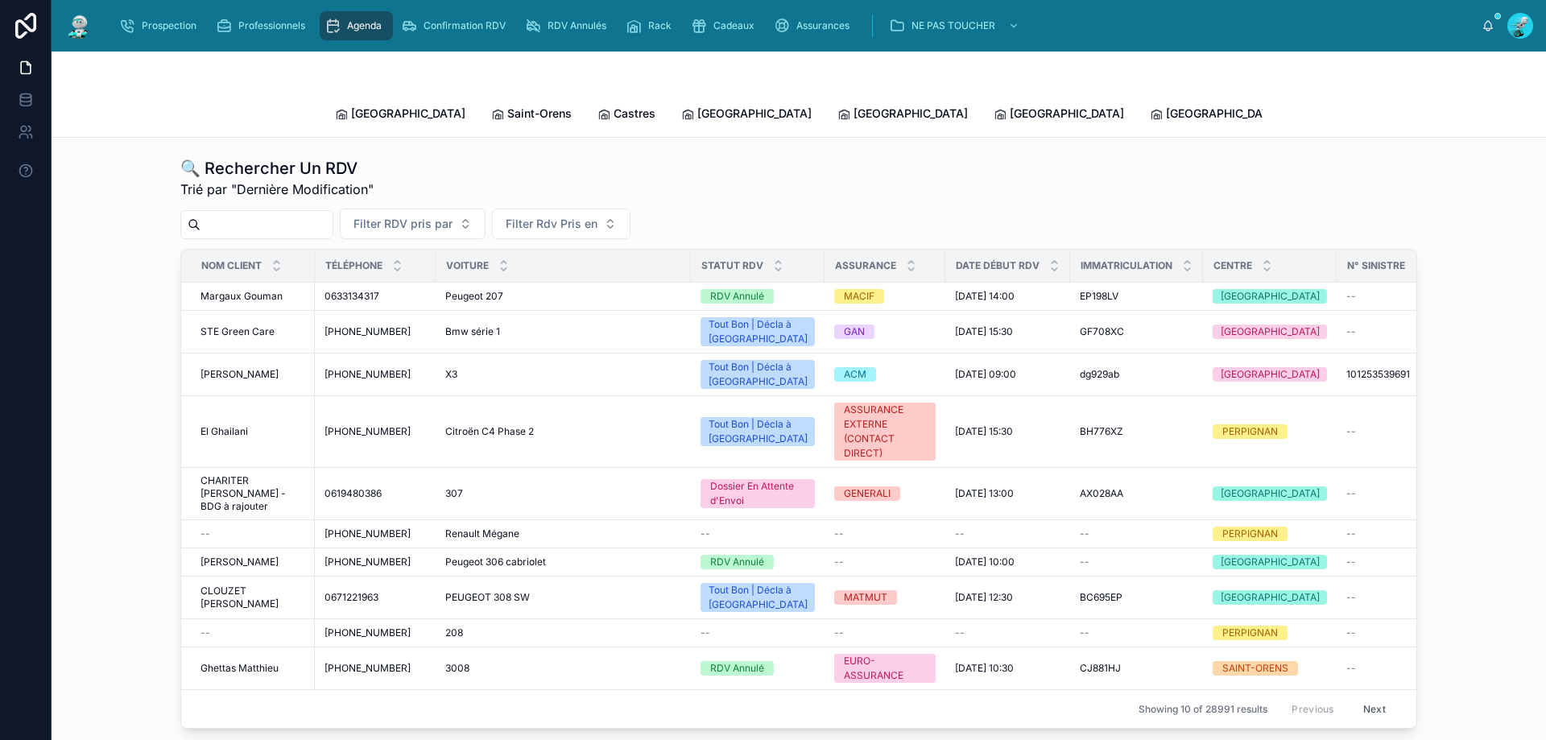
click at [257, 213] on input "text" at bounding box center [267, 224] width 132 height 23
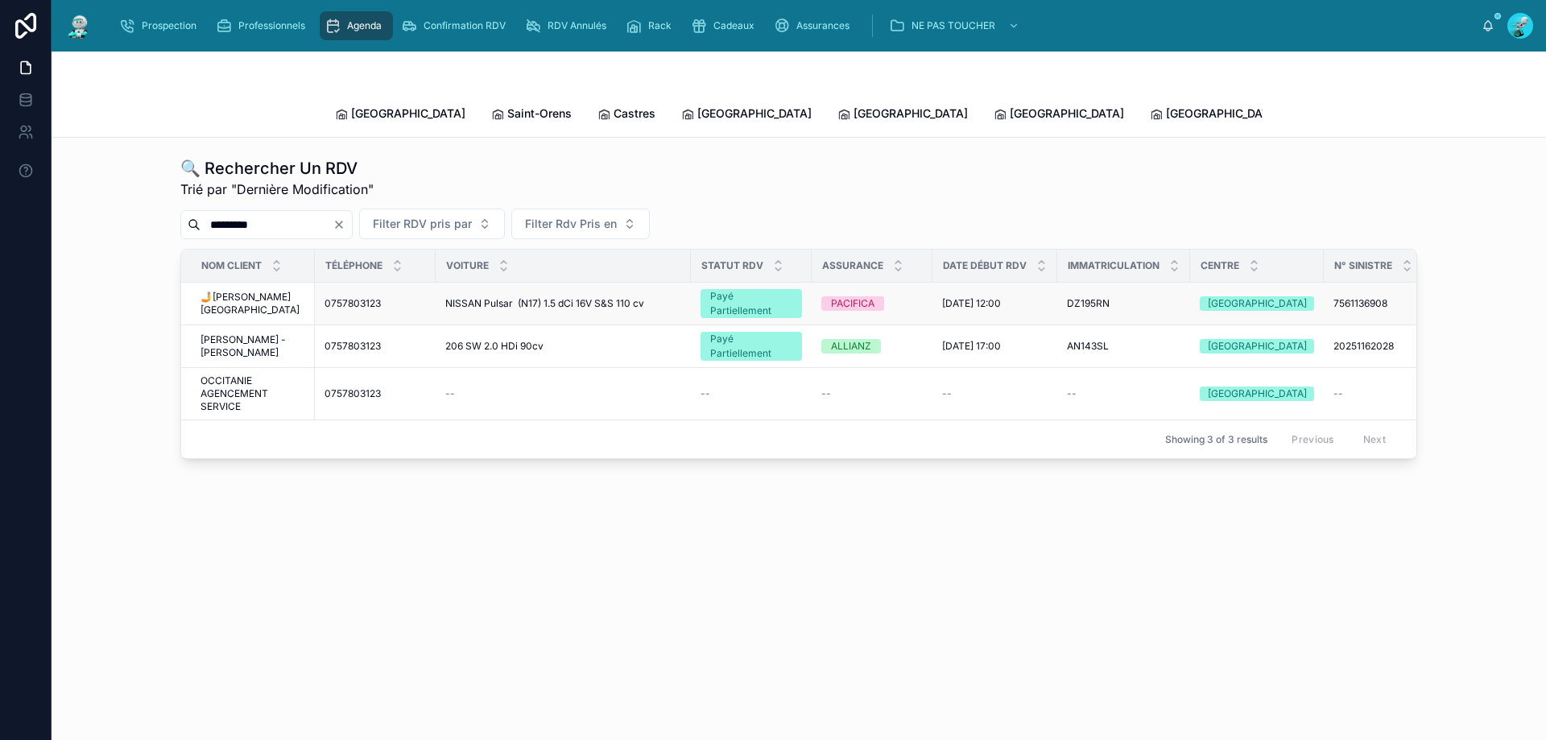
type input "*********"
click at [246, 291] on span "🤳[PERSON_NAME][GEOGRAPHIC_DATA]" at bounding box center [253, 304] width 105 height 26
click at [257, 333] on span "[PERSON_NAME] - [PERSON_NAME]" at bounding box center [253, 346] width 105 height 26
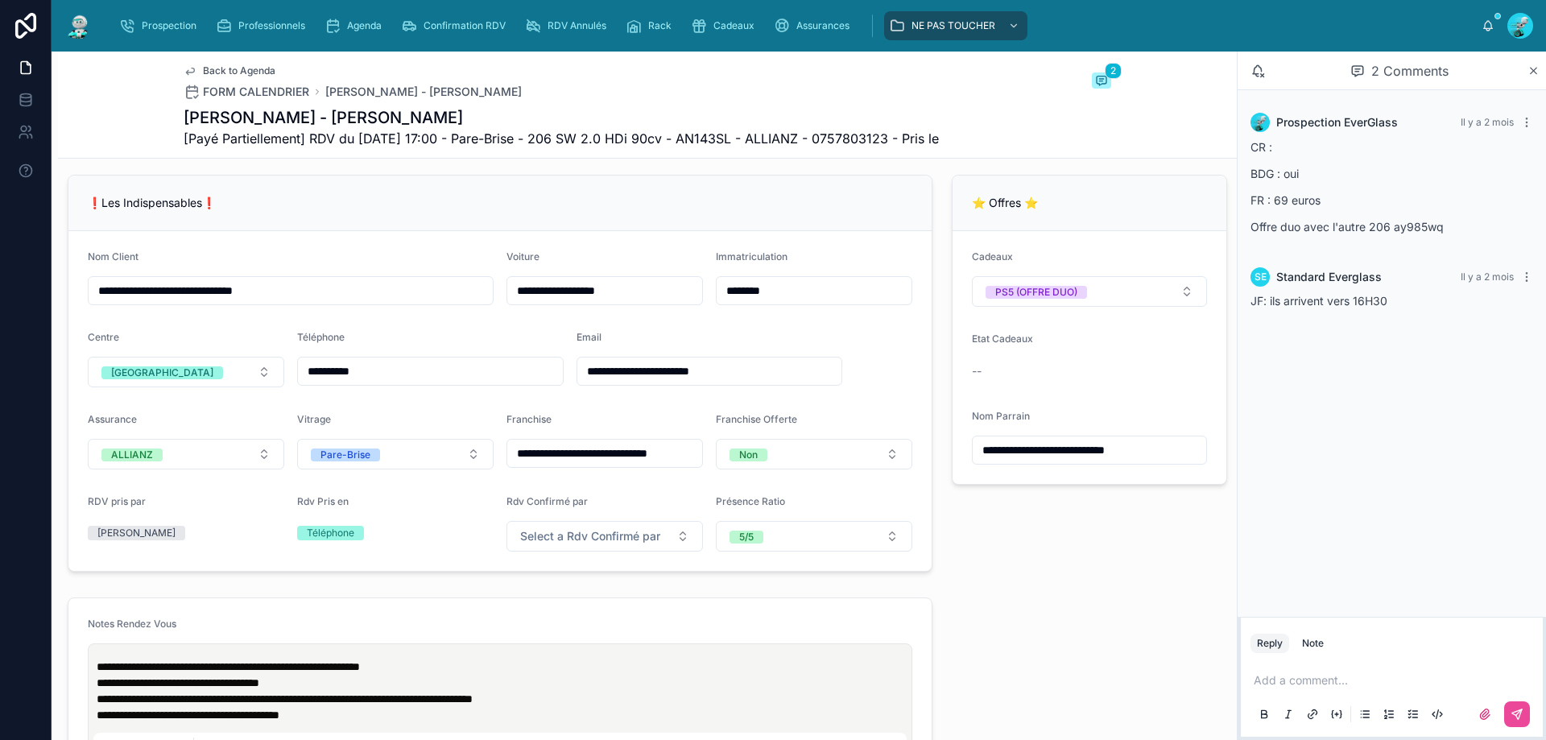
scroll to position [322, 0]
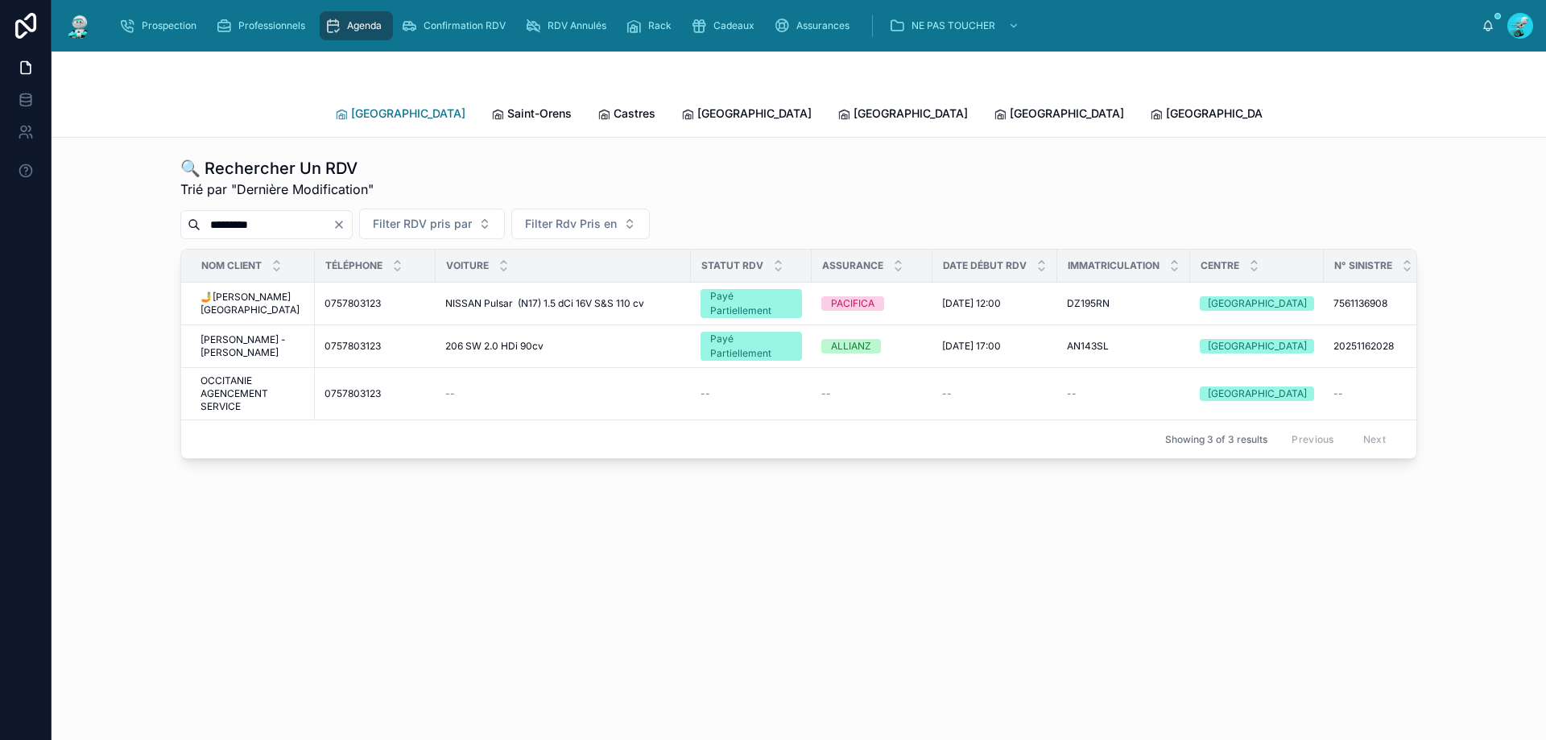
click at [366, 116] on link "[GEOGRAPHIC_DATA]" at bounding box center [400, 115] width 130 height 32
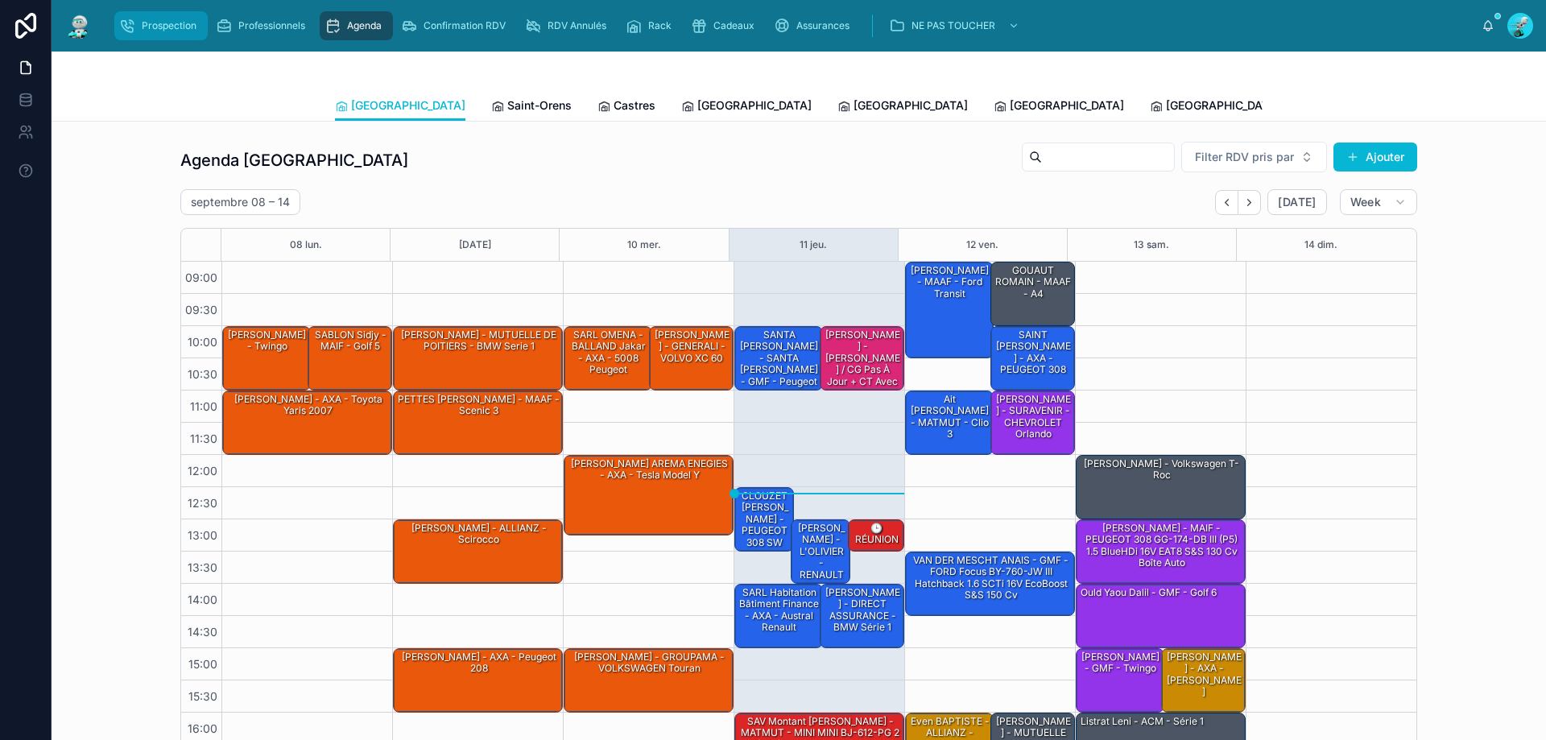
click at [187, 37] on div "Prospection" at bounding box center [161, 26] width 84 height 26
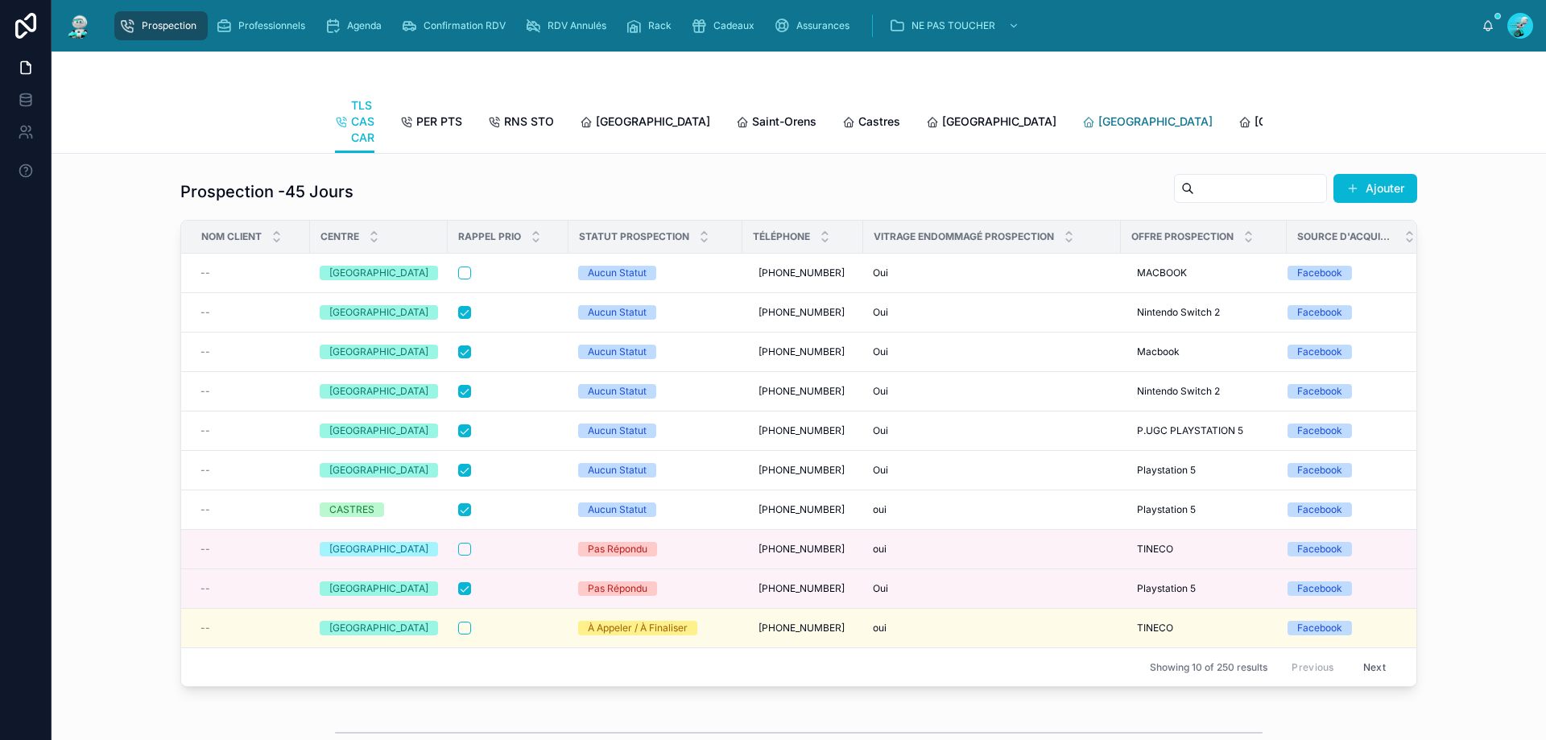
click at [1098, 122] on span "[GEOGRAPHIC_DATA]" at bounding box center [1155, 122] width 114 height 16
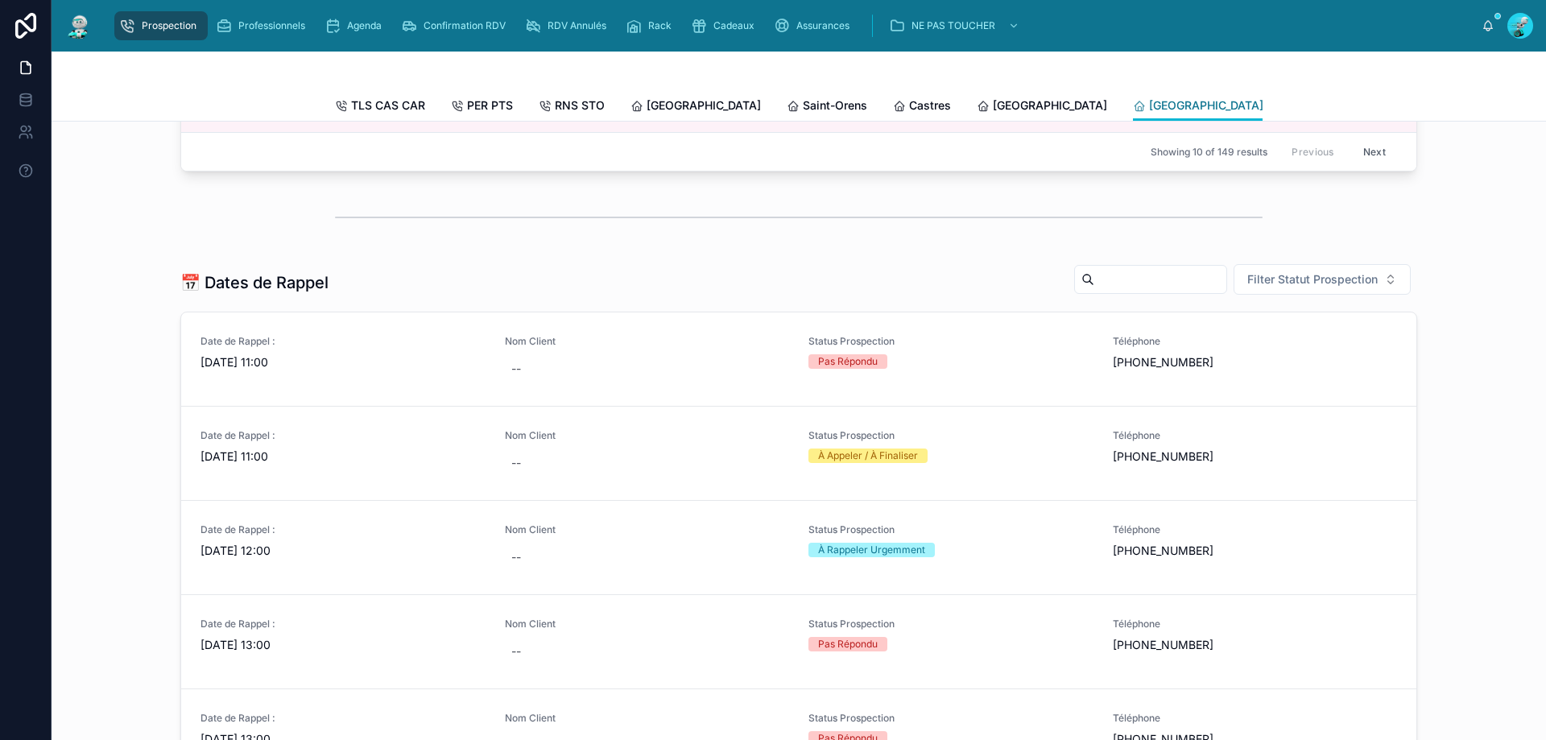
scroll to position [644, 0]
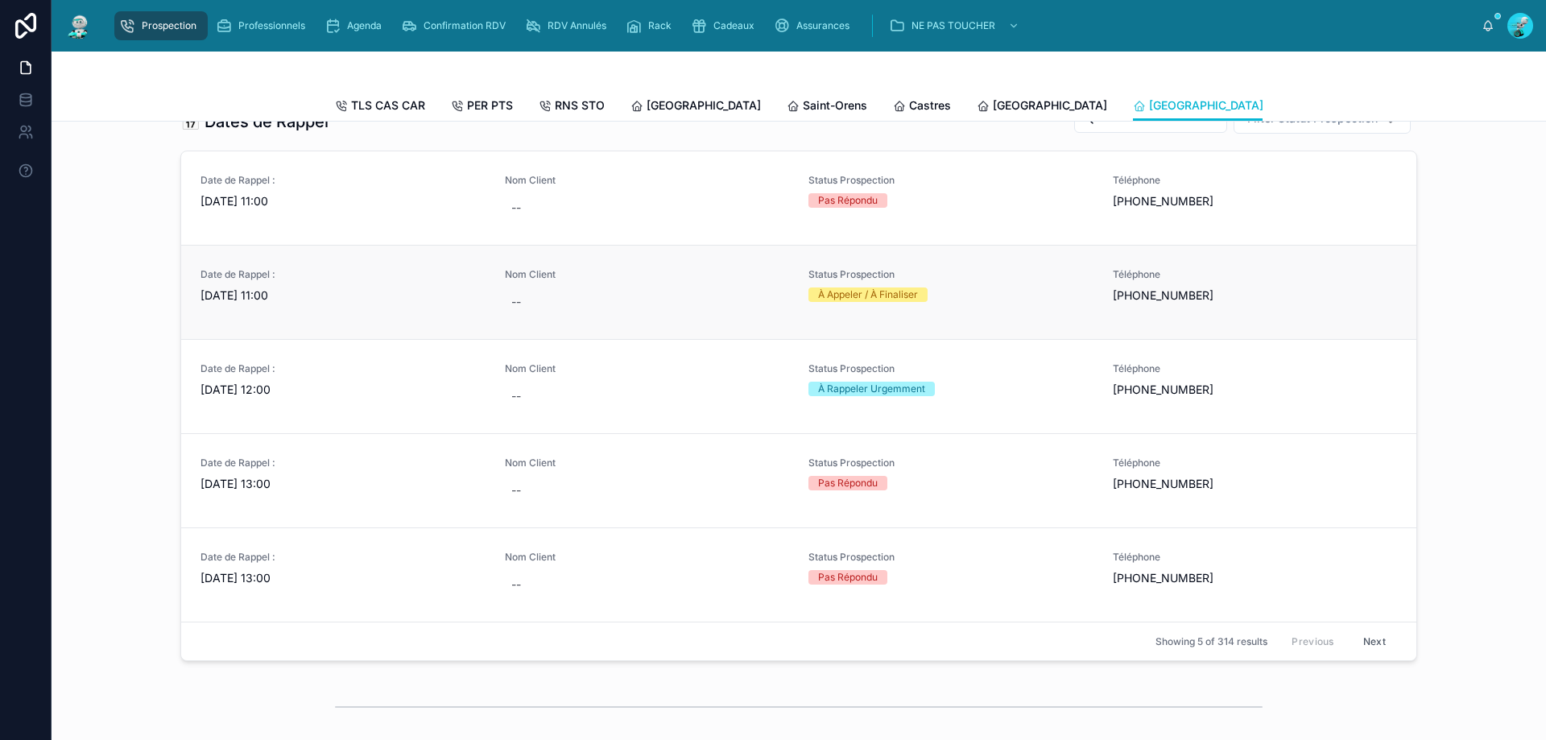
click at [278, 304] on span "[DATE] 11:00" at bounding box center [343, 295] width 285 height 16
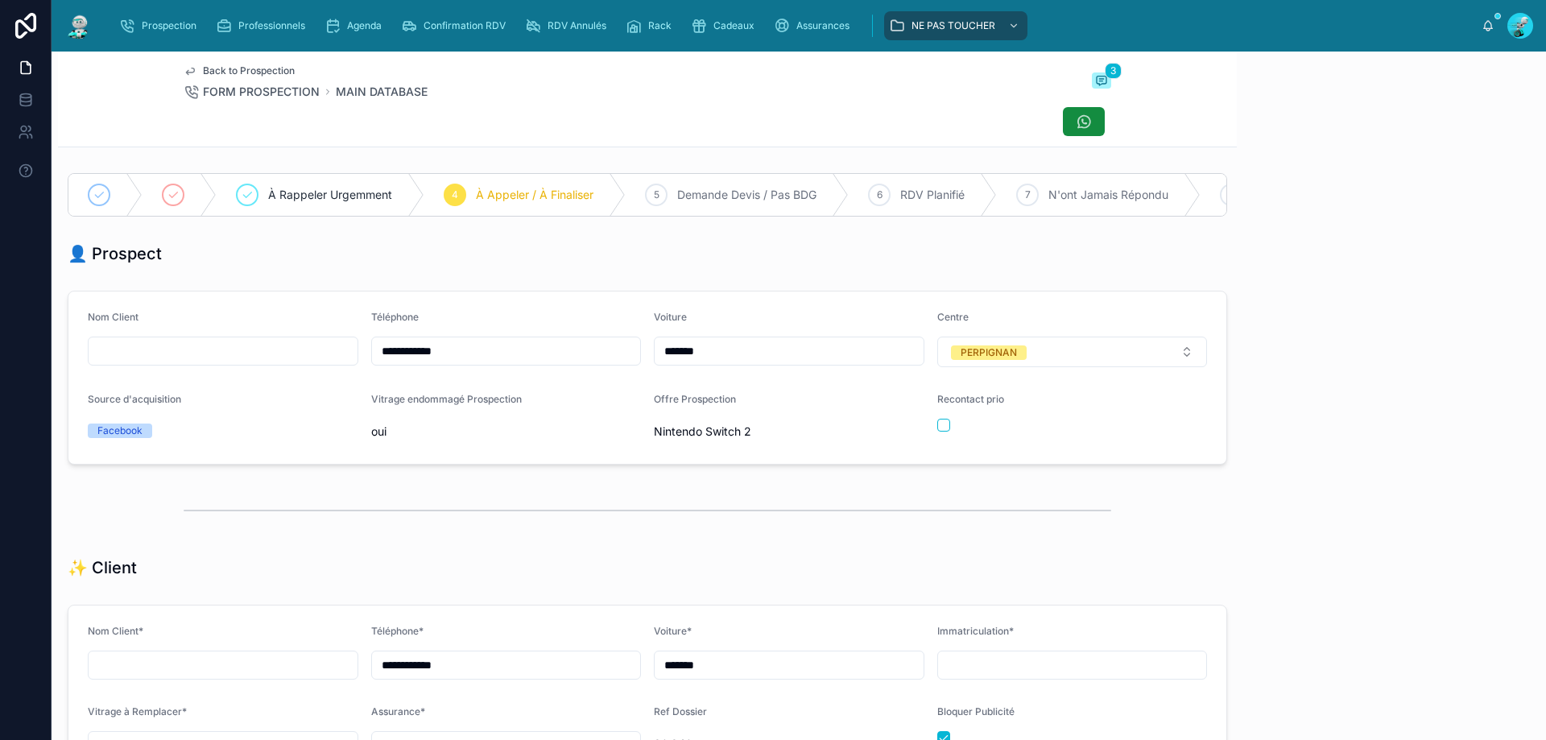
scroll to position [89, 0]
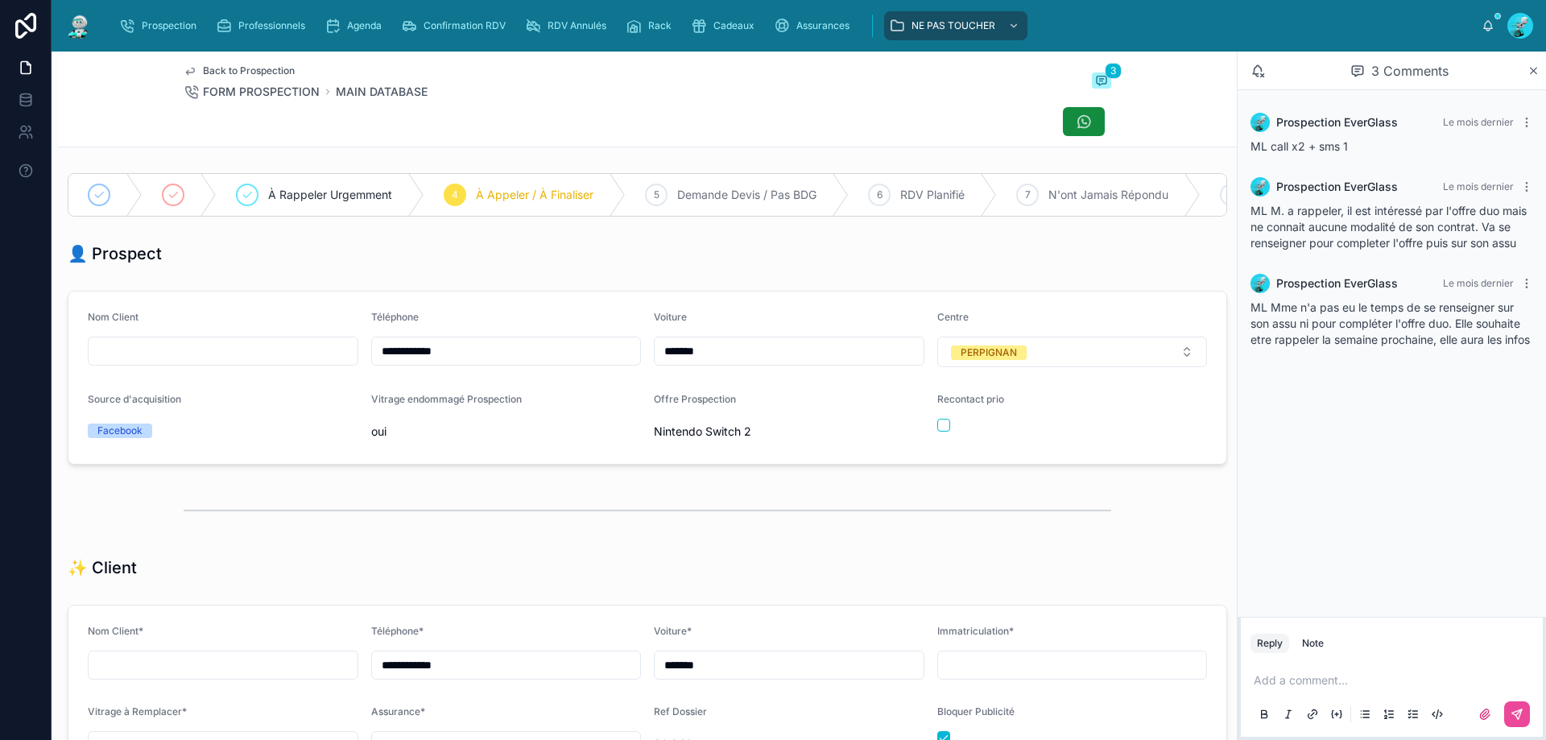
drag, startPoint x: 581, startPoint y: 362, endPoint x: 163, endPoint y: 363, distance: 418.7
click at [163, 363] on form "**********" at bounding box center [647, 378] width 1158 height 172
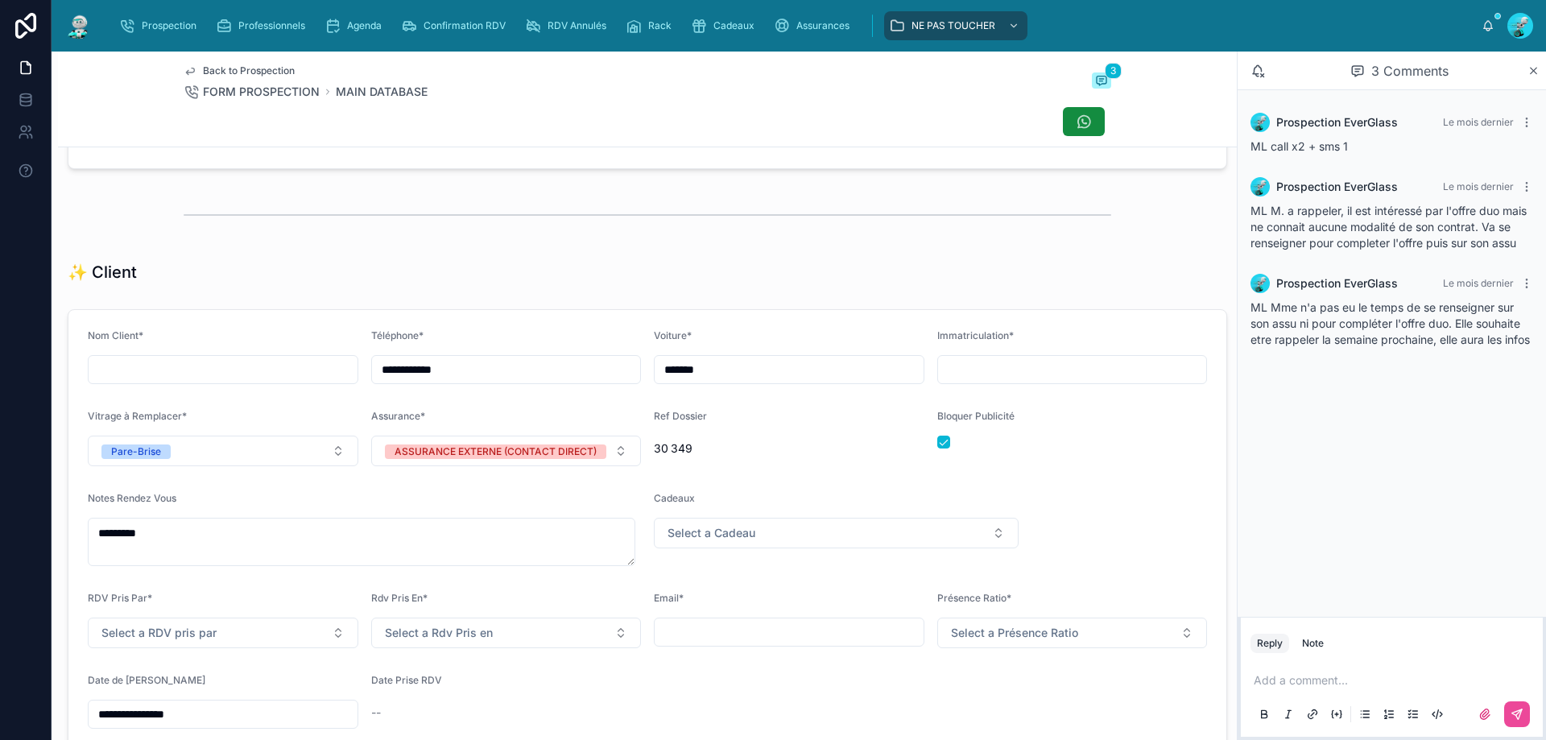
scroll to position [322, 0]
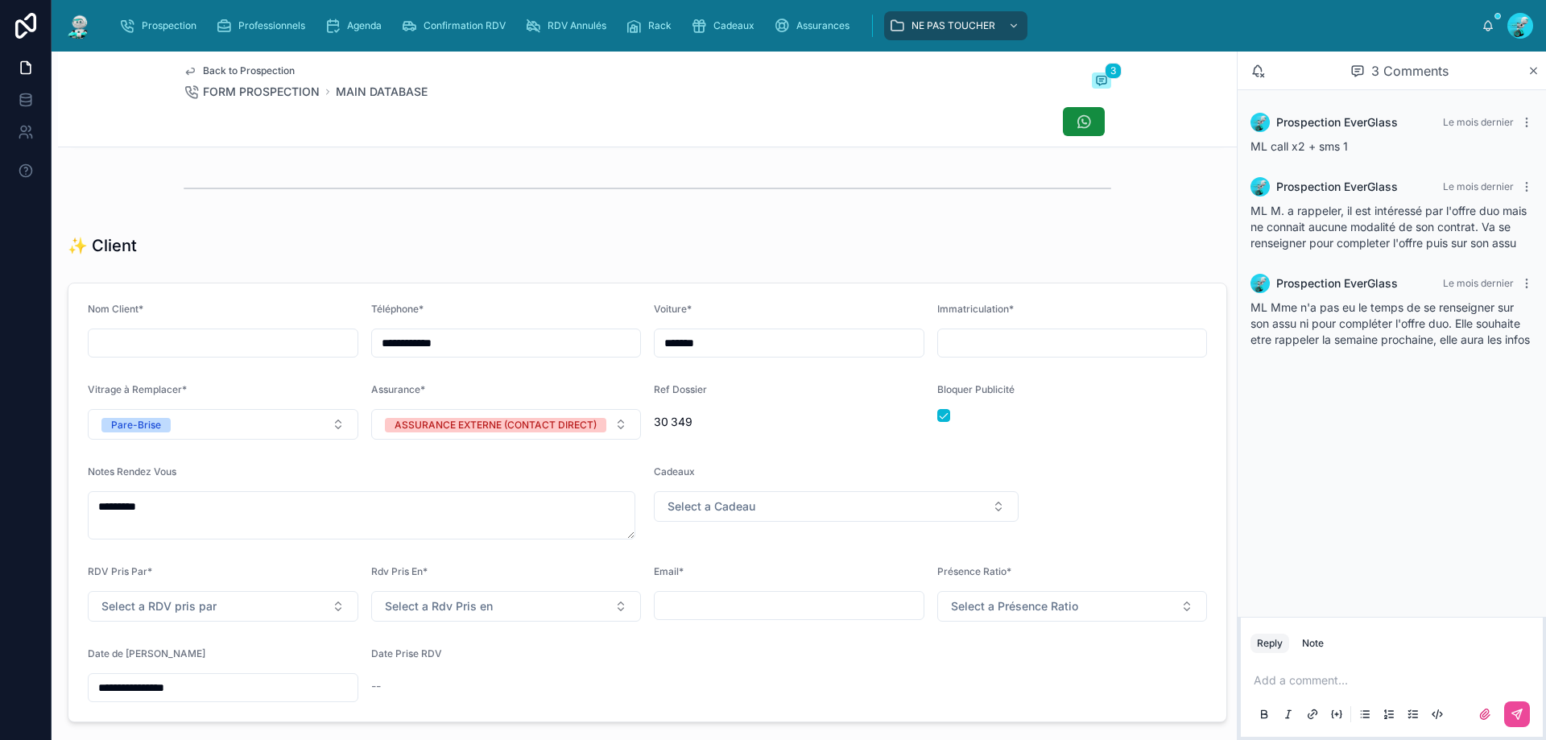
click at [1281, 683] on p at bounding box center [1395, 680] width 283 height 16
click at [1529, 705] on button at bounding box center [1517, 714] width 26 height 26
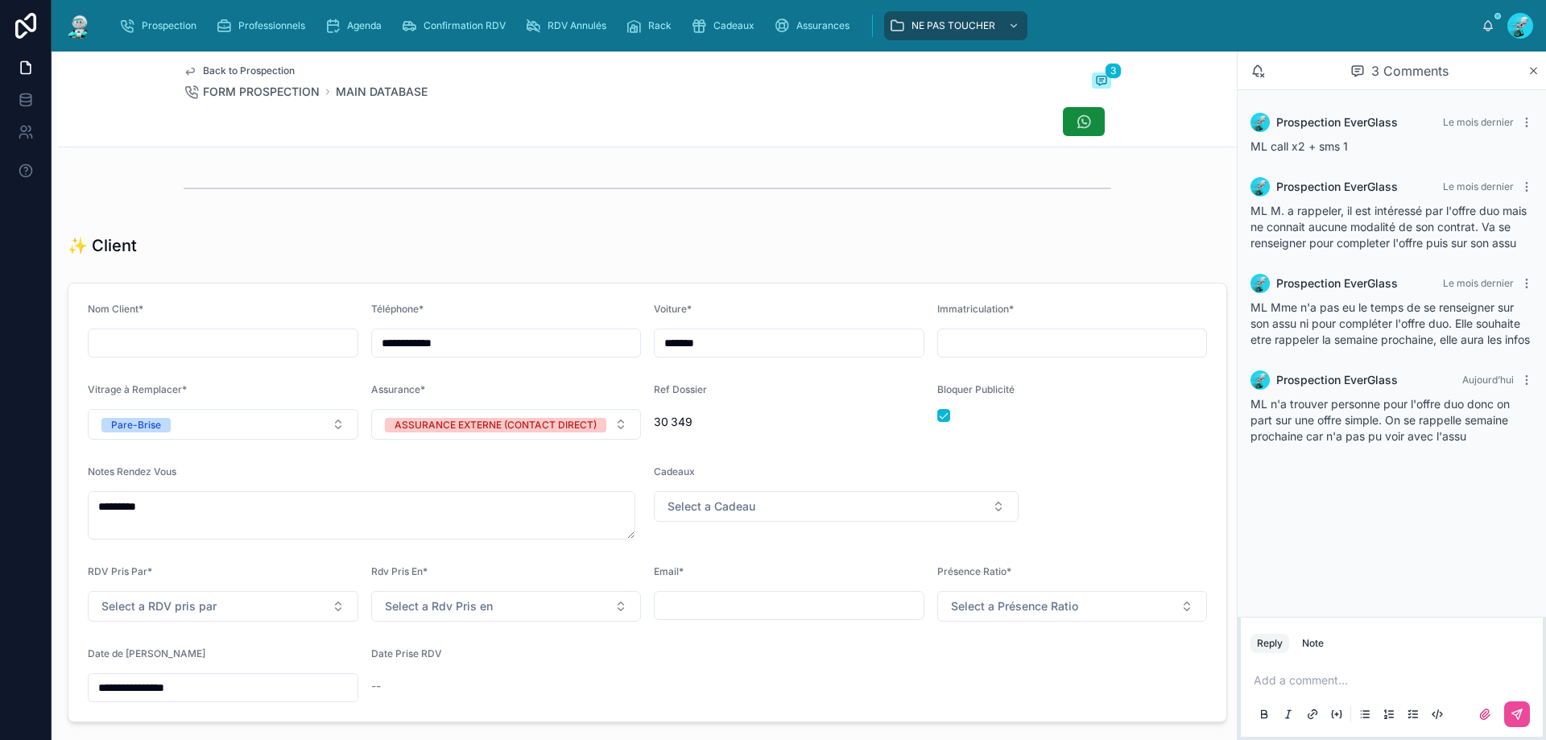
click at [937, 434] on div "Bloquer Publicité" at bounding box center [1072, 411] width 271 height 56
click at [937, 422] on button "button" at bounding box center [943, 415] width 13 height 13
click at [1098, 456] on form "**********" at bounding box center [647, 502] width 1158 height 438
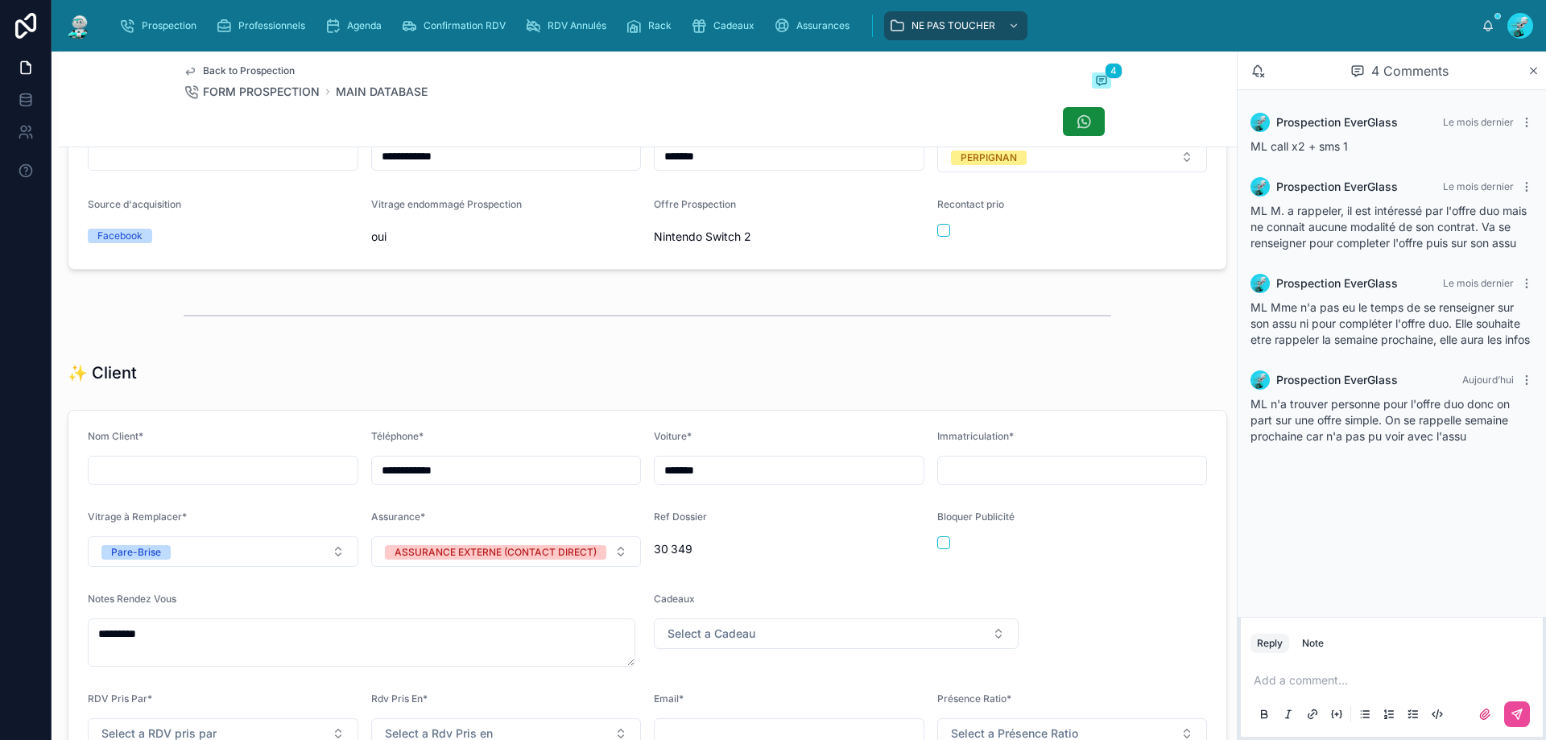
scroll to position [564, 0]
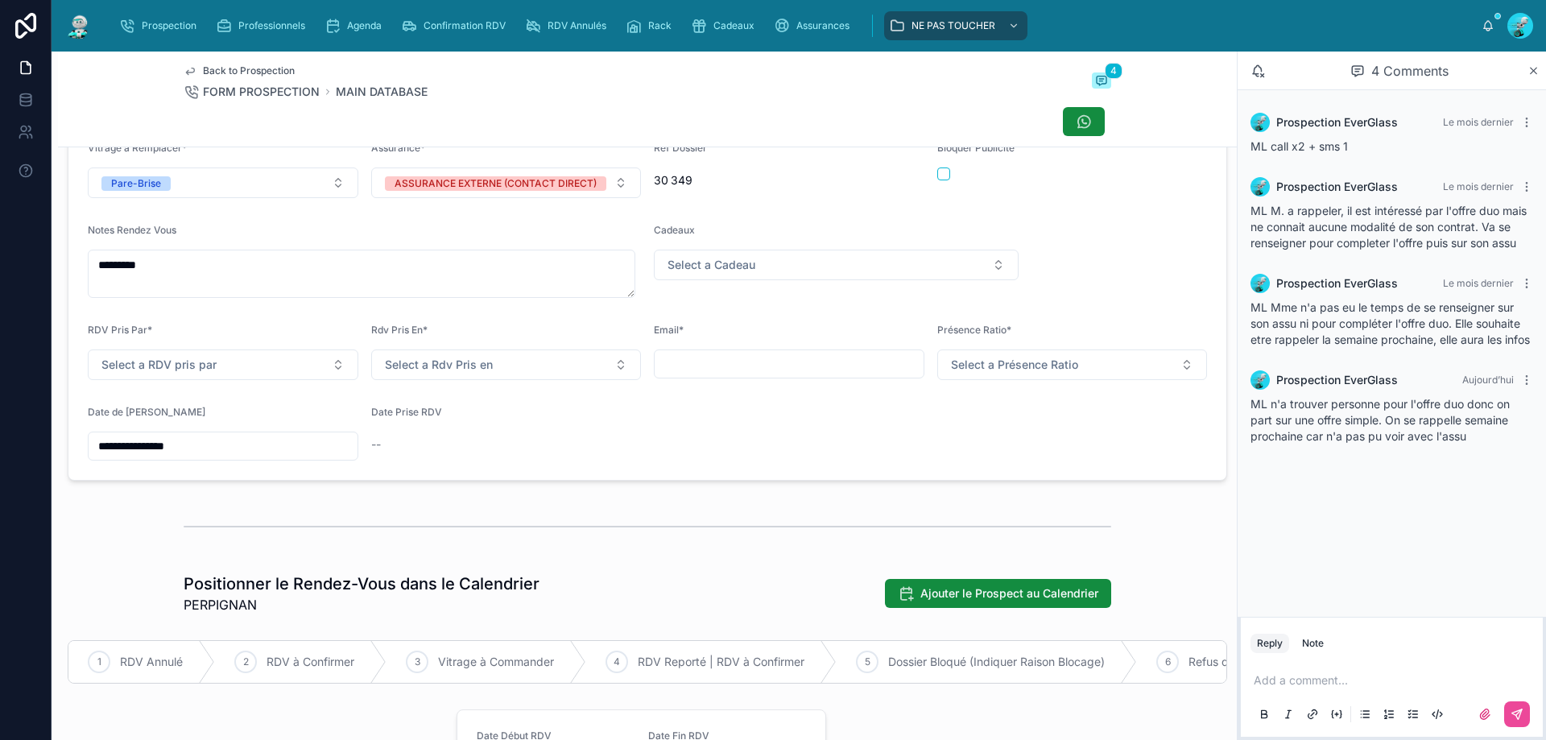
click at [252, 457] on input "**********" at bounding box center [223, 446] width 269 height 23
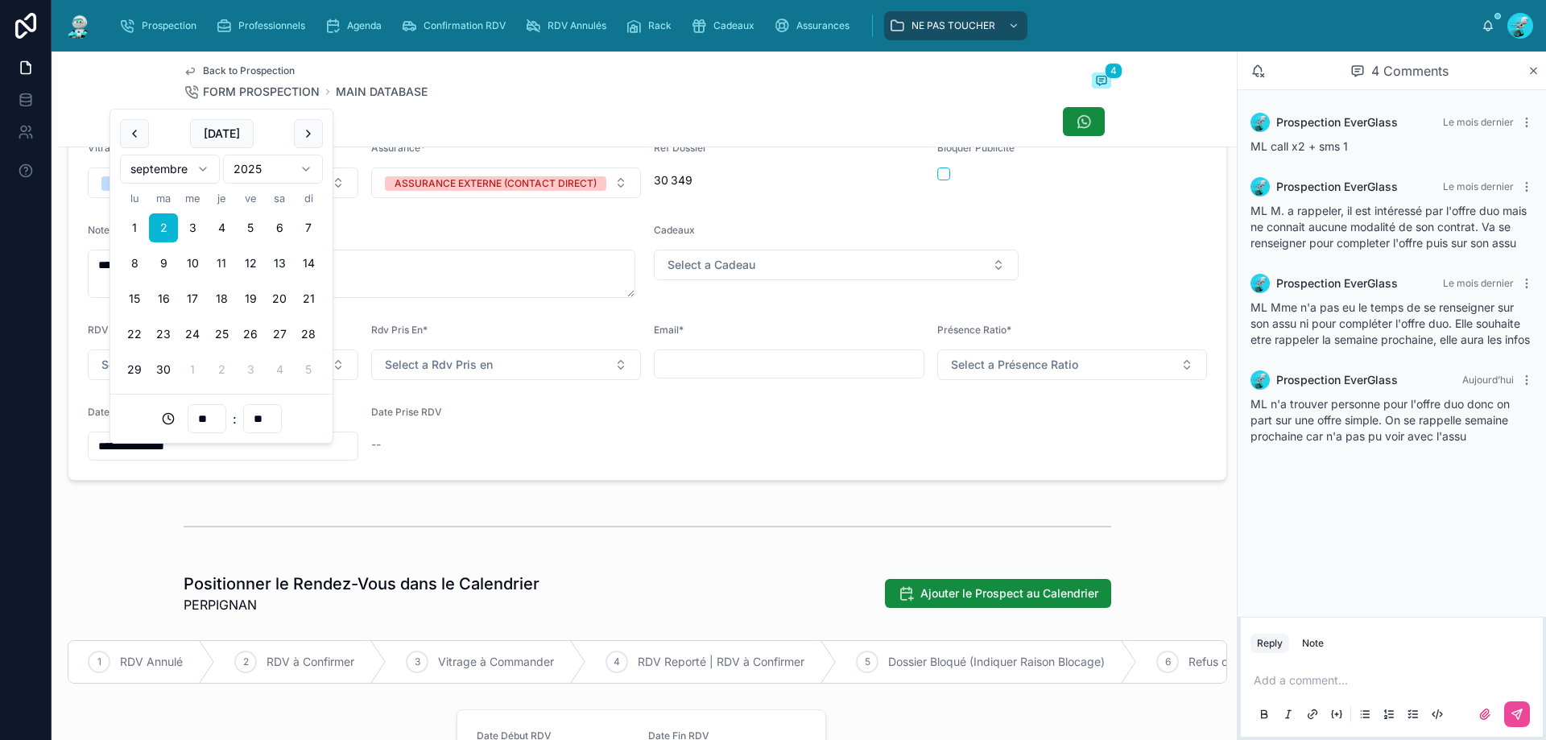
click at [167, 295] on button "16" at bounding box center [163, 298] width 29 height 29
type input "**********"
click at [628, 547] on div at bounding box center [648, 527] width 928 height 40
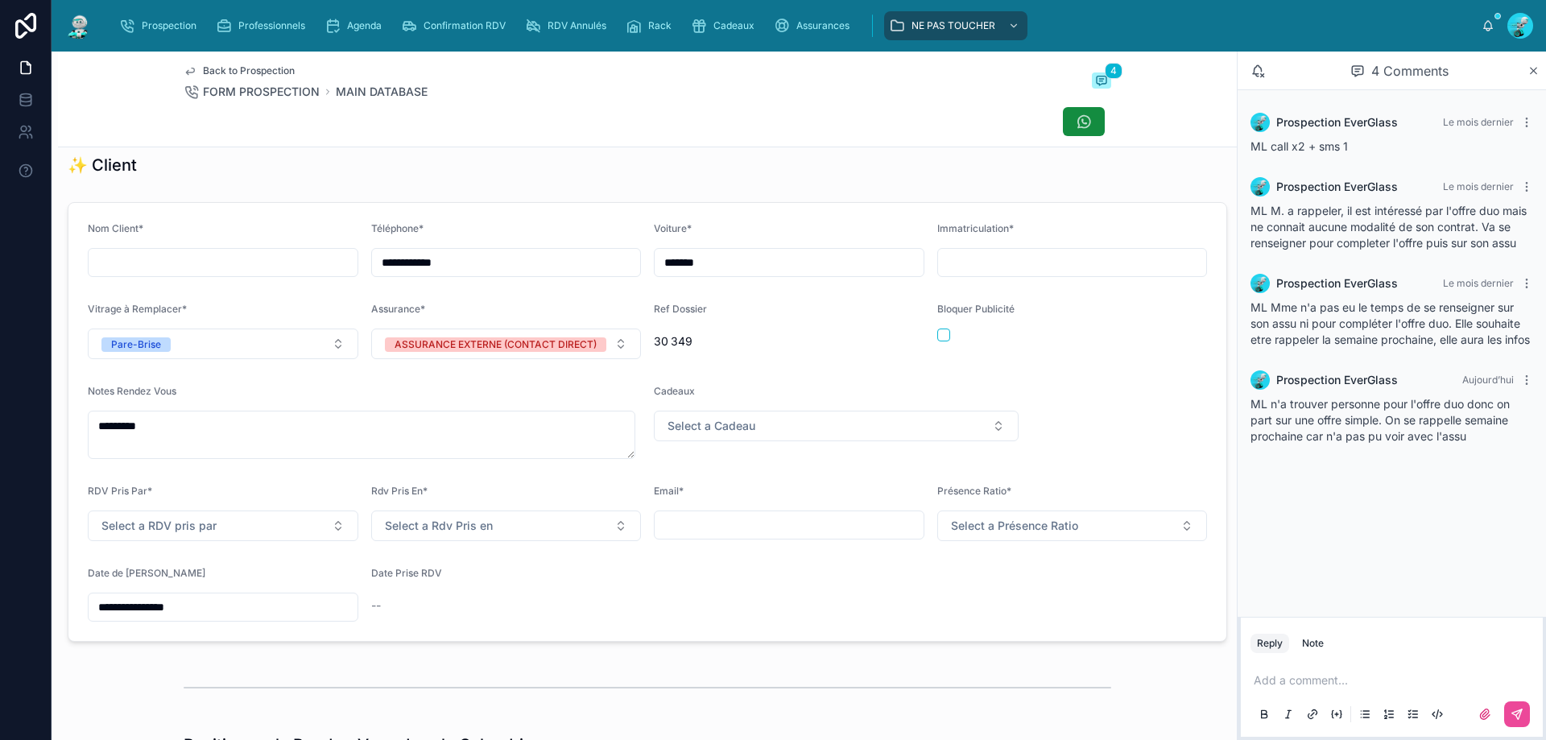
scroll to position [0, 0]
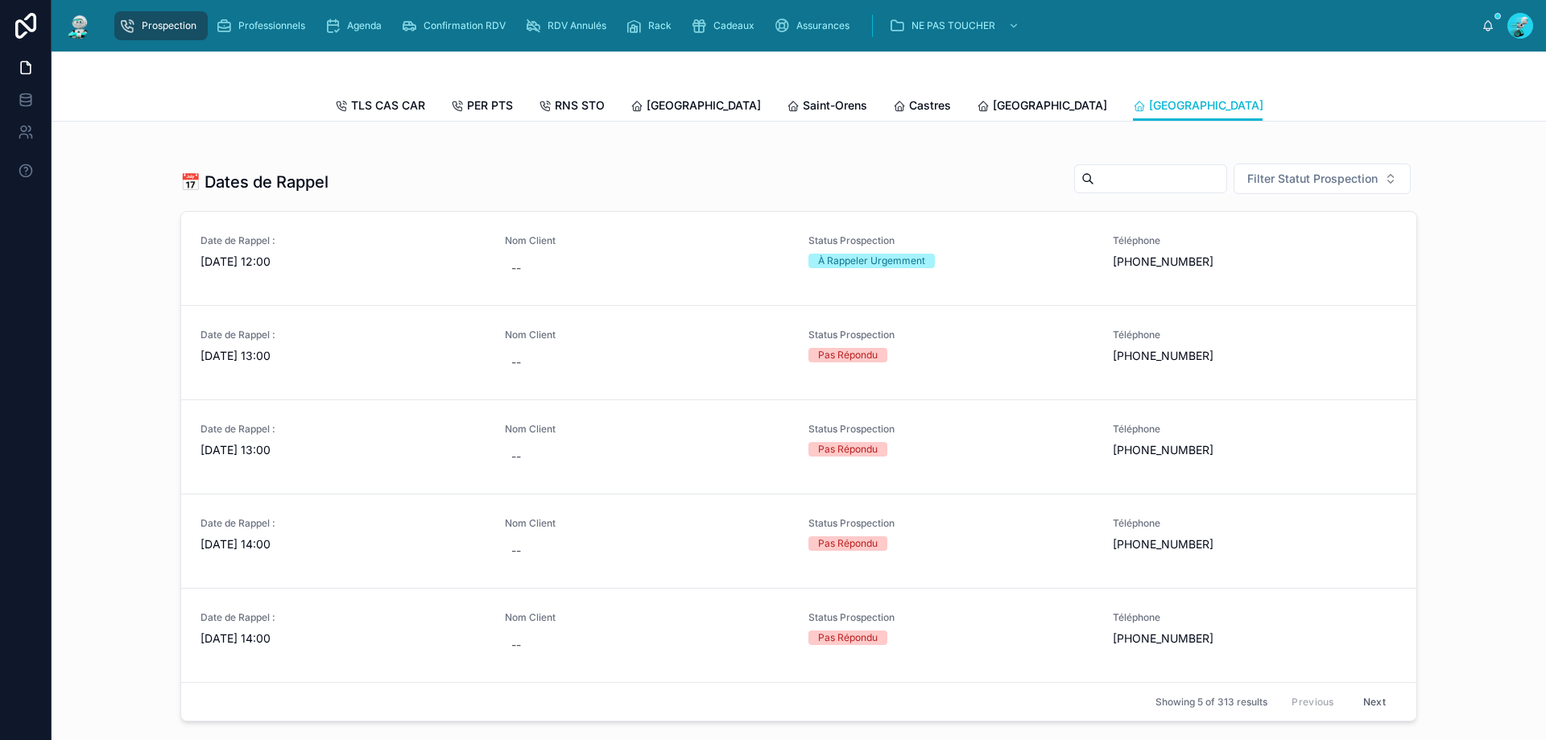
scroll to position [644, 0]
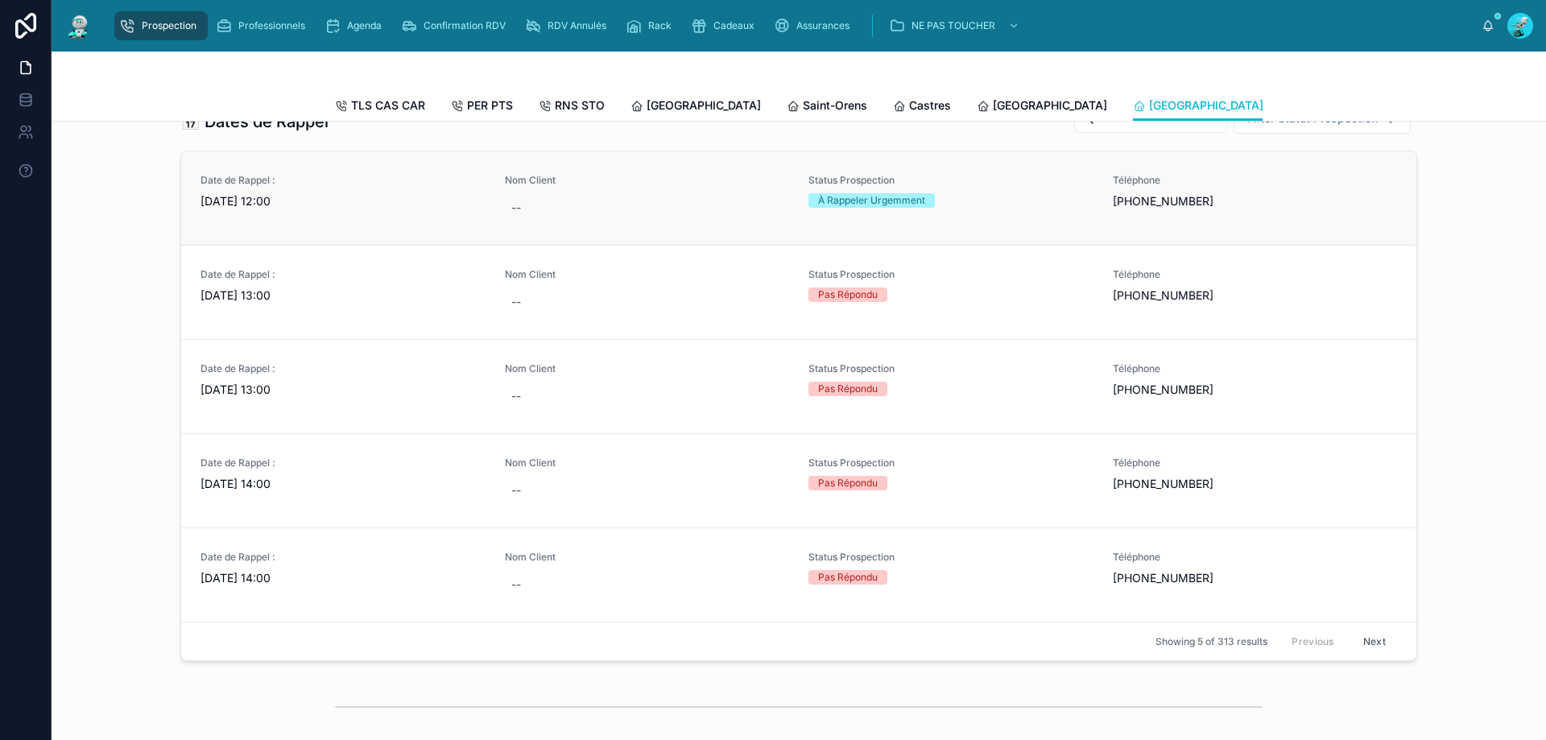
click at [388, 222] on div "Date de Rappel : [DATE] 12:00" at bounding box center [343, 198] width 285 height 48
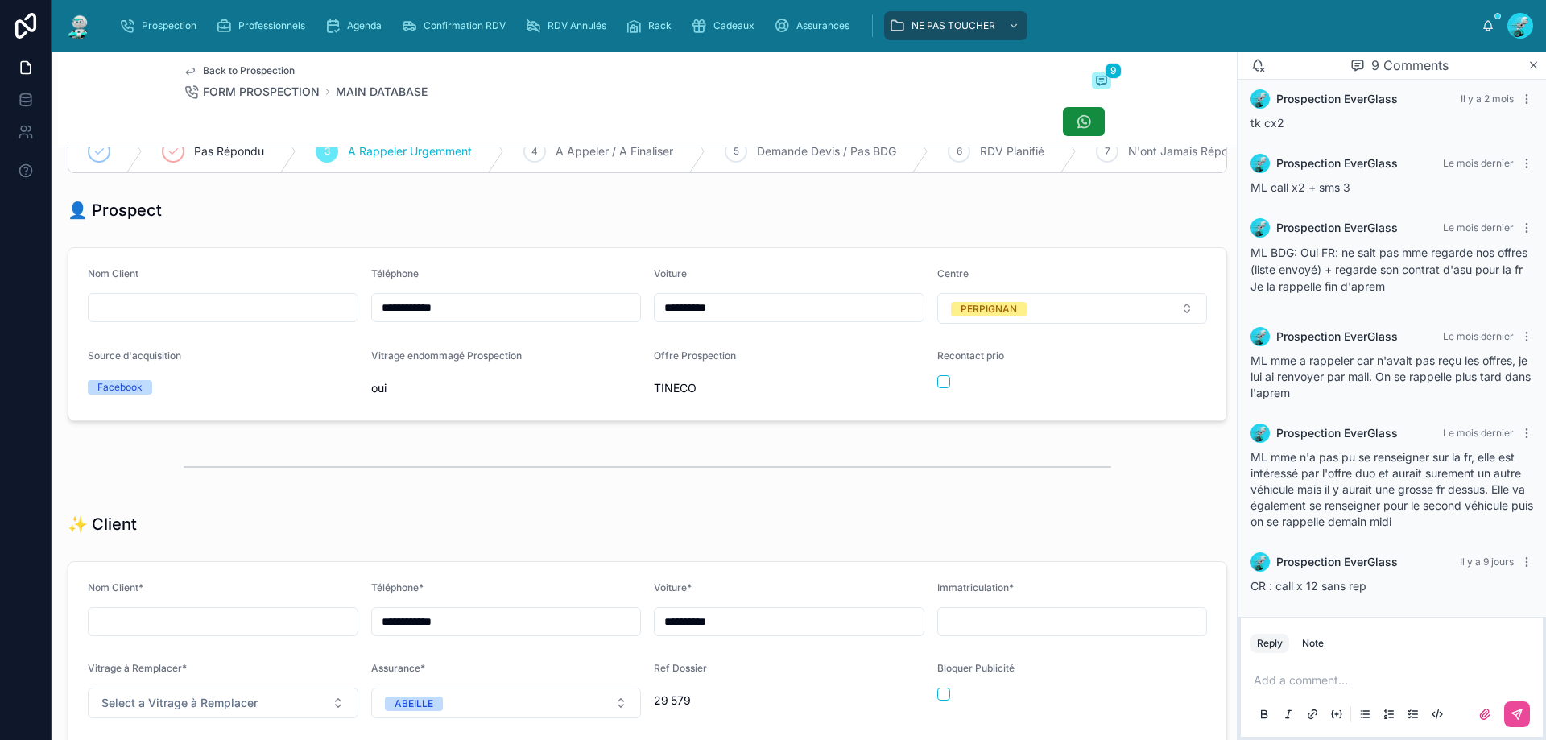
scroll to position [161, 0]
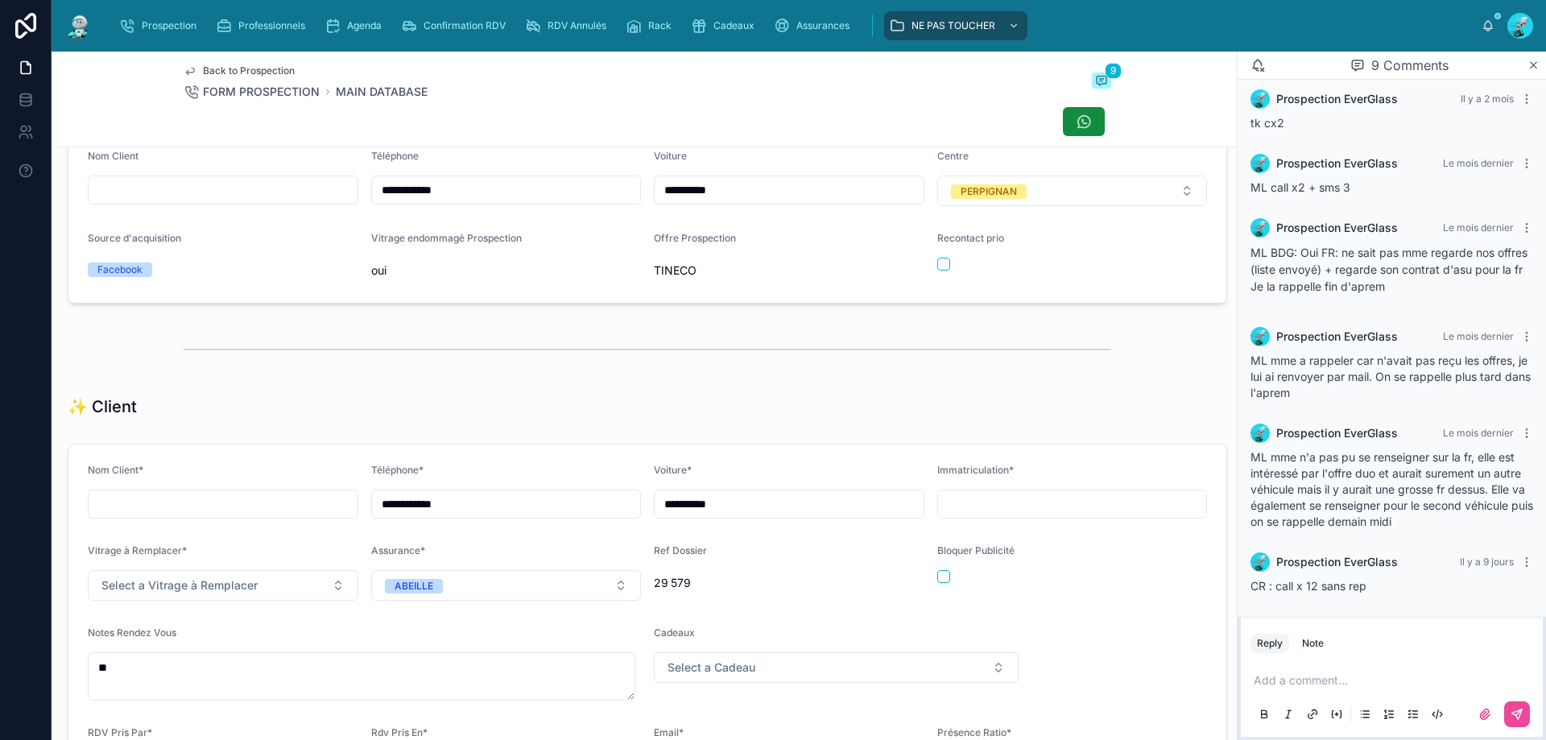
drag, startPoint x: 544, startPoint y: 209, endPoint x: 175, endPoint y: 209, distance: 368.8
click at [175, 209] on form "**********" at bounding box center [647, 216] width 1158 height 172
click at [573, 413] on div "✨ Client" at bounding box center [648, 406] width 1160 height 23
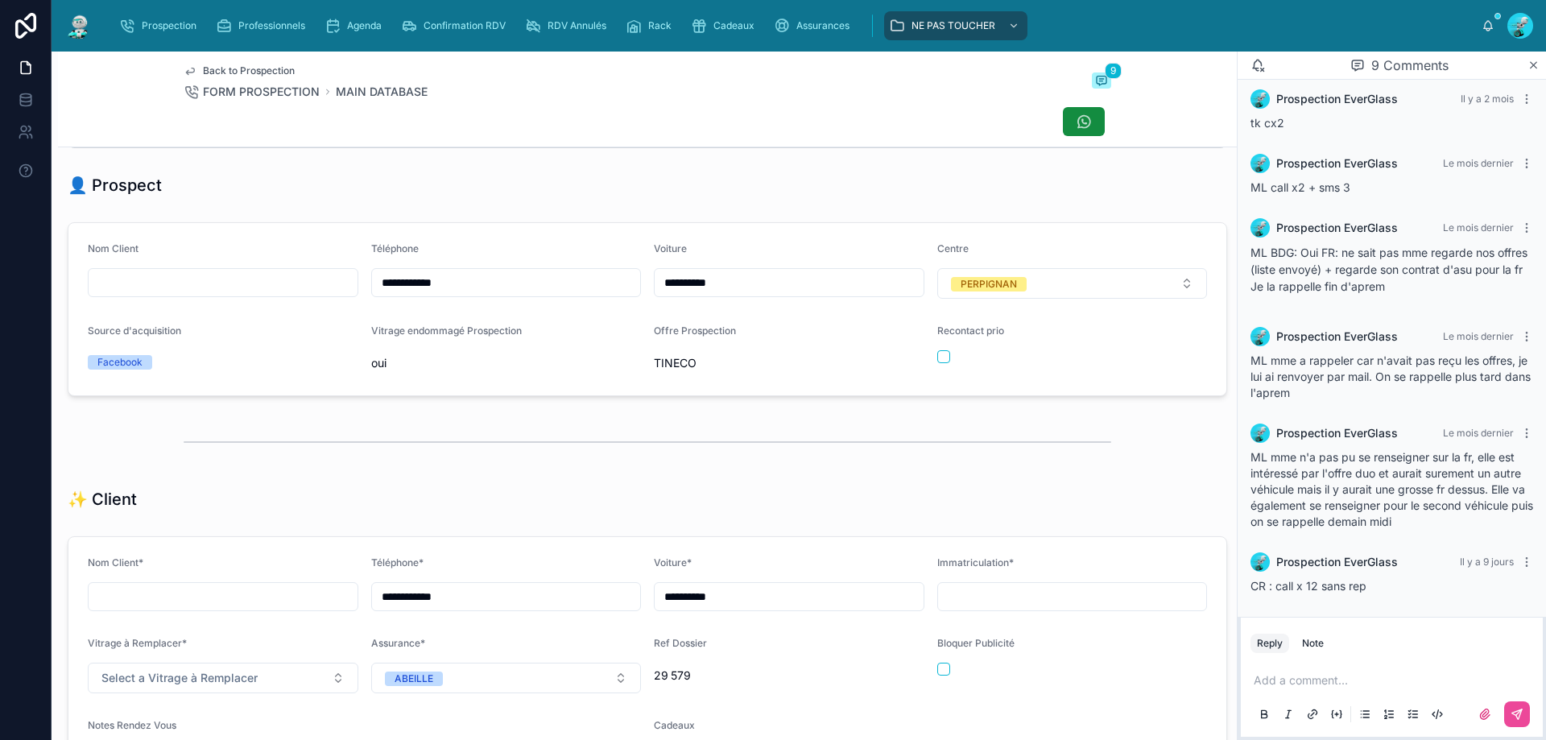
scroll to position [0, 0]
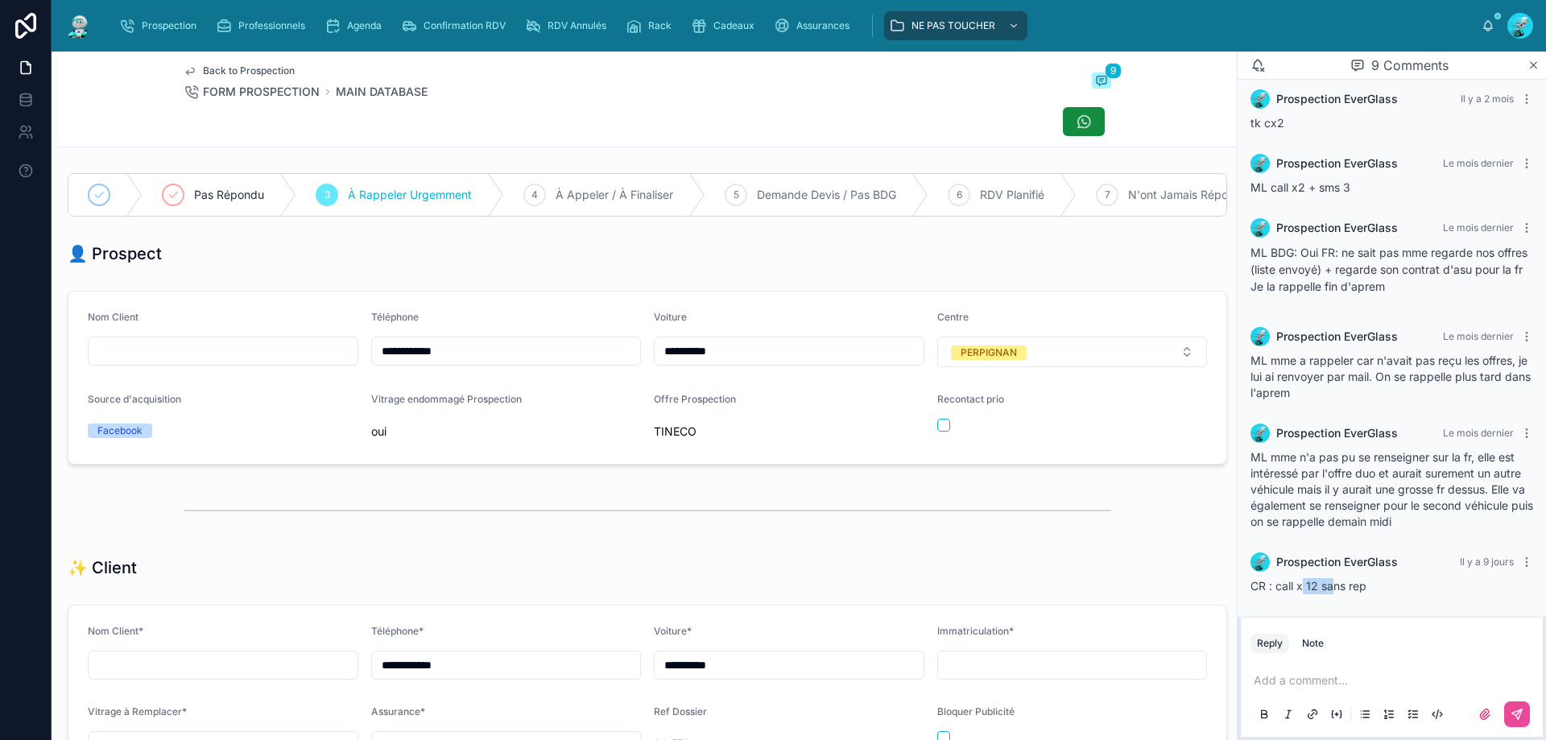
drag, startPoint x: 1304, startPoint y: 579, endPoint x: 1332, endPoint y: 577, distance: 28.2
click at [1332, 577] on div "Prospection EverGlass [DATE] CR : call x 12 sans rep" at bounding box center [1392, 573] width 302 height 61
click at [1330, 606] on div "Prospection EverGlass [DATE] tk : cx2 sms 1 Prospection EverGlass [DATE] tk cx2…" at bounding box center [1392, 245] width 308 height 743
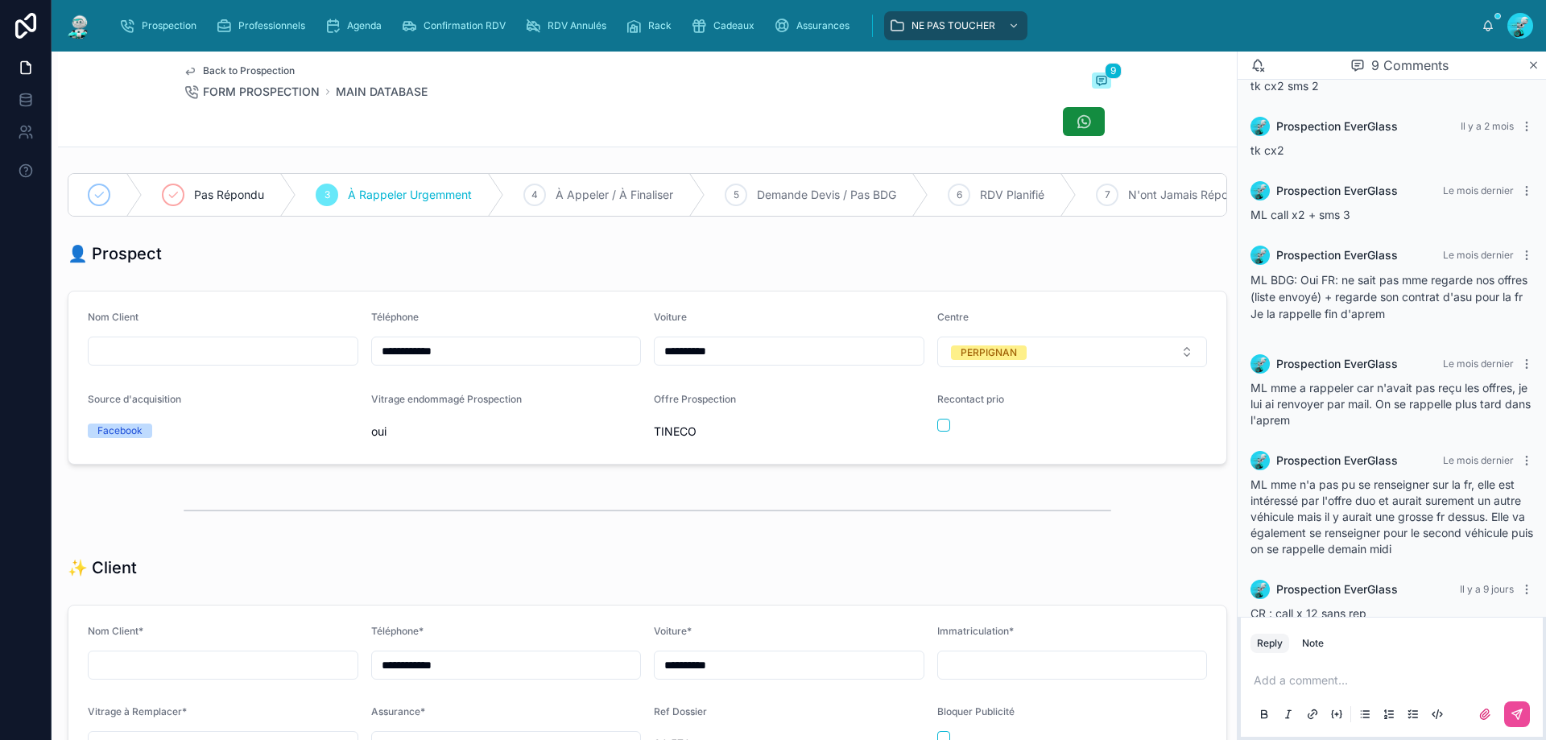
scroll to position [206, 0]
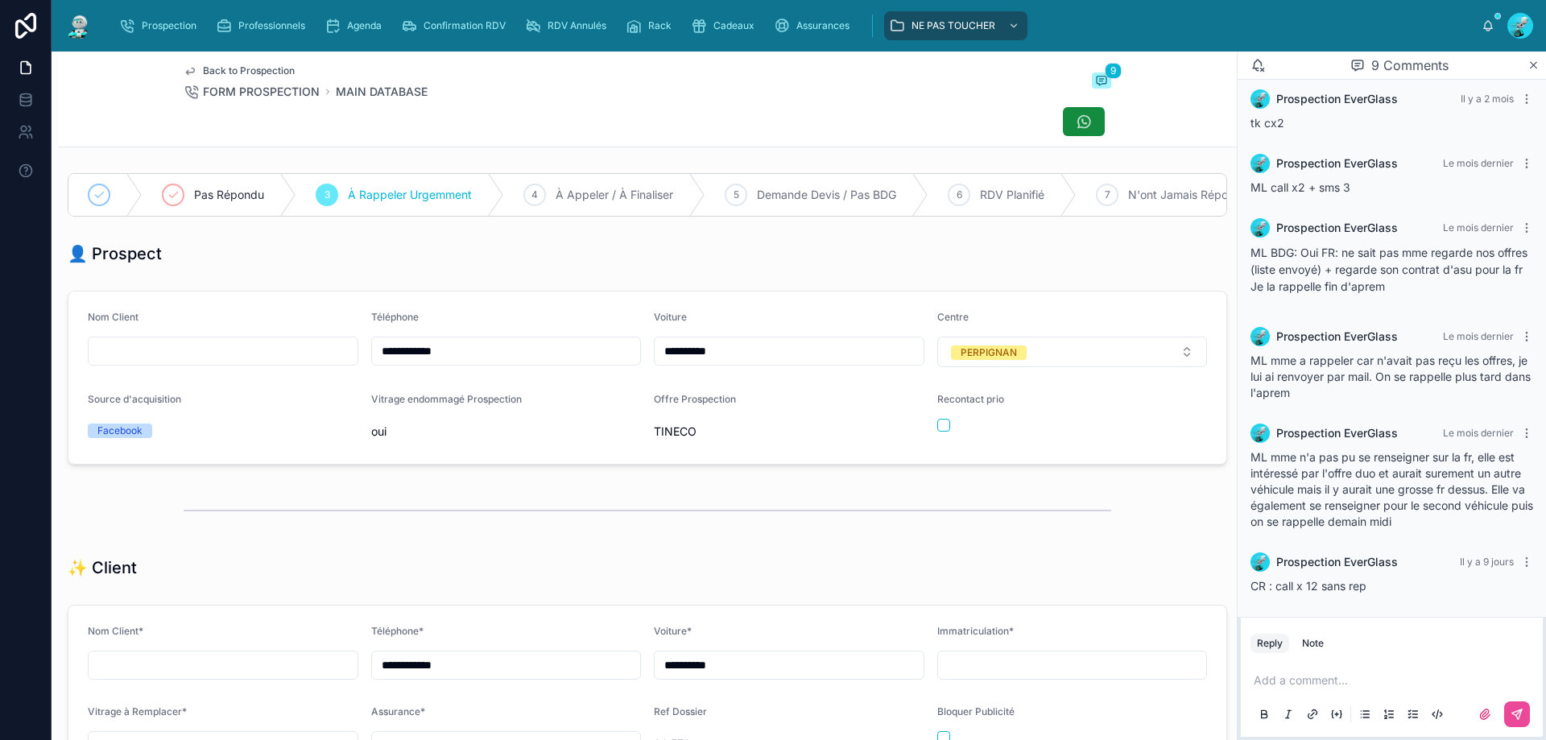
click at [1304, 685] on p at bounding box center [1395, 680] width 283 height 16
click at [1512, 713] on icon at bounding box center [1517, 714] width 13 height 13
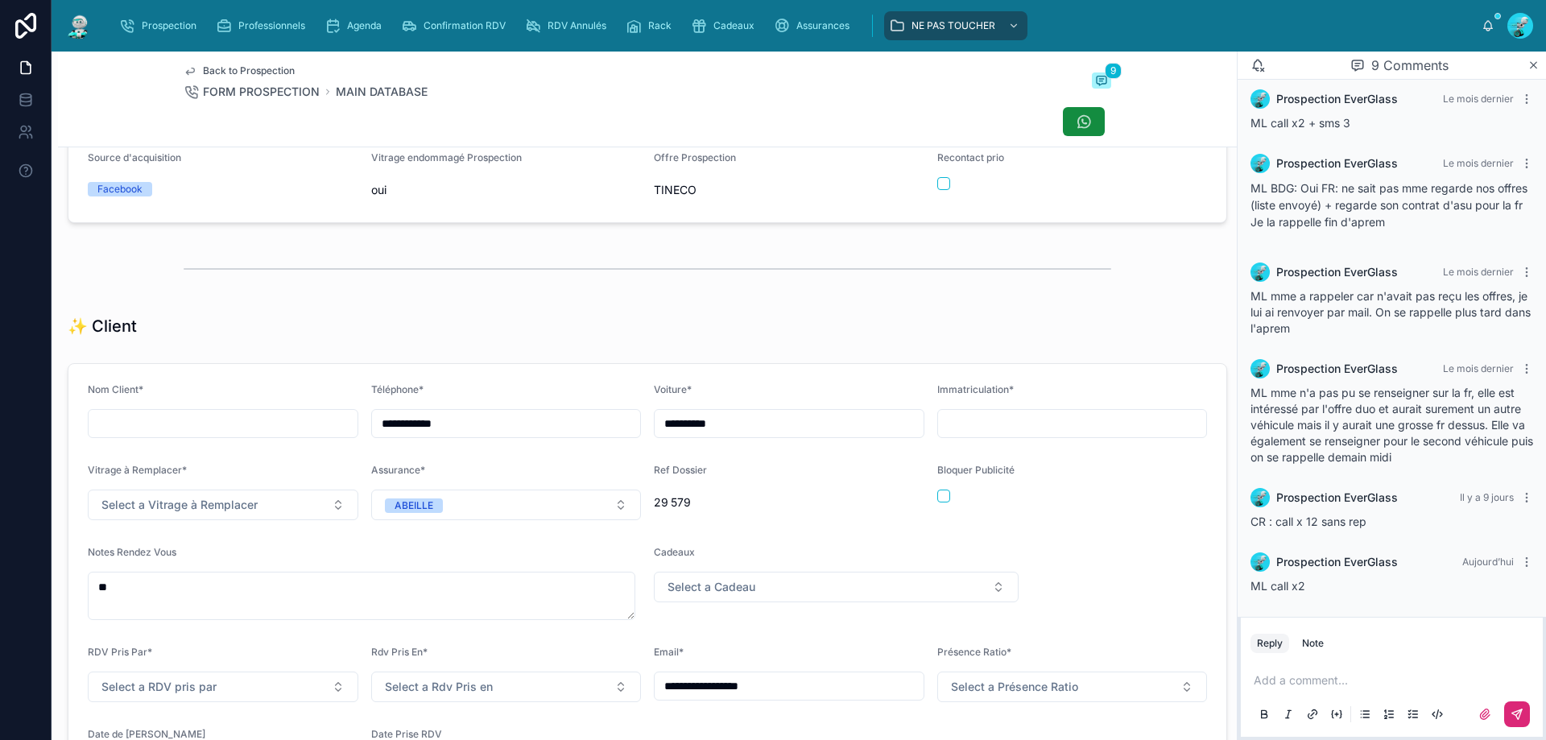
scroll to position [0, 0]
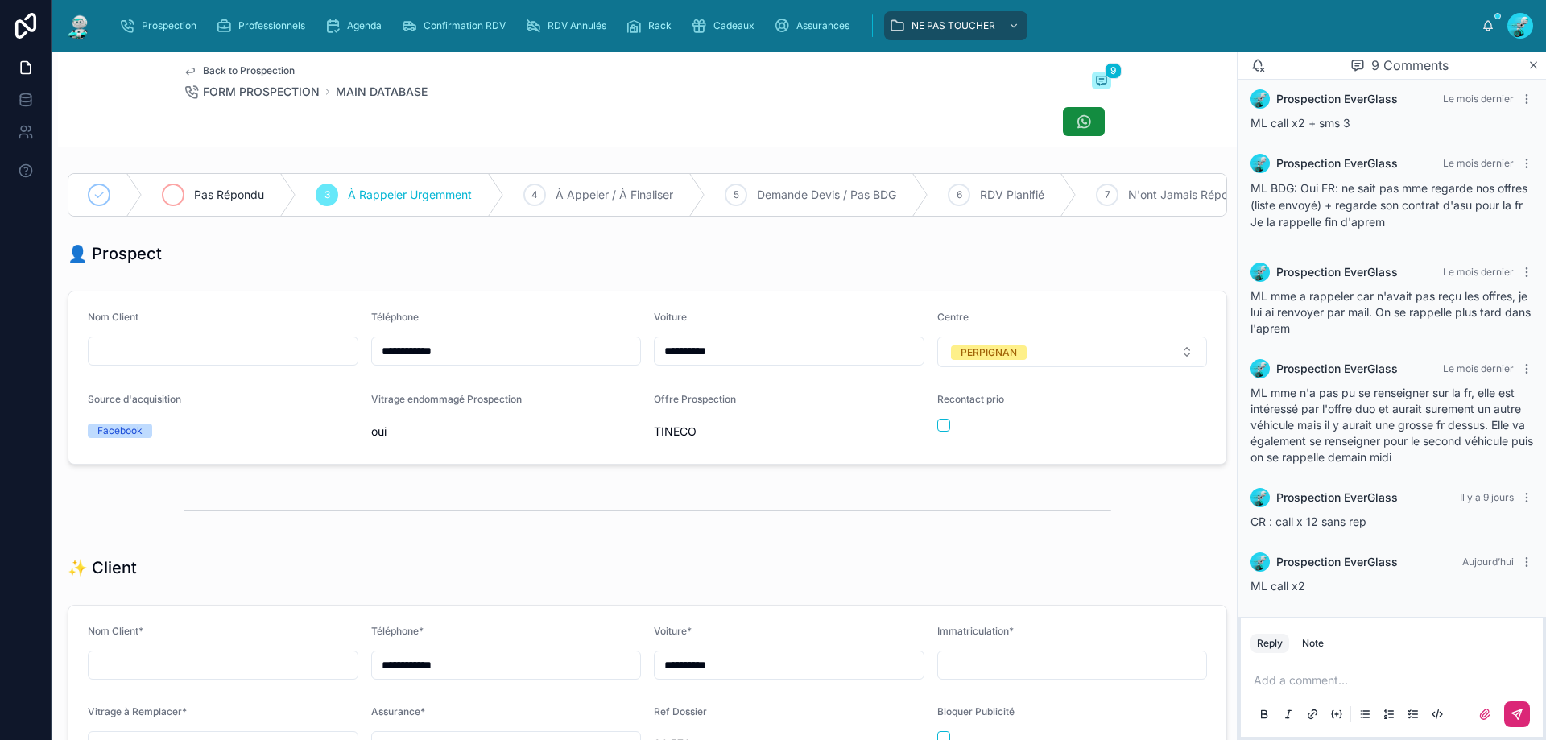
click at [201, 186] on div "Pas Répondu" at bounding box center [220, 195] width 154 height 42
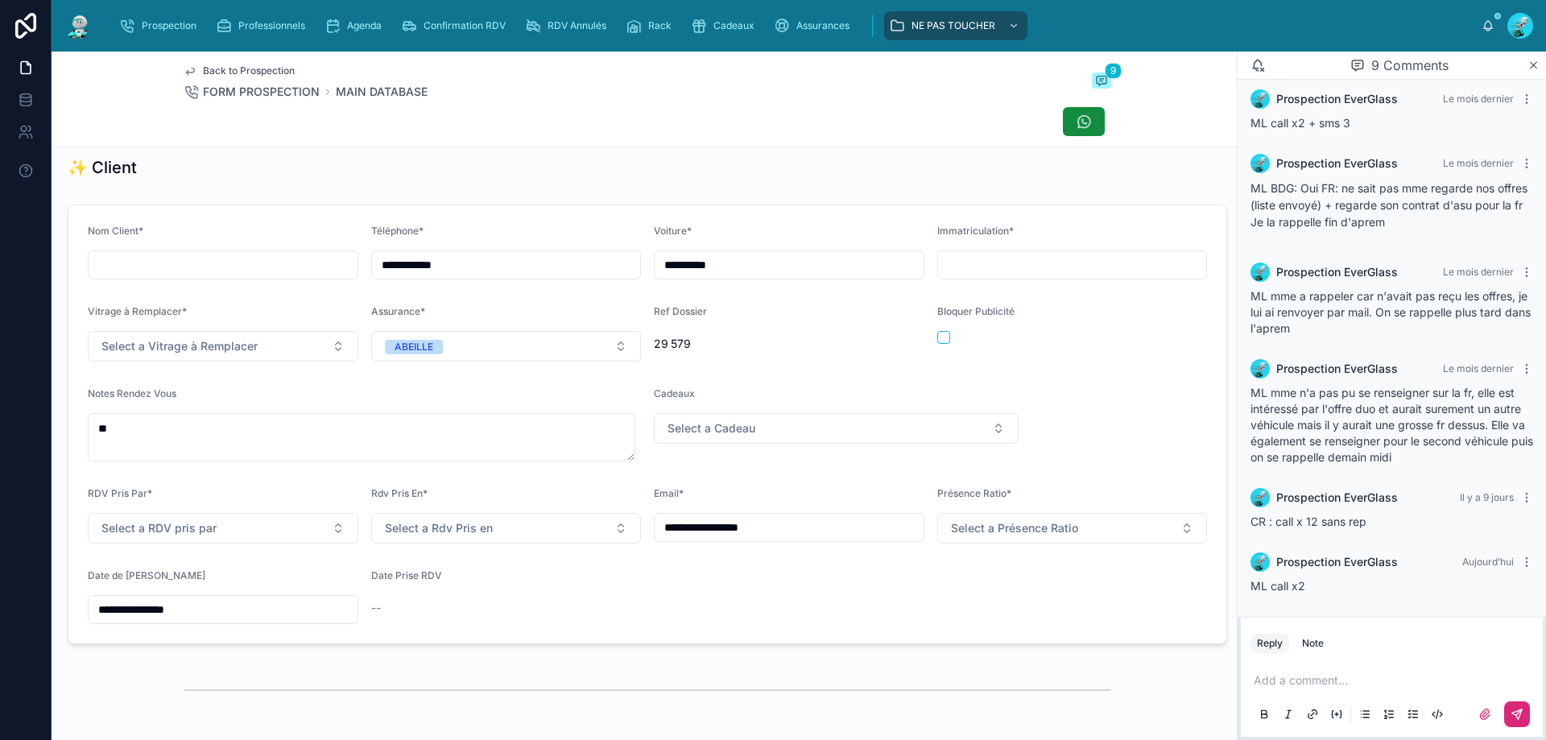
scroll to position [403, 0]
click at [203, 618] on input "**********" at bounding box center [223, 607] width 269 height 23
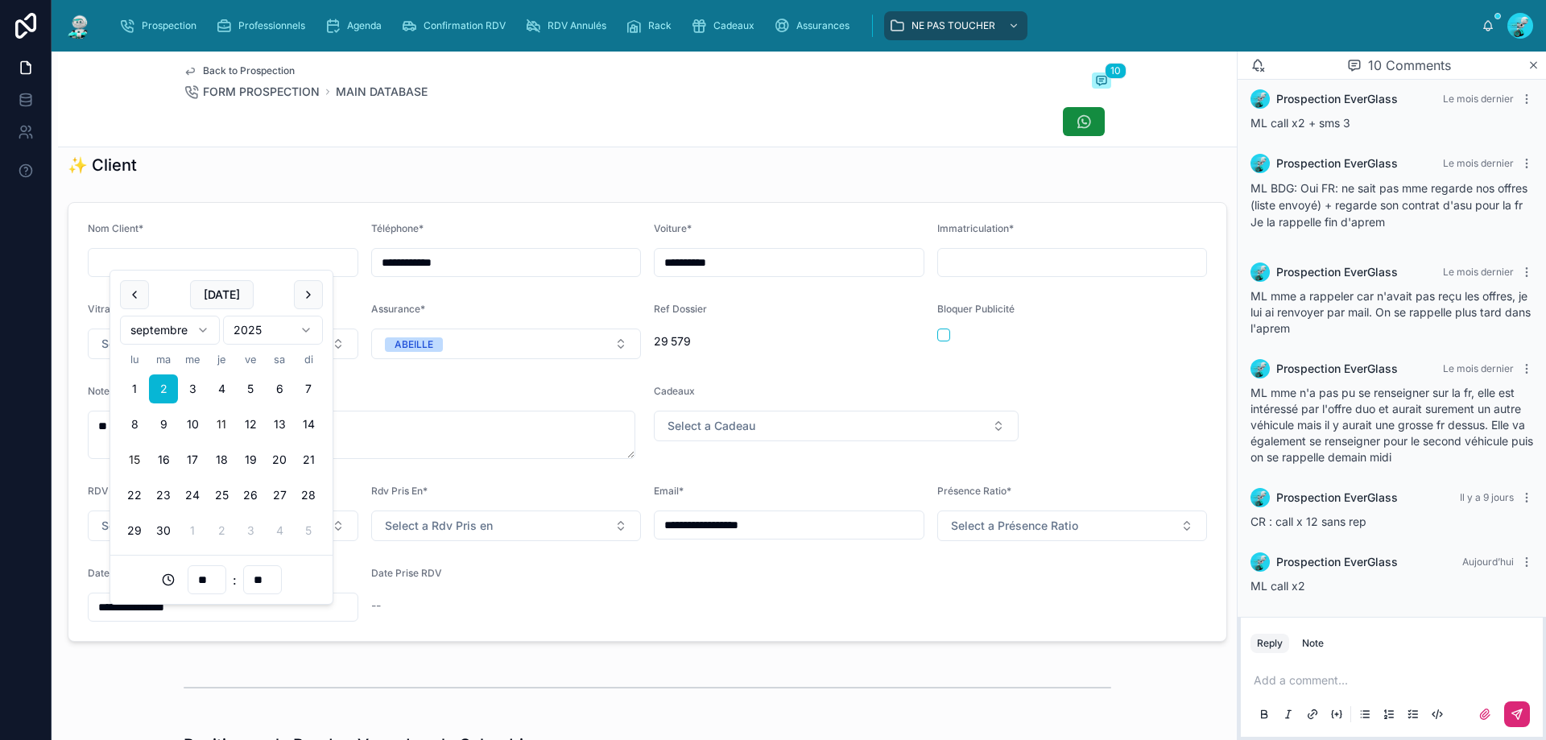
click at [133, 452] on button "15" at bounding box center [134, 459] width 29 height 29
type input "**********"
click at [445, 641] on form "**********" at bounding box center [647, 422] width 1158 height 438
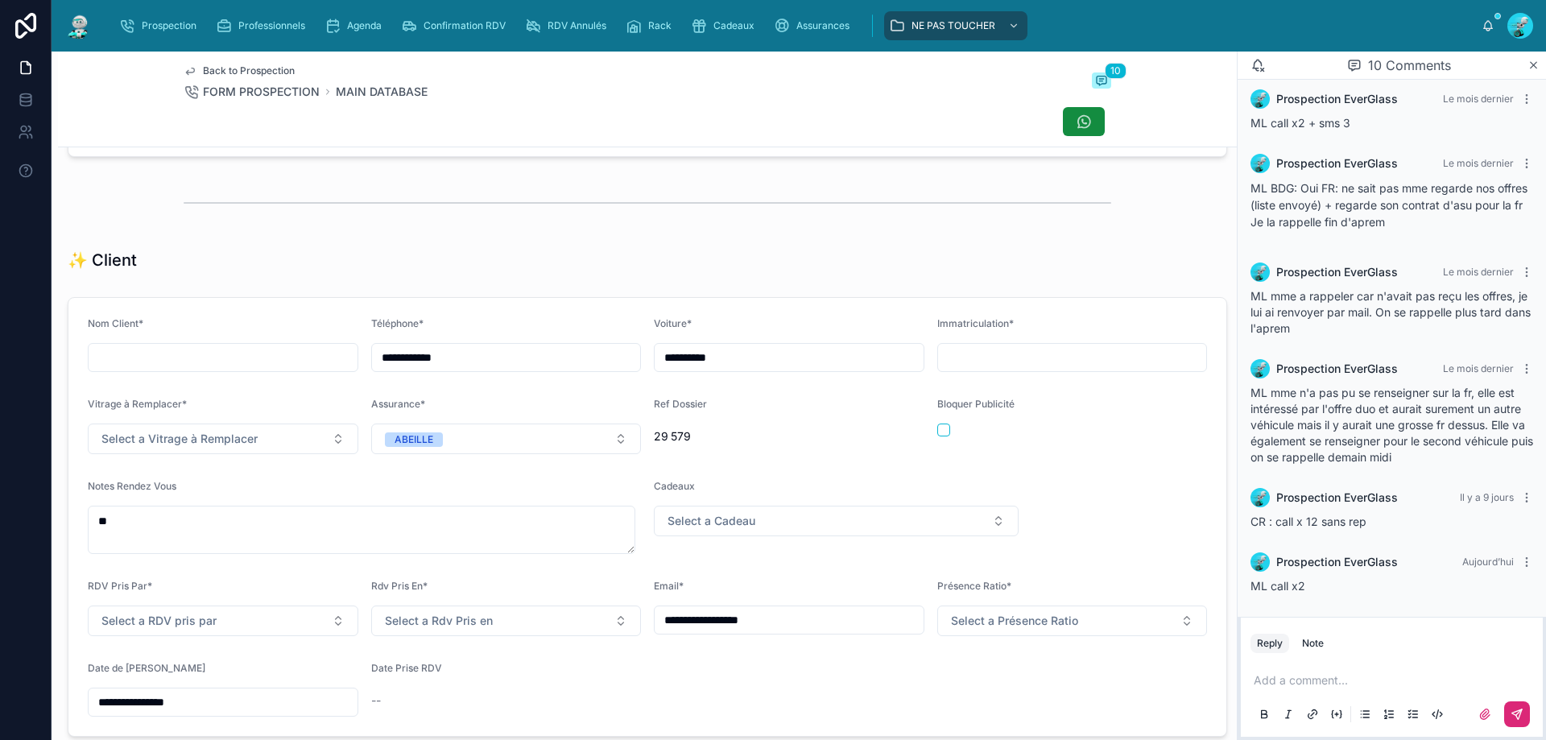
scroll to position [0, 0]
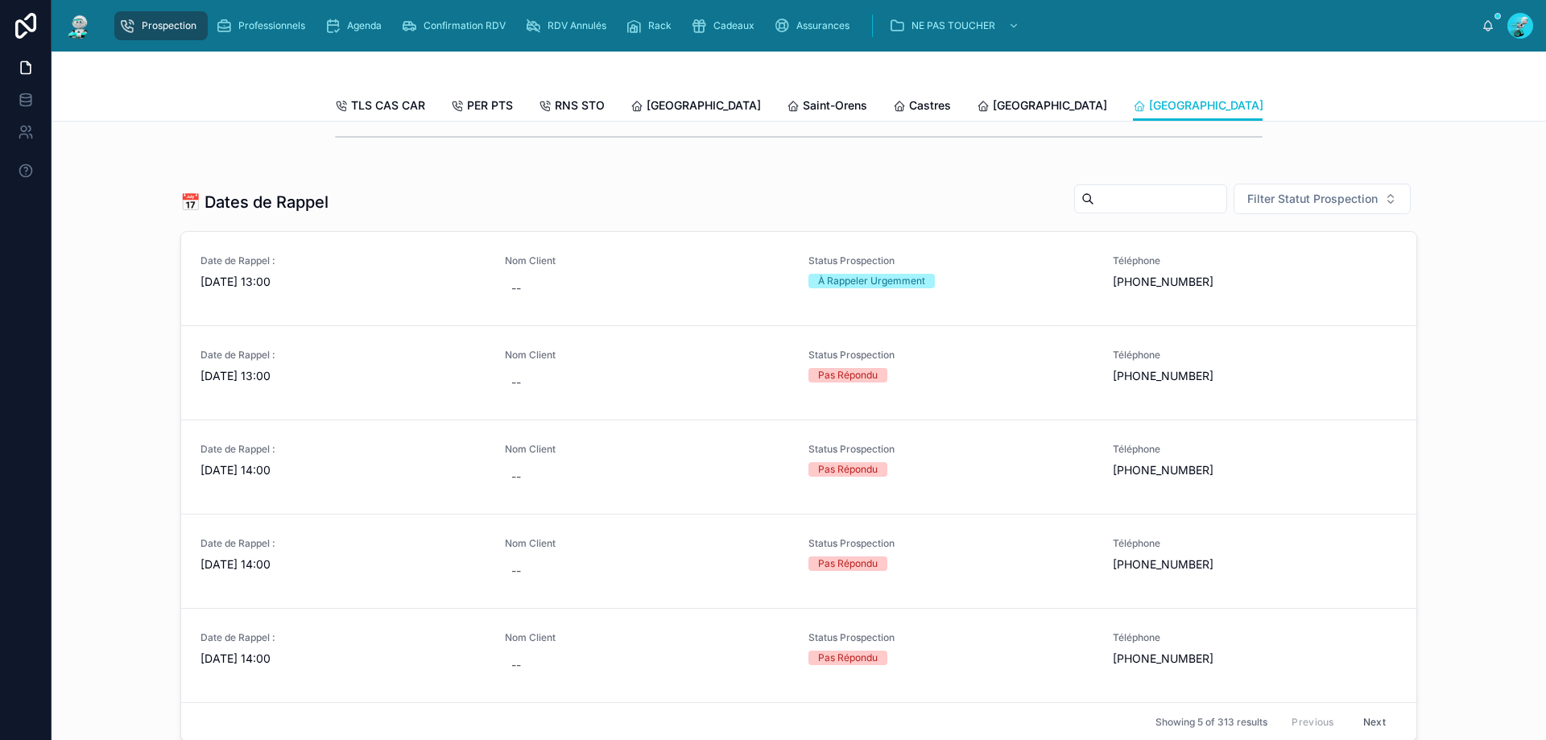
scroll to position [644, 0]
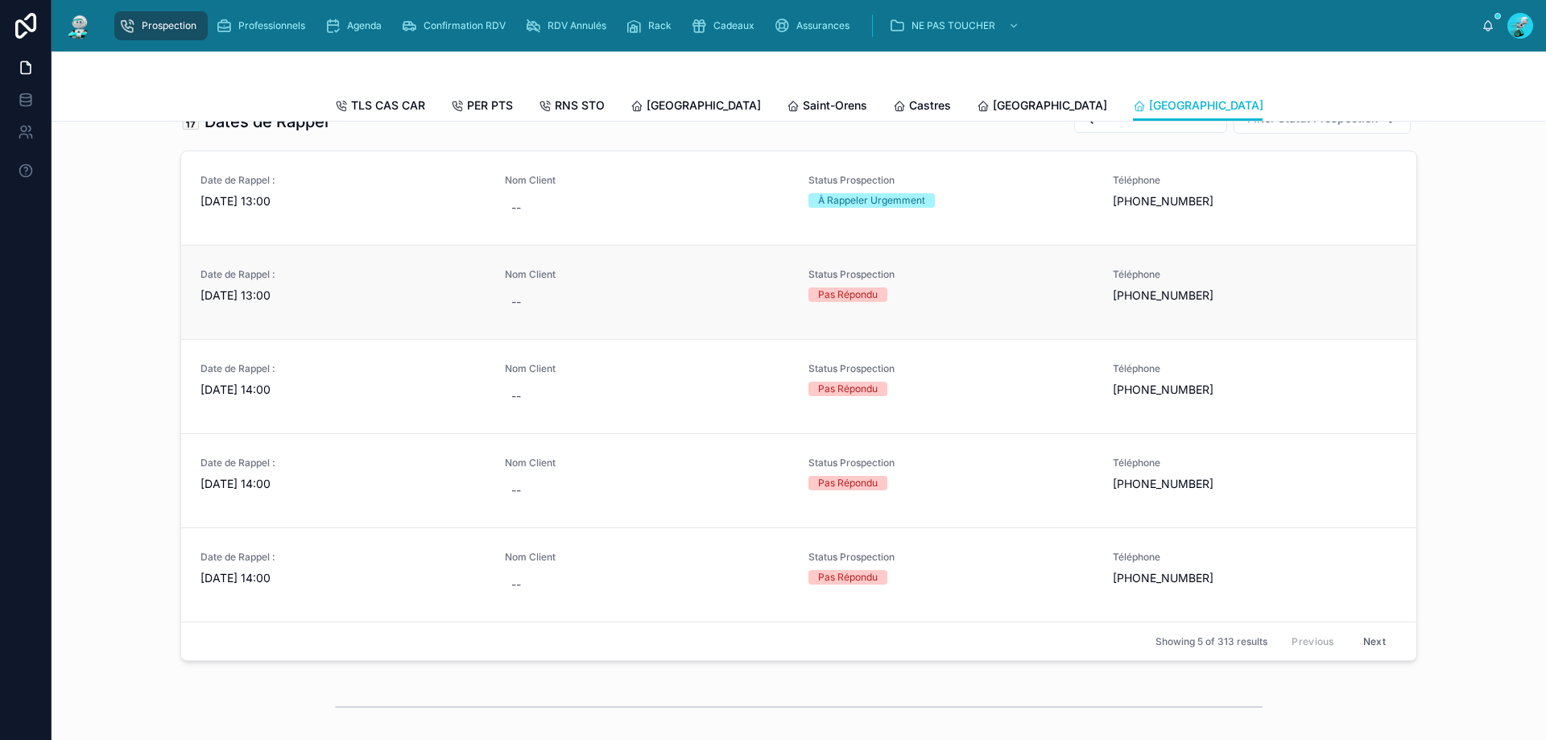
click at [392, 339] on link "Date de Rappel : [DATE] 13:00 Nom Client -- Status Prospection Pas Répondu Télé…" at bounding box center [798, 292] width 1235 height 94
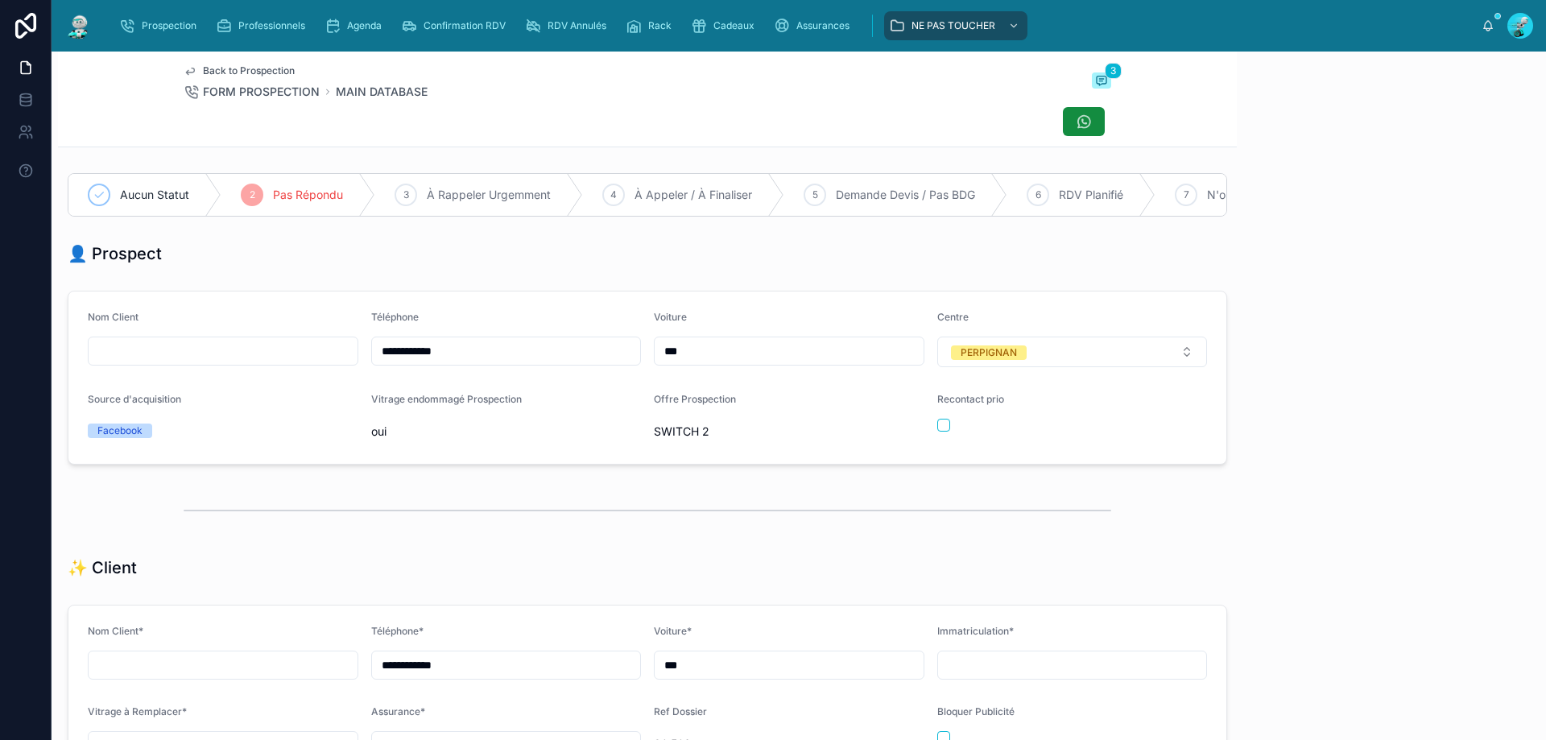
scroll to position [89, 0]
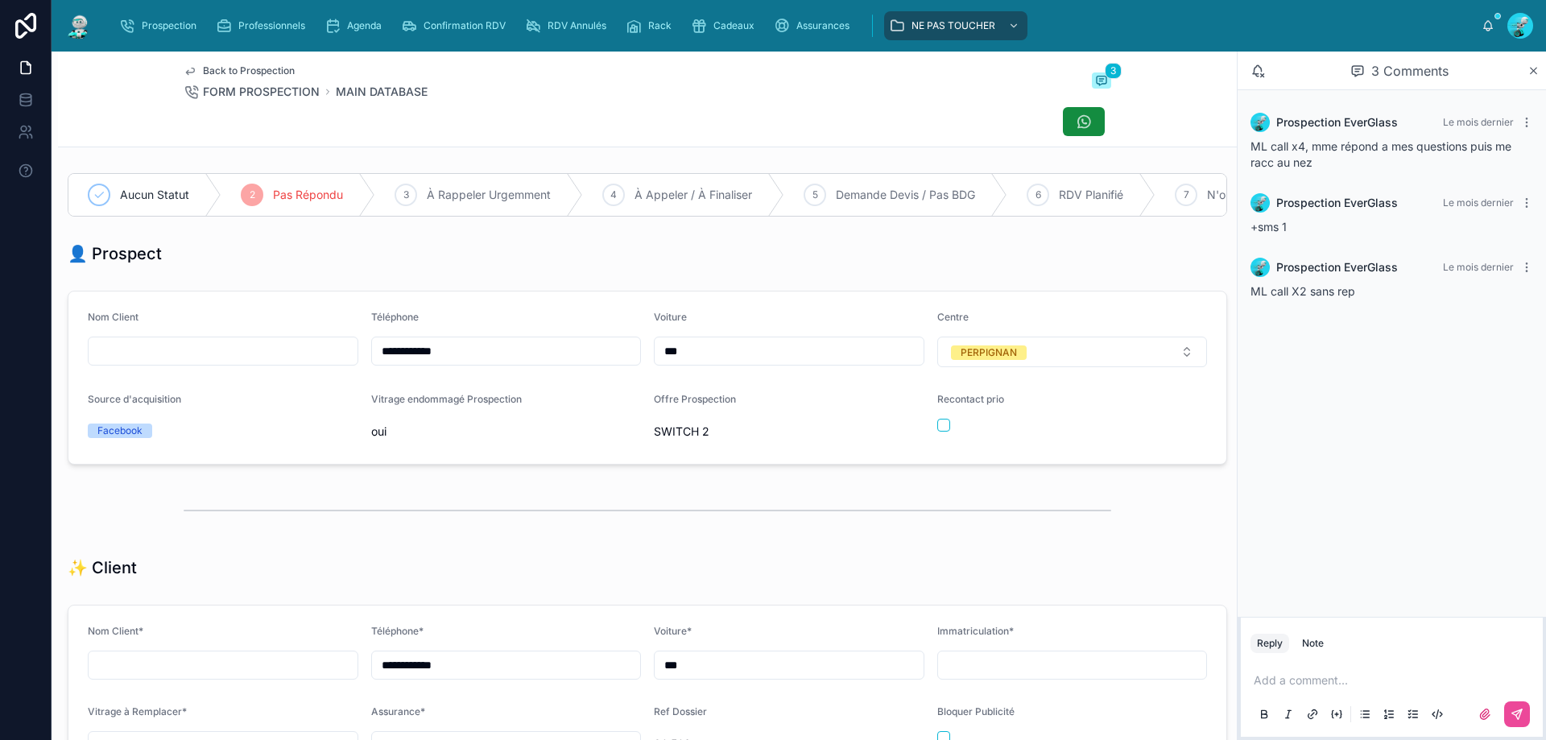
drag, startPoint x: 604, startPoint y: 369, endPoint x: 67, endPoint y: 369, distance: 537.1
click at [67, 369] on div "**********" at bounding box center [647, 377] width 1179 height 187
click at [887, 577] on div "✨ Client" at bounding box center [648, 567] width 1160 height 23
click at [1309, 692] on div "Add a comment..." at bounding box center [1392, 697] width 283 height 68
click at [1298, 686] on p at bounding box center [1395, 680] width 283 height 16
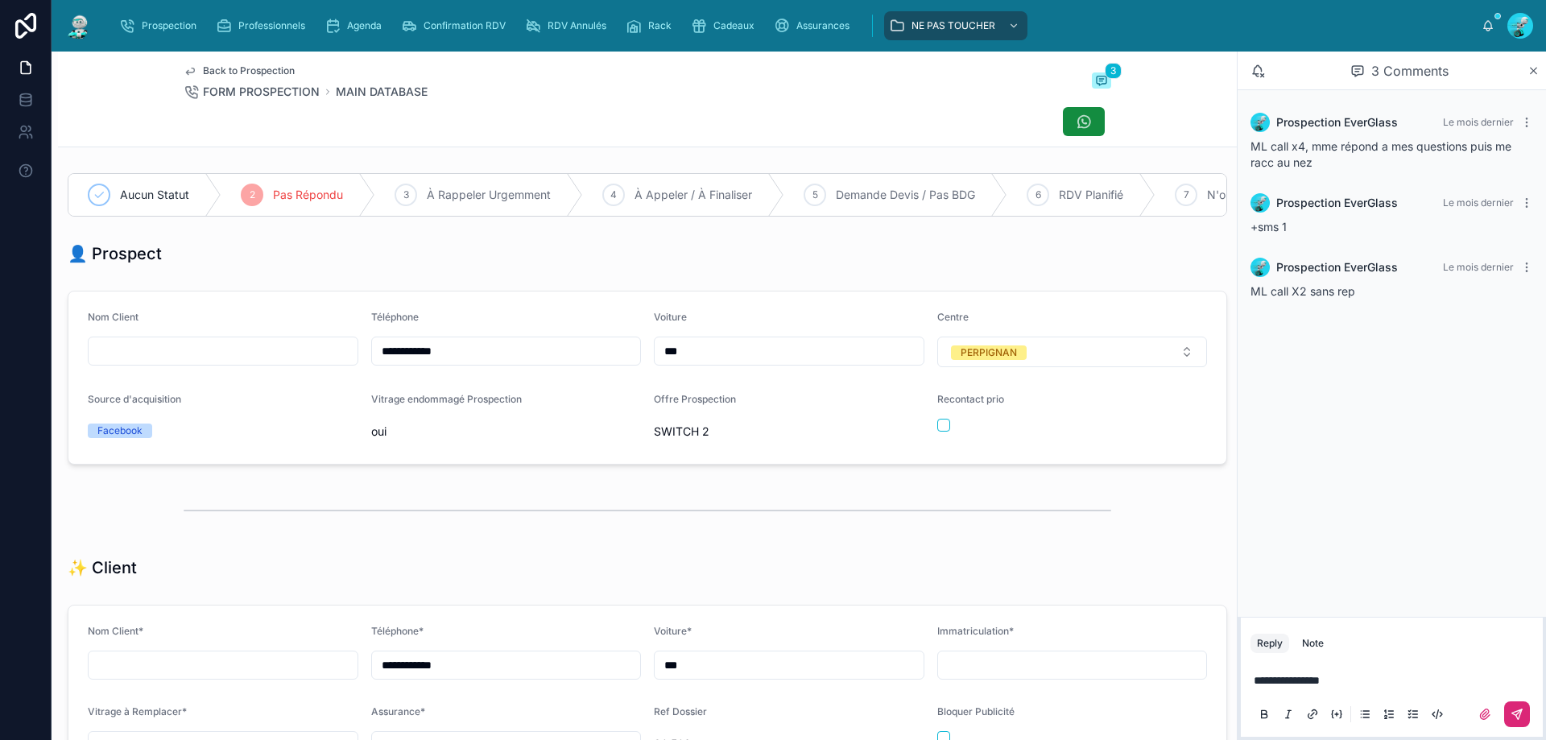
click at [1513, 720] on icon at bounding box center [1517, 714] width 13 height 13
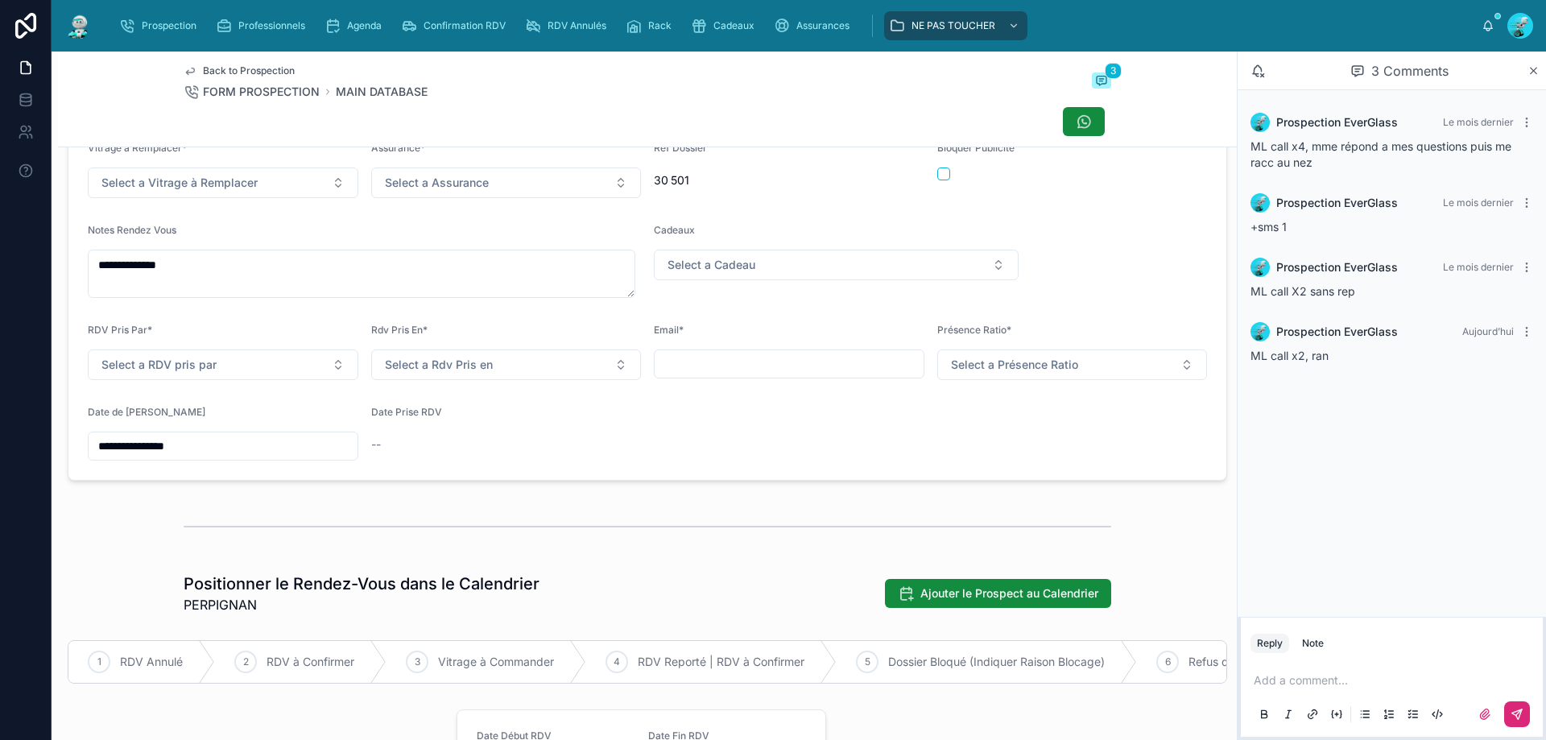
click at [164, 453] on input "**********" at bounding box center [223, 446] width 269 height 23
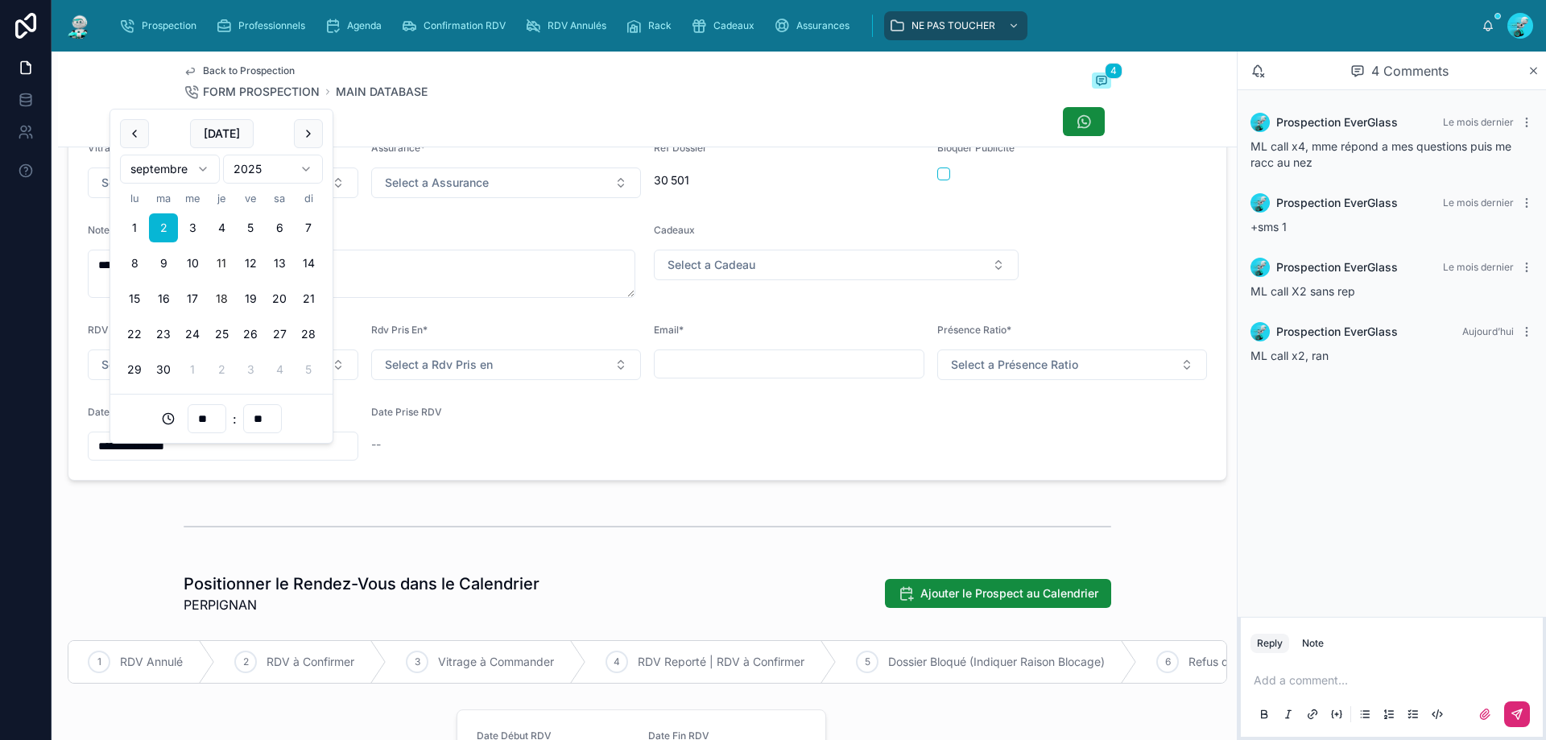
click at [217, 301] on button "18" at bounding box center [221, 298] width 29 height 29
type input "**********"
click at [392, 474] on form "**********" at bounding box center [647, 261] width 1158 height 438
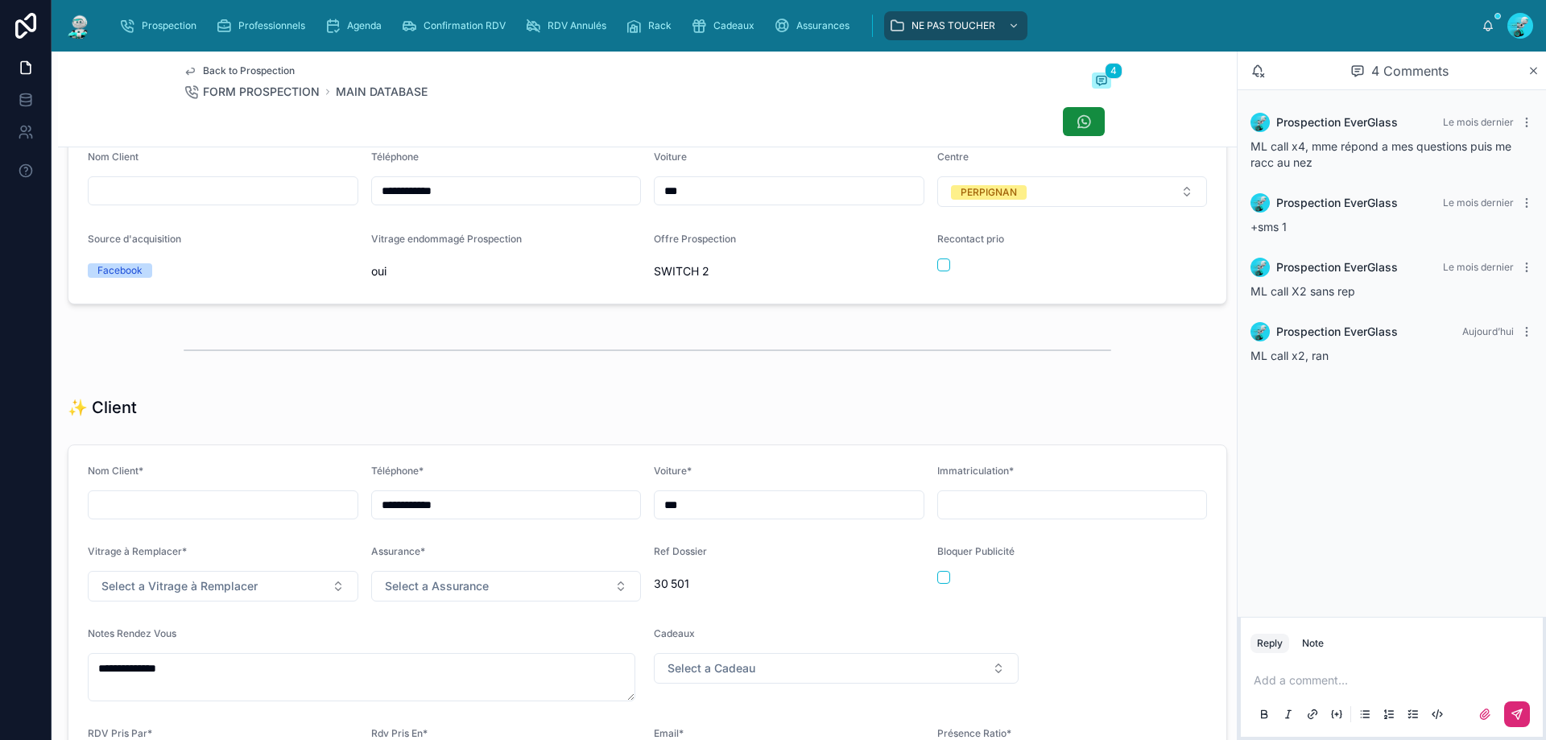
scroll to position [0, 0]
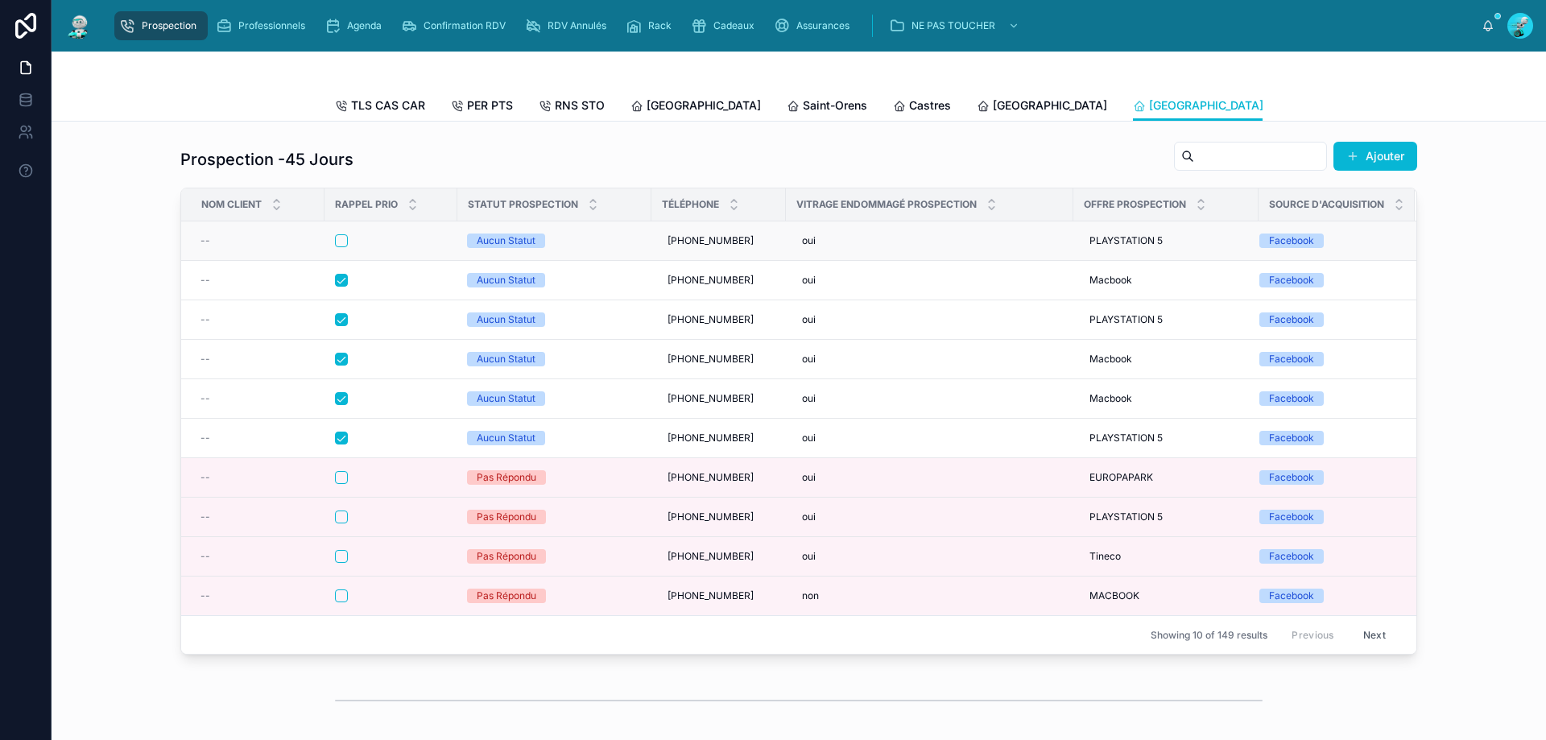
click at [404, 247] on div at bounding box center [391, 240] width 112 height 13
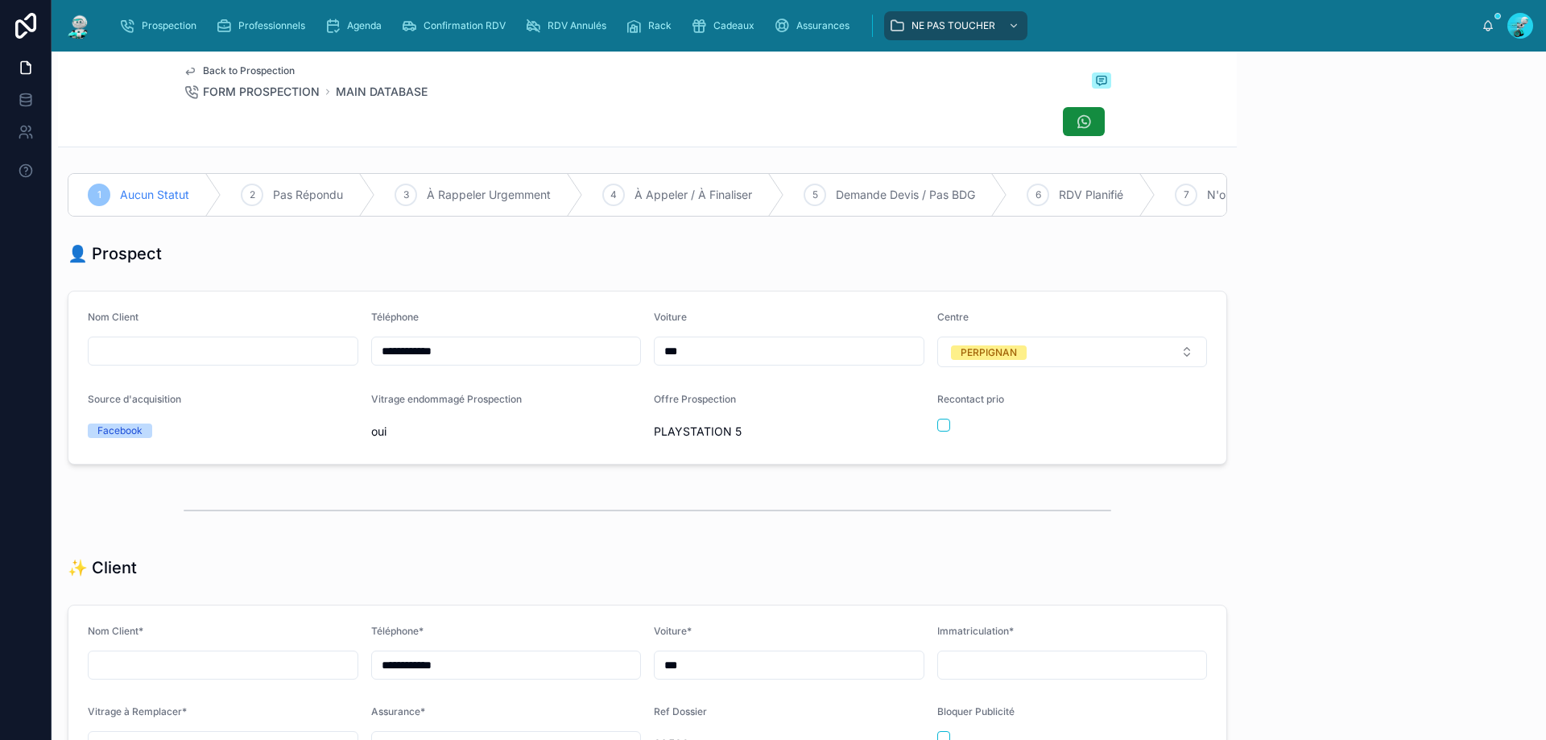
scroll to position [89, 0]
drag, startPoint x: 498, startPoint y: 366, endPoint x: 227, endPoint y: 360, distance: 271.4
click at [227, 360] on form "**********" at bounding box center [647, 378] width 1158 height 172
click at [937, 531] on div at bounding box center [648, 510] width 928 height 40
click at [1300, 677] on p at bounding box center [1395, 680] width 283 height 16
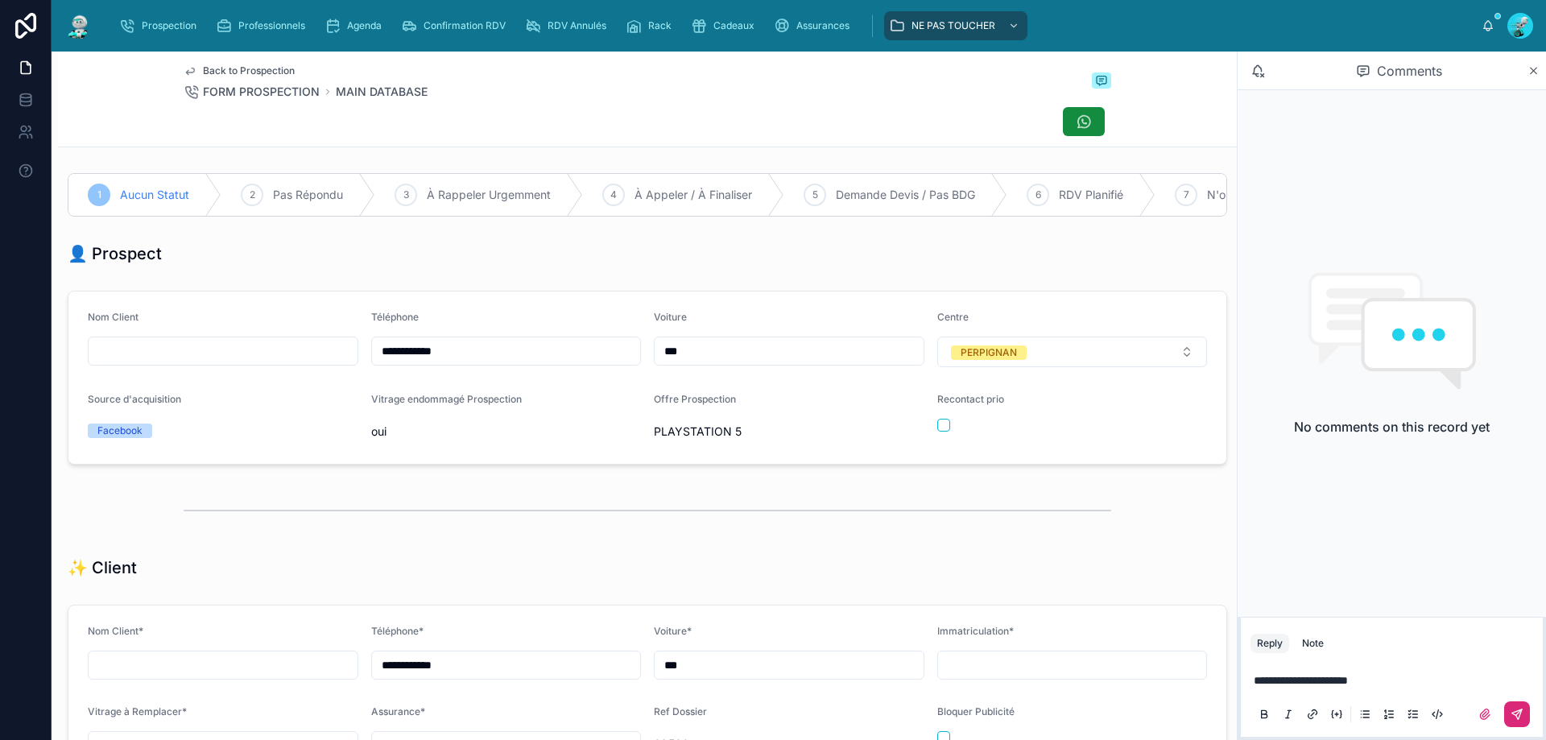
click at [1514, 711] on icon at bounding box center [1517, 714] width 13 height 13
click at [937, 429] on div "Recontact prio" at bounding box center [1072, 419] width 271 height 52
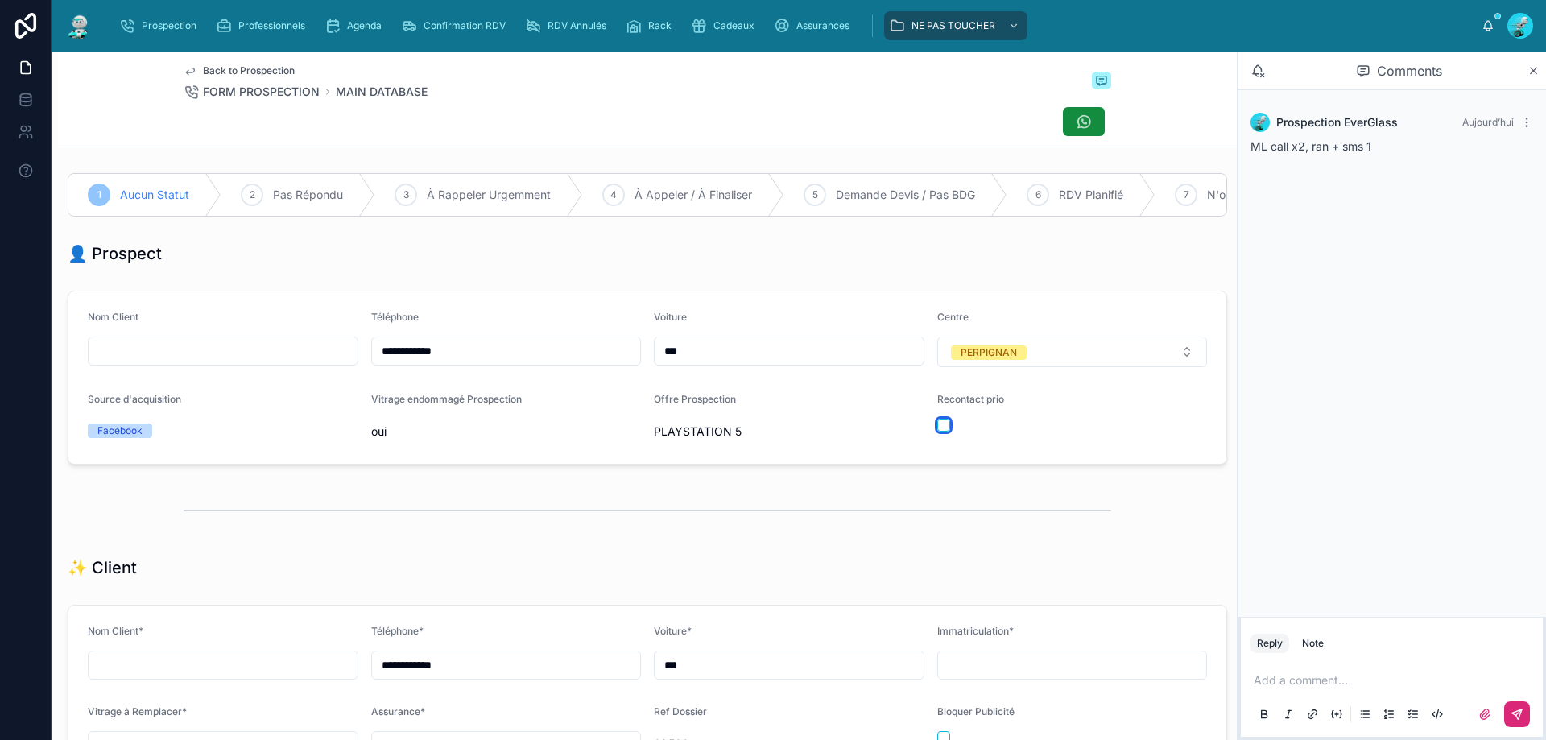
click at [937, 432] on button "button" at bounding box center [943, 425] width 13 height 13
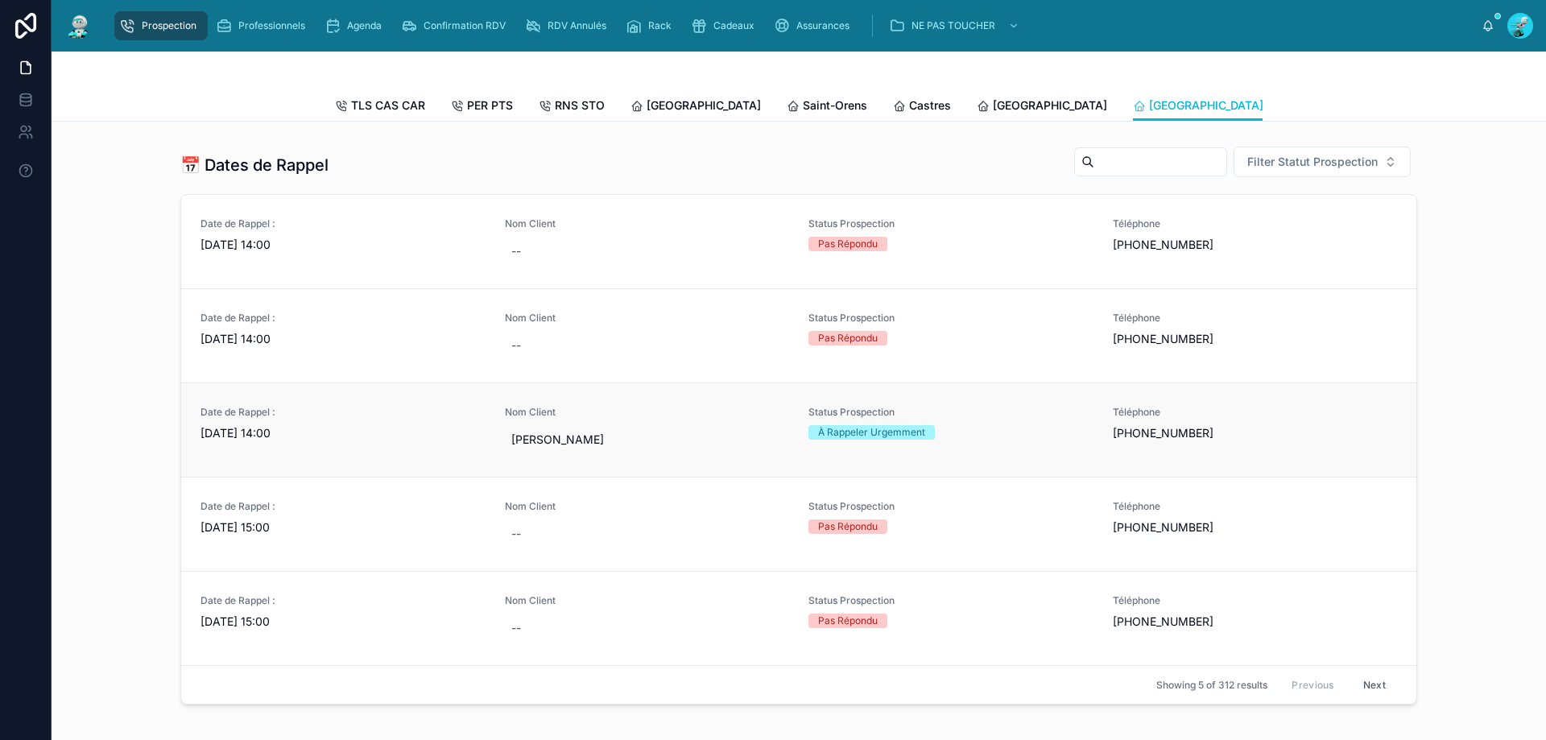
scroll to position [644, 0]
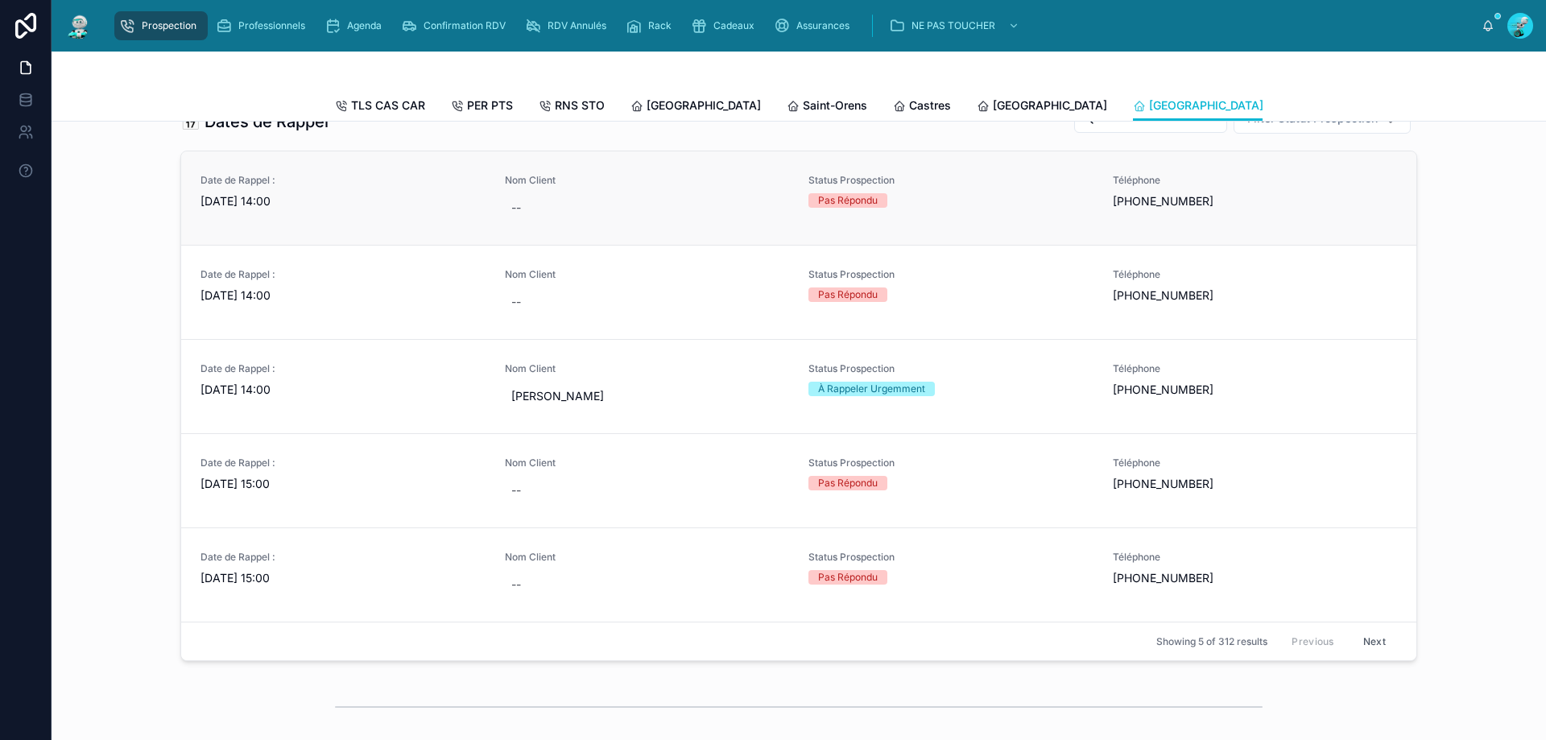
click at [349, 245] on link "Date de Rappel : [DATE] 14:00 Nom Client -- Status Prospection Pas Répondu Télé…" at bounding box center [798, 197] width 1235 height 93
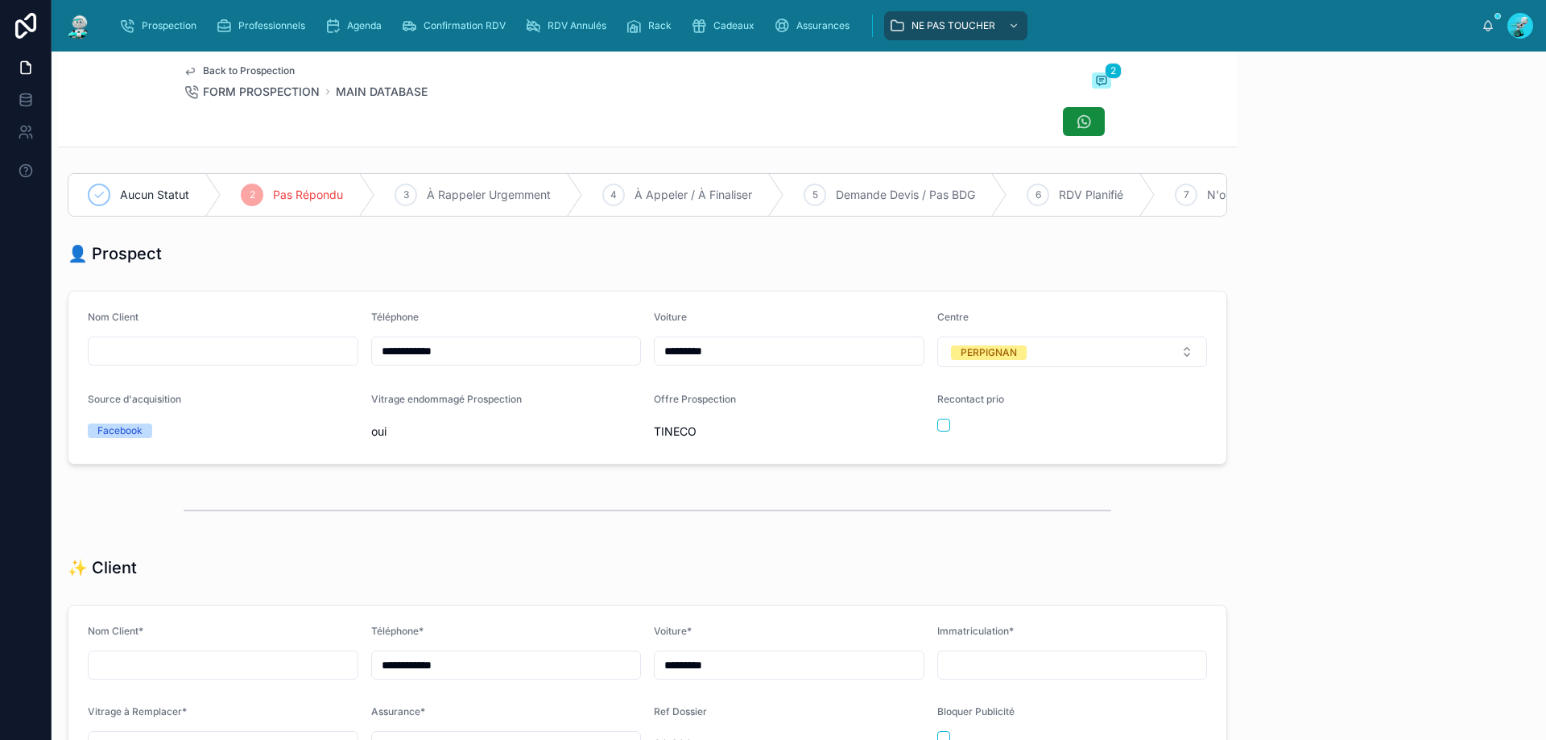
scroll to position [89, 0]
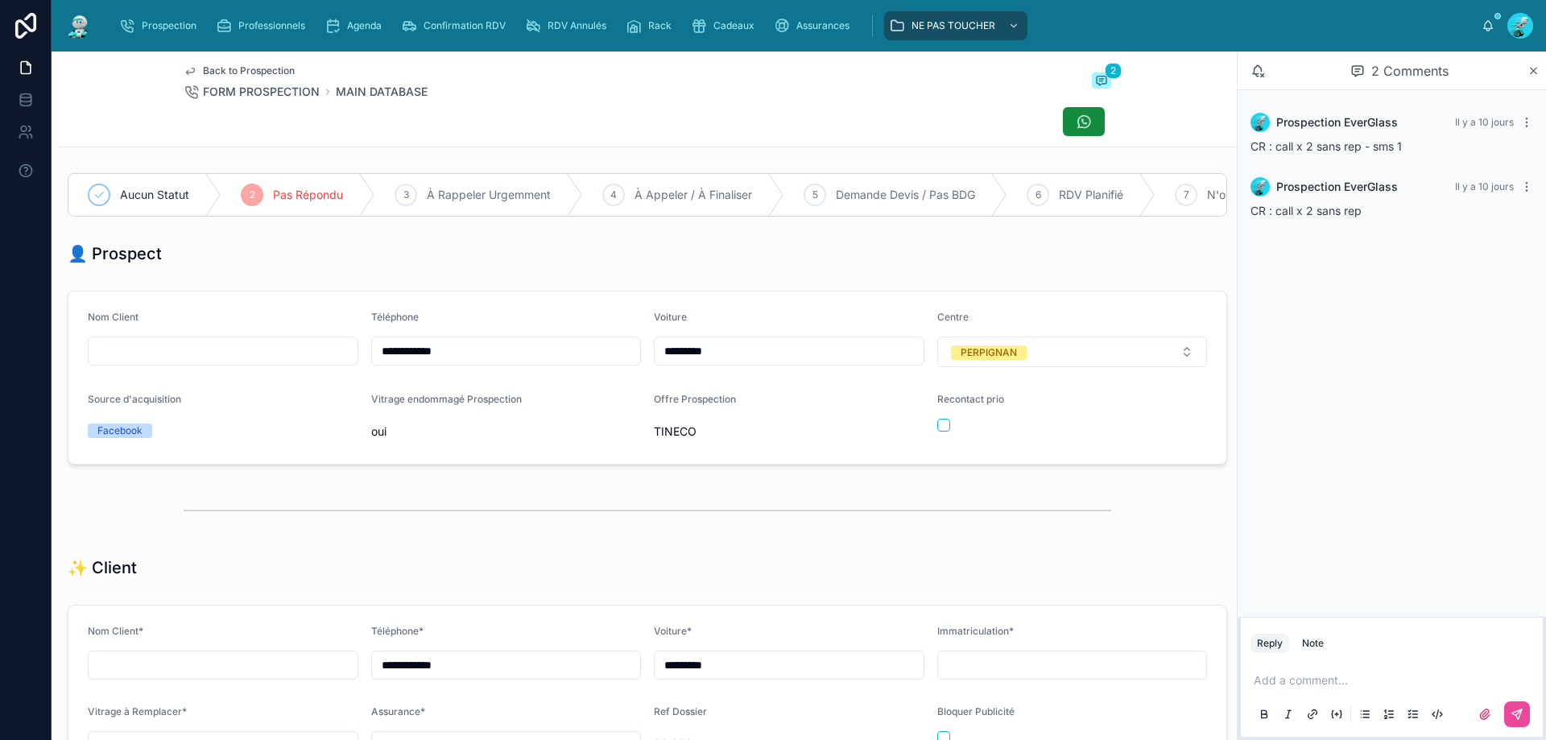
drag, startPoint x: 536, startPoint y: 368, endPoint x: 10, endPoint y: 349, distance: 526.2
click at [10, 344] on div "**********" at bounding box center [773, 370] width 1546 height 740
click at [819, 263] on div "👤 Prospect" at bounding box center [648, 253] width 1160 height 23
click at [1305, 671] on div "Add a comment..." at bounding box center [1392, 697] width 283 height 68
click at [1304, 675] on p at bounding box center [1395, 680] width 283 height 16
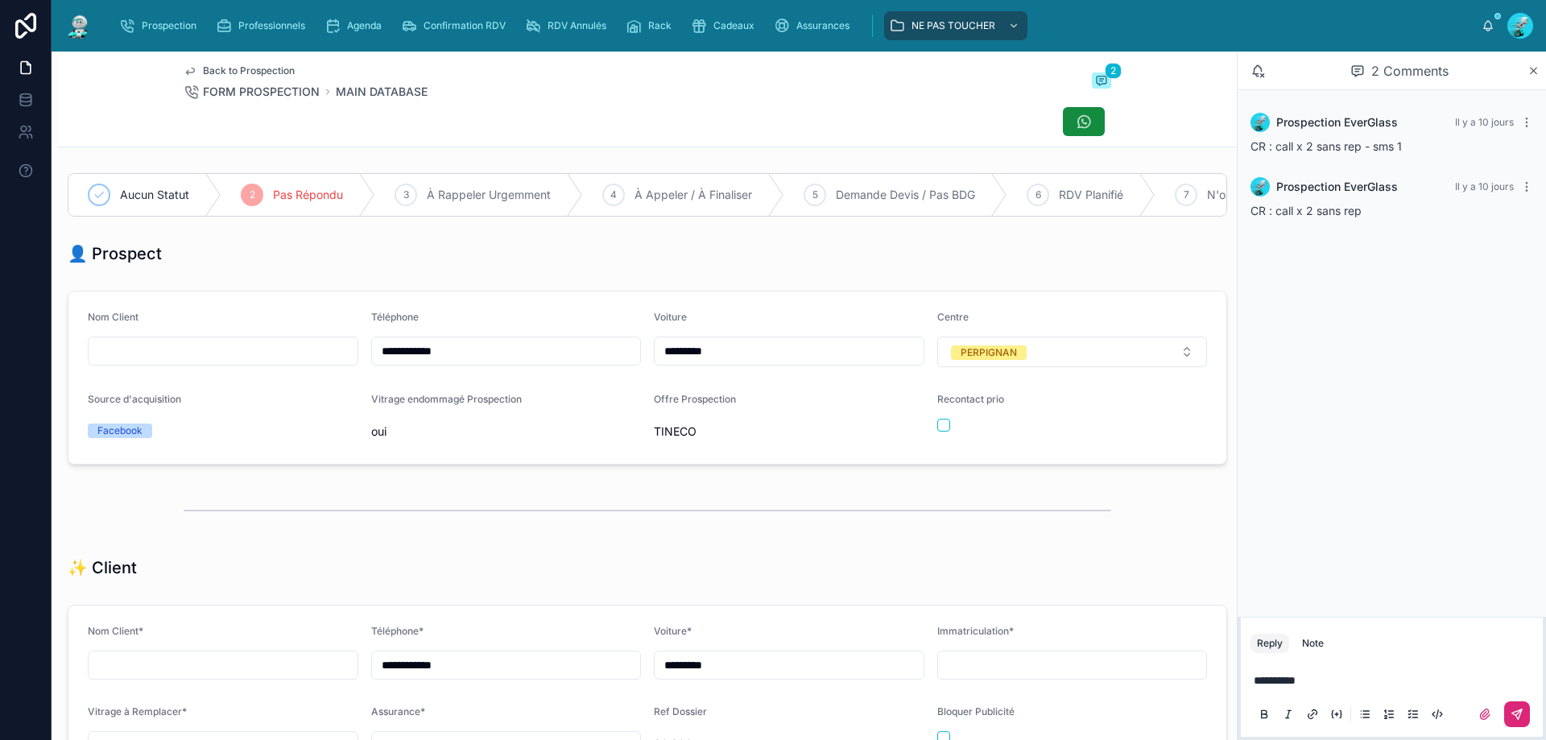
click at [1512, 724] on button at bounding box center [1517, 714] width 26 height 26
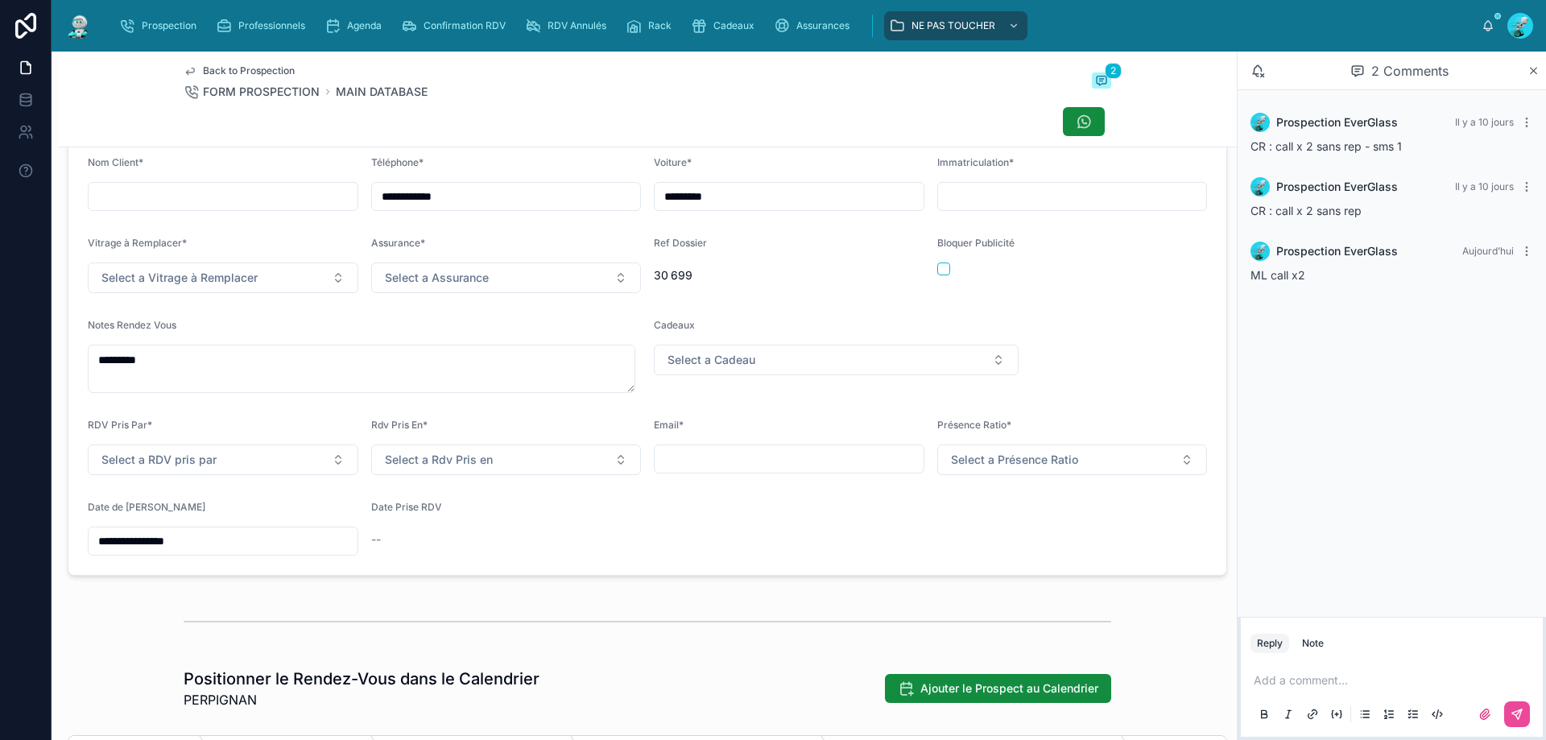
scroll to position [483, 0]
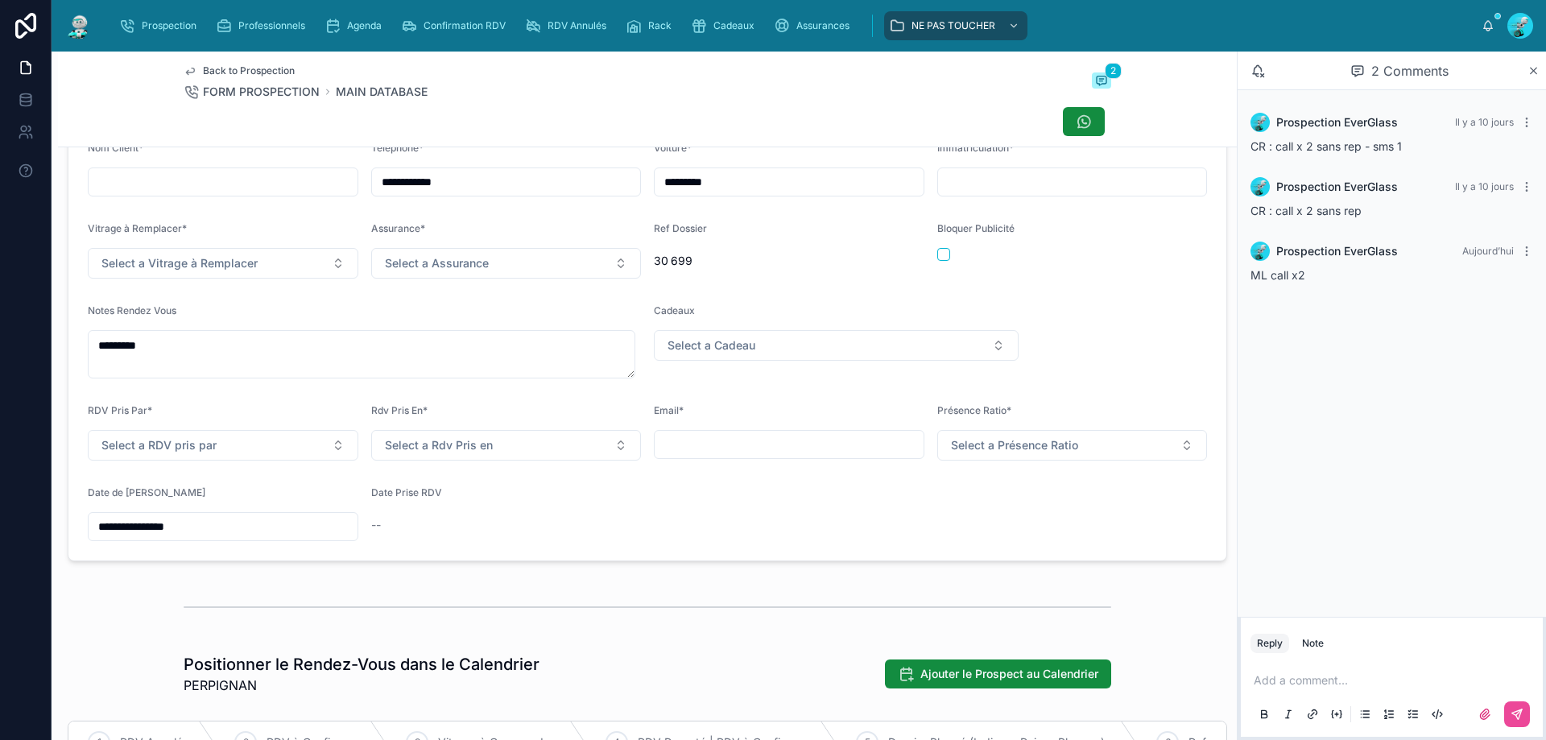
click at [179, 530] on input "**********" at bounding box center [223, 526] width 269 height 23
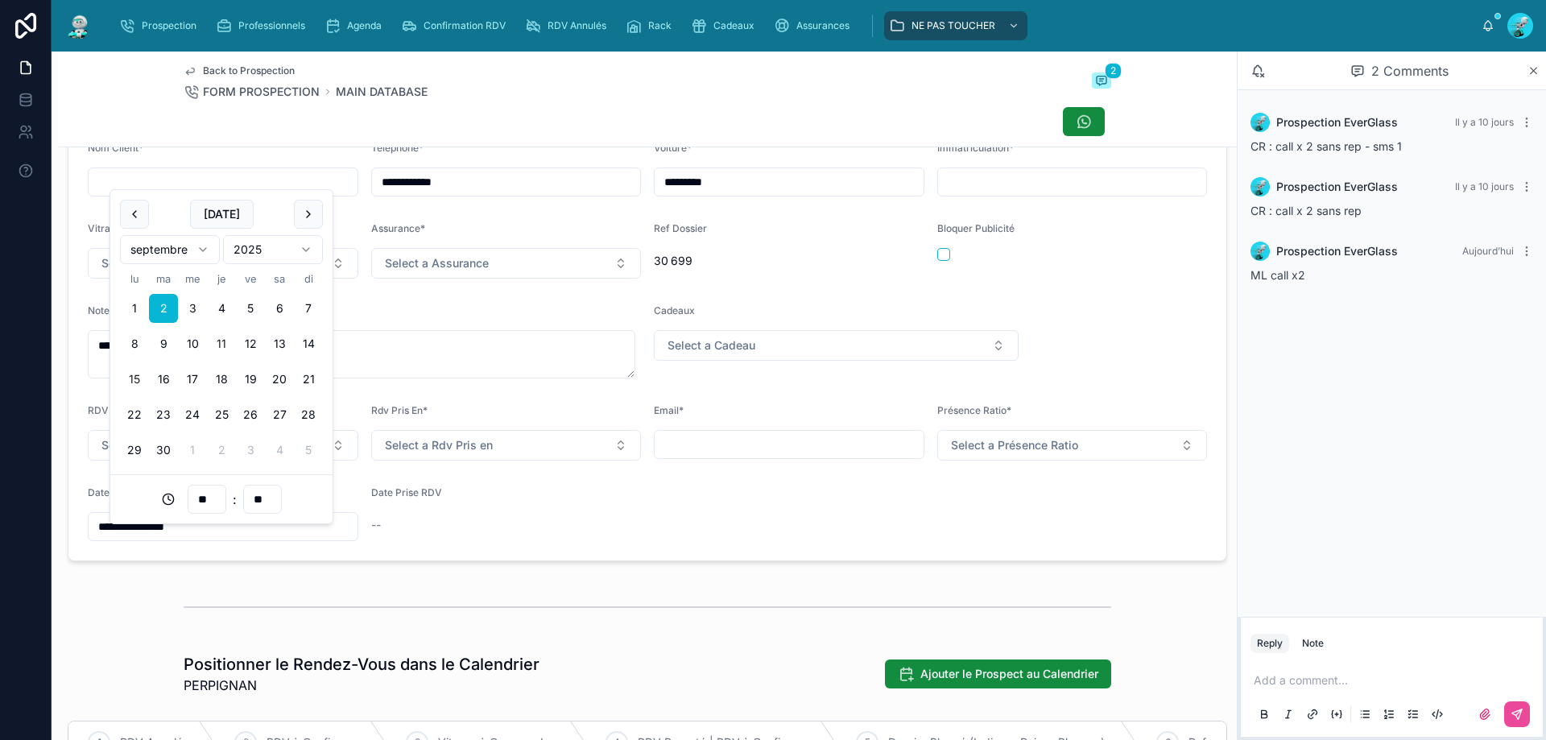
click at [125, 381] on button "15" at bounding box center [134, 379] width 29 height 29
type input "**********"
click at [531, 561] on div "**********" at bounding box center [648, 342] width 1160 height 440
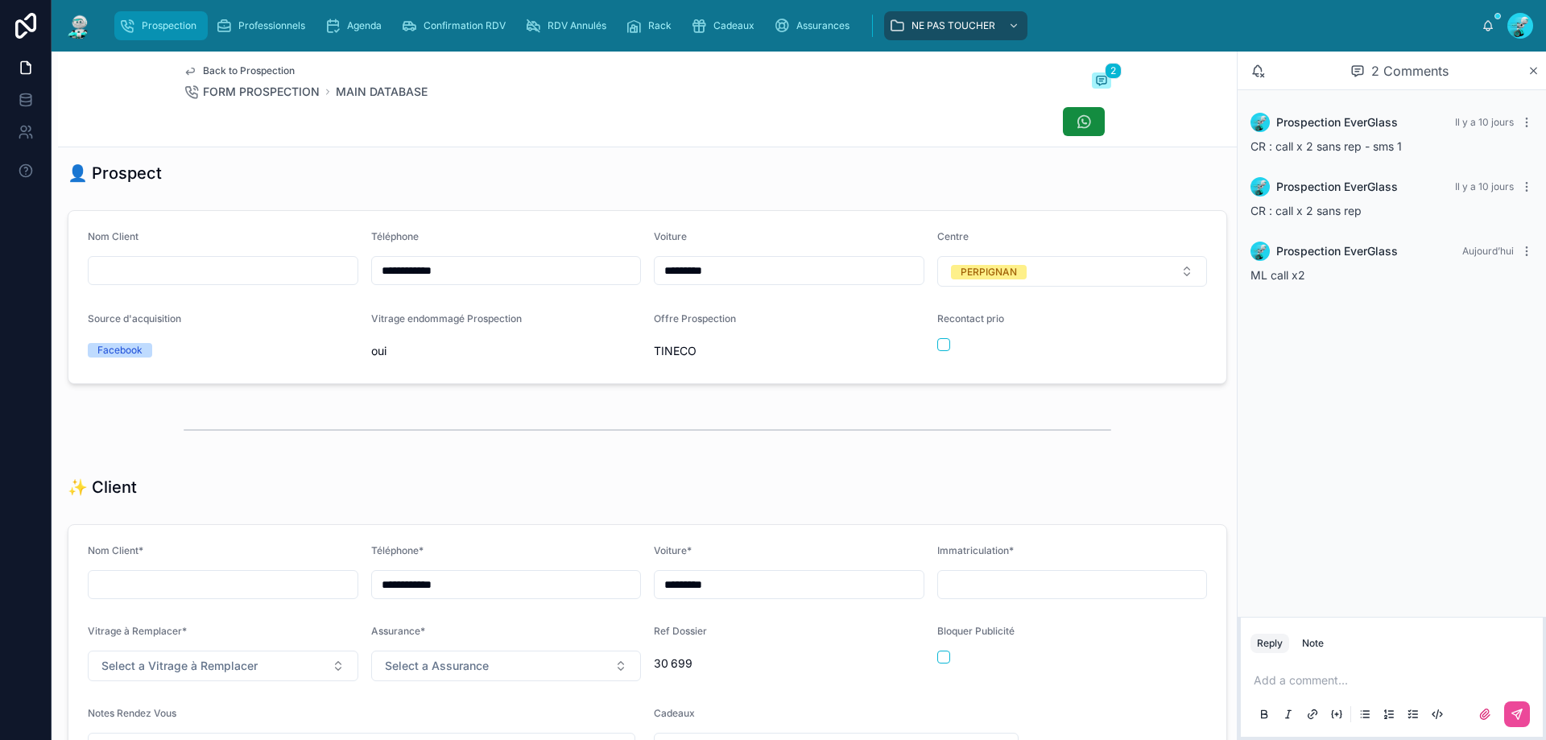
scroll to position [0, 0]
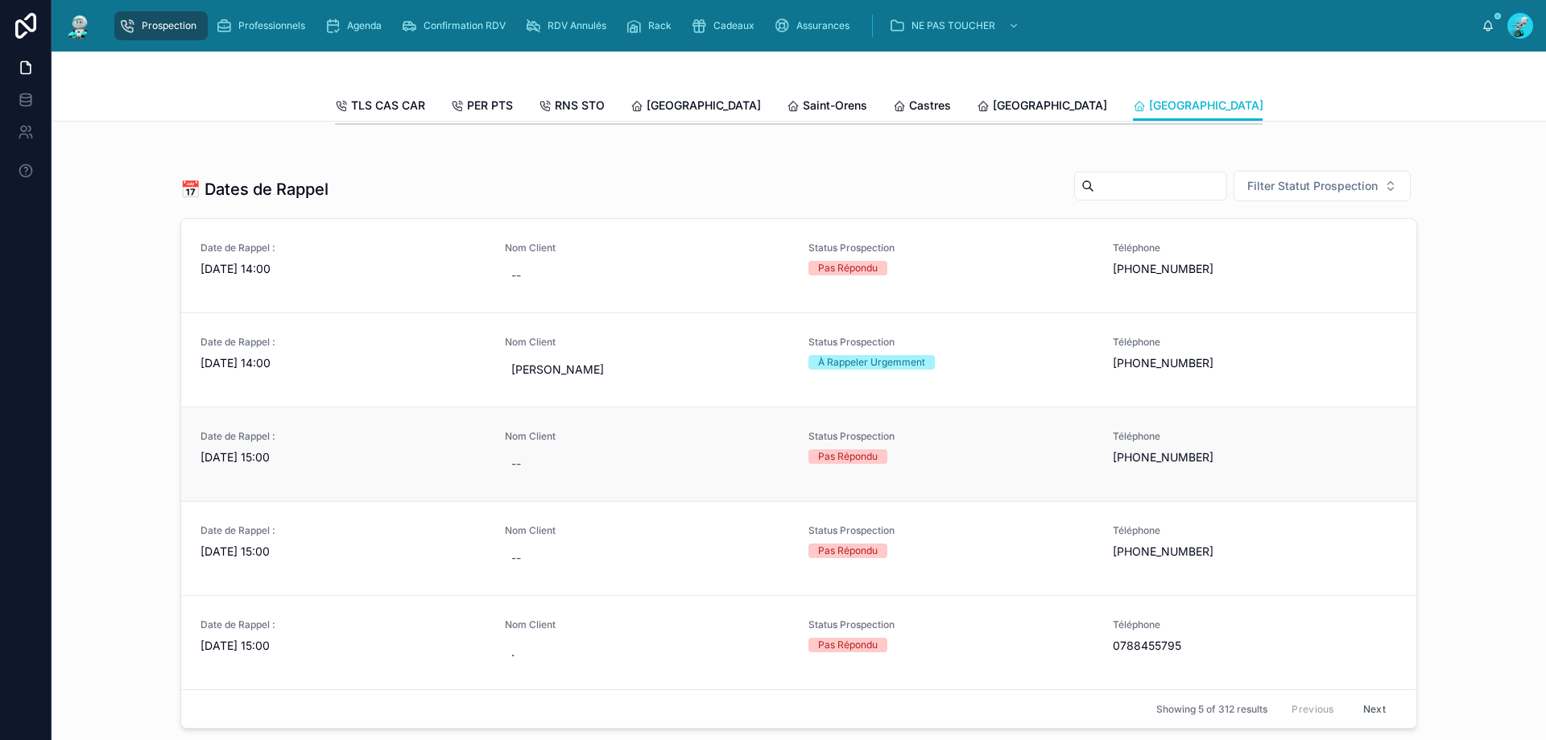
scroll to position [564, 0]
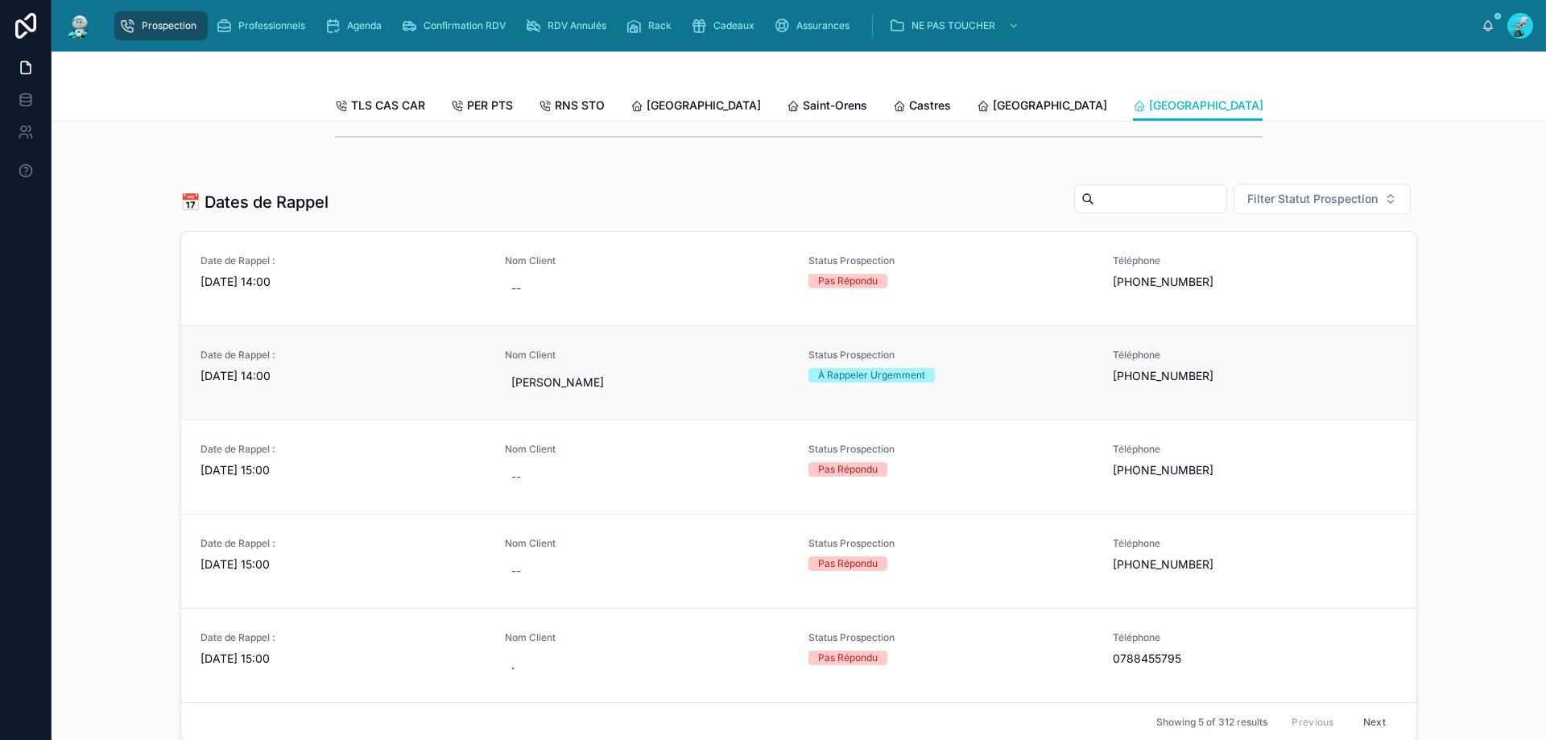
click at [300, 384] on span "[DATE] 14:00" at bounding box center [343, 376] width 285 height 16
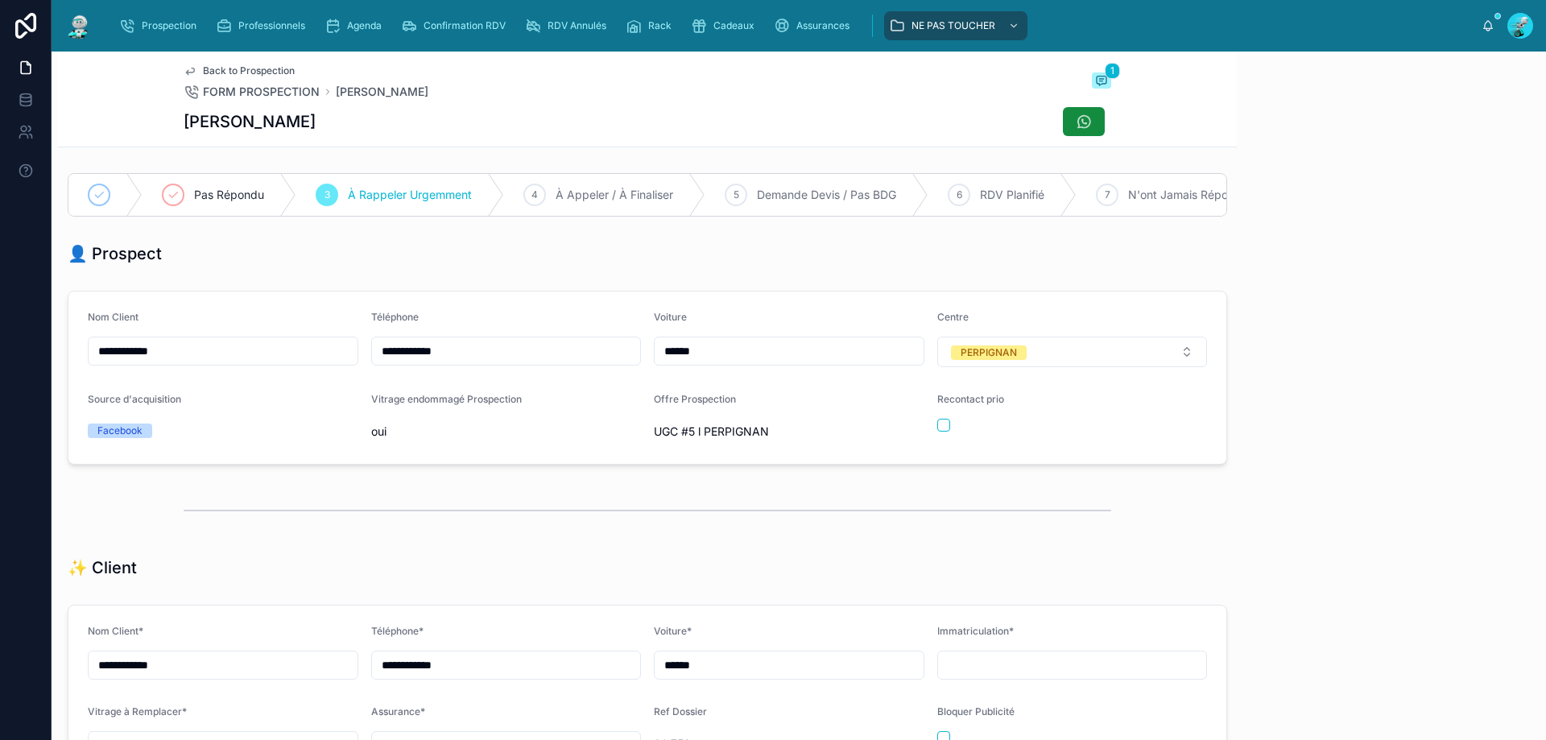
scroll to position [89, 0]
drag, startPoint x: 495, startPoint y: 358, endPoint x: 60, endPoint y: 315, distance: 437.0
click at [60, 315] on div "**********" at bounding box center [647, 377] width 1179 height 187
drag, startPoint x: 473, startPoint y: 269, endPoint x: 481, endPoint y: 293, distance: 25.5
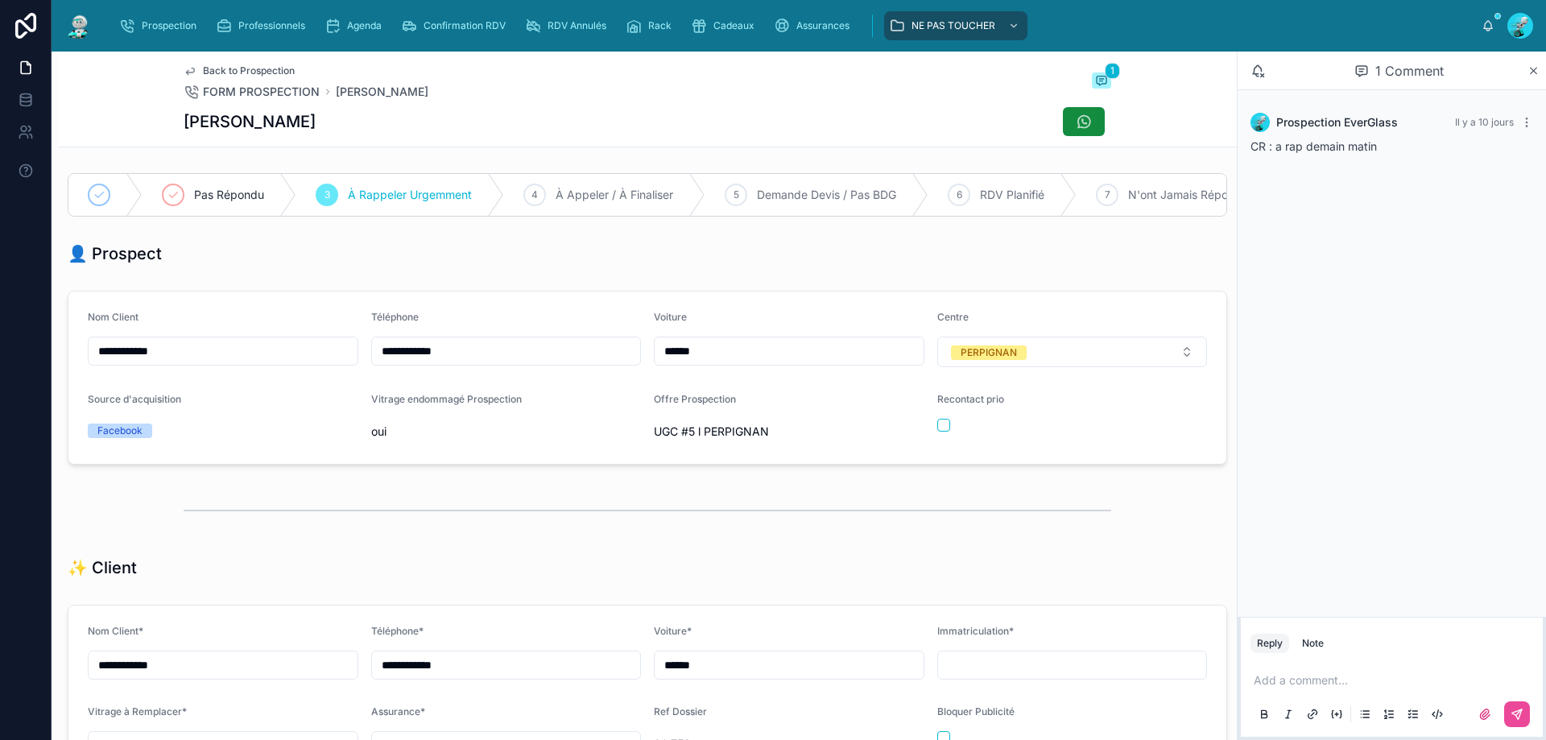
click at [1329, 676] on p at bounding box center [1395, 680] width 283 height 16
click at [1516, 704] on button at bounding box center [1517, 714] width 26 height 26
click at [165, 172] on div "Pas Répondu 3 À Rappeler Urgemment 4 À Appeler / À Finaliser 5 Demande Devis / …" at bounding box center [647, 195] width 1179 height 56
click at [176, 198] on icon at bounding box center [173, 194] width 13 height 13
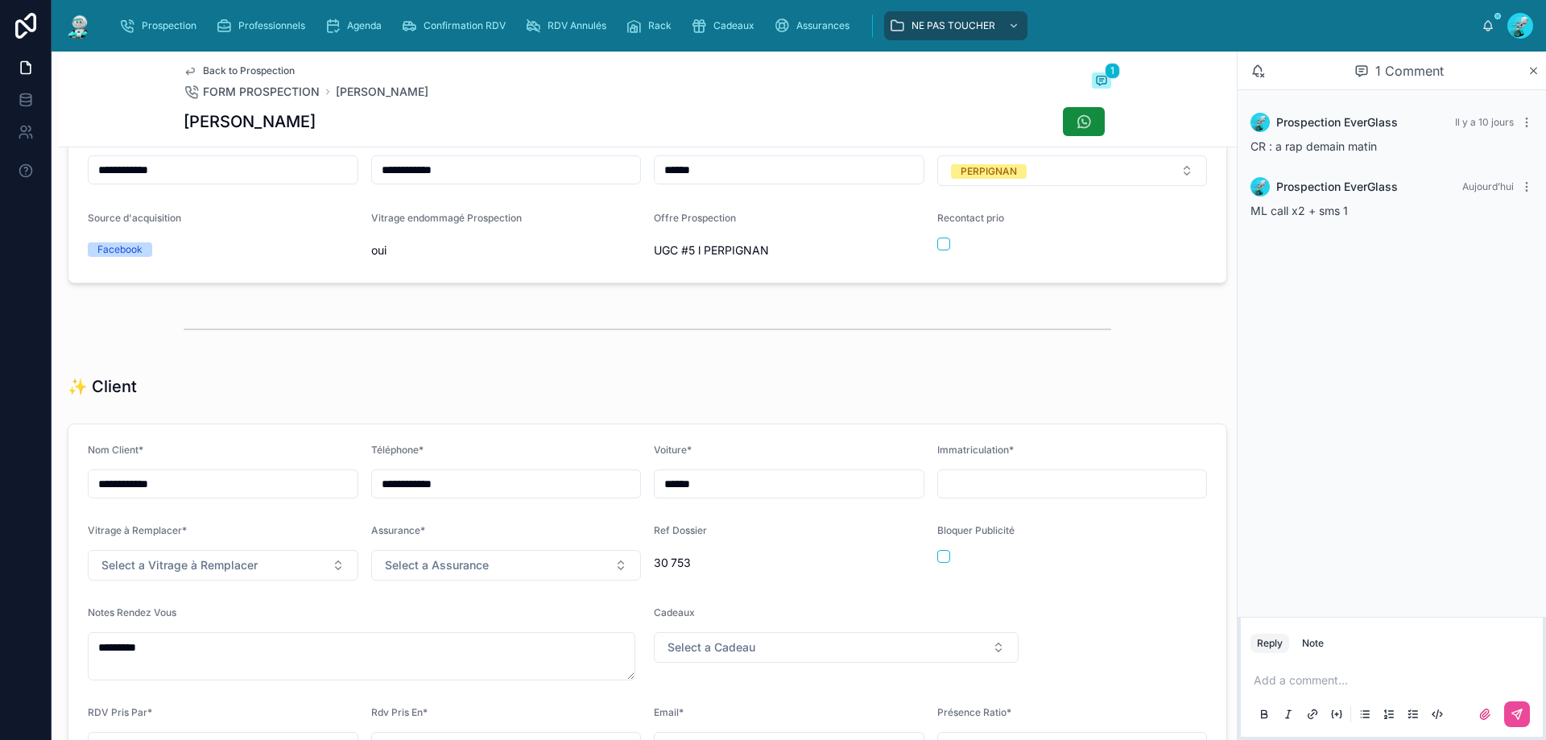
scroll to position [403, 0]
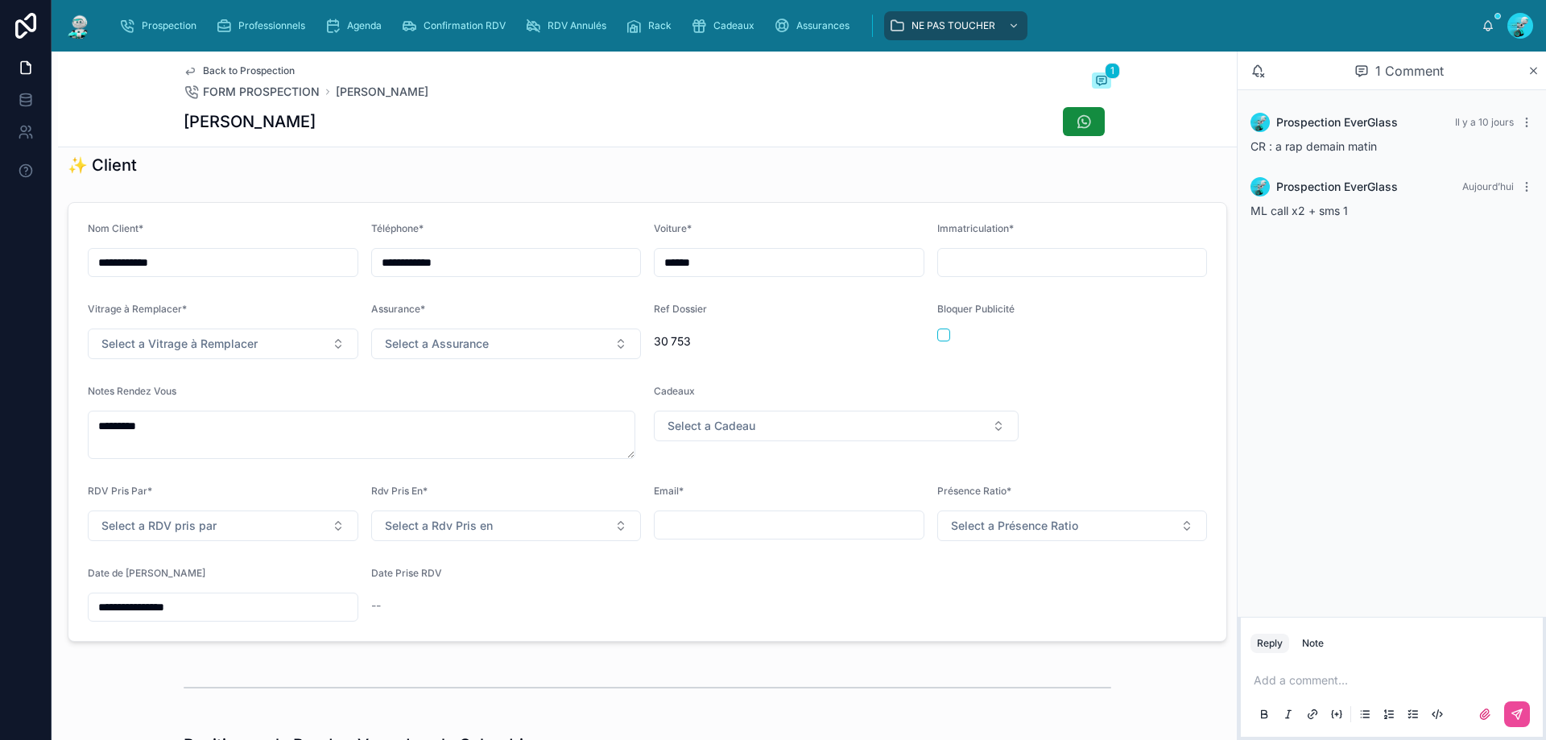
click at [201, 618] on input "**********" at bounding box center [223, 607] width 269 height 23
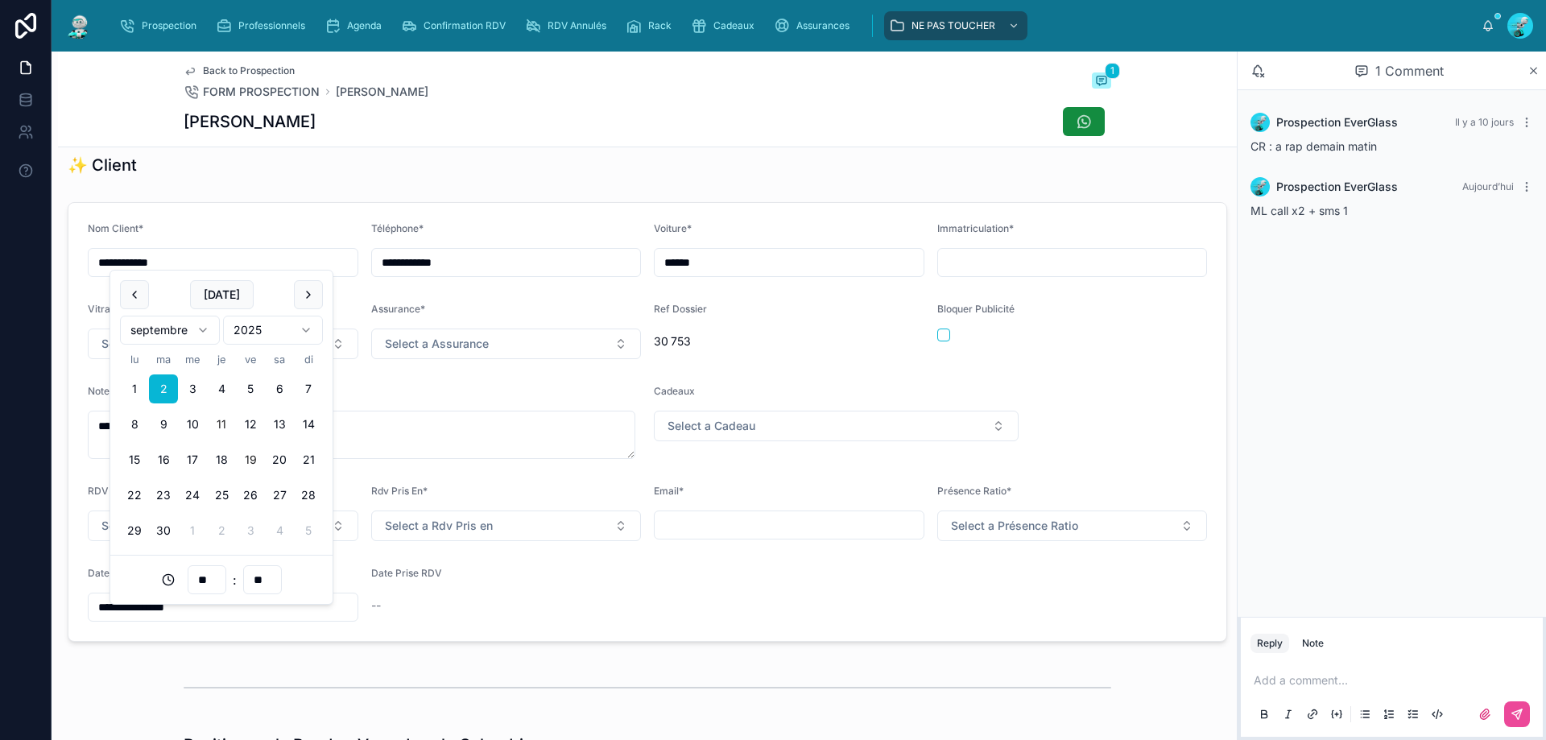
click at [243, 453] on button "19" at bounding box center [250, 459] width 29 height 29
type input "**********"
click at [493, 637] on form "**********" at bounding box center [647, 422] width 1158 height 438
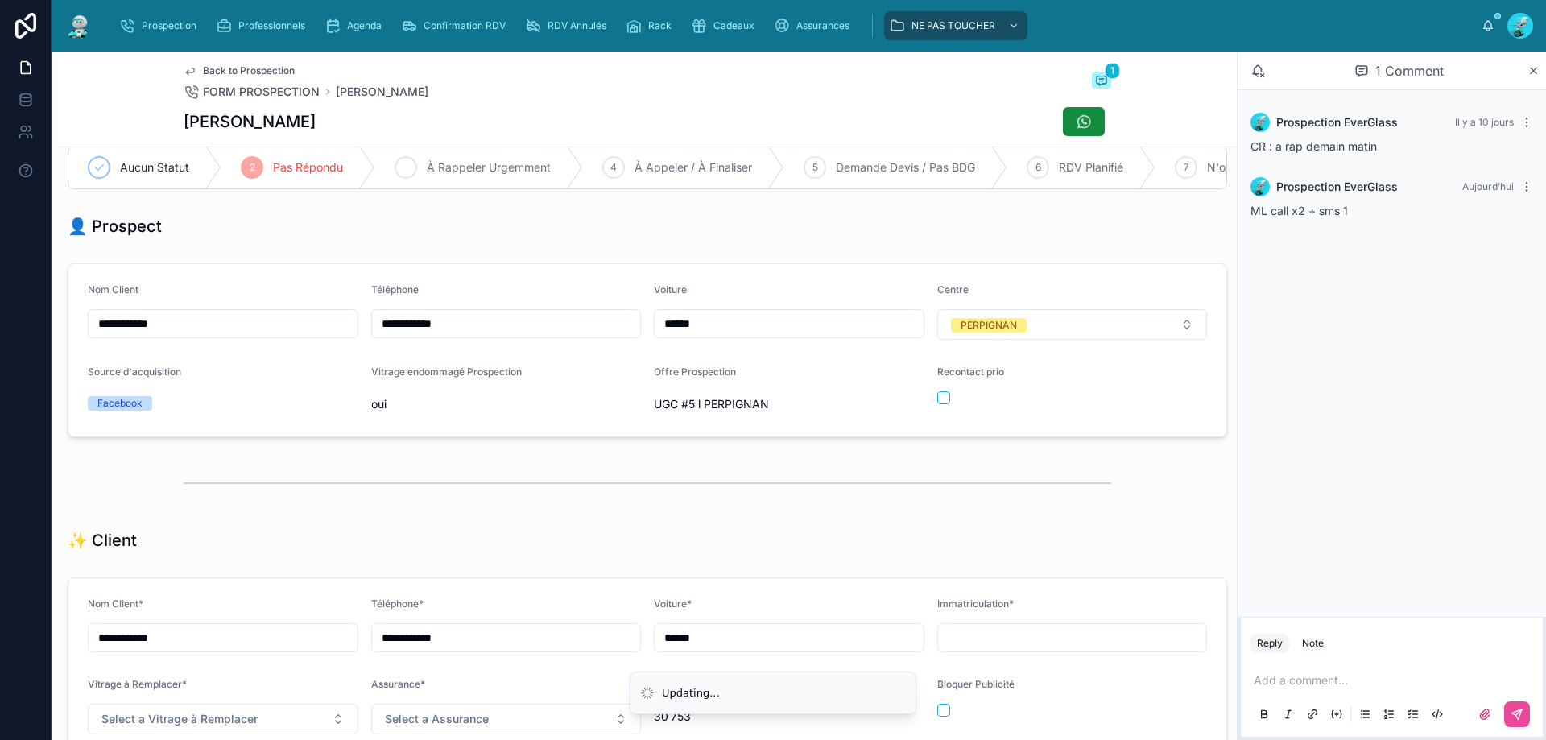
scroll to position [0, 0]
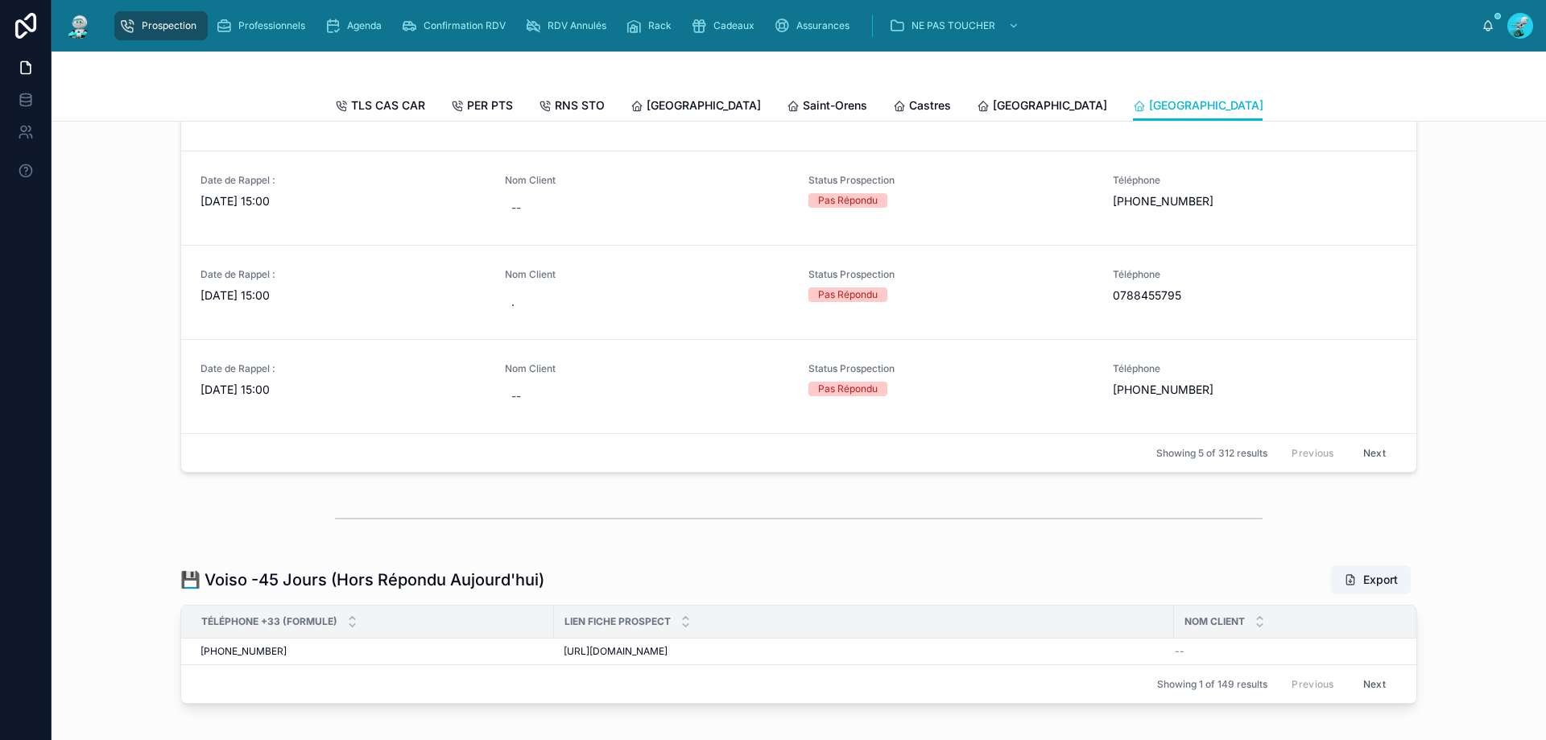
scroll to position [644, 0]
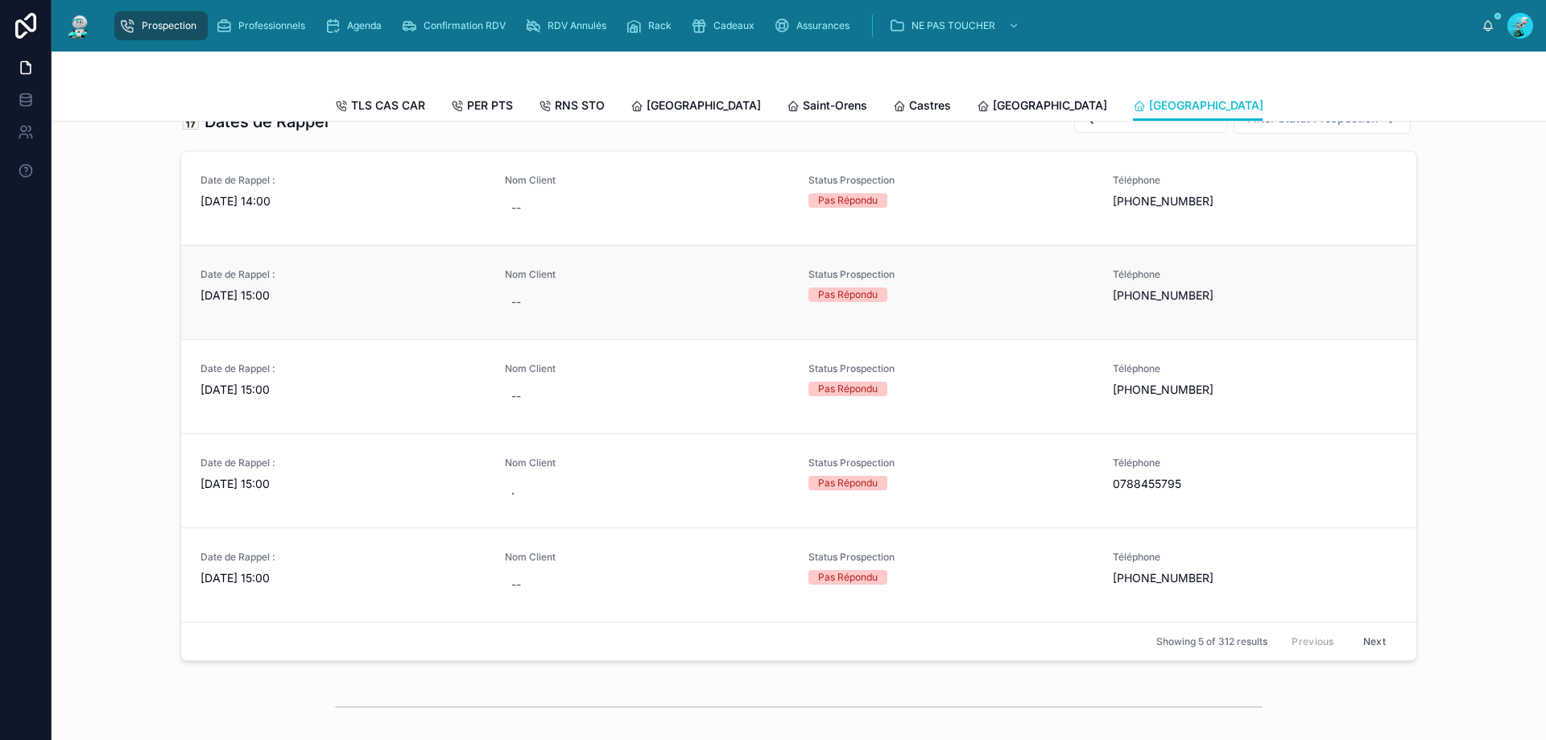
click at [329, 316] on div "Date de Rappel : [DATE] 15:00" at bounding box center [343, 292] width 285 height 48
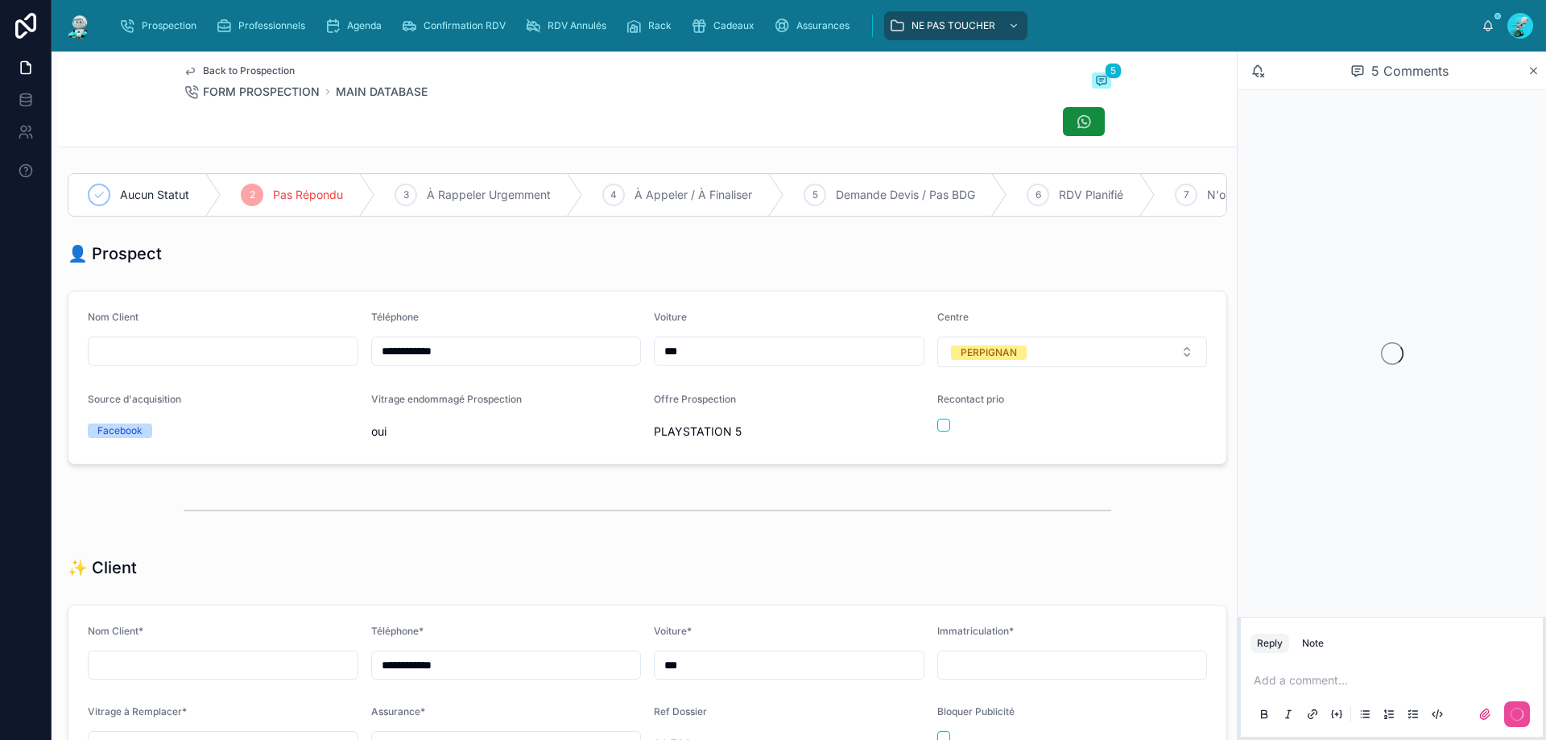
scroll to position [89, 0]
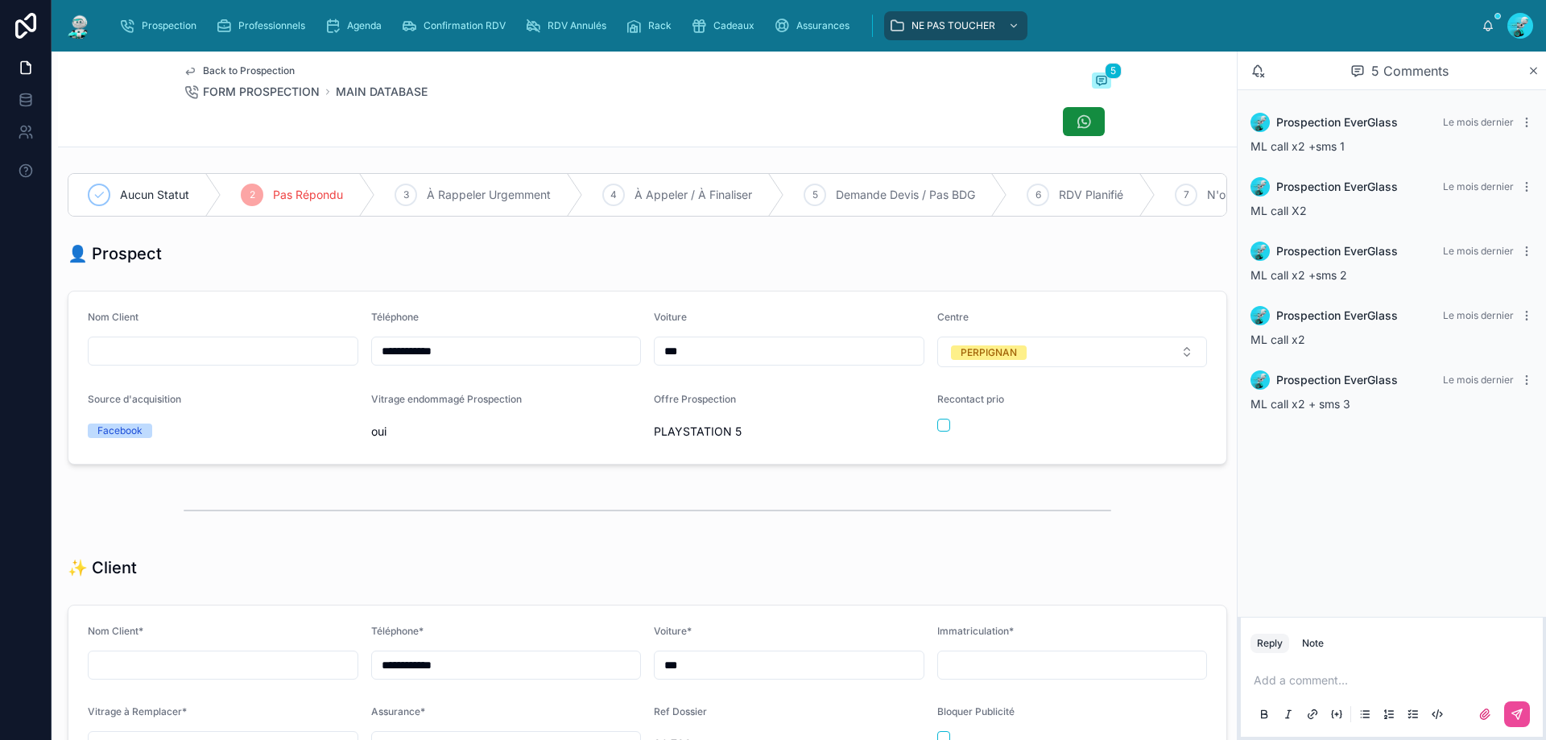
drag, startPoint x: 476, startPoint y: 357, endPoint x: 114, endPoint y: 317, distance: 363.7
click at [114, 317] on form "**********" at bounding box center [647, 378] width 1158 height 172
click at [1292, 688] on p at bounding box center [1395, 680] width 283 height 16
click at [1525, 690] on div "**********" at bounding box center [1392, 697] width 283 height 68
click at [1512, 701] on button at bounding box center [1517, 714] width 26 height 26
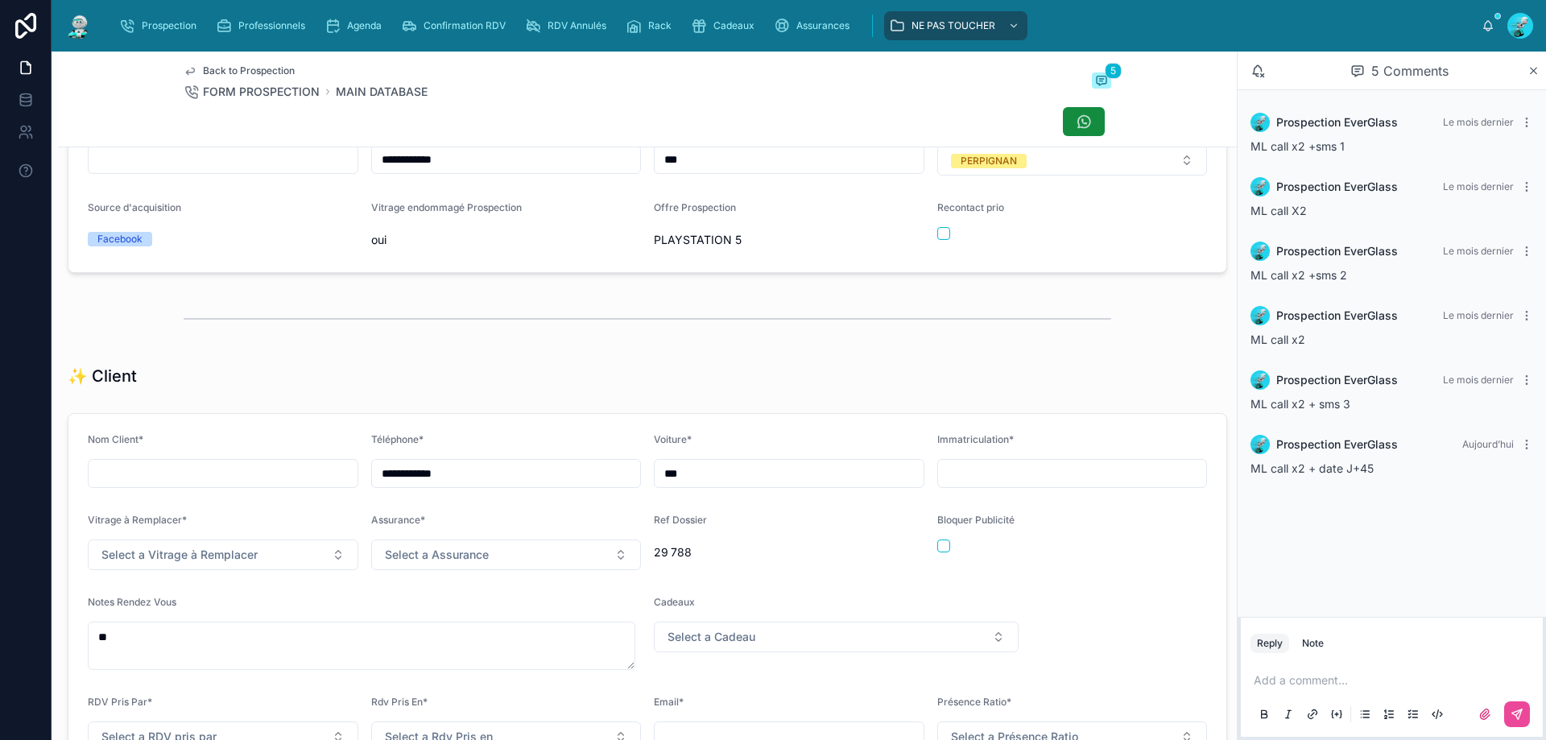
scroll to position [483, 0]
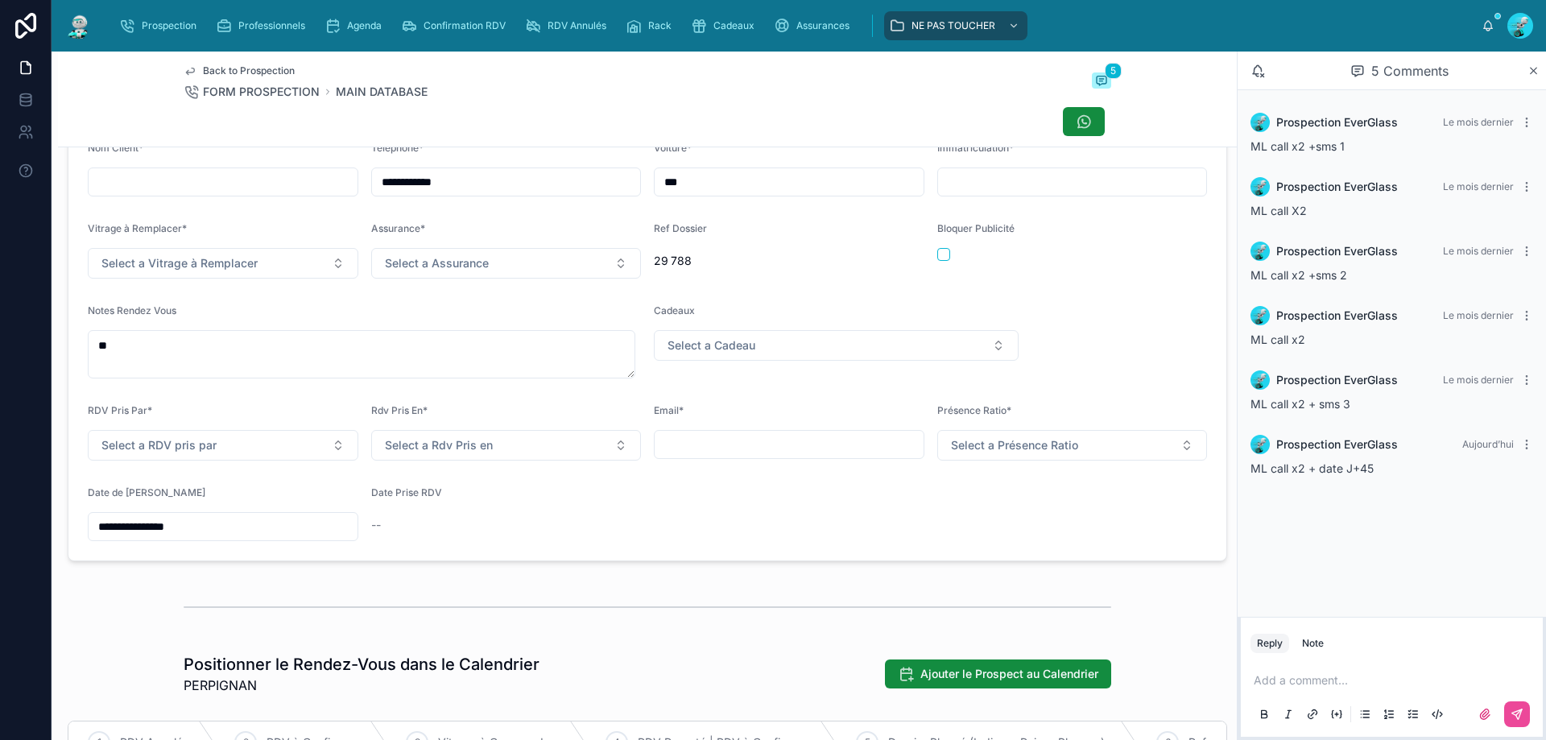
click at [180, 528] on input "**********" at bounding box center [223, 526] width 269 height 23
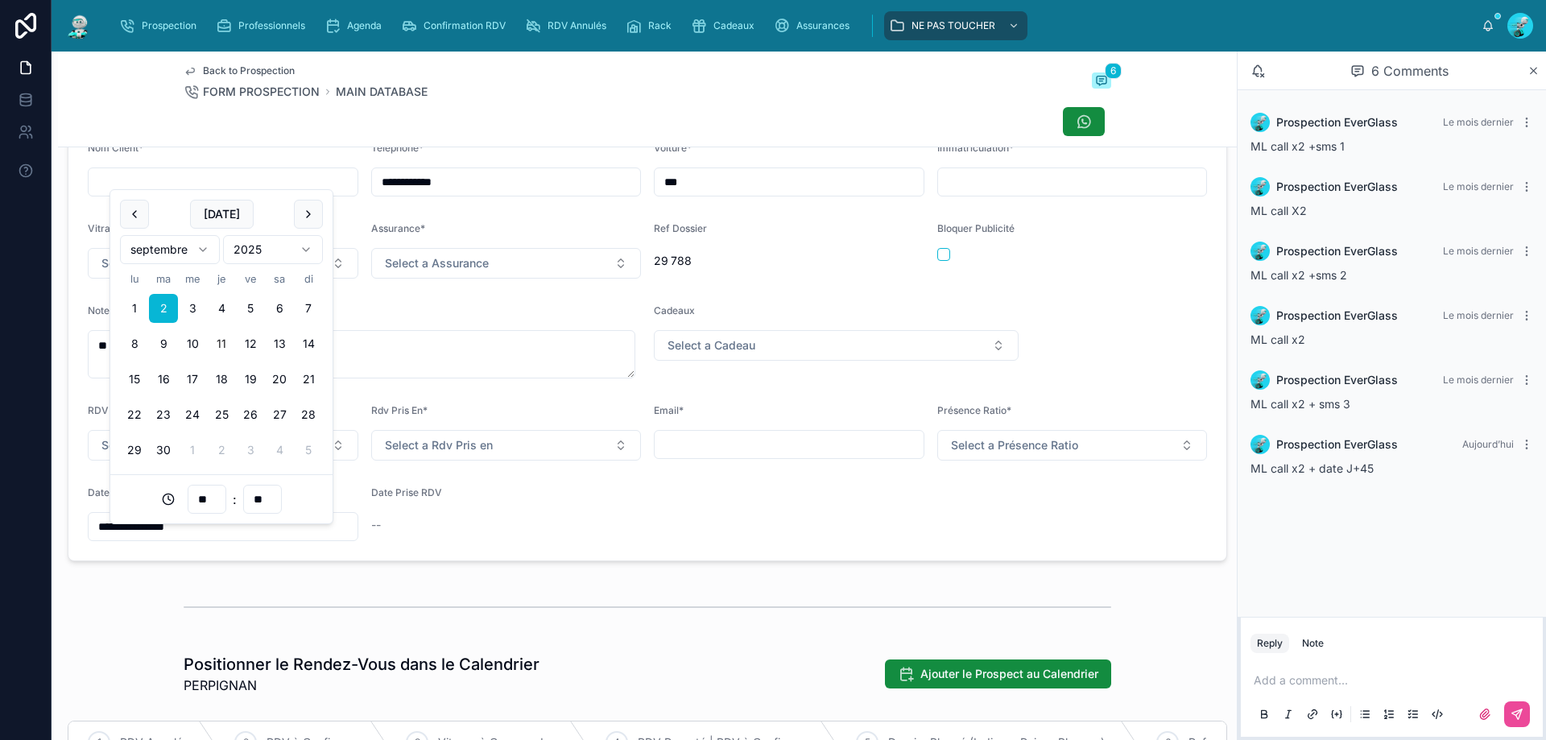
click at [312, 202] on button at bounding box center [308, 214] width 29 height 29
click at [308, 222] on button at bounding box center [308, 214] width 29 height 29
click at [187, 258] on html "**********" at bounding box center [773, 370] width 1546 height 740
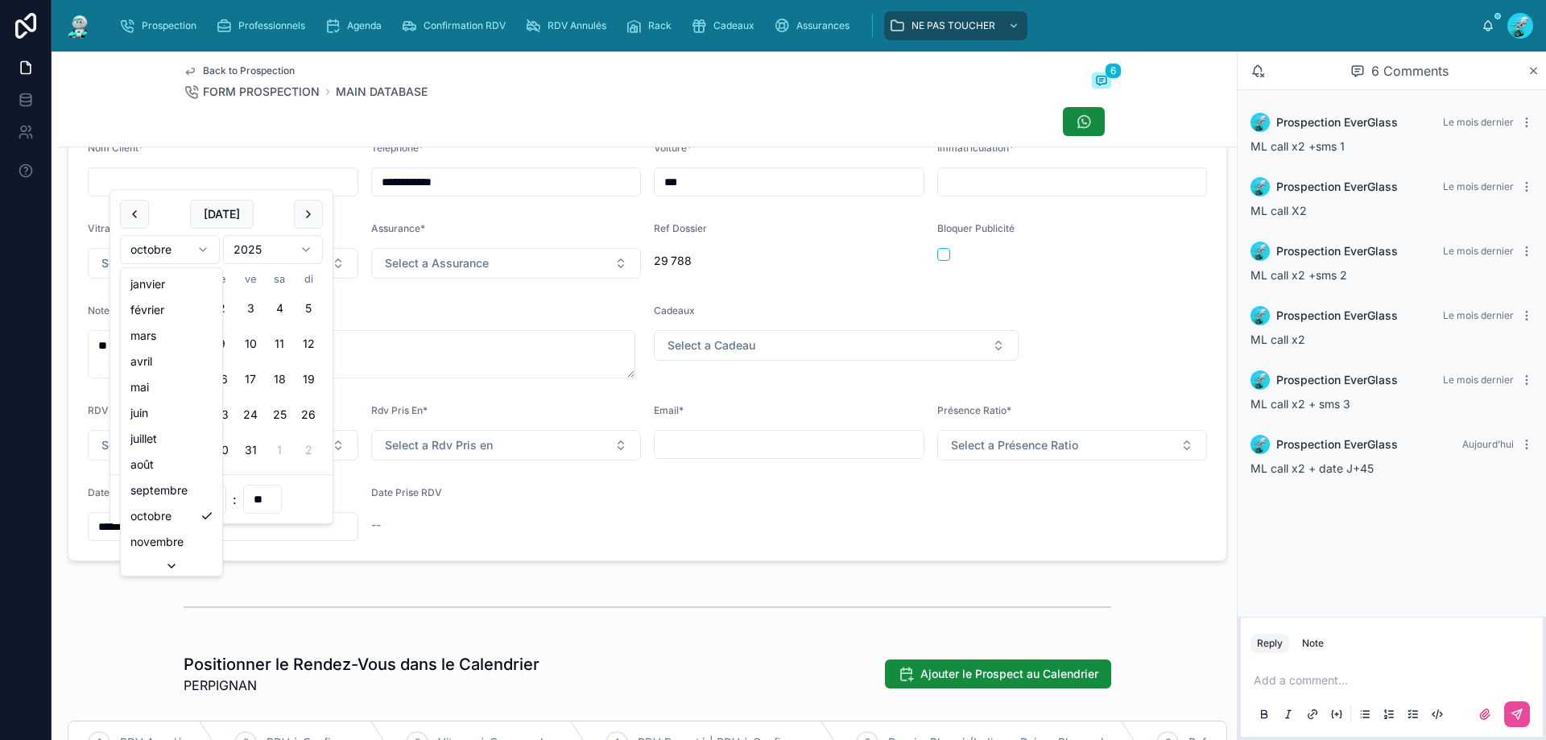
click at [159, 538] on input "**********" at bounding box center [223, 526] width 269 height 23
click at [163, 377] on button "16" at bounding box center [163, 379] width 29 height 29
type input "**********"
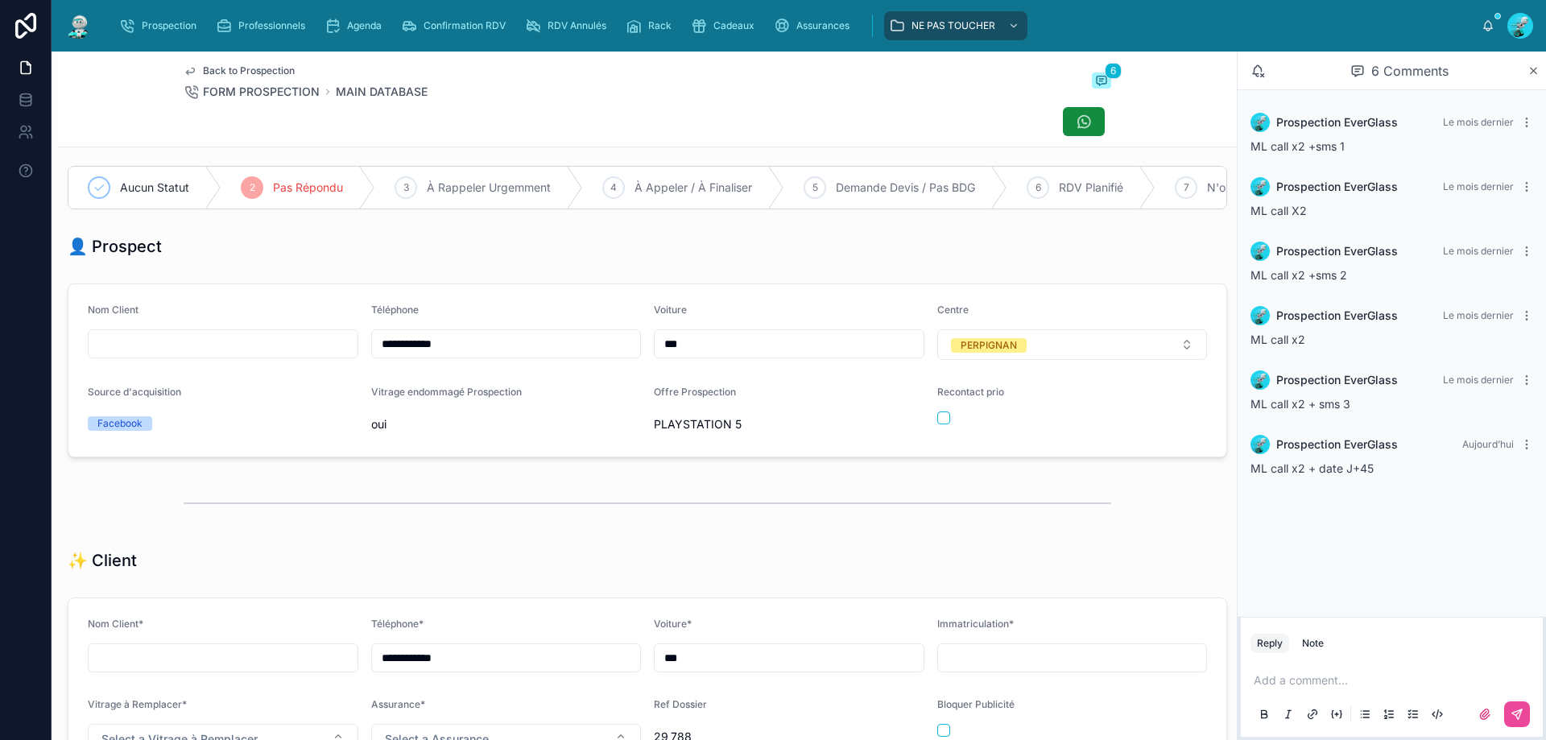
scroll to position [0, 0]
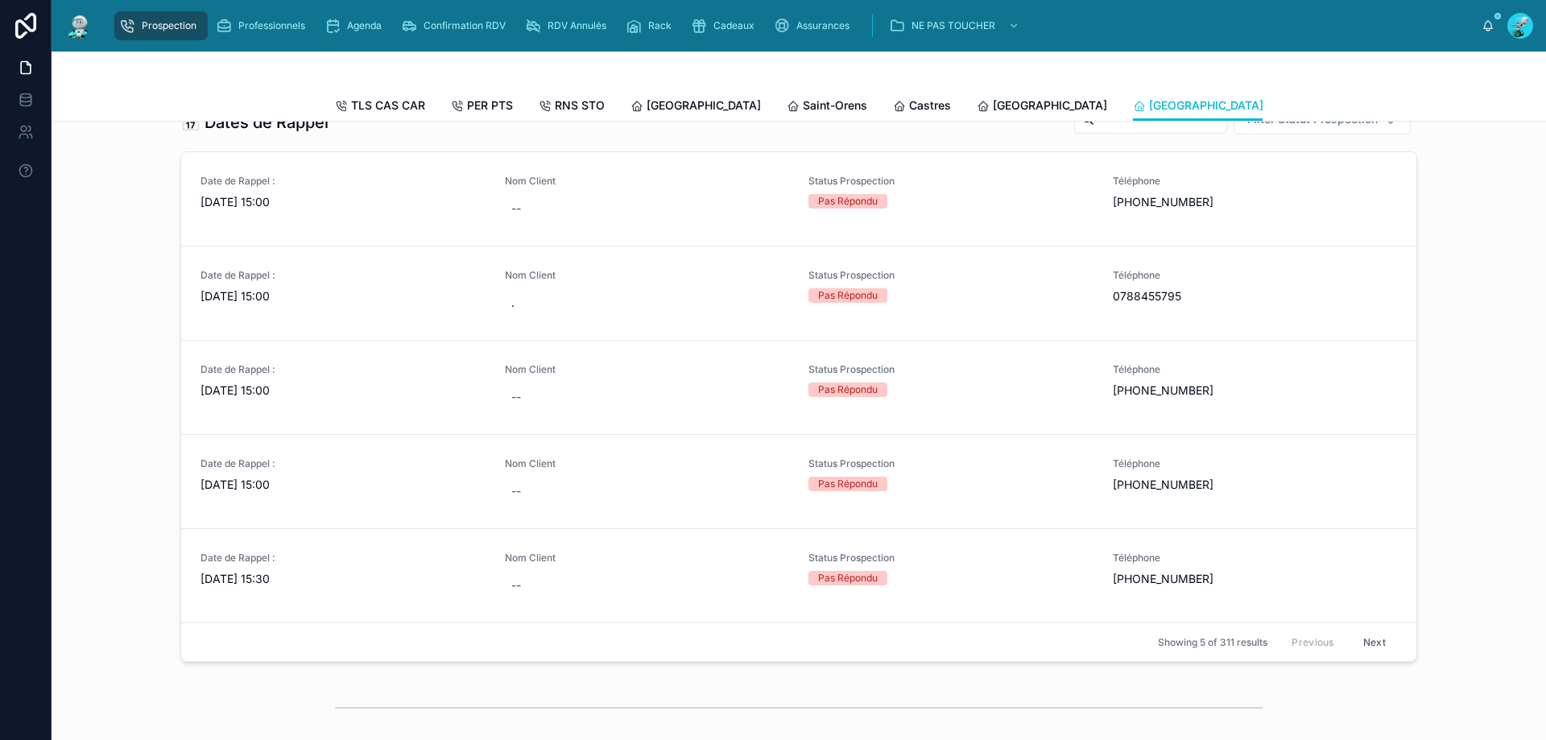
scroll to position [644, 0]
click at [289, 187] on span "Date de Rappel :" at bounding box center [343, 180] width 285 height 13
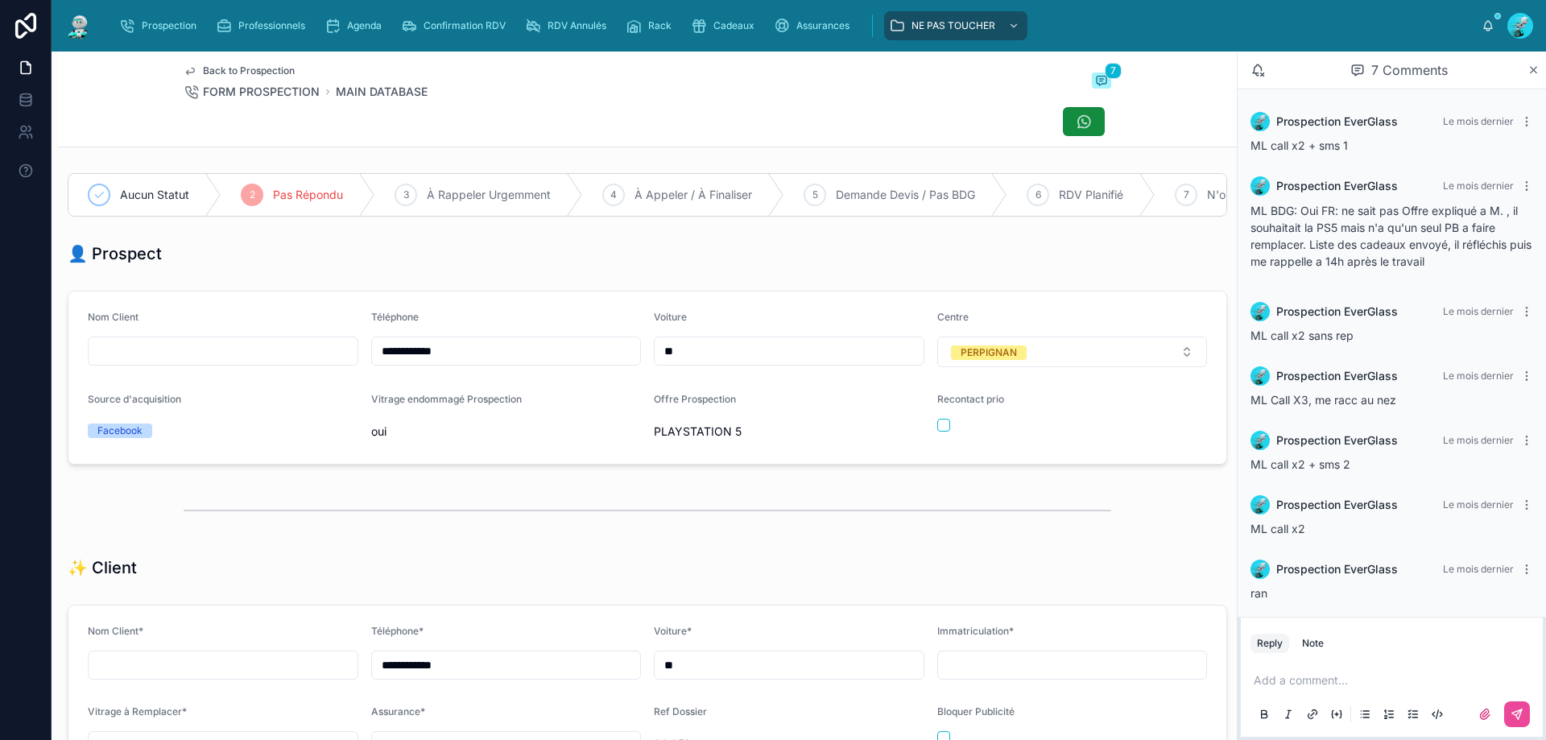
scroll to position [7, 0]
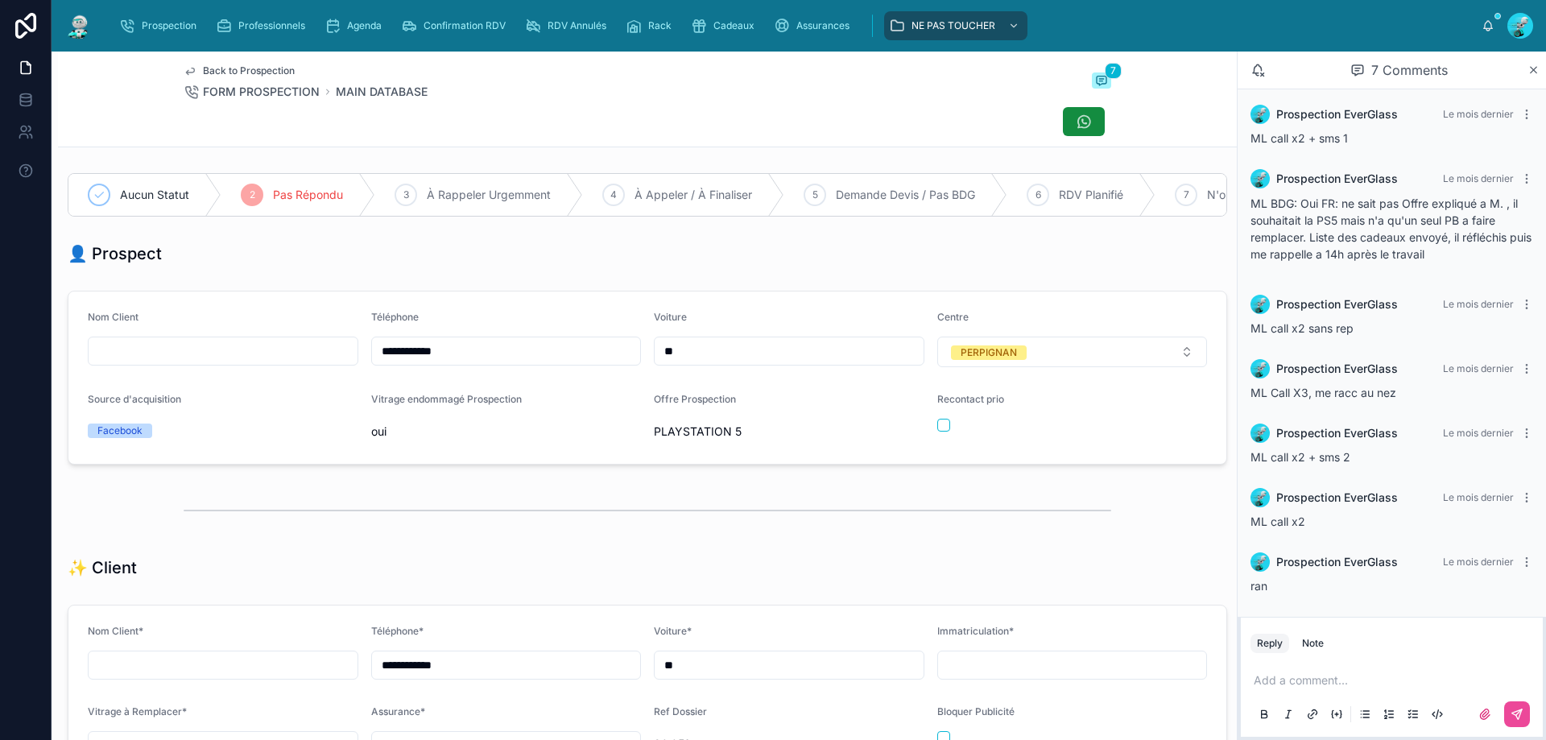
drag, startPoint x: 501, startPoint y: 355, endPoint x: 72, endPoint y: 327, distance: 429.3
click at [72, 327] on form "**********" at bounding box center [647, 378] width 1158 height 172
click at [787, 512] on div at bounding box center [648, 510] width 928 height 40
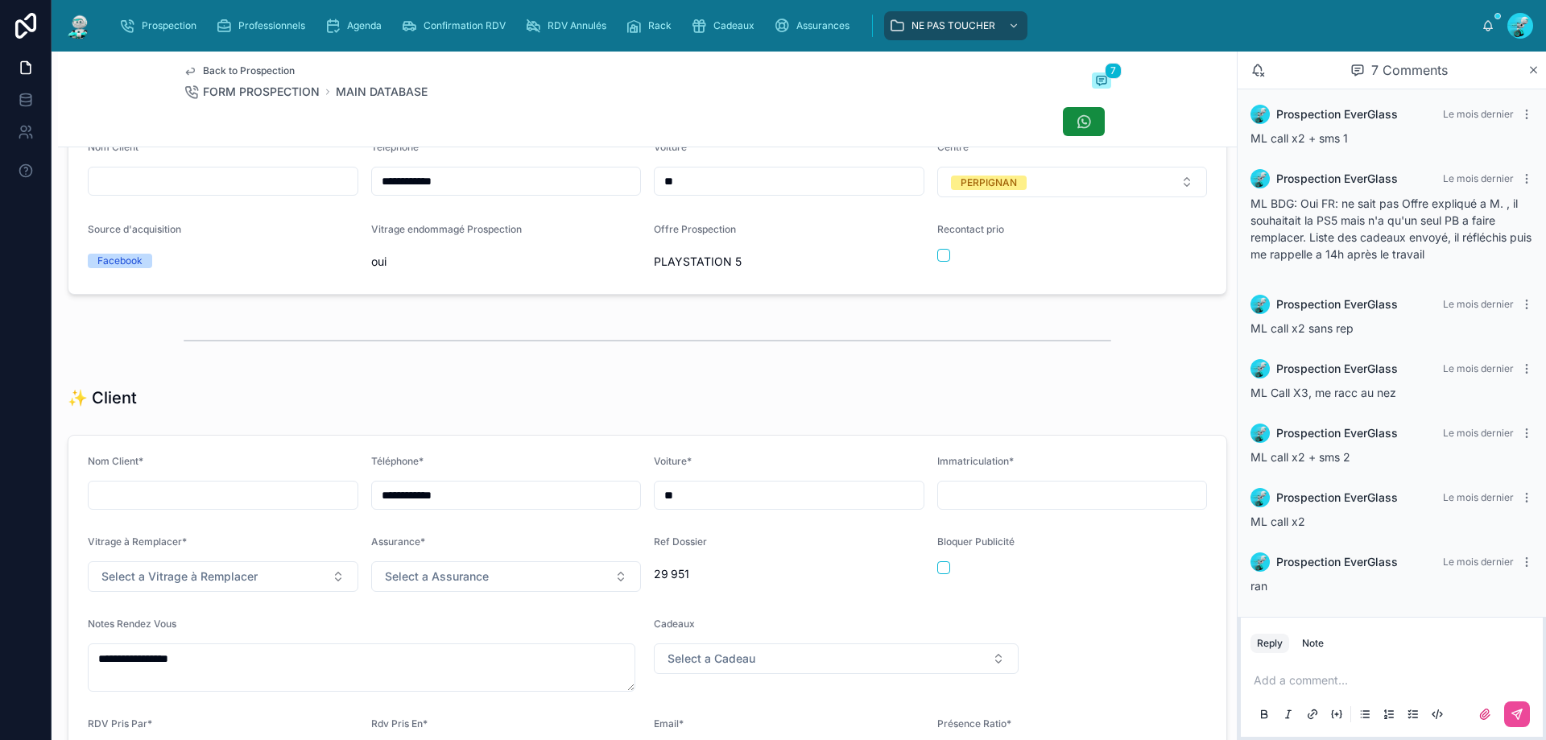
scroll to position [242, 0]
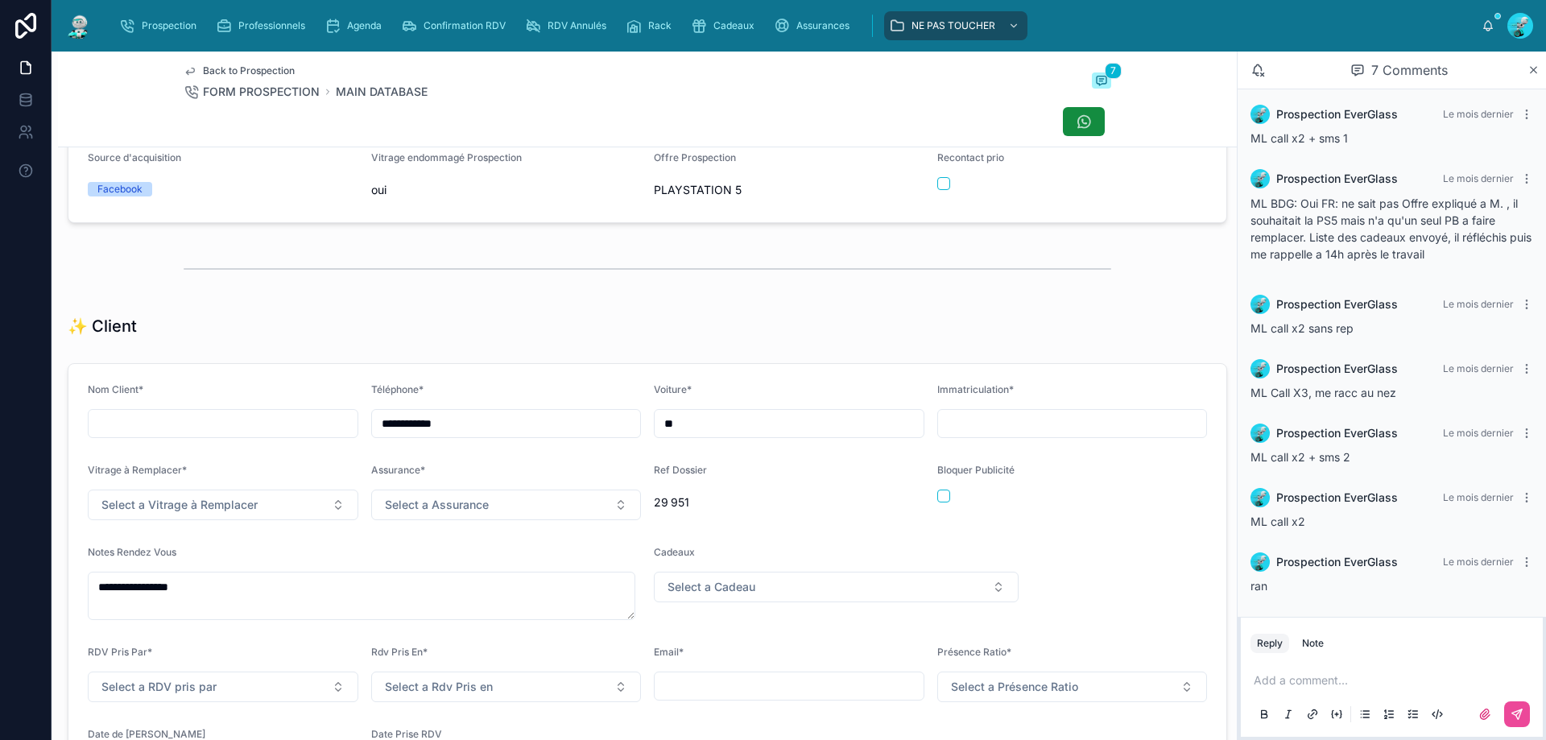
click at [1272, 681] on p at bounding box center [1395, 680] width 283 height 16
click at [1445, 685] on span "**********" at bounding box center [1349, 680] width 191 height 11
click at [1519, 716] on icon at bounding box center [1517, 714] width 13 height 13
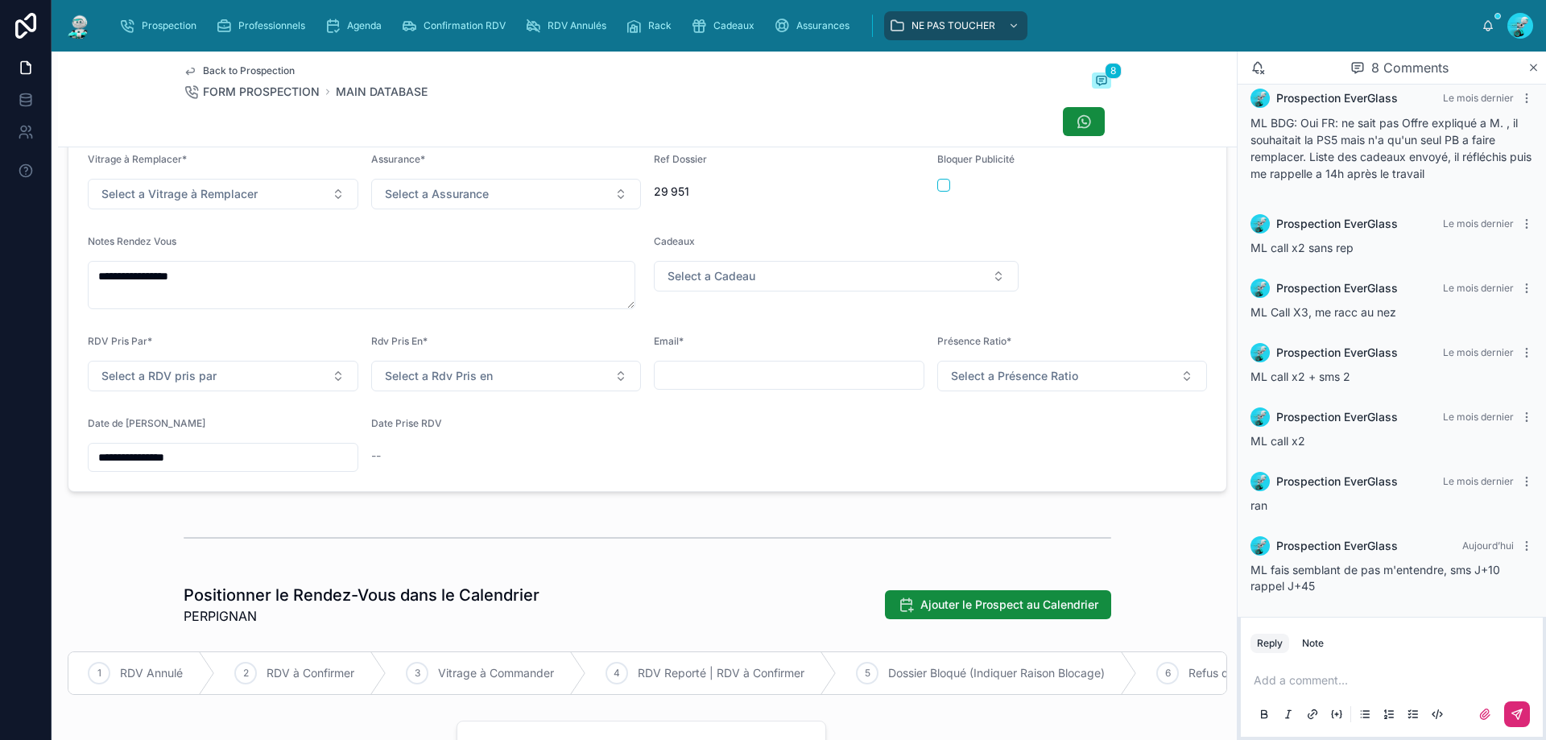
scroll to position [564, 0]
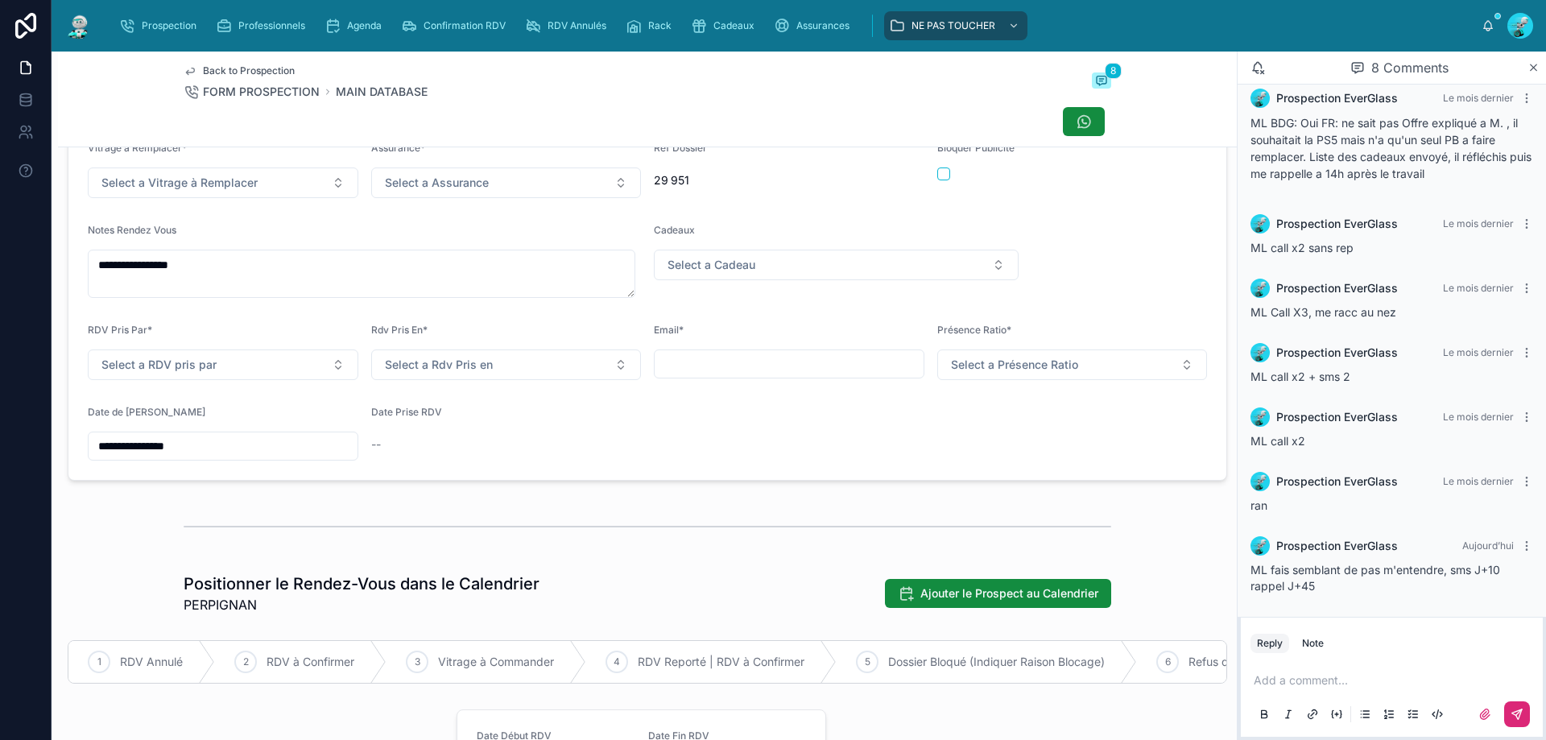
click at [149, 457] on input "**********" at bounding box center [223, 446] width 269 height 23
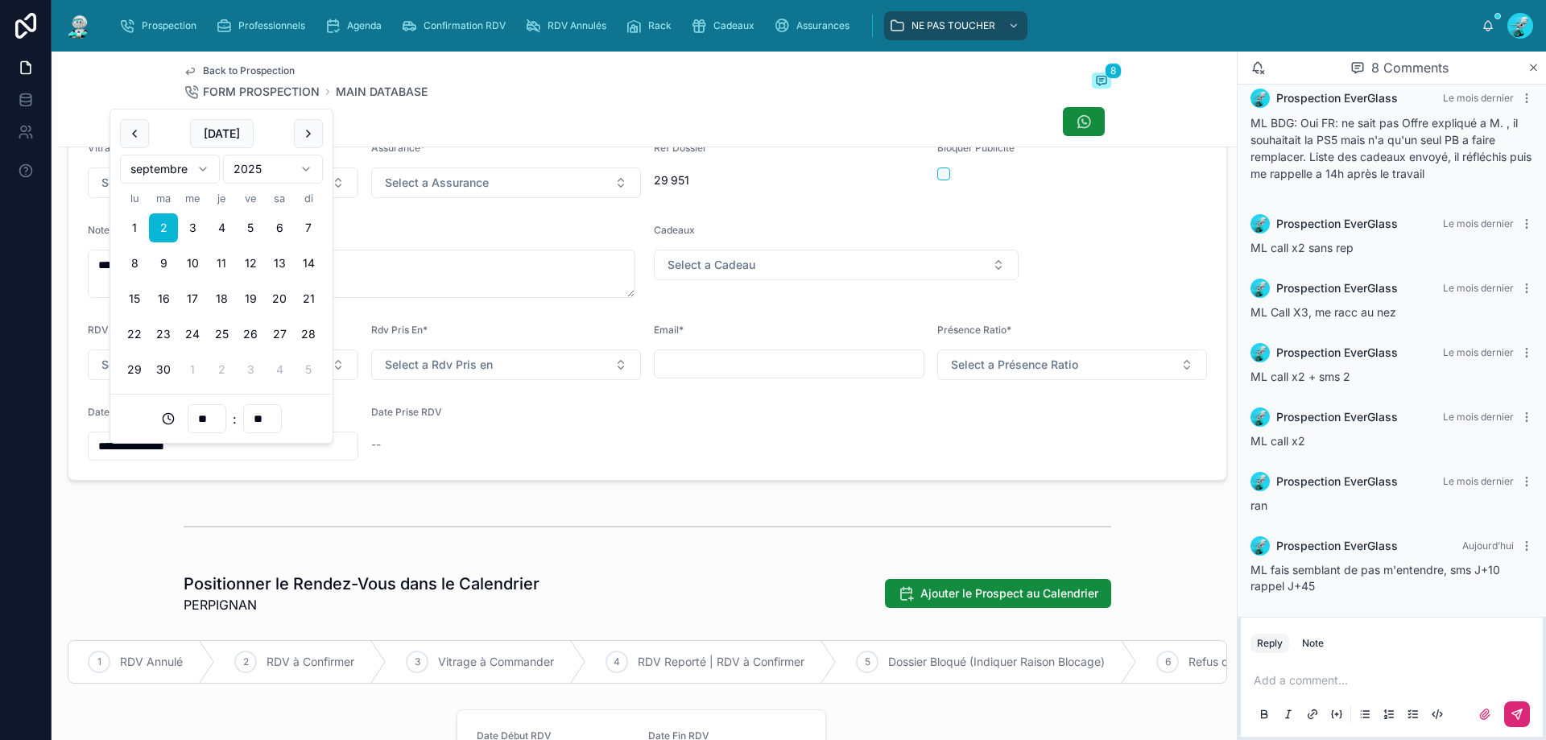
click at [137, 457] on input "**********" at bounding box center [223, 446] width 269 height 23
click at [313, 136] on button at bounding box center [308, 133] width 29 height 29
click at [165, 297] on button "11" at bounding box center [163, 298] width 29 height 29
type input "**********"
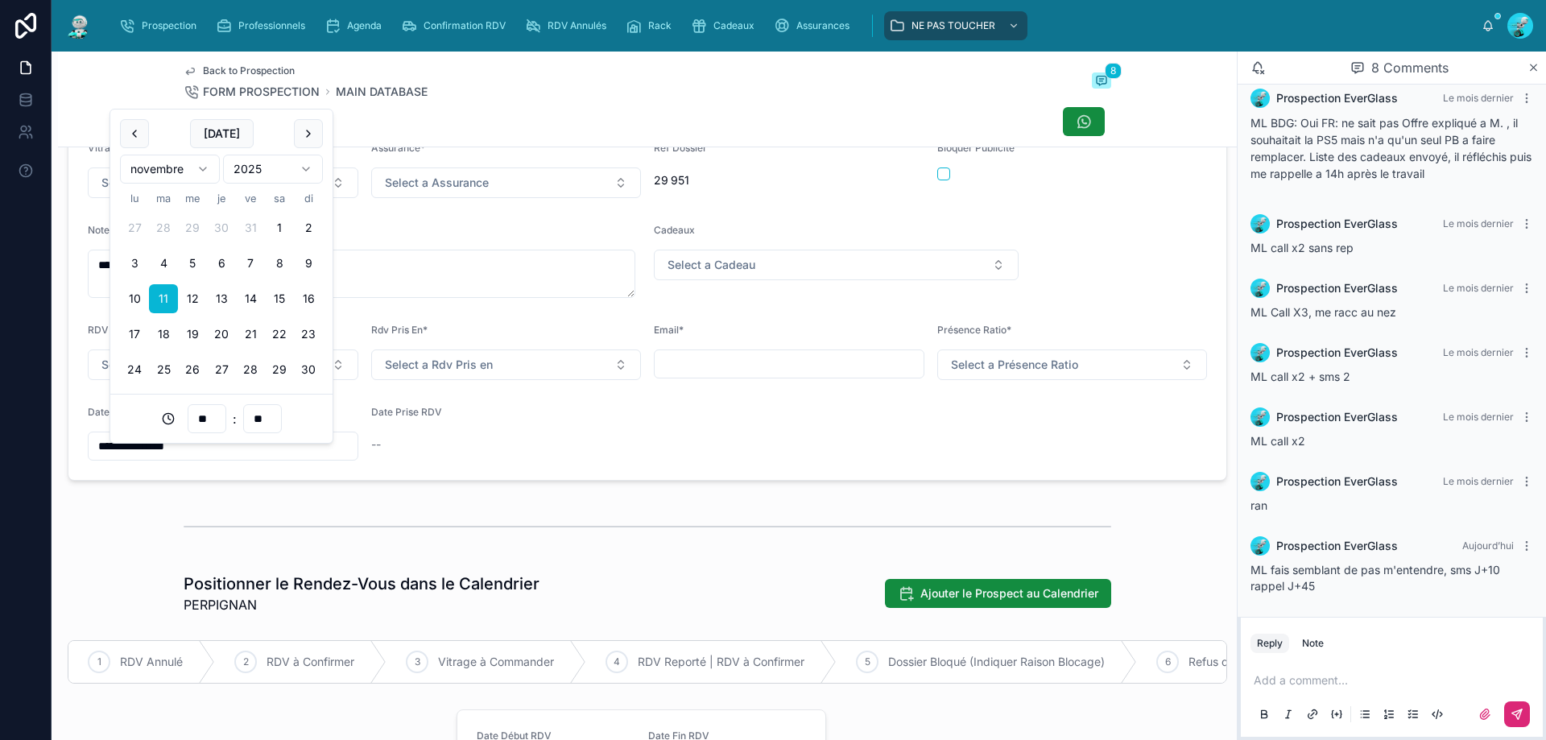
click at [302, 513] on div at bounding box center [647, 526] width 1179 height 53
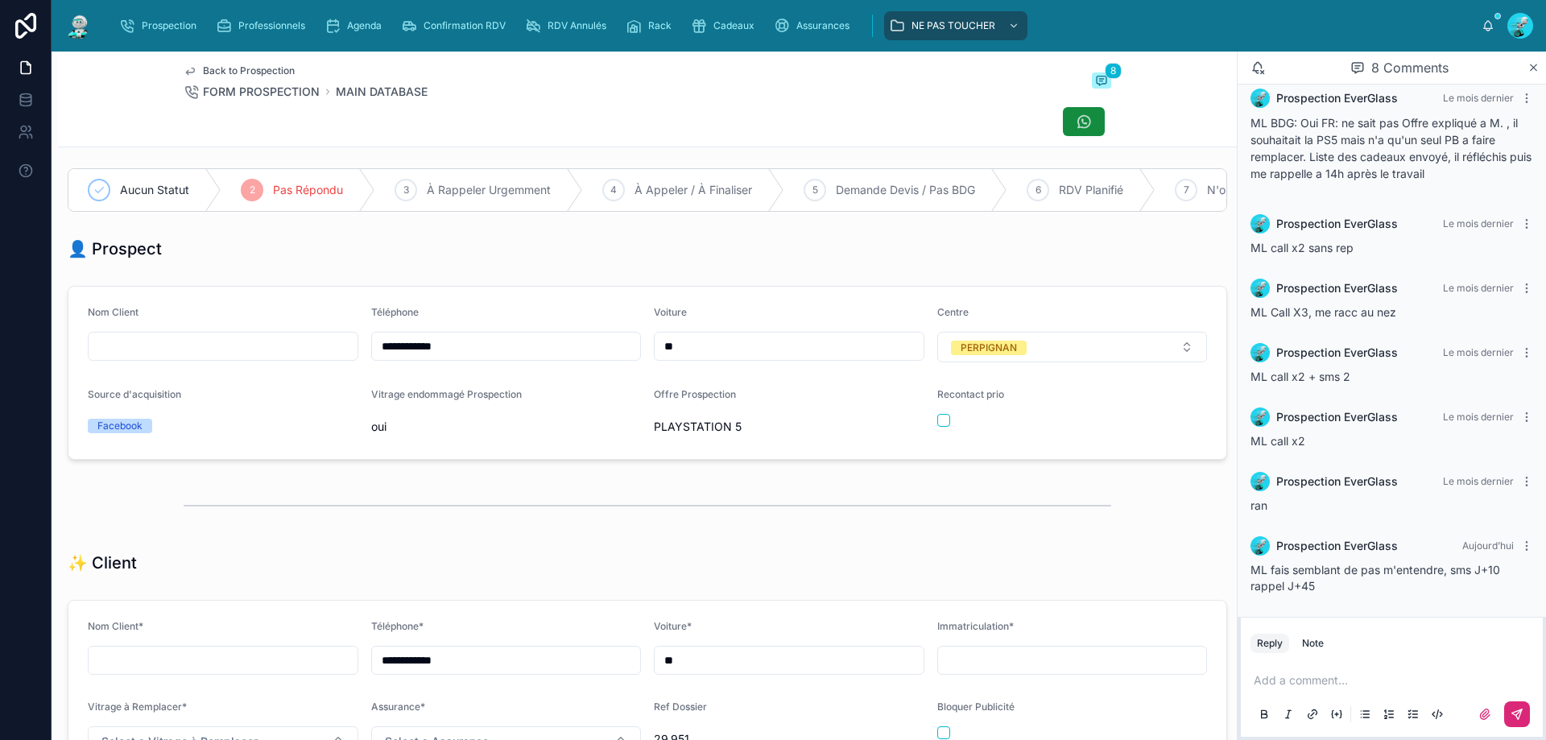
scroll to position [0, 0]
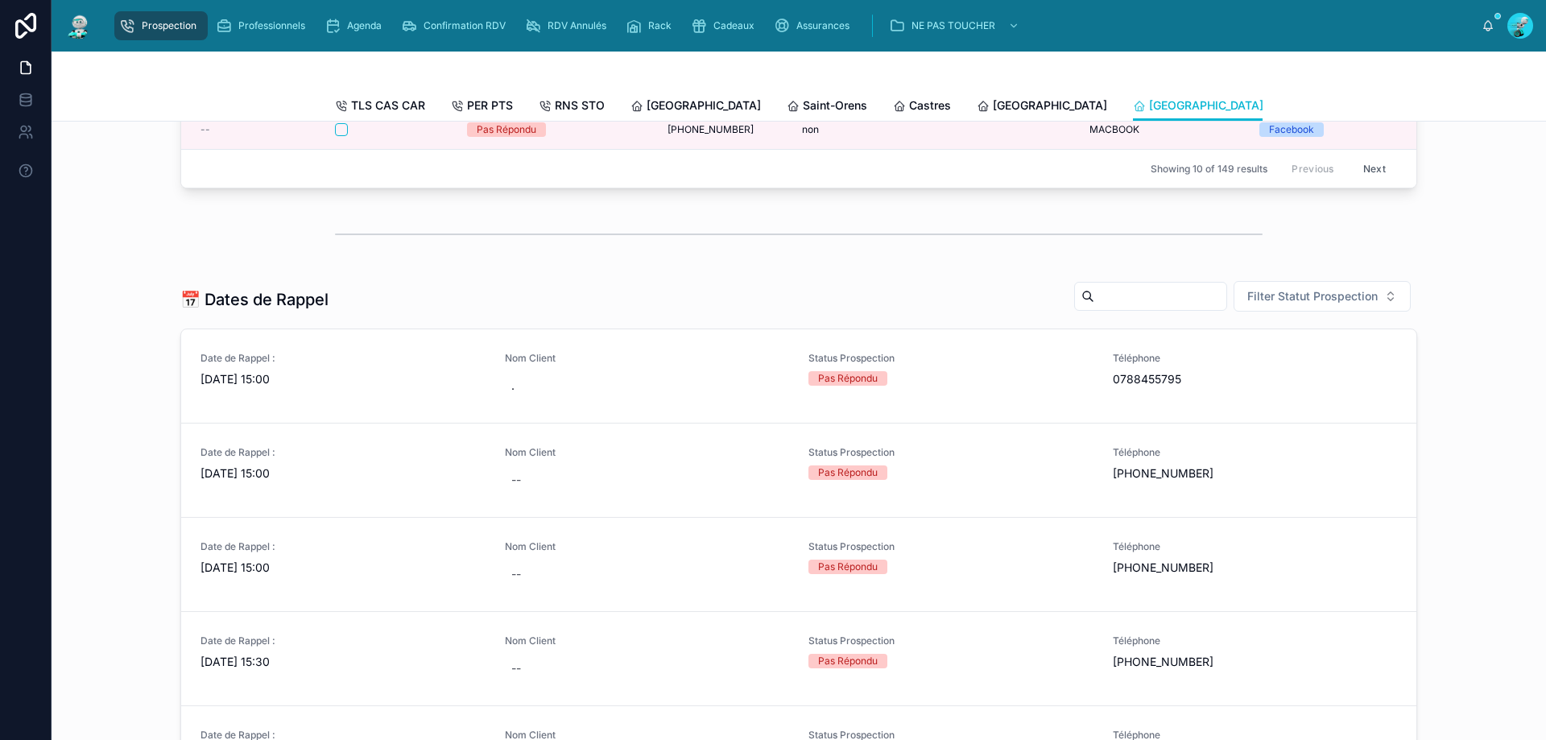
scroll to position [644, 0]
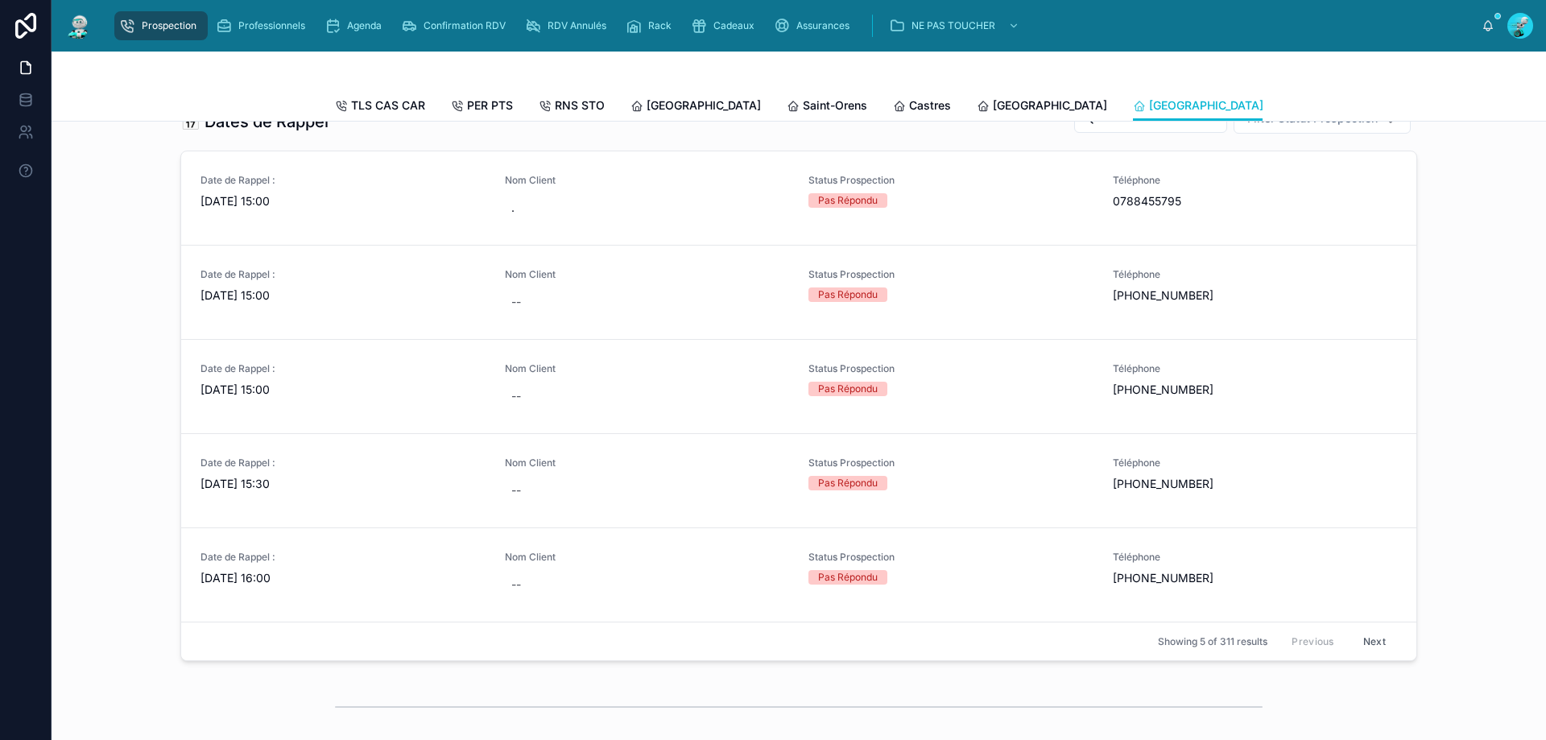
click at [1360, 654] on button "Next" at bounding box center [1374, 641] width 45 height 25
click at [317, 222] on div "Date de Rappel : [DATE] 16:00" at bounding box center [343, 198] width 285 height 48
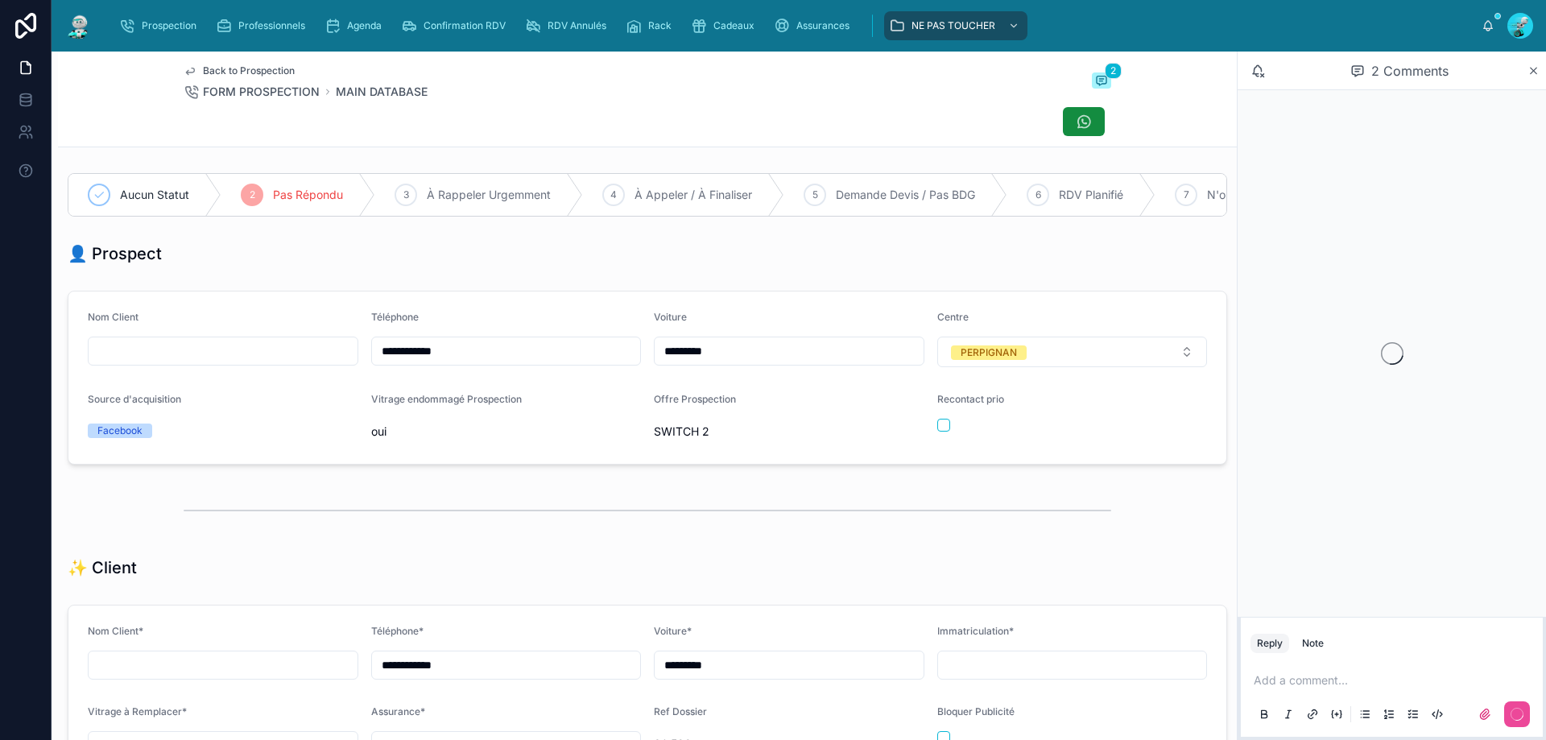
scroll to position [89, 0]
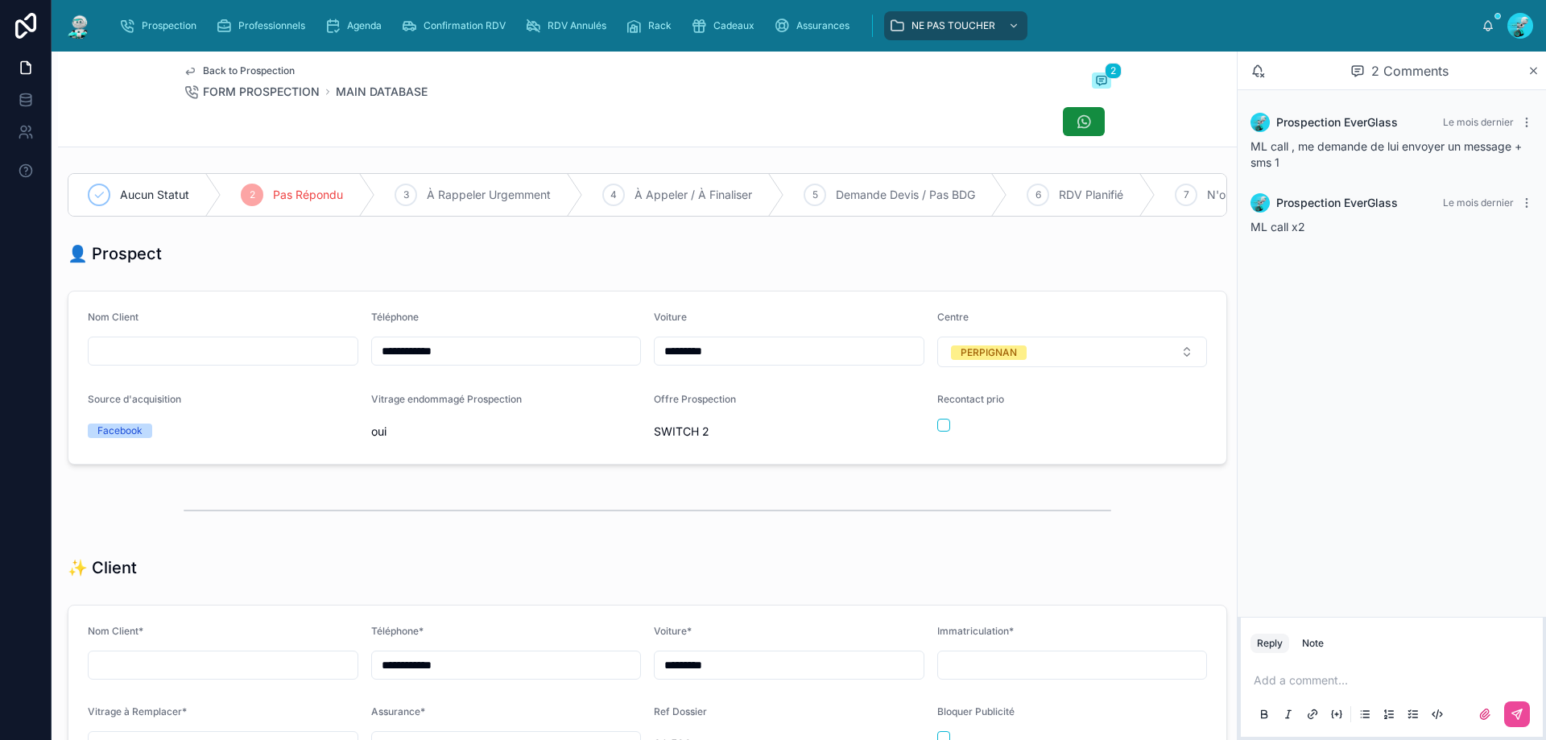
drag, startPoint x: 490, startPoint y: 362, endPoint x: 125, endPoint y: 347, distance: 365.1
click at [125, 347] on form "**********" at bounding box center [647, 378] width 1158 height 172
drag, startPoint x: 753, startPoint y: 301, endPoint x: 785, endPoint y: 303, distance: 32.3
click at [761, 303] on div "**********" at bounding box center [647, 377] width 1179 height 187
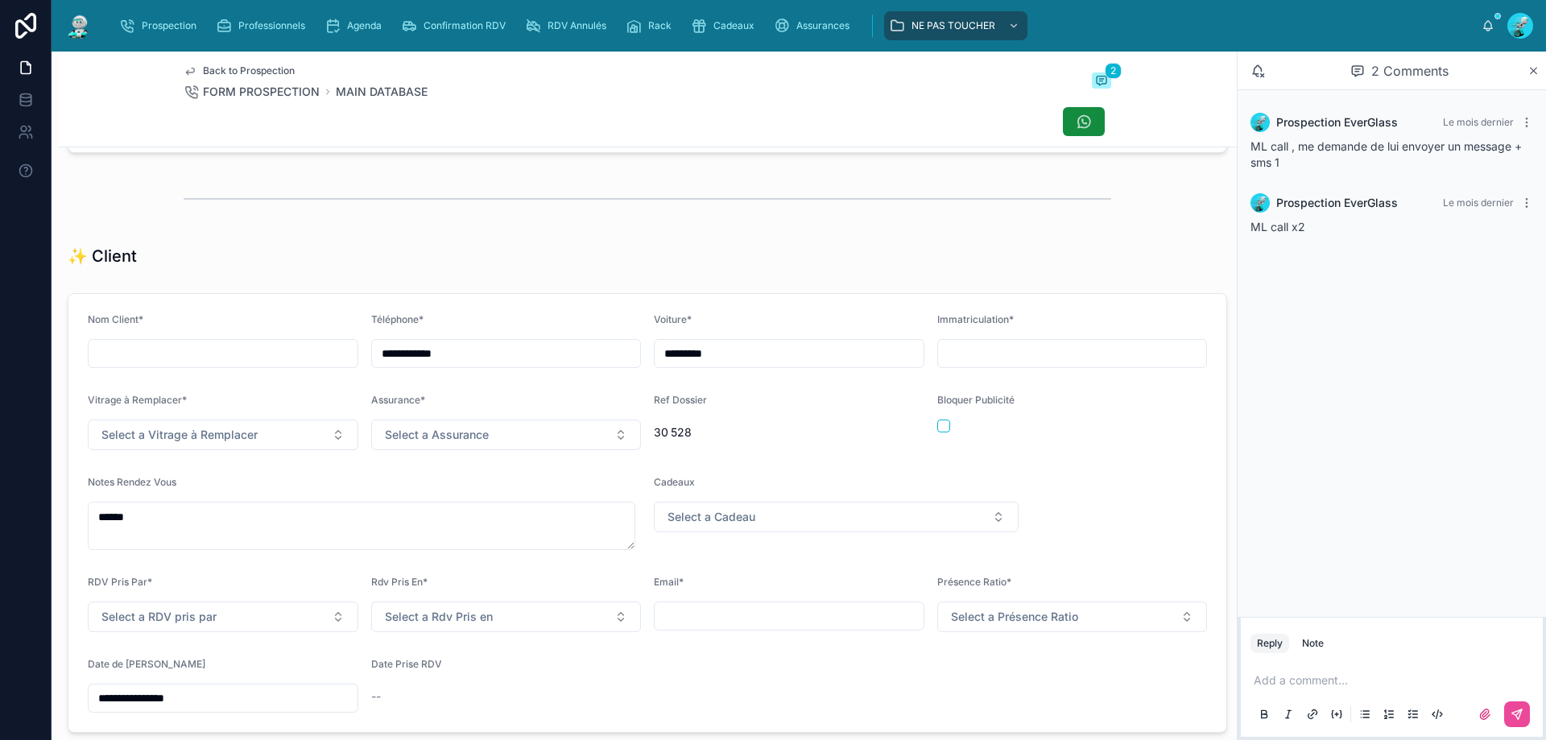
scroll to position [0, 0]
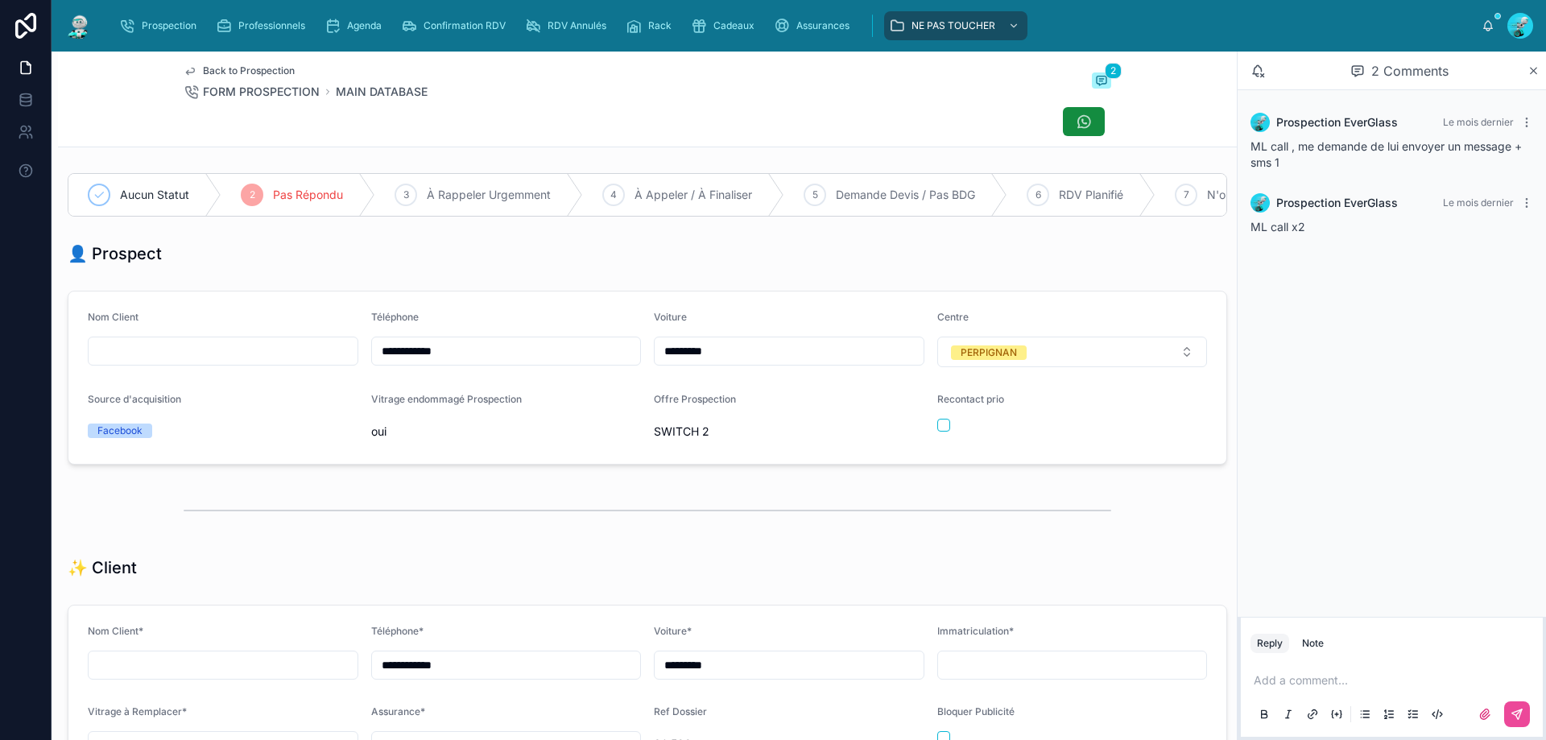
click at [1283, 678] on p at bounding box center [1395, 680] width 283 height 16
drag, startPoint x: 1317, startPoint y: 680, endPoint x: 1318, endPoint y: 650, distance: 29.8
drag, startPoint x: 1318, startPoint y: 650, endPoint x: 1321, endPoint y: 665, distance: 15.5
click at [1507, 720] on button at bounding box center [1517, 714] width 26 height 26
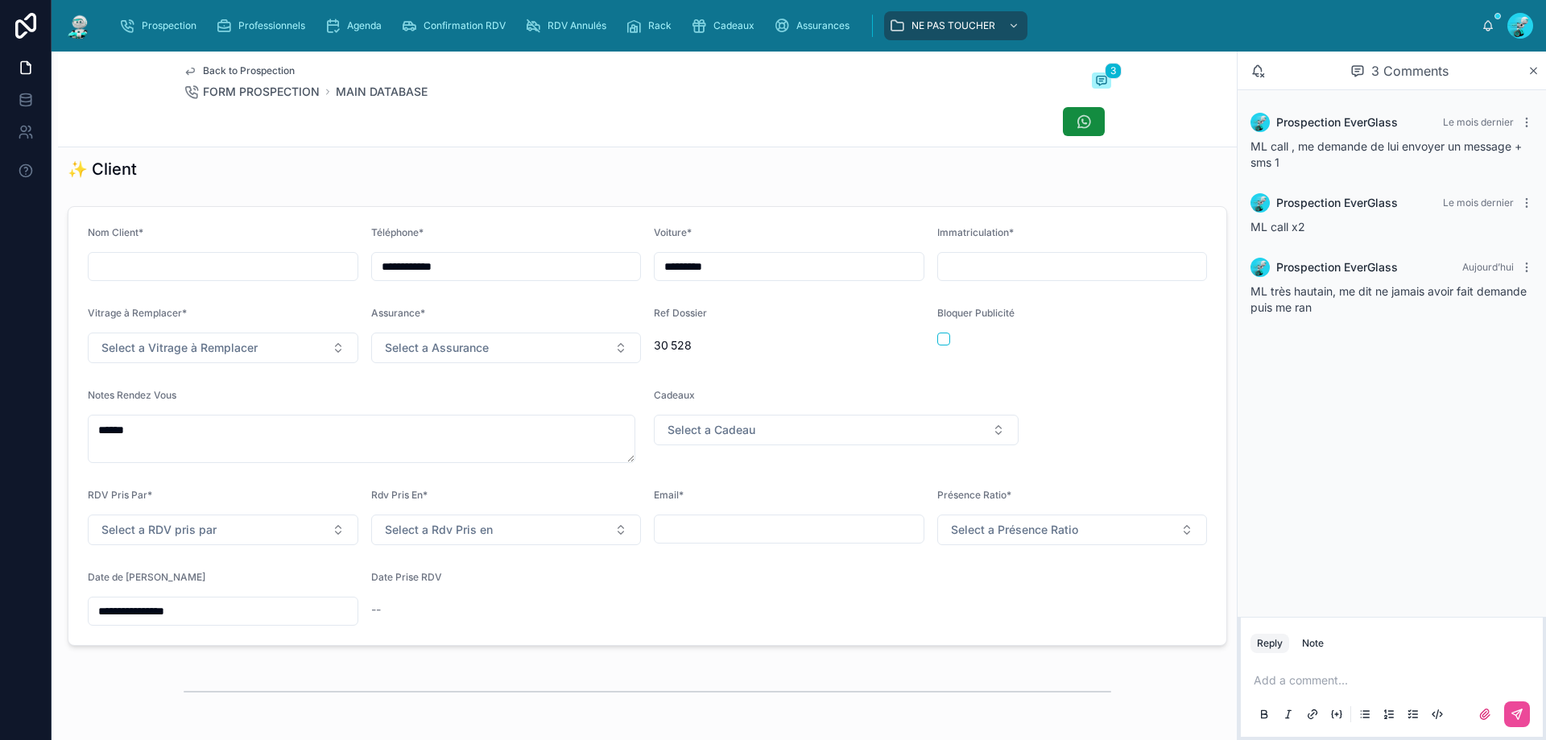
scroll to position [564, 0]
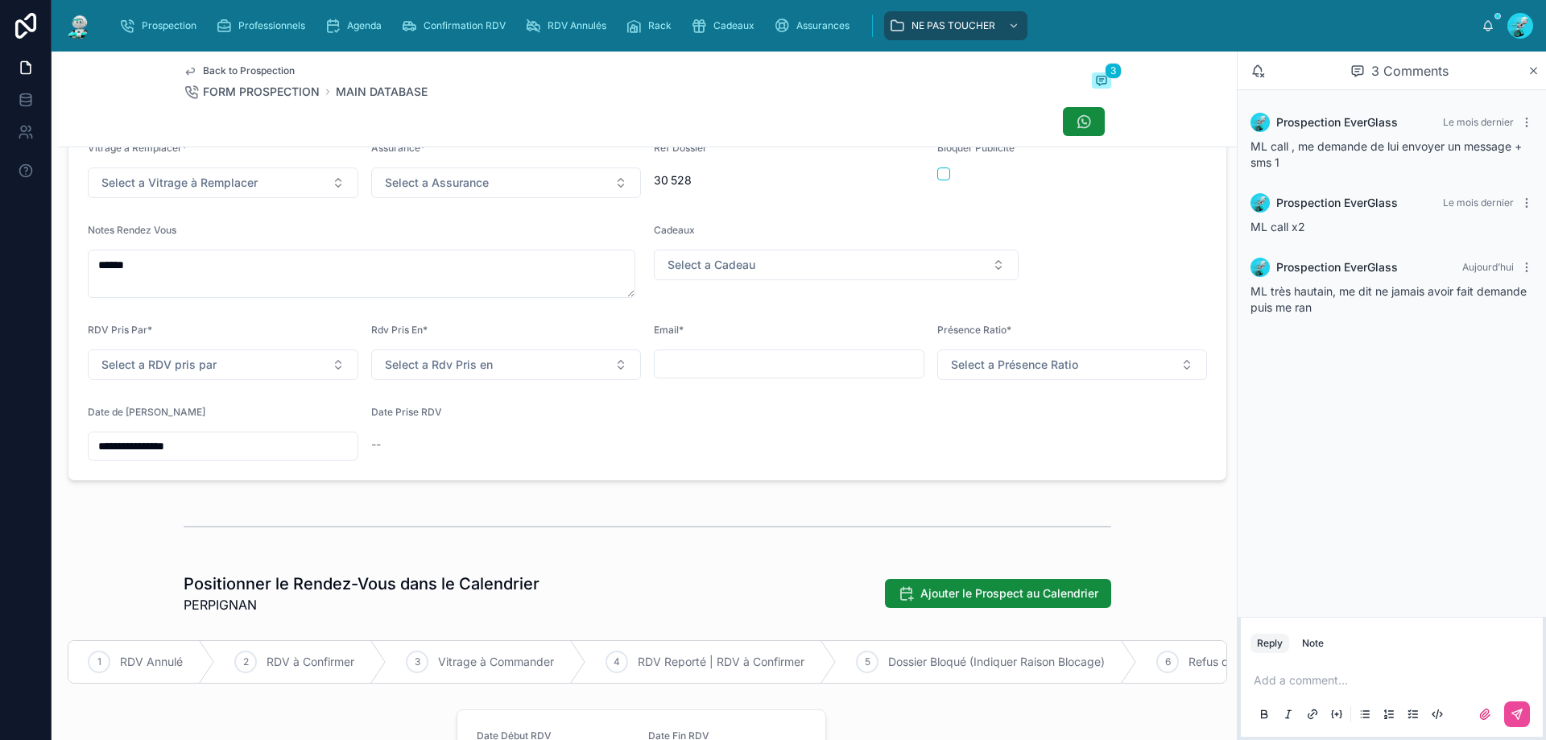
click at [185, 457] on input "**********" at bounding box center [223, 446] width 269 height 23
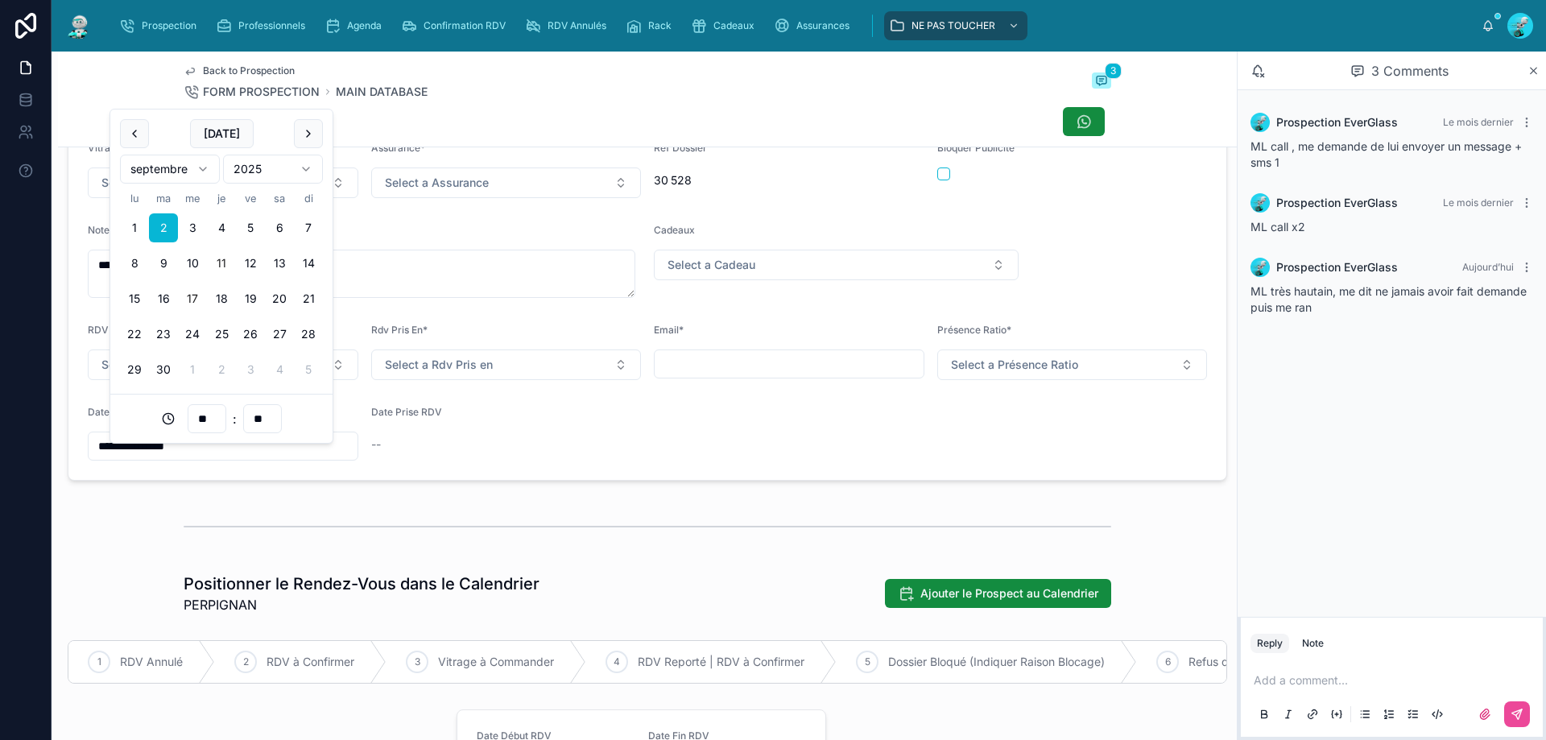
click at [187, 300] on button "17" at bounding box center [192, 298] width 29 height 29
type input "**********"
click at [401, 502] on div "**********" at bounding box center [647, 739] width 1179 height 2272
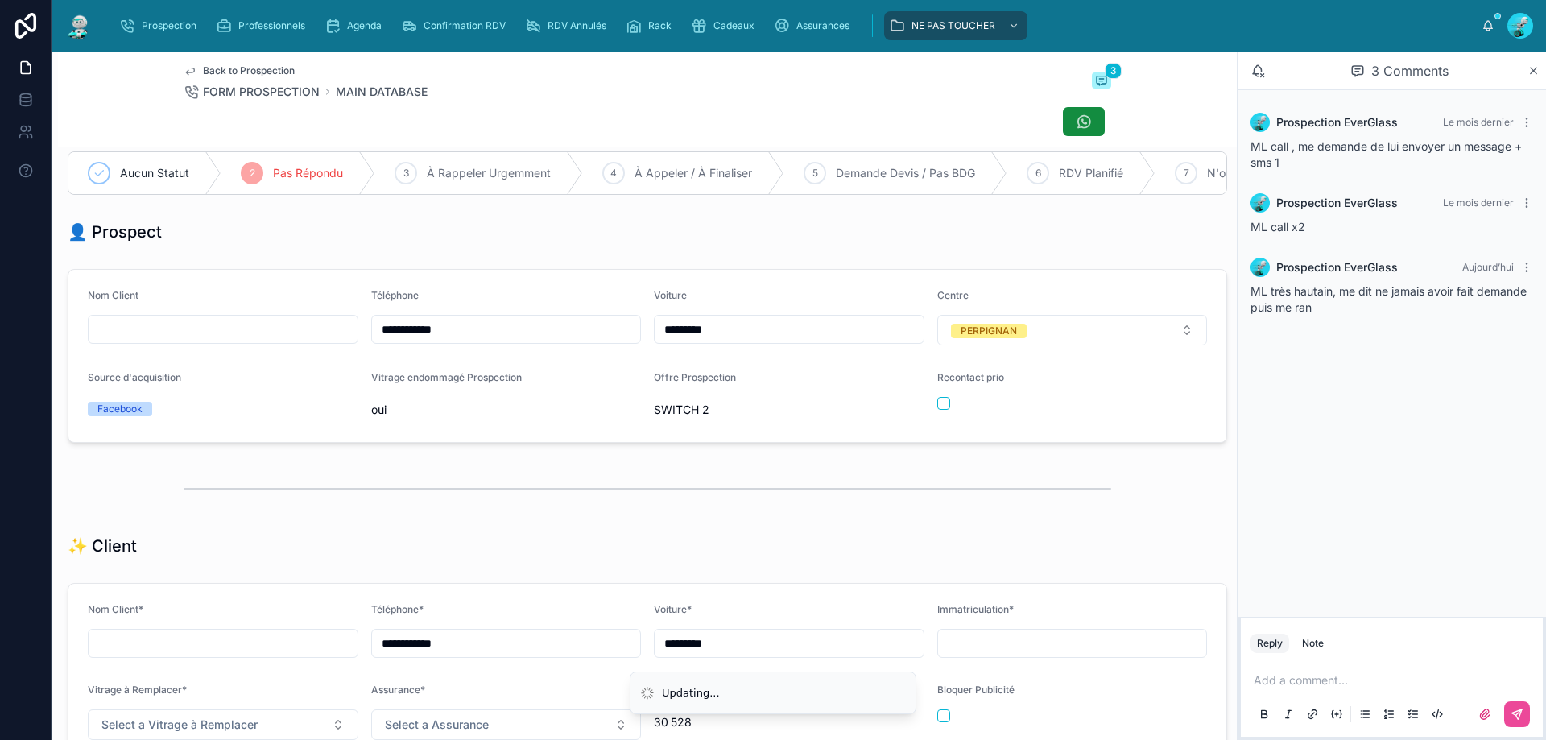
scroll to position [0, 0]
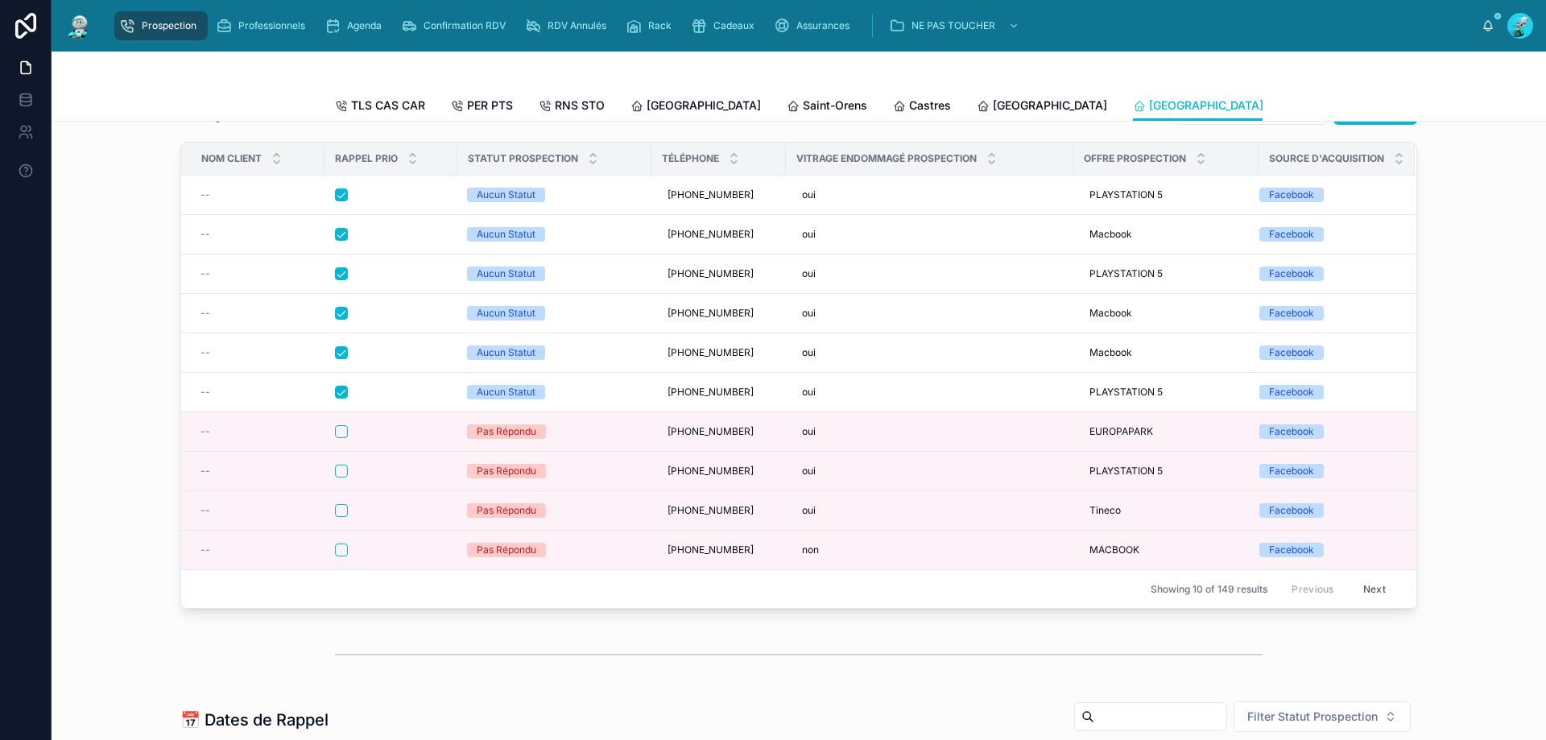
scroll to position [161, 0]
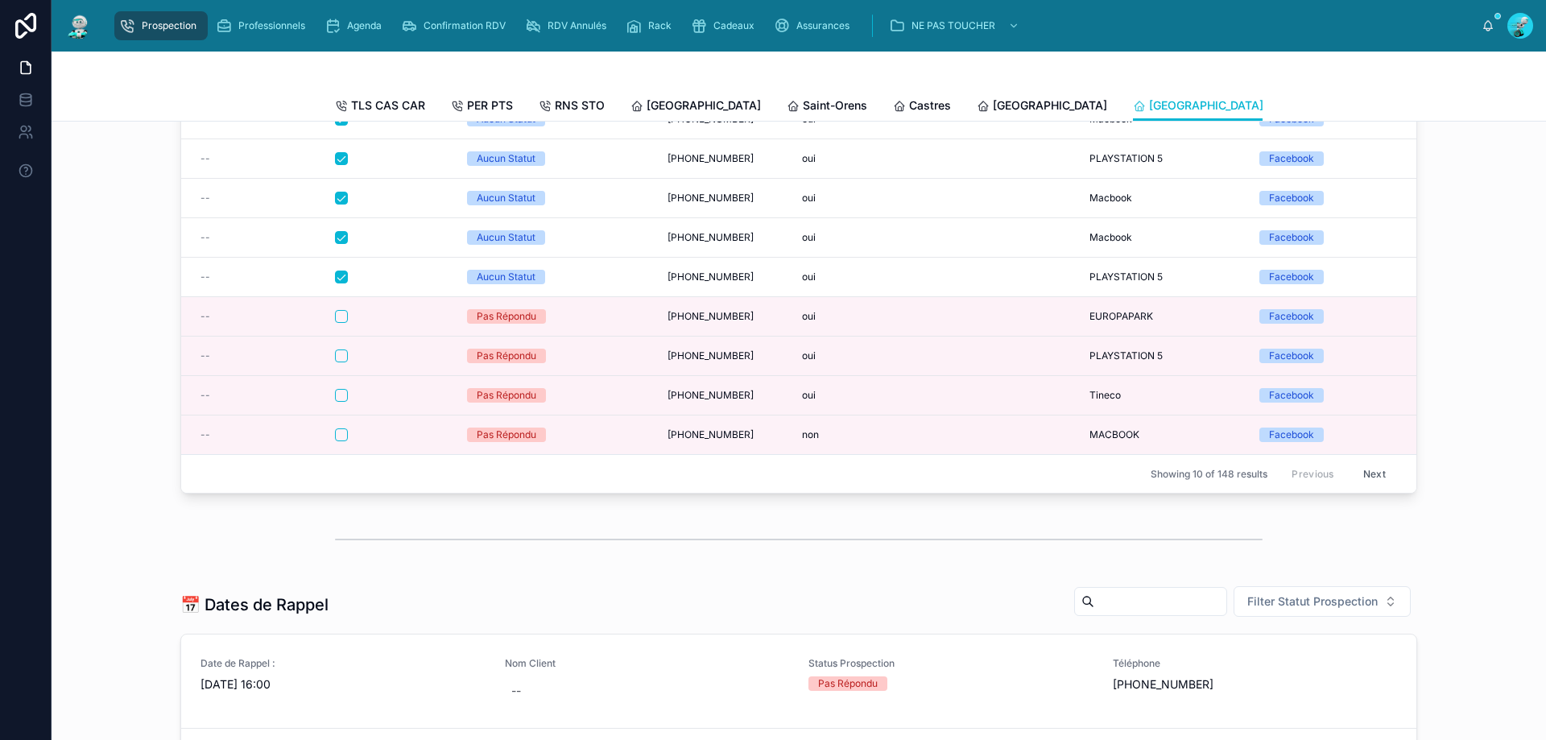
click at [1305, 97] on span "[GEOGRAPHIC_DATA]" at bounding box center [1362, 105] width 114 height 16
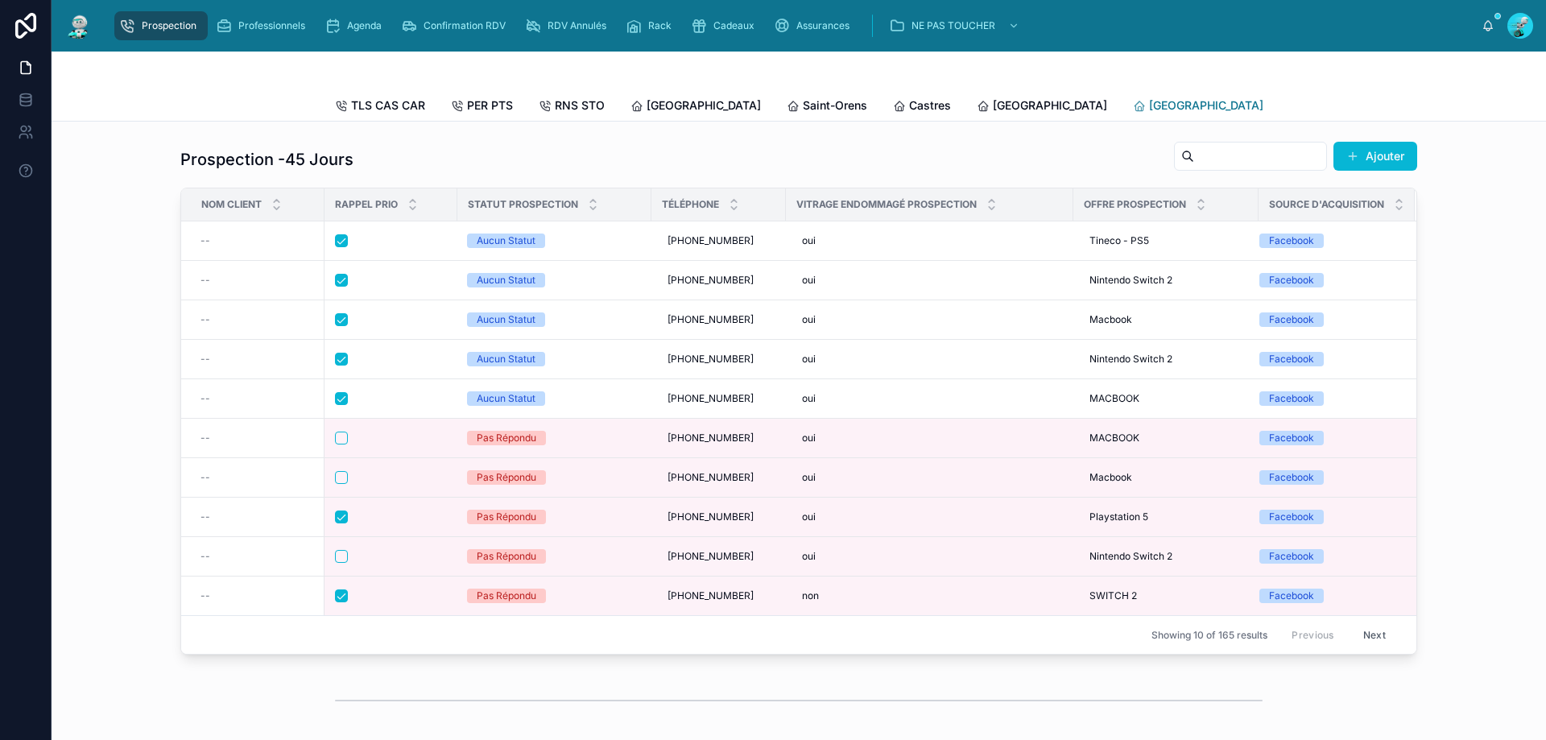
click at [1149, 98] on span "[GEOGRAPHIC_DATA]" at bounding box center [1206, 105] width 114 height 16
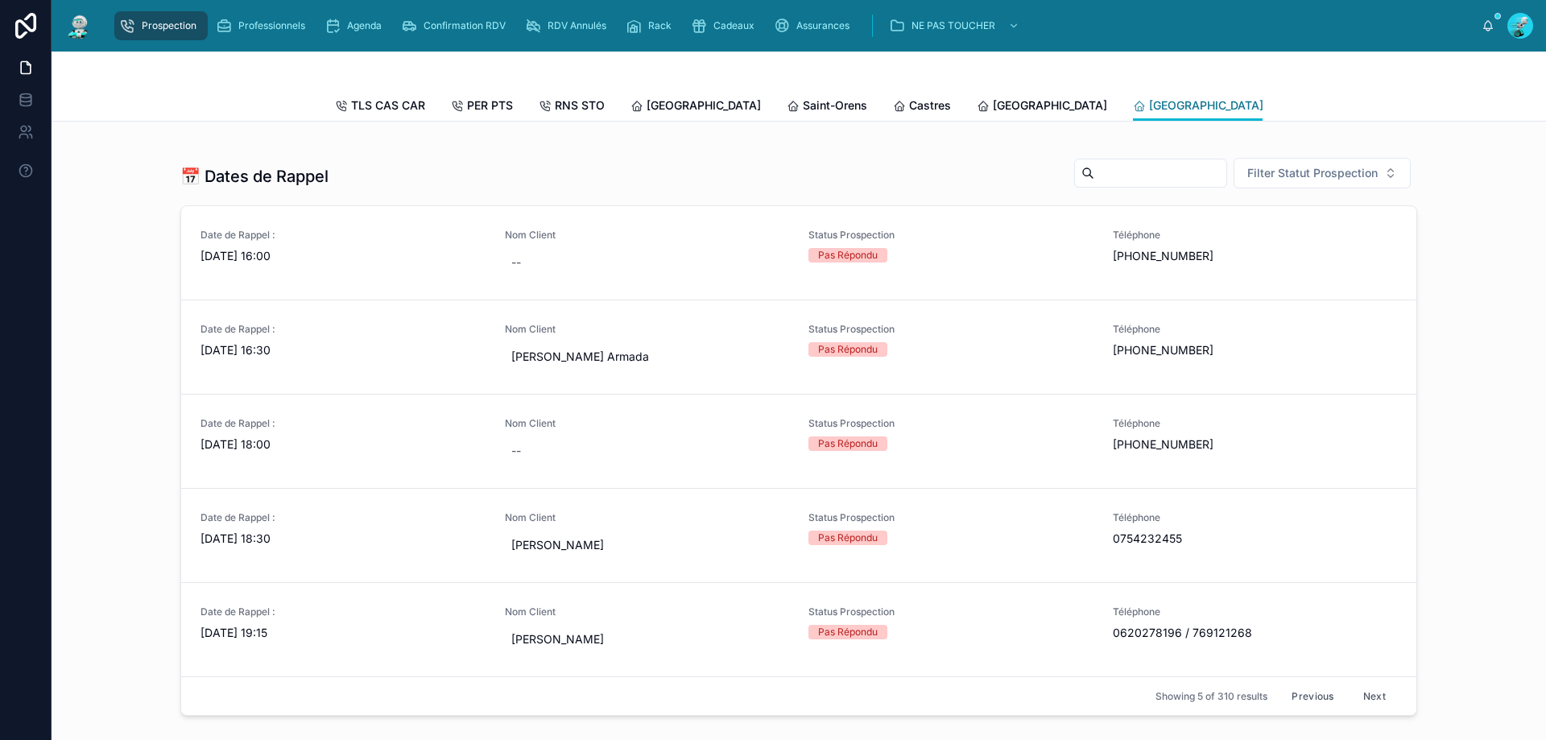
scroll to position [644, 0]
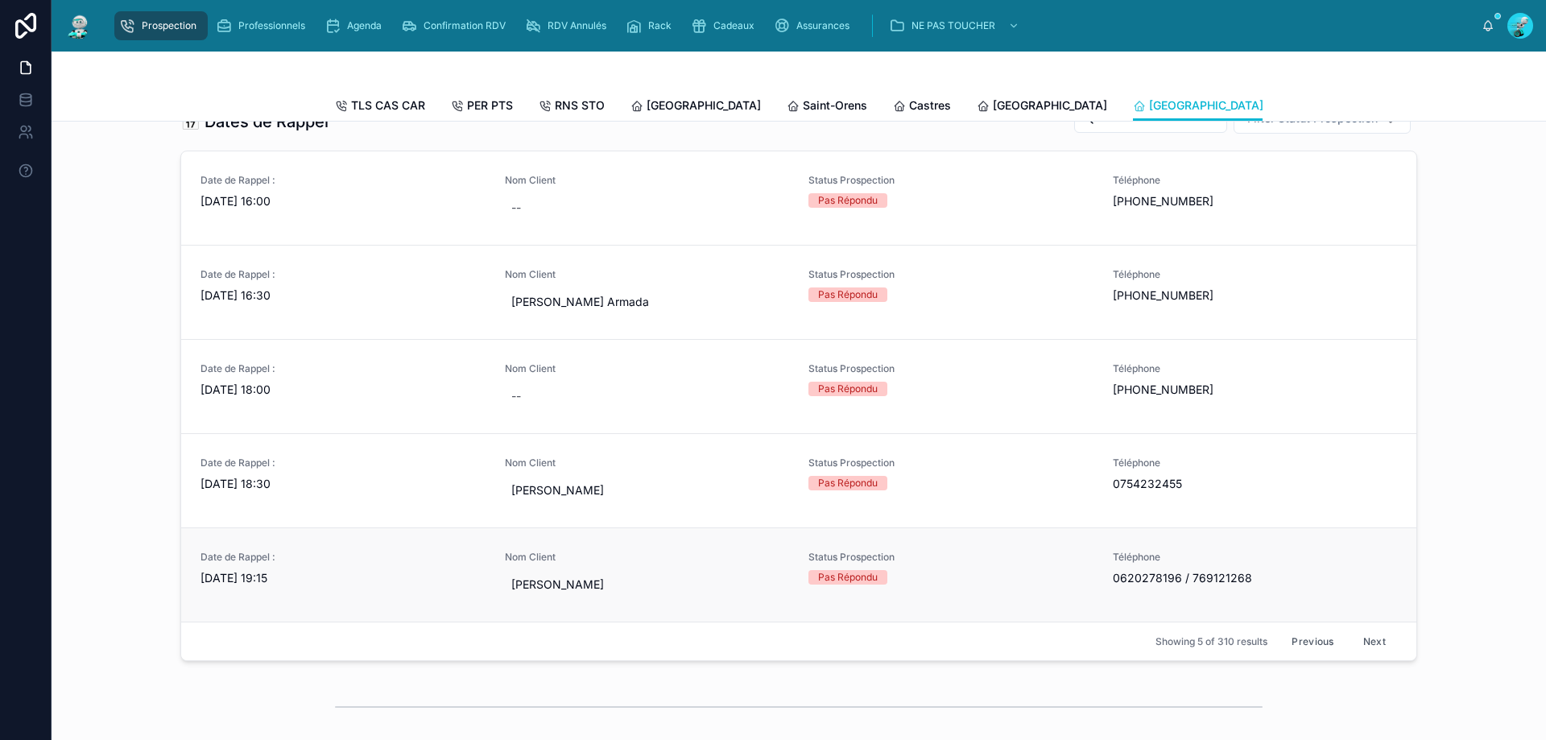
click at [372, 564] on span "Date de Rappel :" at bounding box center [343, 557] width 285 height 13
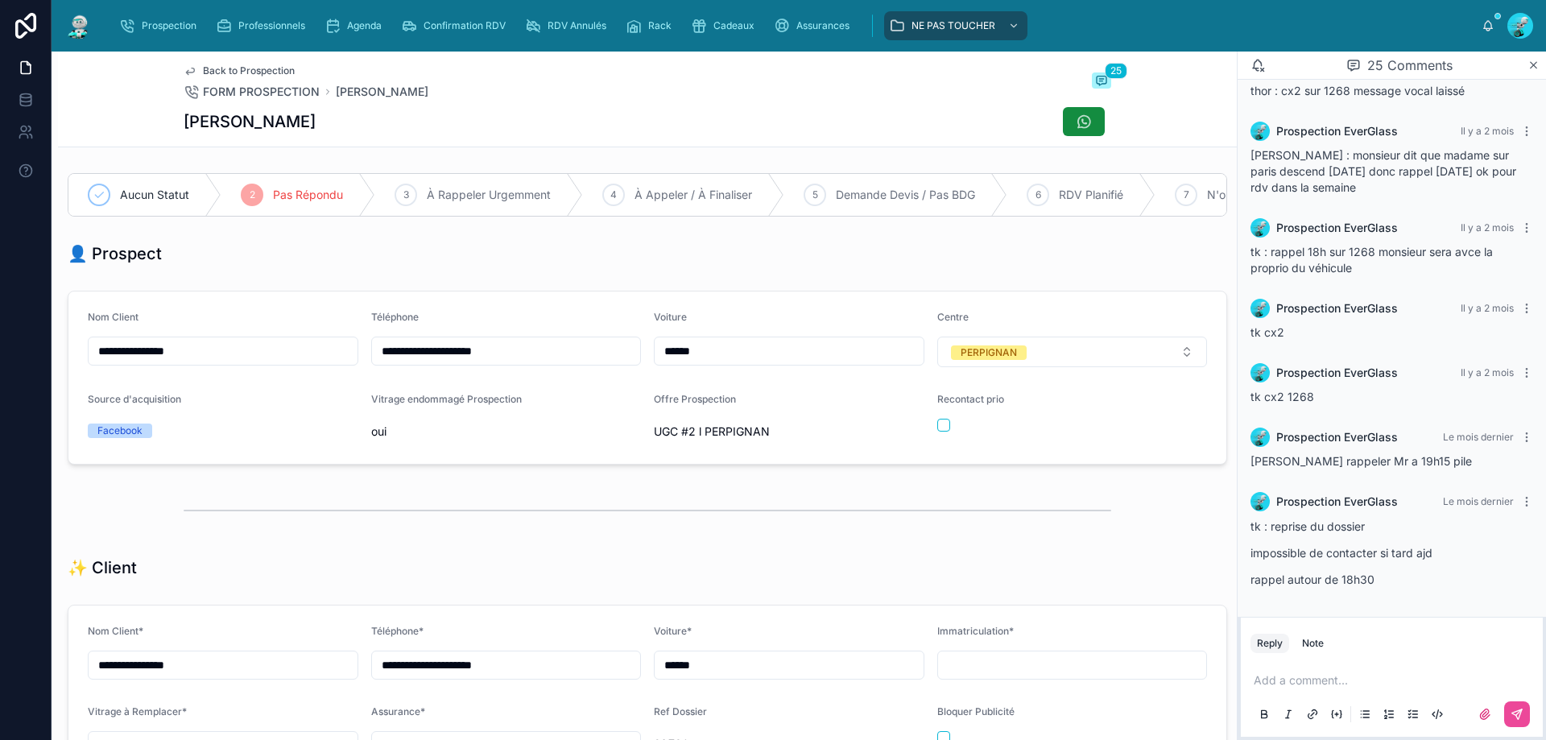
scroll to position [1920, 0]
